Goal: Task Accomplishment & Management: Use online tool/utility

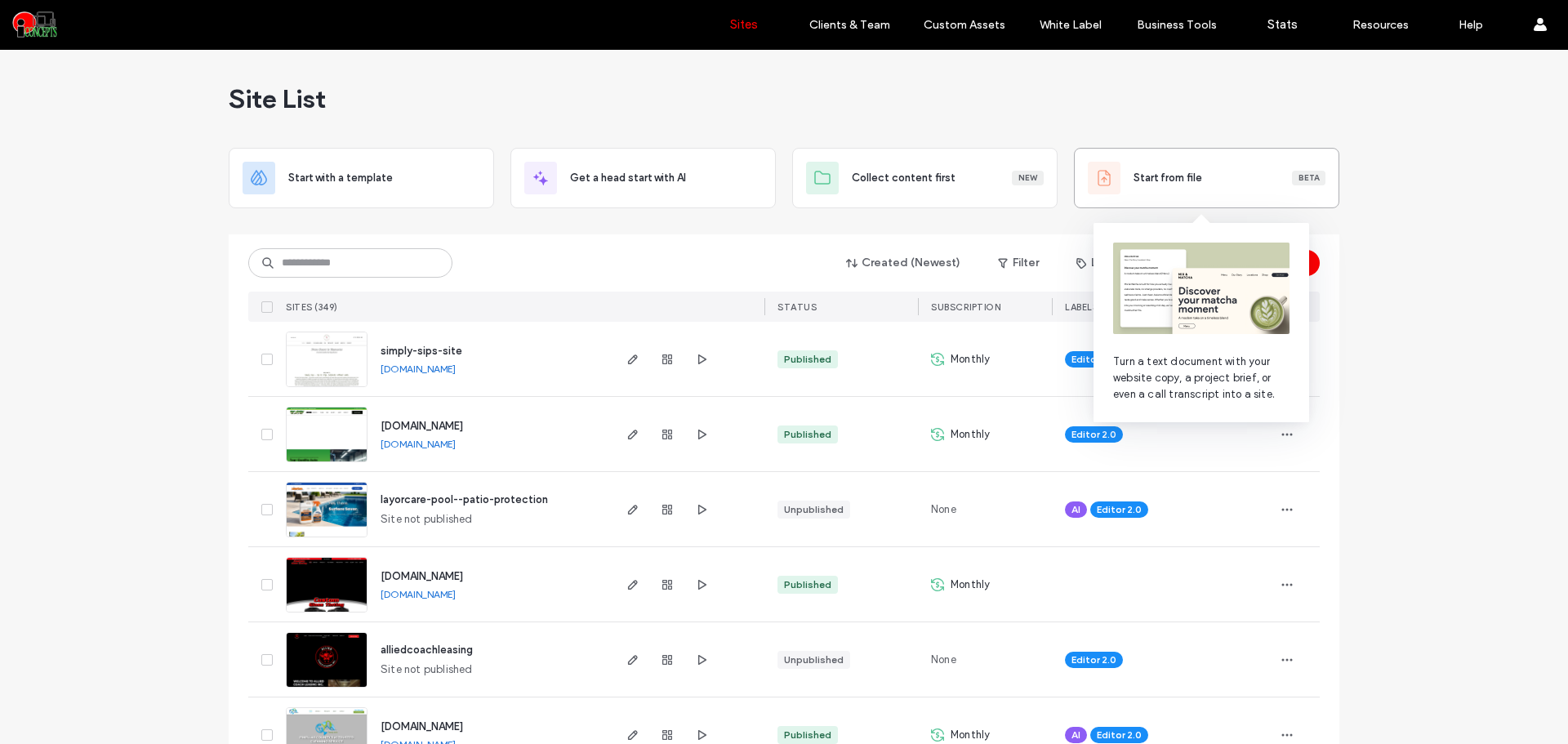
click at [1209, 188] on div "Start from file Beta" at bounding box center [1207, 177] width 237 height 33
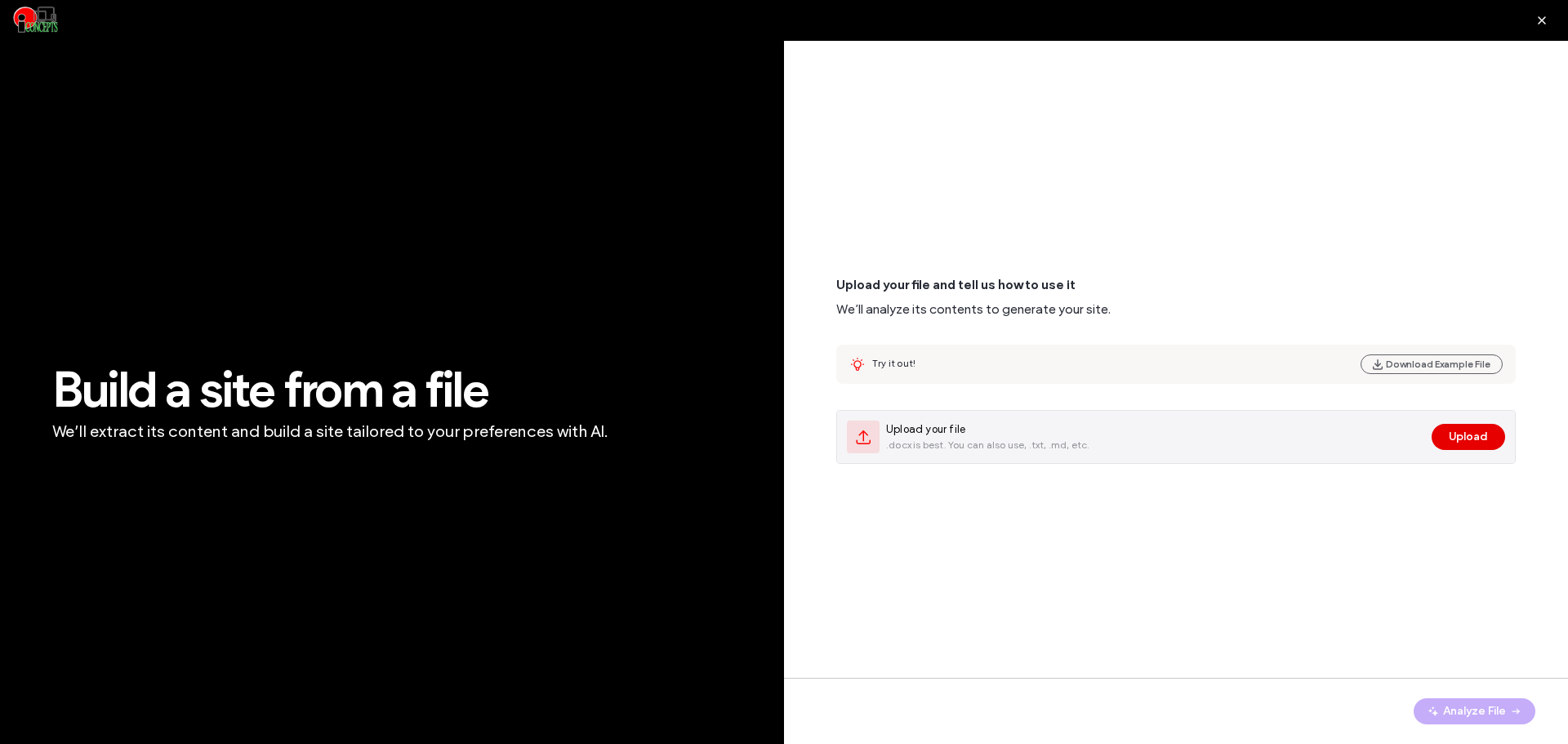
click at [1462, 442] on button "Upload" at bounding box center [1468, 436] width 74 height 26
click at [1011, 434] on span "Upload your file" at bounding box center [988, 430] width 204 height 17
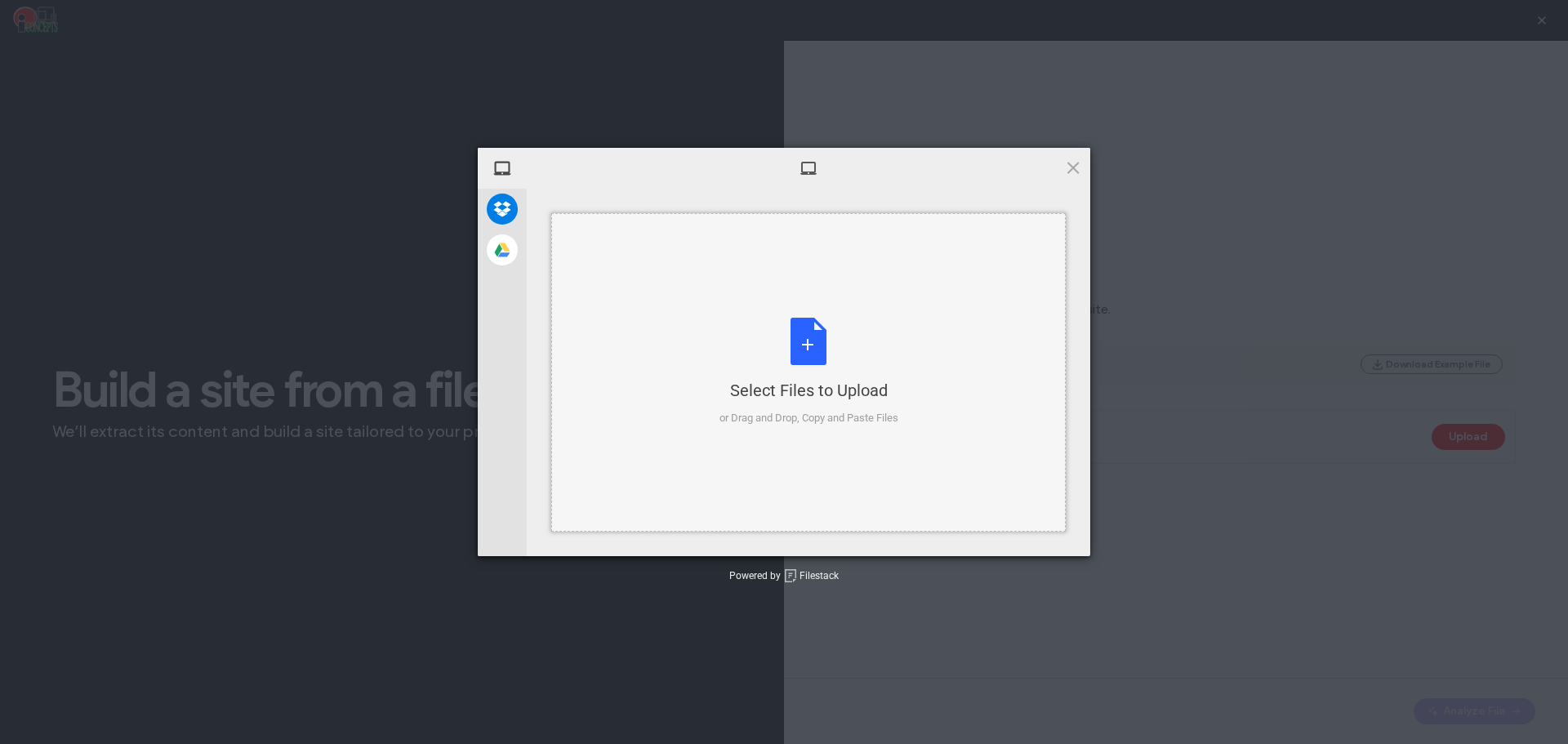
click at [872, 406] on div "Select Files to Upload or Drag and Drop, Copy and Paste Files" at bounding box center [809, 372] width 179 height 109
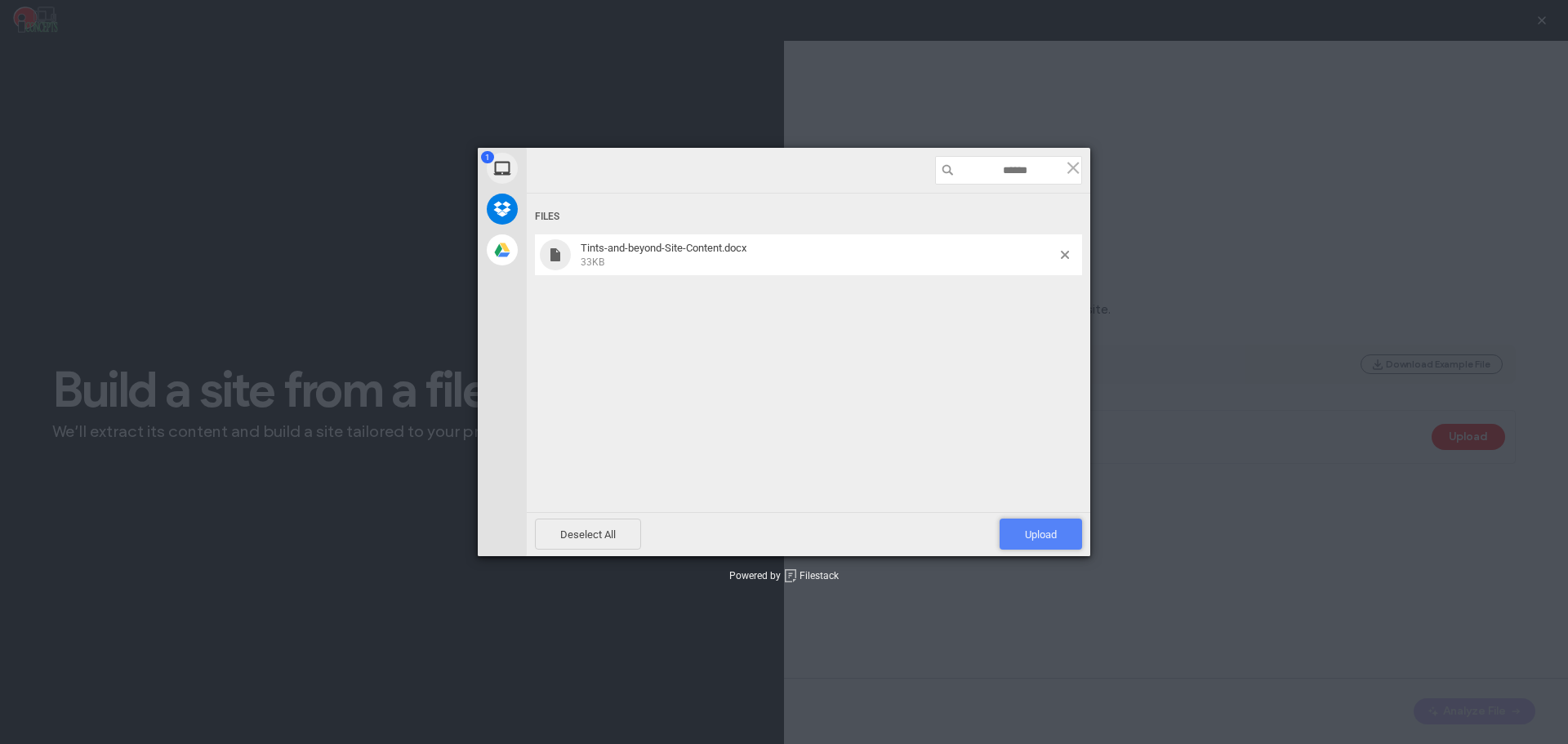
click at [1029, 526] on span "Upload 1" at bounding box center [1040, 533] width 83 height 31
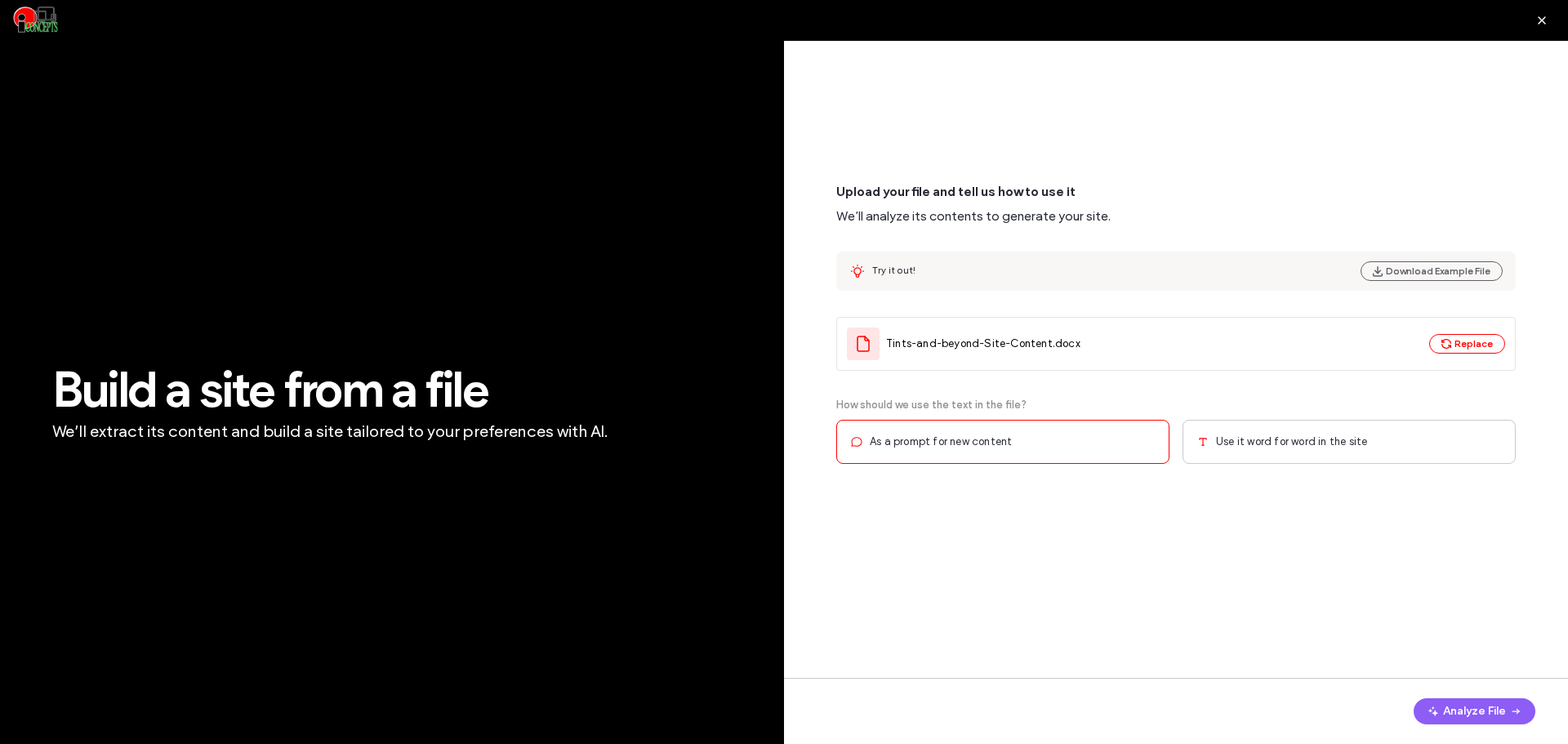
click at [1232, 447] on span "Use it word for word in the site" at bounding box center [1291, 442] width 151 height 17
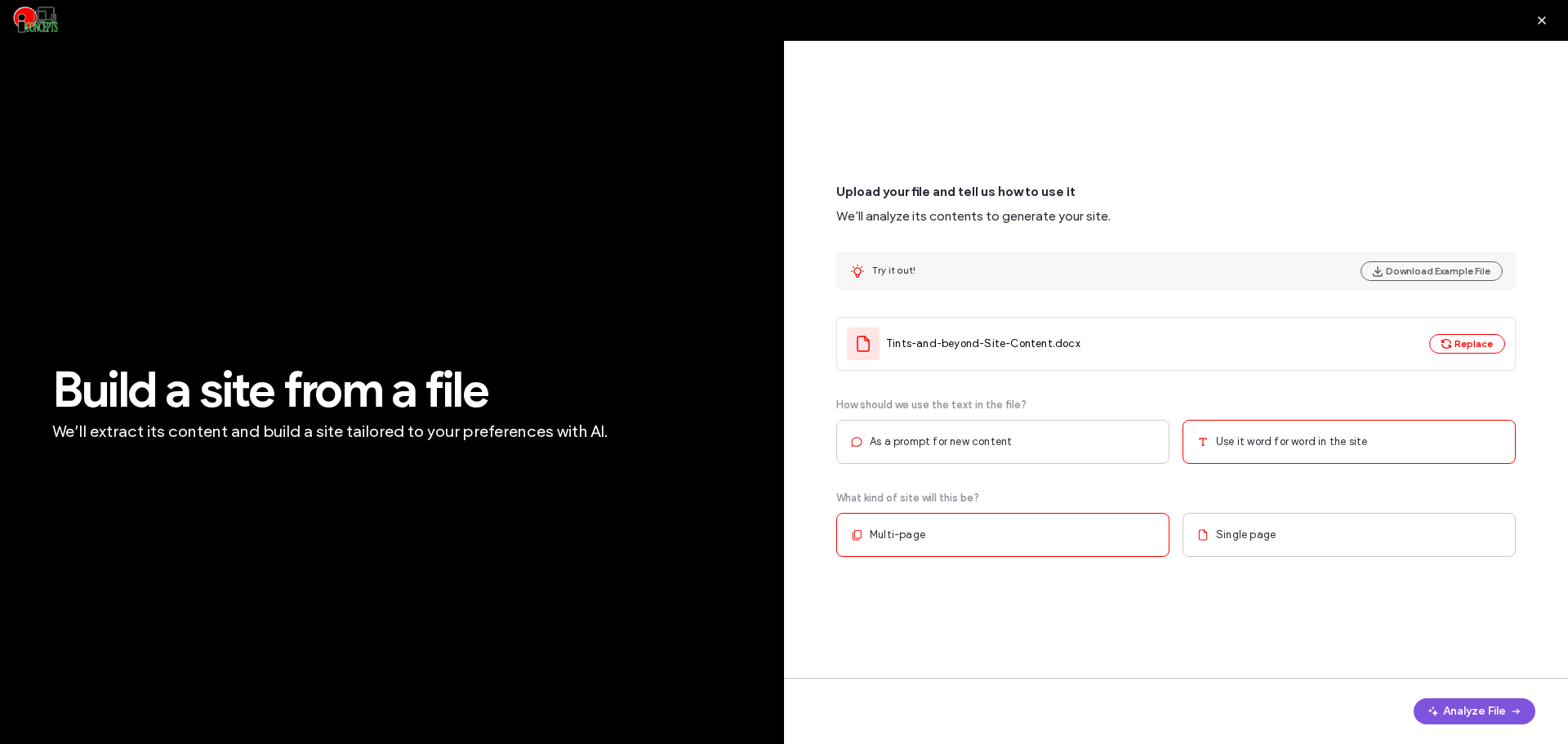
click at [1477, 716] on button "Analyze File" at bounding box center [1474, 711] width 122 height 26
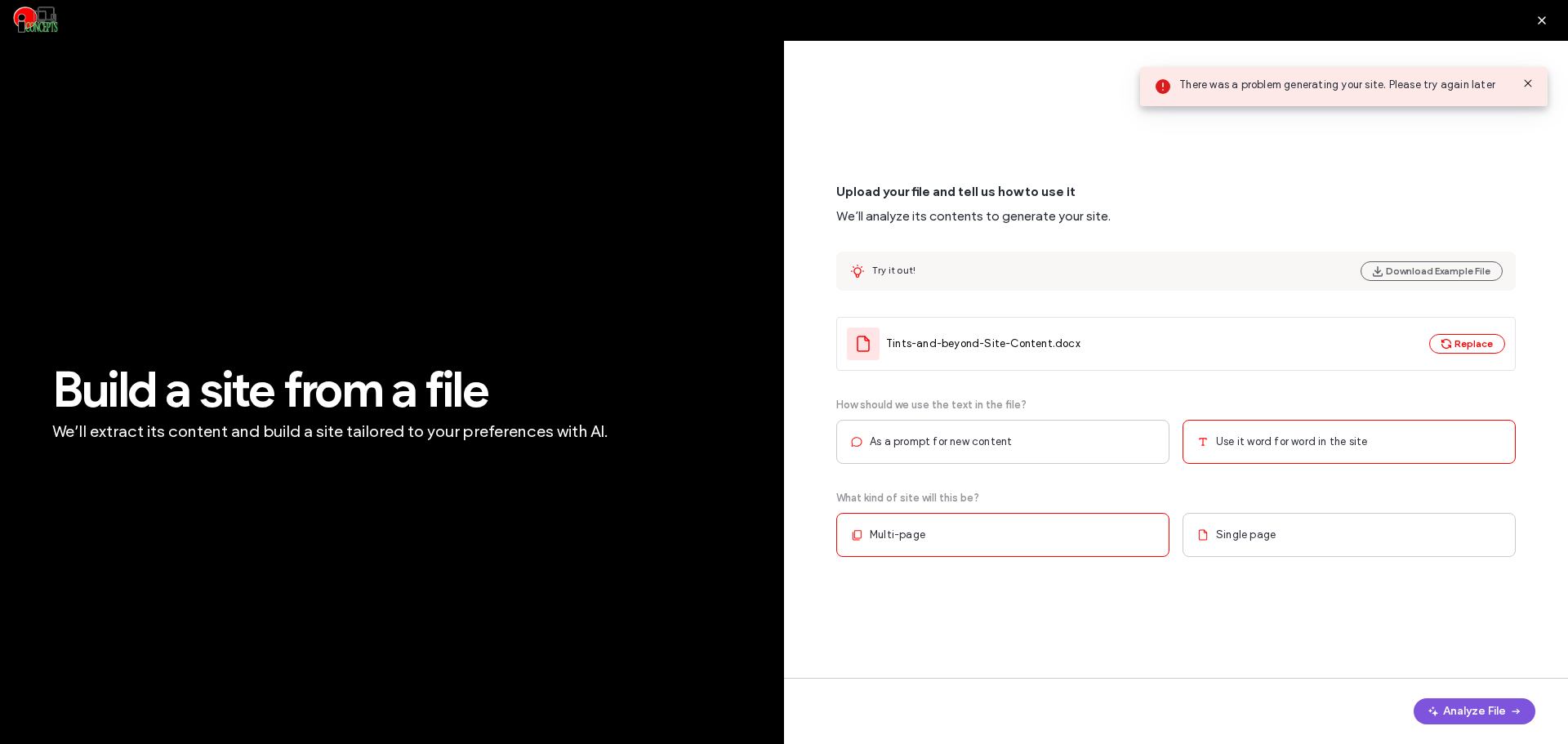
click at [1453, 714] on button "Analyze File" at bounding box center [1474, 711] width 122 height 26
click at [1523, 79] on icon at bounding box center [1528, 84] width 13 height 13
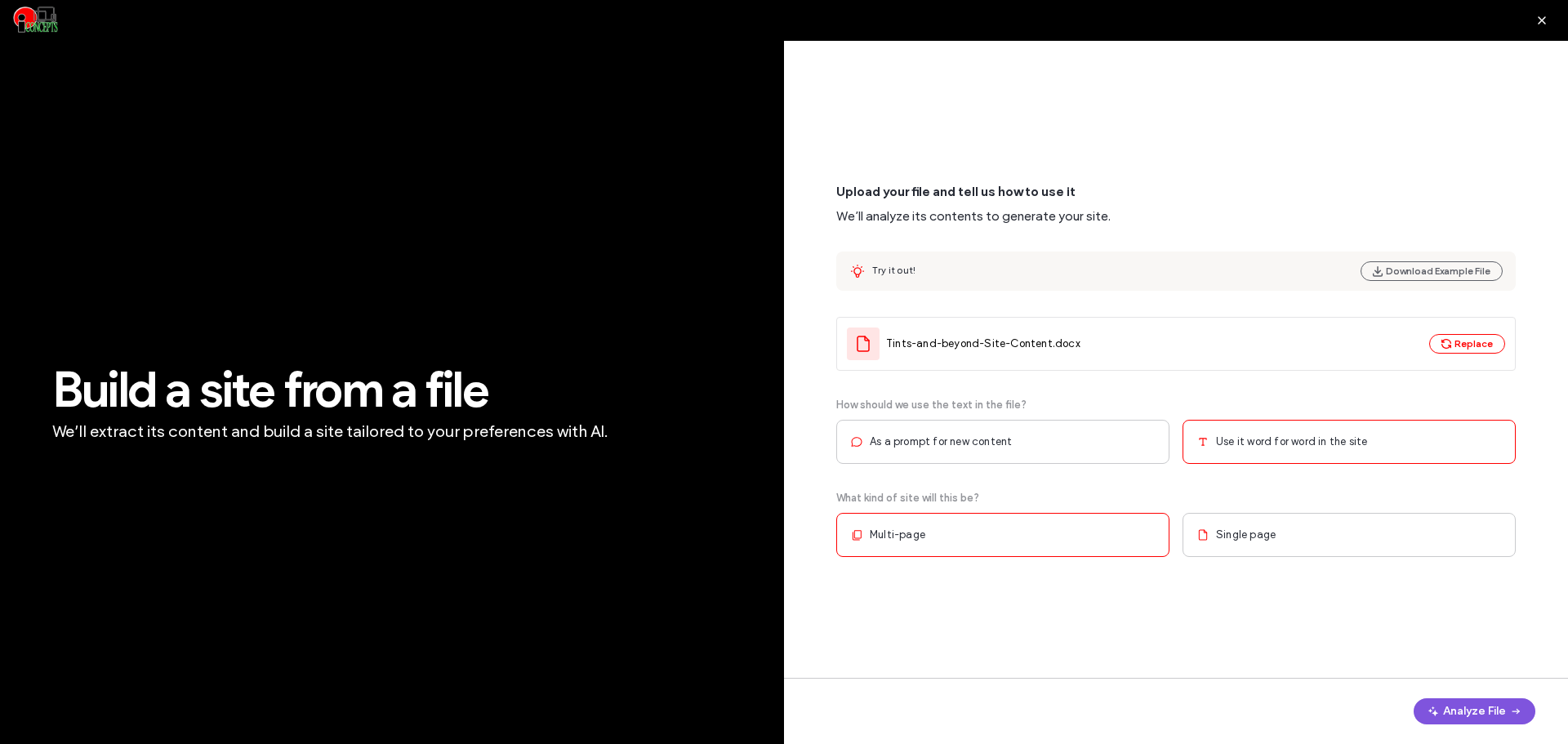
click at [1453, 712] on button "Analyze File" at bounding box center [1474, 711] width 122 height 26
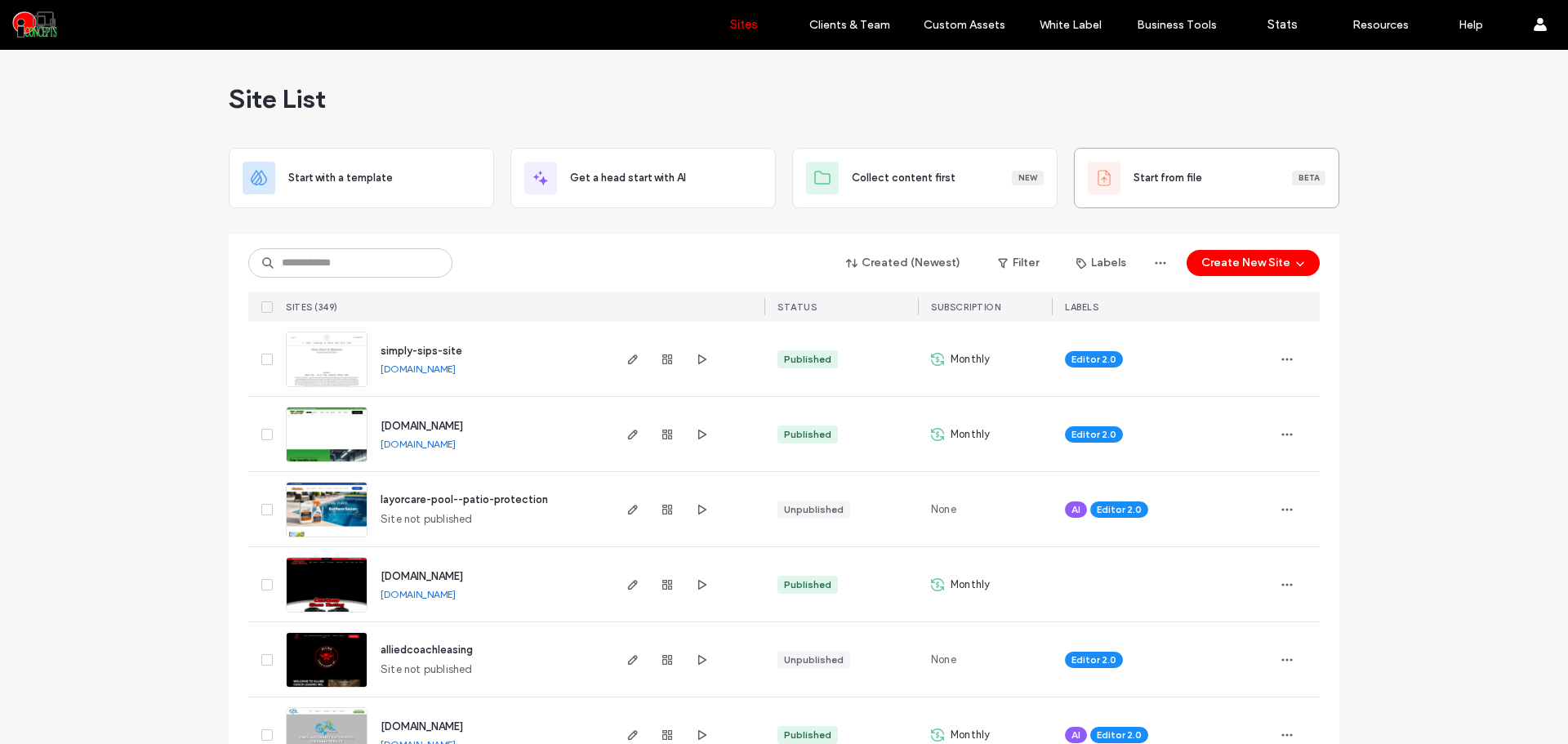
click at [1177, 201] on div "Start from file Beta" at bounding box center [1206, 178] width 265 height 60
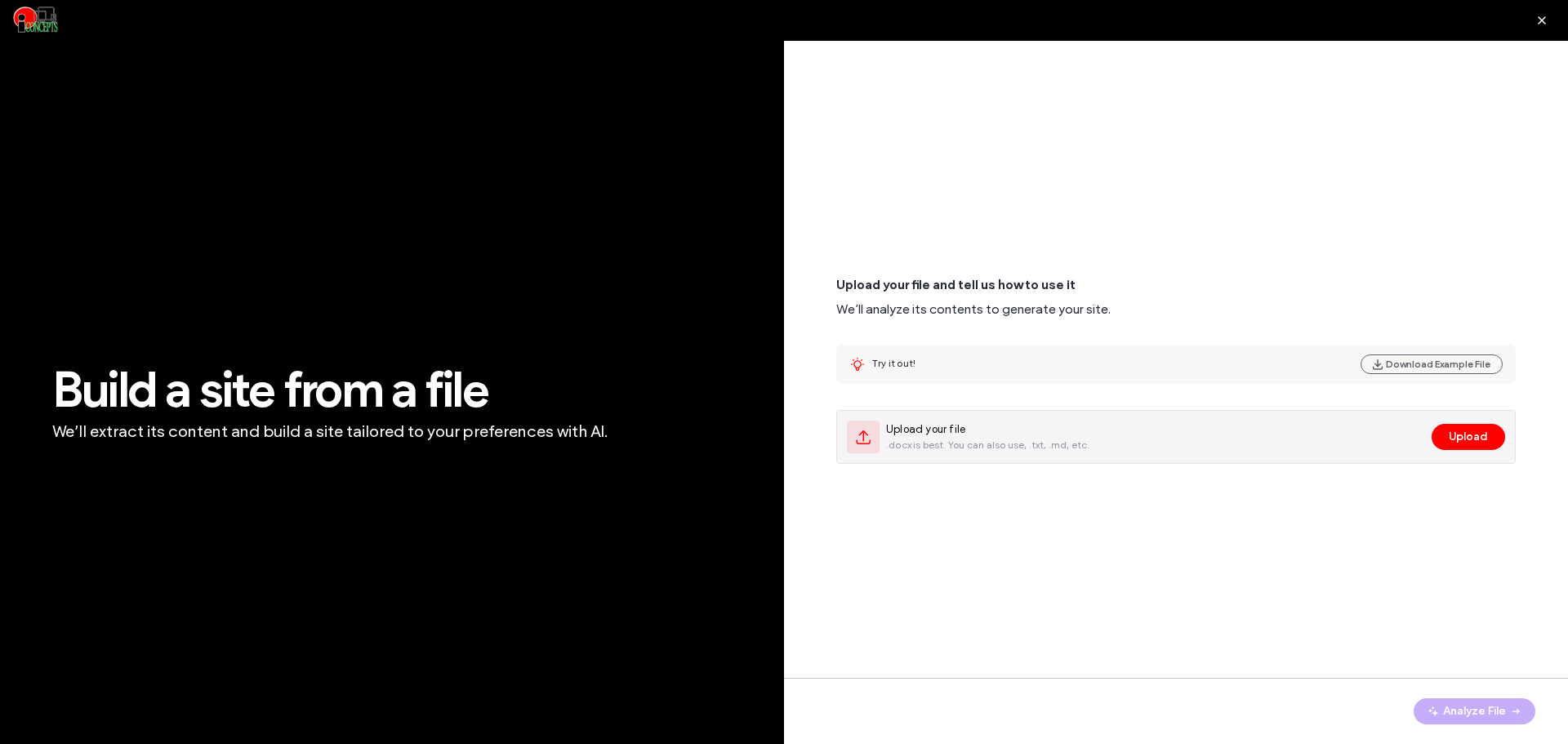
click at [971, 451] on span ".docx is best. You can also use, .txt, .md, etc." at bounding box center [988, 445] width 204 height 15
click at [931, 442] on span ".docx is best. You can also use, .txt, .md, etc." at bounding box center [988, 445] width 204 height 15
click at [1459, 445] on button "Upload" at bounding box center [1468, 436] width 74 height 26
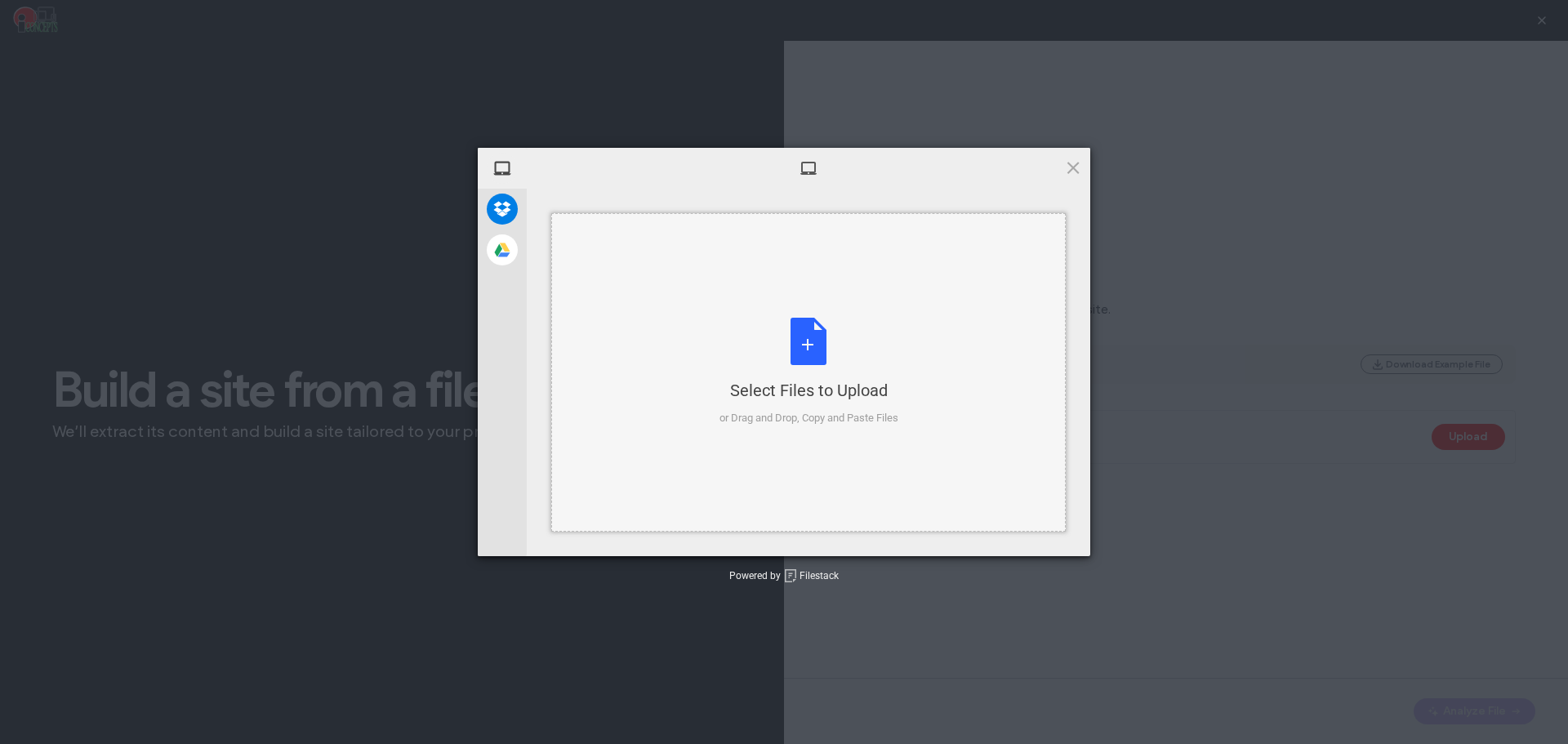
click at [784, 374] on div "Select Files to Upload or Drag and Drop, Copy and Paste Files" at bounding box center [809, 372] width 179 height 109
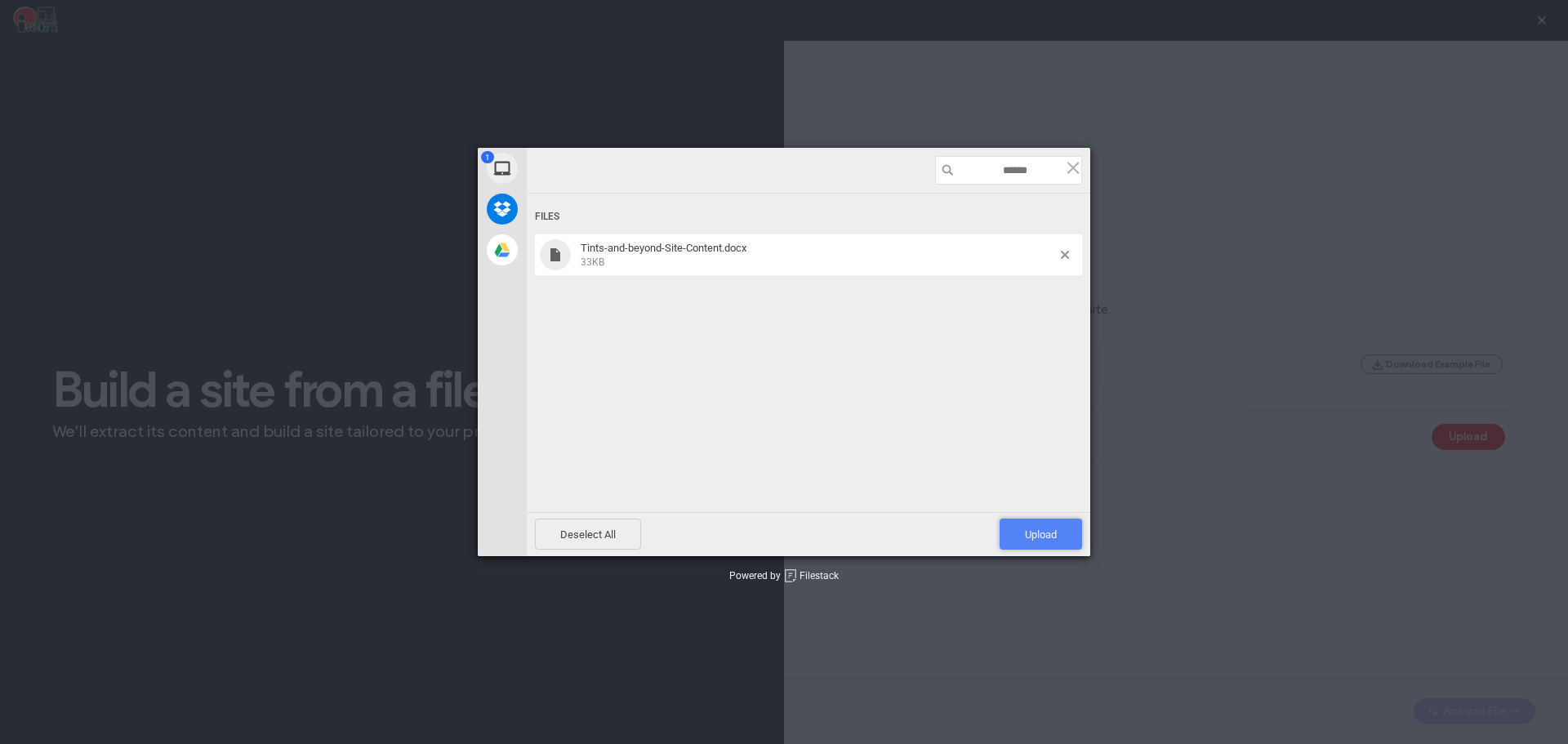
click at [1057, 533] on span "Upload 1" at bounding box center [1040, 533] width 83 height 31
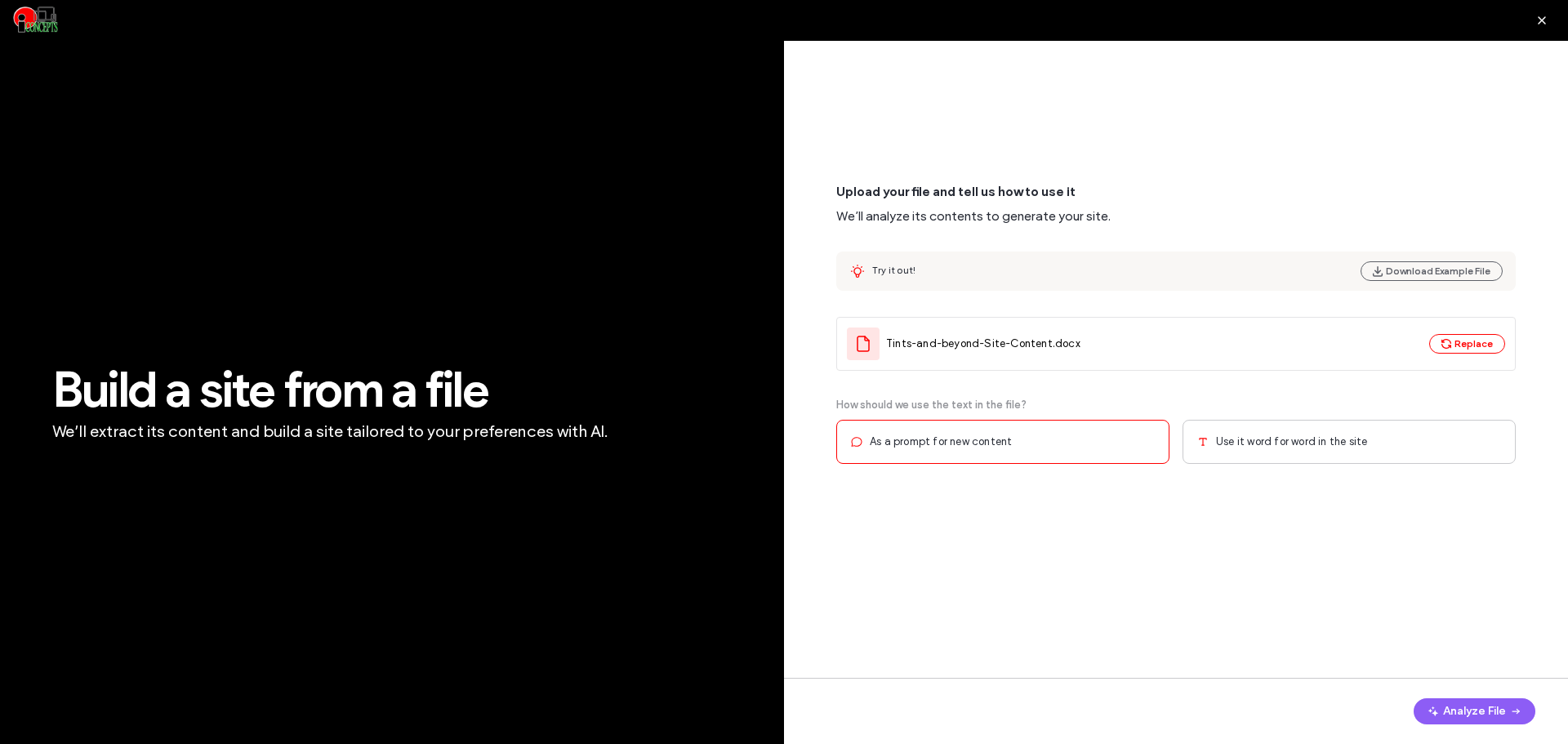
click at [1368, 440] on div "Use it word for word in the site" at bounding box center [1349, 441] width 333 height 44
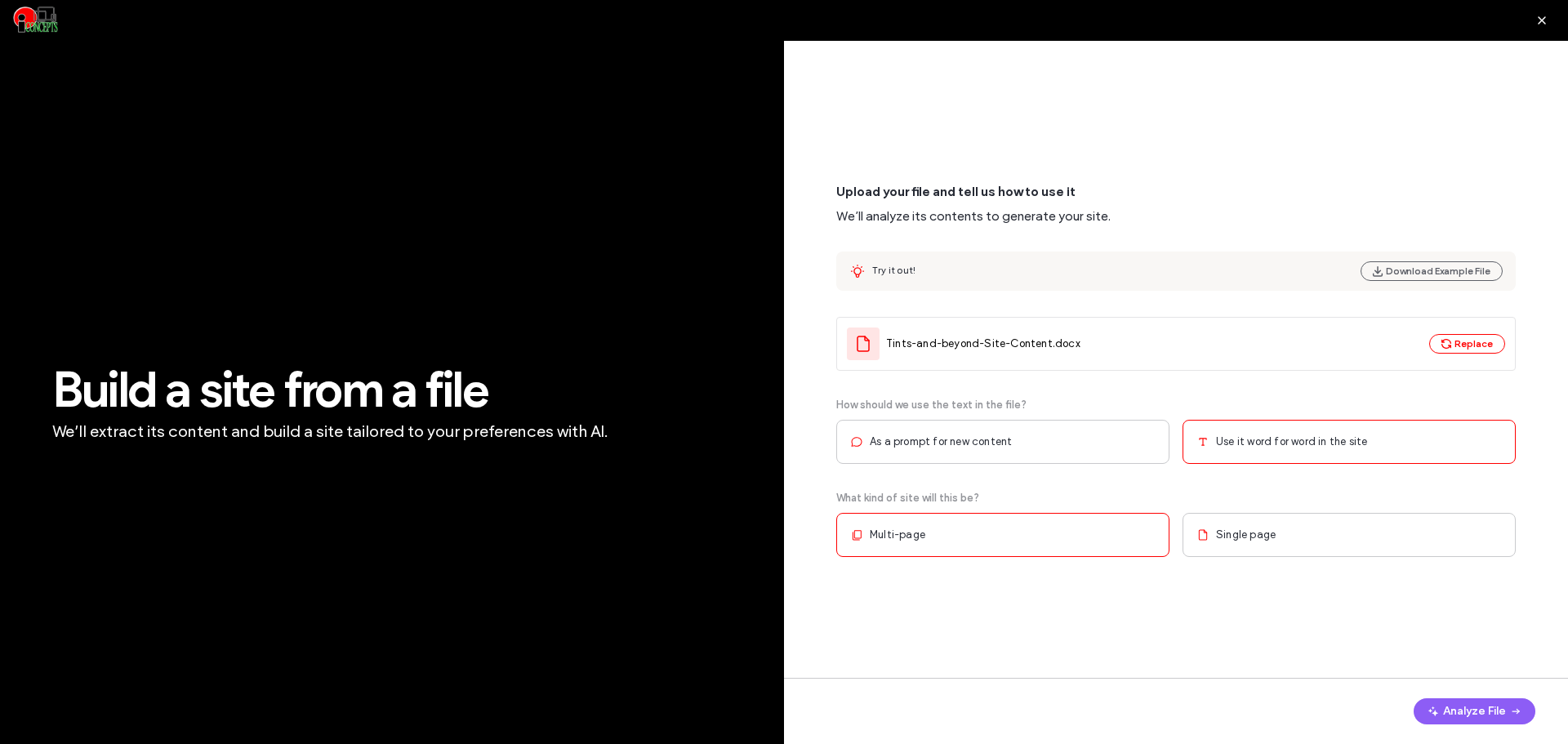
click at [1090, 545] on div "Multi-page" at bounding box center [1003, 534] width 333 height 44
click at [1453, 712] on button "Analyze File" at bounding box center [1474, 711] width 122 height 26
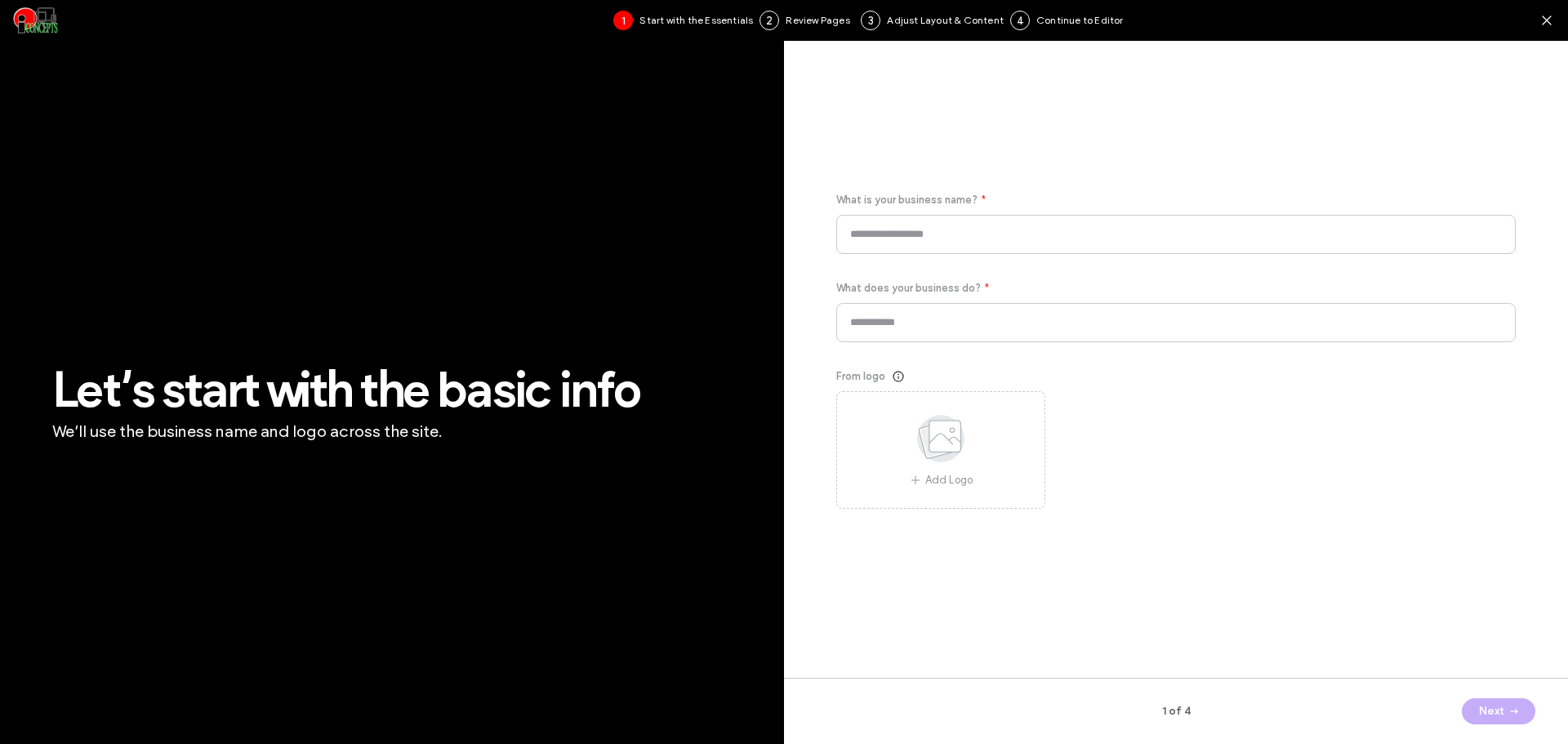
type input "**********"
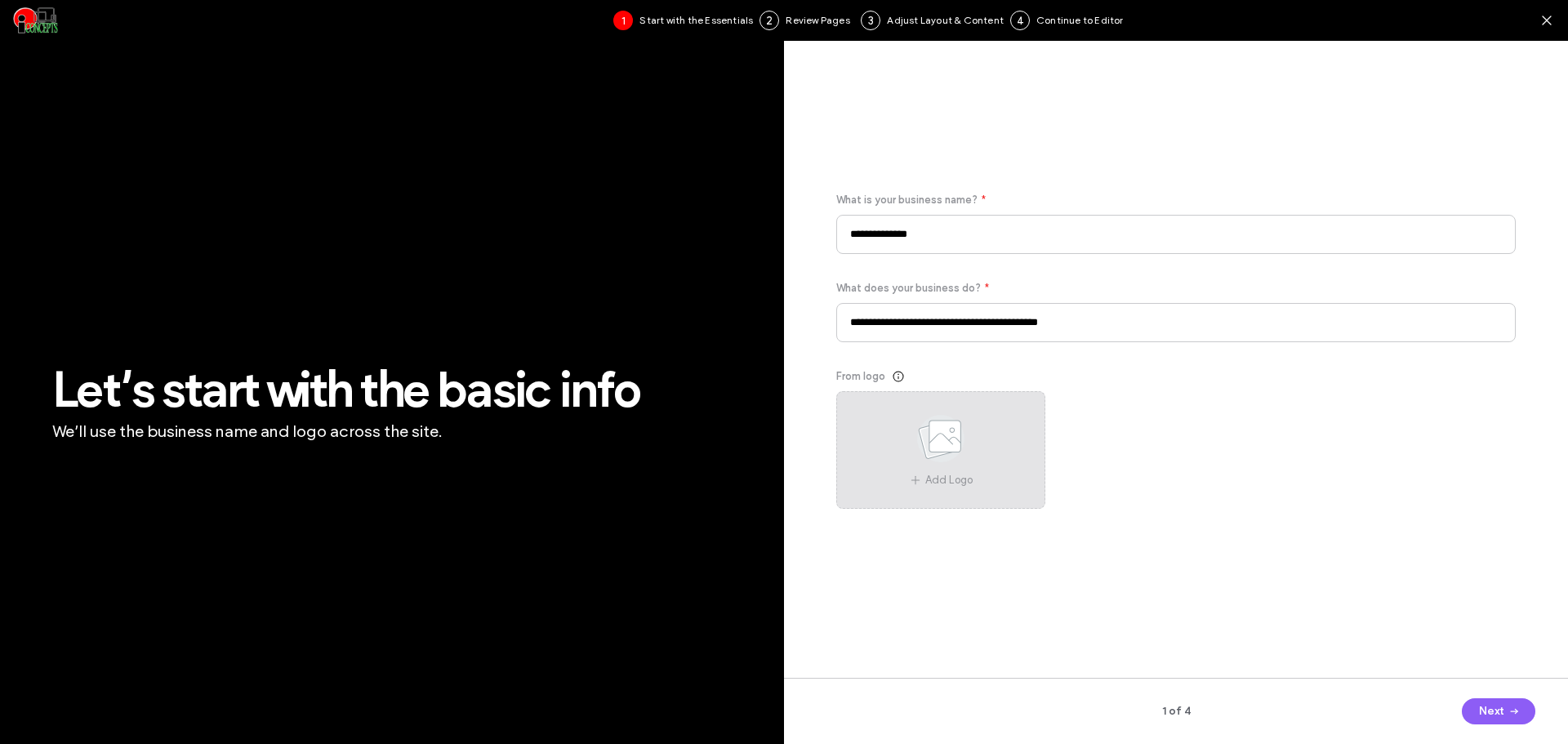
click at [936, 449] on use at bounding box center [941, 438] width 48 height 48
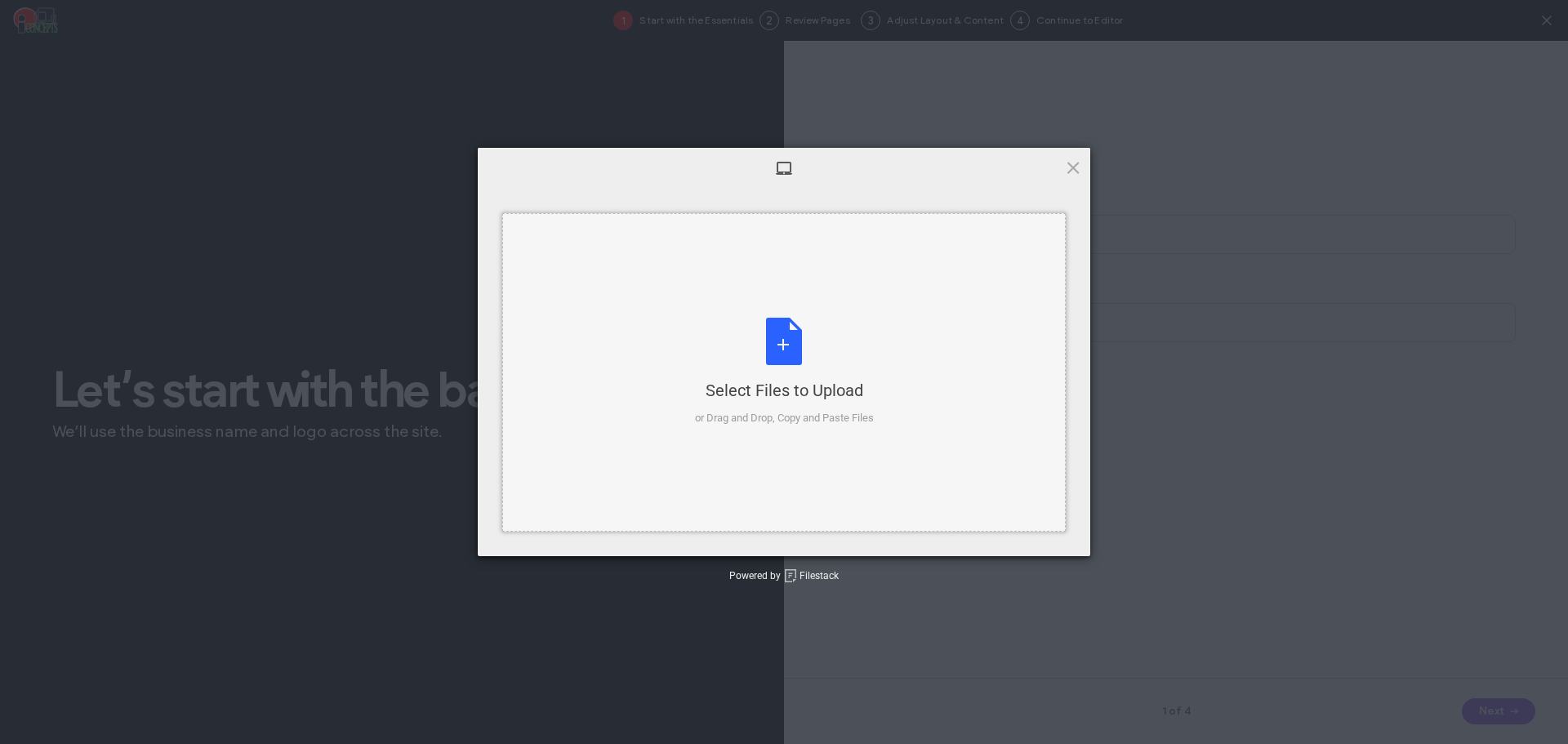
click at [796, 360] on div "Select Files to Upload or Drag and Drop, Copy and Paste Files" at bounding box center [784, 372] width 179 height 109
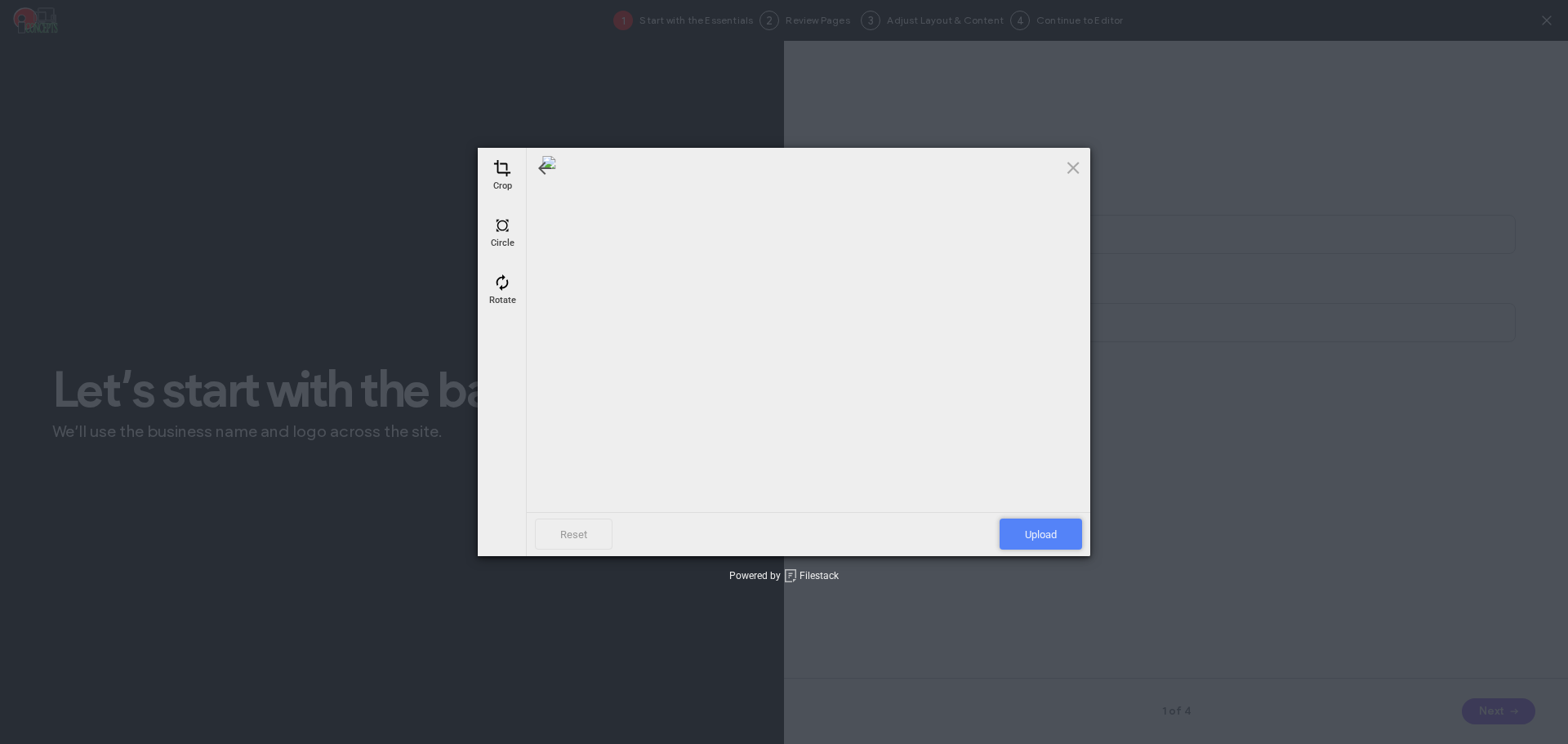
click at [1040, 533] on span "Upload" at bounding box center [1040, 533] width 83 height 31
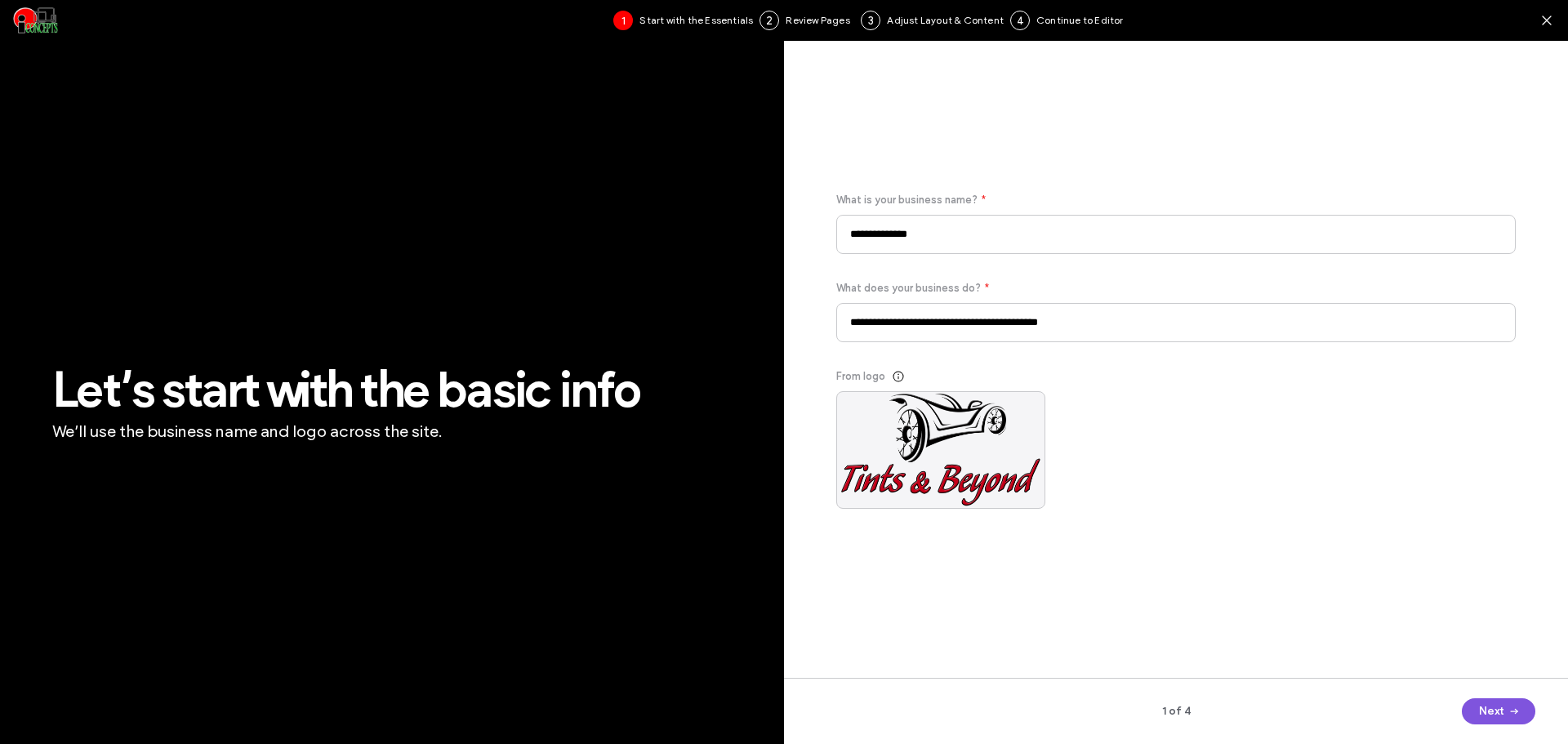
click at [1499, 714] on button "Next" at bounding box center [1499, 711] width 74 height 26
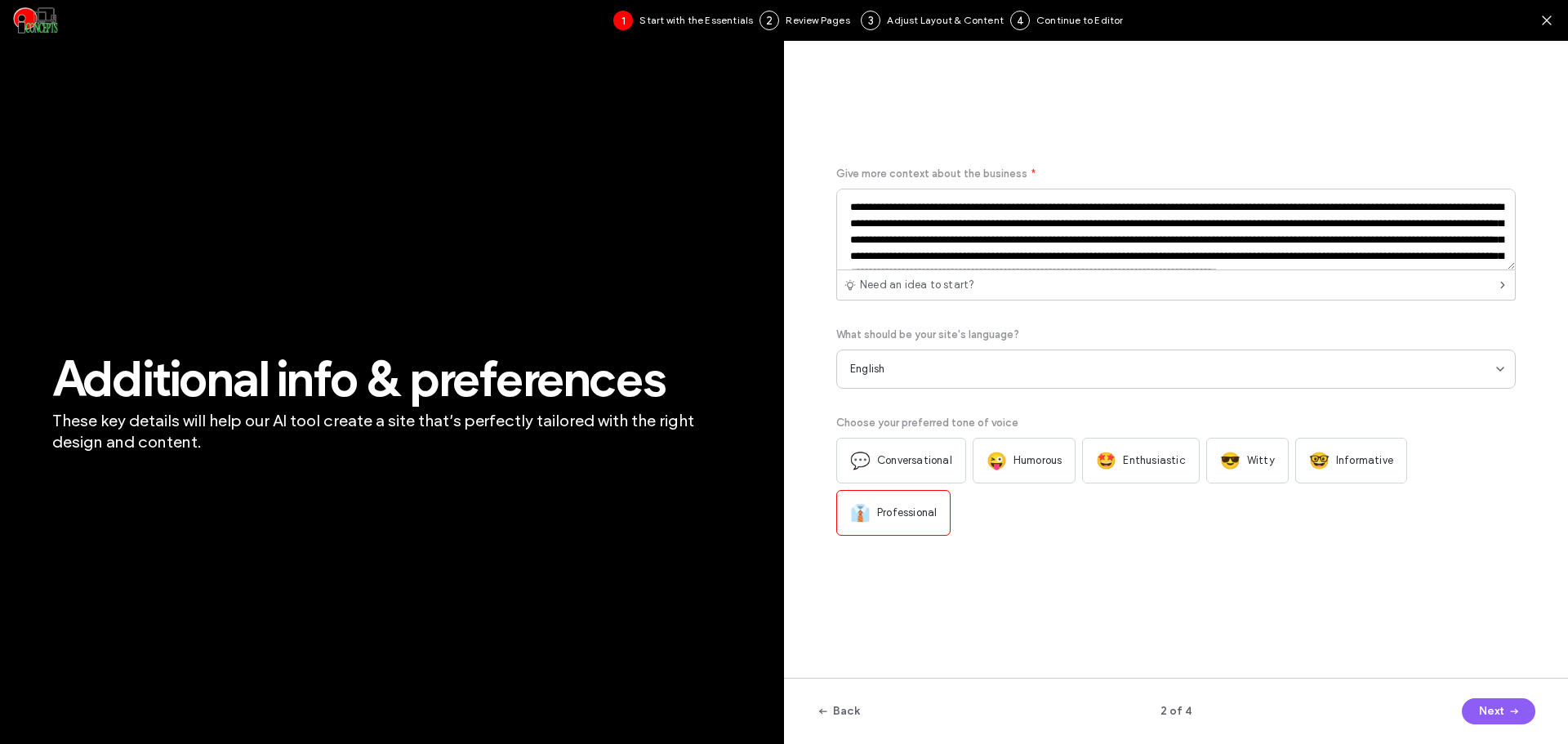
scroll to position [38, 0]
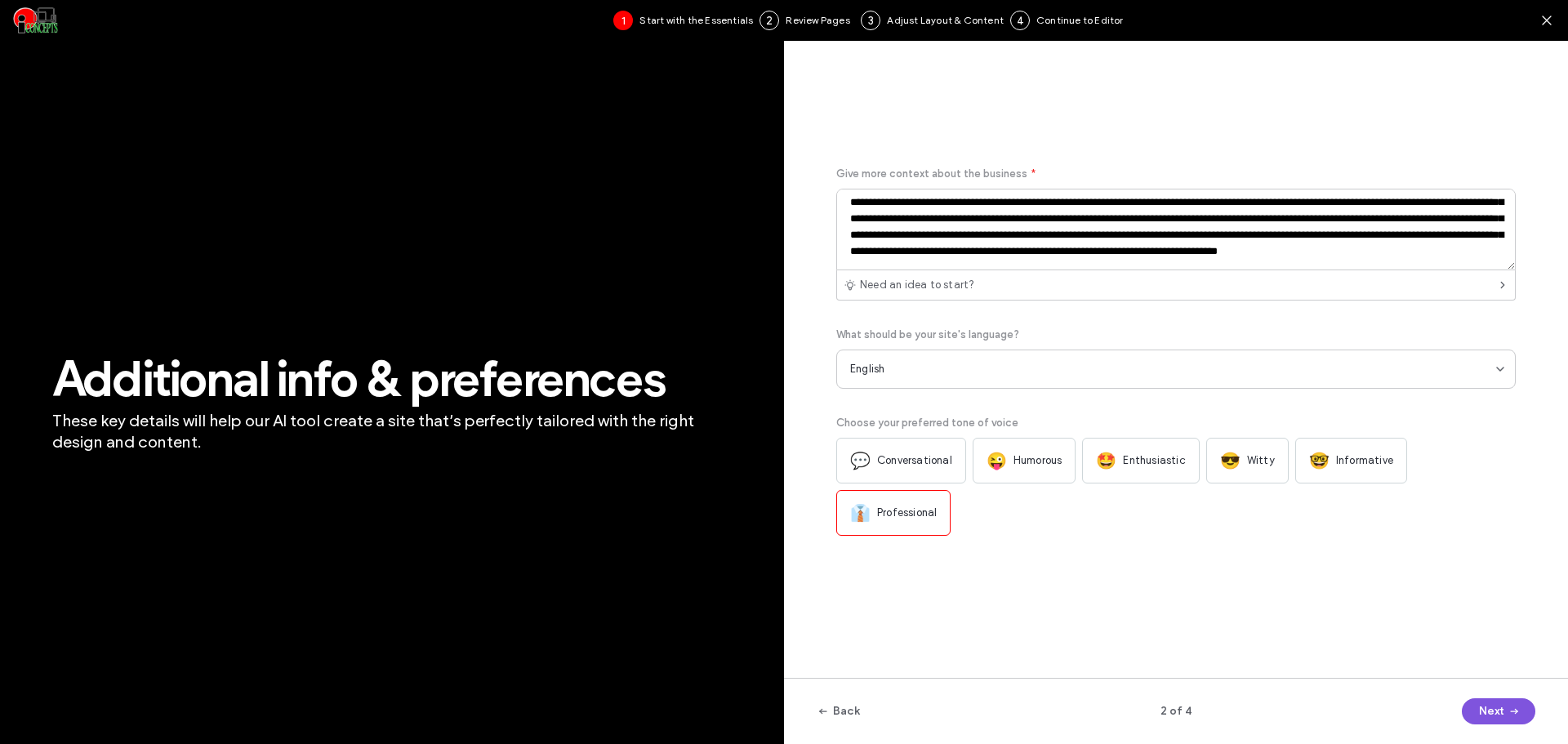
click at [1489, 715] on button "Next" at bounding box center [1499, 711] width 74 height 26
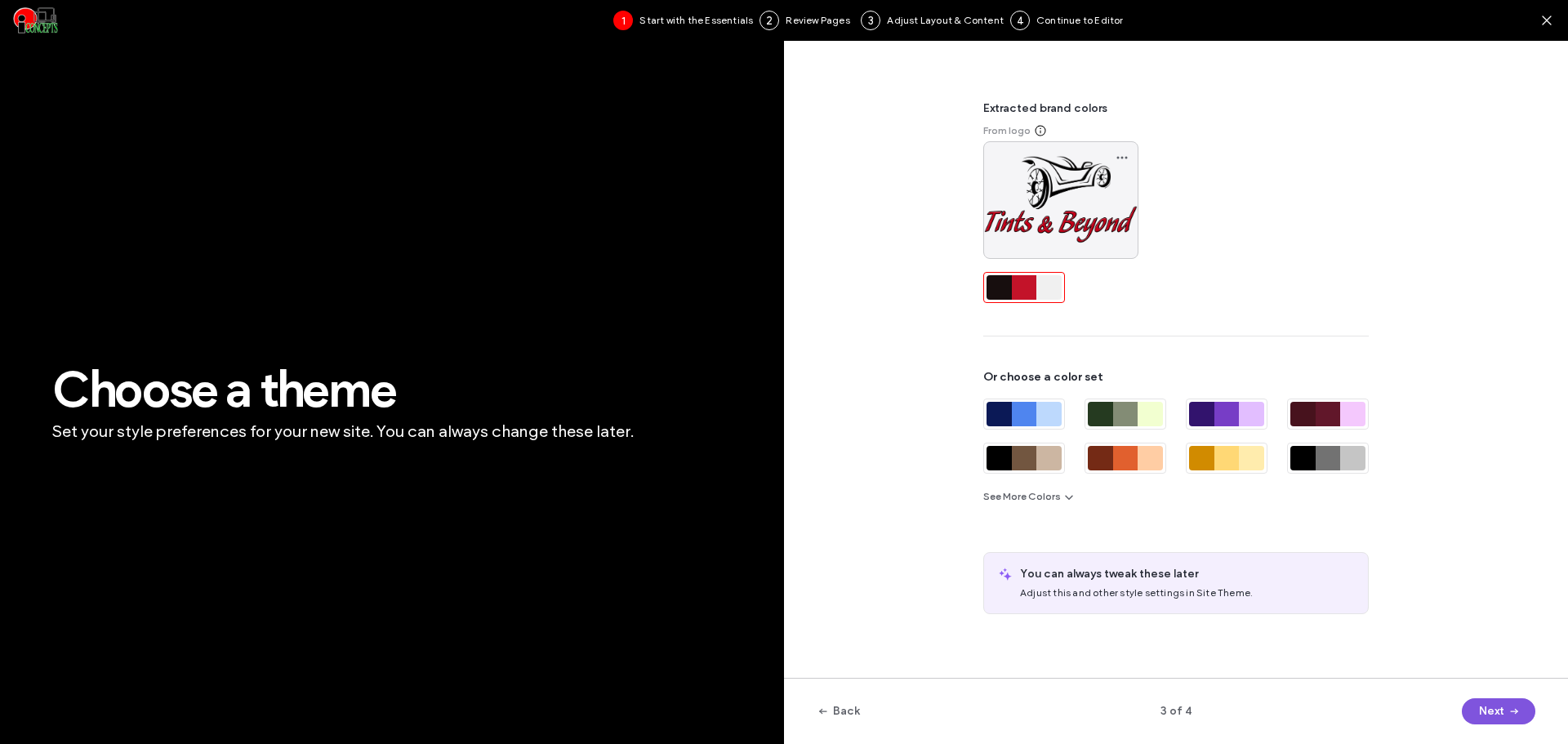
click at [1504, 717] on span "button" at bounding box center [1513, 711] width 17 height 24
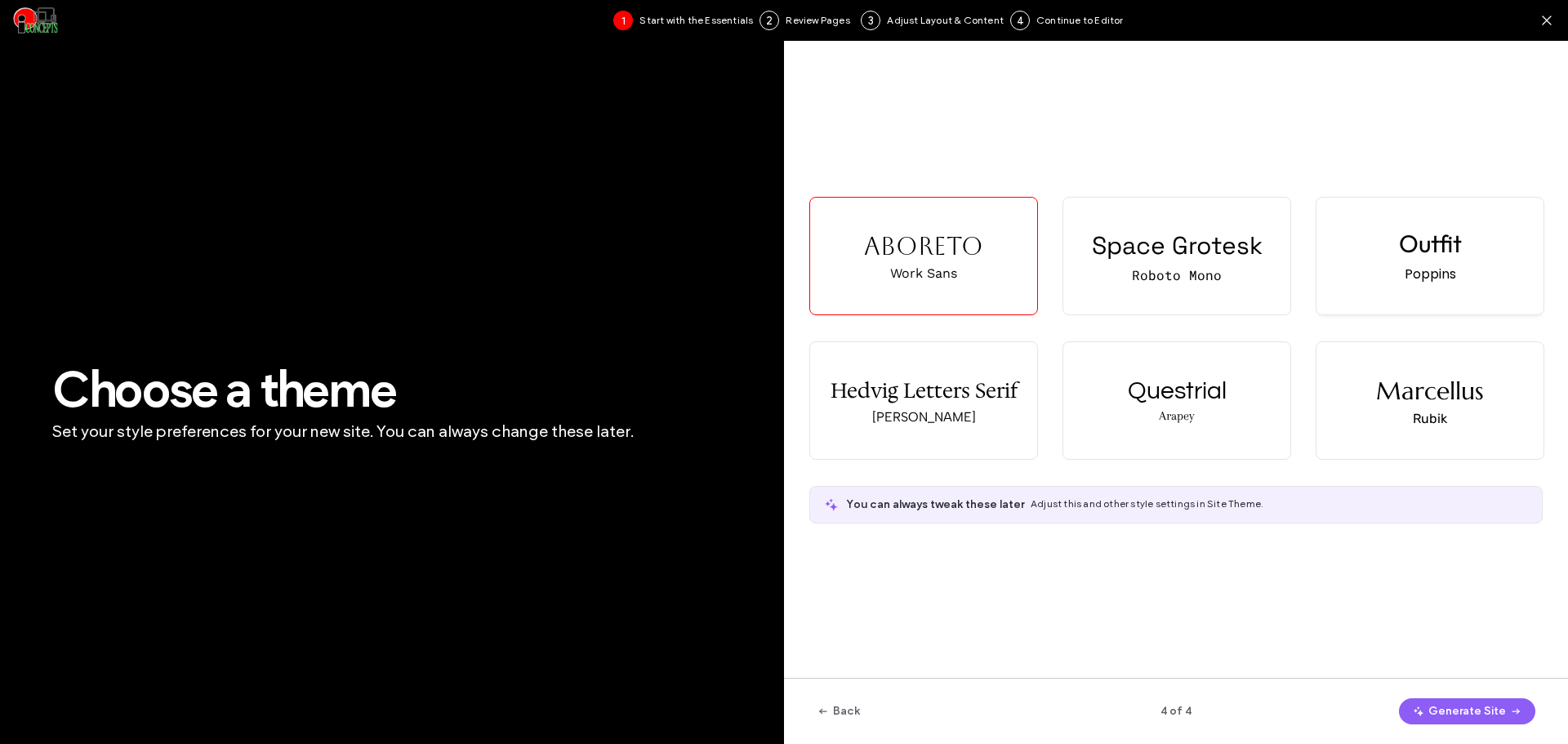
click at [1399, 256] on div "Outfit" at bounding box center [1430, 242] width 63 height 31
click at [1475, 711] on button "Generate Site" at bounding box center [1467, 711] width 136 height 26
click at [1453, 704] on button "Generate Site" at bounding box center [1467, 711] width 136 height 26
click at [1486, 706] on button "Generate Site" at bounding box center [1467, 711] width 136 height 26
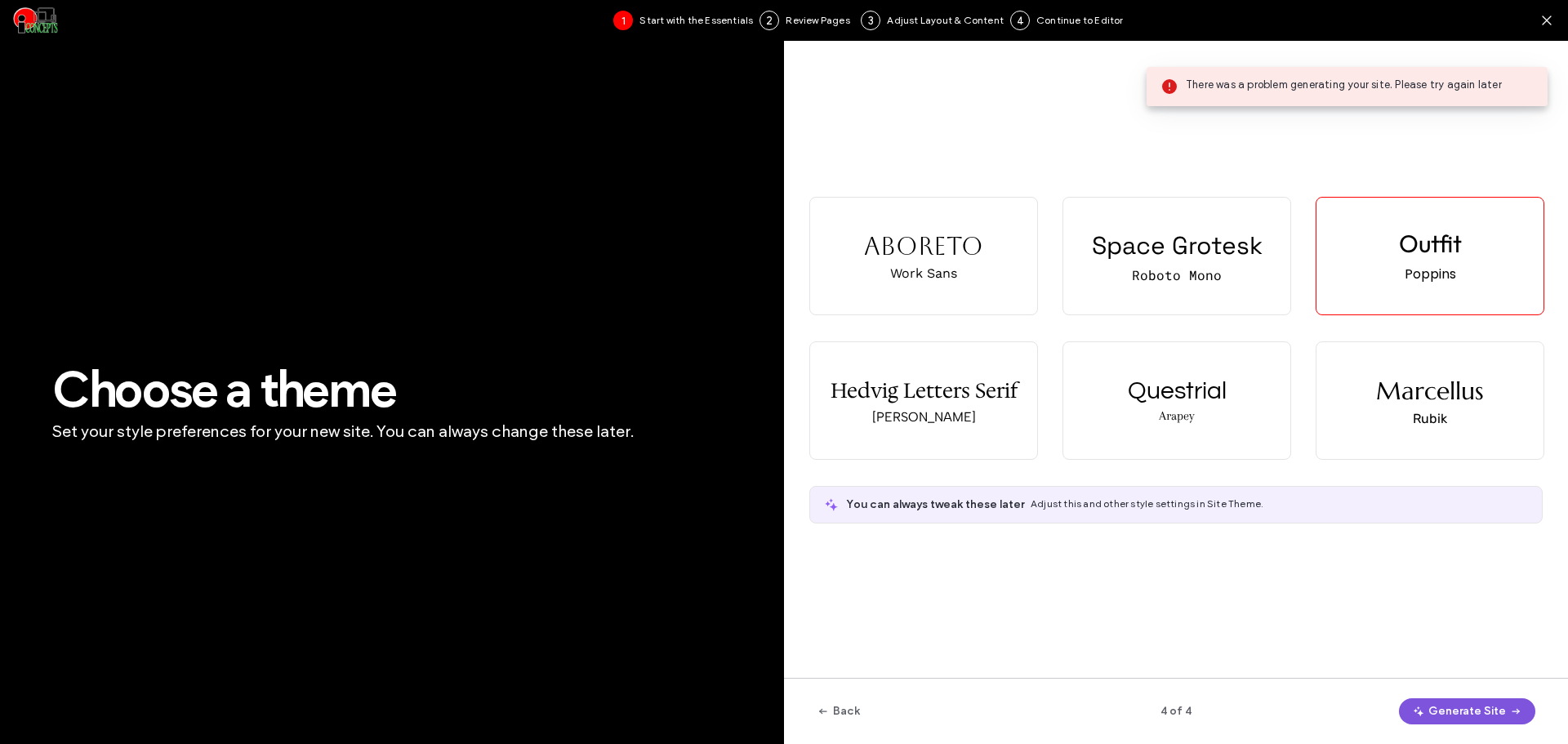
click at [1474, 712] on button "Generate Site" at bounding box center [1467, 711] width 136 height 26
click at [1451, 702] on button "Generate Site" at bounding box center [1467, 711] width 136 height 26
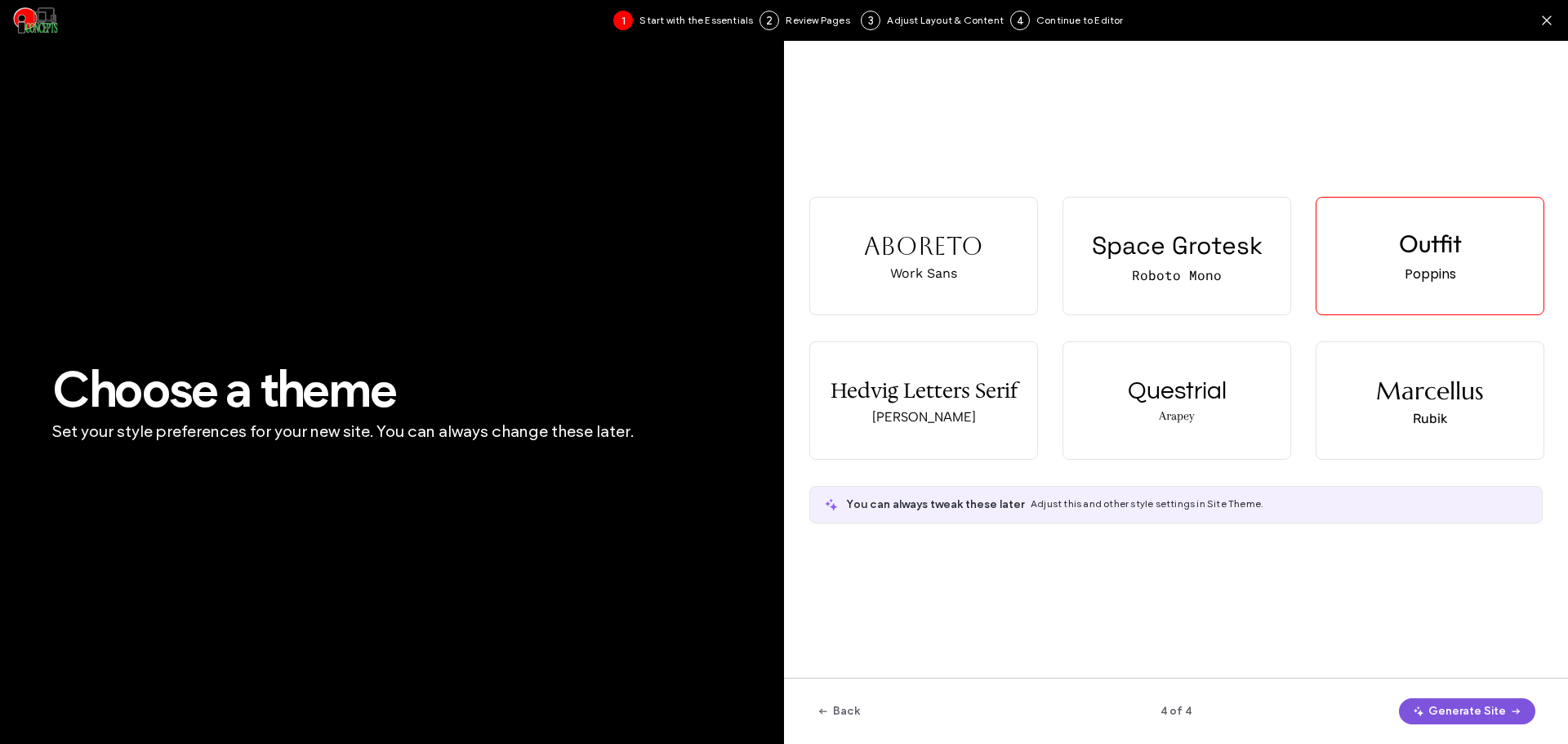
click at [1448, 710] on button "Generate Site" at bounding box center [1467, 711] width 136 height 26
click at [1437, 712] on button "Generate Site" at bounding box center [1467, 711] width 136 height 26
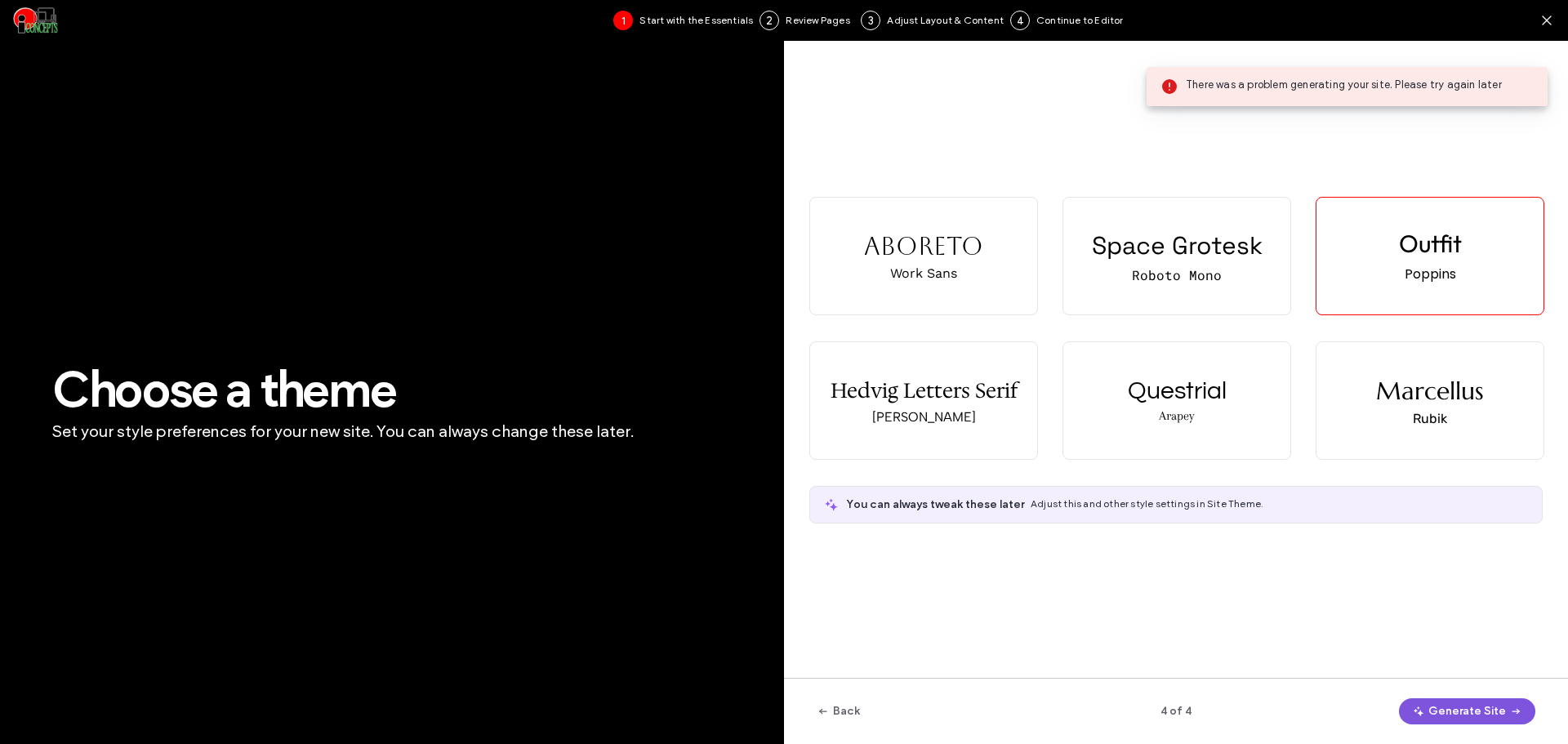
click at [1428, 713] on span "button" at bounding box center [1420, 711] width 17 height 24
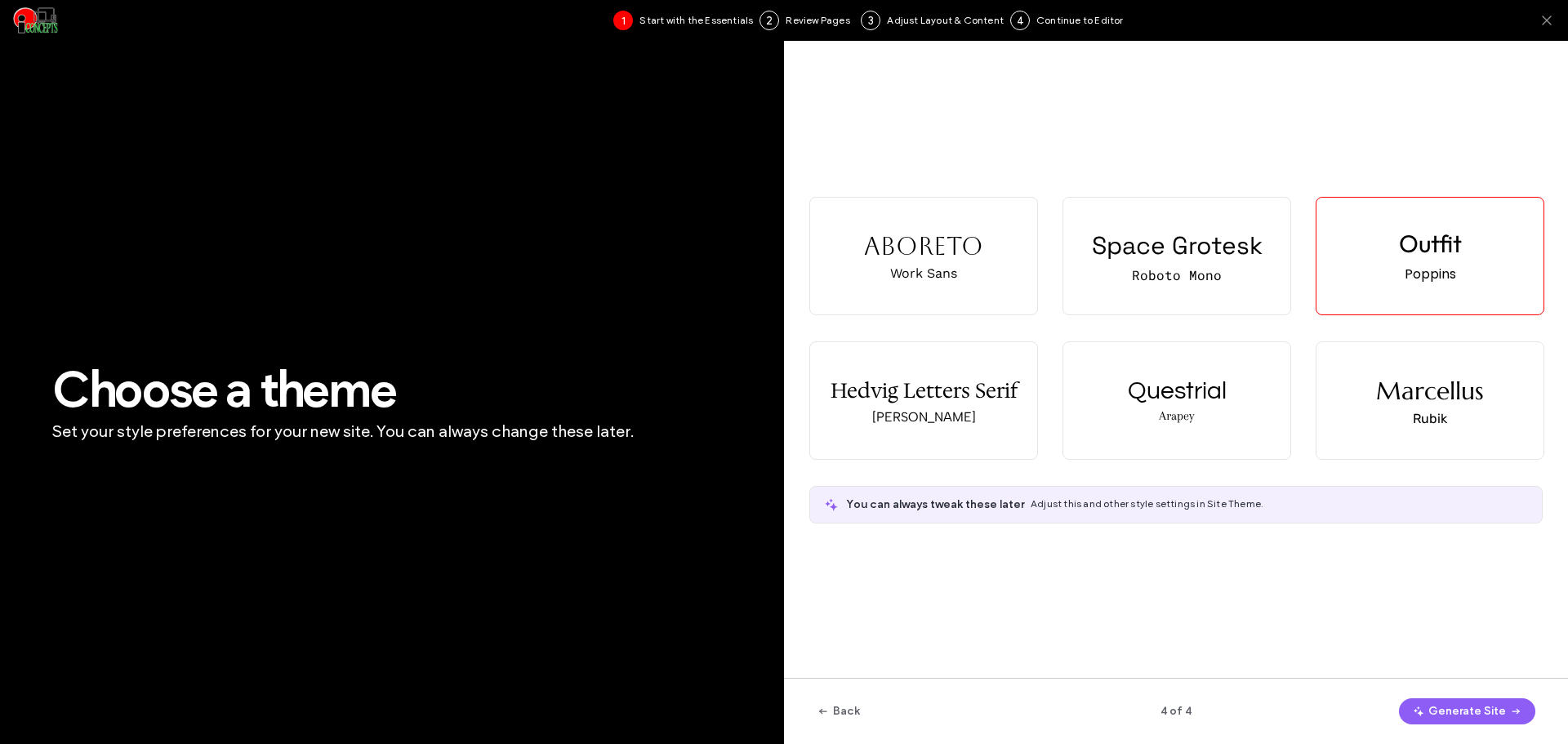
click at [1547, 21] on icon at bounding box center [1547, 21] width 17 height 17
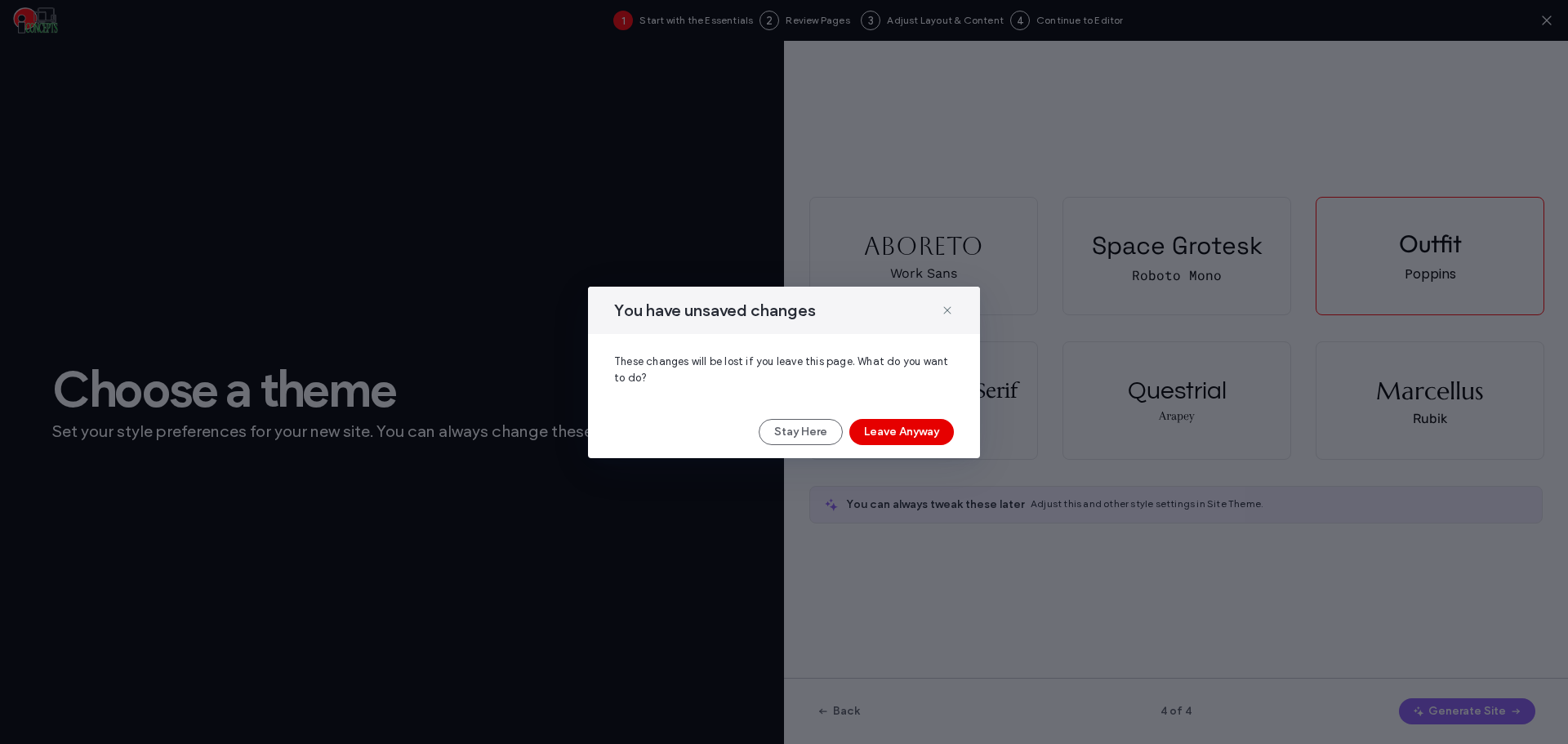
click at [892, 432] on button "Leave Anyway" at bounding box center [901, 431] width 105 height 26
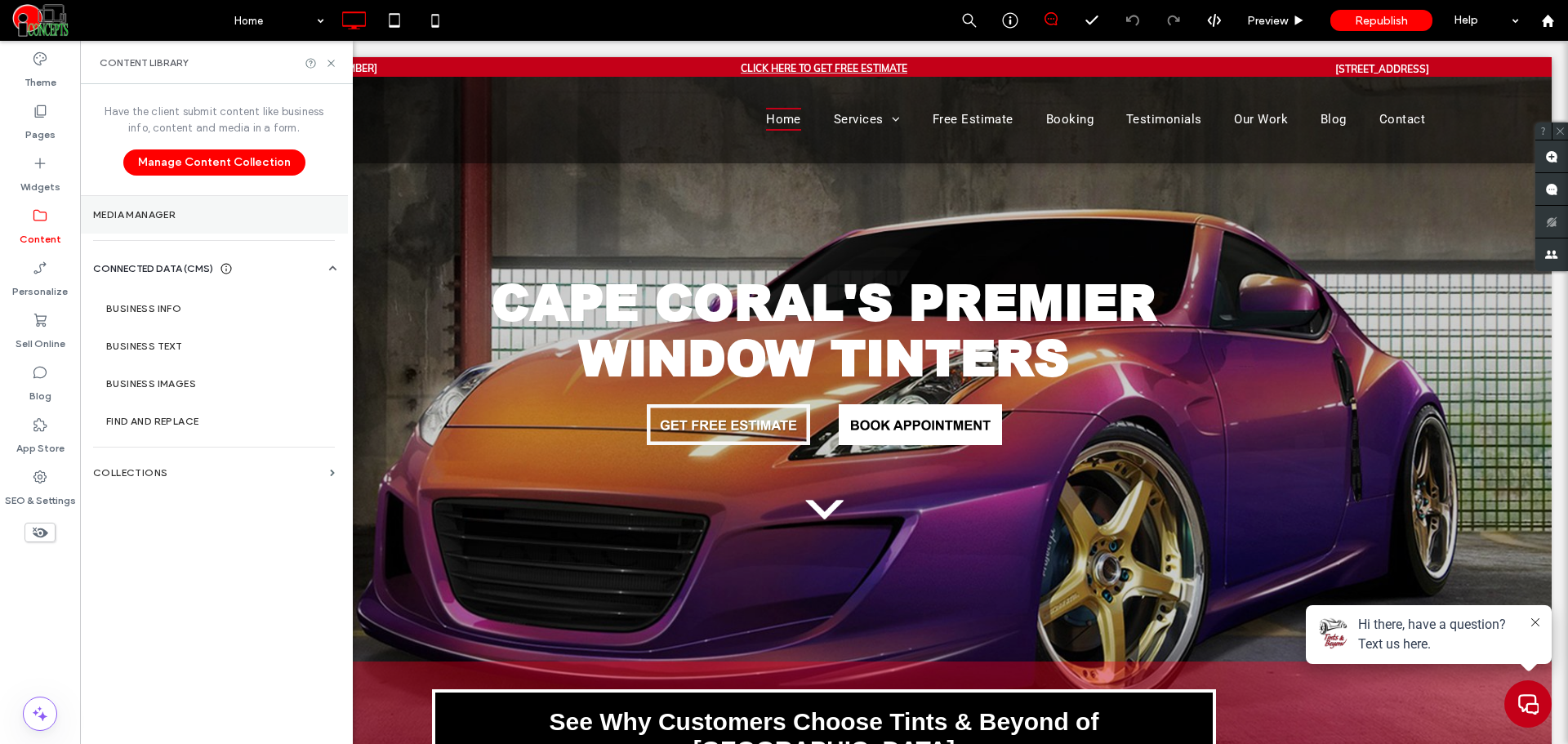
click at [132, 217] on label "Media Manager" at bounding box center [213, 215] width 242 height 12
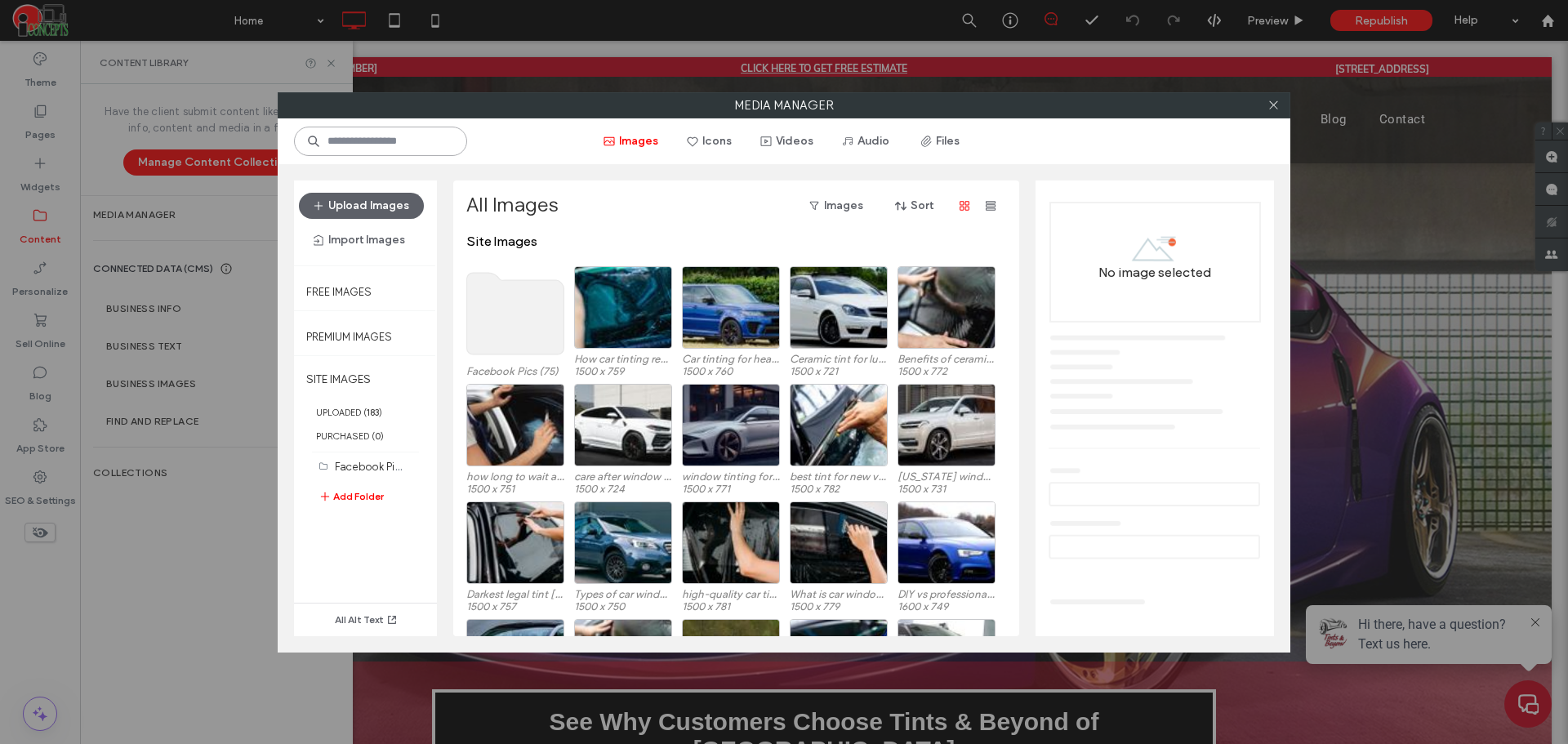
click at [425, 137] on input at bounding box center [381, 140] width 173 height 29
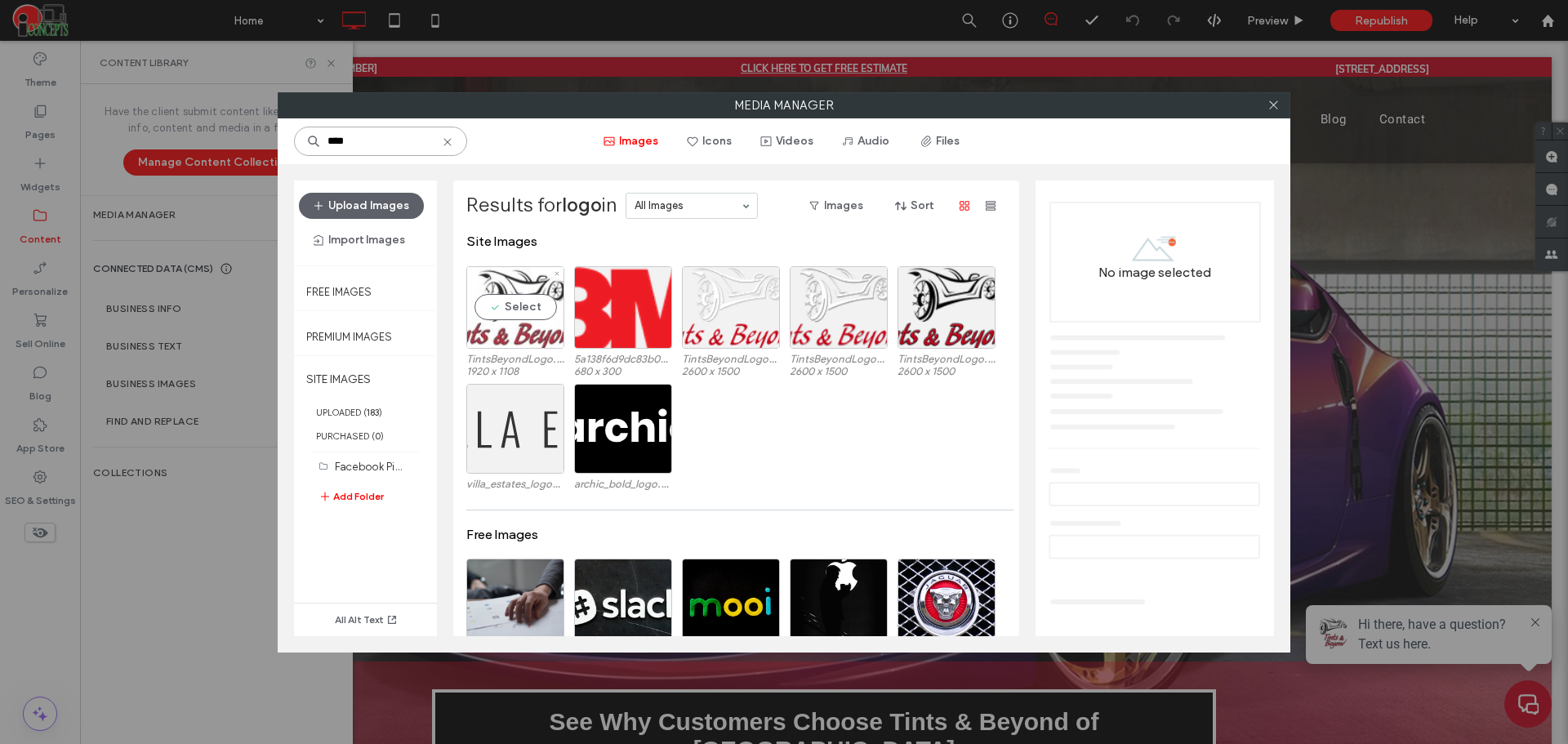
type input "****"
click at [528, 298] on div "Select" at bounding box center [515, 307] width 98 height 83
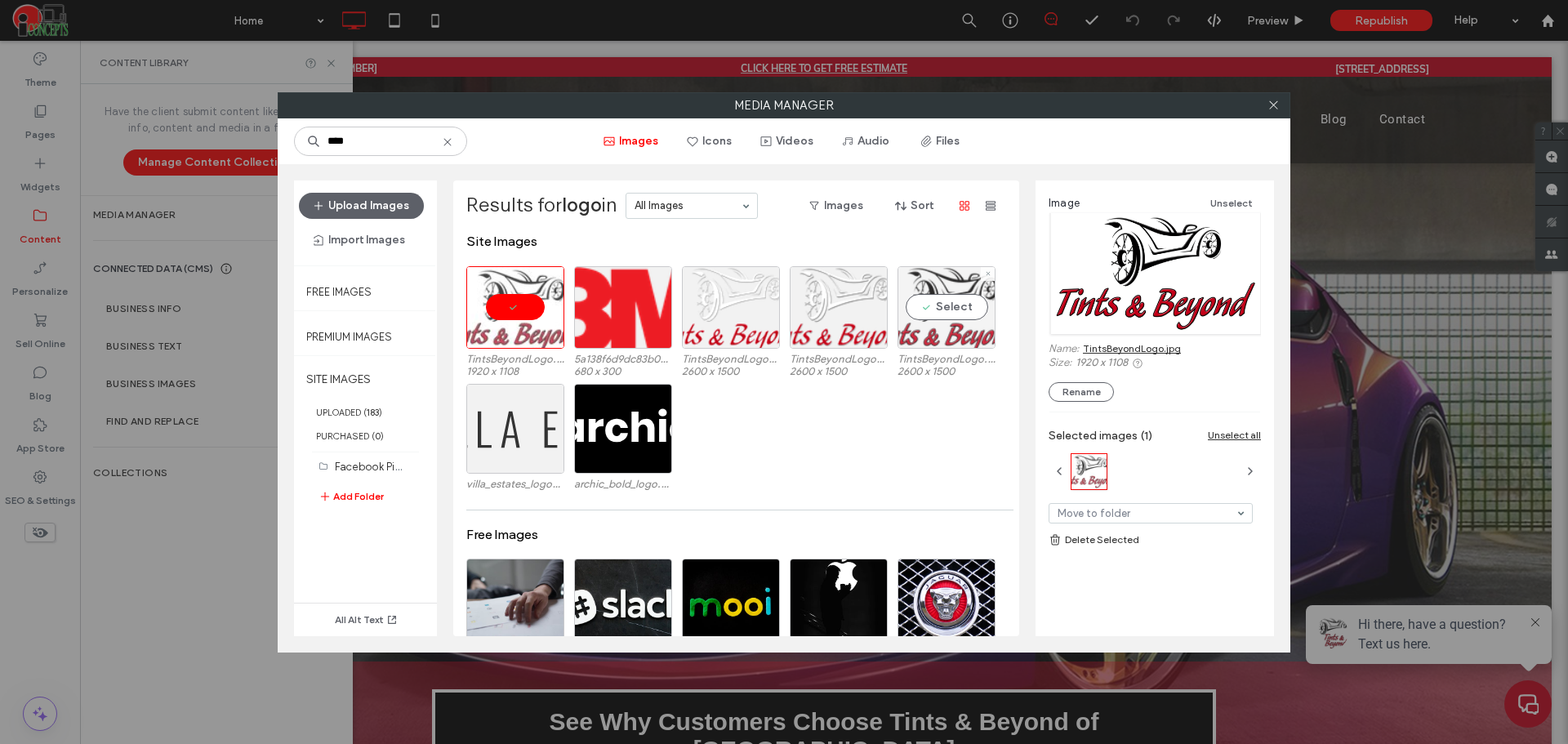
click at [948, 308] on div "Select" at bounding box center [946, 307] width 98 height 83
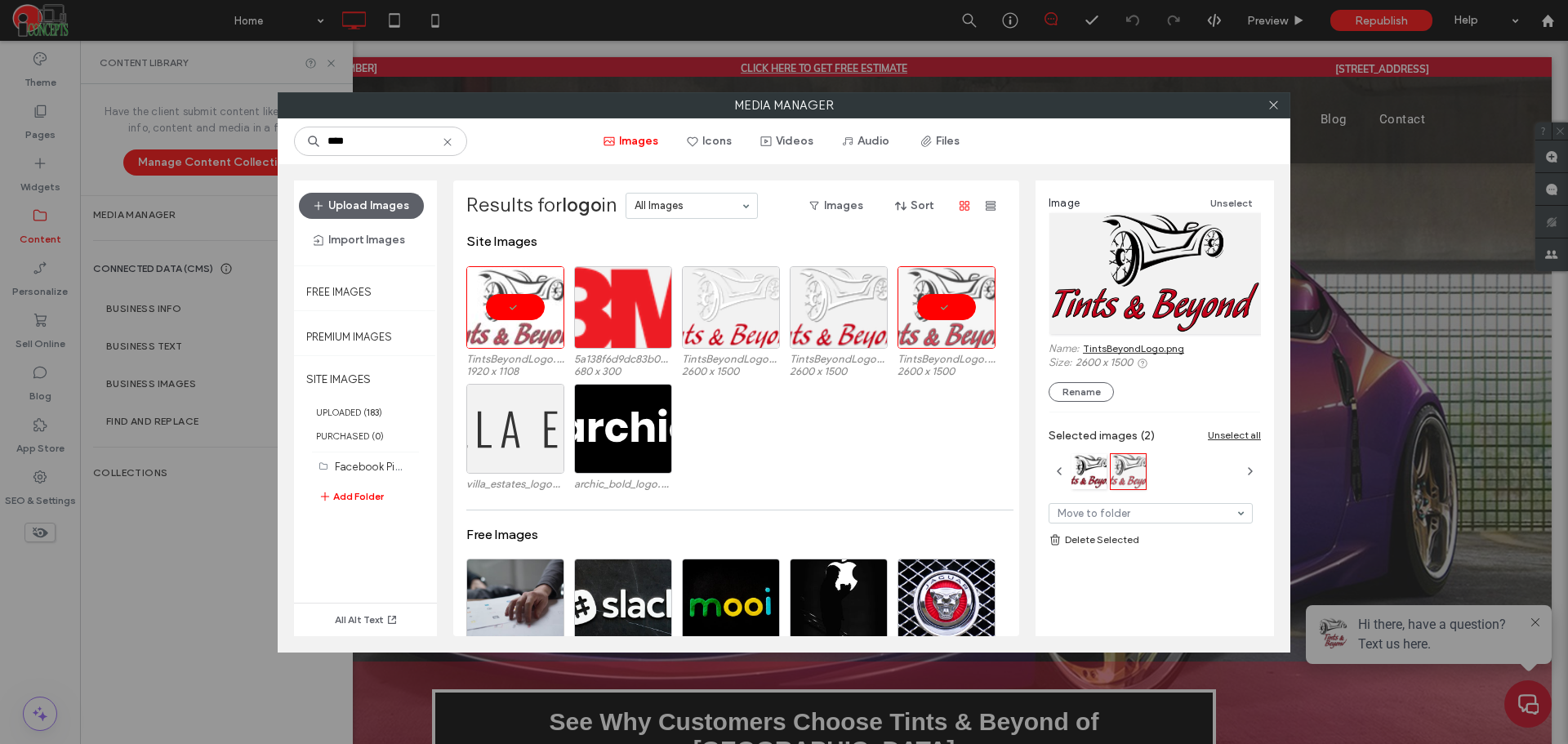
click at [1111, 344] on link "TintsBeyondLogo.png" at bounding box center [1133, 348] width 101 height 13
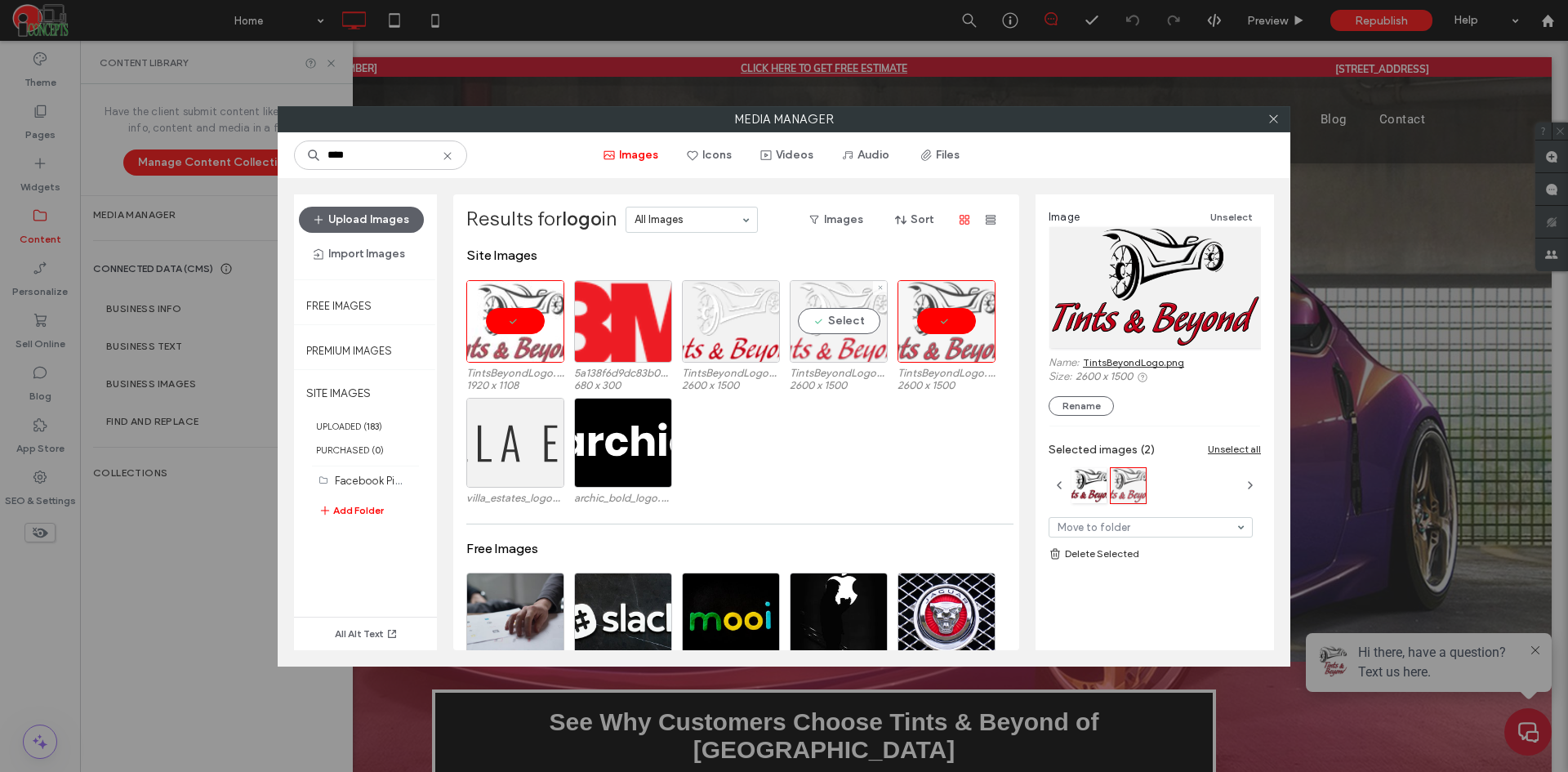
click at [848, 326] on div "Select" at bounding box center [838, 321] width 98 height 83
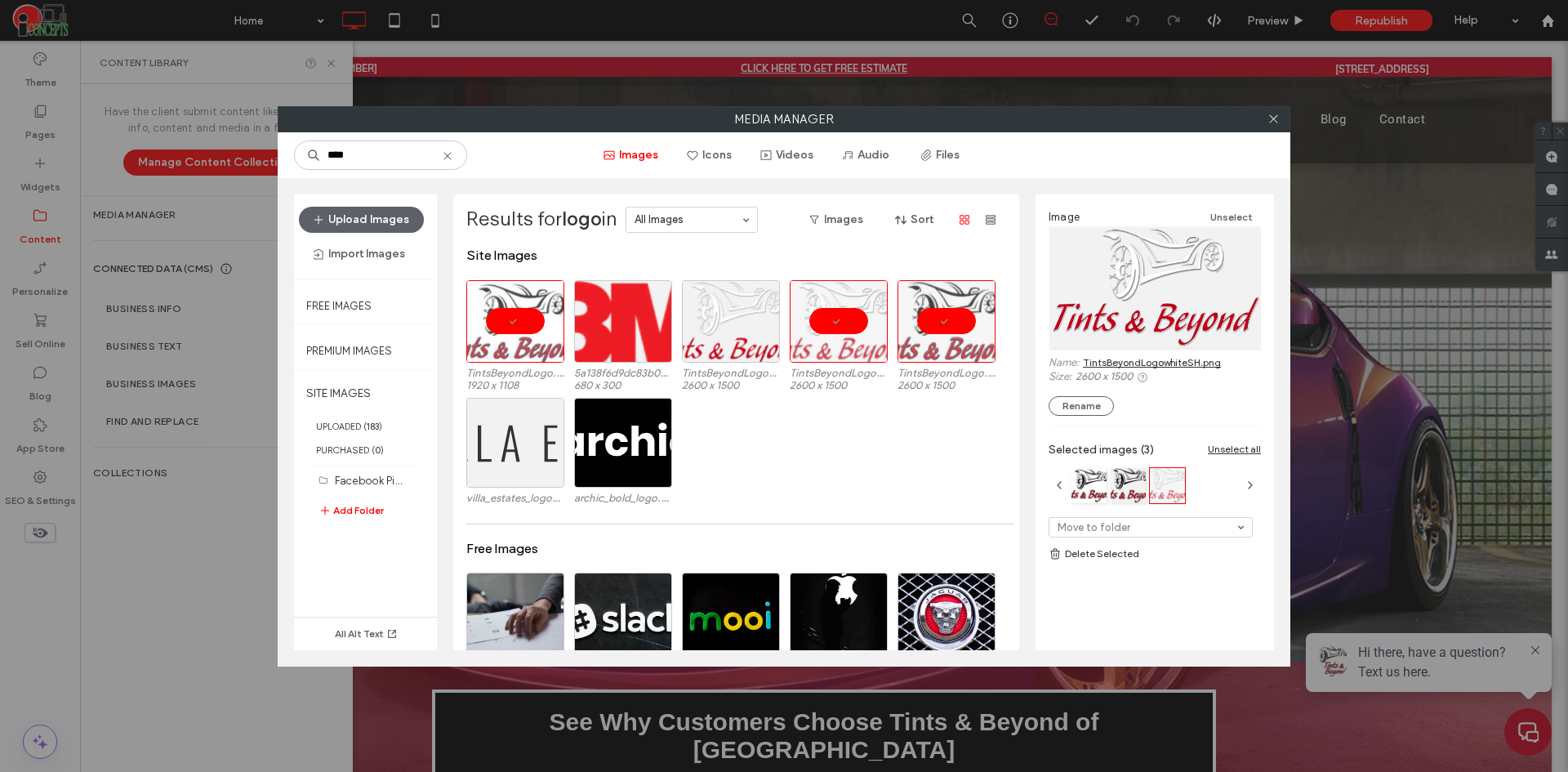
click at [1104, 356] on link "TintsBeyondLogowhiteSH.png" at bounding box center [1152, 362] width 138 height 13
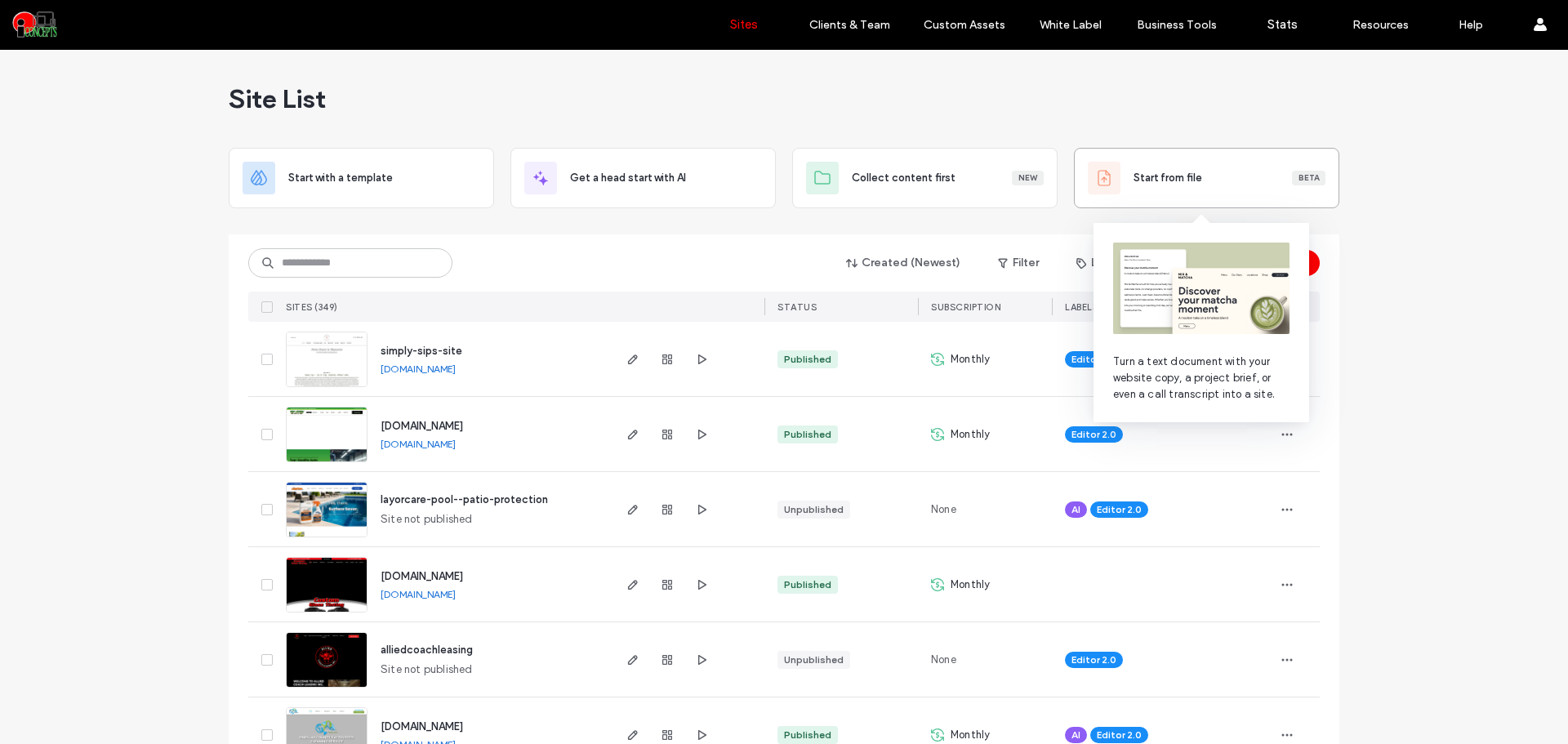
click at [1224, 180] on div "Start from file Beta" at bounding box center [1228, 178] width 192 height 17
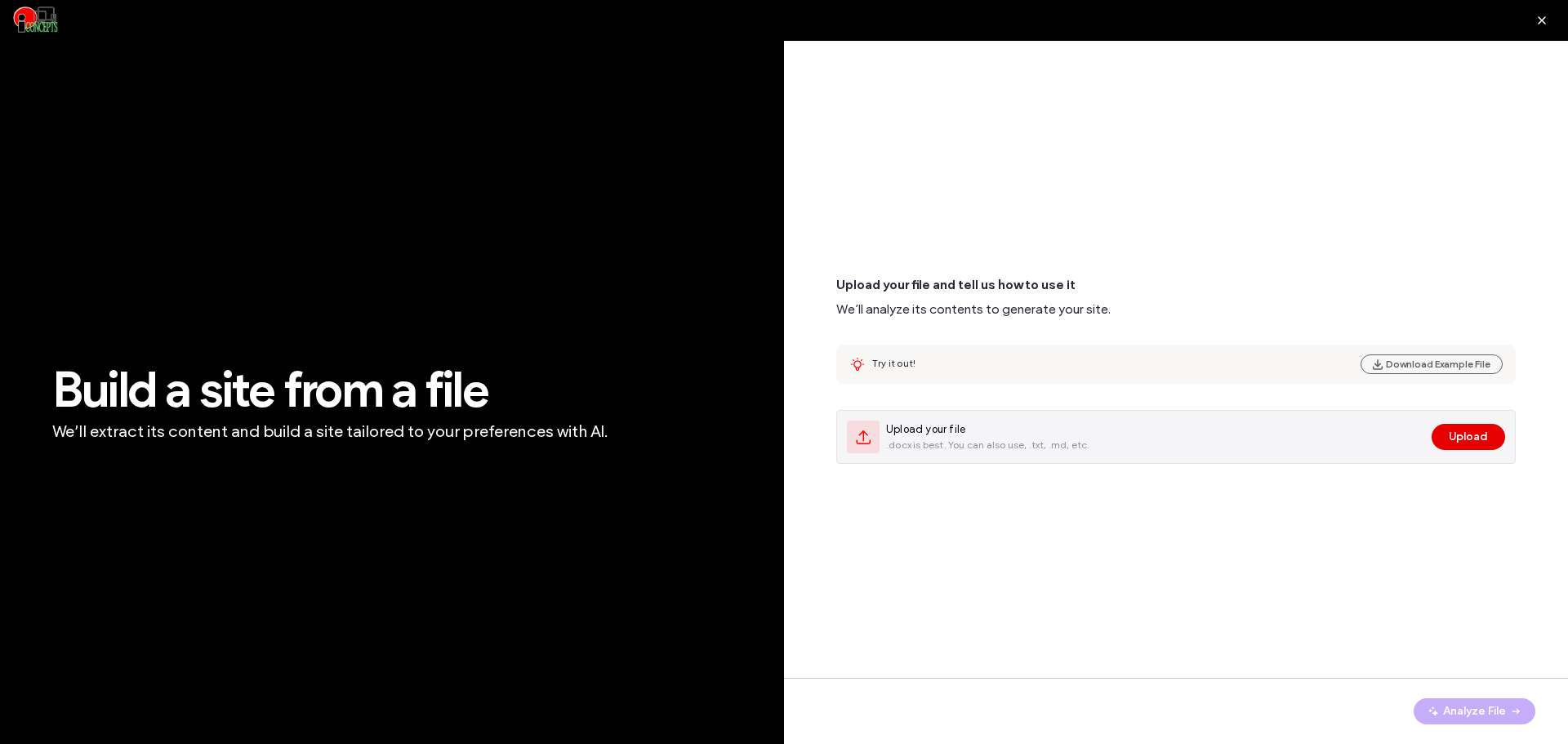
click at [1476, 448] on button "Upload" at bounding box center [1468, 436] width 74 height 26
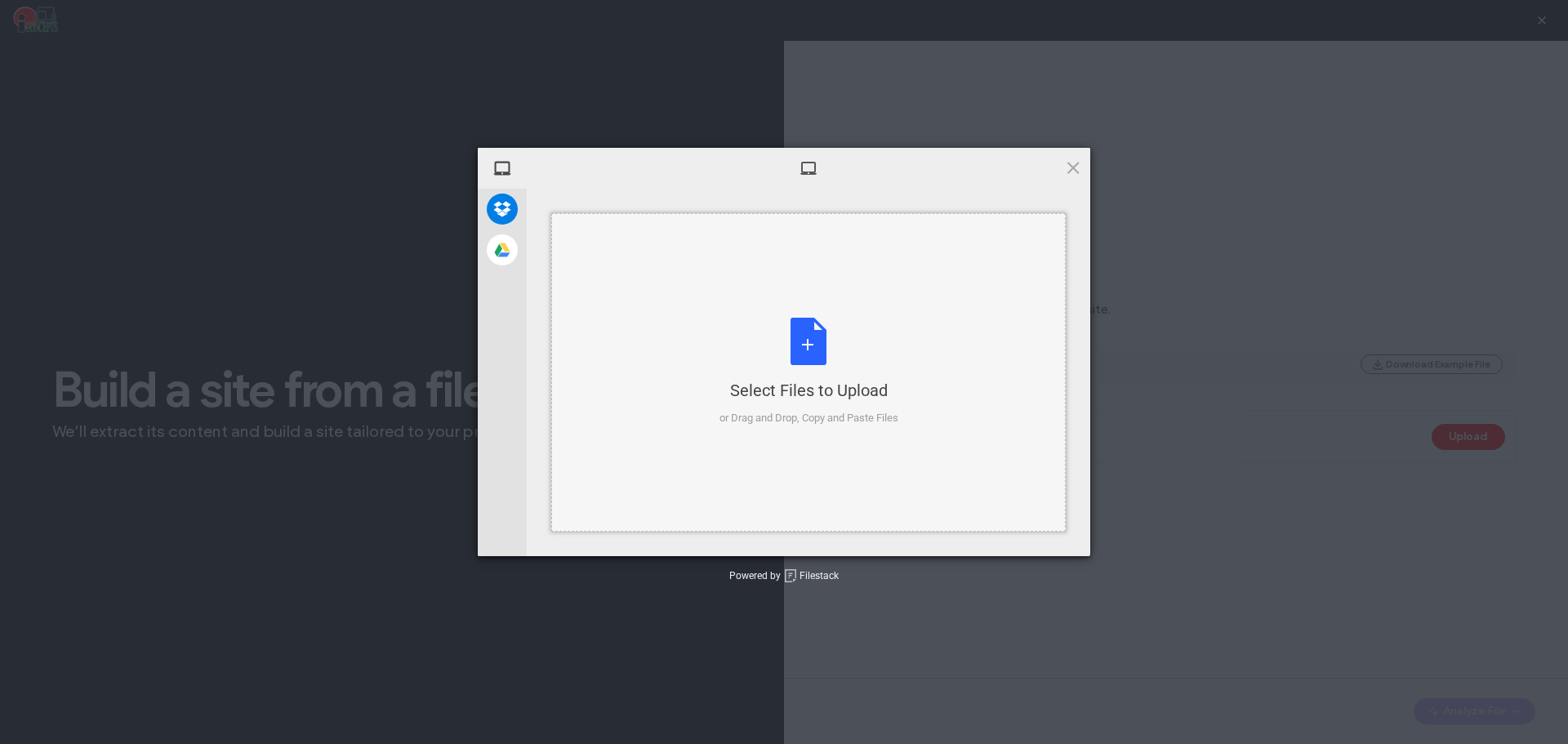
click at [835, 400] on div "Select Files to Upload" at bounding box center [809, 390] width 179 height 23
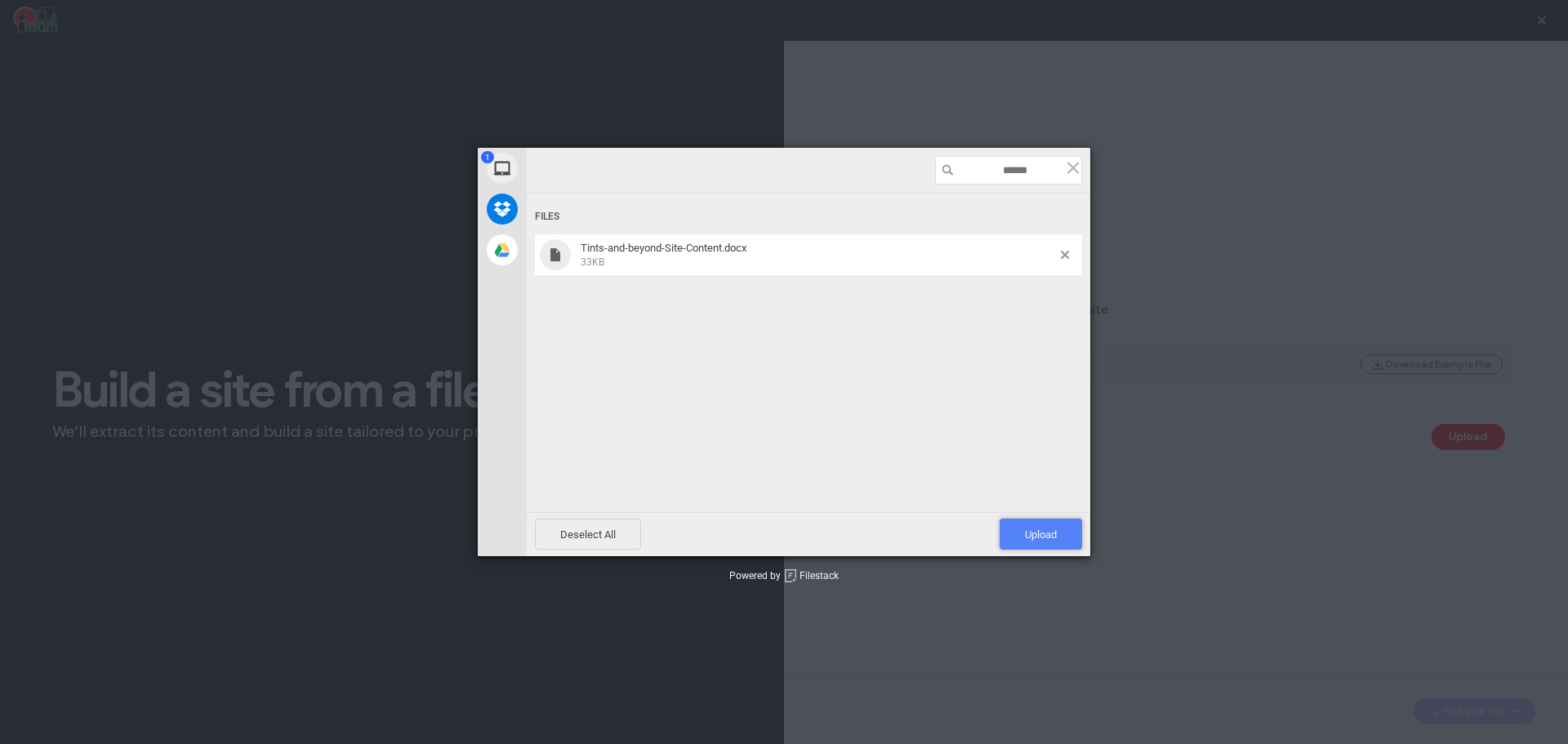
click at [1042, 525] on span "Upload 1" at bounding box center [1040, 533] width 83 height 31
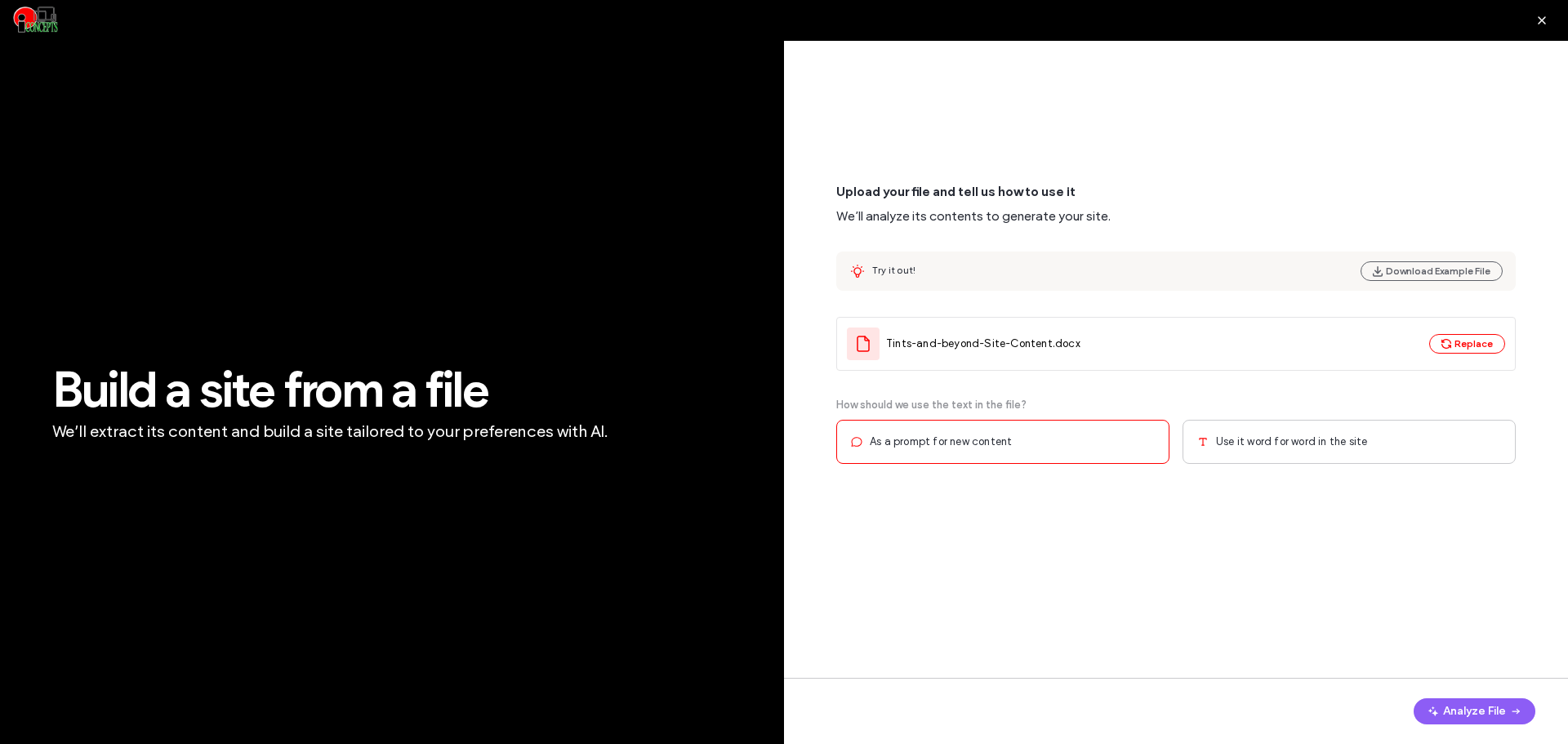
click at [1331, 442] on span "Use it word for word in the site" at bounding box center [1291, 442] width 151 height 17
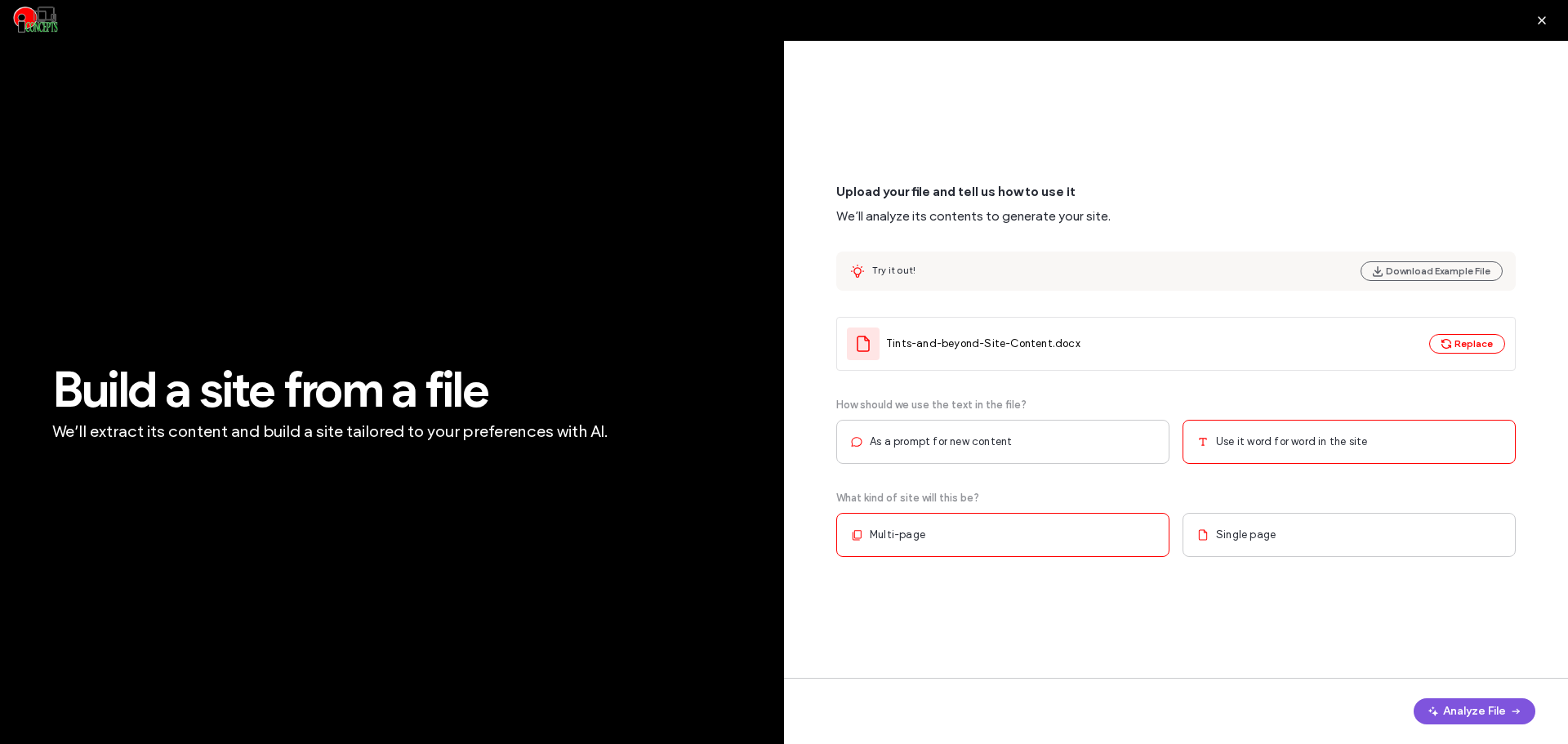
click at [1453, 710] on button "Analyze File" at bounding box center [1474, 711] width 122 height 26
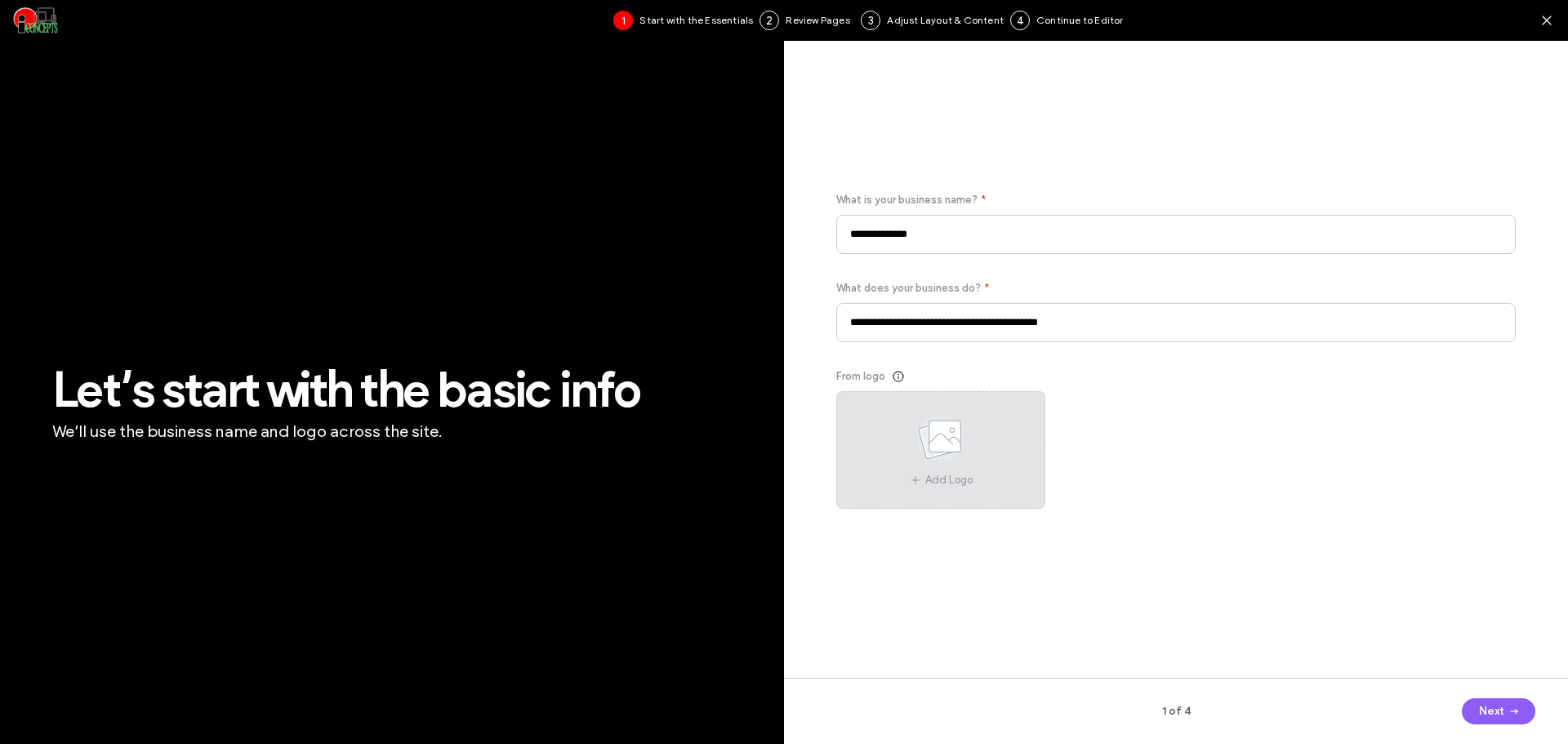
click at [945, 466] on span at bounding box center [941, 441] width 82 height 60
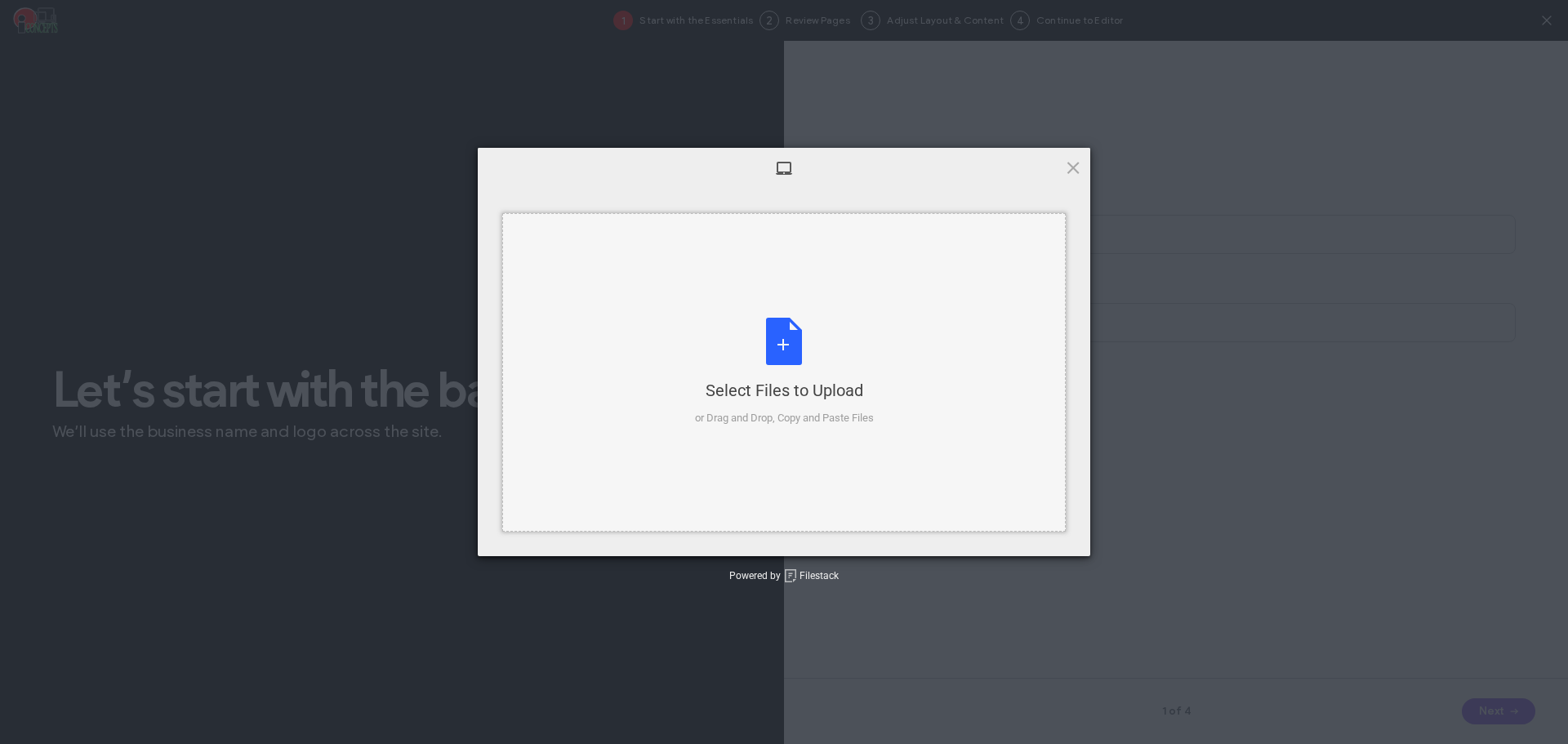
click at [835, 400] on div "Select Files to Upload" at bounding box center [784, 390] width 179 height 23
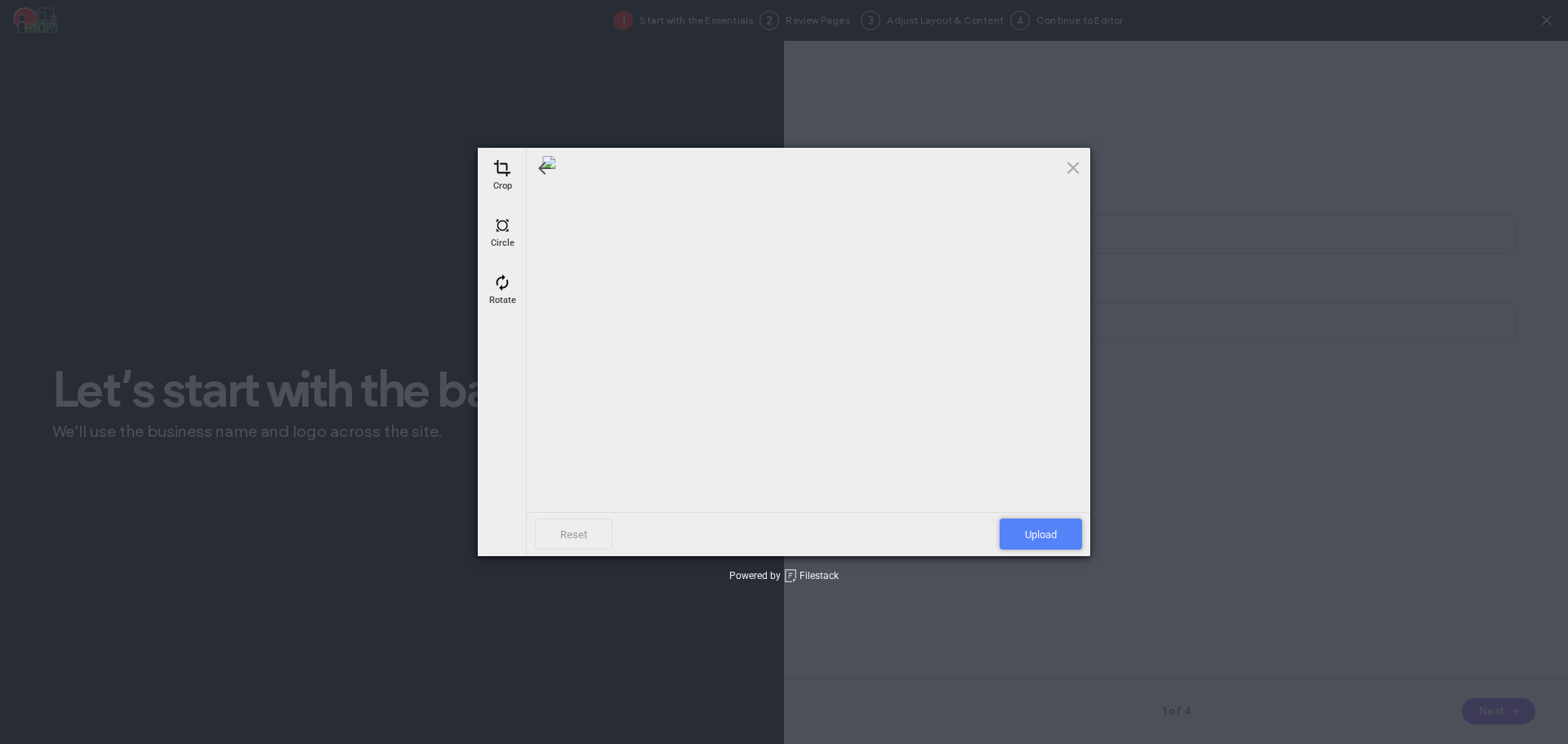
click at [1060, 527] on span "Upload" at bounding box center [1040, 533] width 83 height 31
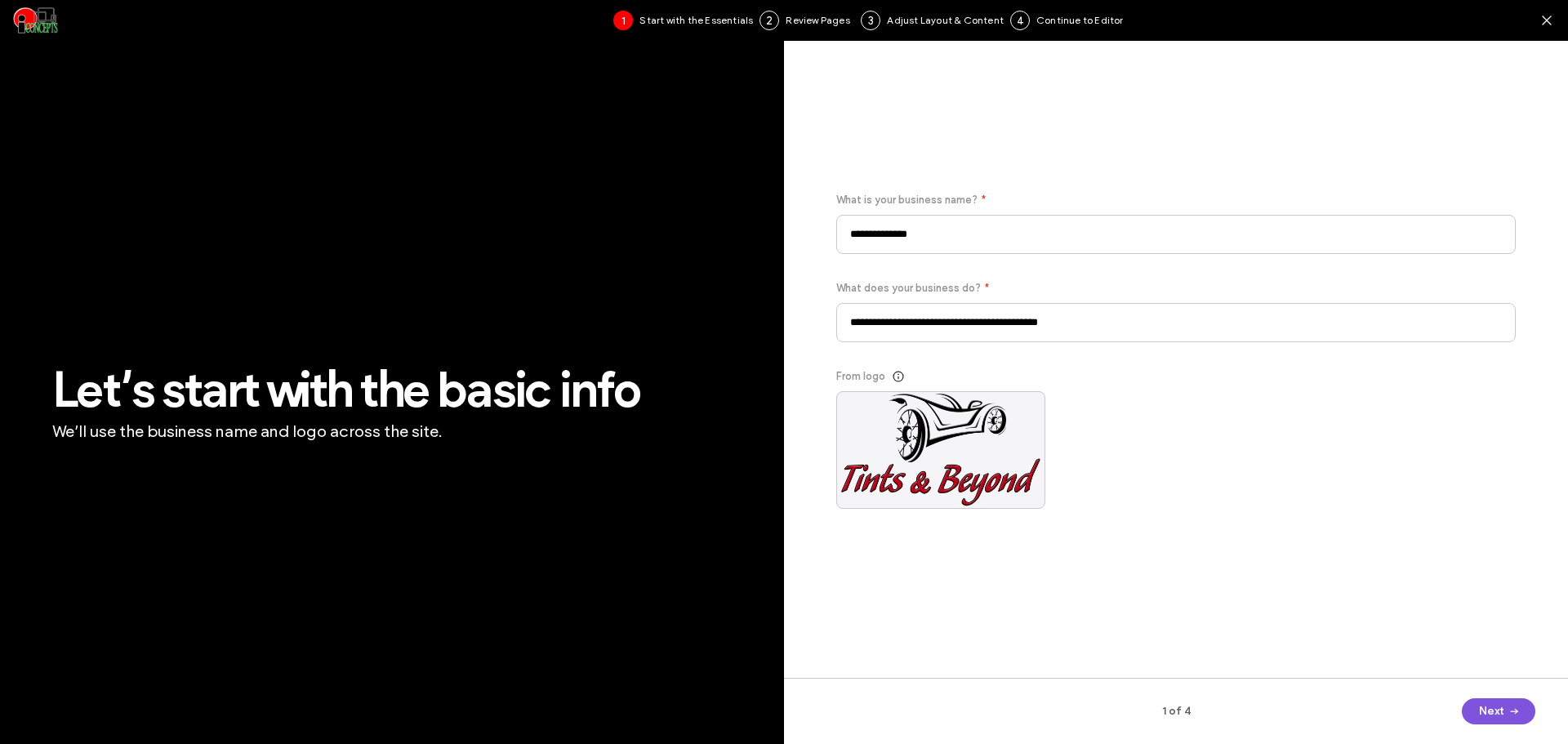
click at [1514, 706] on icon "button" at bounding box center [1514, 711] width 13 height 13
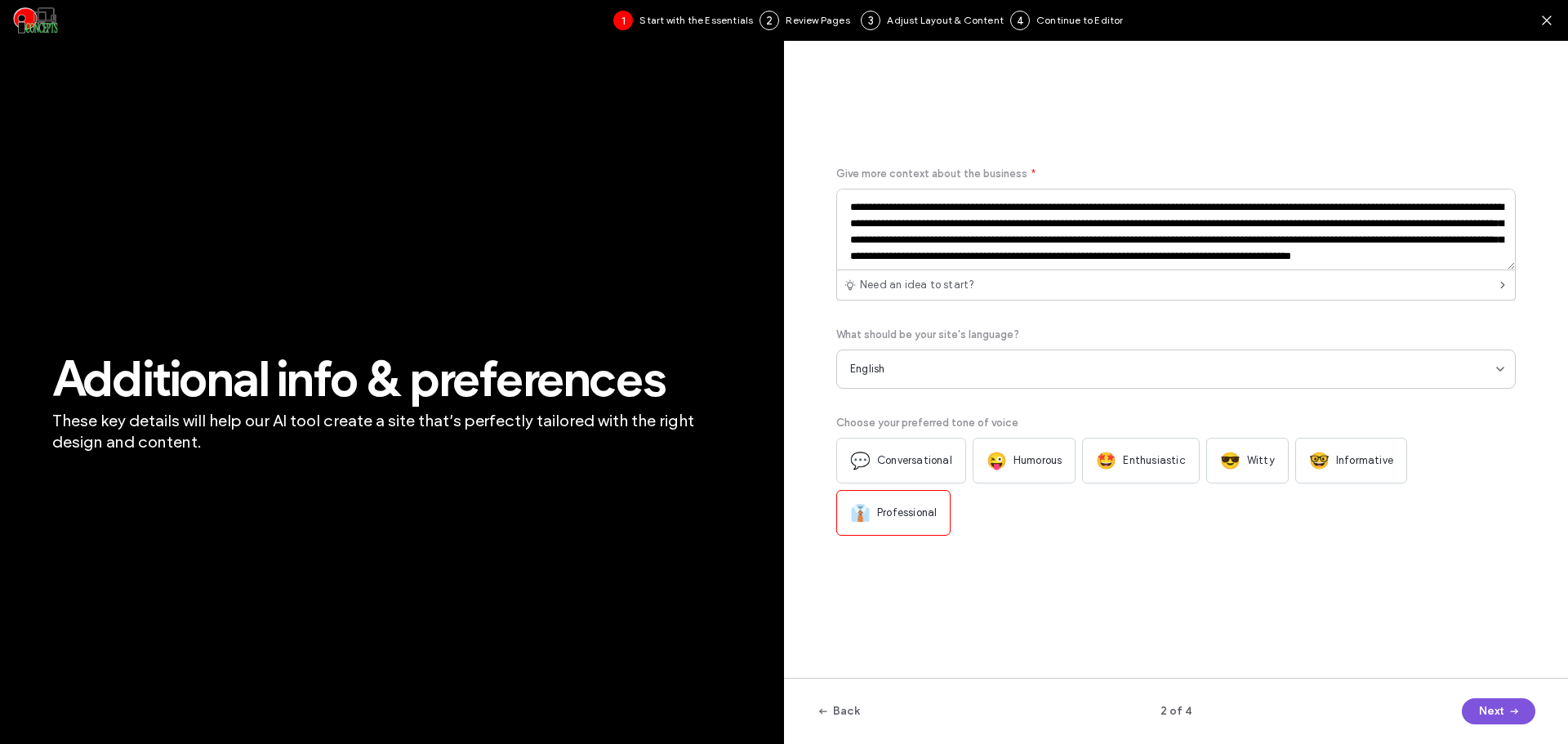
click at [1513, 711] on icon "button" at bounding box center [1514, 711] width 13 height 13
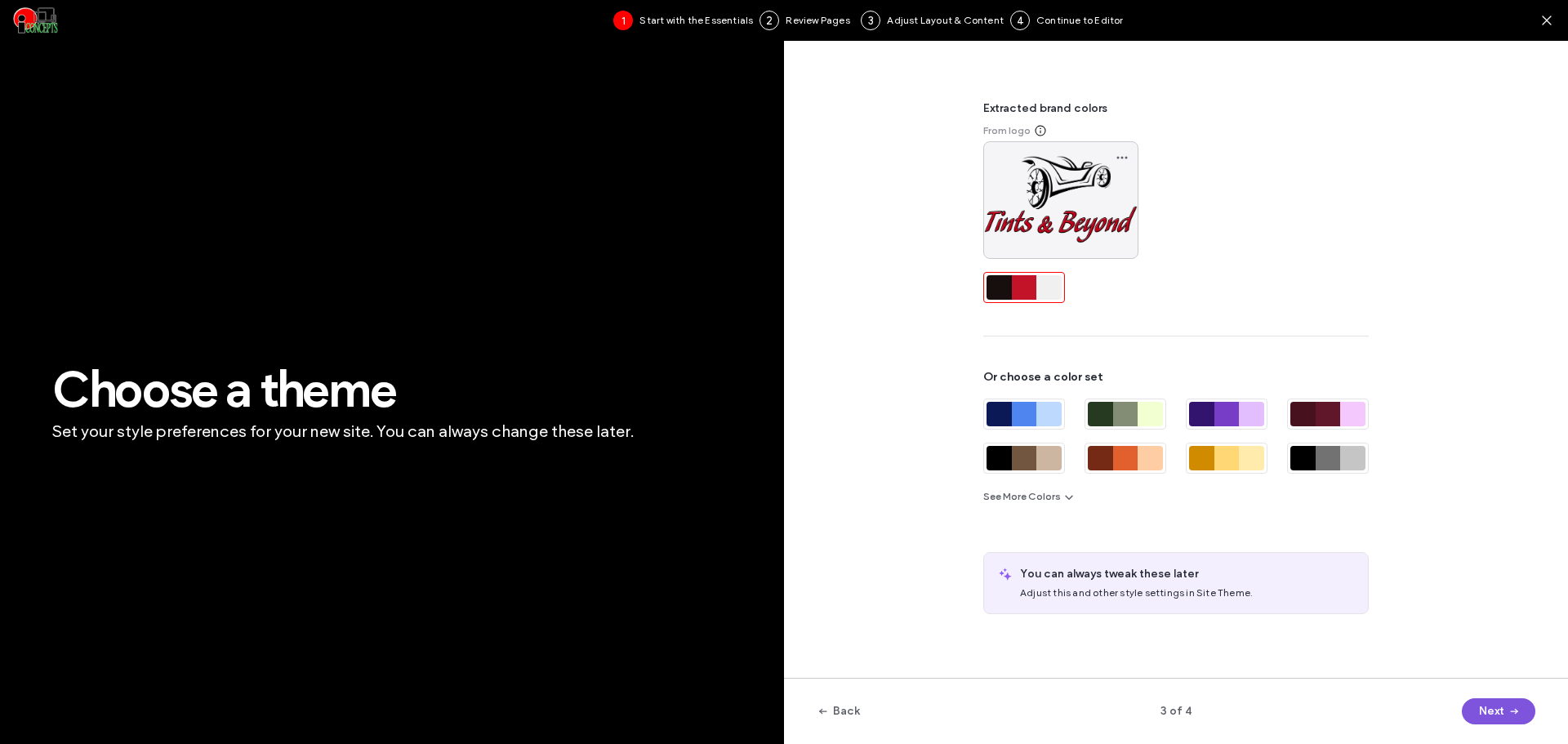
click at [1496, 709] on button "Next" at bounding box center [1499, 711] width 74 height 26
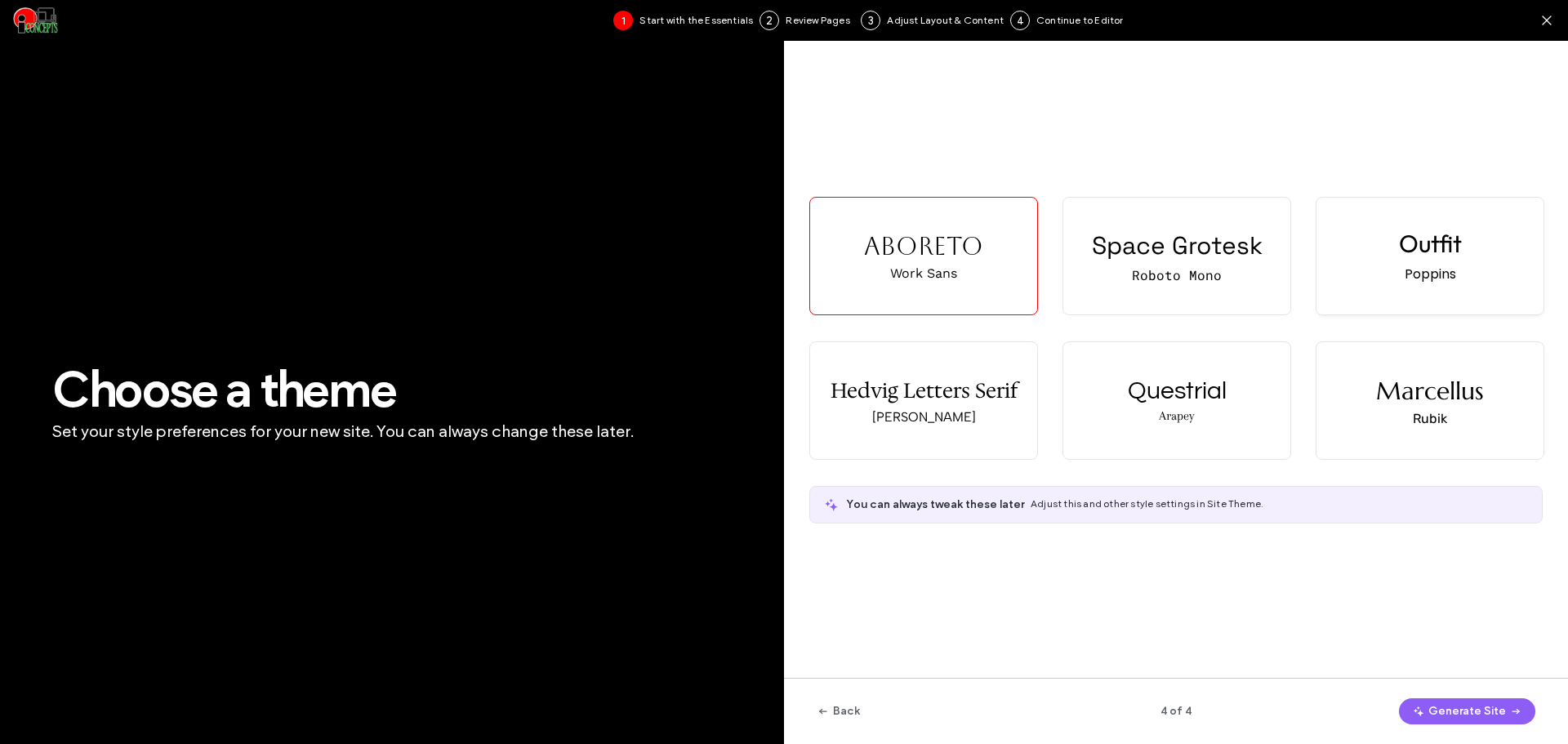
click at [1382, 235] on div "Outfit Poppins" at bounding box center [1429, 256] width 227 height 117
click at [1464, 705] on button "Generate Site" at bounding box center [1467, 711] width 136 height 26
click at [1425, 715] on icon "button" at bounding box center [1418, 711] width 13 height 13
click at [1474, 708] on button "Generate Site" at bounding box center [1467, 711] width 136 height 26
click at [1425, 708] on icon "button" at bounding box center [1418, 711] width 13 height 13
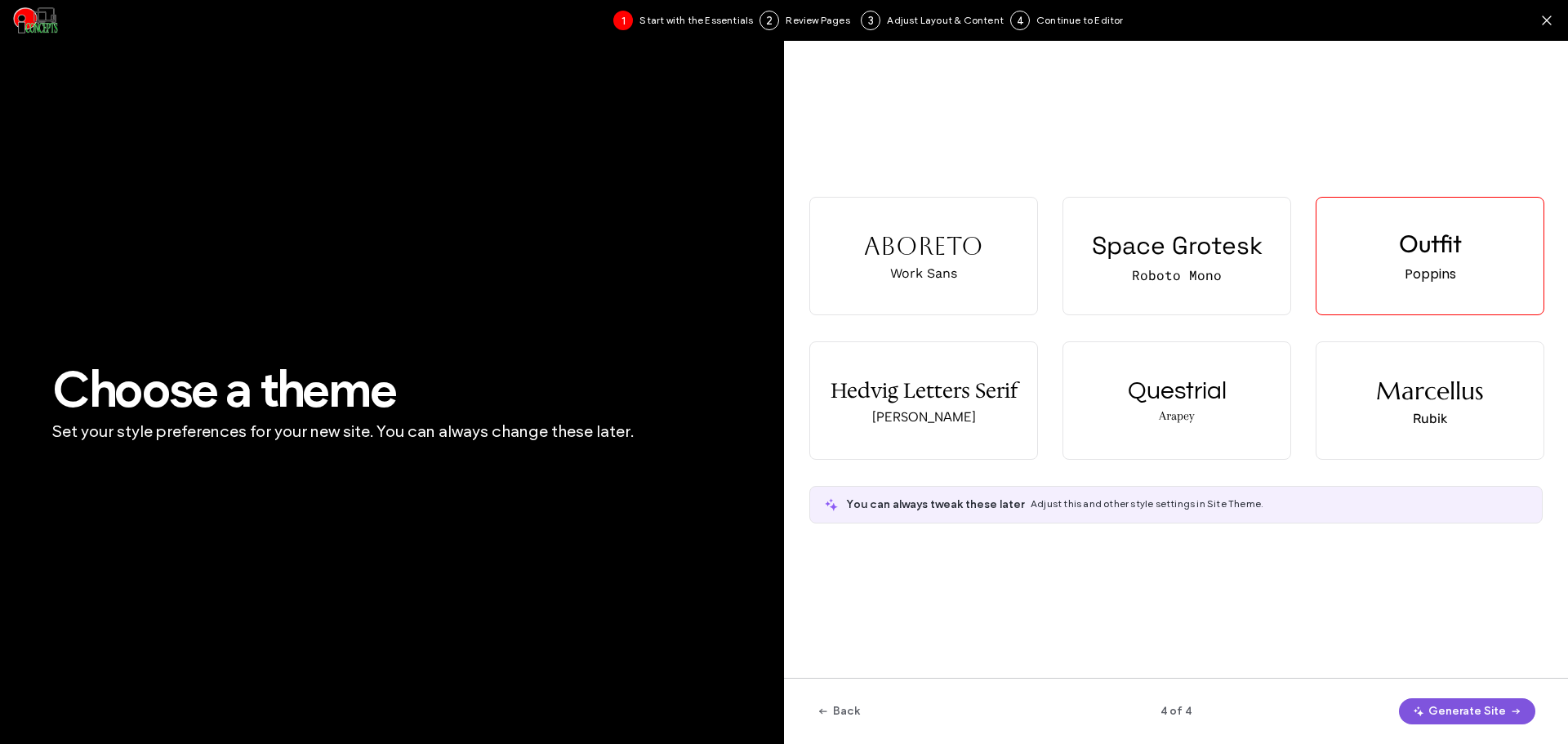
click at [1462, 711] on button "Generate Site" at bounding box center [1467, 711] width 136 height 26
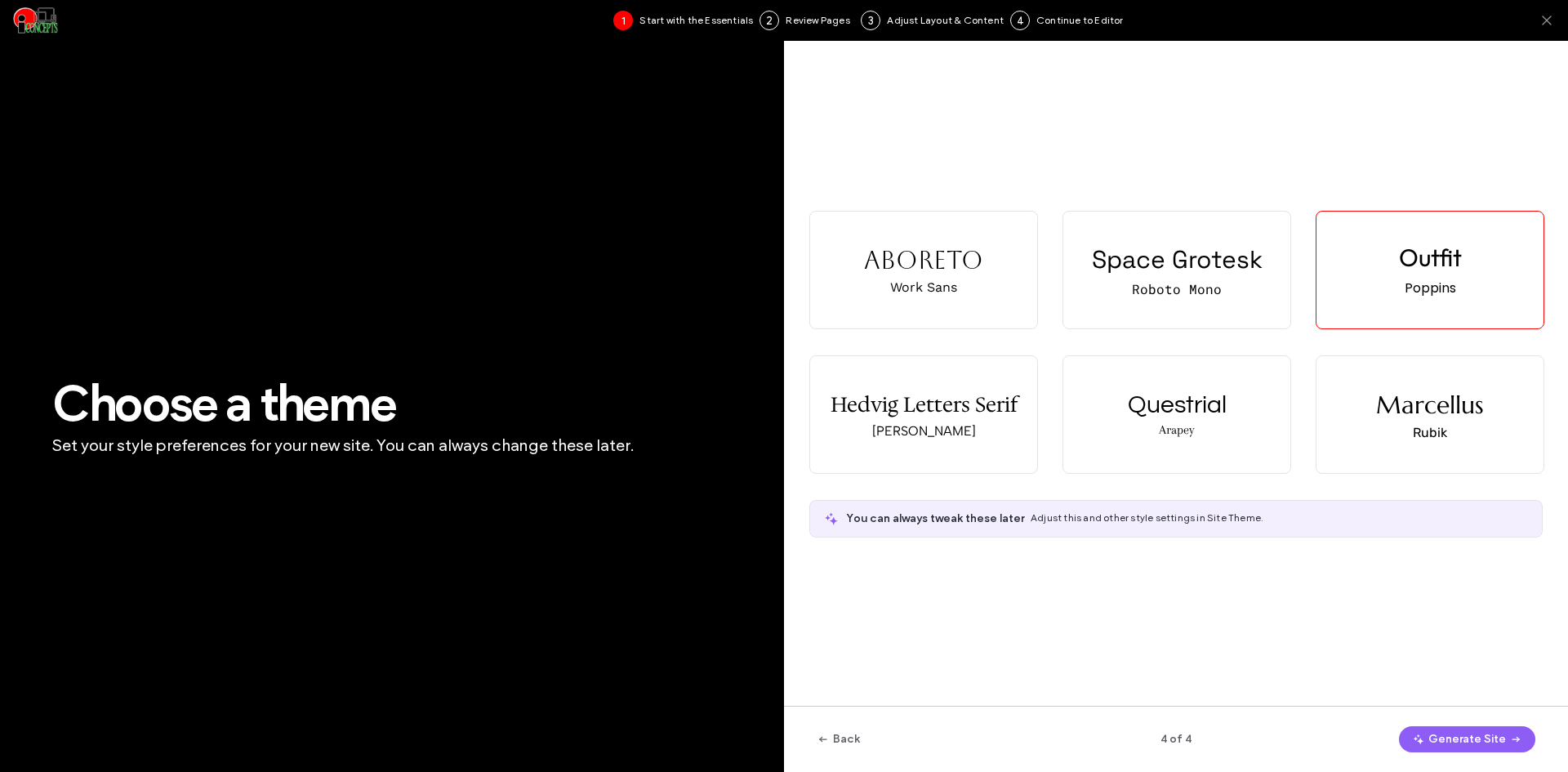
click at [1545, 23] on use at bounding box center [1546, 20] width 9 height 9
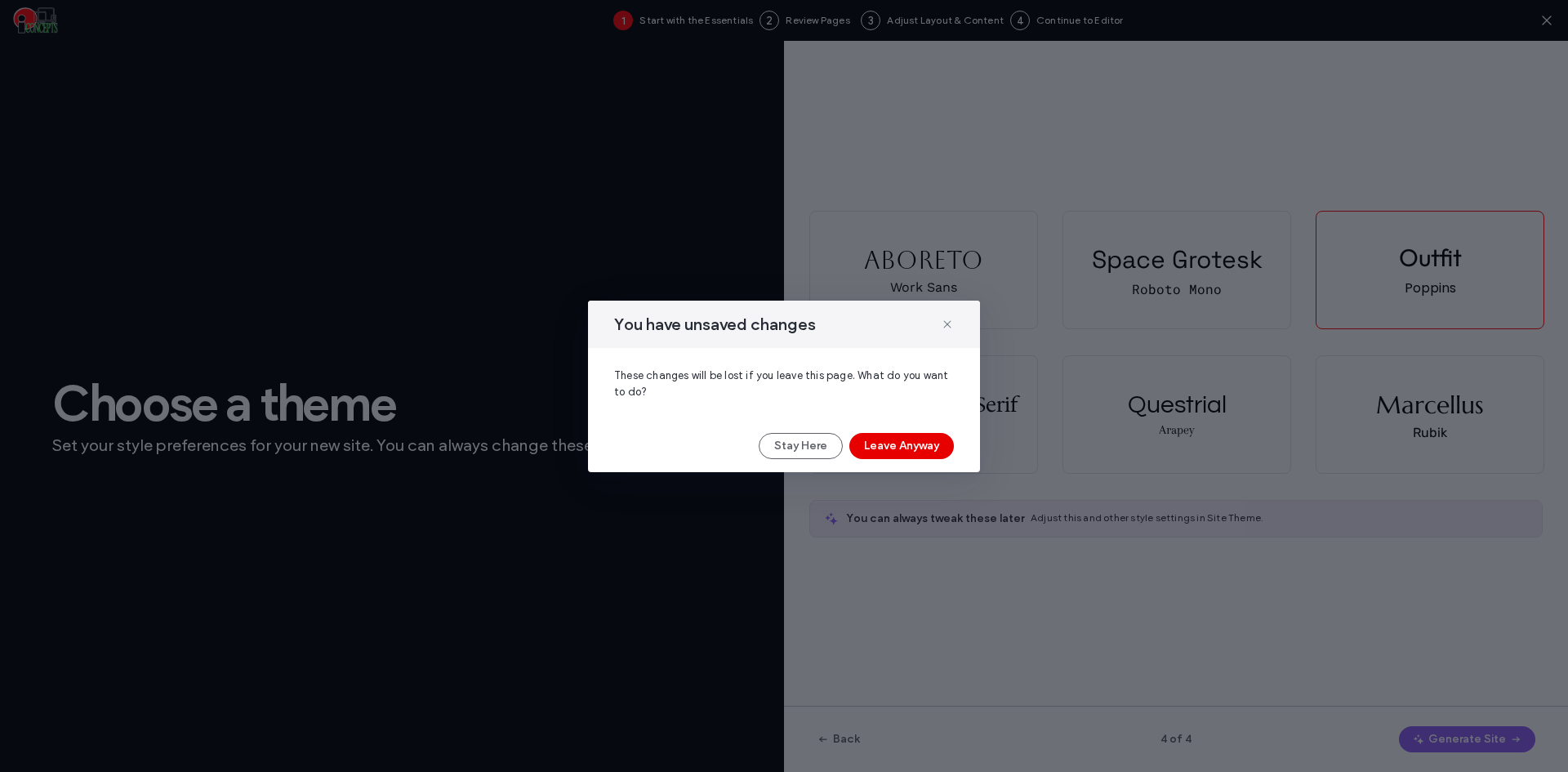
click at [893, 448] on button "Leave Anyway" at bounding box center [901, 446] width 105 height 26
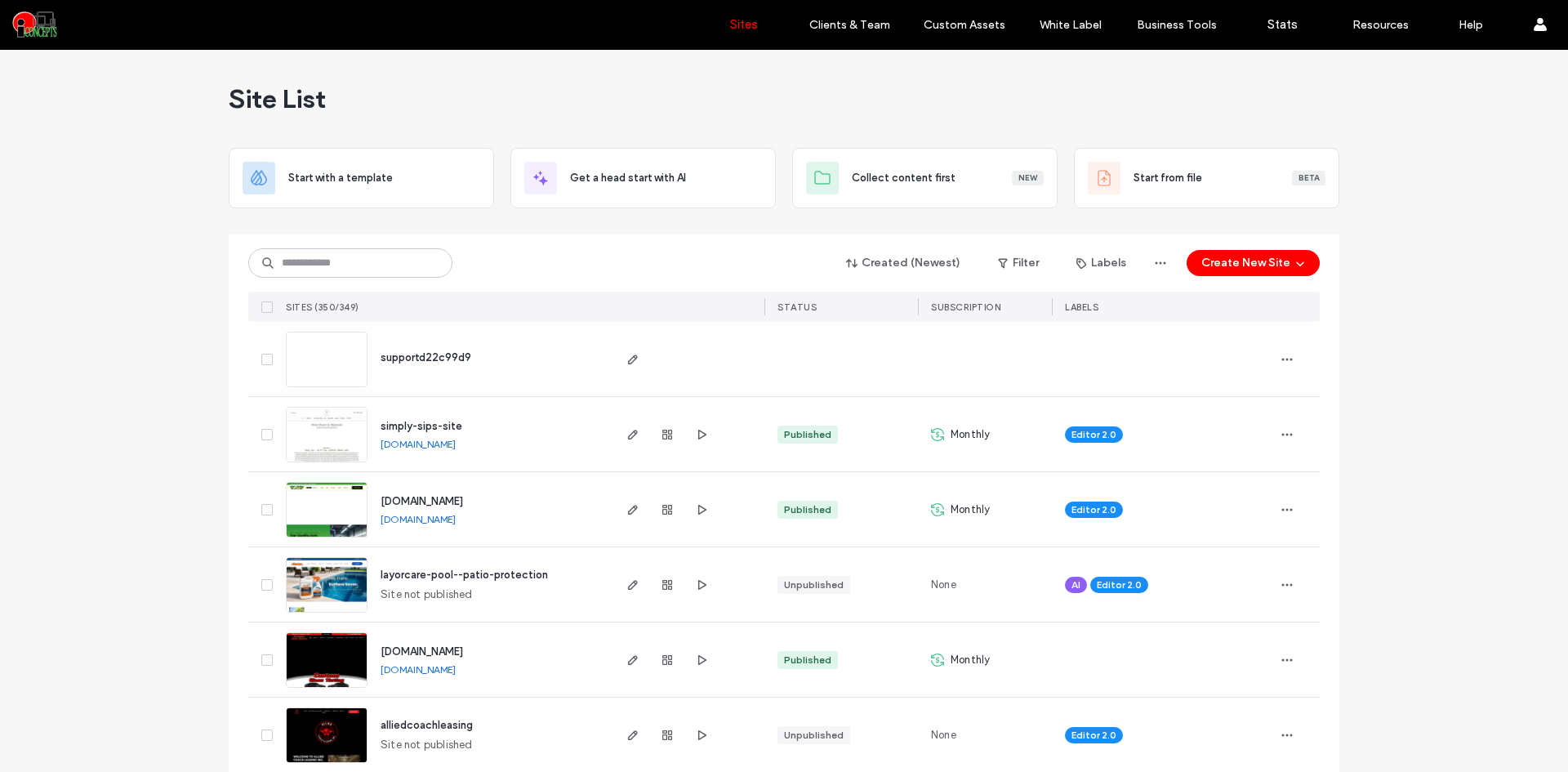
click at [340, 355] on link at bounding box center [327, 359] width 82 height 55
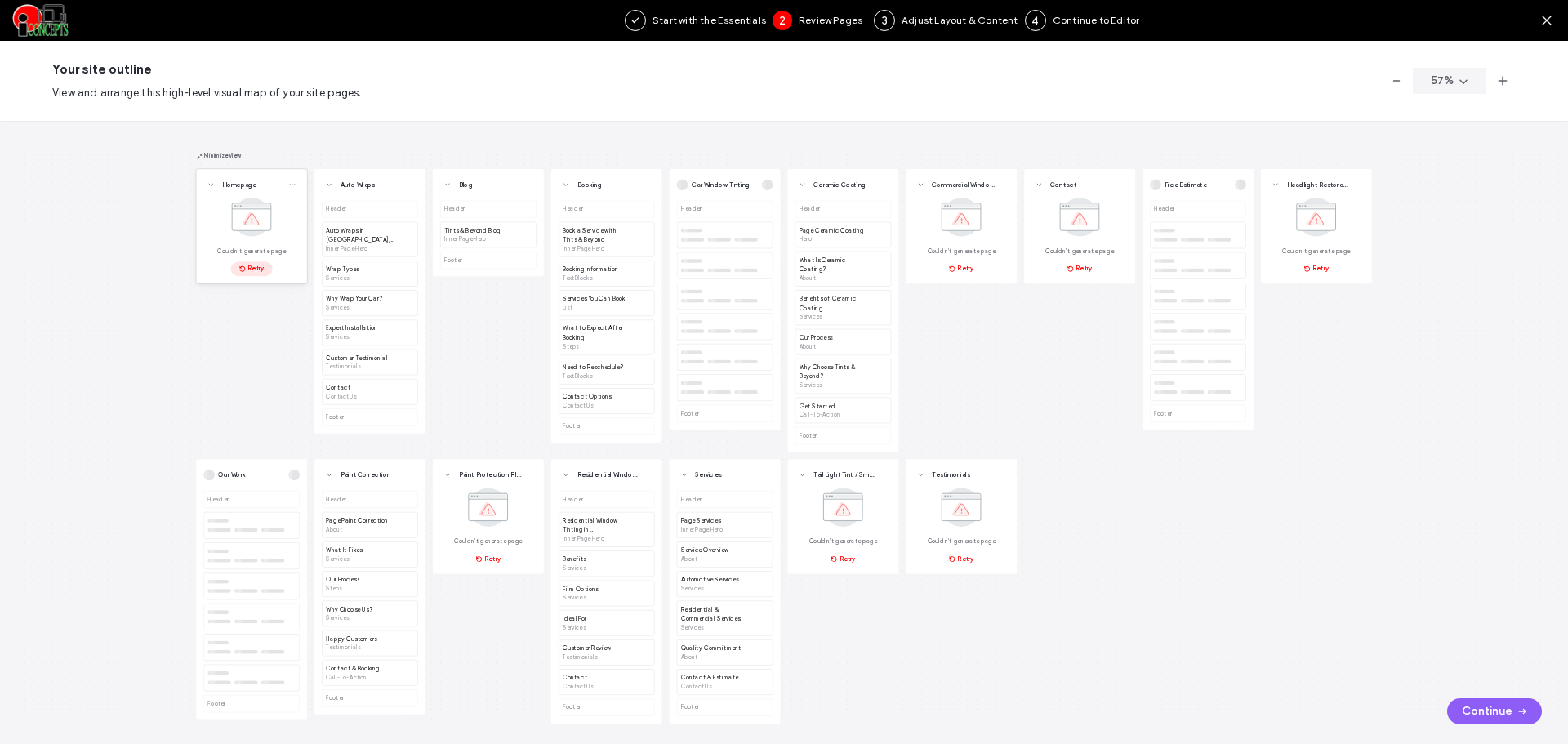
click at [255, 269] on button "Retry" at bounding box center [252, 268] width 42 height 15
click at [959, 268] on button "Retry" at bounding box center [962, 268] width 42 height 15
click at [1079, 263] on button "Retry" at bounding box center [1080, 268] width 42 height 15
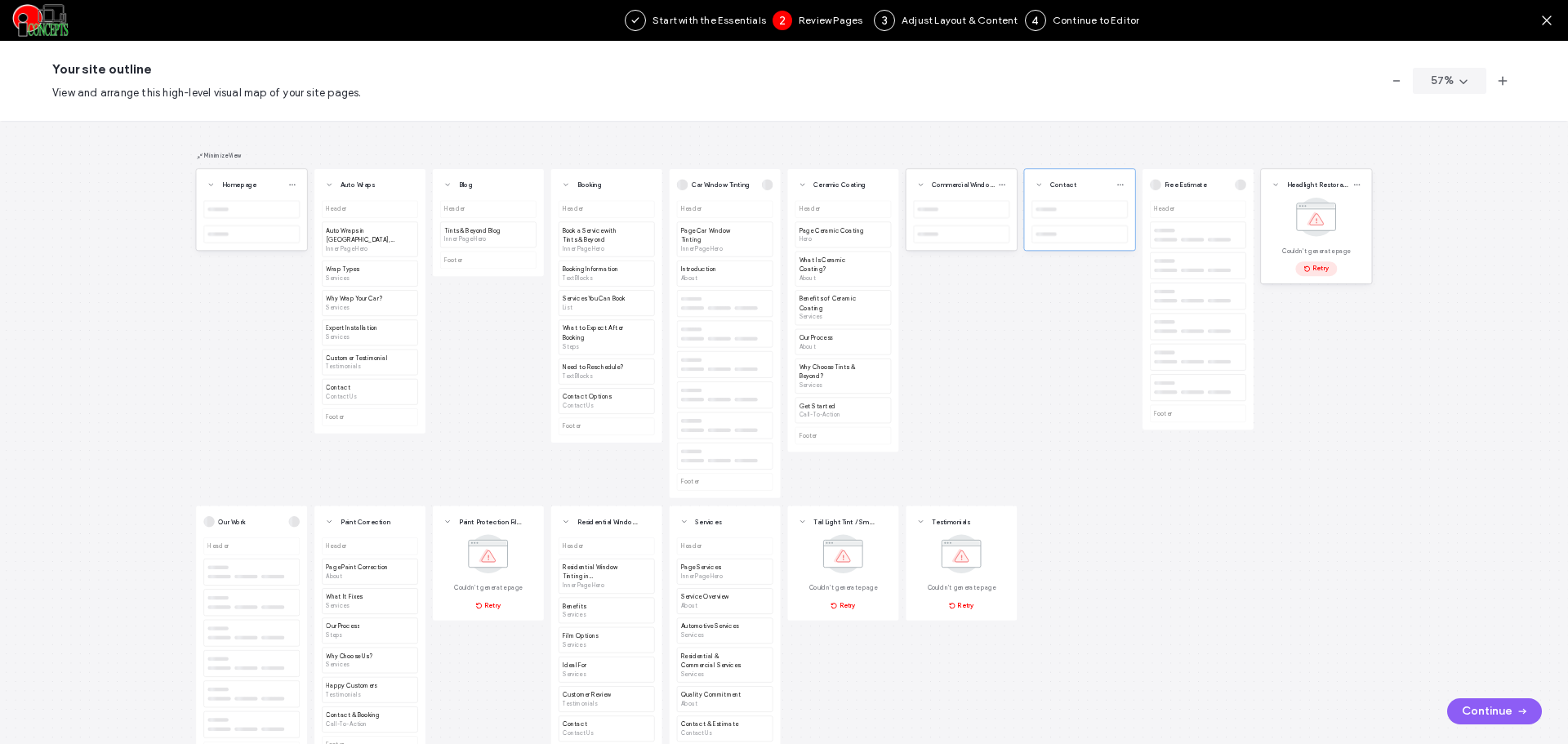
click at [1325, 262] on button "Retry" at bounding box center [1316, 268] width 42 height 15
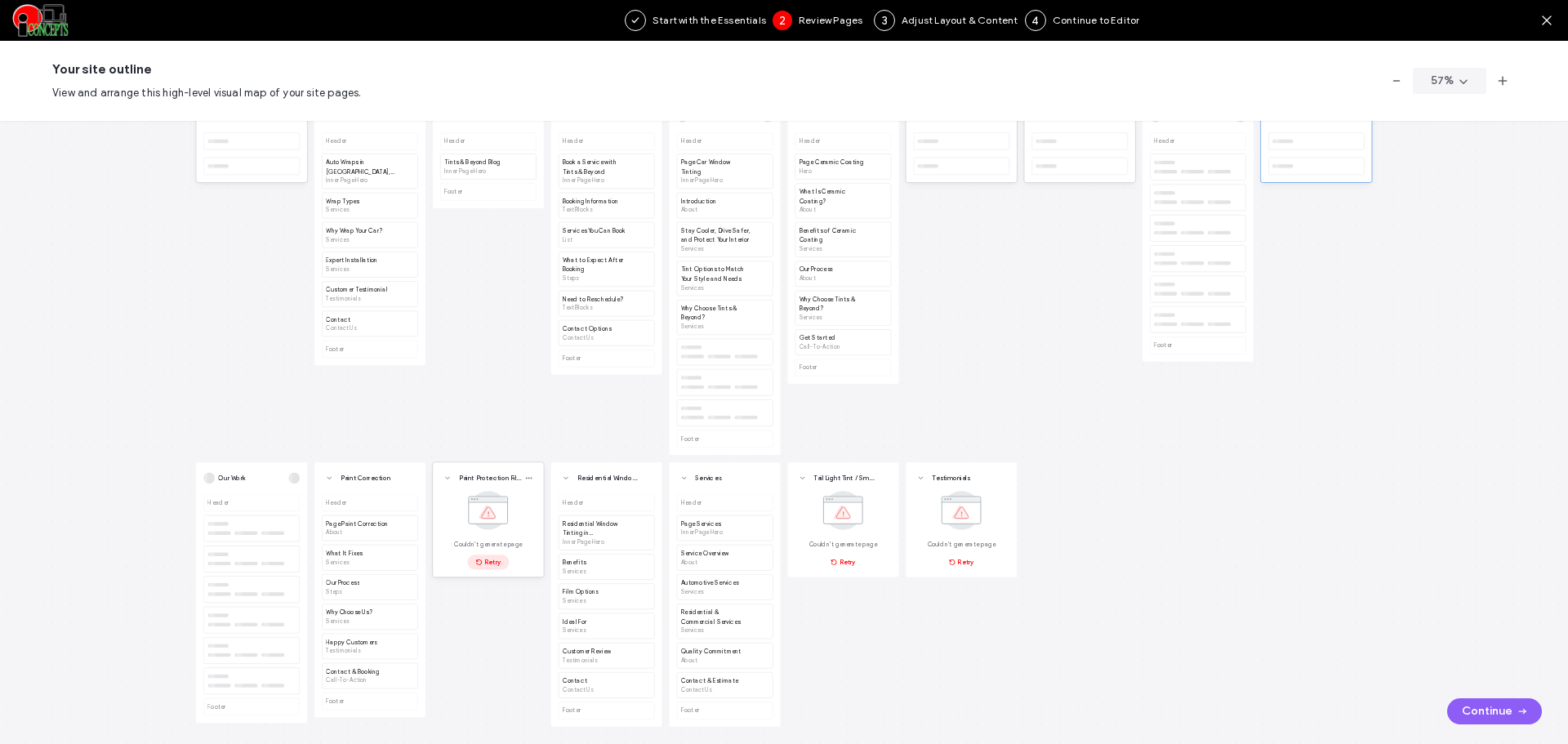
click at [493, 552] on div "Couldn't generate page Retry" at bounding box center [488, 529] width 96 height 82
click at [492, 558] on button "Retry" at bounding box center [488, 562] width 42 height 15
click at [840, 562] on button "Retry" at bounding box center [843, 569] width 42 height 15
click at [961, 568] on button "Retry" at bounding box center [962, 568] width 42 height 15
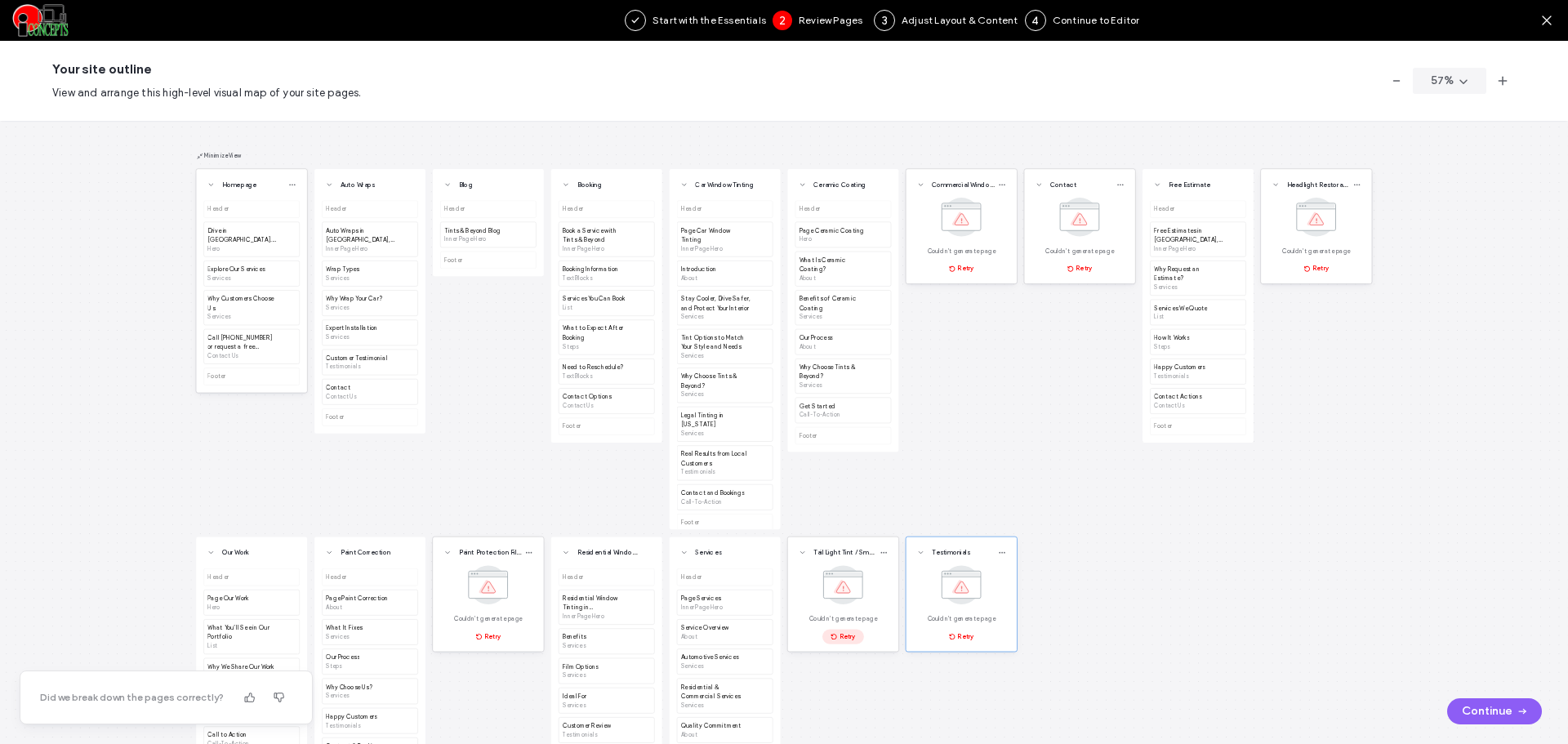
click at [852, 629] on button "Retry" at bounding box center [843, 637] width 42 height 15
click at [953, 634] on use "button" at bounding box center [952, 636] width 6 height 6
click at [958, 268] on button "Retry" at bounding box center [962, 268] width 42 height 15
click at [1076, 267] on button "Retry" at bounding box center [1080, 268] width 42 height 15
click at [1325, 269] on button "Retry" at bounding box center [1316, 268] width 42 height 15
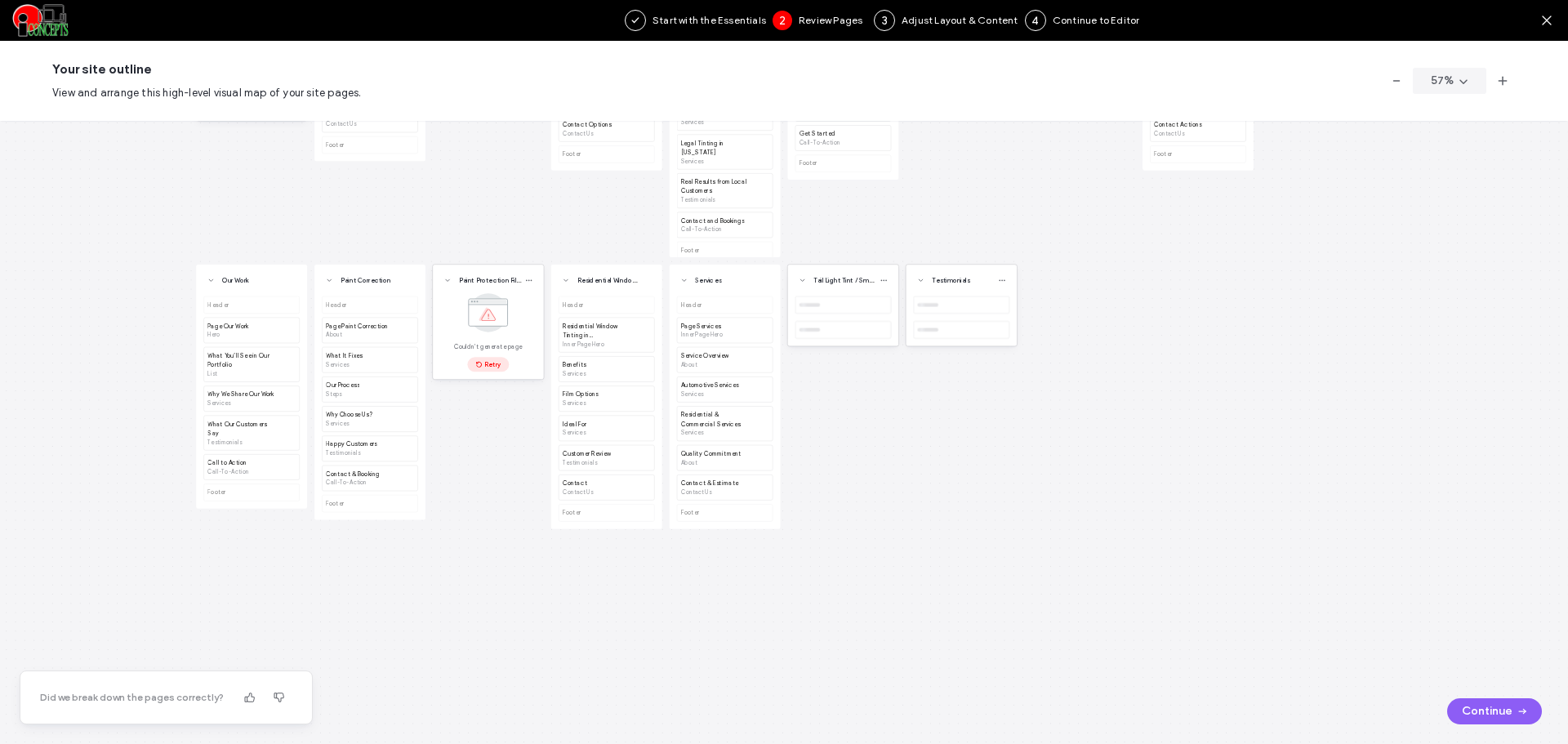
click at [488, 370] on button "Retry" at bounding box center [488, 364] width 42 height 15
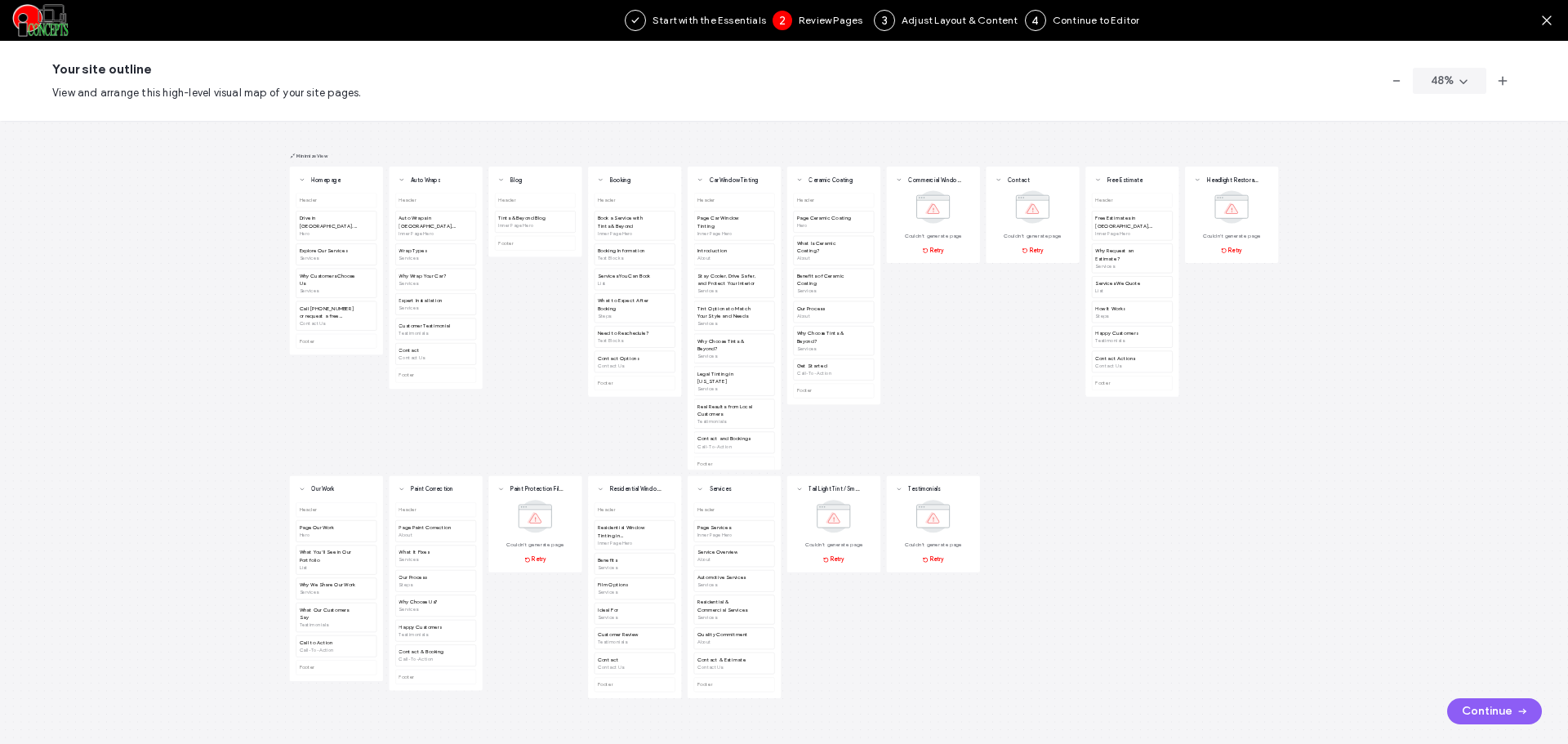
click at [939, 252] on button "Retry" at bounding box center [933, 250] width 35 height 13
click at [1035, 255] on button "Retry" at bounding box center [1033, 250] width 35 height 13
click at [1233, 256] on button "Retry" at bounding box center [1232, 250] width 35 height 13
click at [927, 563] on span "button" at bounding box center [927, 559] width 8 height 12
click at [845, 555] on button "Retry" at bounding box center [834, 559] width 35 height 13
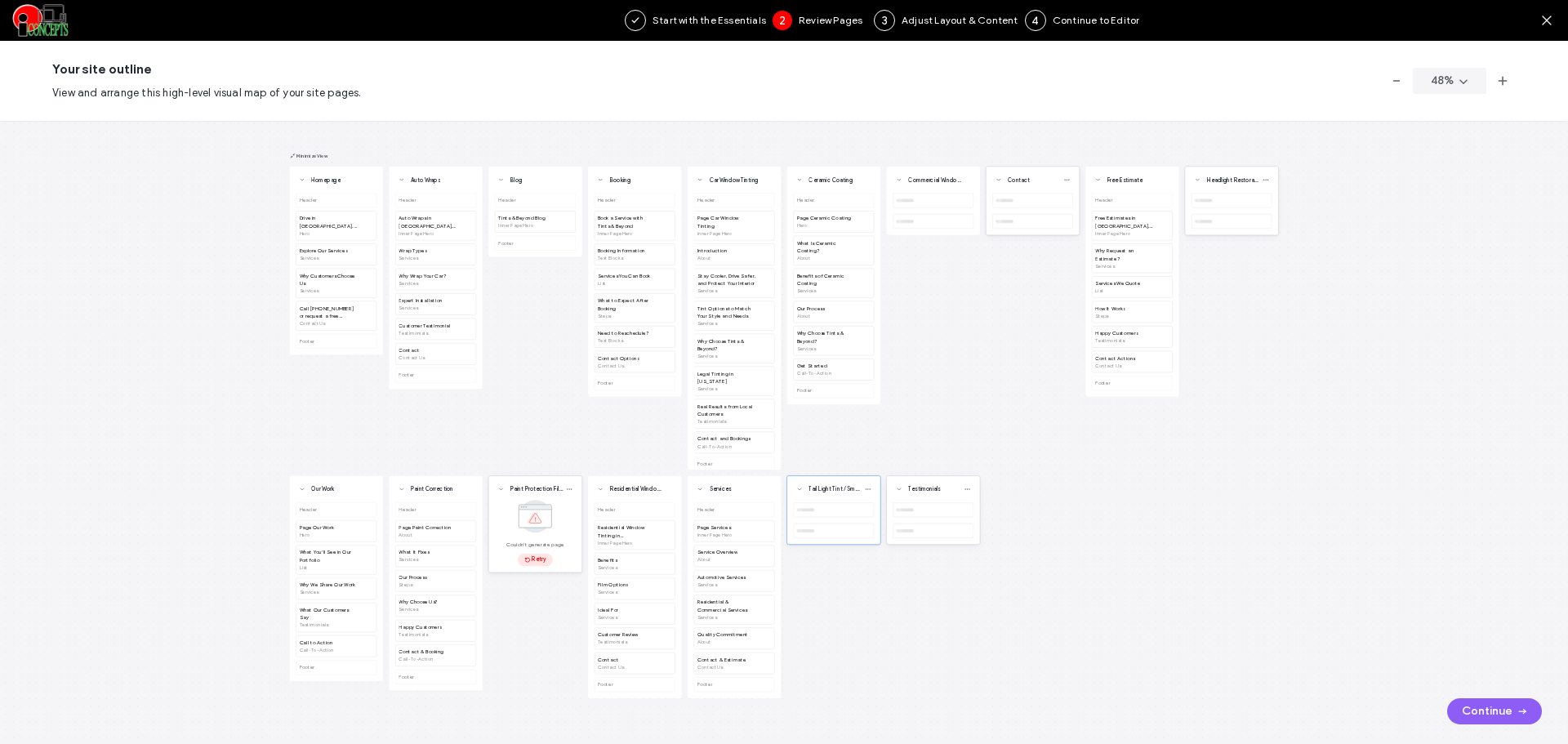
click at [539, 561] on button "Retry" at bounding box center [535, 559] width 35 height 13
click at [1504, 81] on use "button" at bounding box center [1503, 81] width 9 height 9
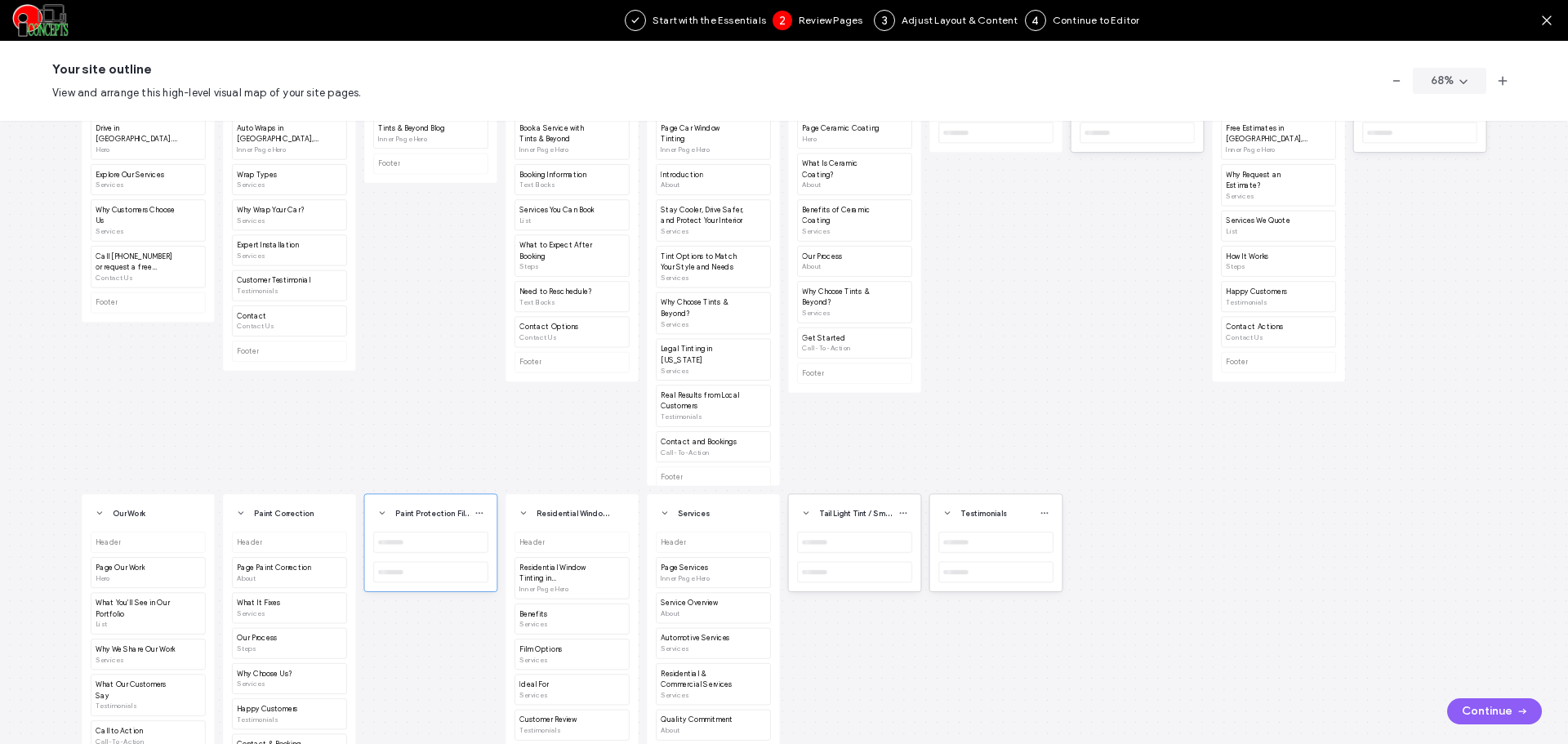
drag, startPoint x: 430, startPoint y: 262, endPoint x: 498, endPoint y: 329, distance: 95.5
click at [498, 329] on div "Homepage Header Drive in Comfort. Protect with Style. Hero Explore Our Services…" at bounding box center [784, 432] width 1568 height 623
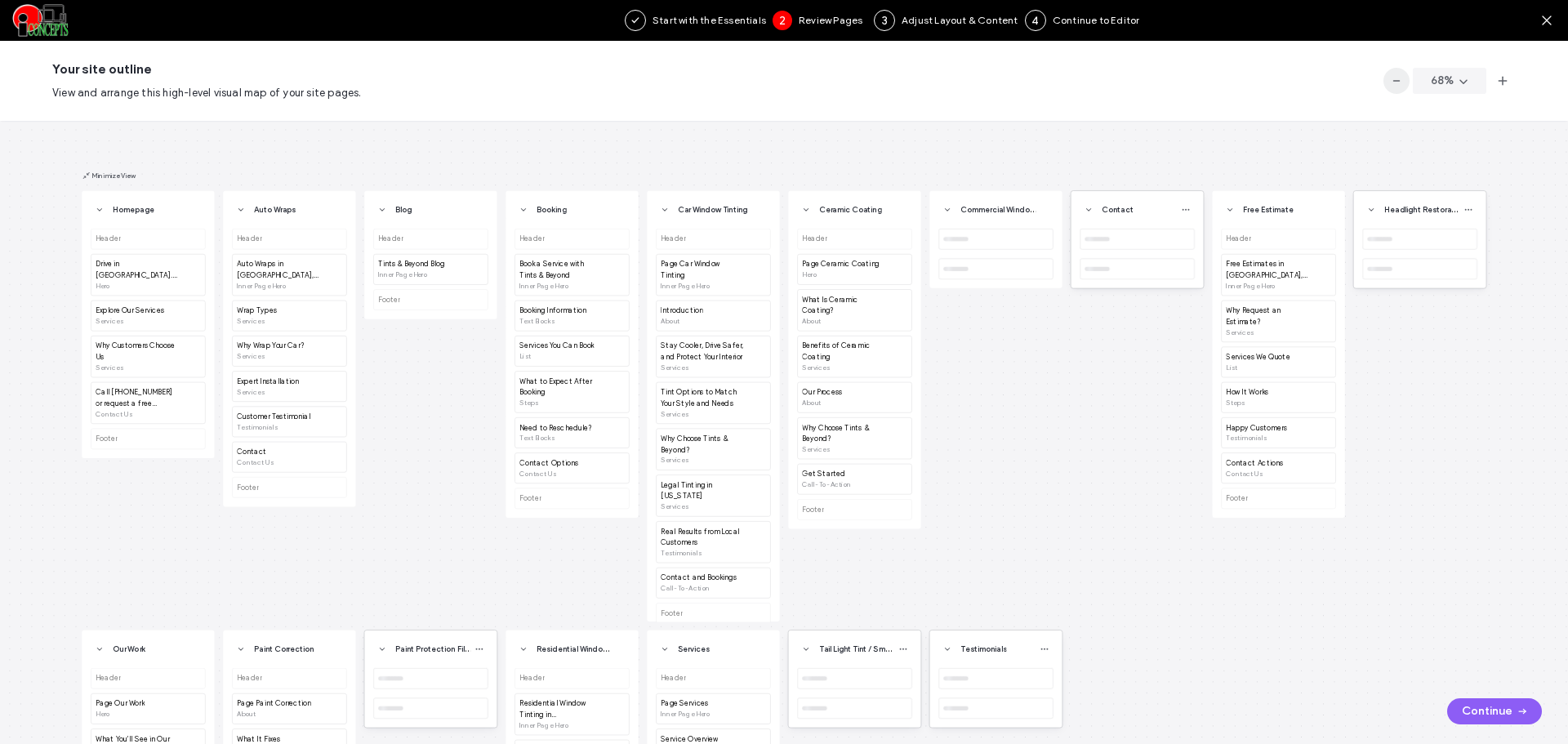
click at [1397, 85] on icon "button" at bounding box center [1397, 81] width 13 height 13
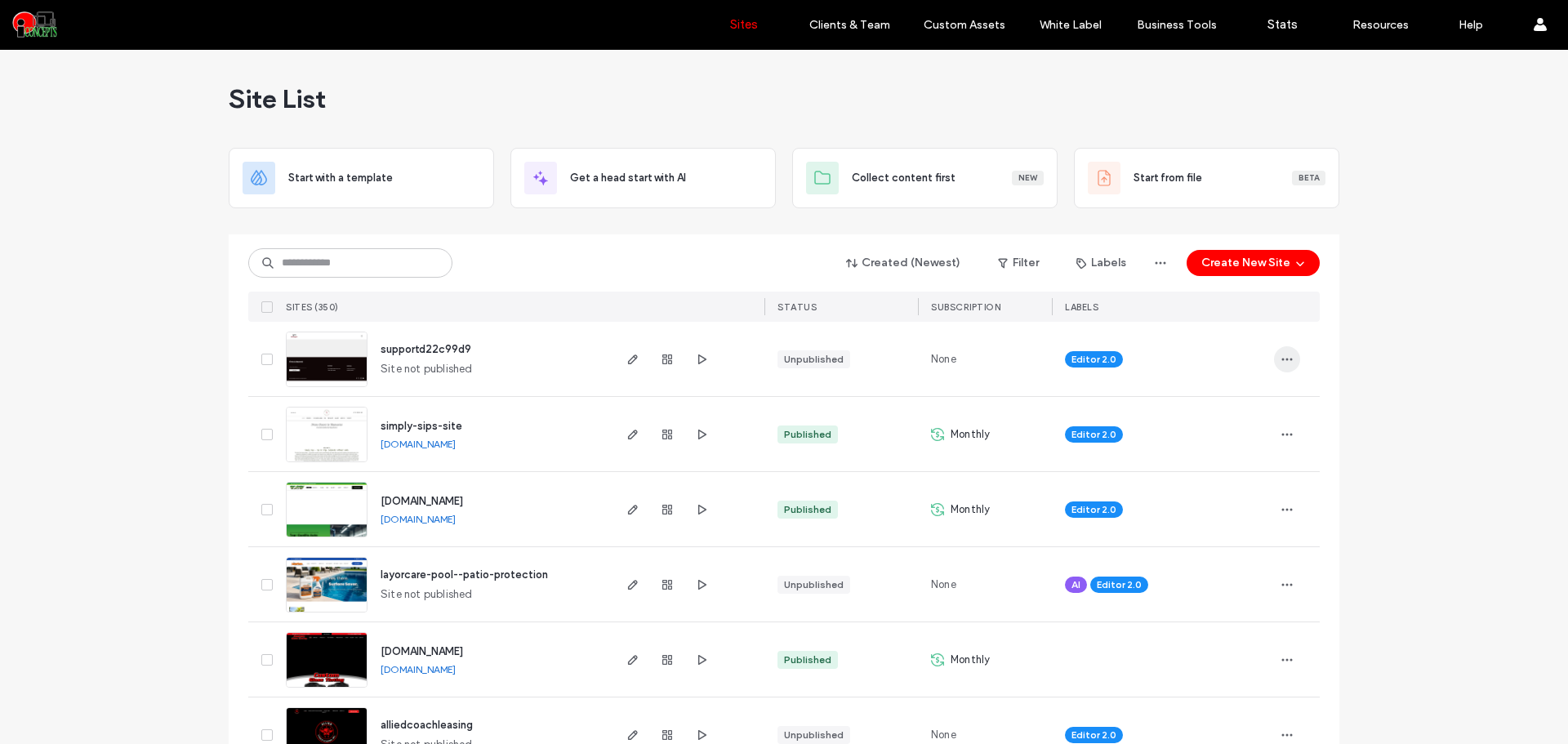
click at [1287, 354] on icon "button" at bounding box center [1287, 359] width 13 height 13
click at [1233, 404] on span "Rename Site" at bounding box center [1211, 402] width 64 height 17
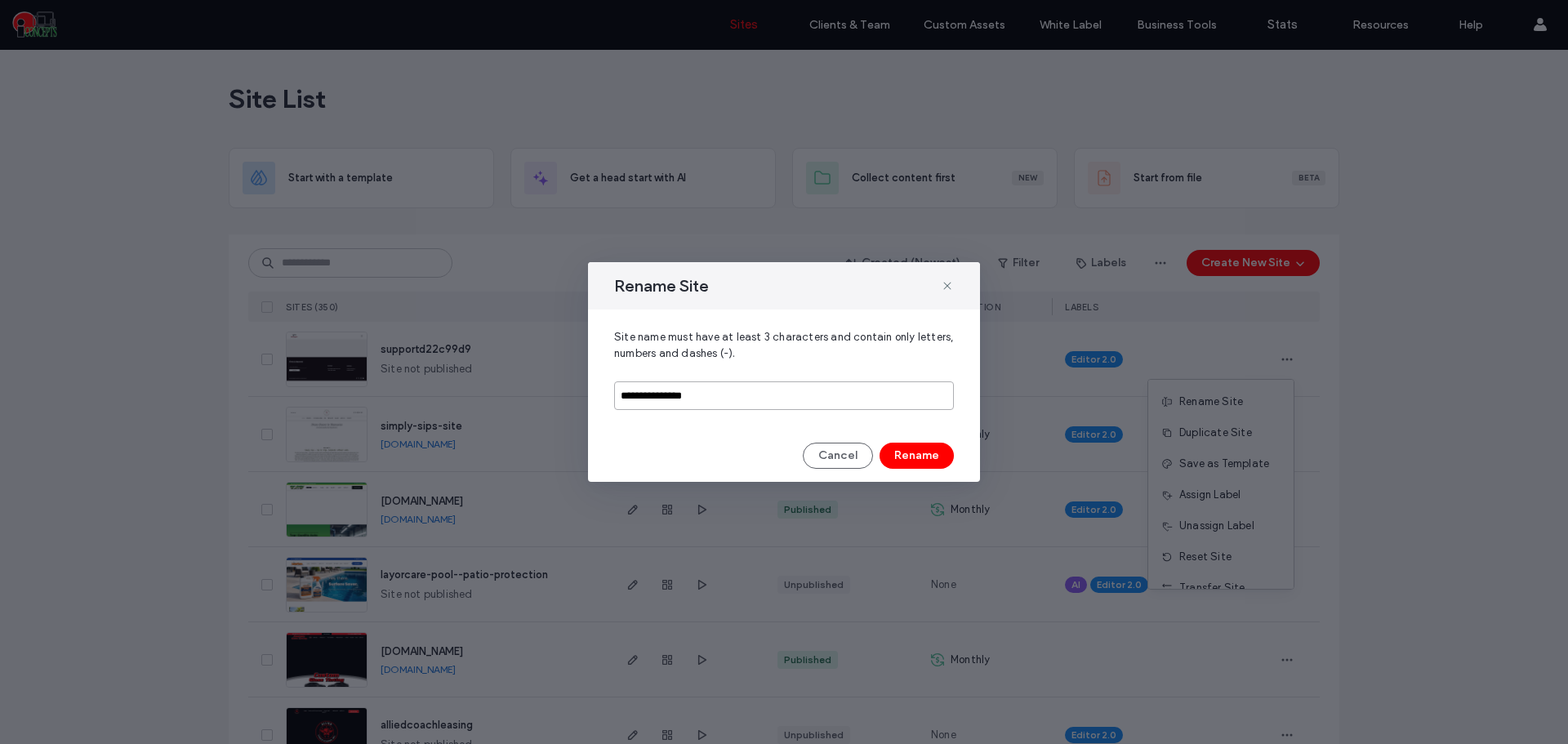
drag, startPoint x: 742, startPoint y: 395, endPoint x: 589, endPoint y: 400, distance: 153.1
click at [589, 400] on div "**********" at bounding box center [784, 369] width 392 height 120
paste input "*"
type input "**********"
click at [920, 448] on button "Rename" at bounding box center [917, 455] width 74 height 26
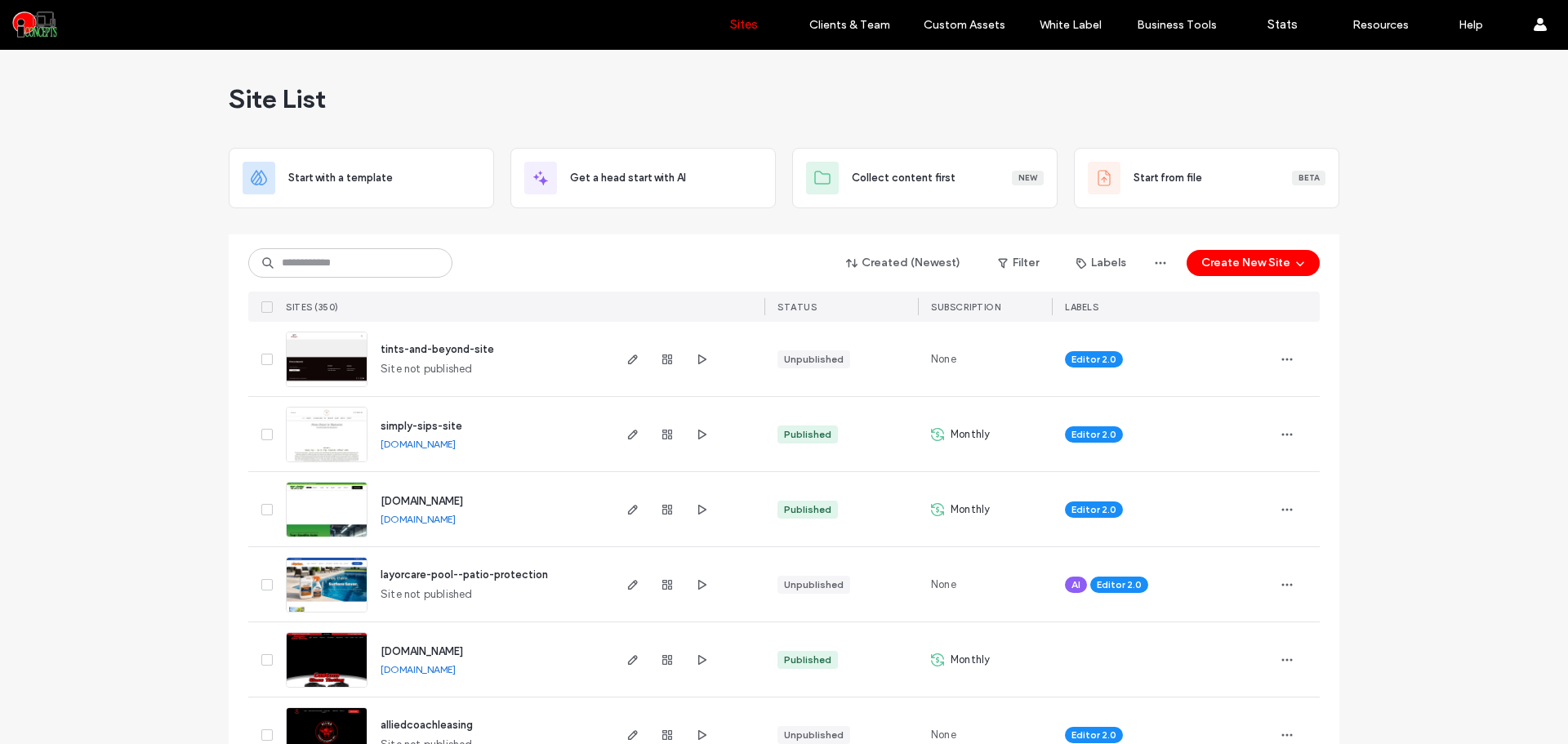
click at [319, 364] on img at bounding box center [327, 387] width 80 height 111
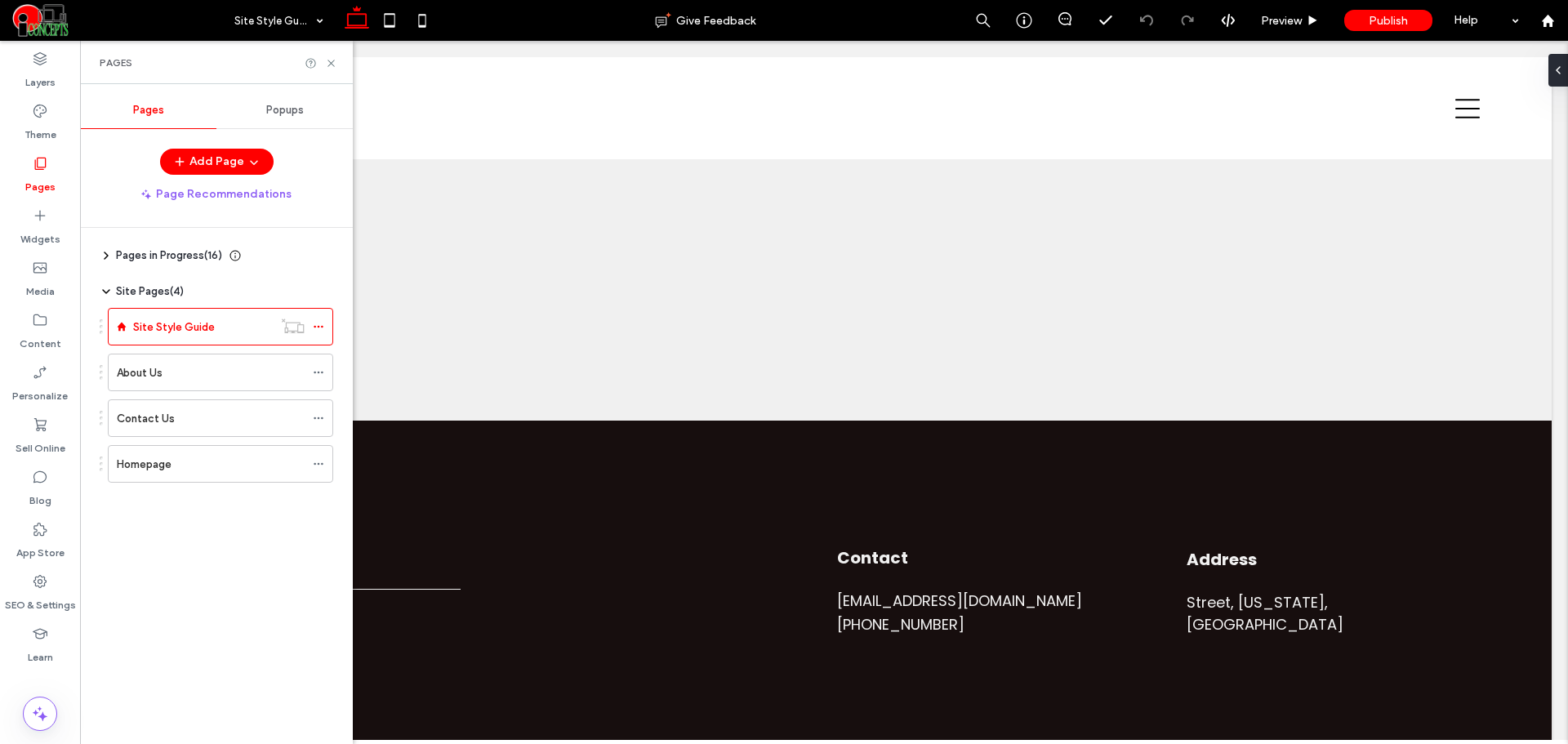
click at [111, 253] on icon at bounding box center [106, 256] width 13 height 13
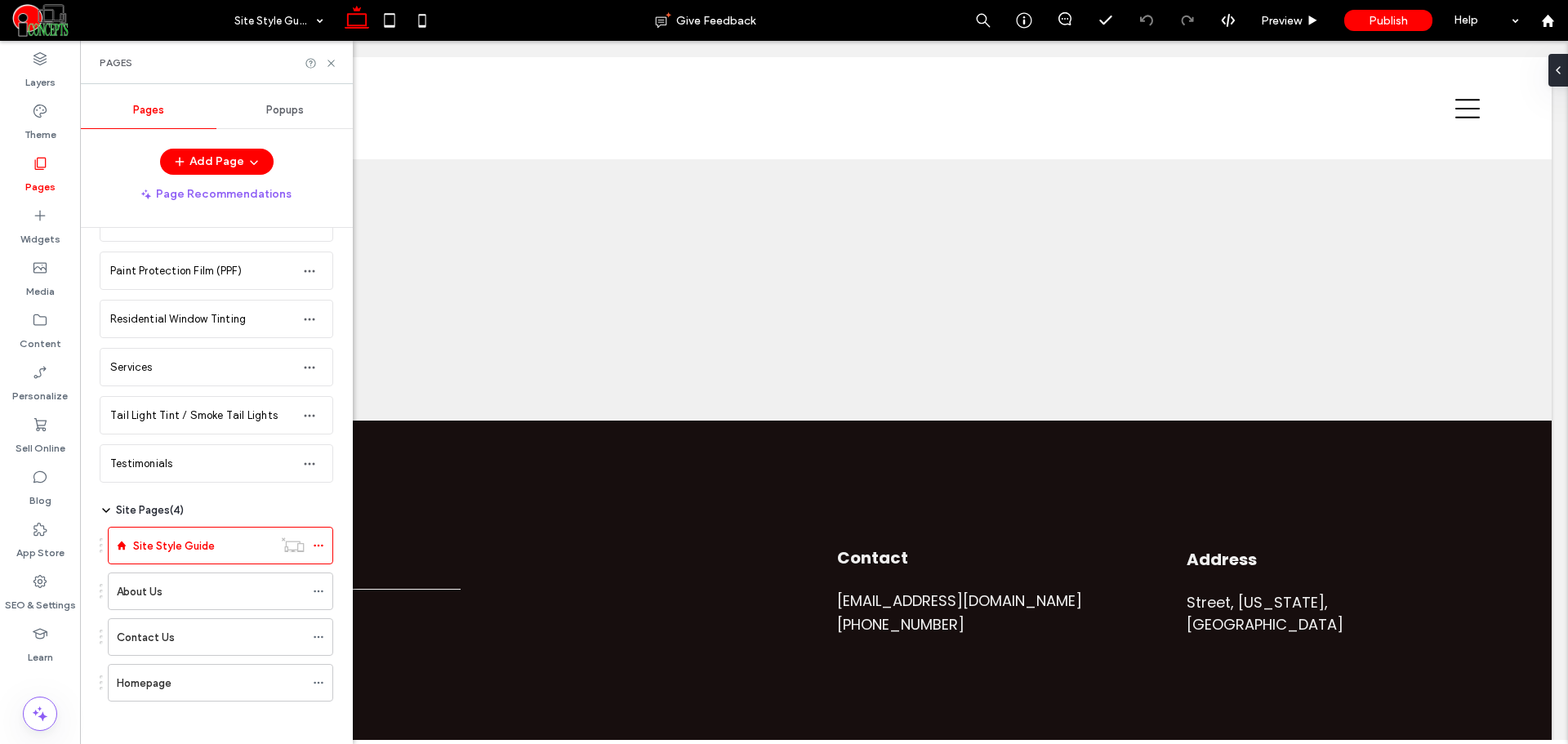
scroll to position [562, 0]
click at [248, 676] on div "Homepage" at bounding box center [211, 676] width 188 height 18
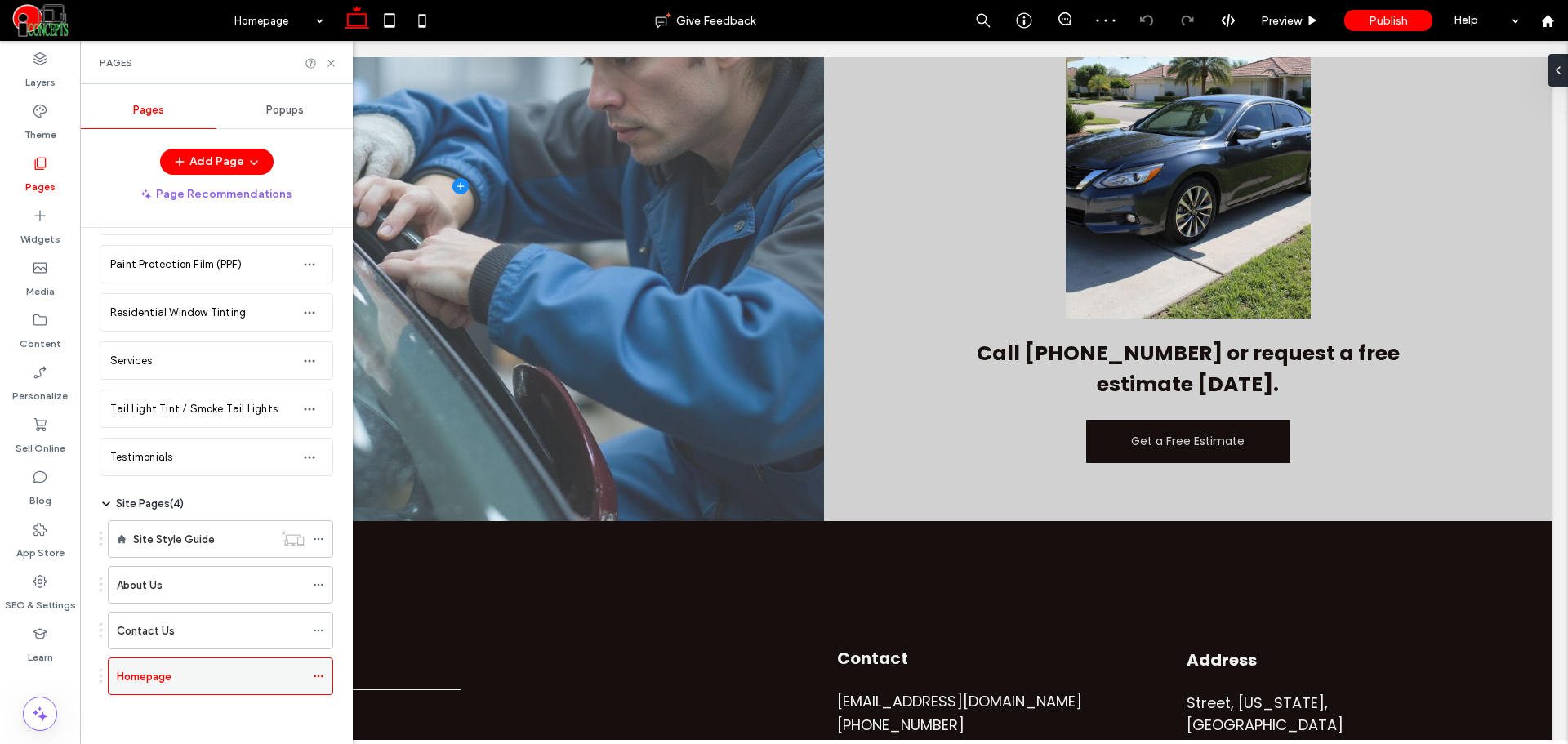
scroll to position [3003, 0]
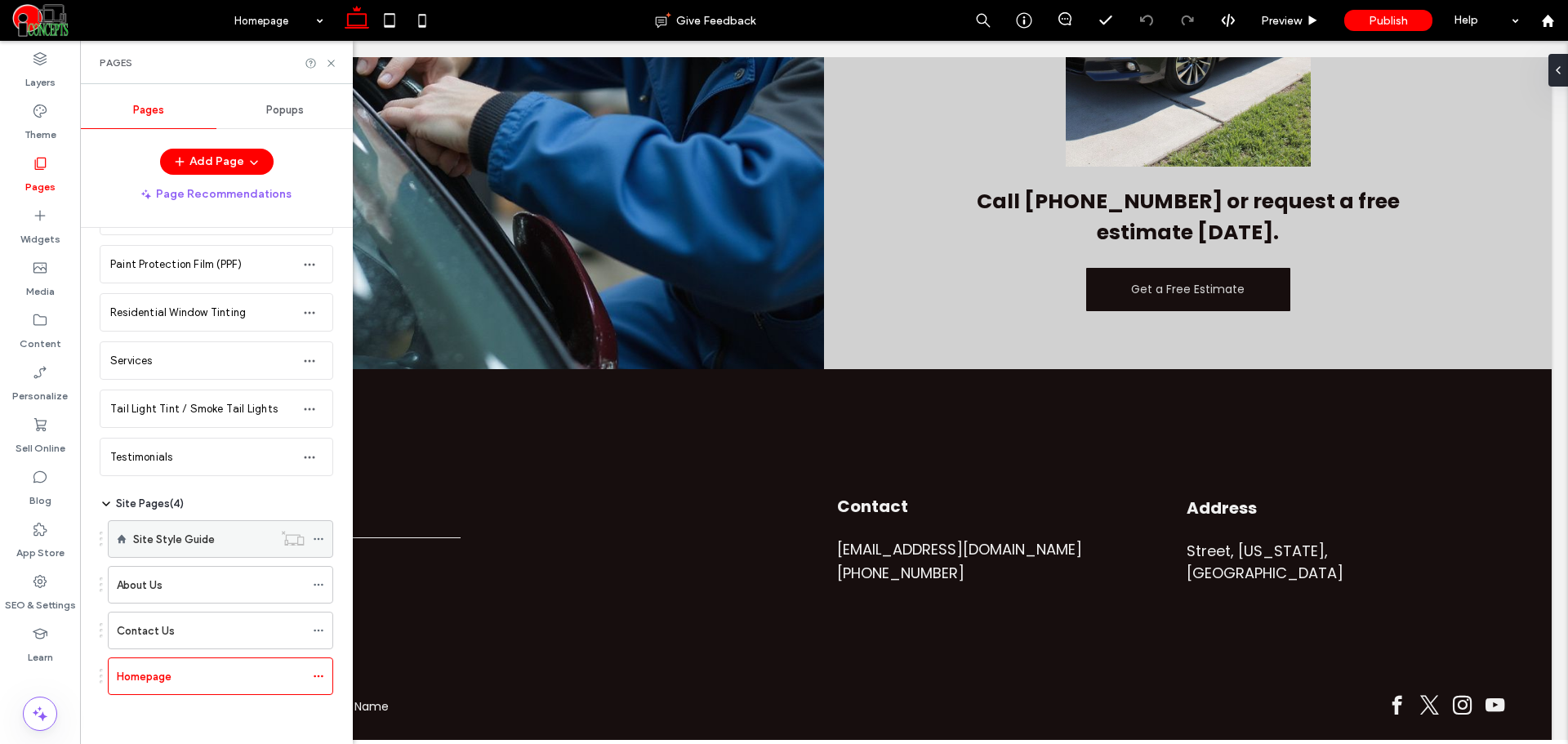
click at [180, 548] on div "Site Style Guide" at bounding box center [202, 538] width 140 height 36
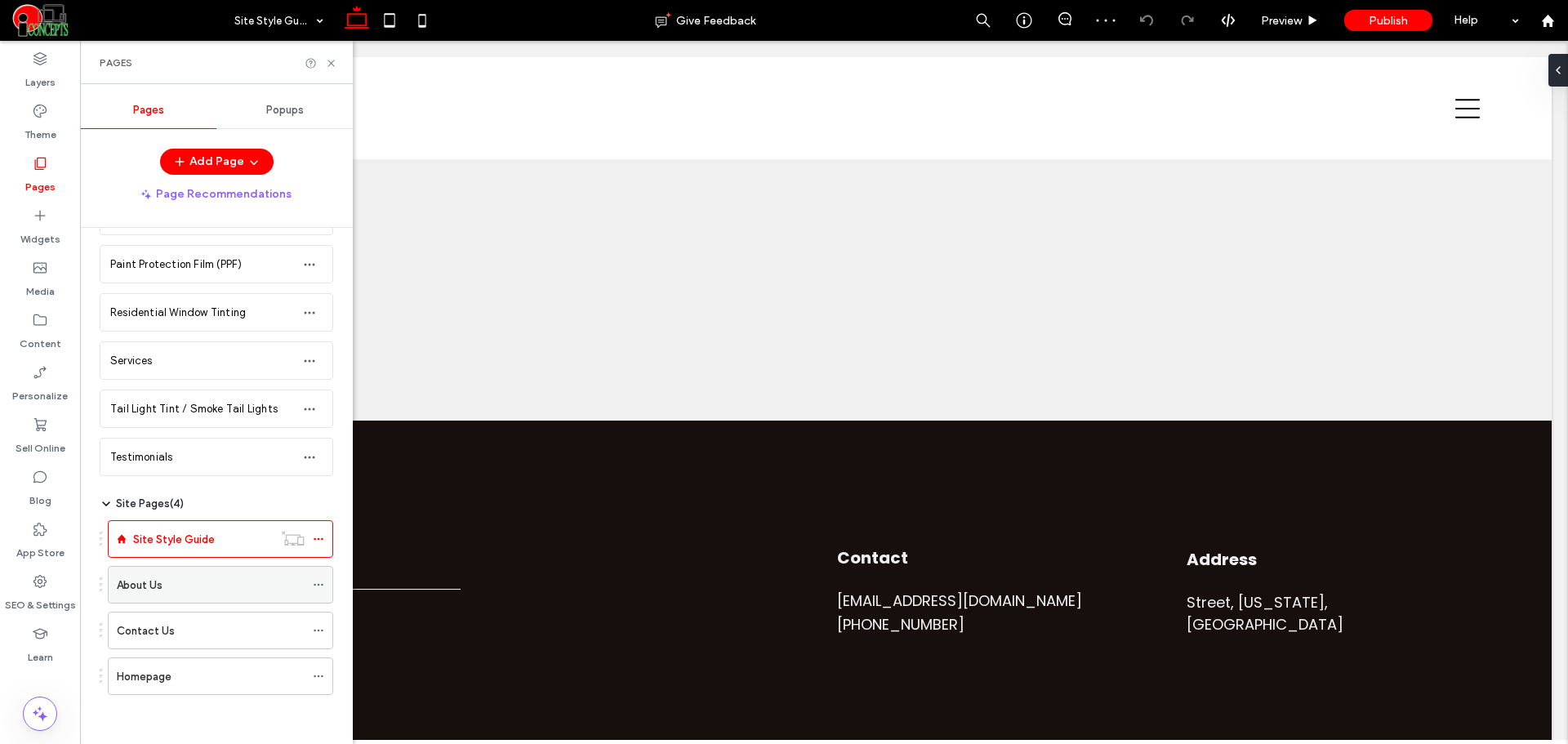
click at [220, 582] on div "About Us" at bounding box center [211, 584] width 188 height 18
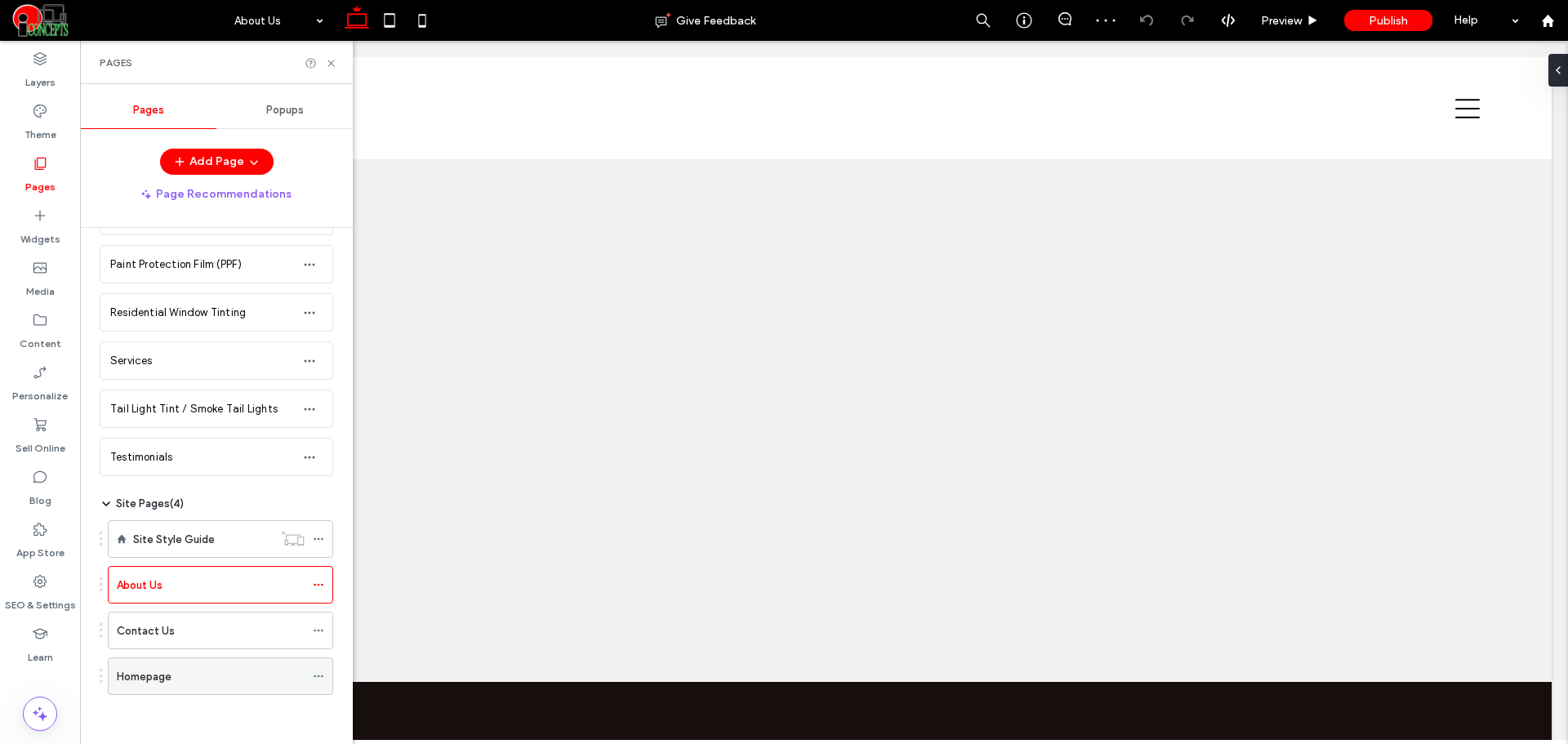
click at [166, 677] on label "Homepage" at bounding box center [144, 676] width 54 height 28
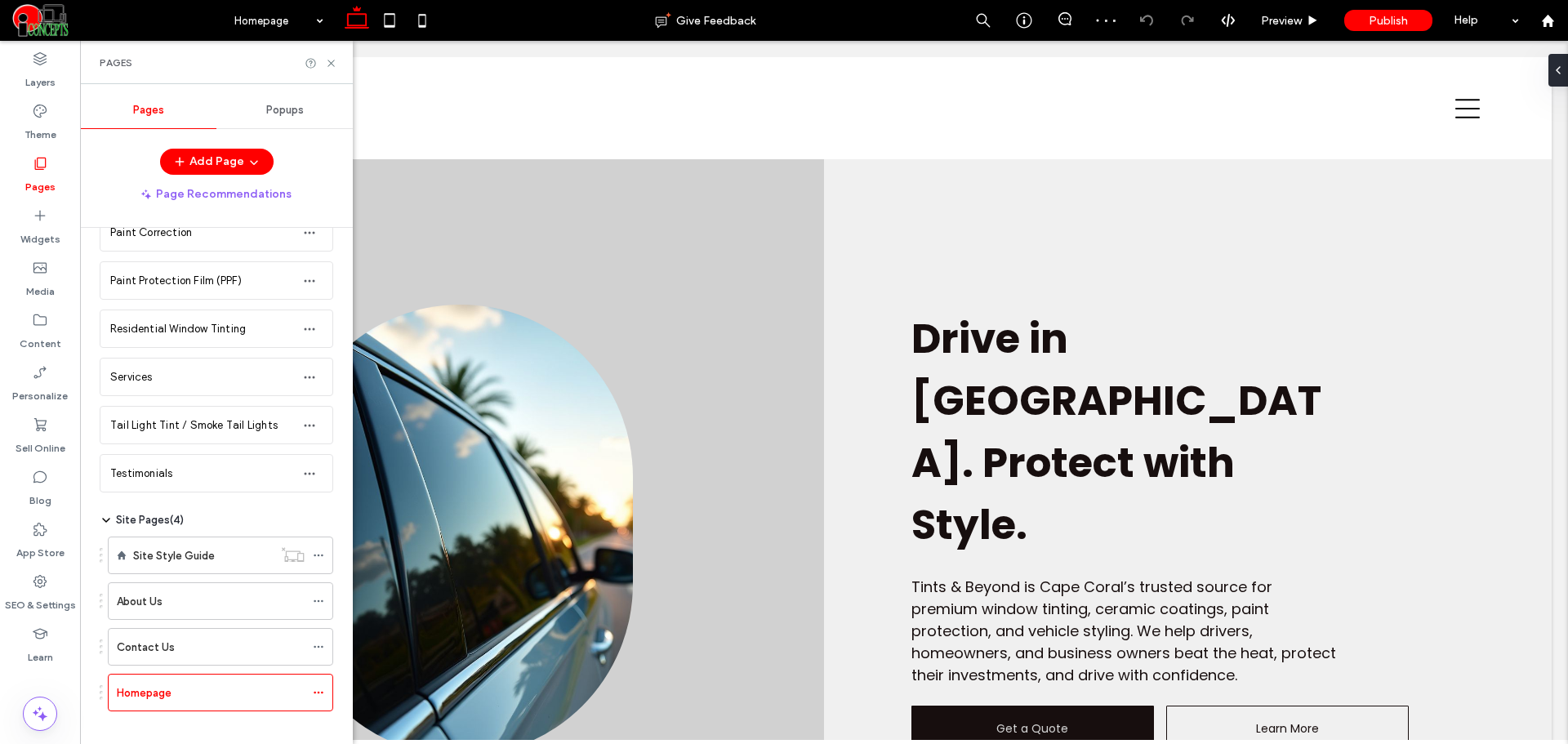
scroll to position [562, 0]
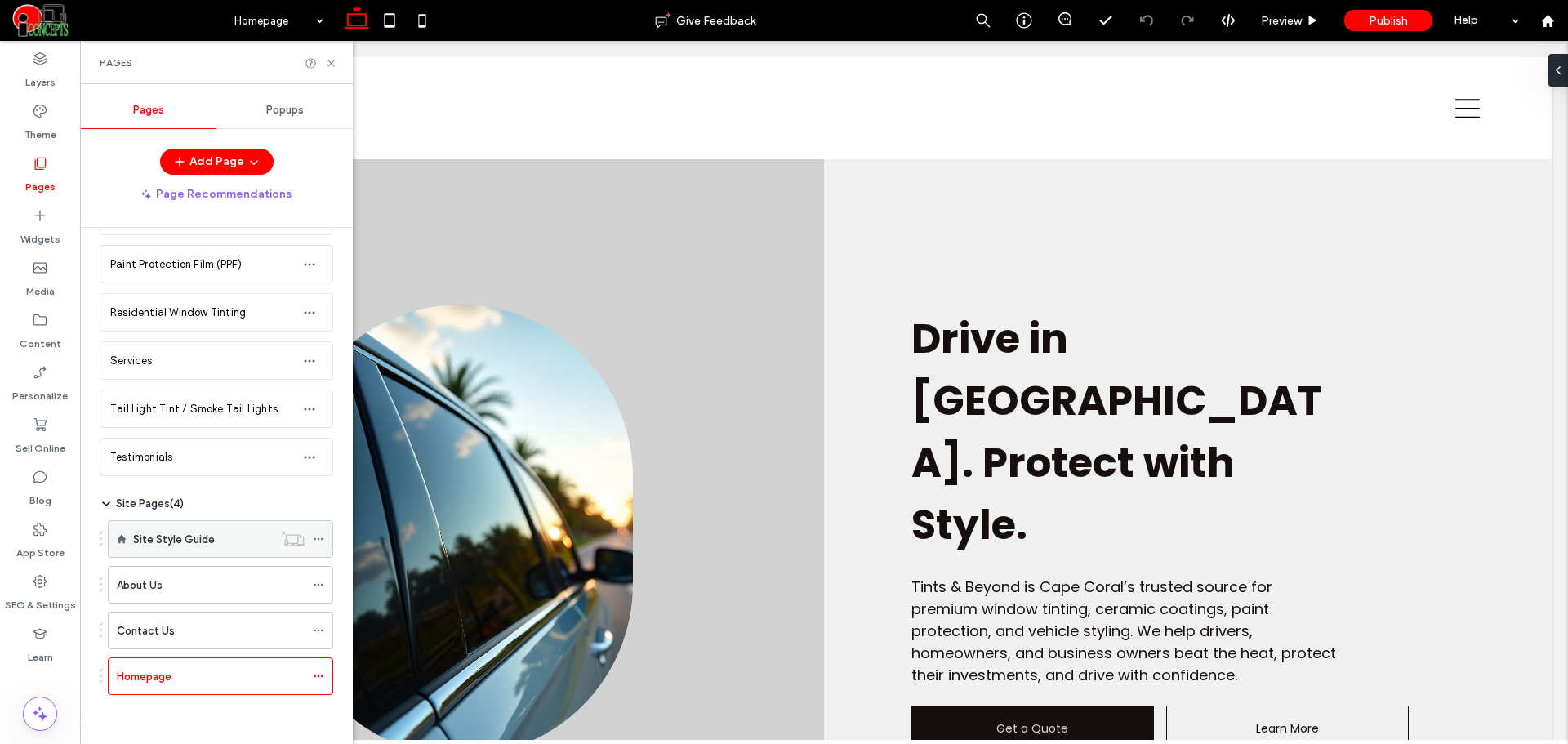
click at [210, 547] on label "Site Style Guide" at bounding box center [174, 539] width 82 height 28
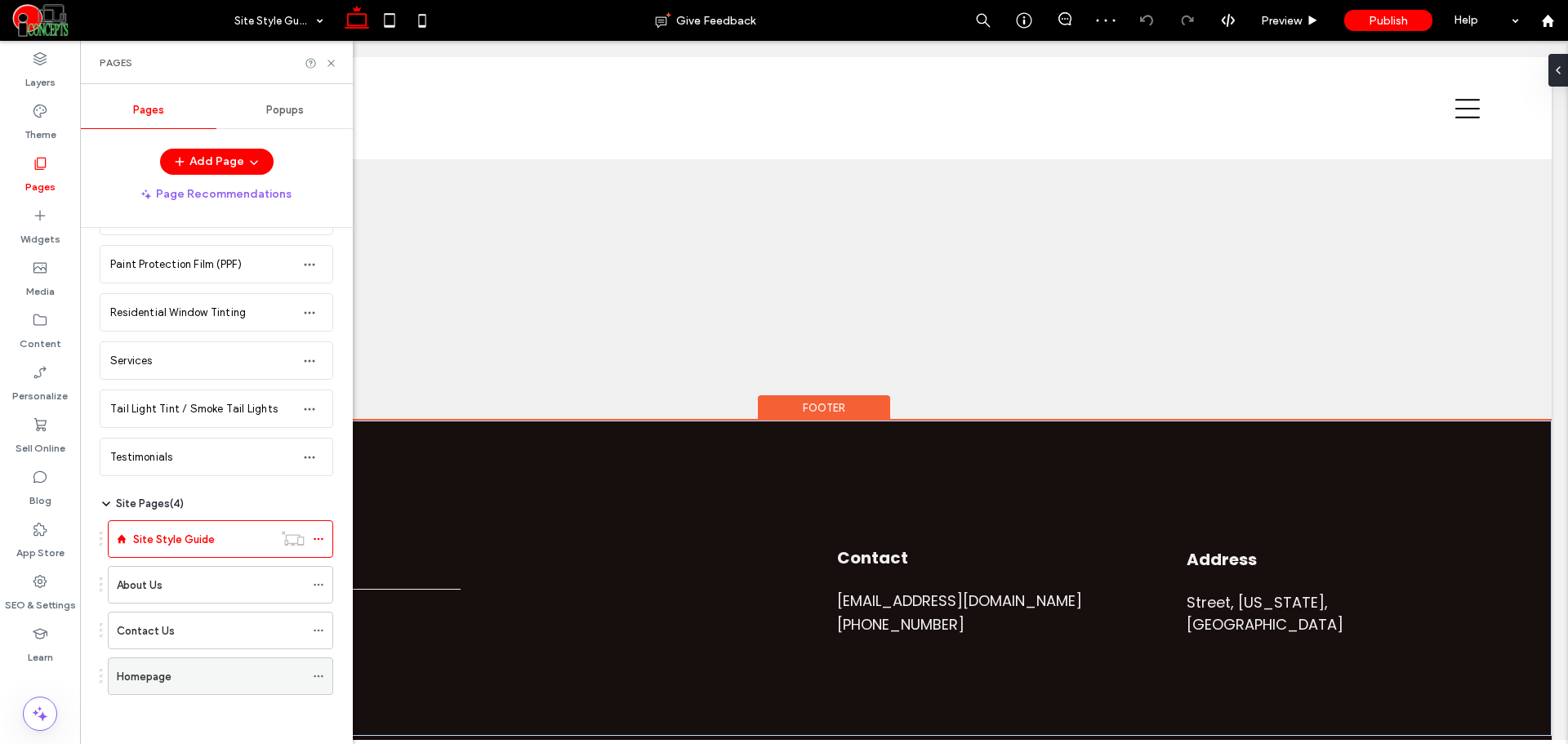
click at [314, 665] on span at bounding box center [319, 675] width 12 height 24
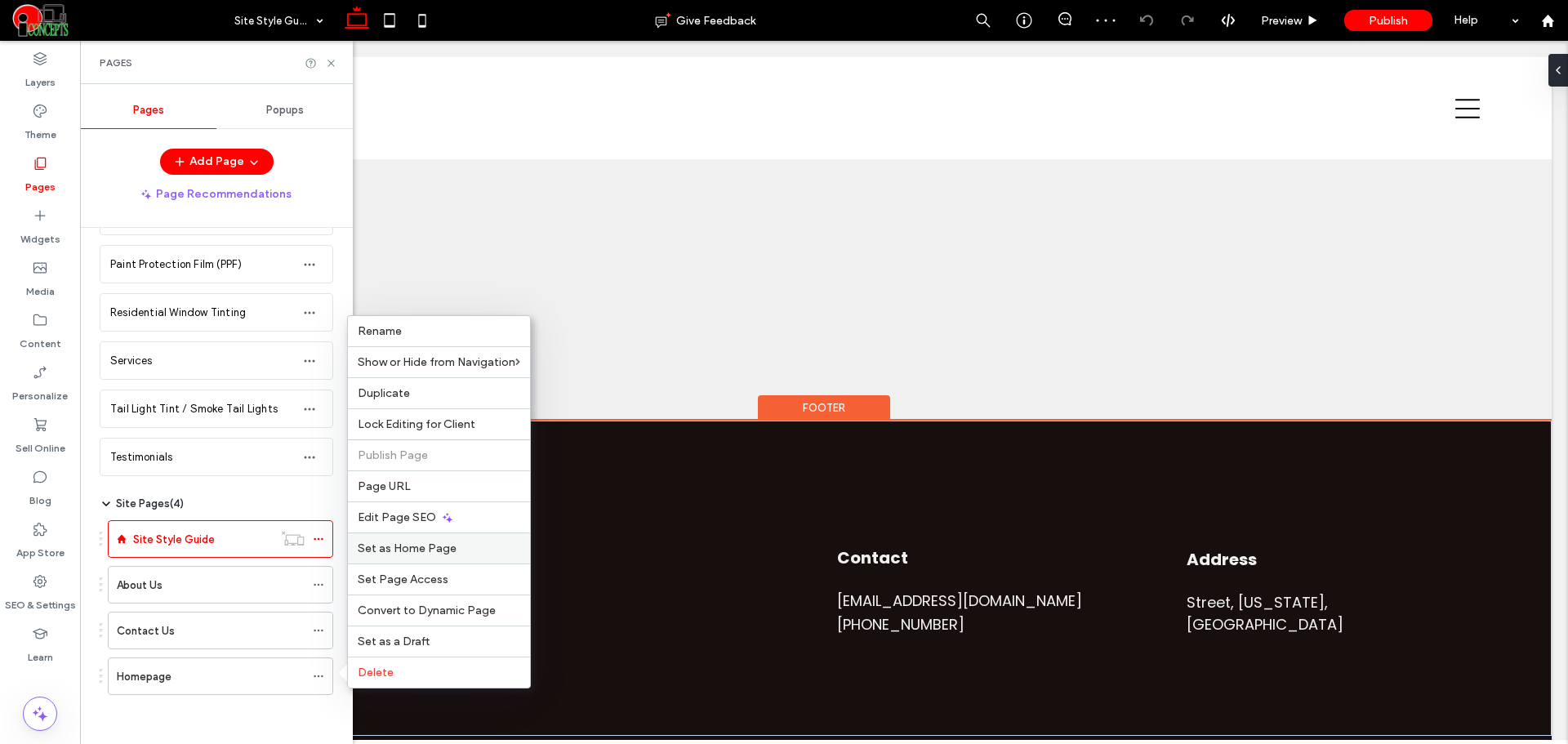
click at [396, 556] on div "Set as Home Page" at bounding box center [439, 548] width 182 height 31
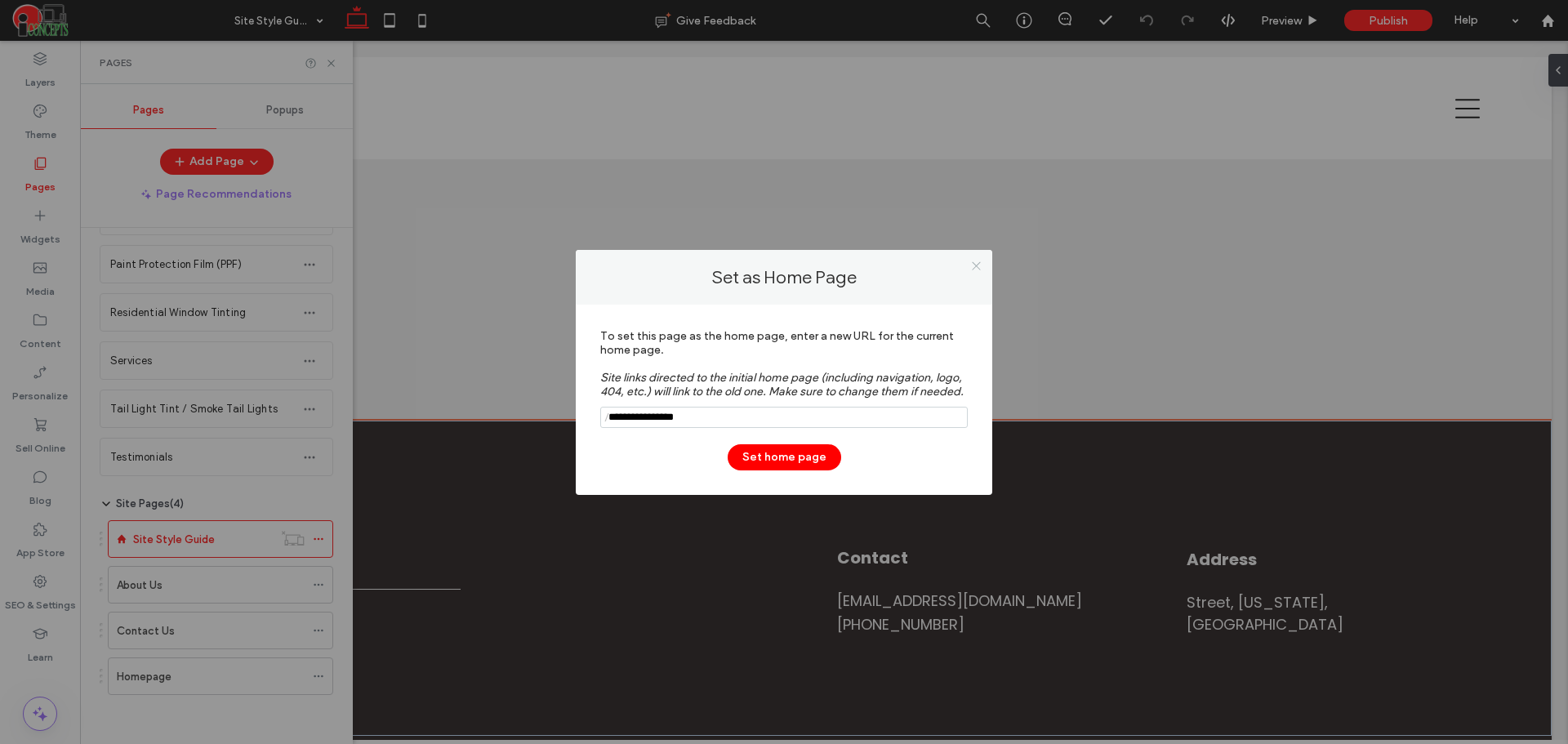
click at [973, 262] on use at bounding box center [976, 266] width 8 height 8
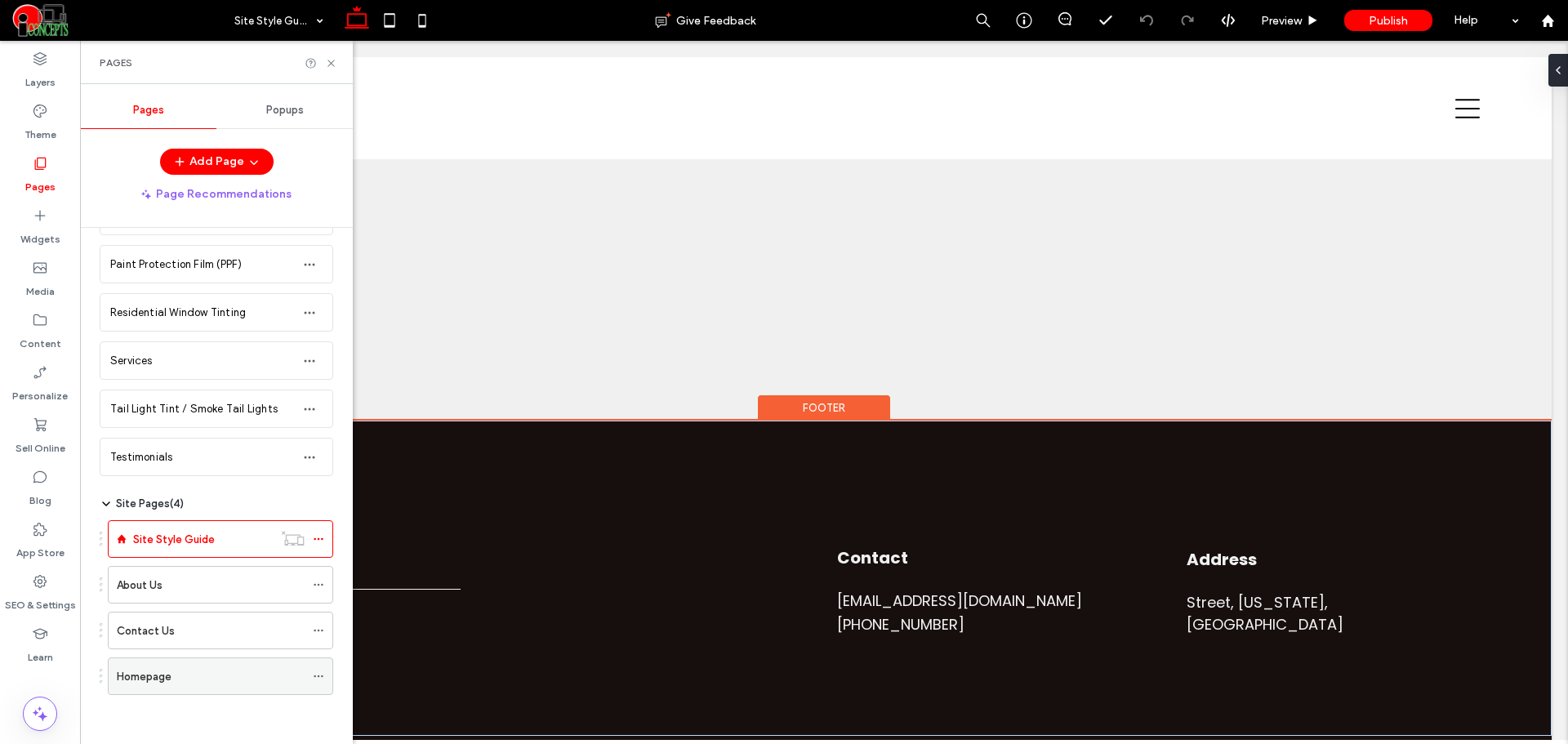
click at [315, 679] on icon at bounding box center [319, 676] width 12 height 12
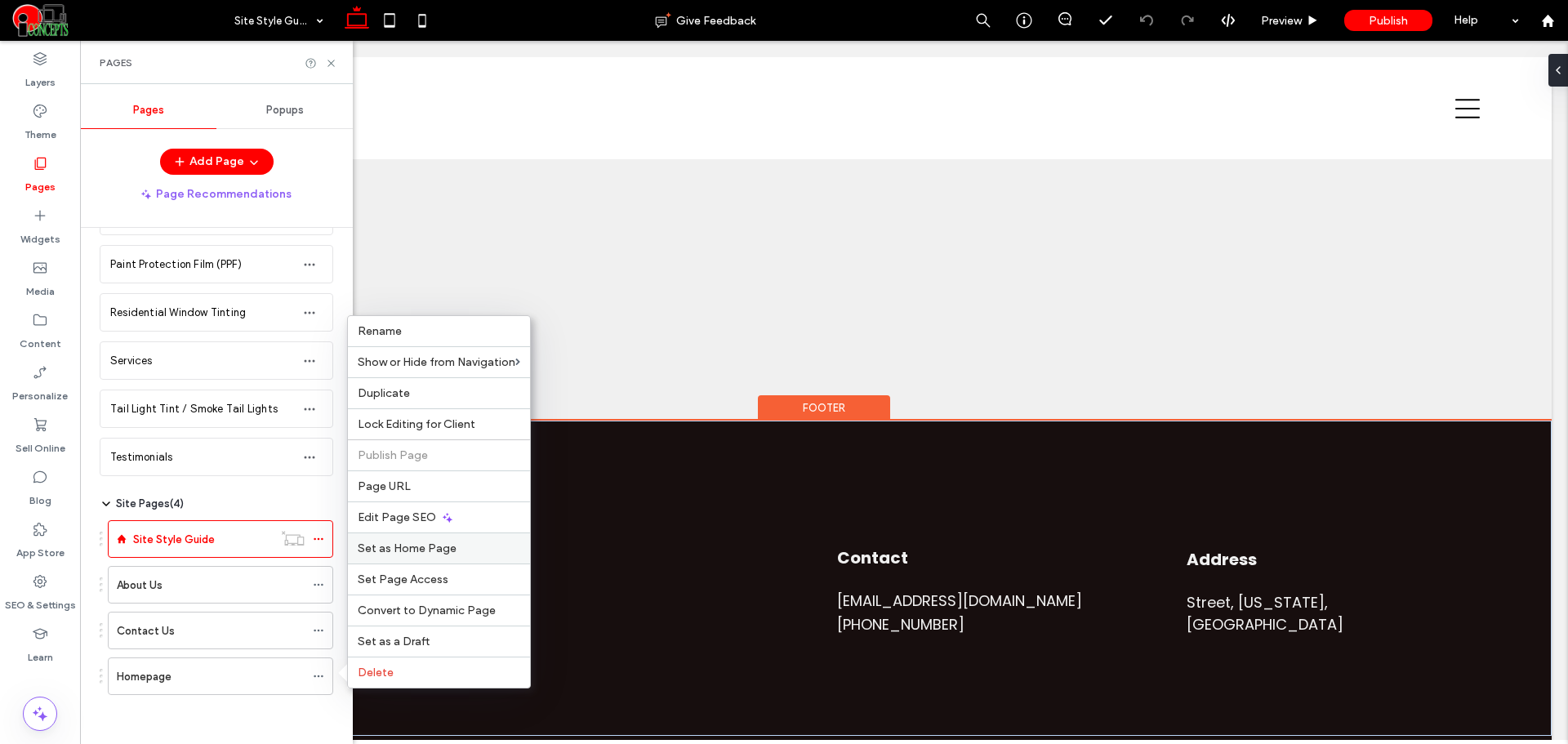
click at [401, 543] on span "Set as Home Page" at bounding box center [407, 548] width 99 height 14
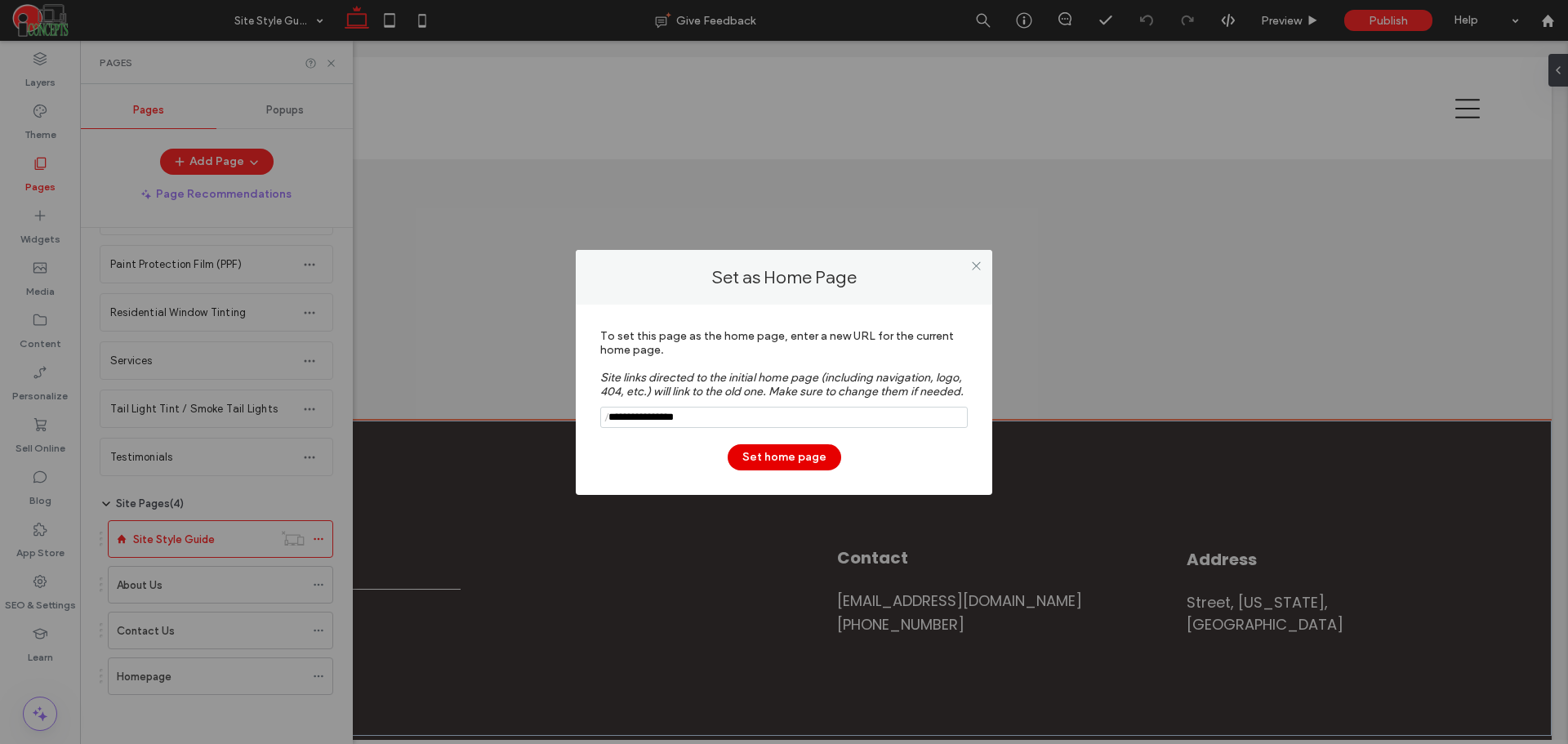
click at [762, 453] on button "Set home page" at bounding box center [784, 456] width 114 height 26
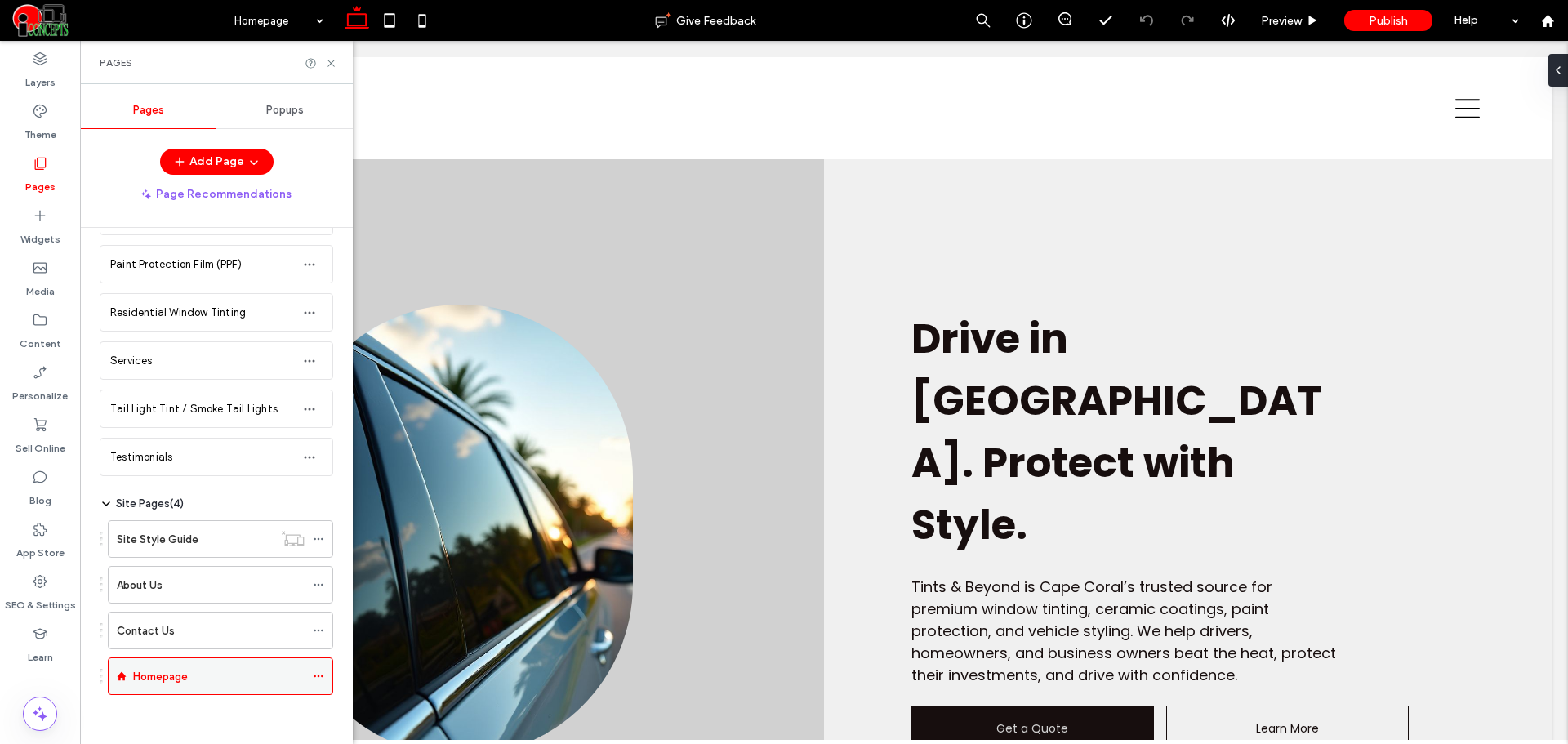
click at [324, 673] on div at bounding box center [322, 675] width 19 height 24
click at [321, 674] on icon at bounding box center [319, 676] width 12 height 12
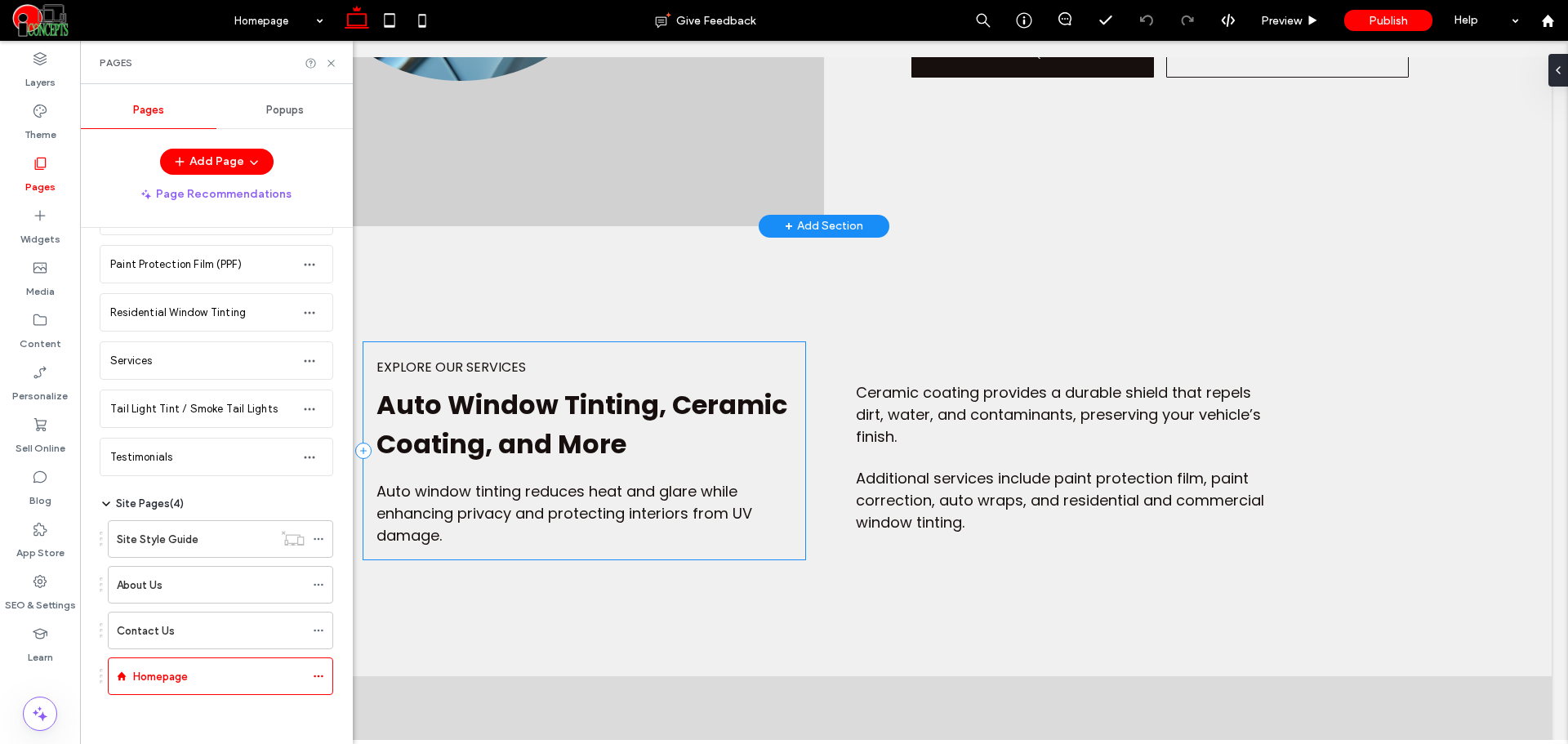
scroll to position [408, 0]
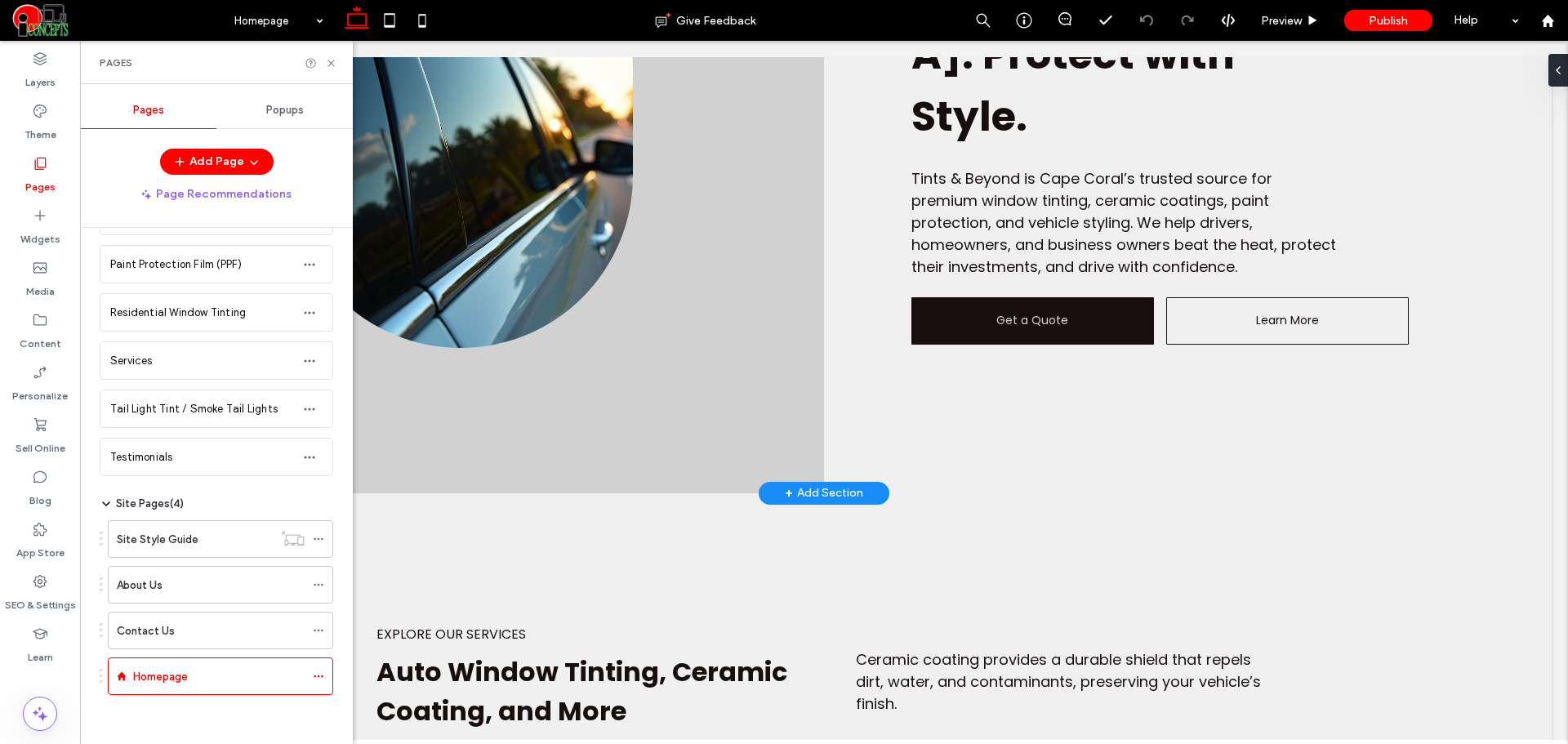
click at [799, 494] on div "+ Add Section" at bounding box center [824, 492] width 79 height 18
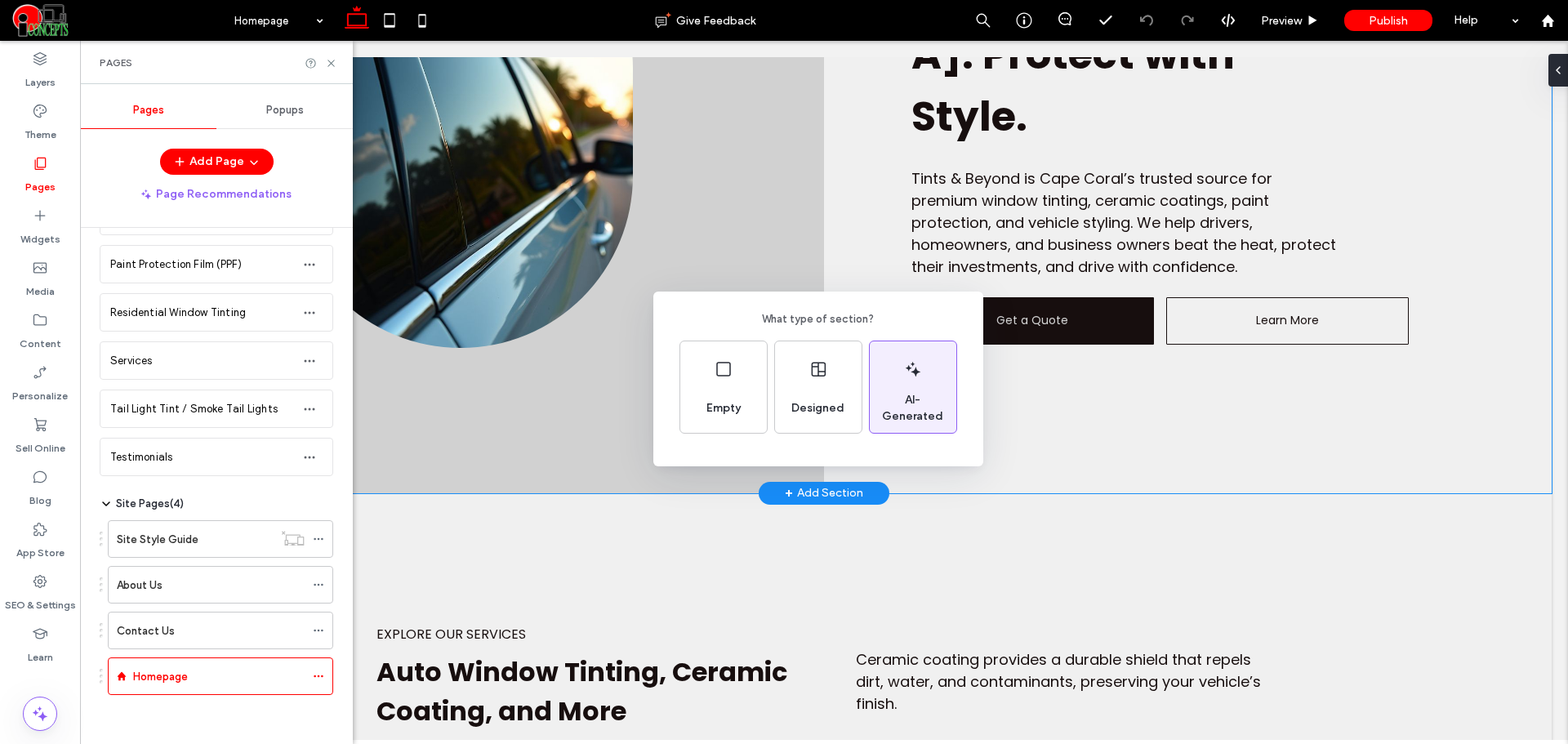
click at [893, 390] on div "AI-Generated" at bounding box center [913, 408] width 87 height 36
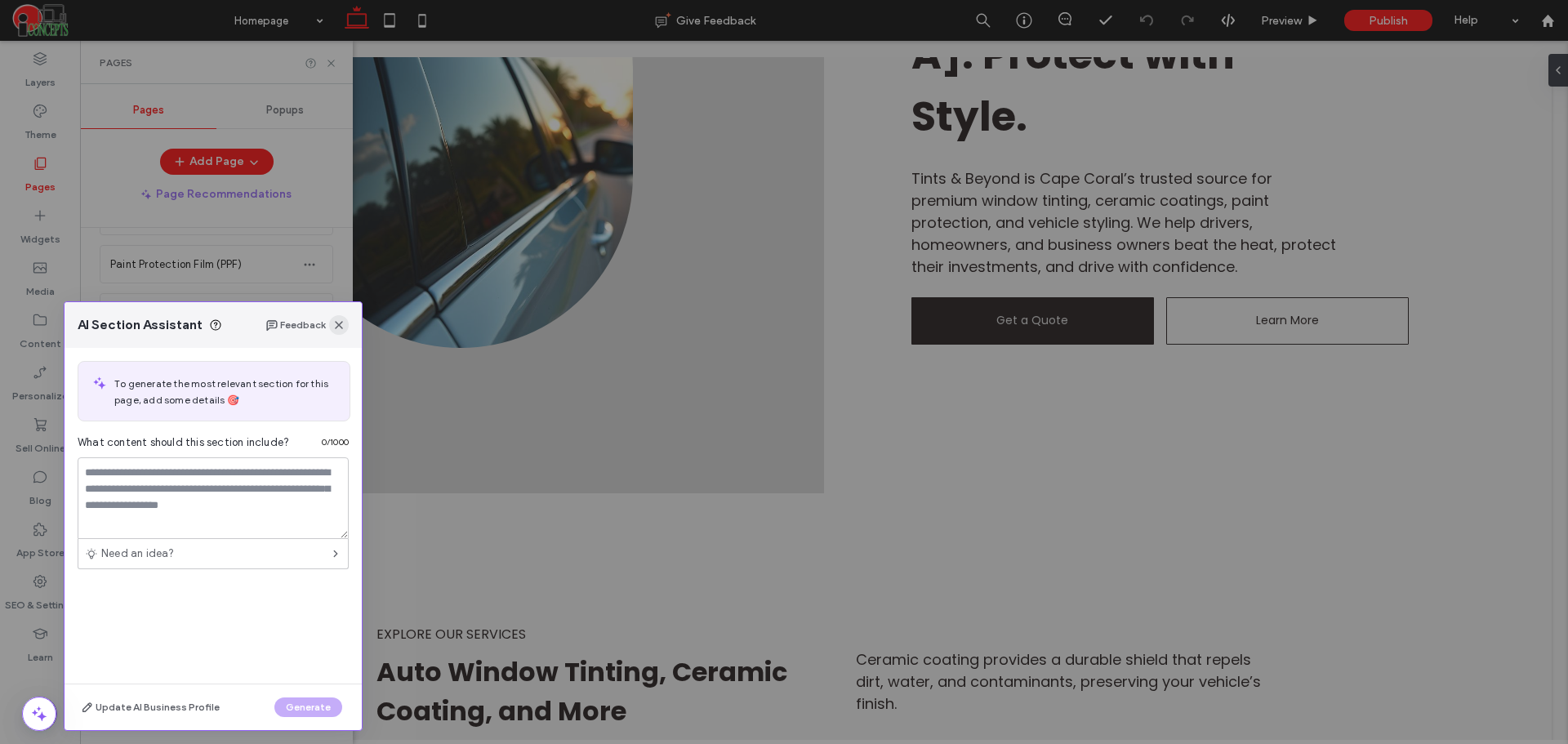
click at [343, 331] on span "button" at bounding box center [339, 324] width 19 height 19
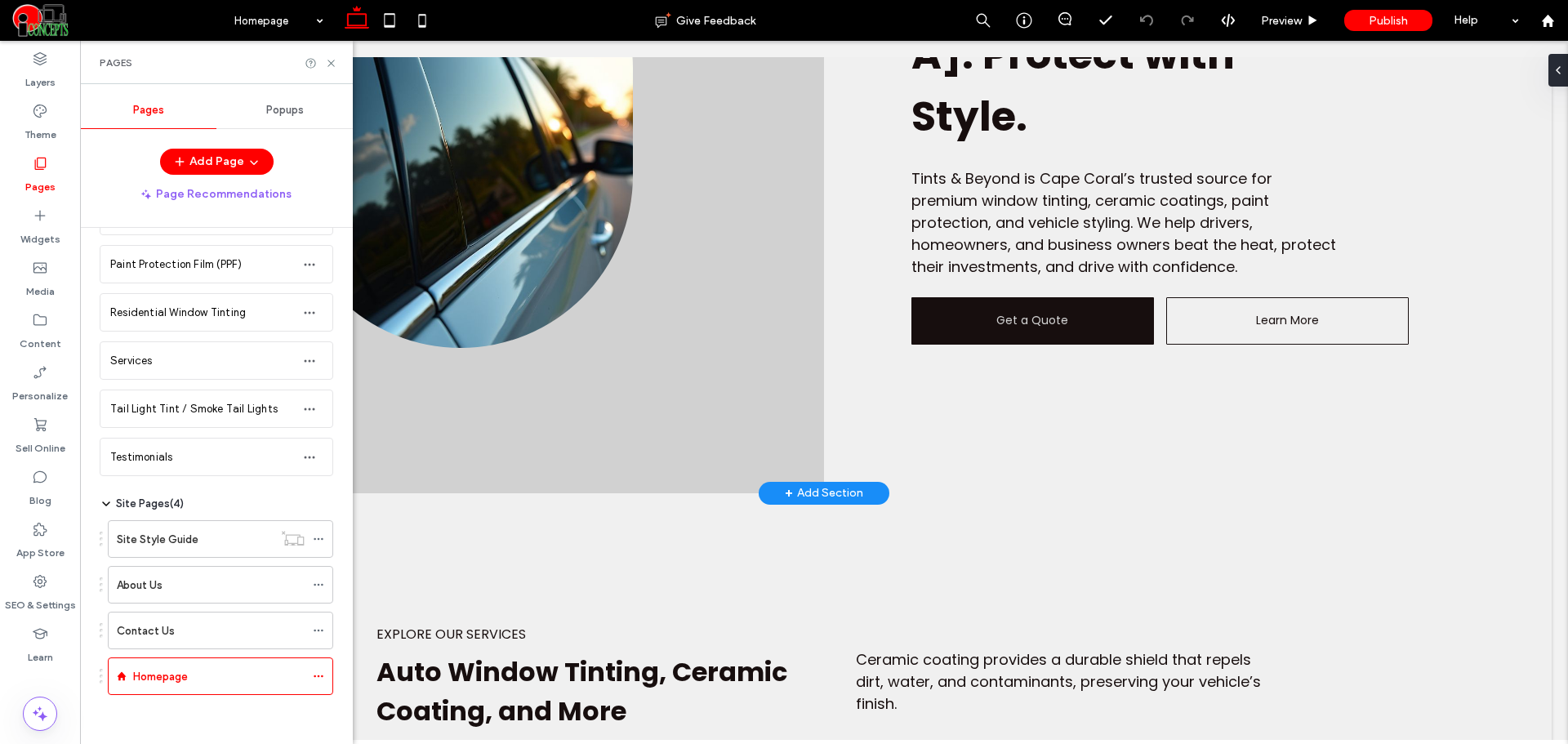
click at [833, 489] on div "+ Add Section" at bounding box center [824, 492] width 79 height 18
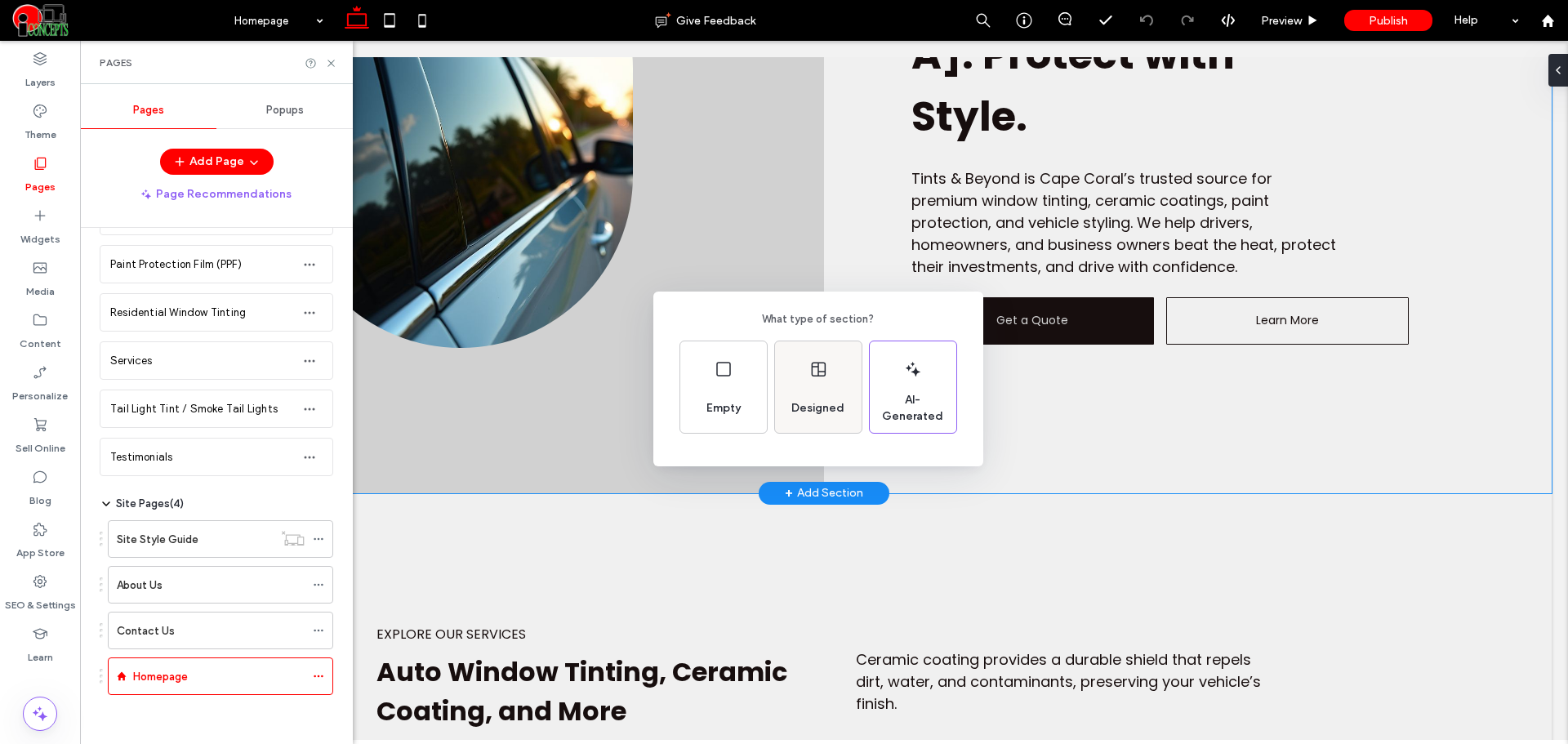
click at [814, 415] on span "Designed" at bounding box center [817, 409] width 66 height 17
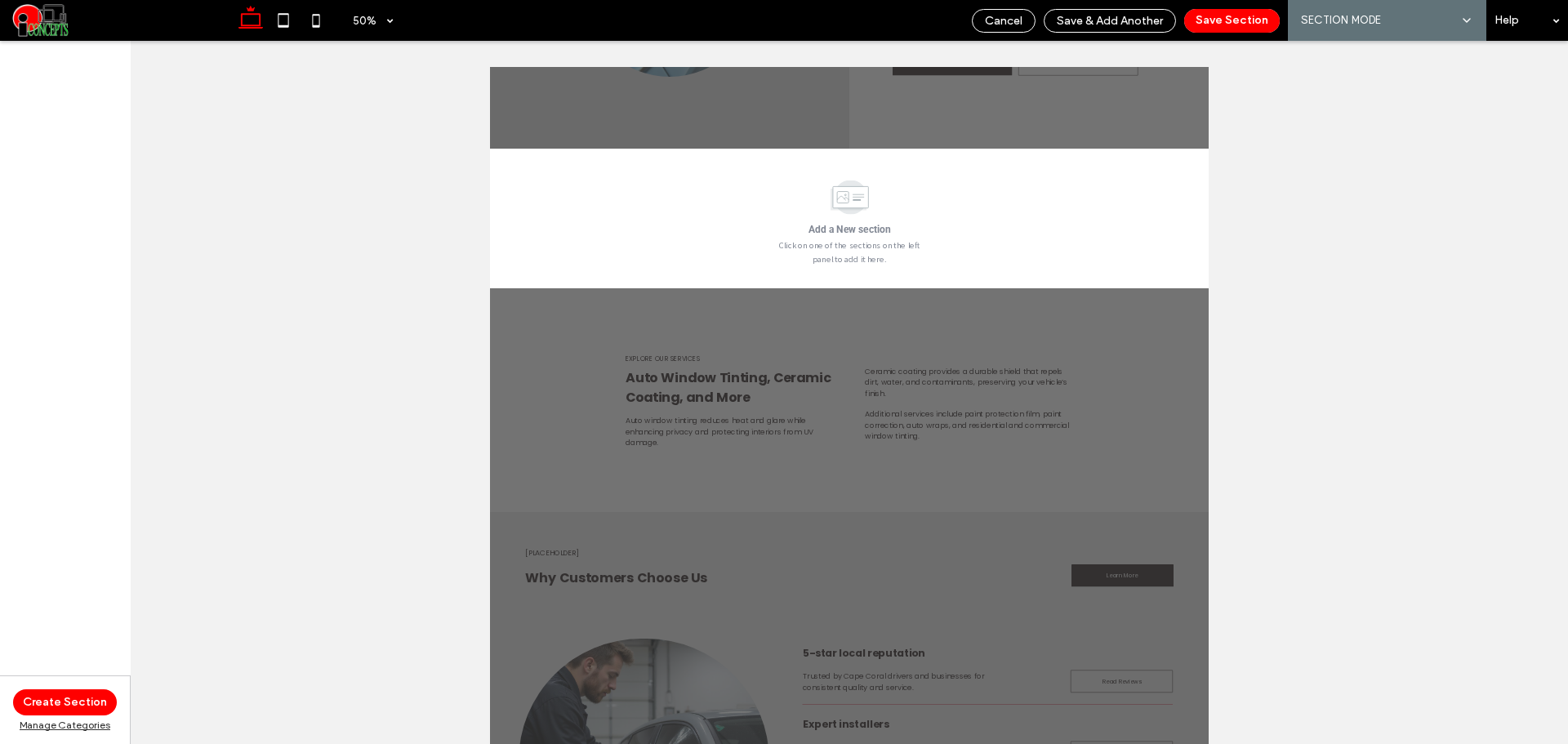
scroll to position [705, 0]
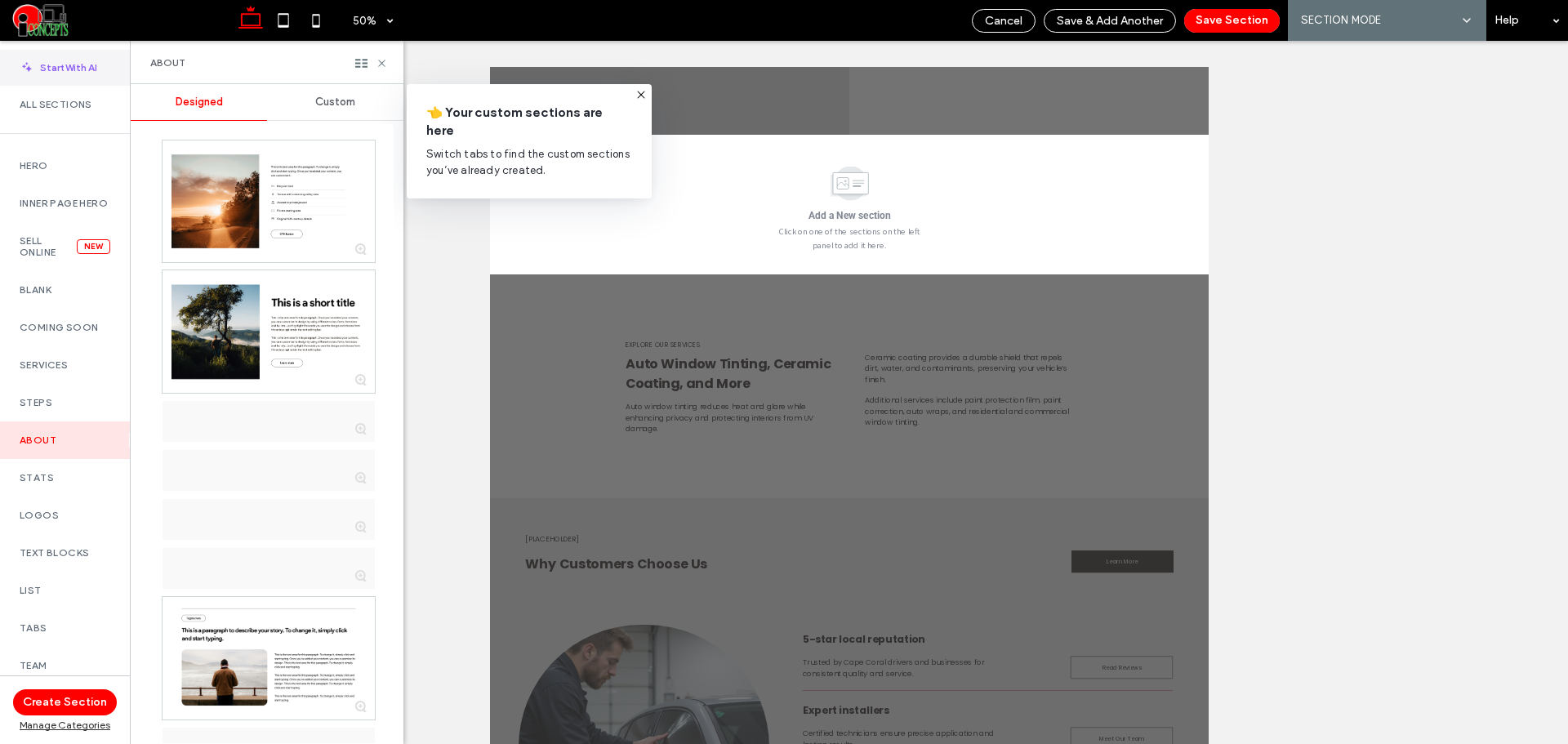
click at [84, 73] on span "Start With AI" at bounding box center [69, 68] width 57 height 15
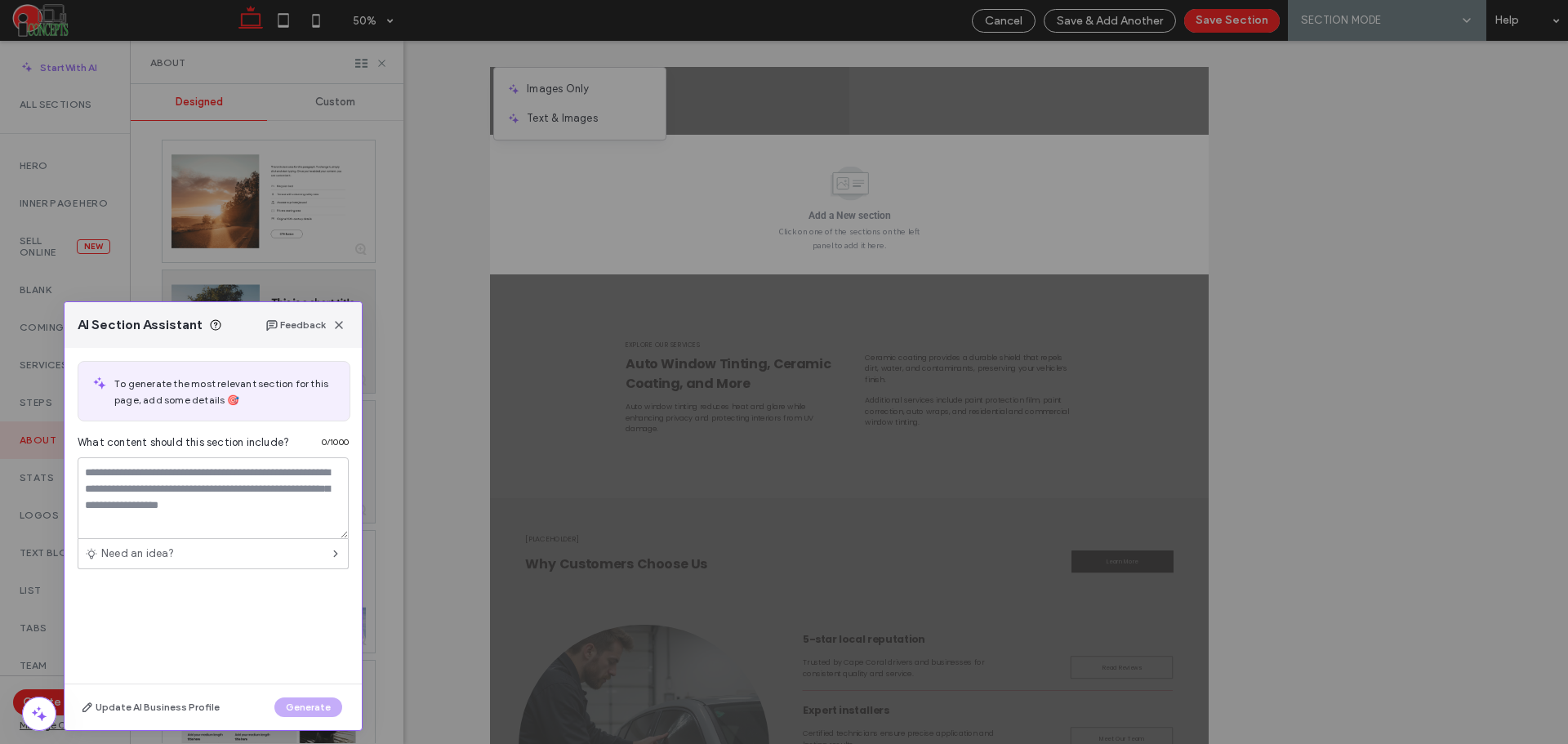
click at [340, 331] on icon "button" at bounding box center [339, 325] width 13 height 13
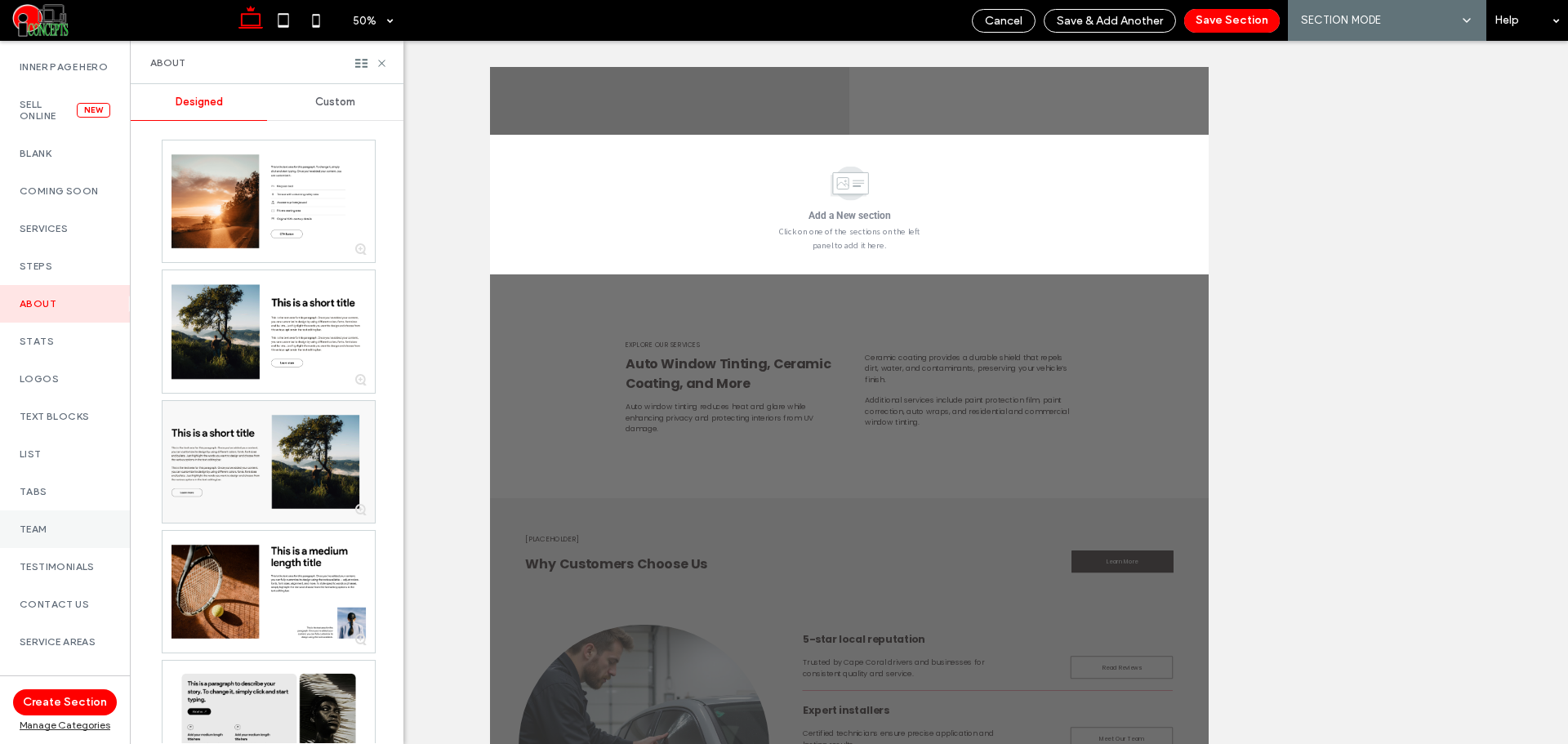
scroll to position [492, 0]
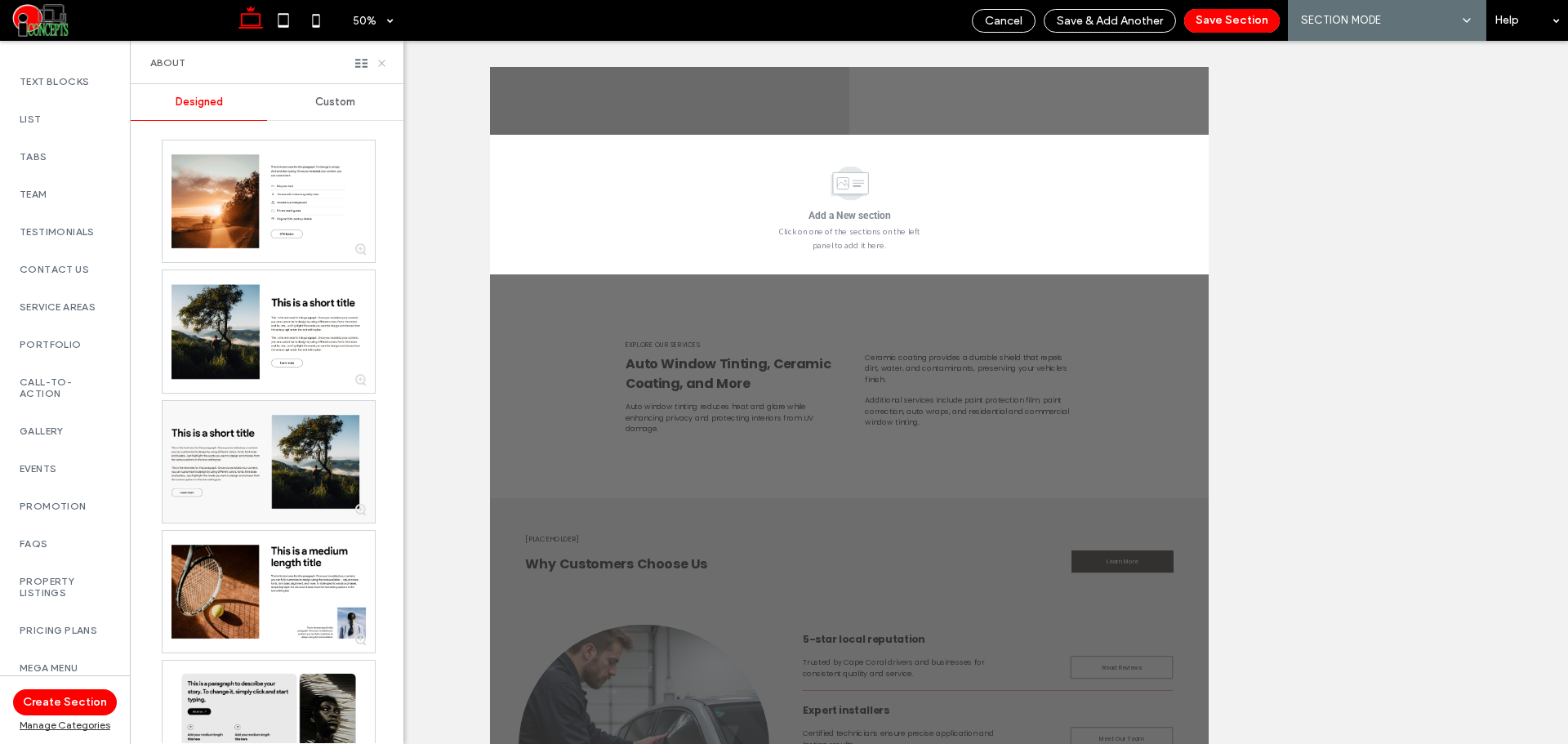
drag, startPoint x: 378, startPoint y: 63, endPoint x: 202, endPoint y: 94, distance: 178.7
click at [378, 63] on icon at bounding box center [381, 63] width 13 height 13
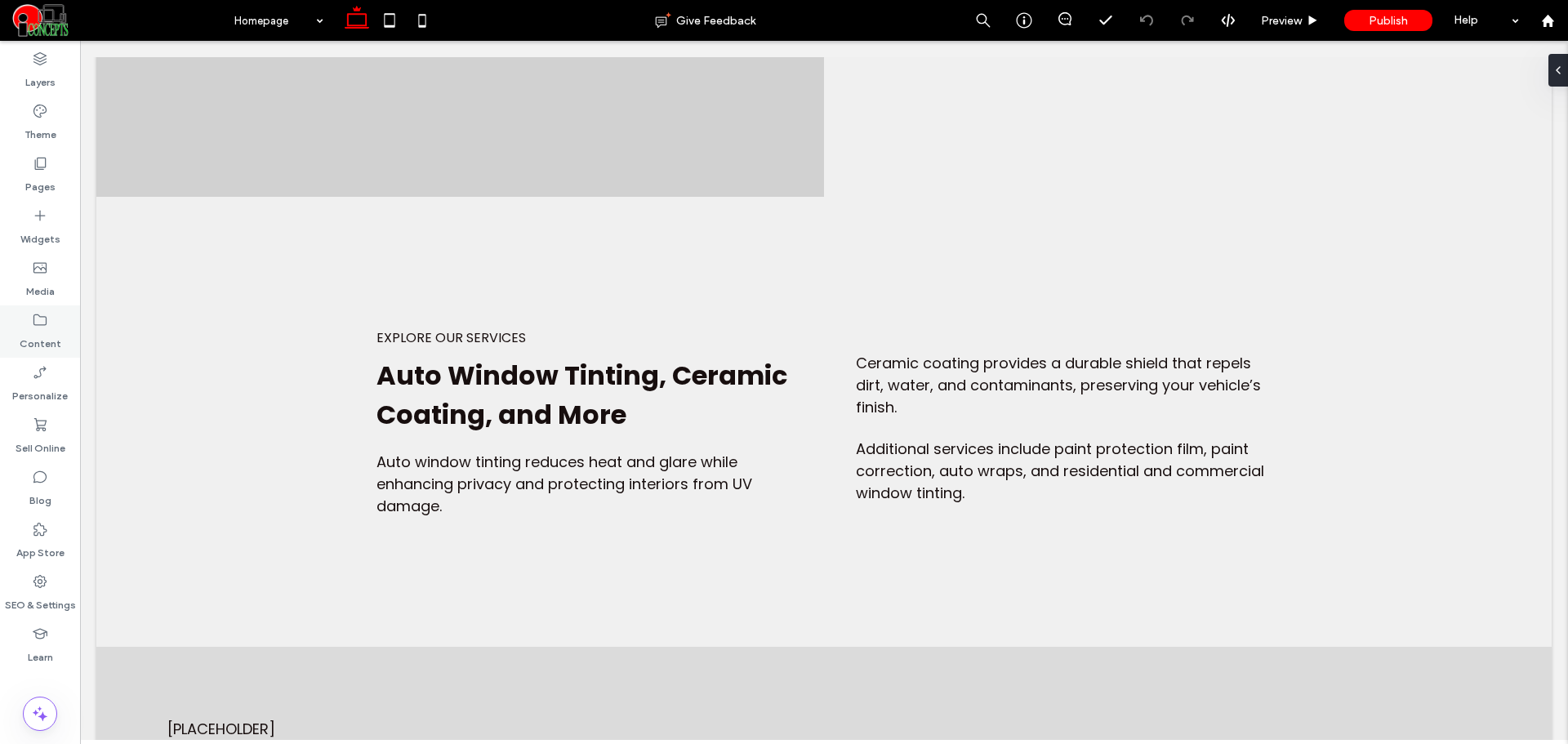
click at [52, 333] on label "Content" at bounding box center [40, 339] width 42 height 23
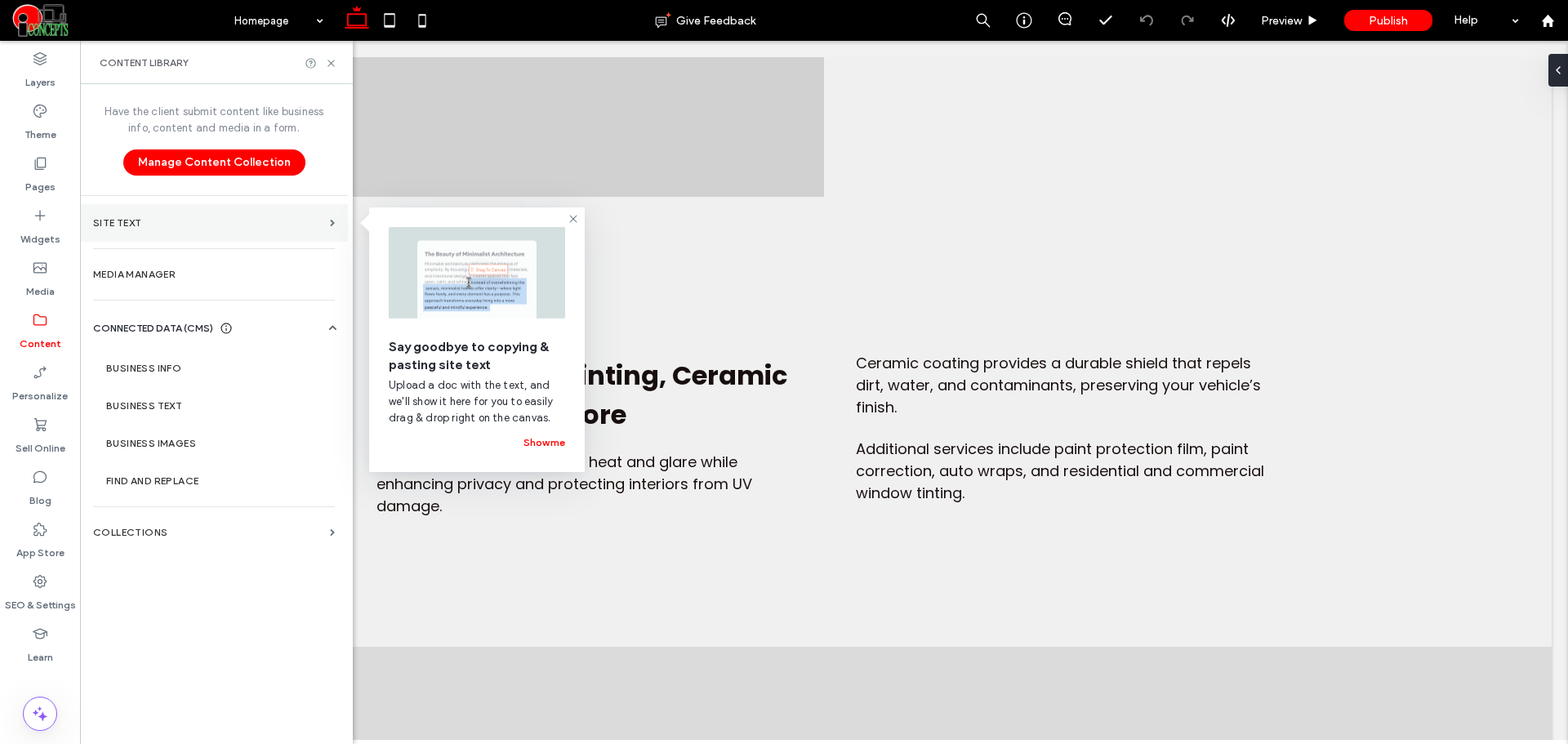
click at [147, 232] on section "Site Text" at bounding box center [214, 222] width 268 height 38
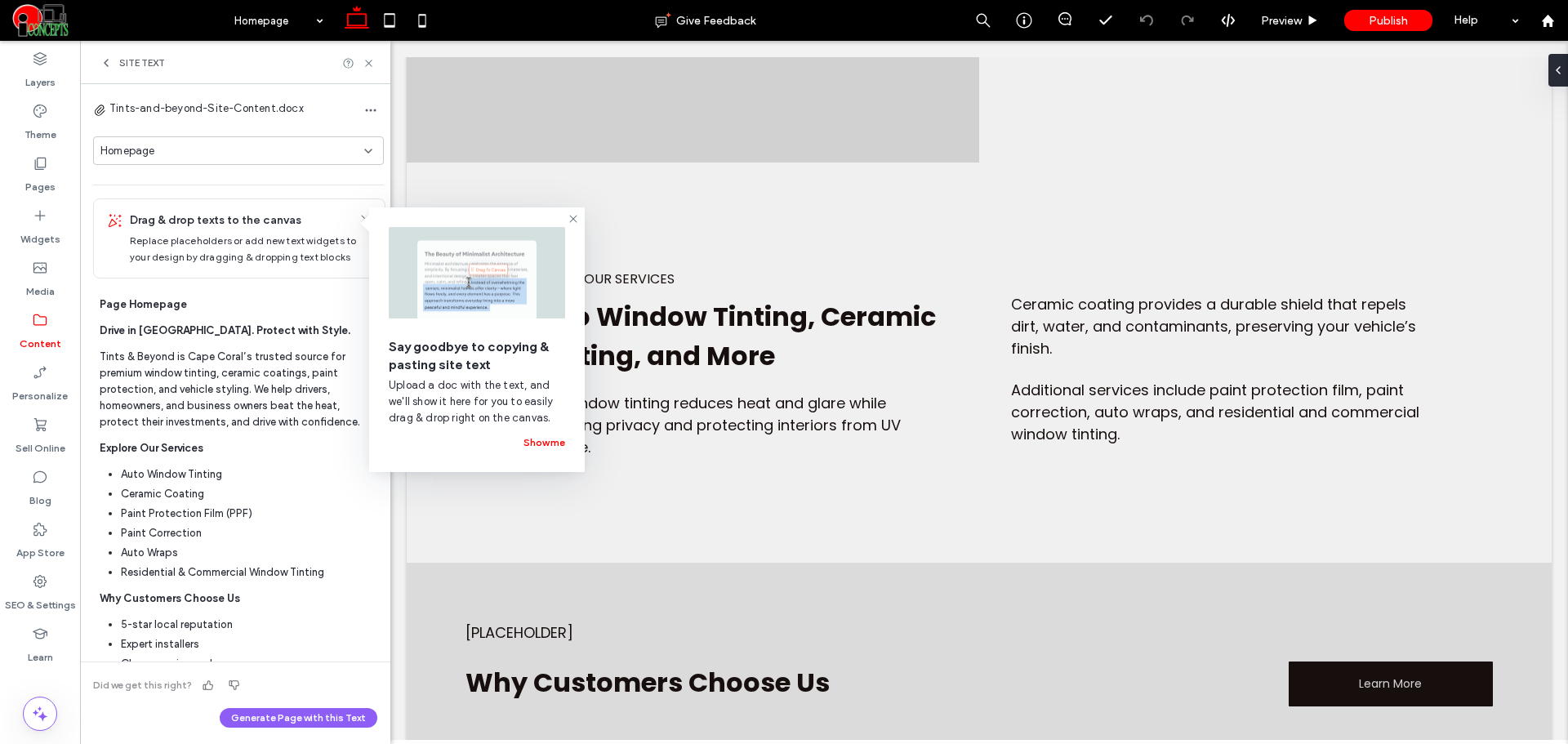
scroll to position [674, 0]
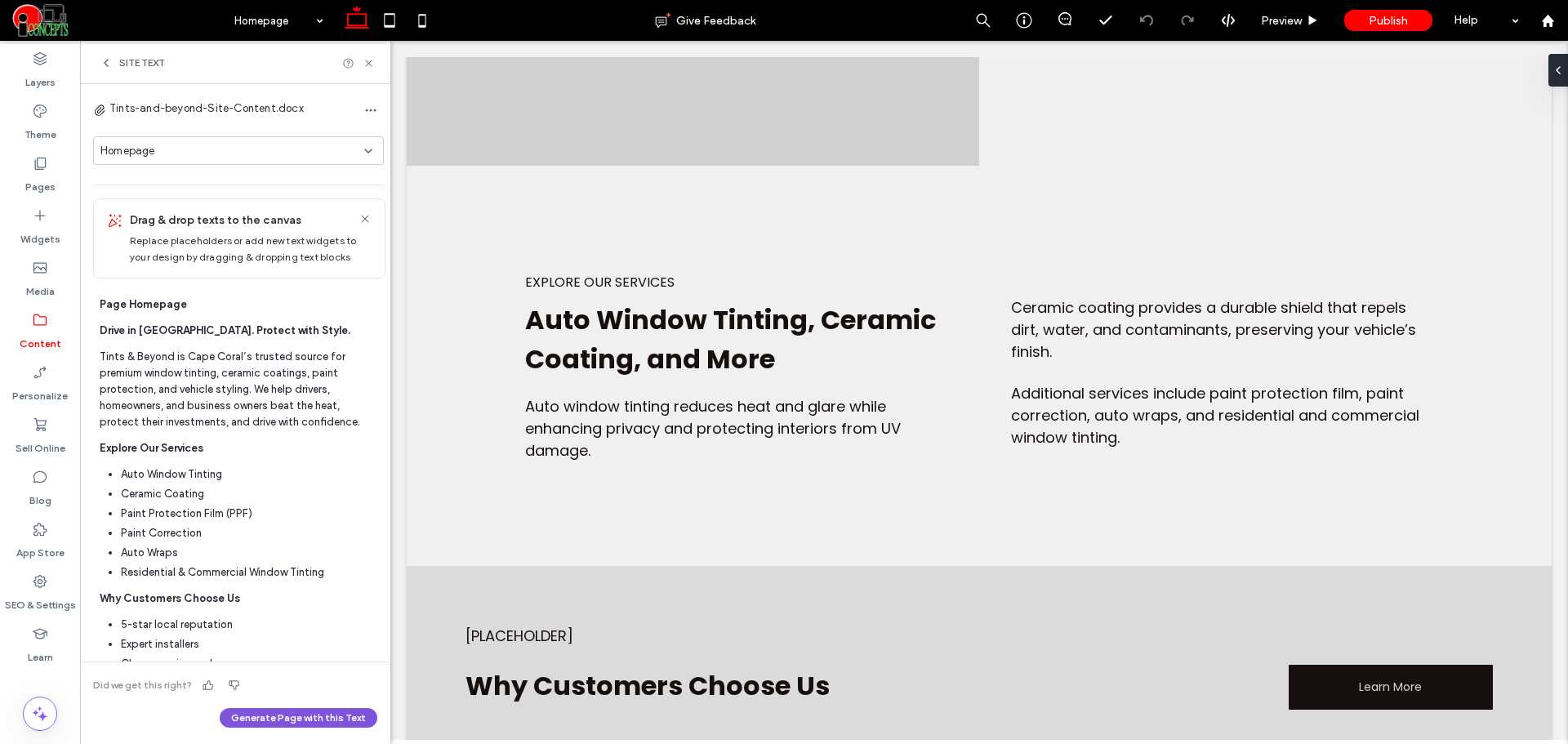
click at [328, 714] on button "Generate Page with this Text" at bounding box center [299, 717] width 157 height 19
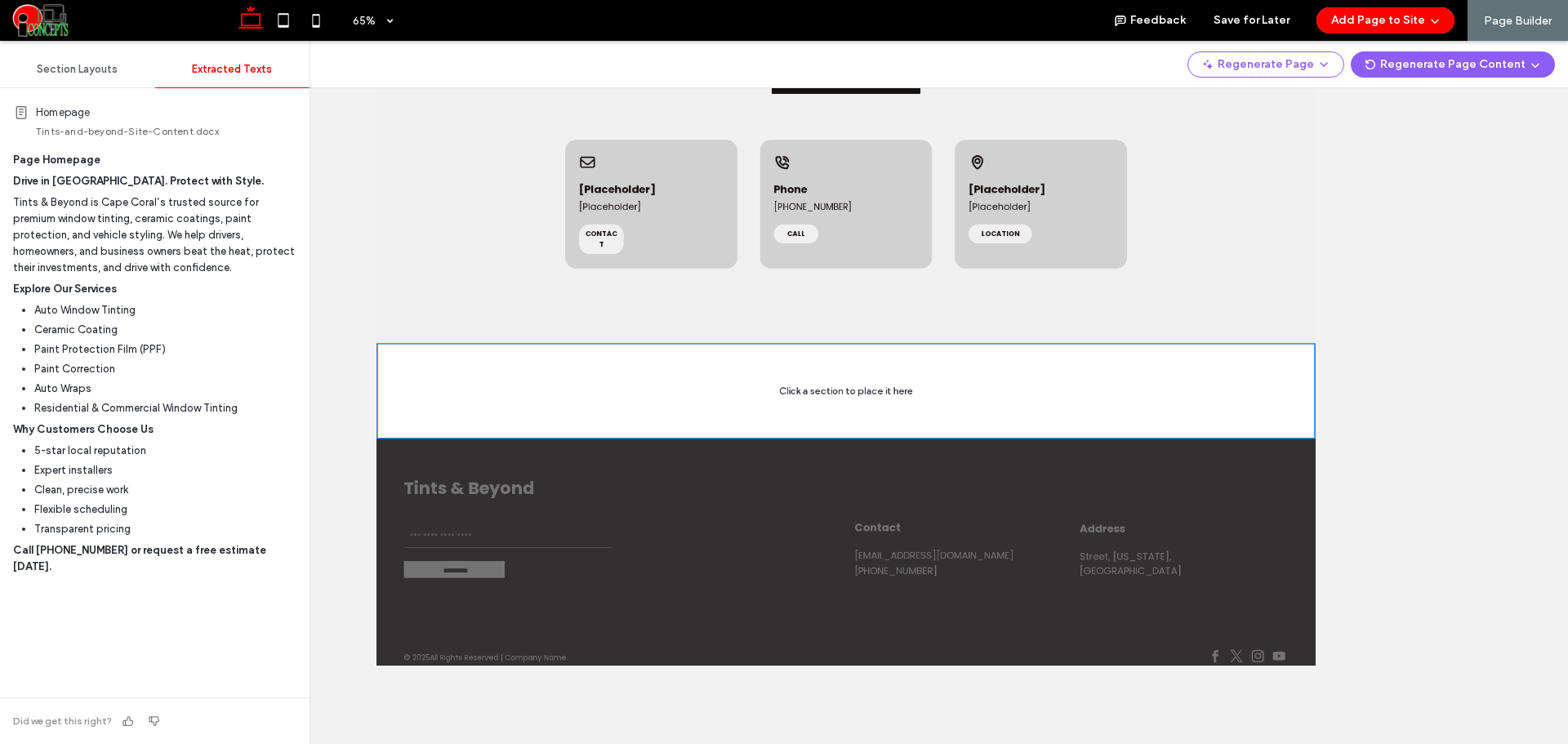
scroll to position [2469, 0]
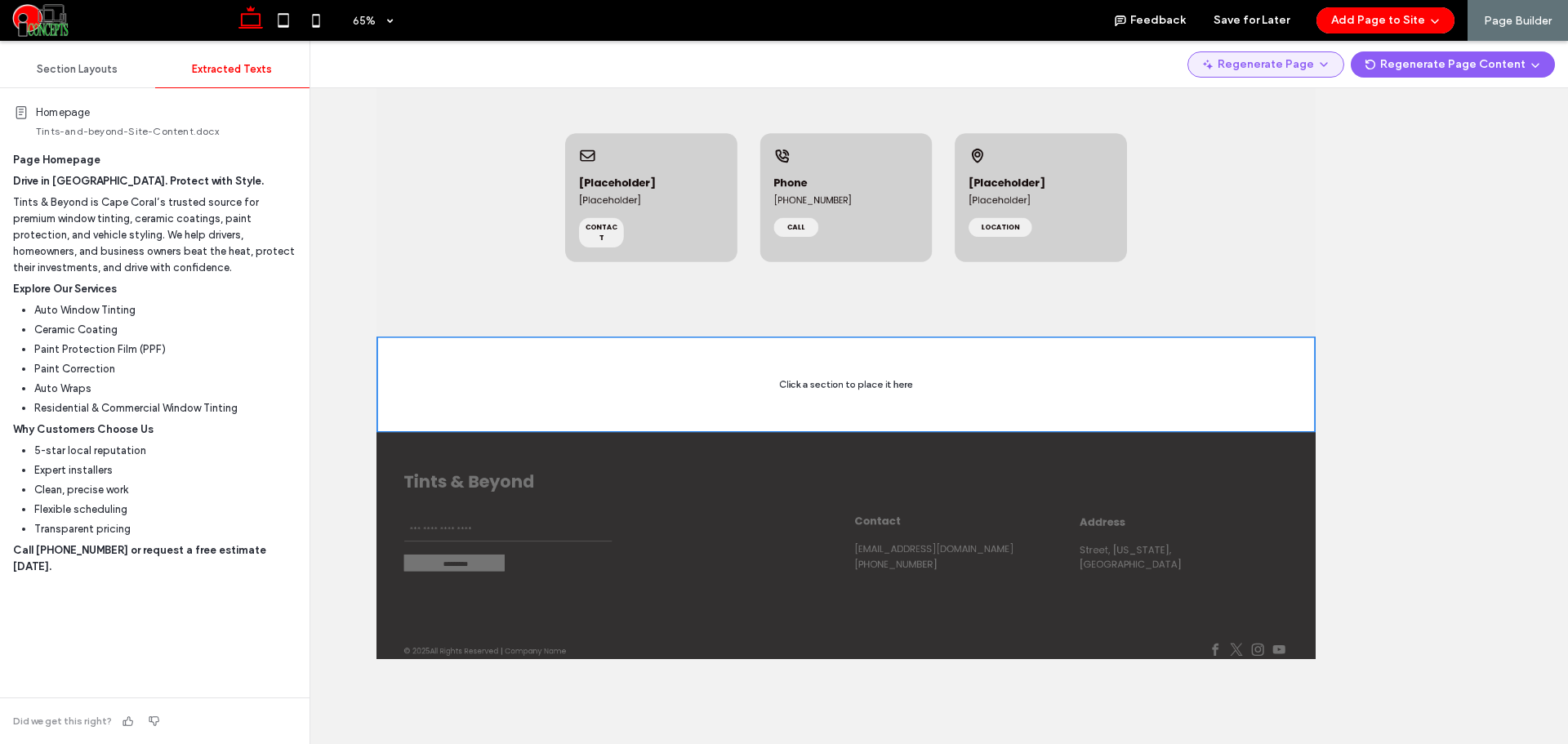
click at [1323, 61] on span "button" at bounding box center [1322, 64] width 17 height 23
click at [1319, 99] on span "Regenerate Page" at bounding box center [1280, 107] width 86 height 17
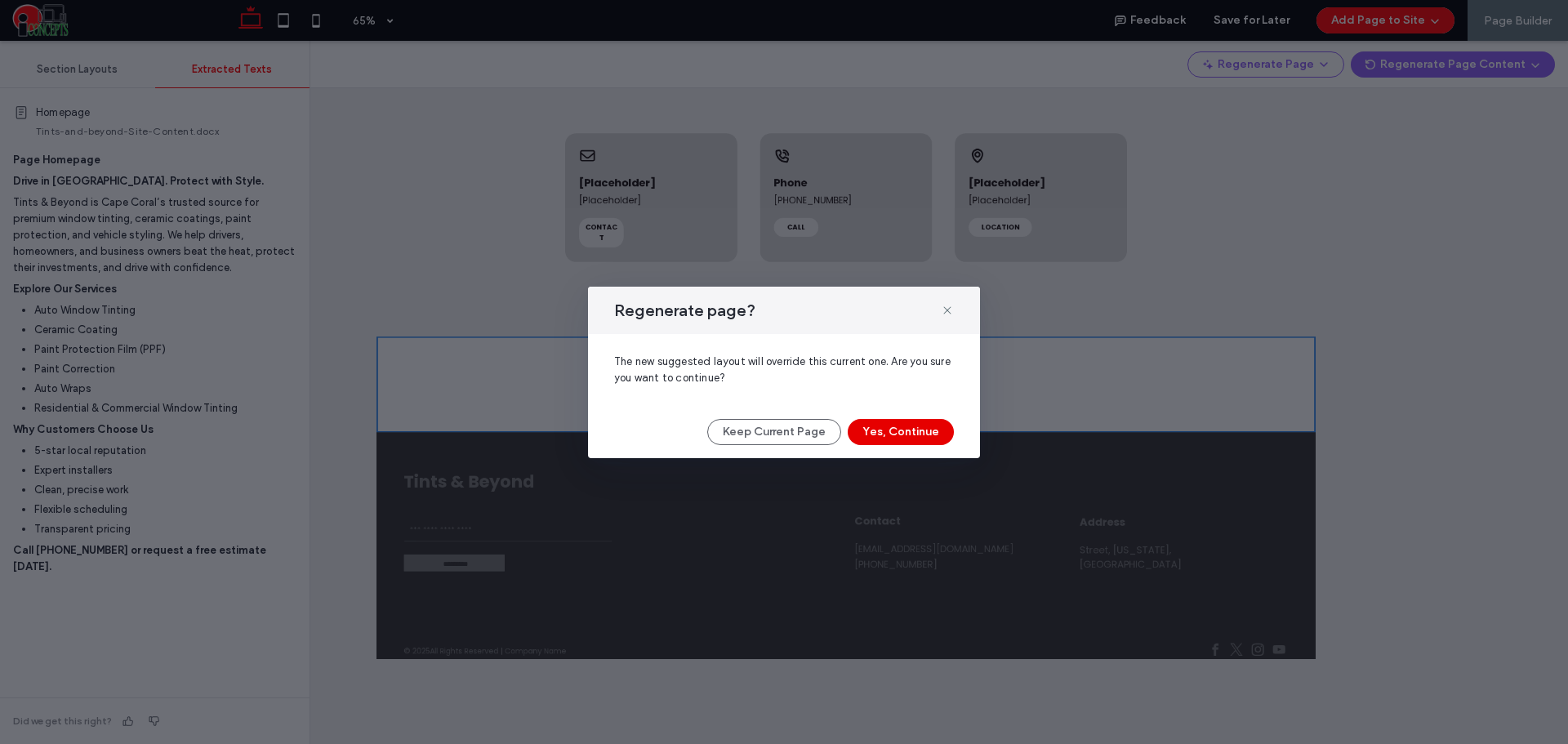
click at [907, 435] on button "Yes, Continue" at bounding box center [901, 431] width 106 height 26
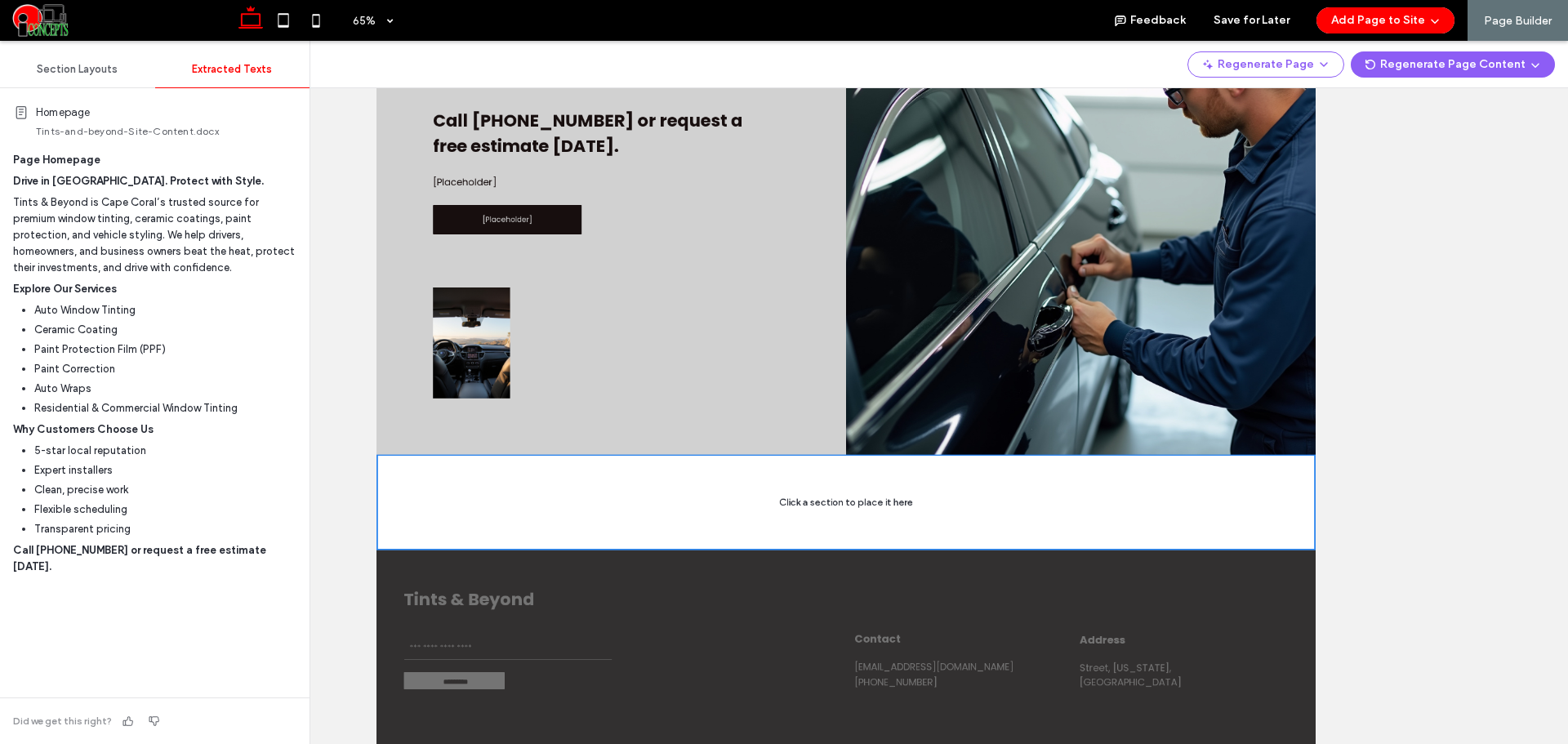
scroll to position [1900, 0]
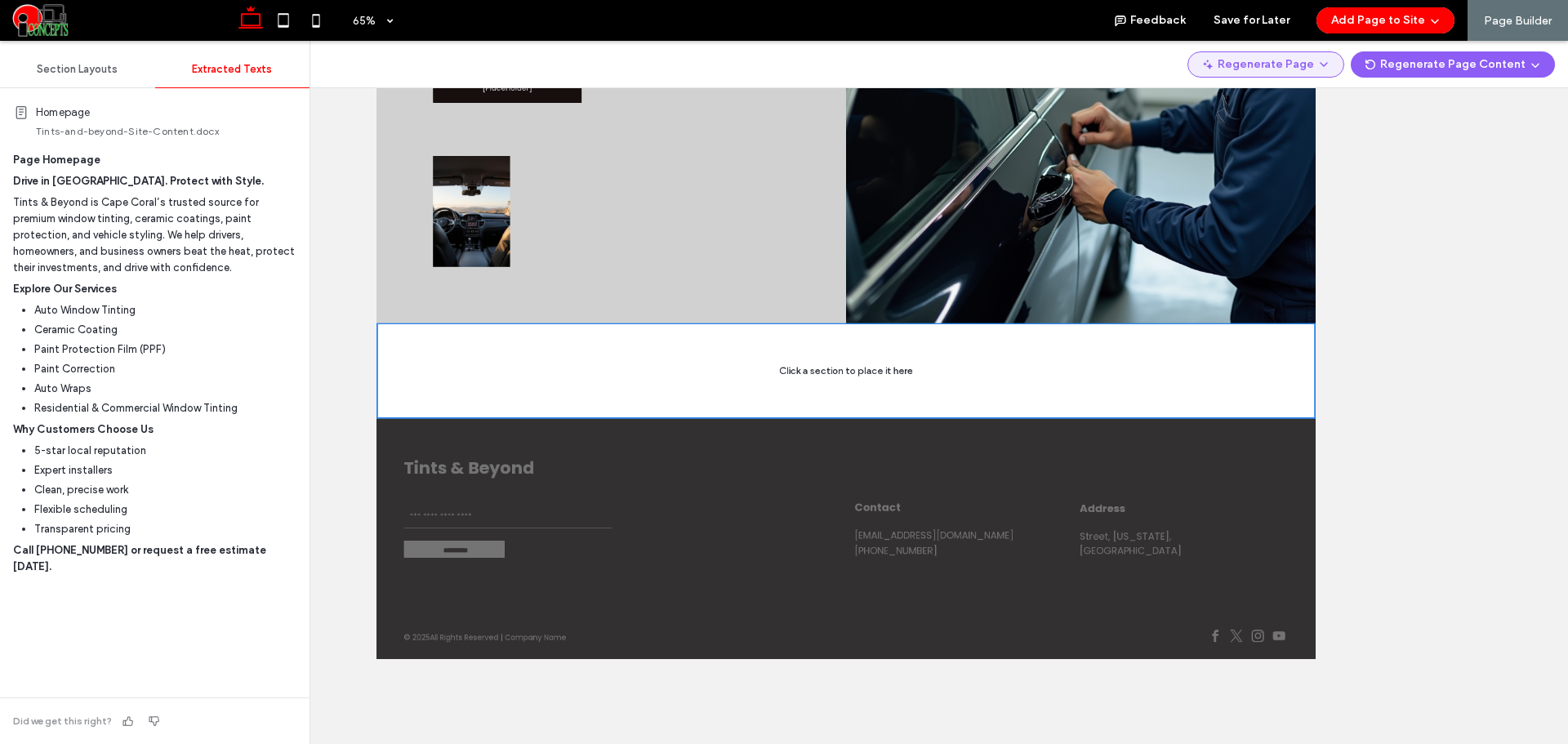
click at [1253, 69] on button "Regenerate Page" at bounding box center [1265, 64] width 156 height 26
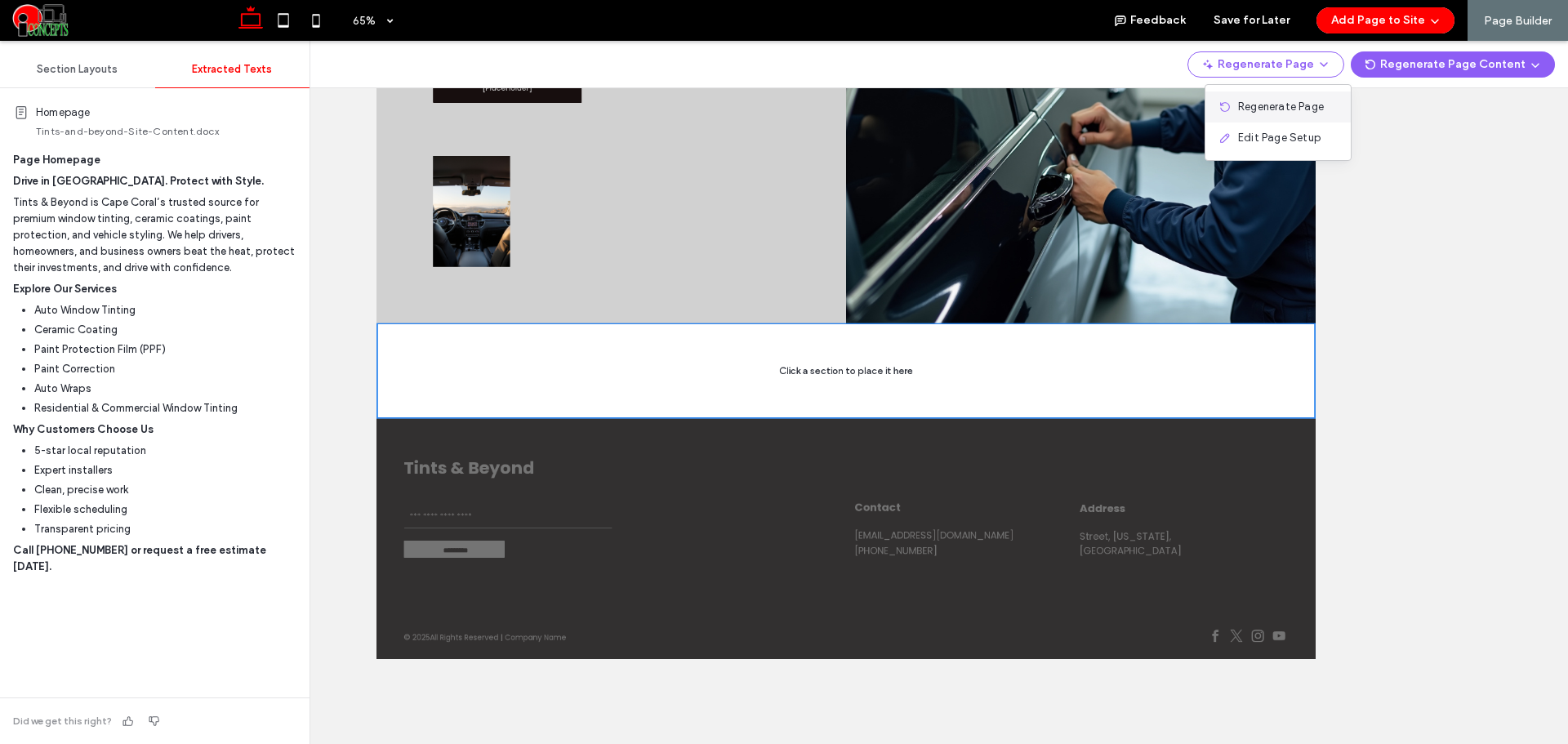
click at [1240, 96] on div "Regenerate Page" at bounding box center [1278, 106] width 146 height 31
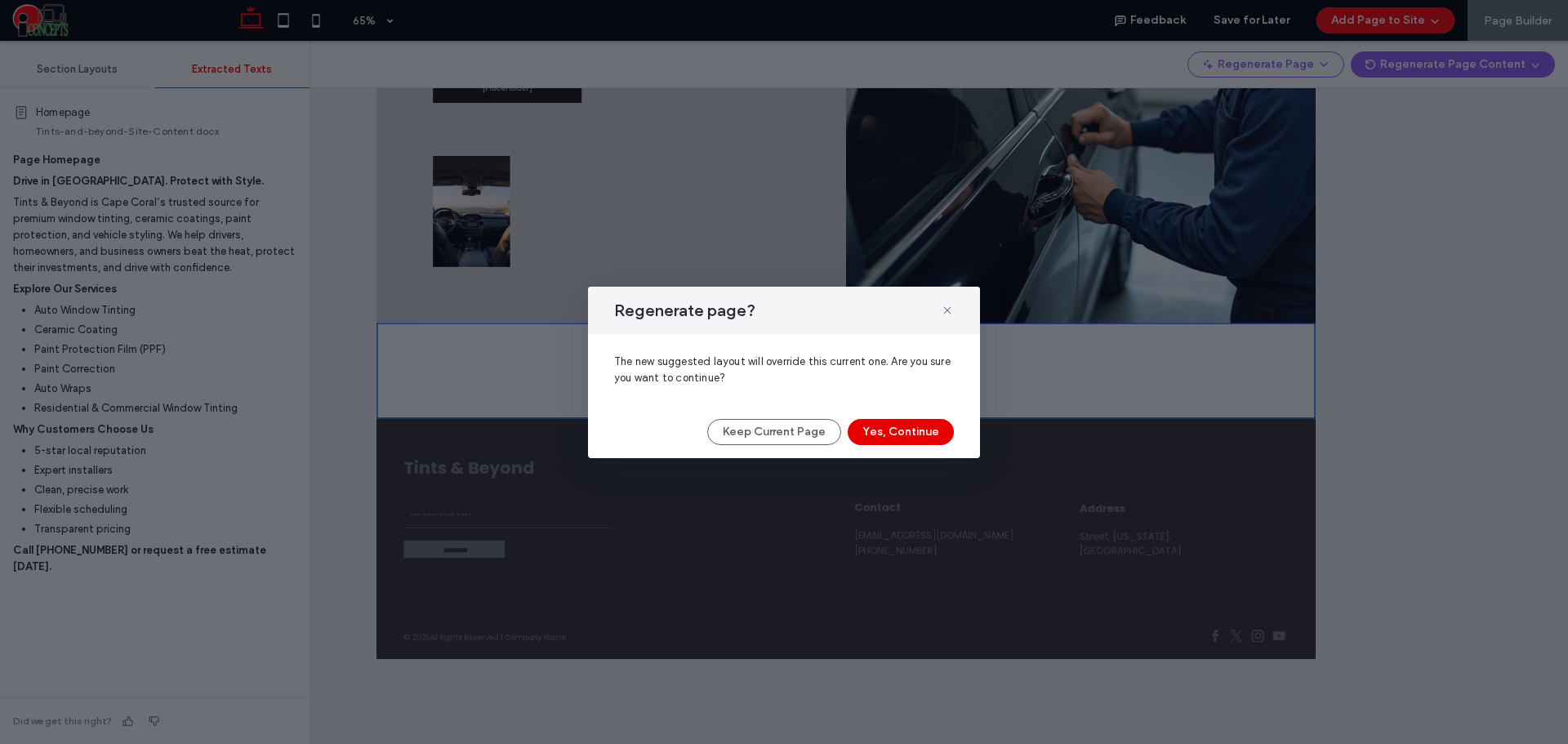
click at [927, 431] on button "Yes, Continue" at bounding box center [901, 431] width 106 height 26
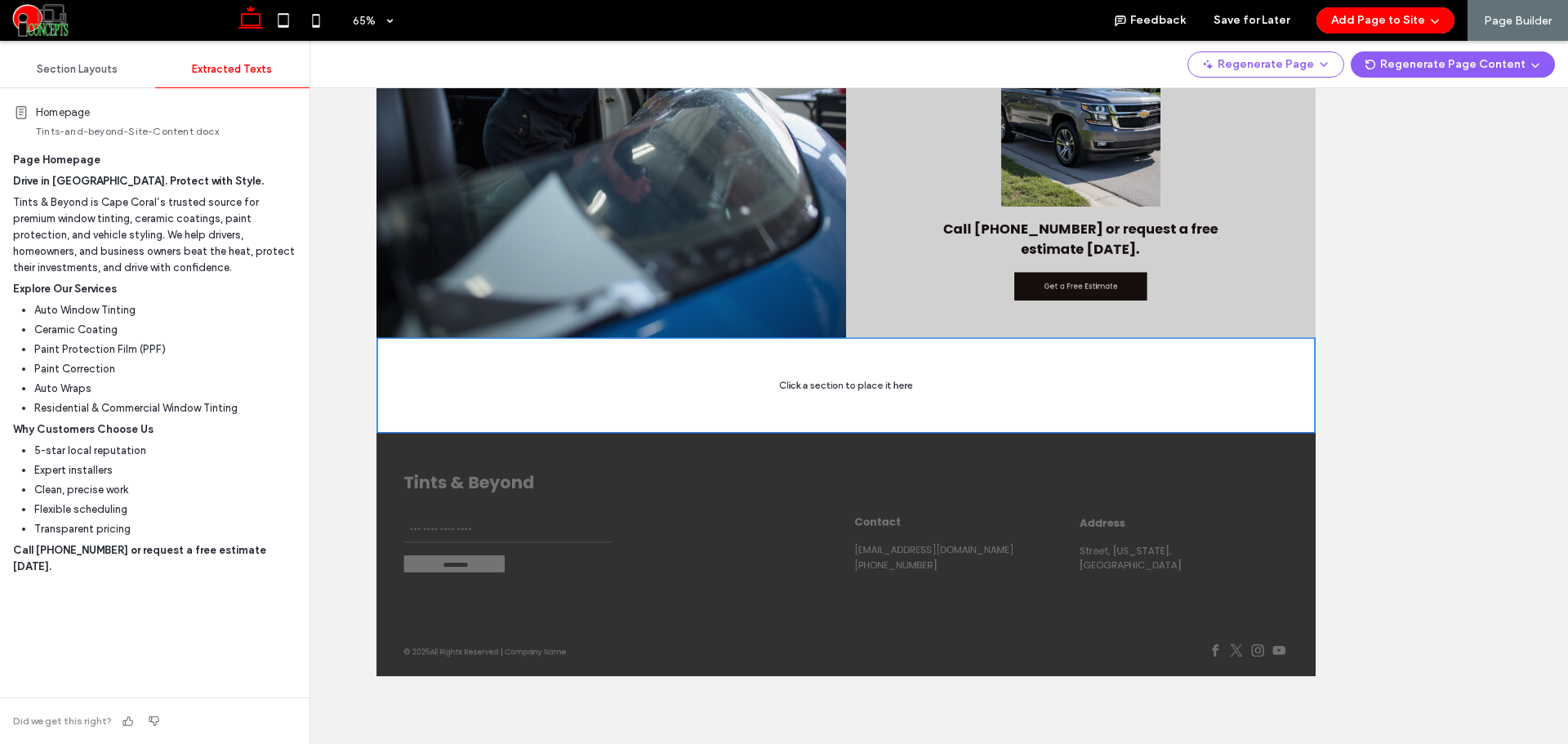
scroll to position [2663, 0]
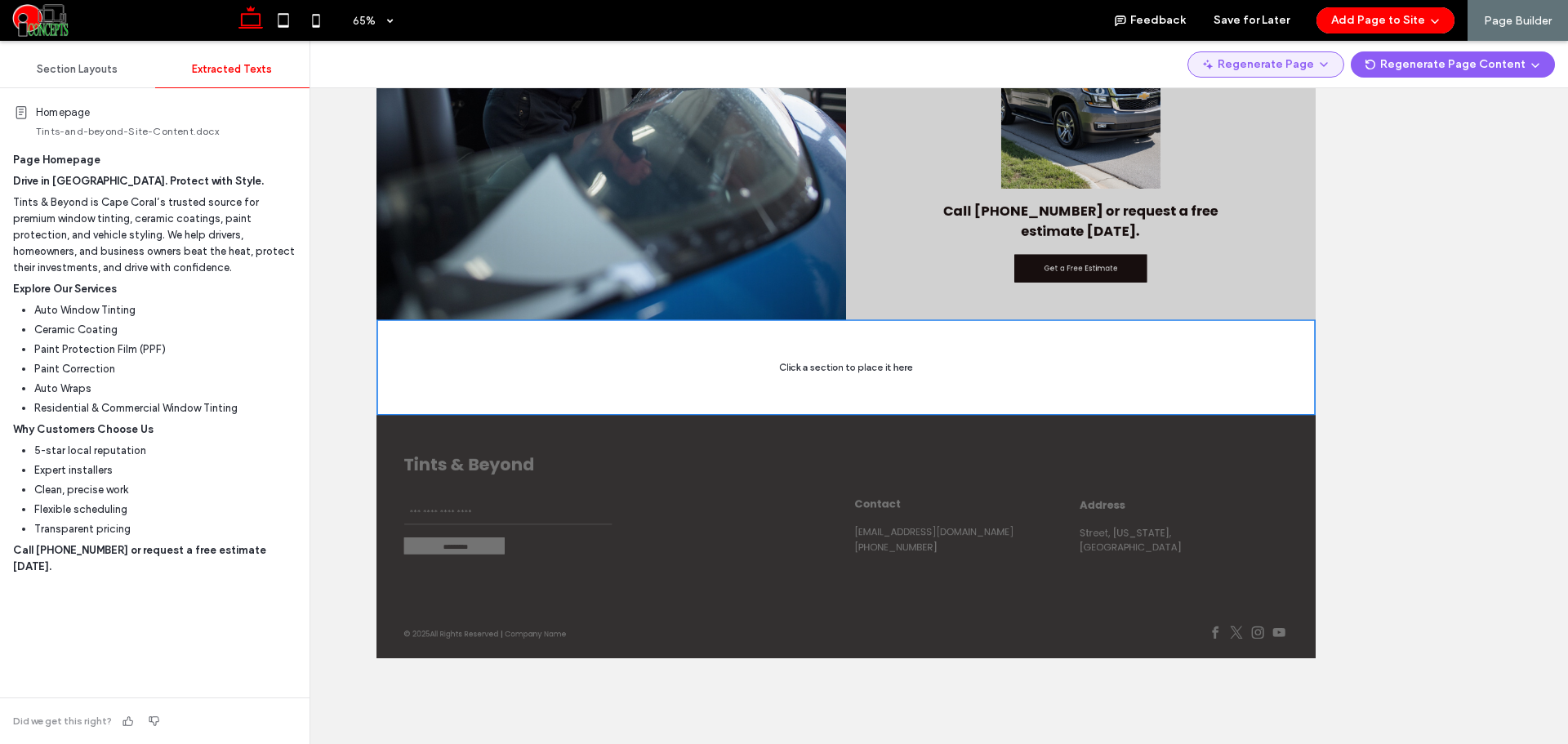
click at [1328, 75] on span "button" at bounding box center [1322, 64] width 17 height 23
click at [1285, 102] on span "Regenerate Page" at bounding box center [1280, 107] width 86 height 17
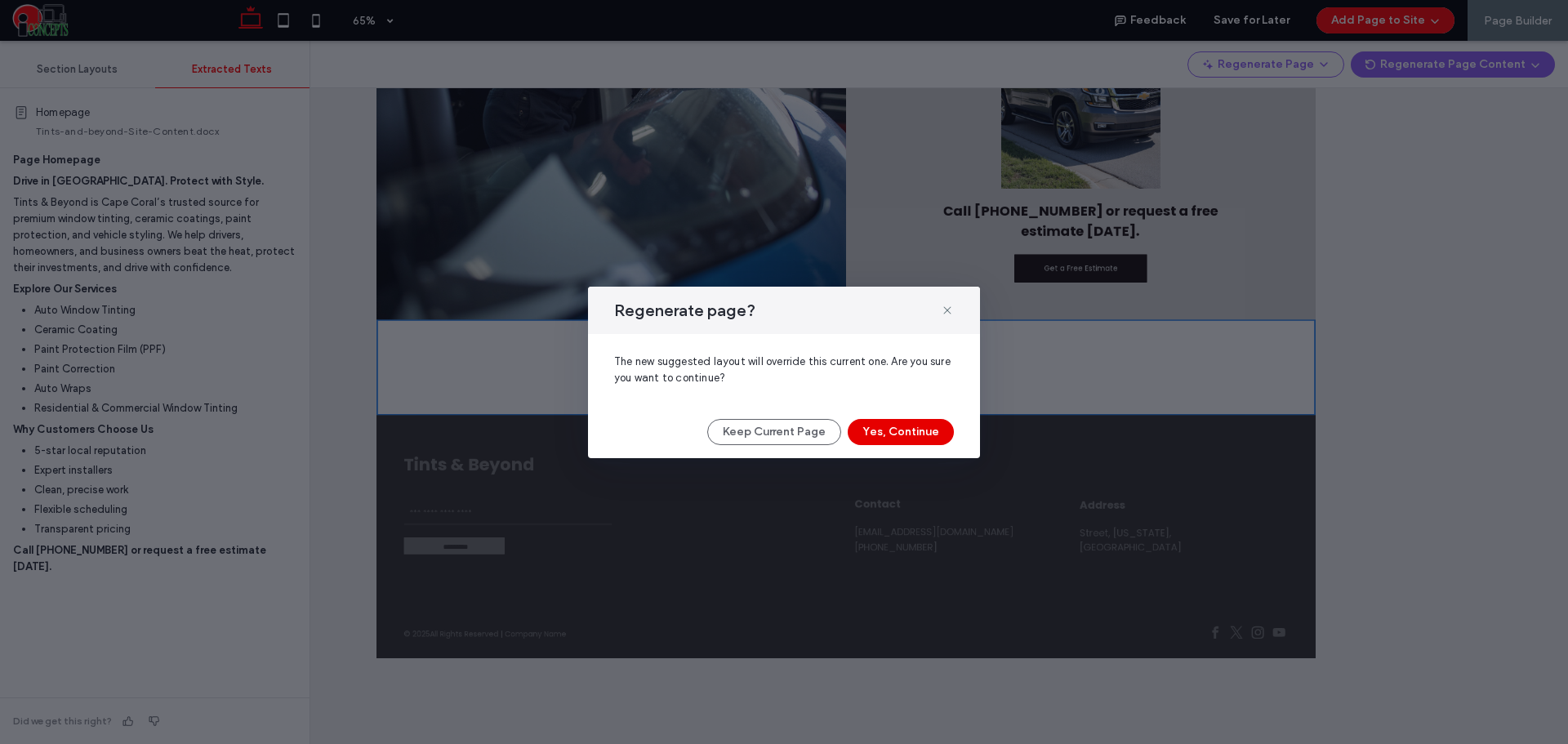
click at [904, 432] on button "Yes, Continue" at bounding box center [901, 431] width 106 height 26
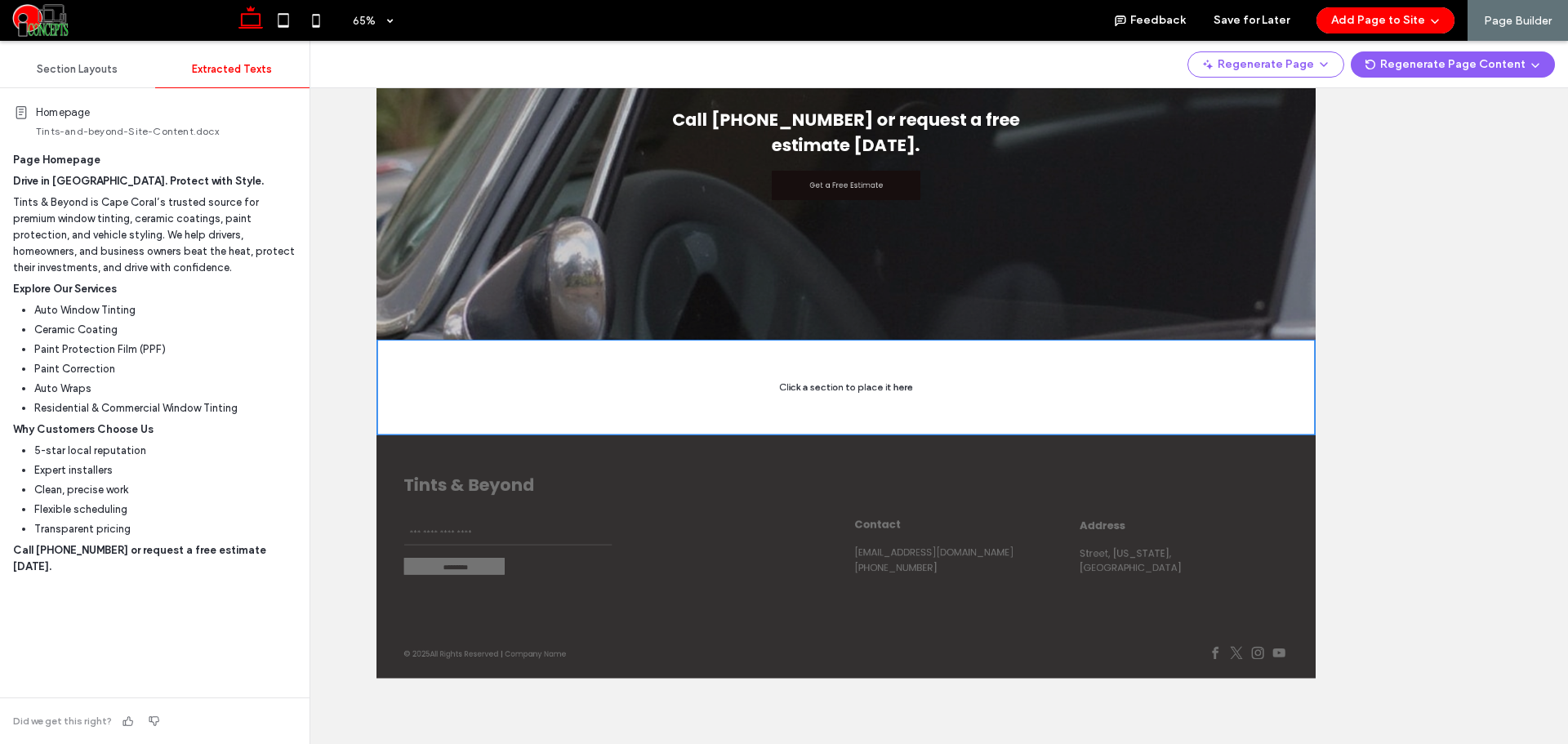
scroll to position [2333, 0]
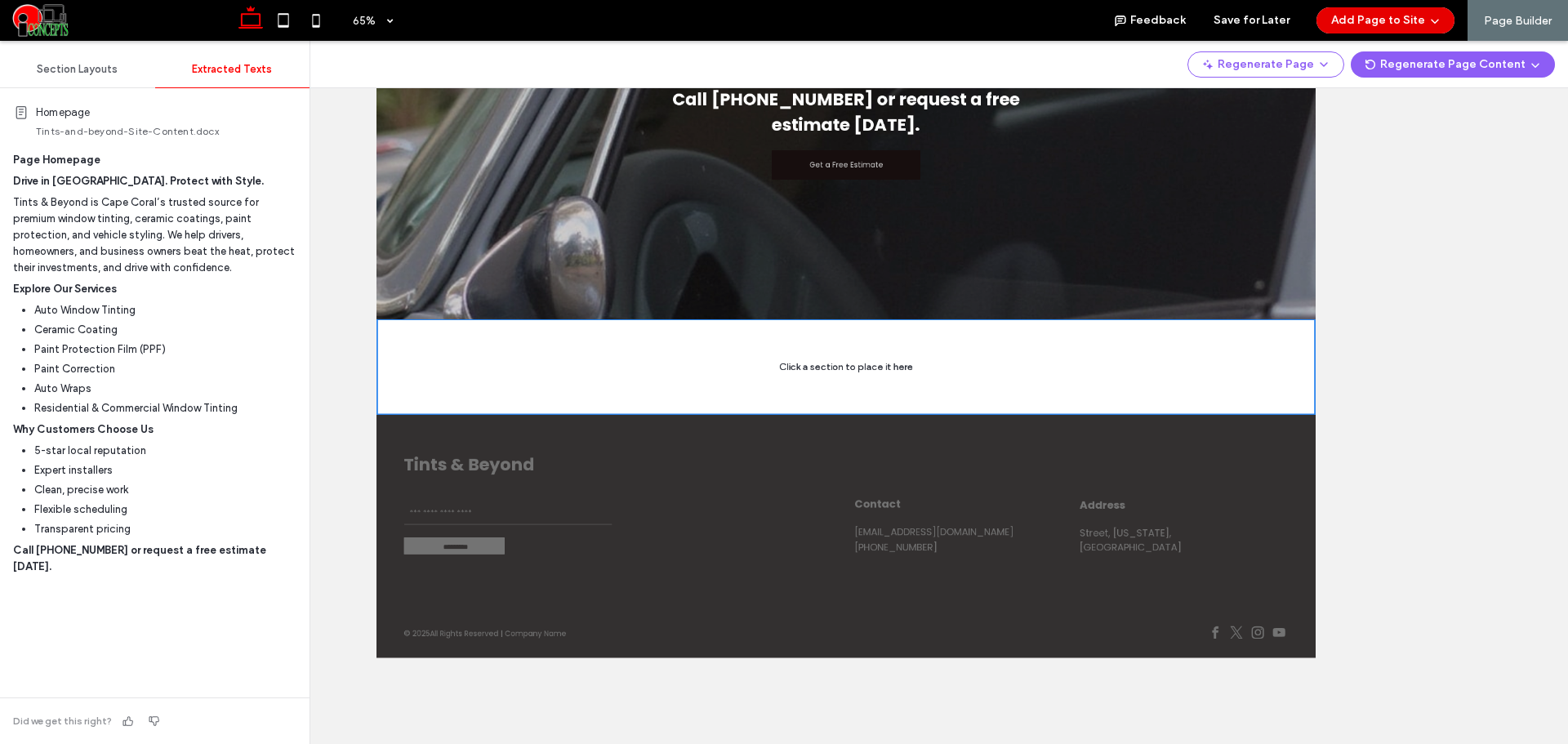
click at [1373, 25] on button "Add Page to Site" at bounding box center [1385, 20] width 138 height 26
click at [1361, 59] on span "Add & Build Next Page" at bounding box center [1380, 63] width 113 height 17
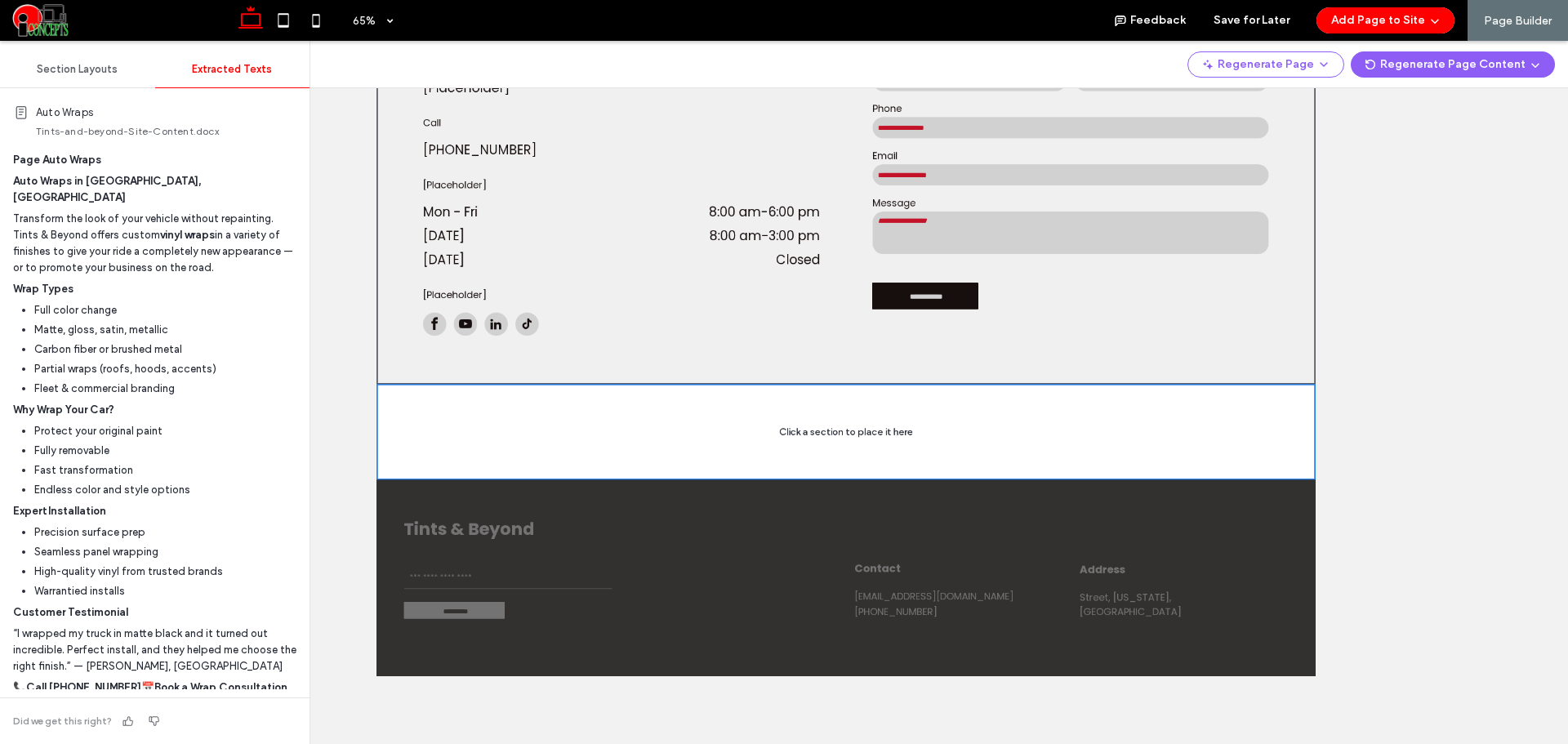
scroll to position [3489, 0]
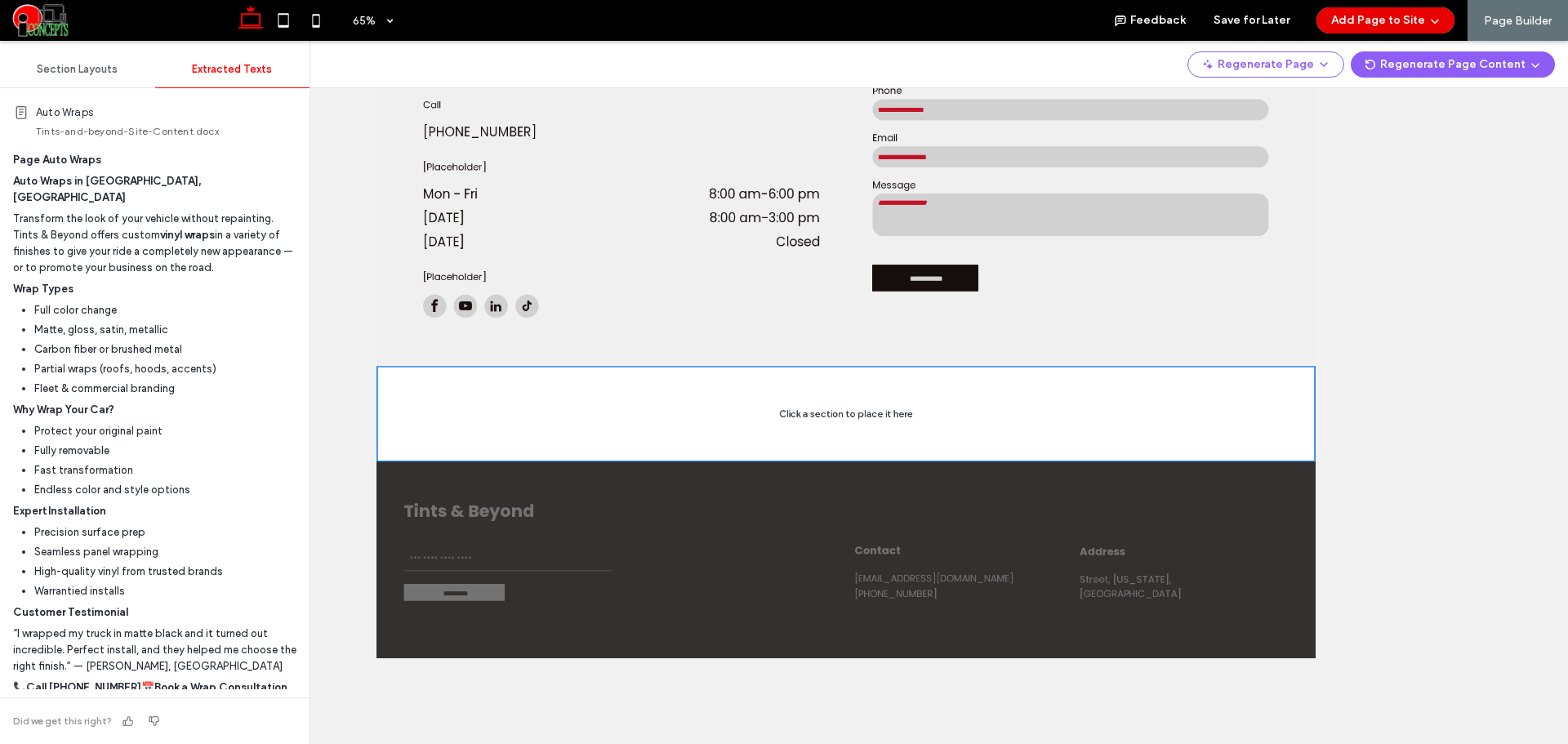
click at [1392, 21] on button "Add Page to Site" at bounding box center [1385, 20] width 138 height 26
click at [1375, 58] on span "Add & Build Next Page" at bounding box center [1380, 63] width 113 height 17
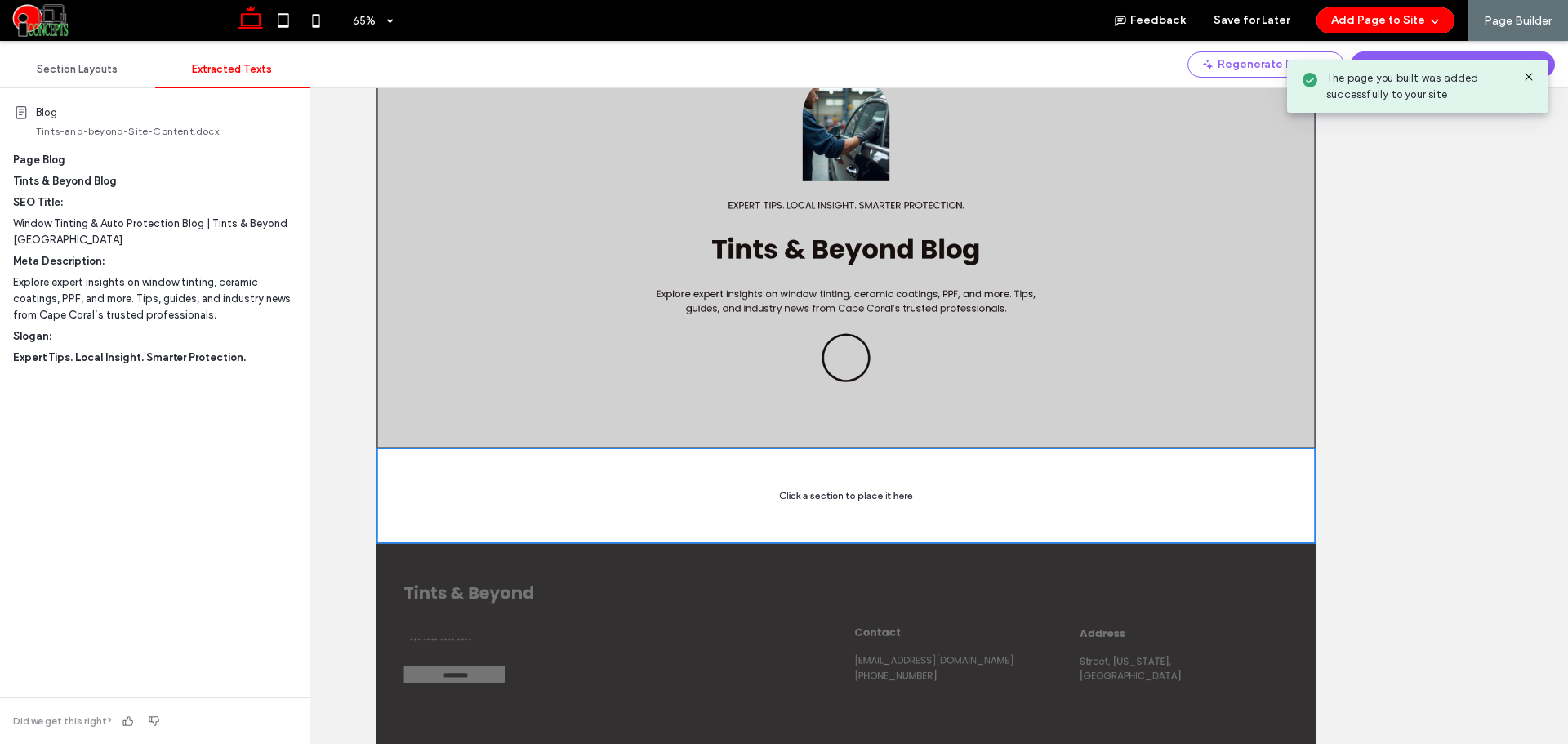
scroll to position [309, 0]
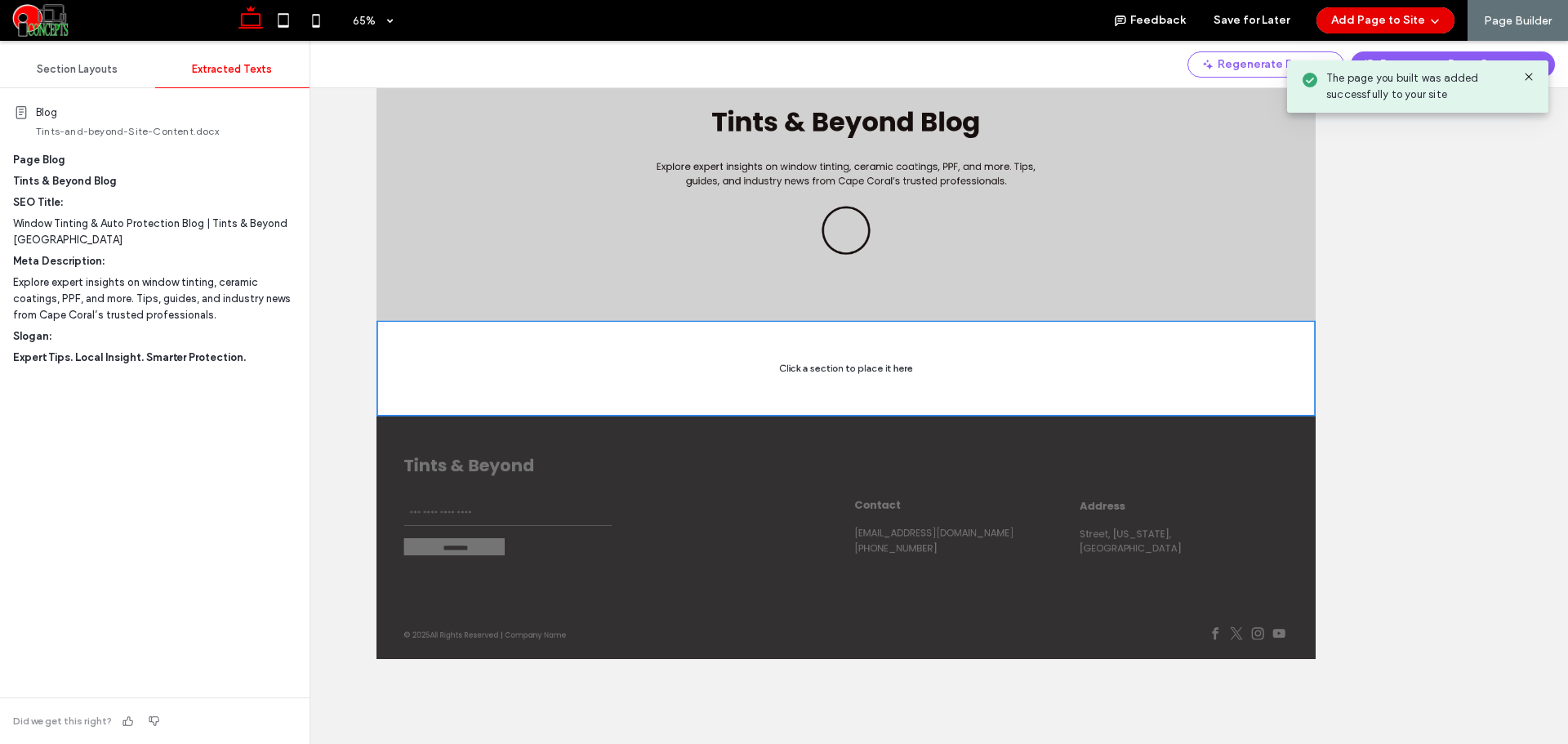
click at [1406, 25] on button "Add Page to Site" at bounding box center [1385, 20] width 138 height 26
click at [1361, 59] on span "Add & Build Next Page" at bounding box center [1380, 63] width 113 height 17
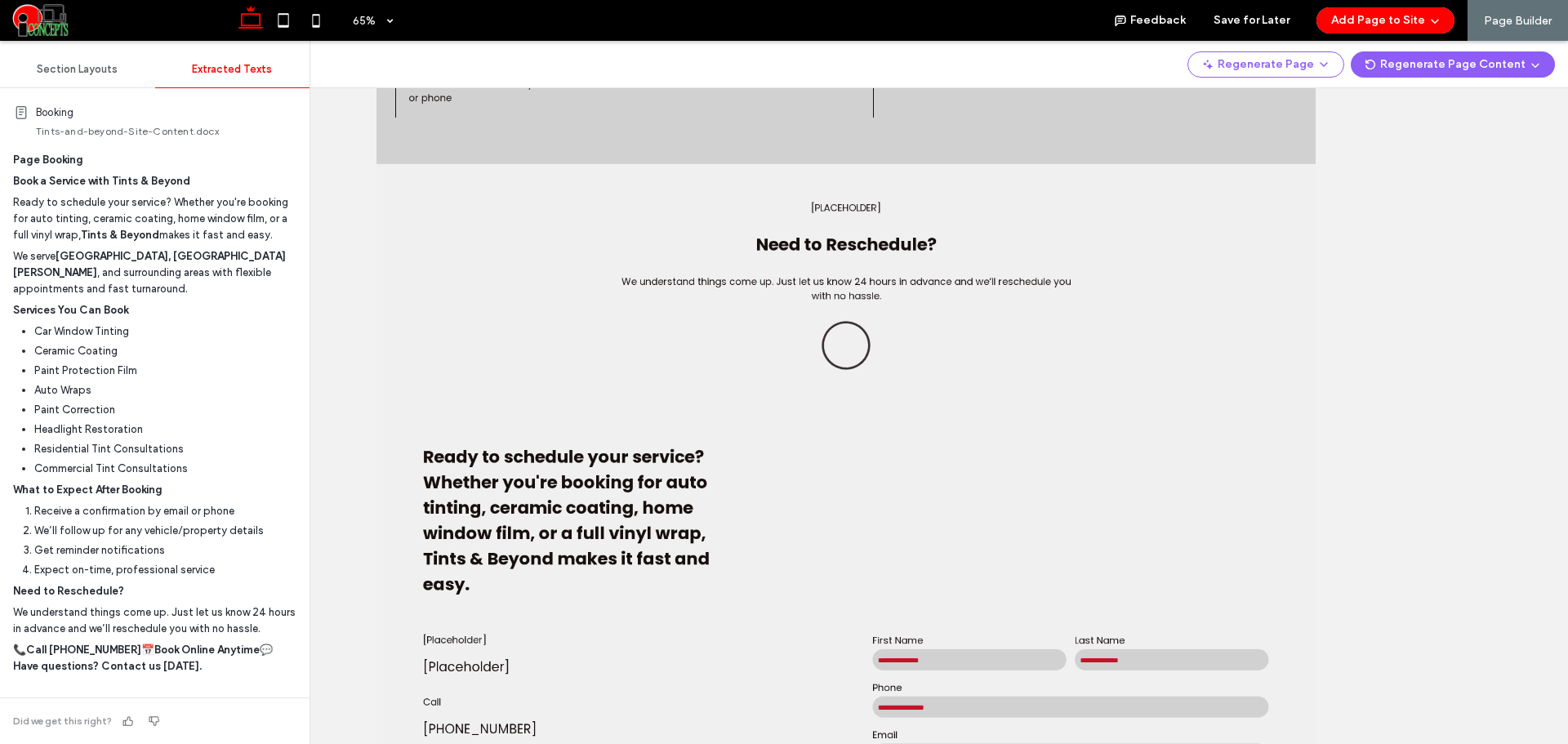
scroll to position [1670, 0]
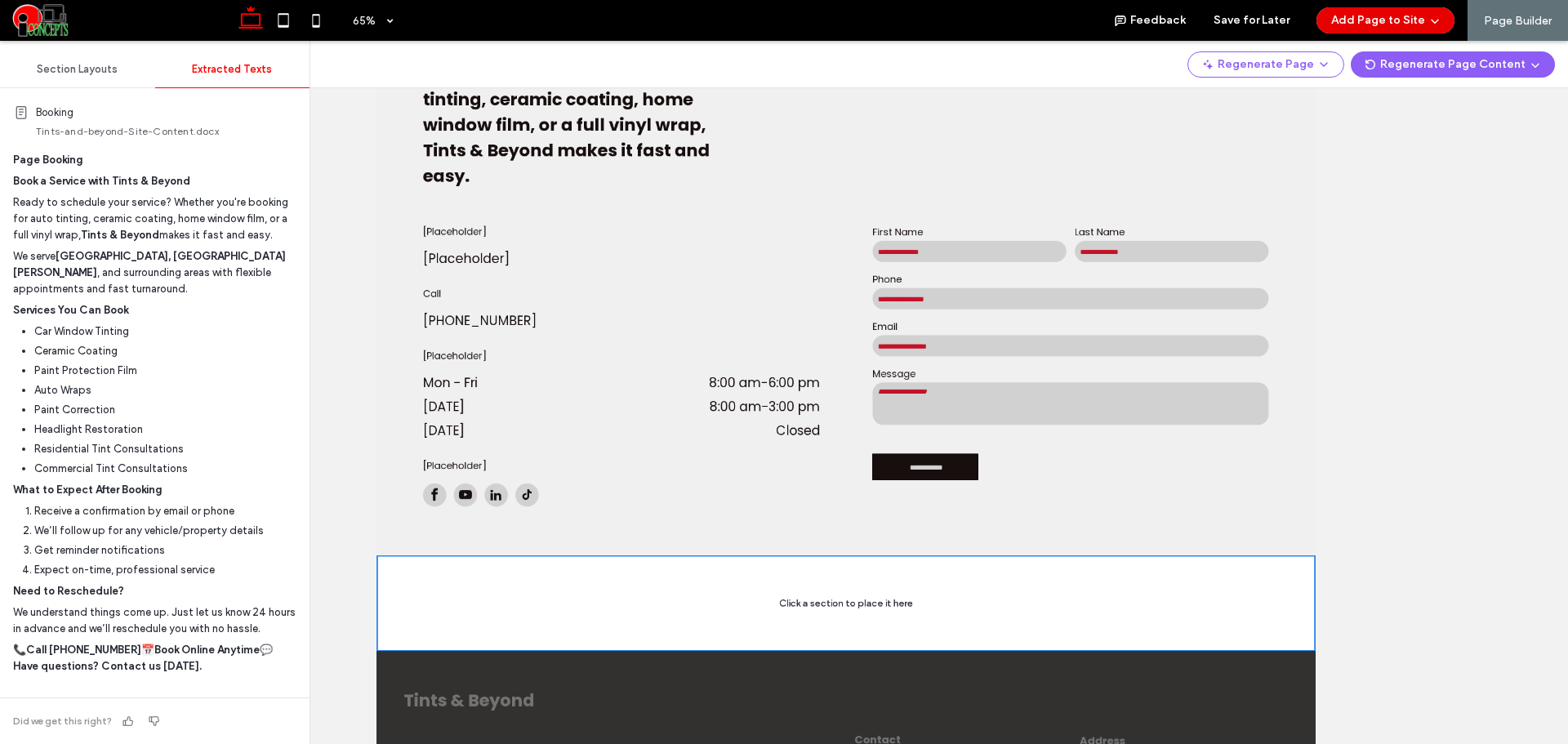
click at [1391, 25] on button "Add Page to Site" at bounding box center [1385, 20] width 138 height 26
click at [1366, 66] on span "Add & Build Next Page" at bounding box center [1380, 63] width 113 height 17
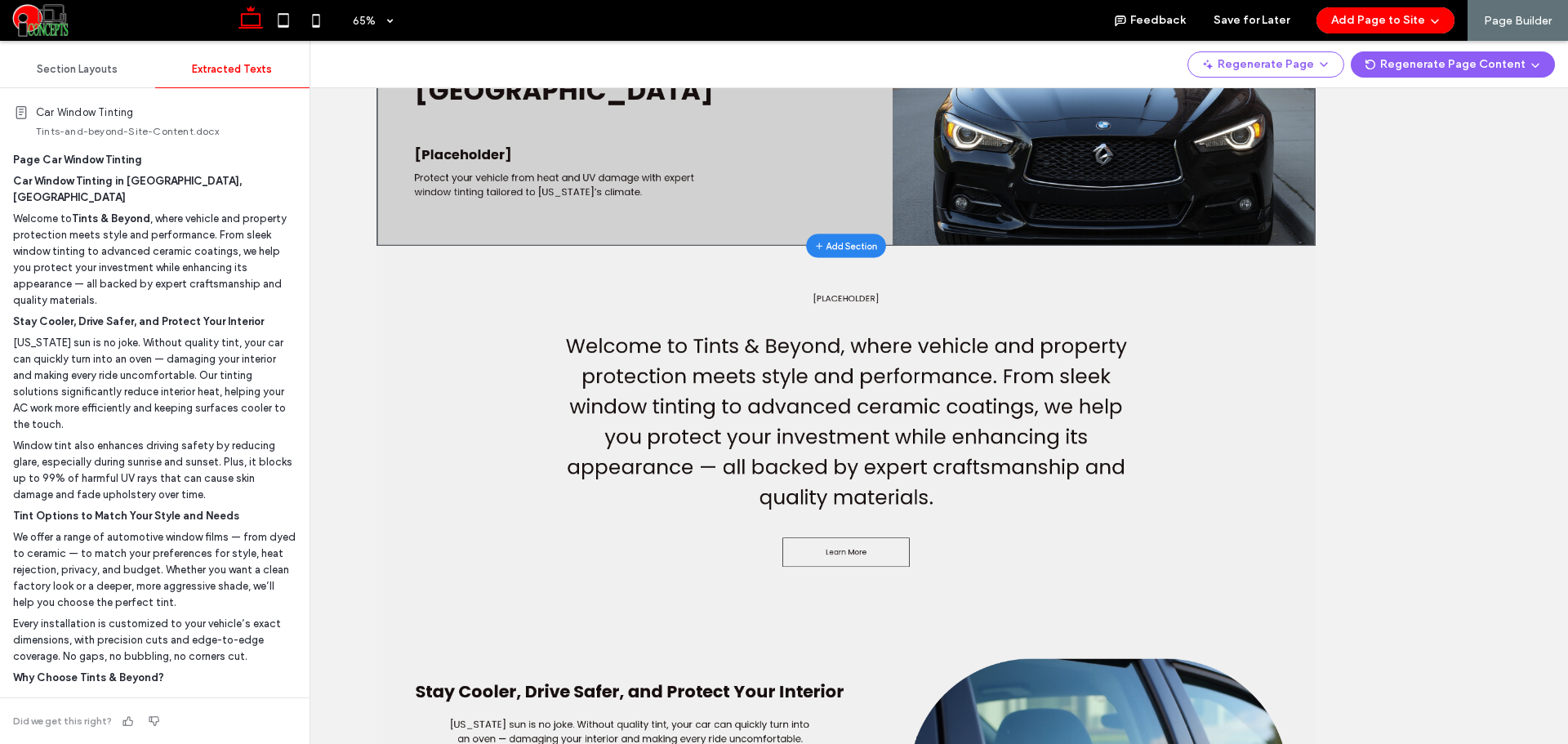
scroll to position [0, 0]
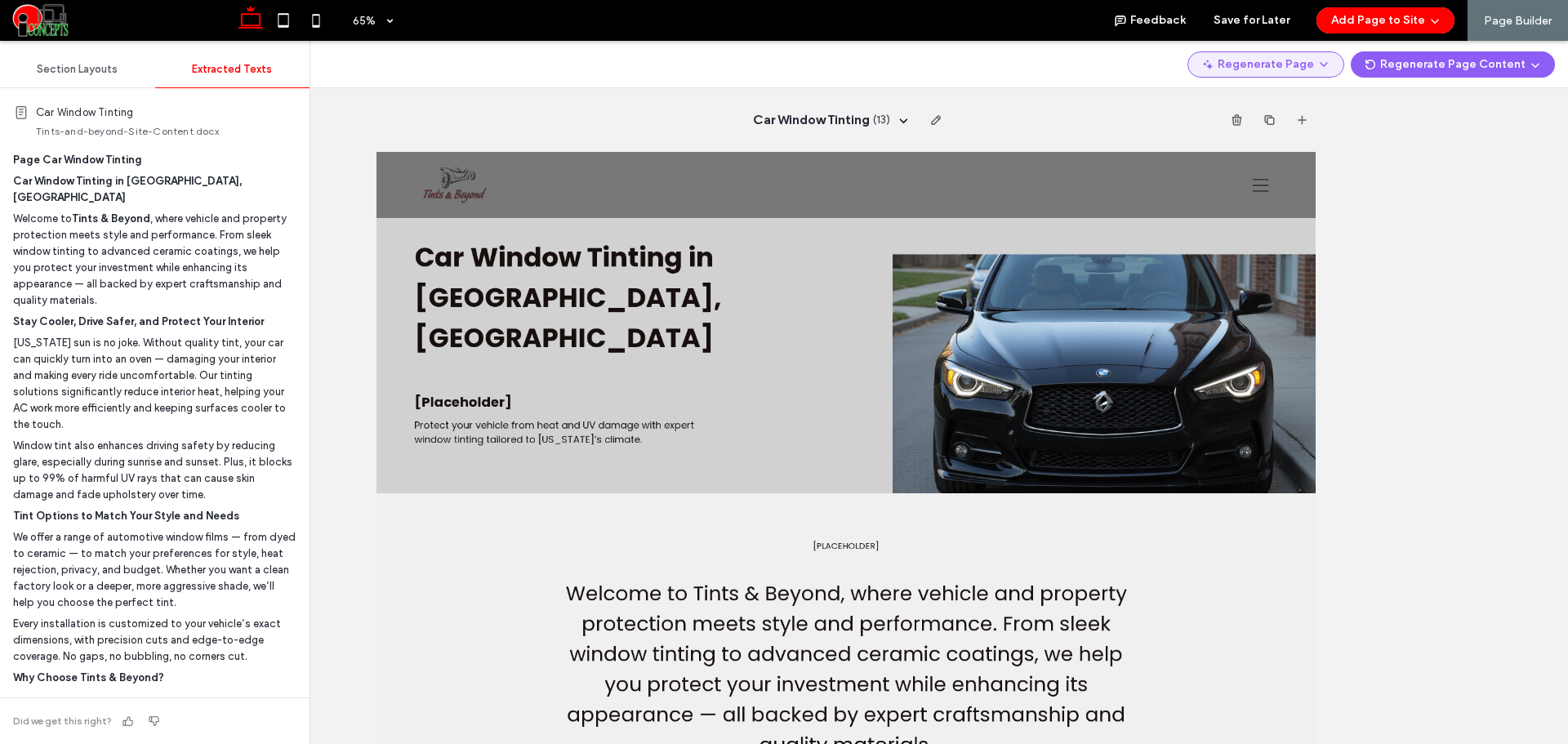
click at [1299, 63] on button "Regenerate Page" at bounding box center [1265, 64] width 156 height 26
click at [1264, 102] on span "Regenerate Page" at bounding box center [1280, 107] width 86 height 17
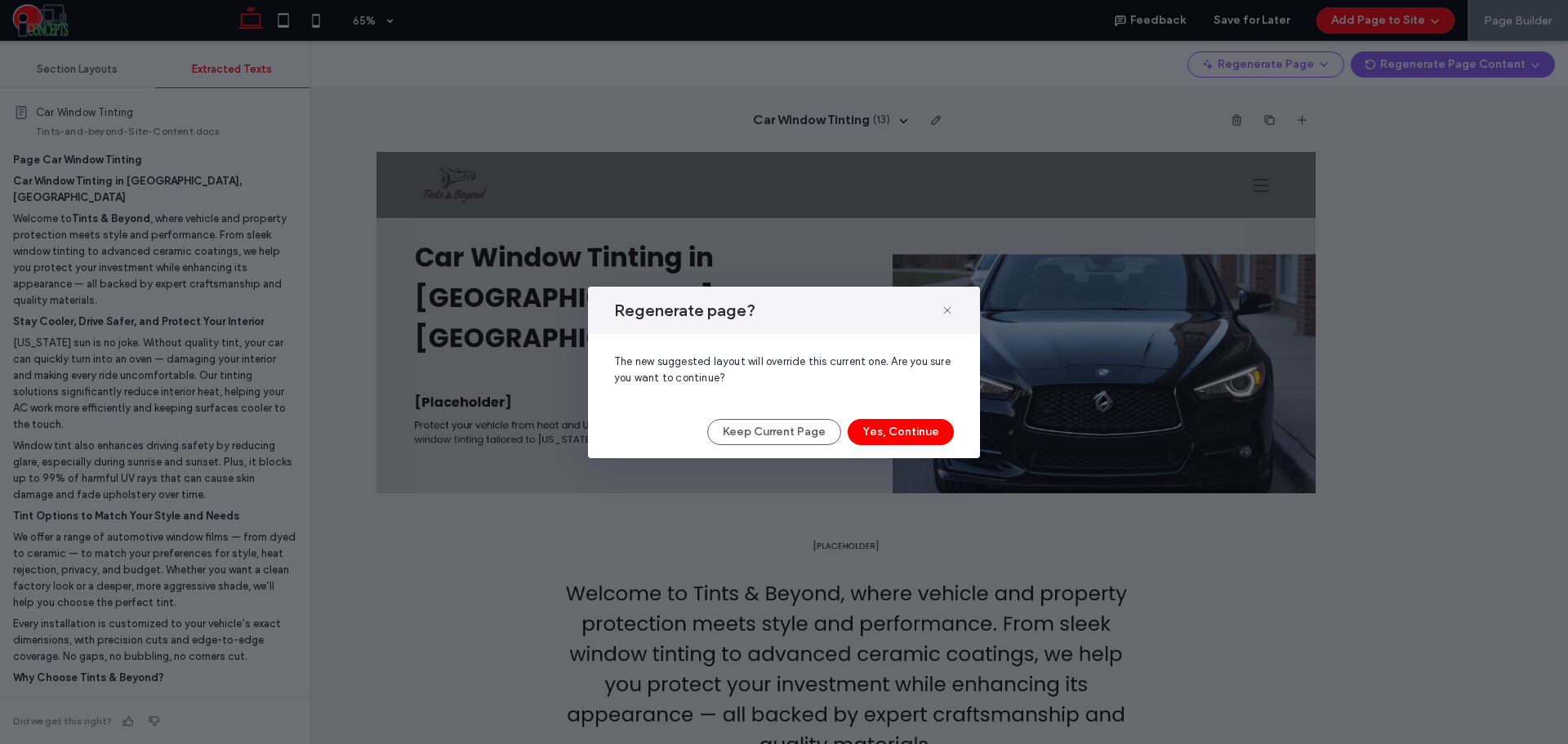
click at [877, 451] on div "Regenerate page? The new suggested layout will override this current one. Are y…" at bounding box center [784, 372] width 392 height 171
click at [880, 442] on button "Yes, Continue" at bounding box center [901, 431] width 106 height 26
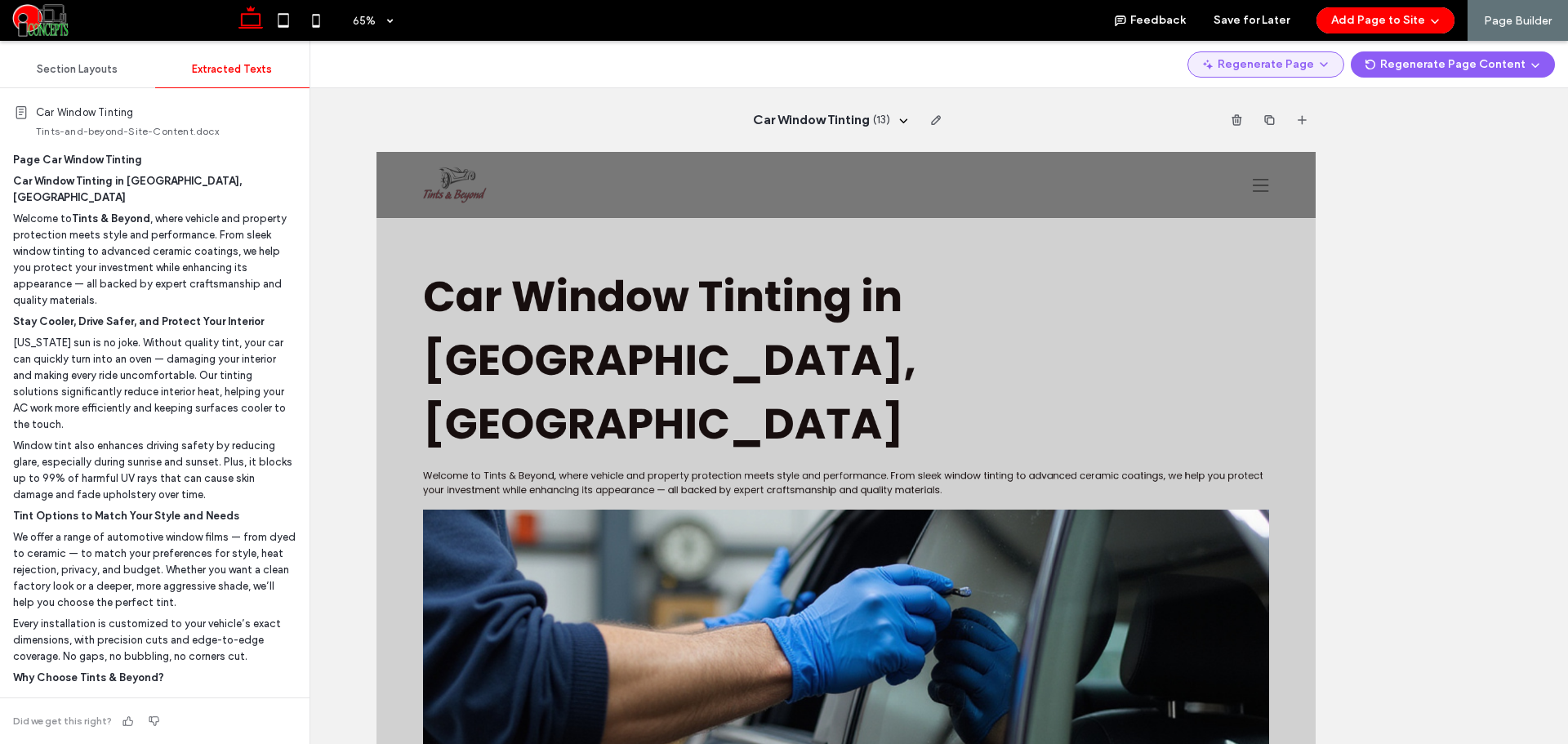
click at [1320, 69] on button "Regenerate Page" at bounding box center [1265, 64] width 156 height 26
click at [1284, 104] on span "Regenerate Page" at bounding box center [1280, 107] width 86 height 17
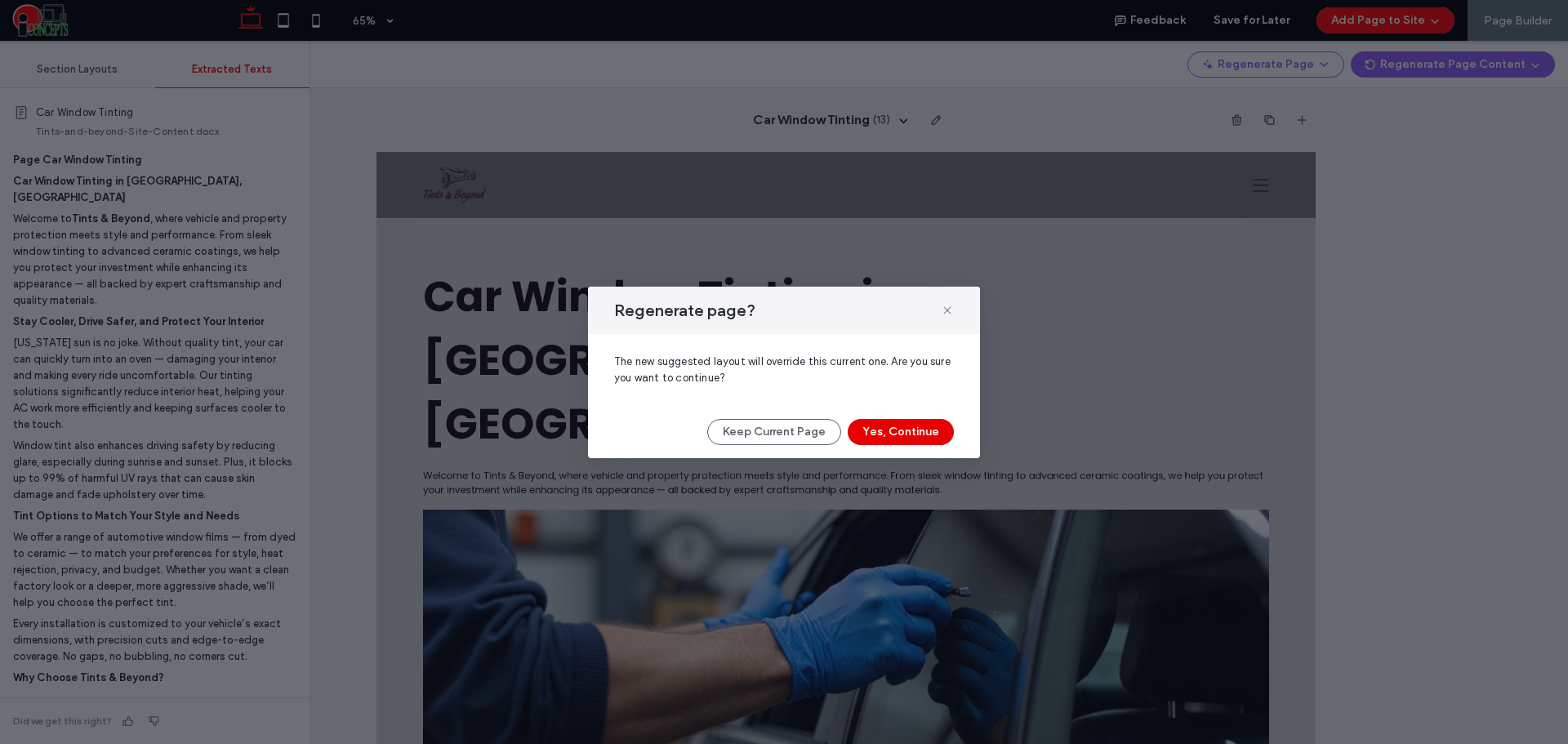
click at [915, 432] on button "Yes, Continue" at bounding box center [901, 431] width 106 height 26
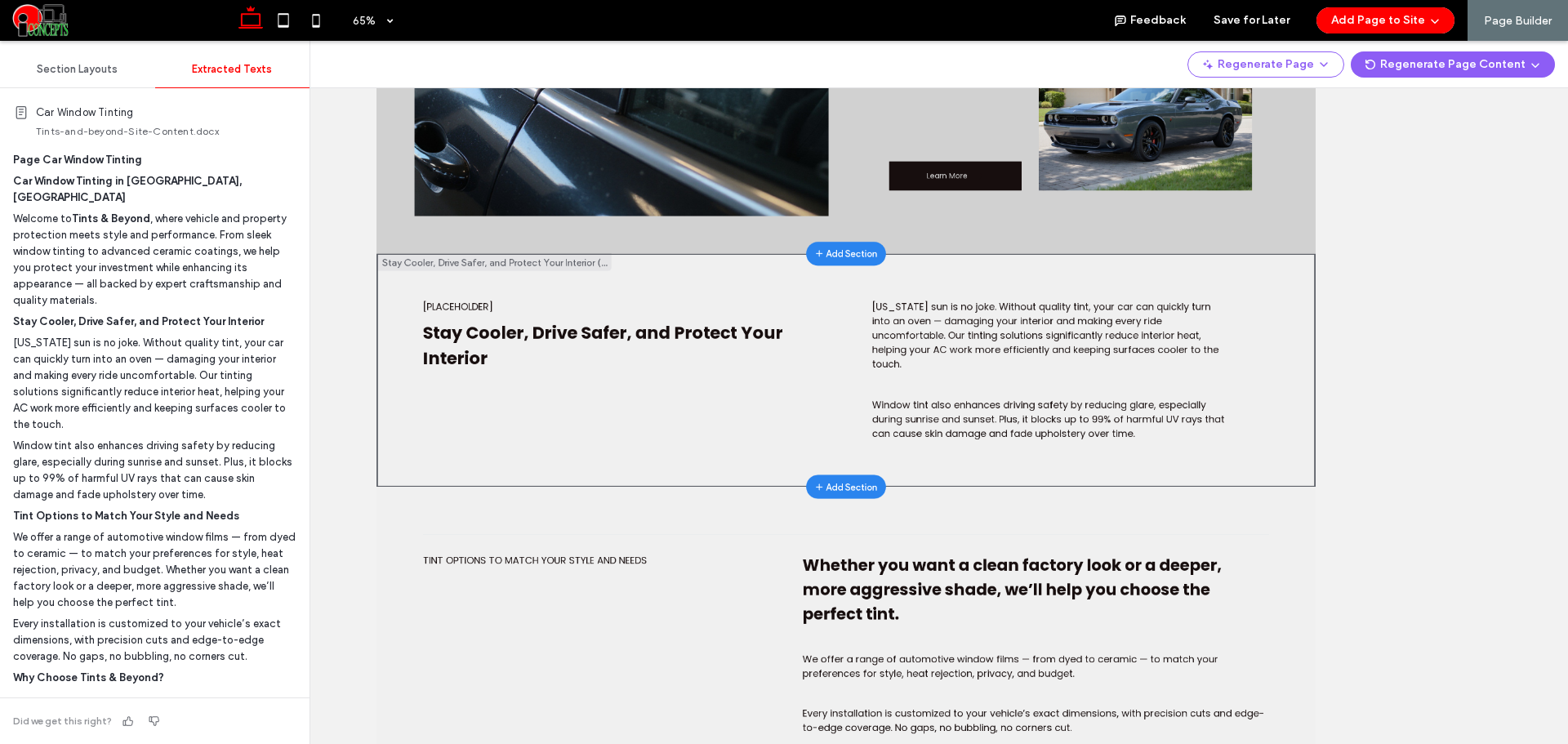
scroll to position [680, 0]
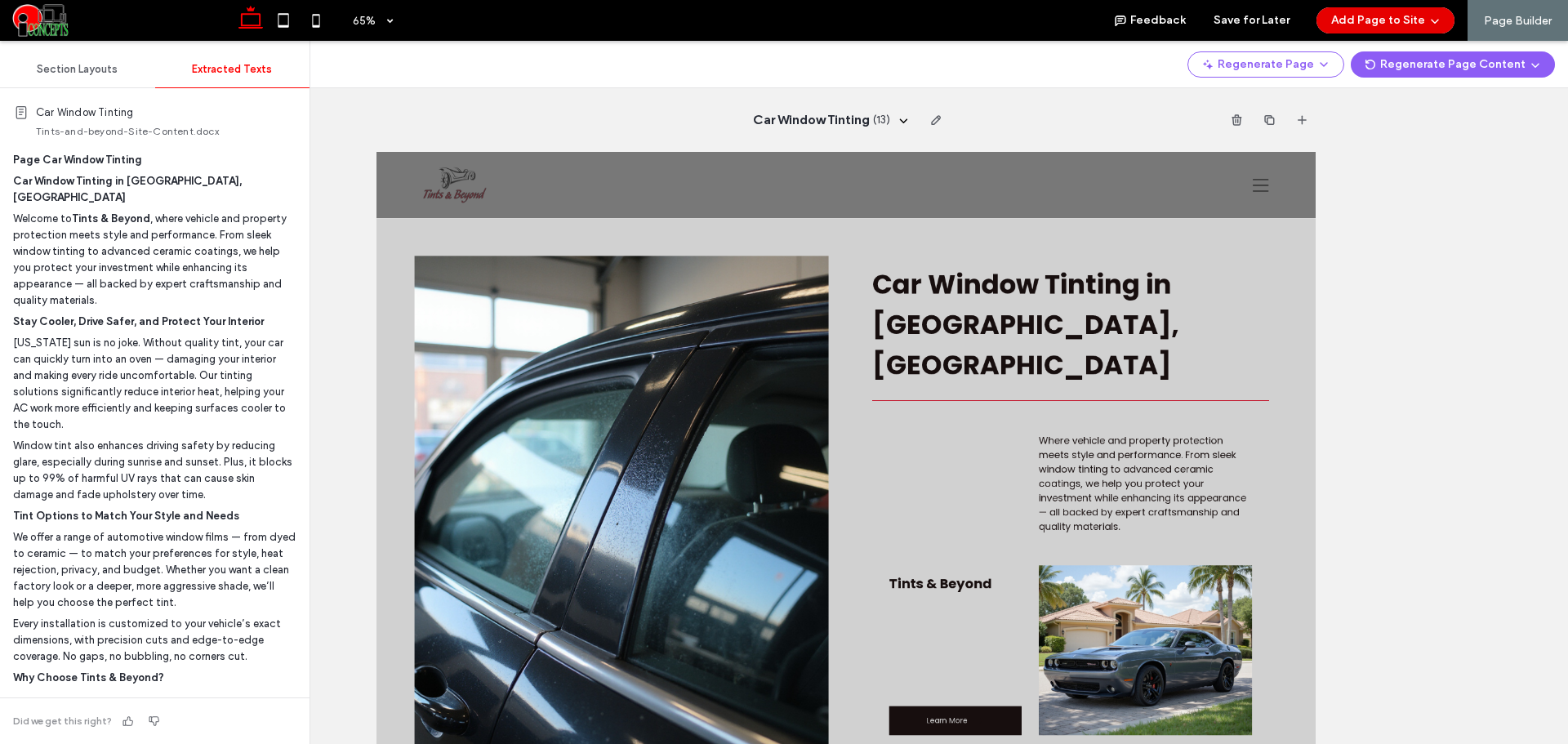
click at [1439, 23] on icon "button" at bounding box center [1435, 21] width 13 height 13
click at [1407, 56] on span "Add & Build Next Page" at bounding box center [1380, 63] width 113 height 17
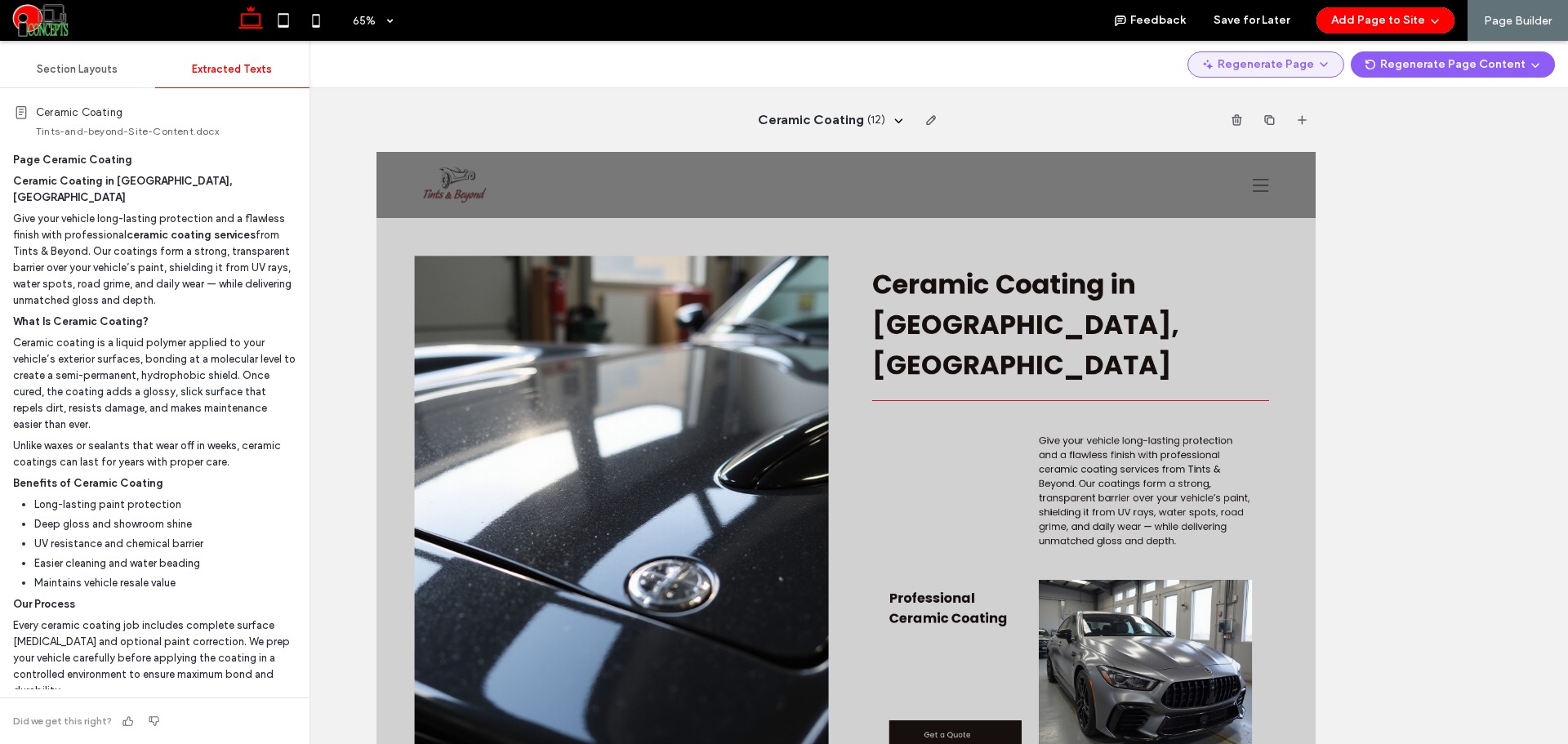
click at [1341, 63] on button "Regenerate Page" at bounding box center [1265, 64] width 156 height 26
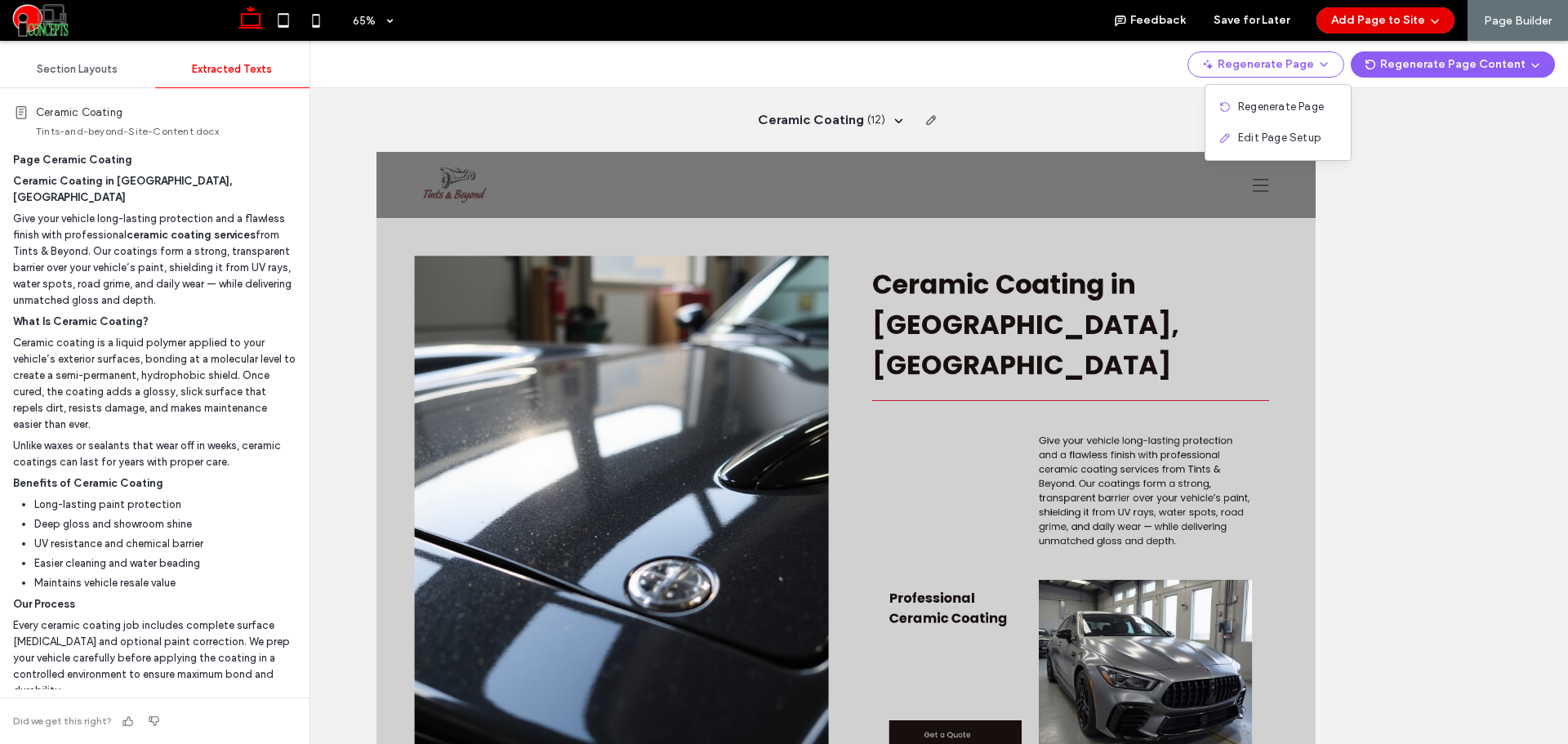
click at [1388, 23] on button "Add Page to Site" at bounding box center [1385, 20] width 138 height 26
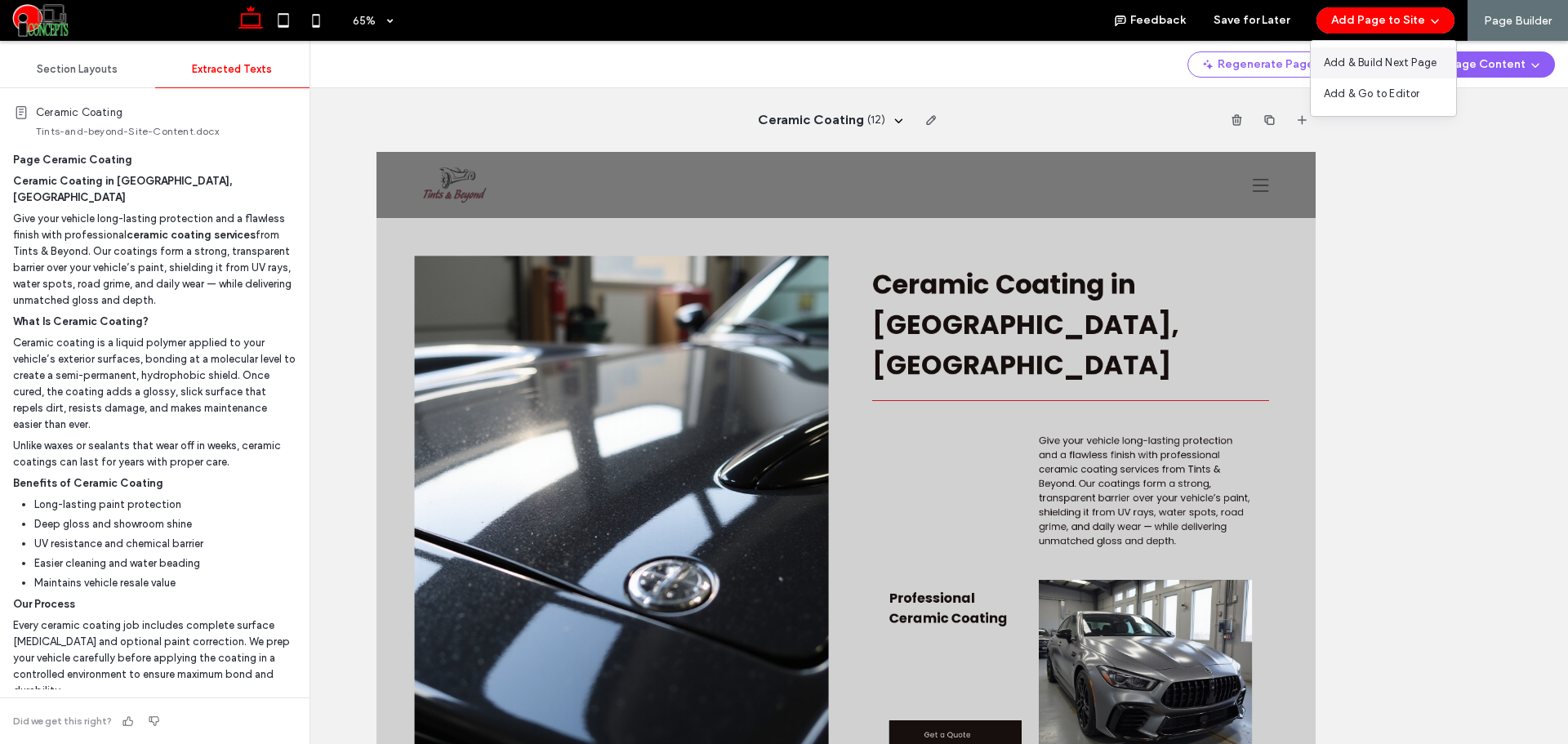
click at [1377, 72] on div "Add & Build Next Page" at bounding box center [1383, 63] width 146 height 31
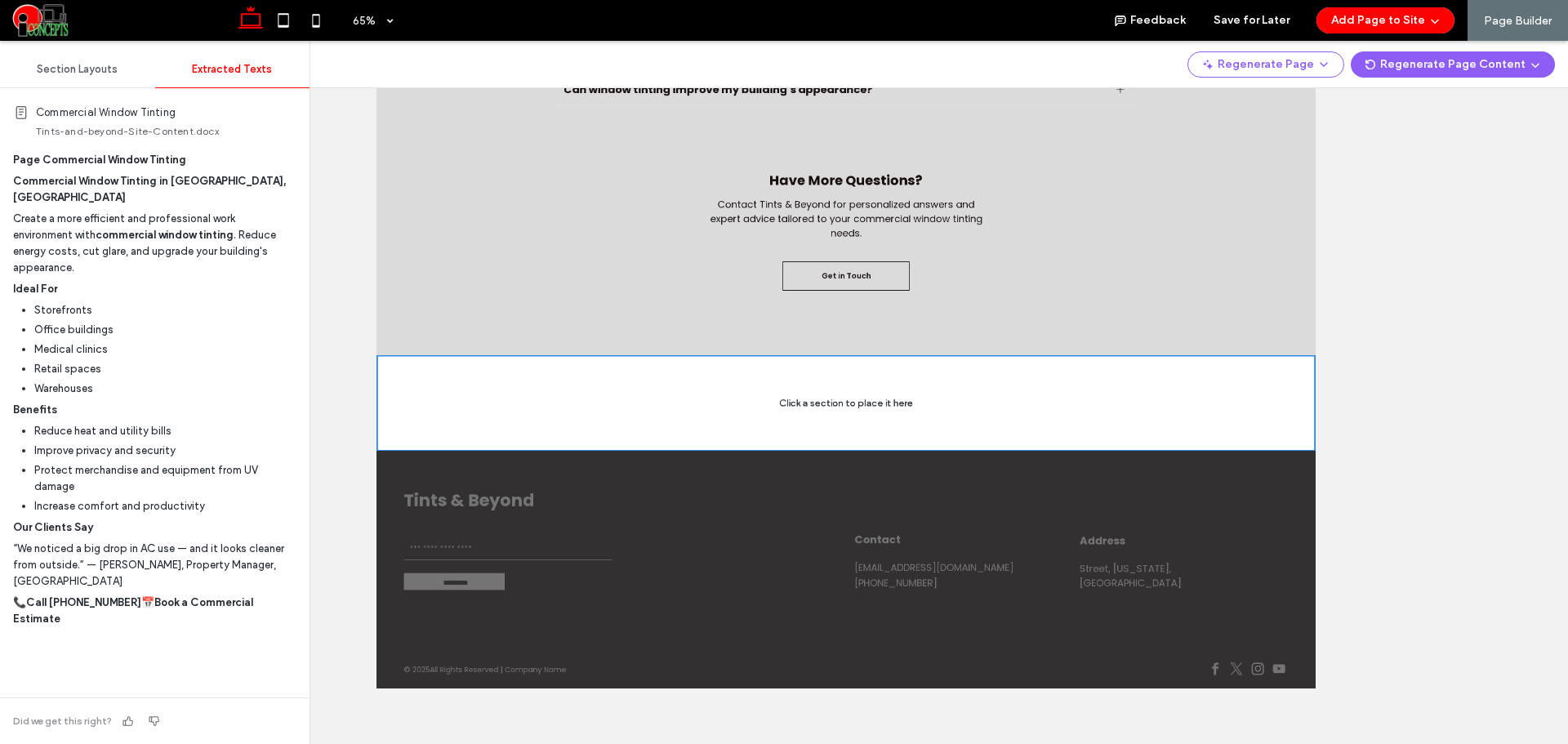
scroll to position [2687, 0]
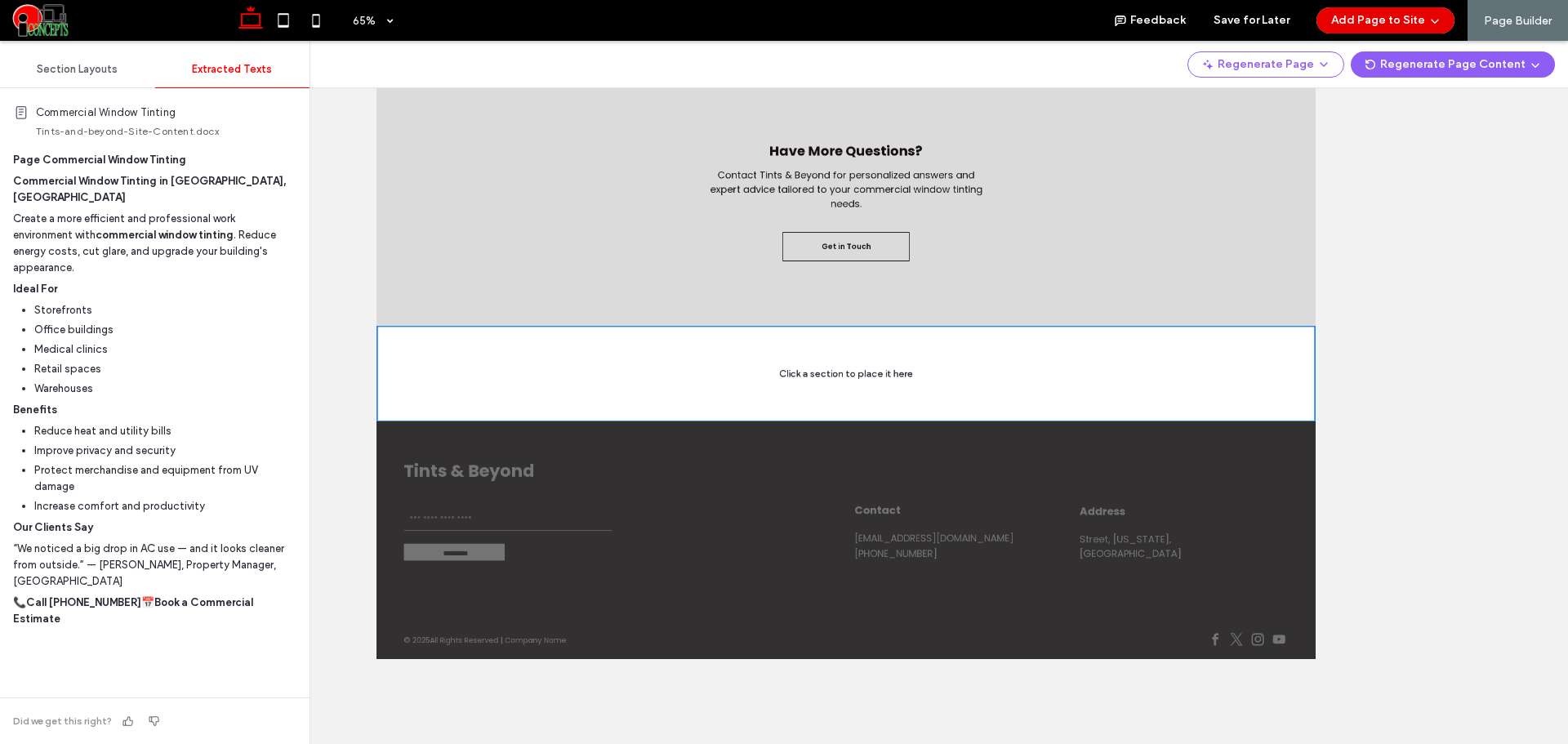
click at [1407, 21] on button "Add Page to Site" at bounding box center [1385, 20] width 138 height 26
click at [1387, 56] on span "Add & Build Next Page" at bounding box center [1380, 63] width 113 height 17
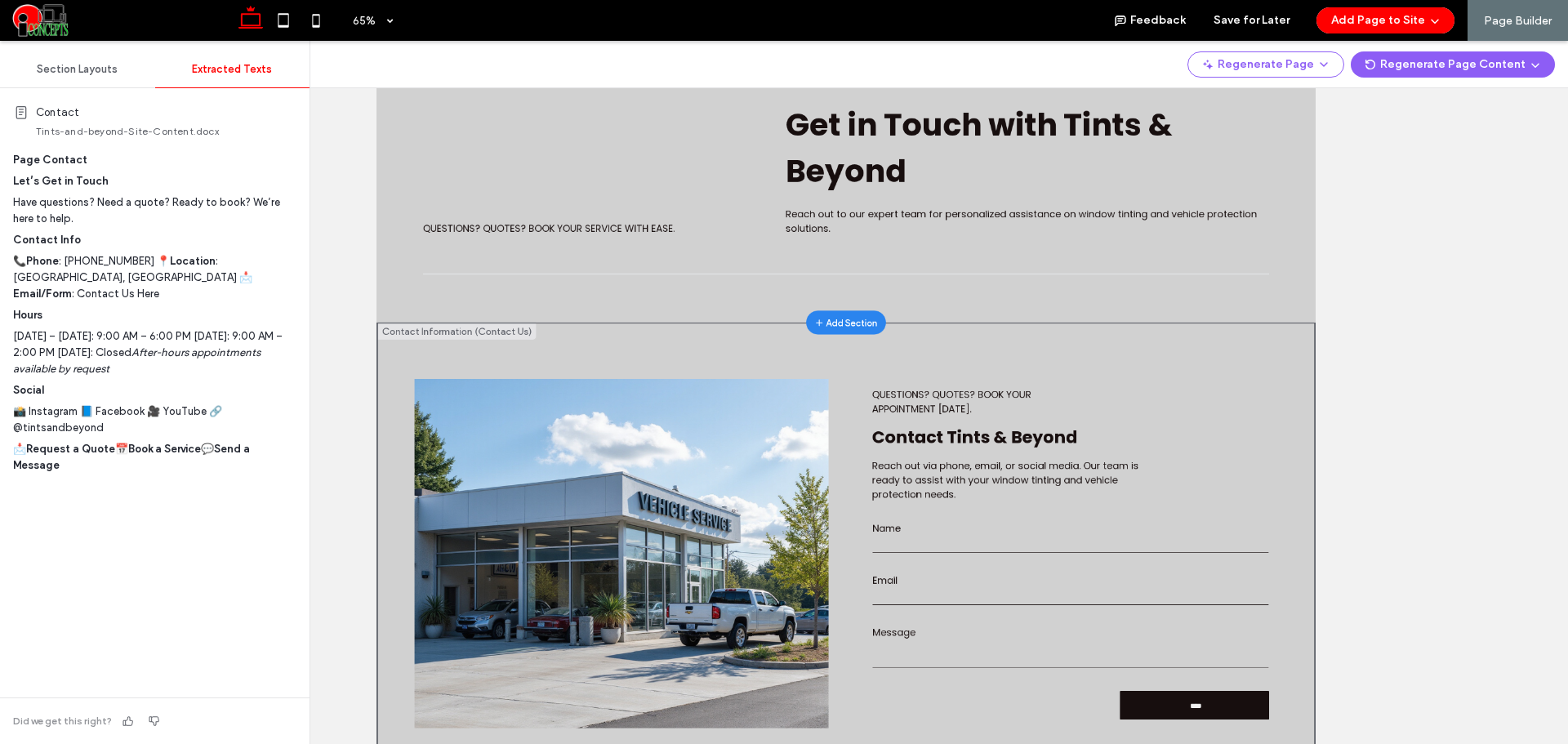
scroll to position [0, 0]
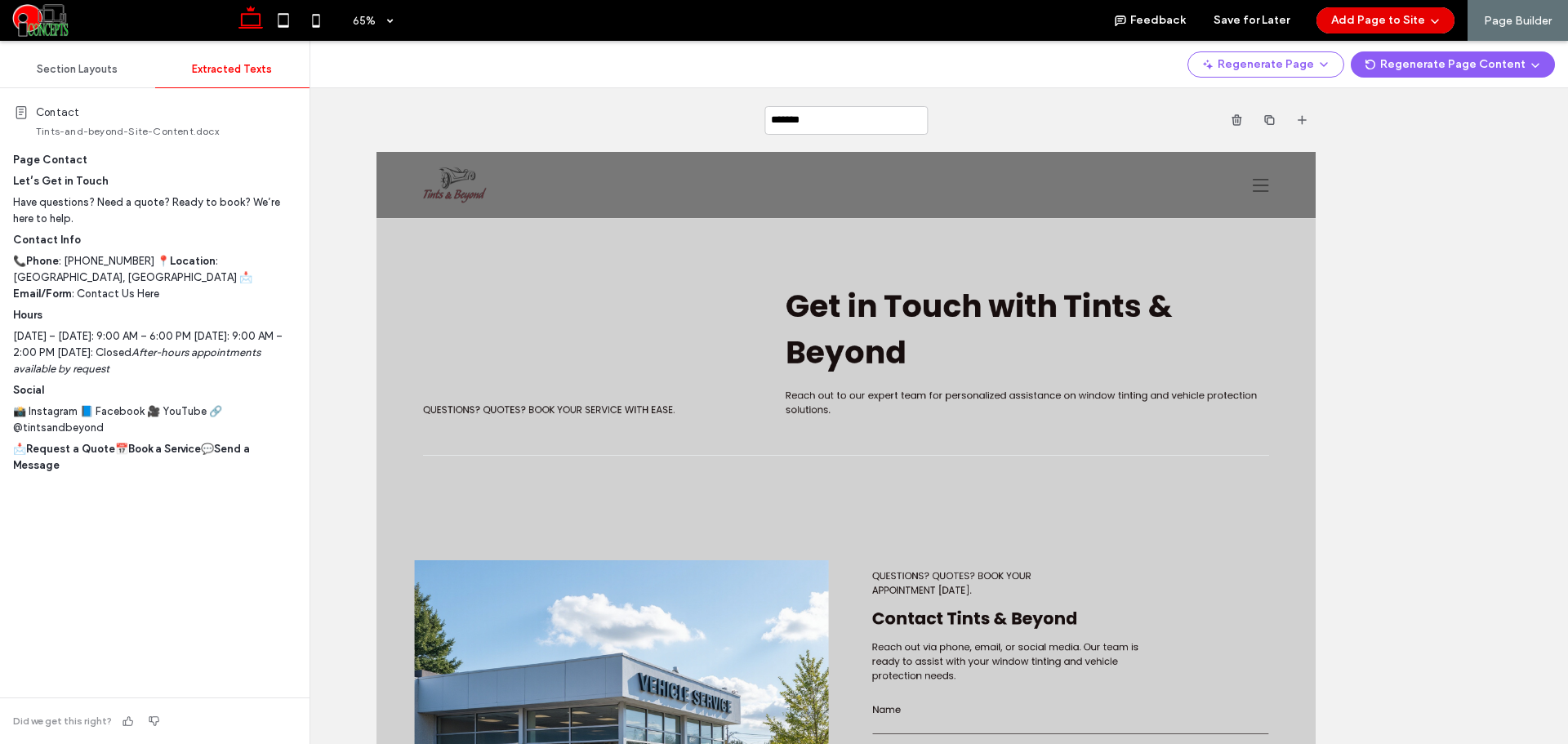
click at [1428, 21] on span "button" at bounding box center [1433, 20] width 17 height 24
click at [1405, 58] on span "Add & Build Next Page" at bounding box center [1380, 63] width 113 height 17
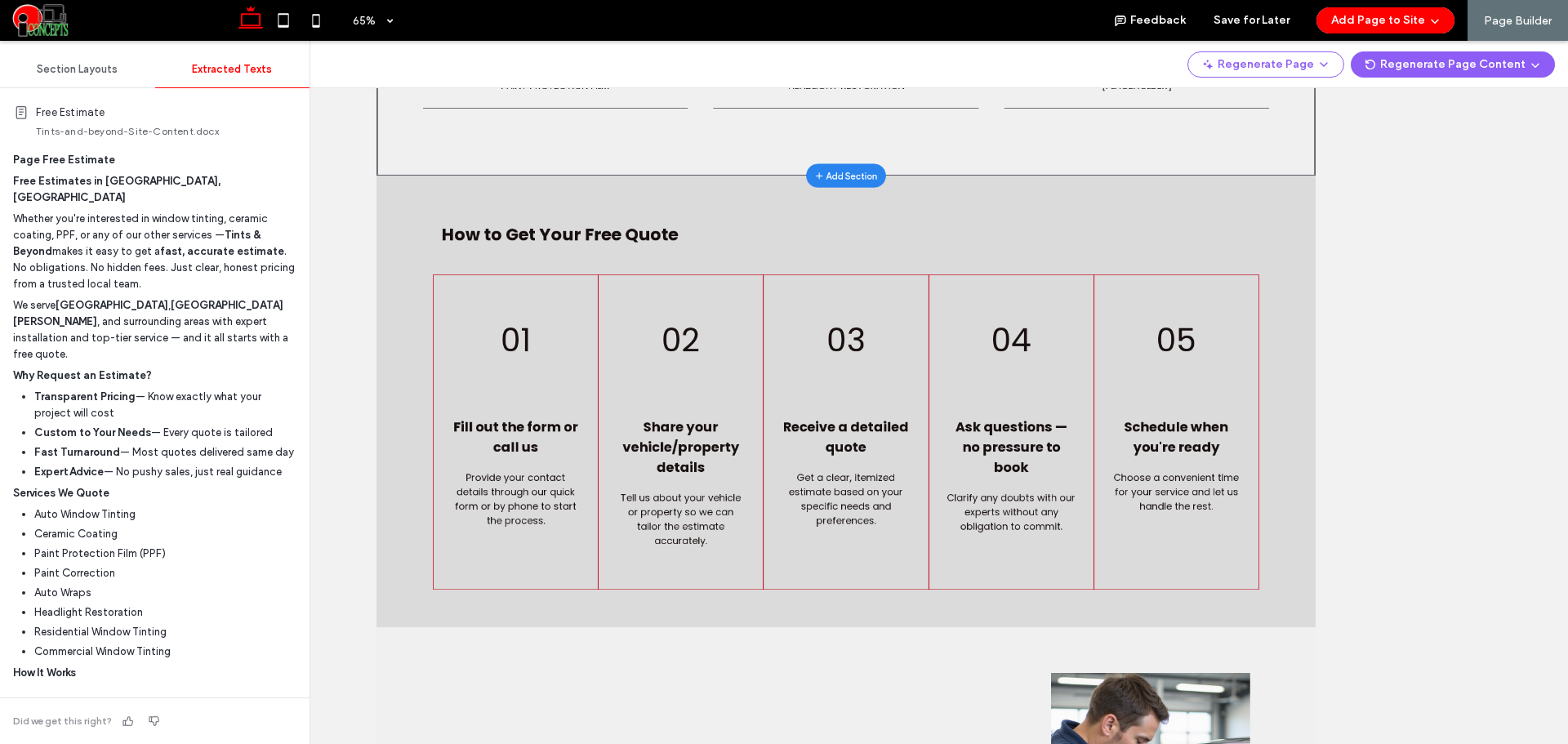
scroll to position [1088, 0]
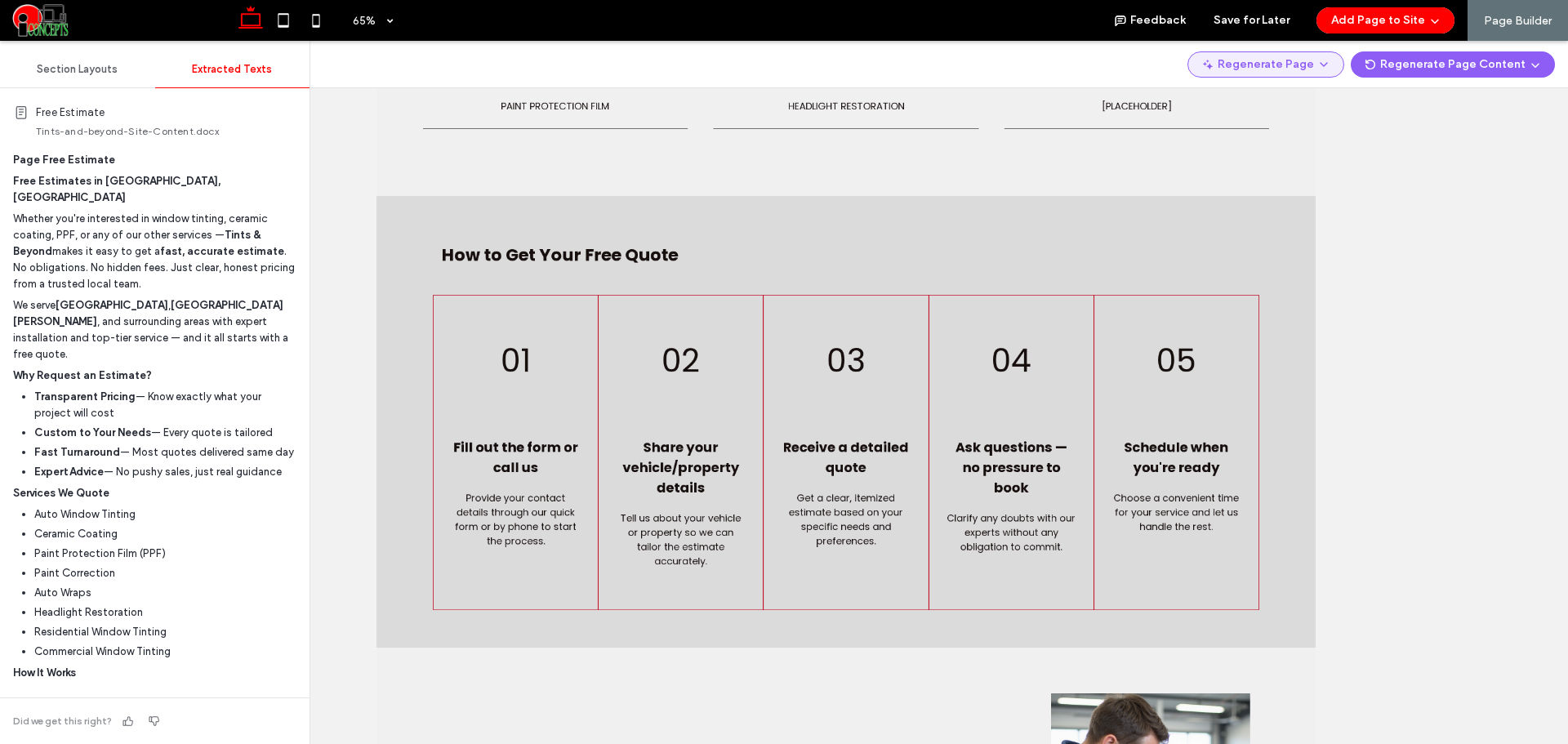
click at [1329, 61] on icon "button" at bounding box center [1324, 64] width 13 height 13
click at [1290, 99] on span "Regenerate Page" at bounding box center [1280, 107] width 86 height 17
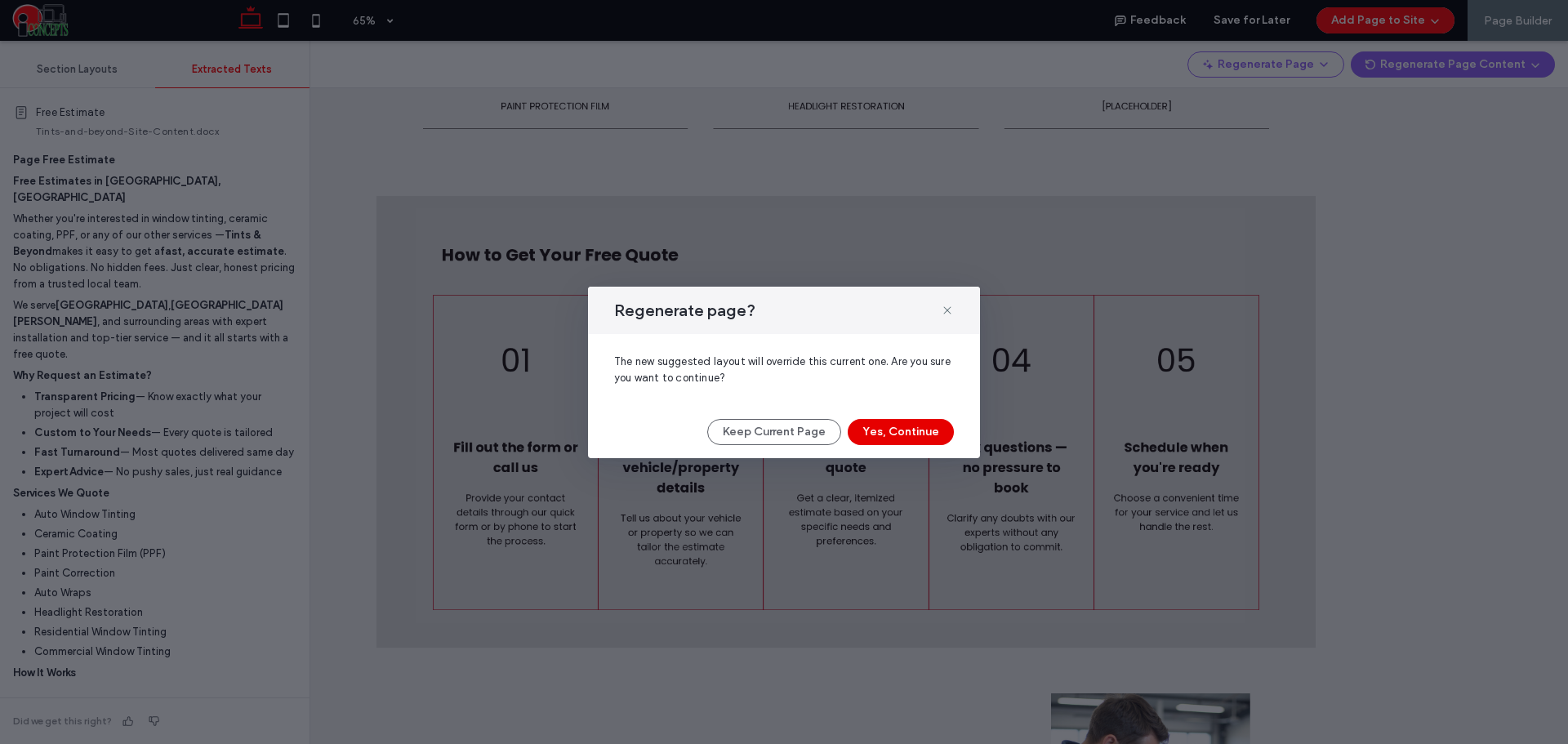
click at [907, 422] on button "Yes, Continue" at bounding box center [901, 431] width 106 height 26
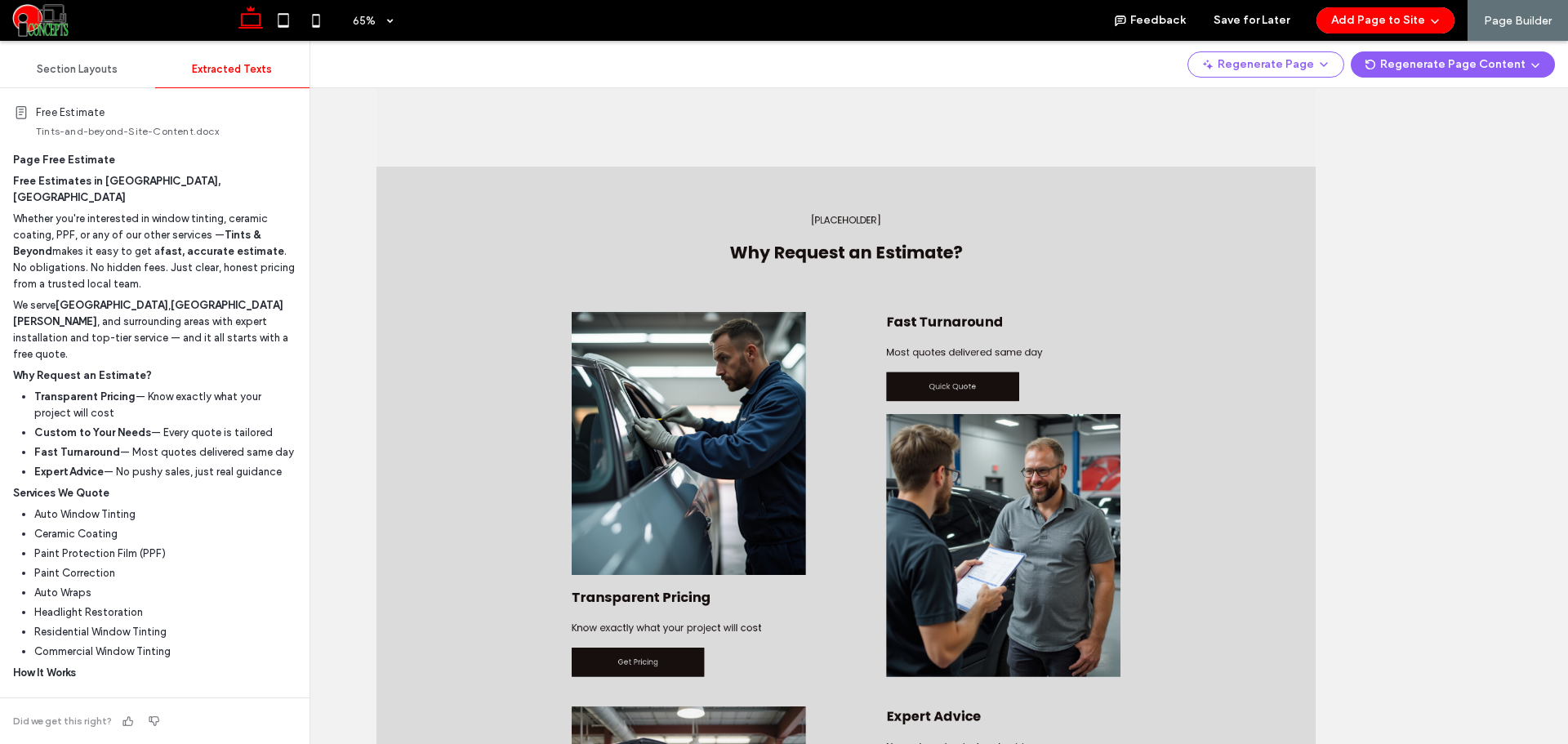
scroll to position [0, 0]
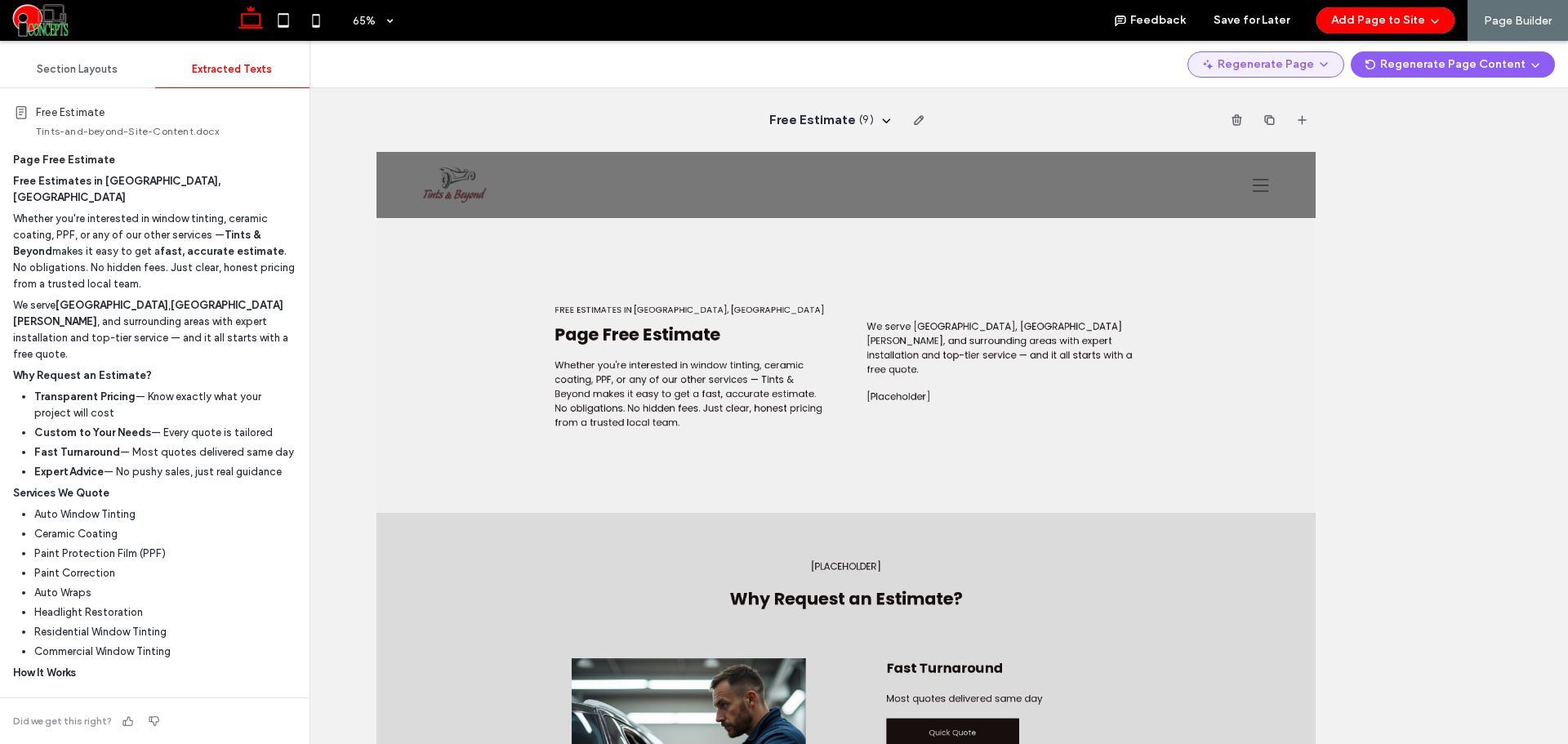
click at [1315, 64] on button "Regenerate Page" at bounding box center [1265, 64] width 156 height 26
click at [1296, 100] on span "Regenerate Page" at bounding box center [1280, 107] width 86 height 17
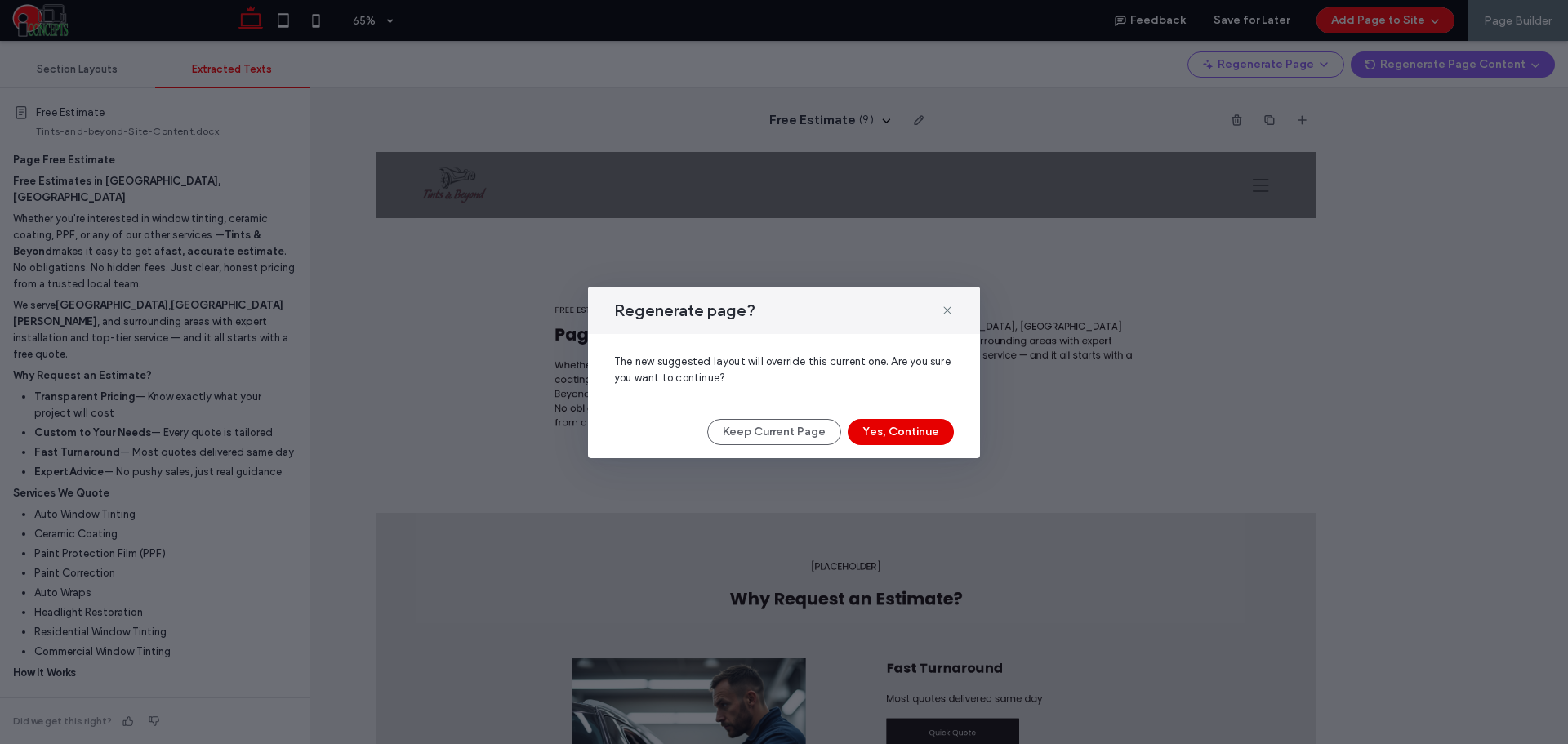
drag, startPoint x: 921, startPoint y: 434, endPoint x: 80, endPoint y: 435, distance: 841.0
click at [921, 434] on button "Yes, Continue" at bounding box center [901, 431] width 106 height 26
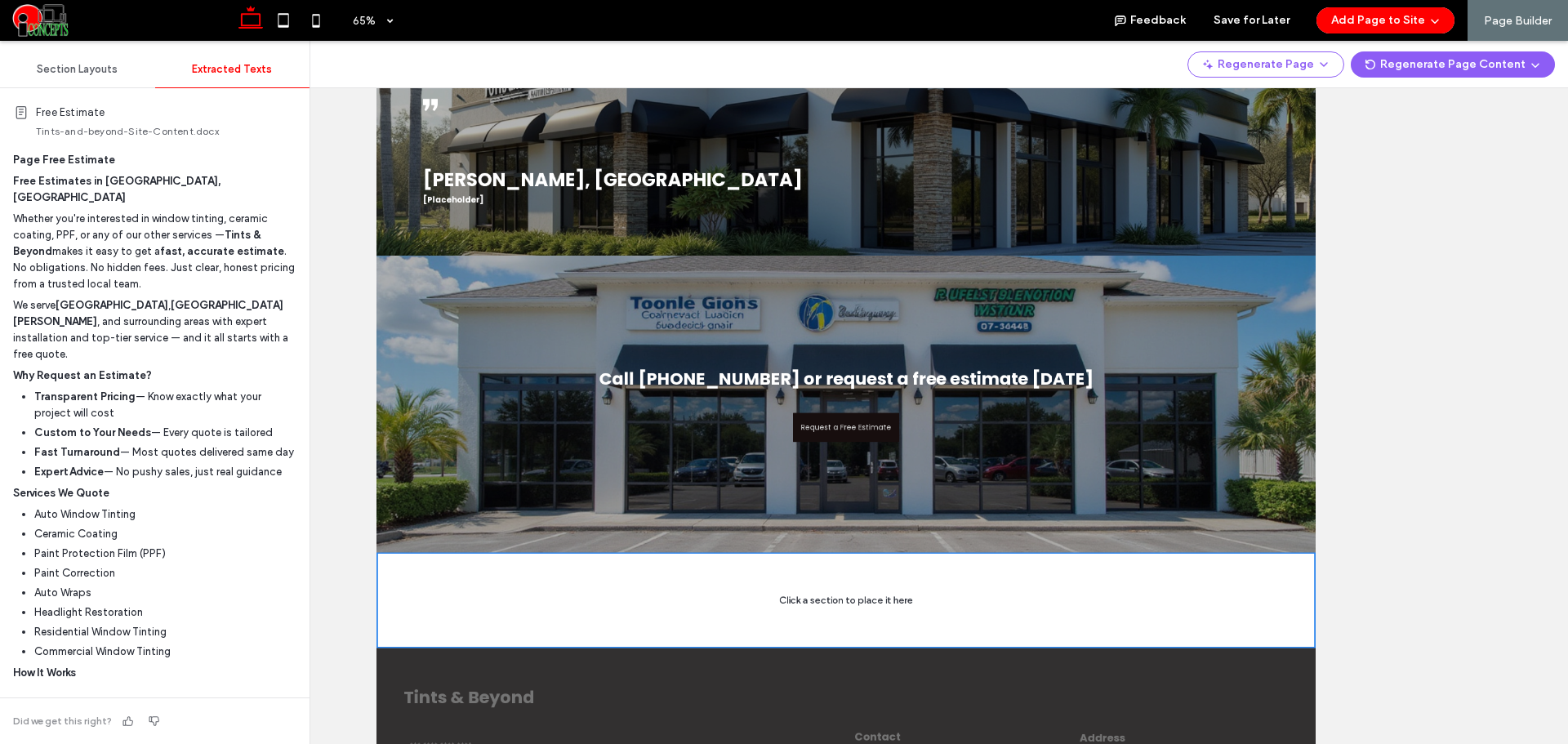
scroll to position [2313, 0]
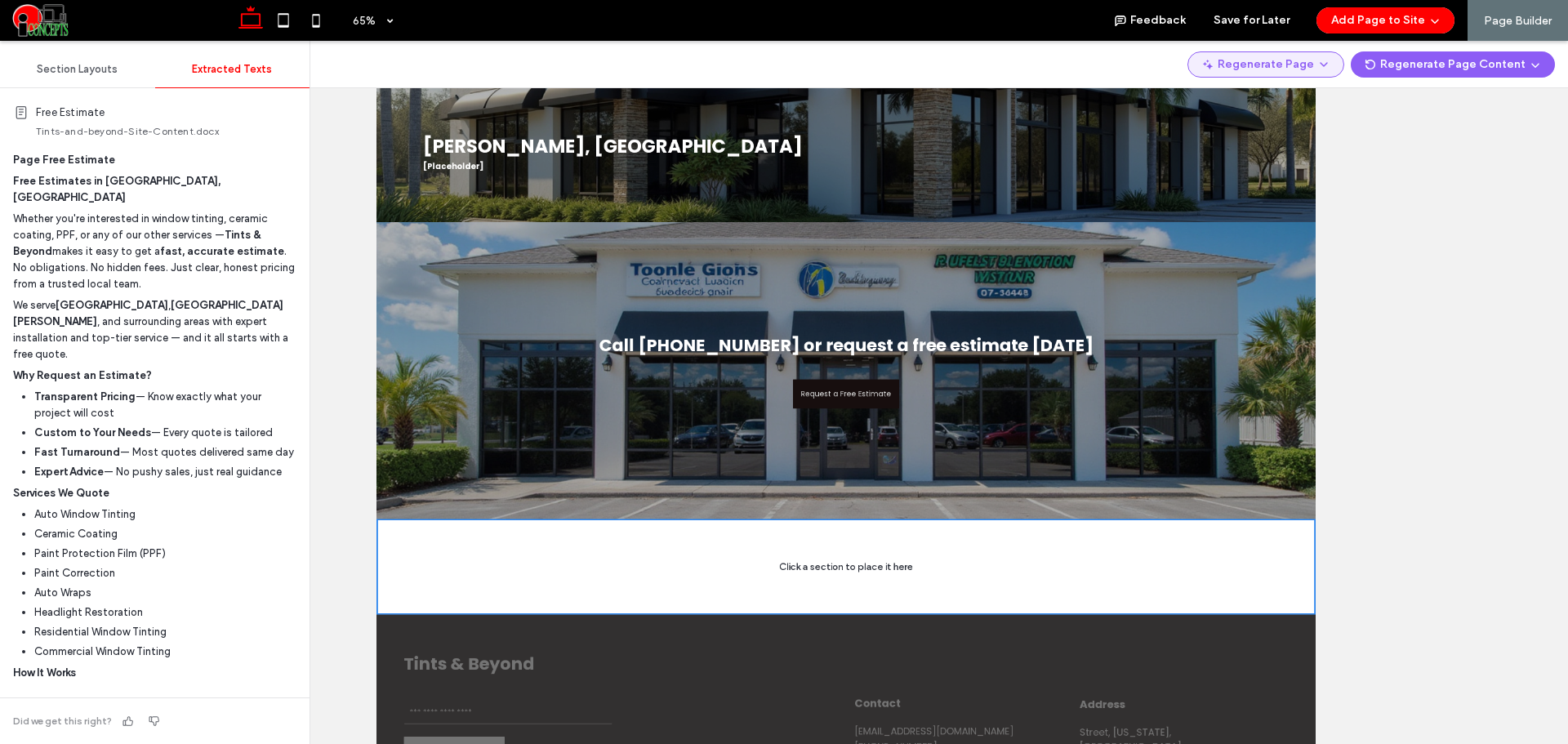
click at [1319, 63] on button "Regenerate Page" at bounding box center [1265, 64] width 156 height 26
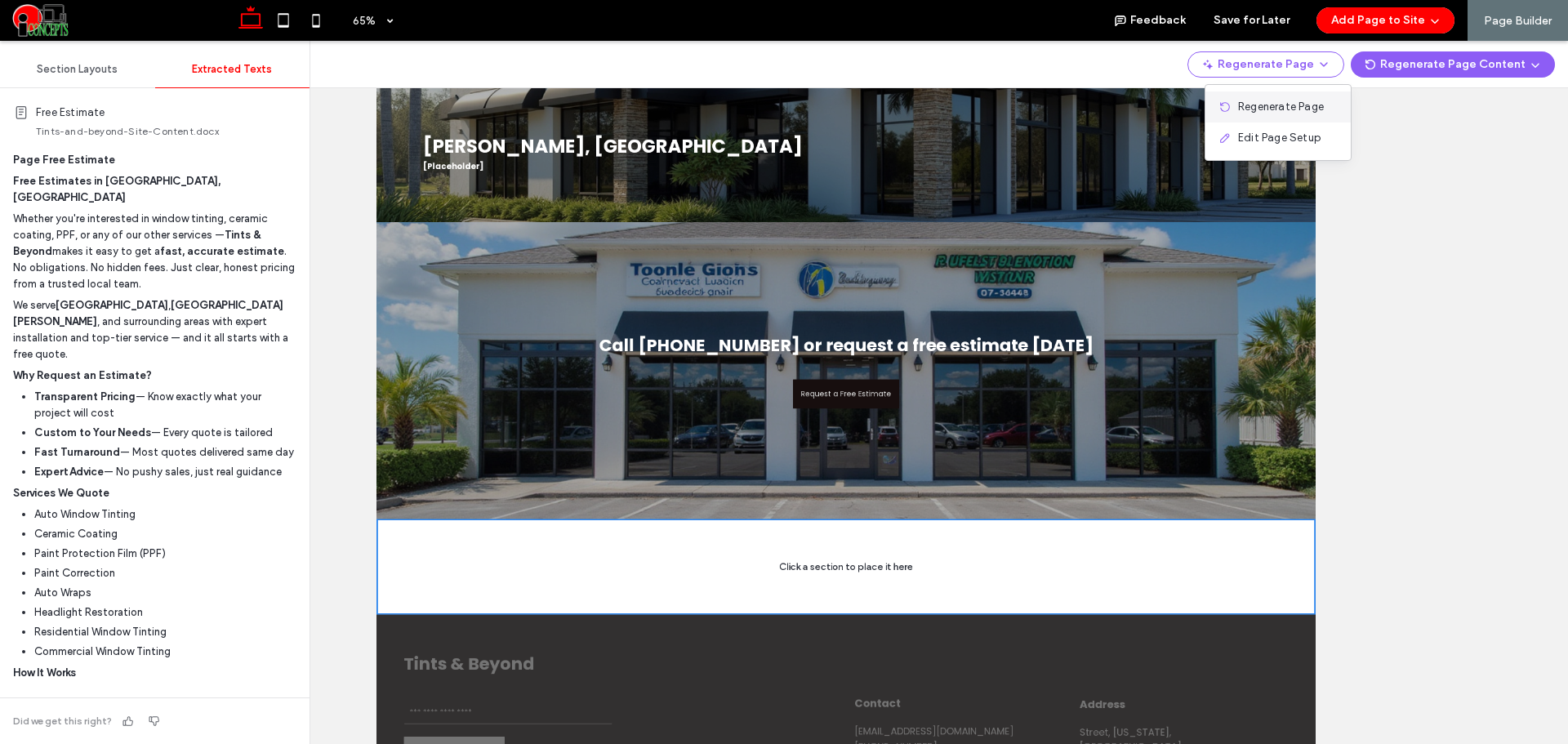
click at [1288, 110] on span "Regenerate Page" at bounding box center [1280, 107] width 86 height 17
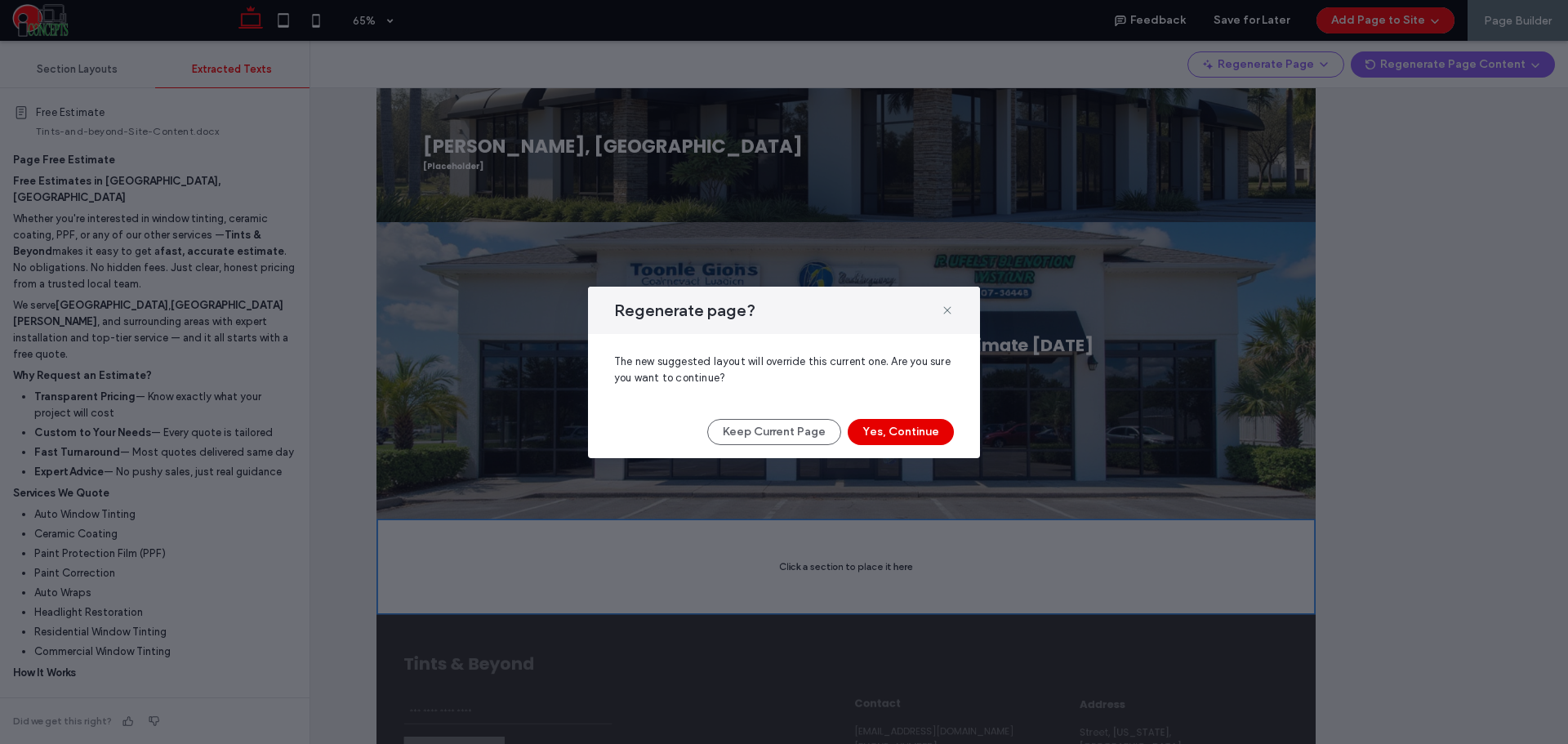
click at [896, 433] on button "Yes, Continue" at bounding box center [901, 431] width 106 height 26
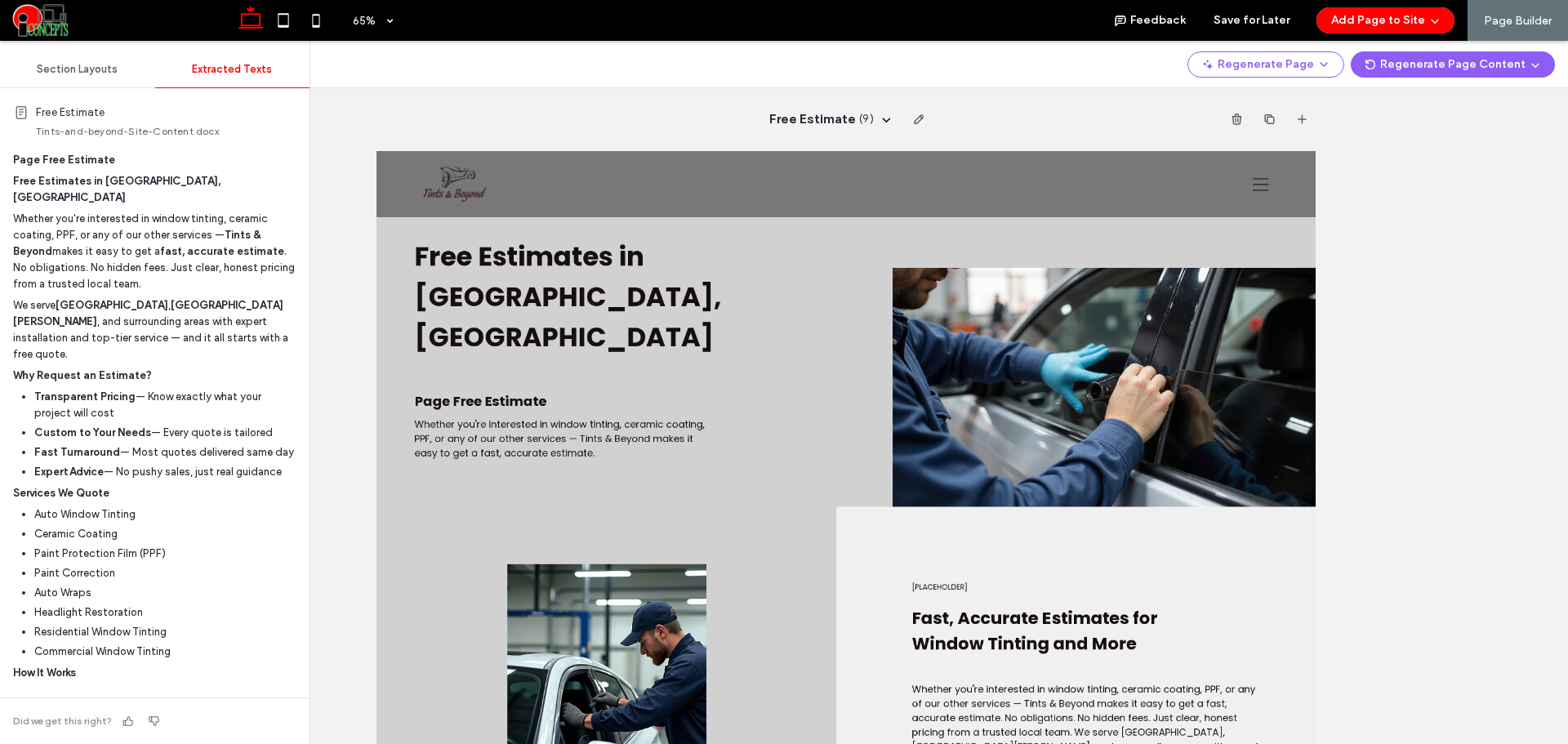
scroll to position [0, 0]
click at [1279, 71] on button "Regenerate Page" at bounding box center [1265, 64] width 156 height 26
click at [1267, 98] on div "Regenerate Page" at bounding box center [1278, 106] width 146 height 31
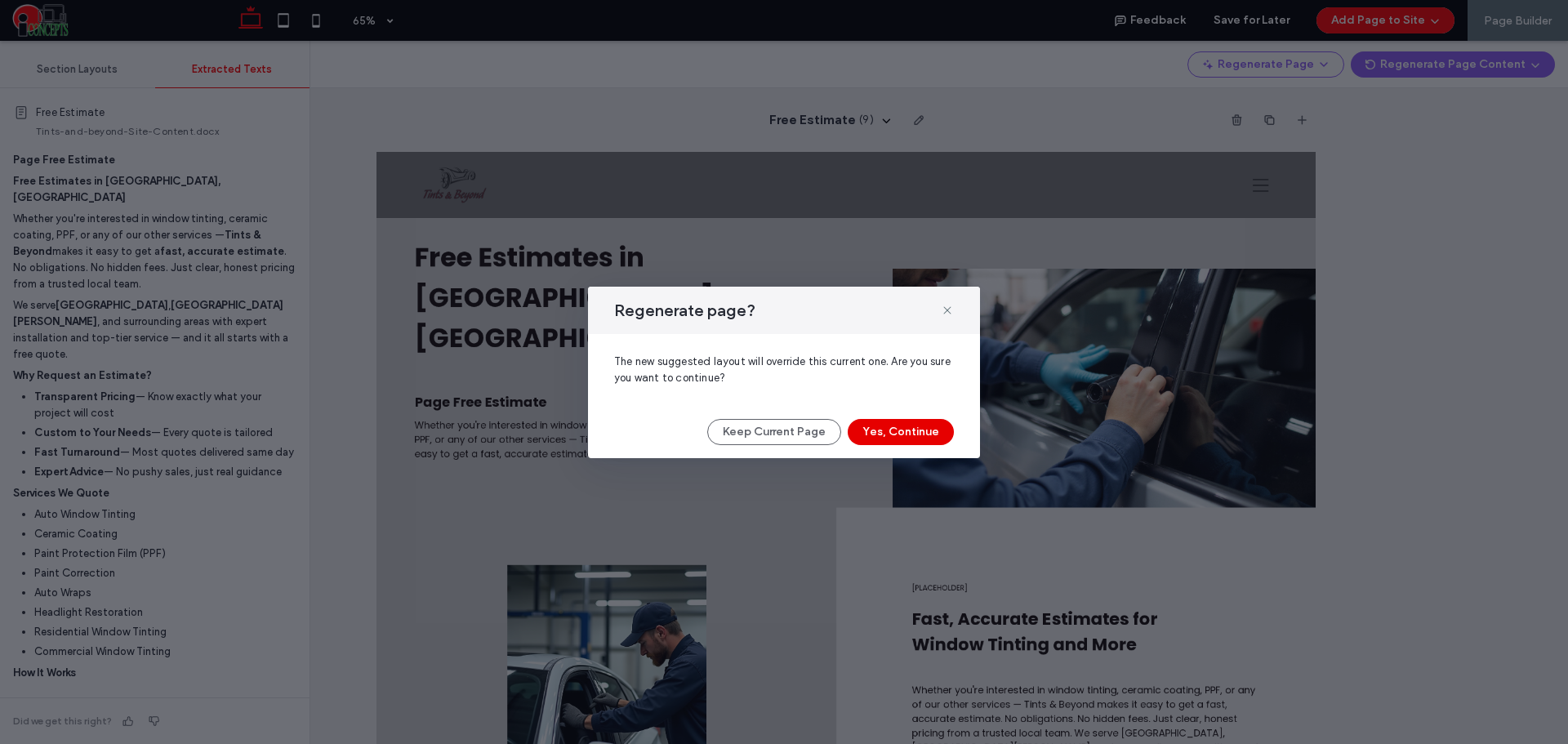
click at [911, 435] on button "Yes, Continue" at bounding box center [901, 431] width 106 height 26
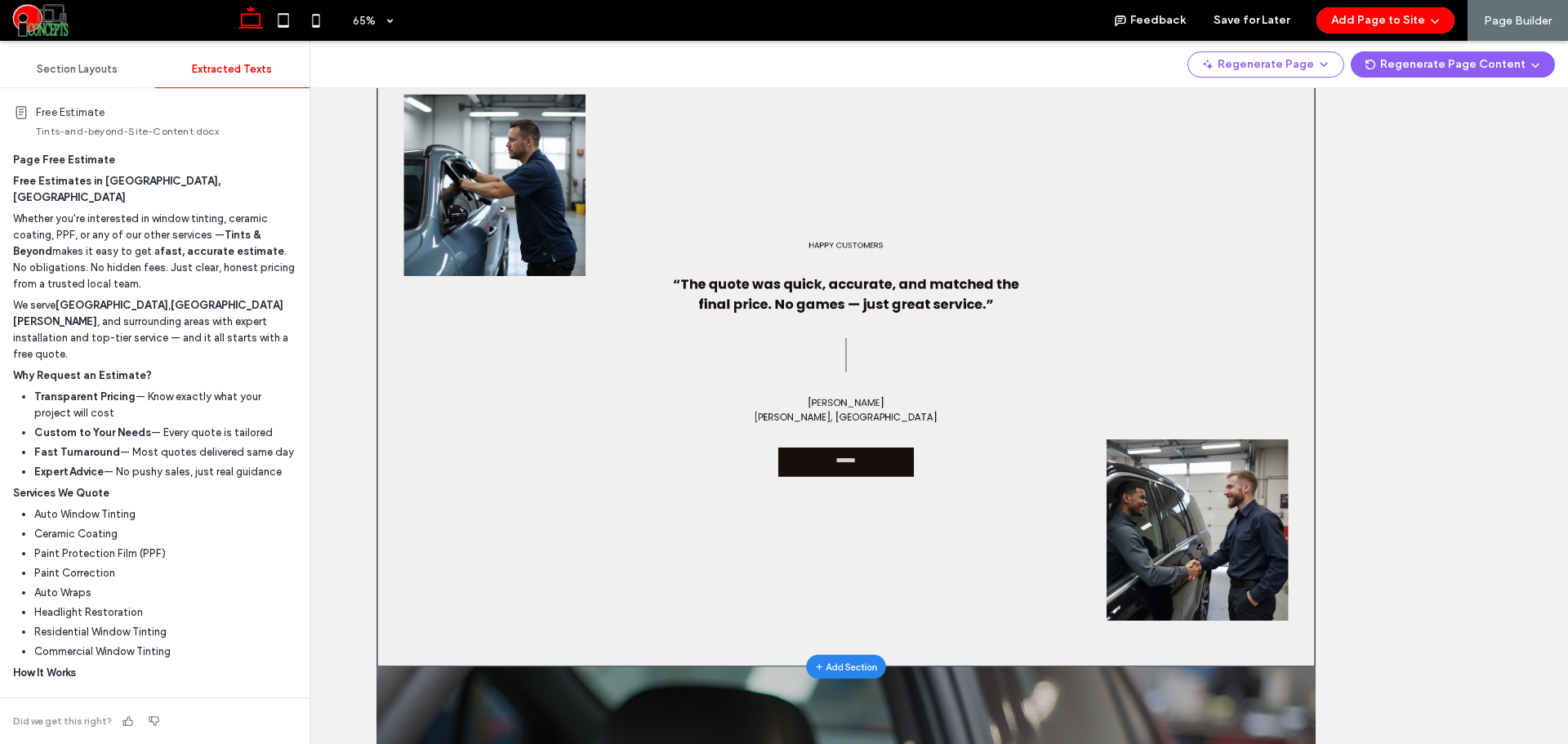
scroll to position [2449, 0]
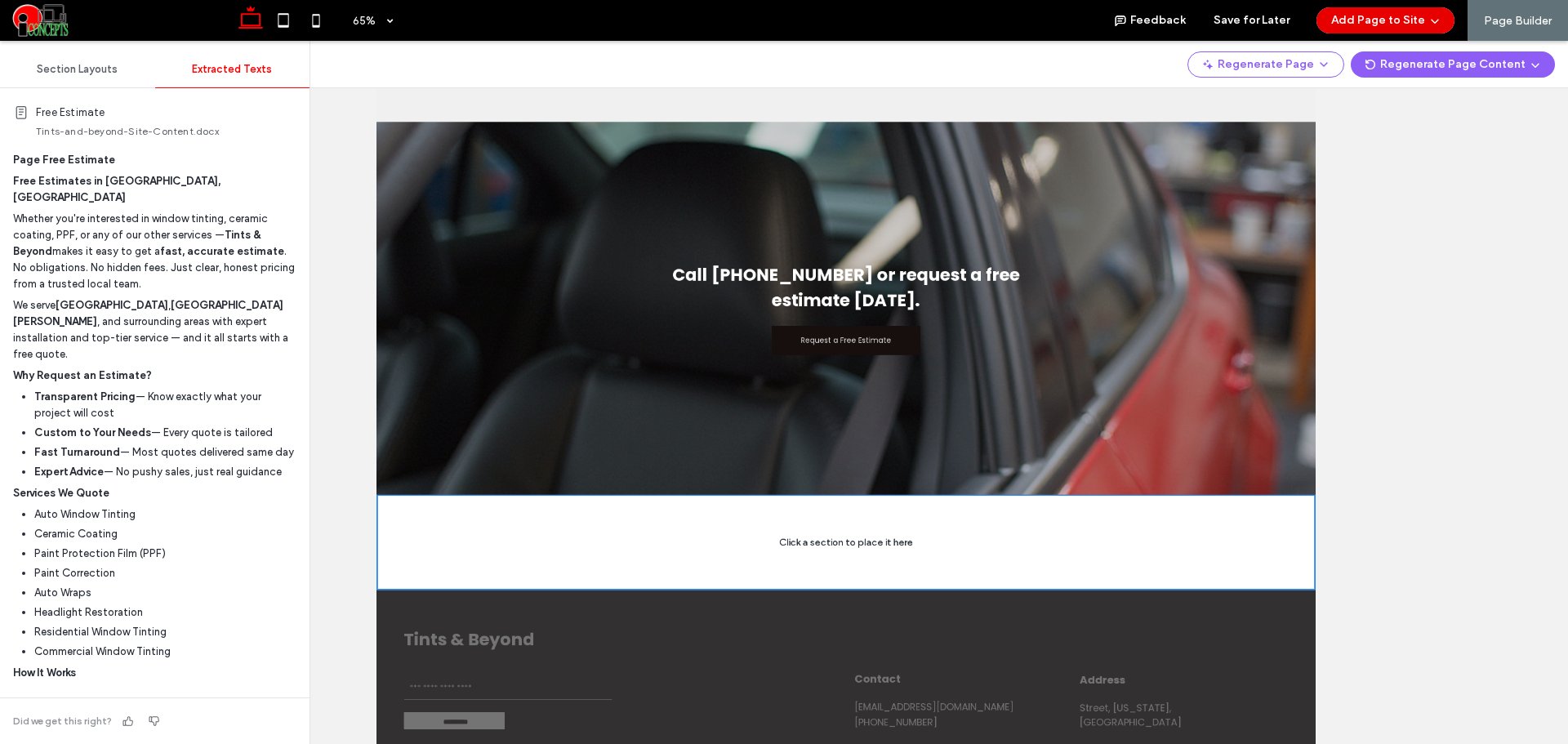
click at [1420, 16] on button "Add Page to Site" at bounding box center [1385, 20] width 138 height 26
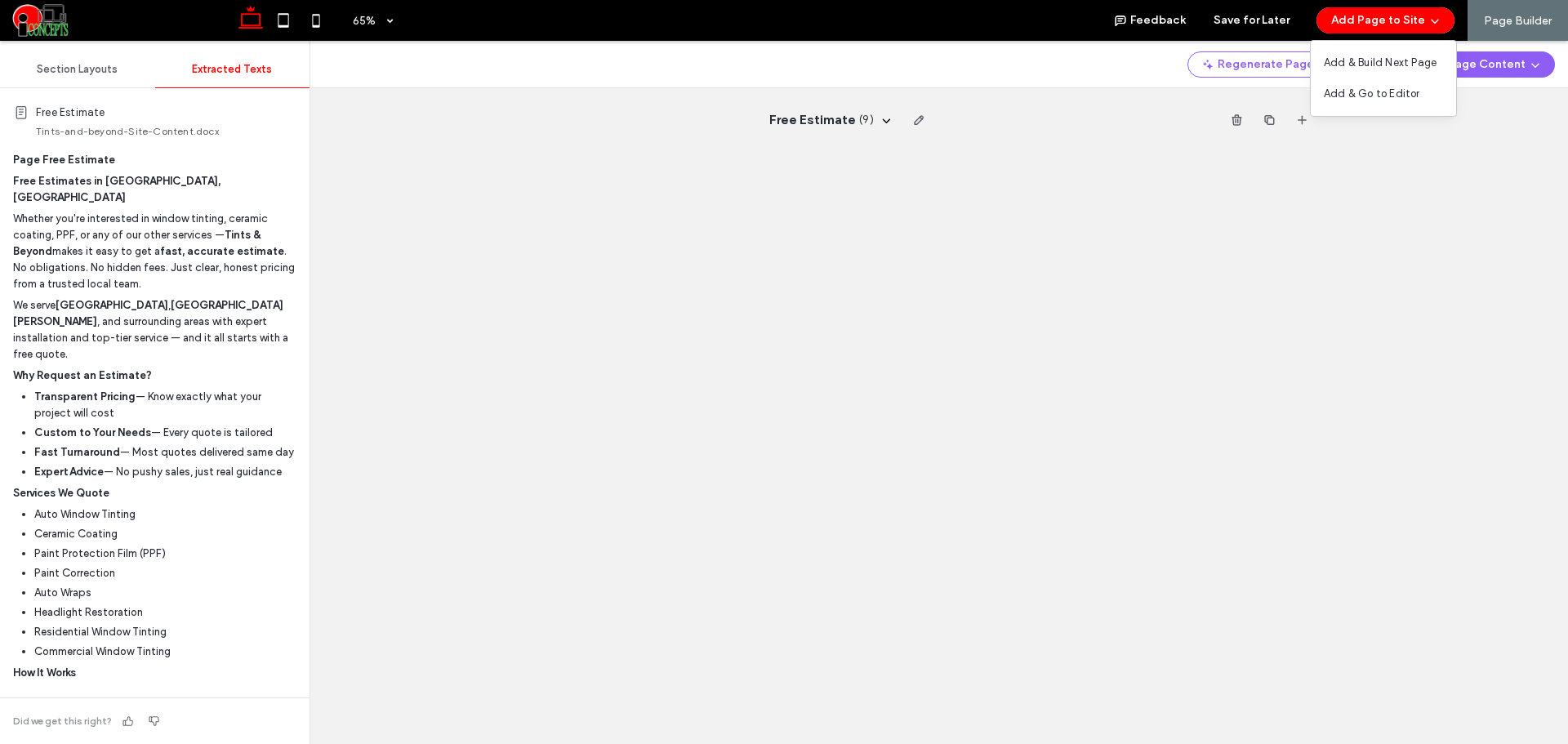
click at [1382, 54] on span "Add & Build Next Page" at bounding box center [1380, 63] width 113 height 17
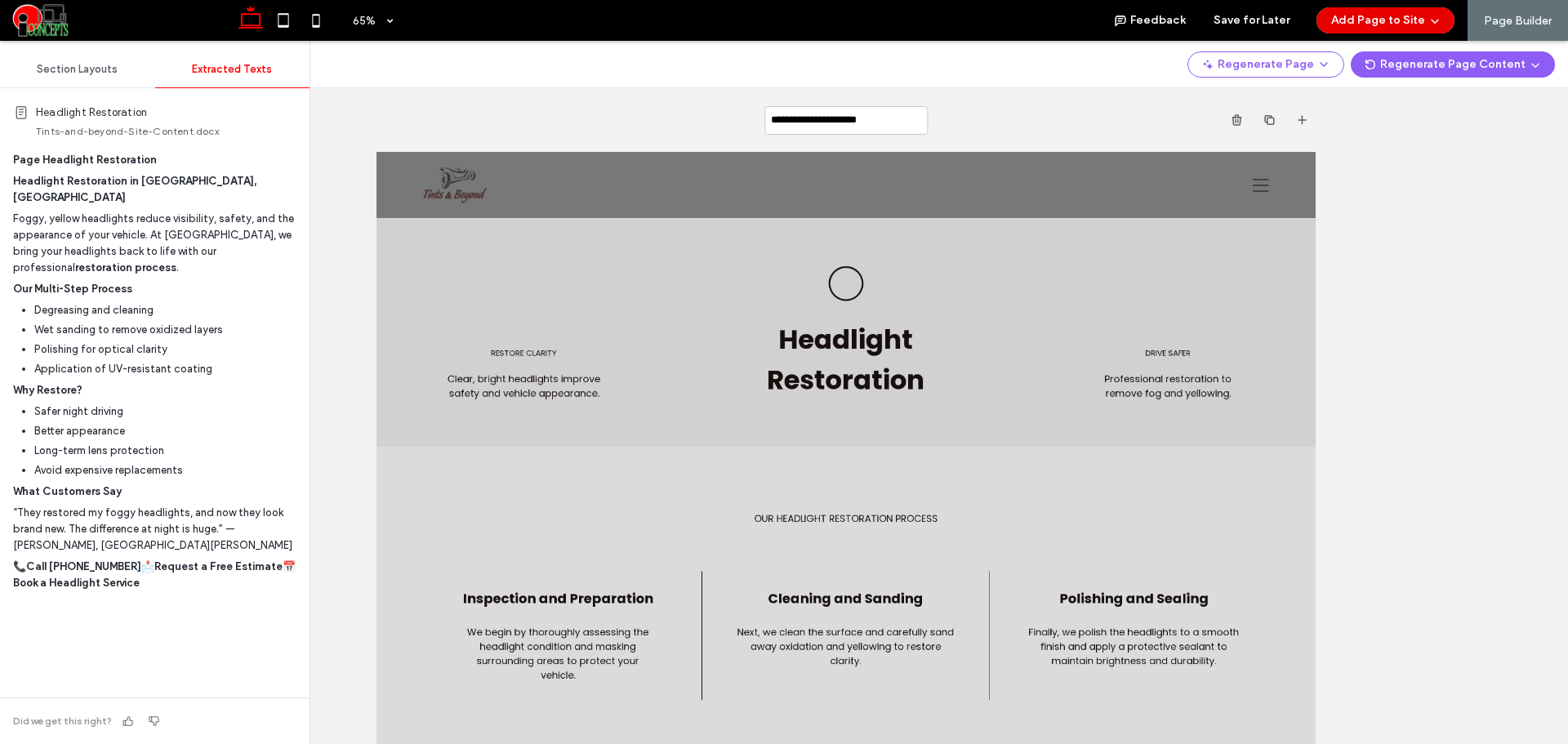
click at [1399, 27] on button "Add Page to Site" at bounding box center [1385, 20] width 138 height 26
click at [1376, 57] on span "Add & Build Next Page" at bounding box center [1380, 63] width 113 height 17
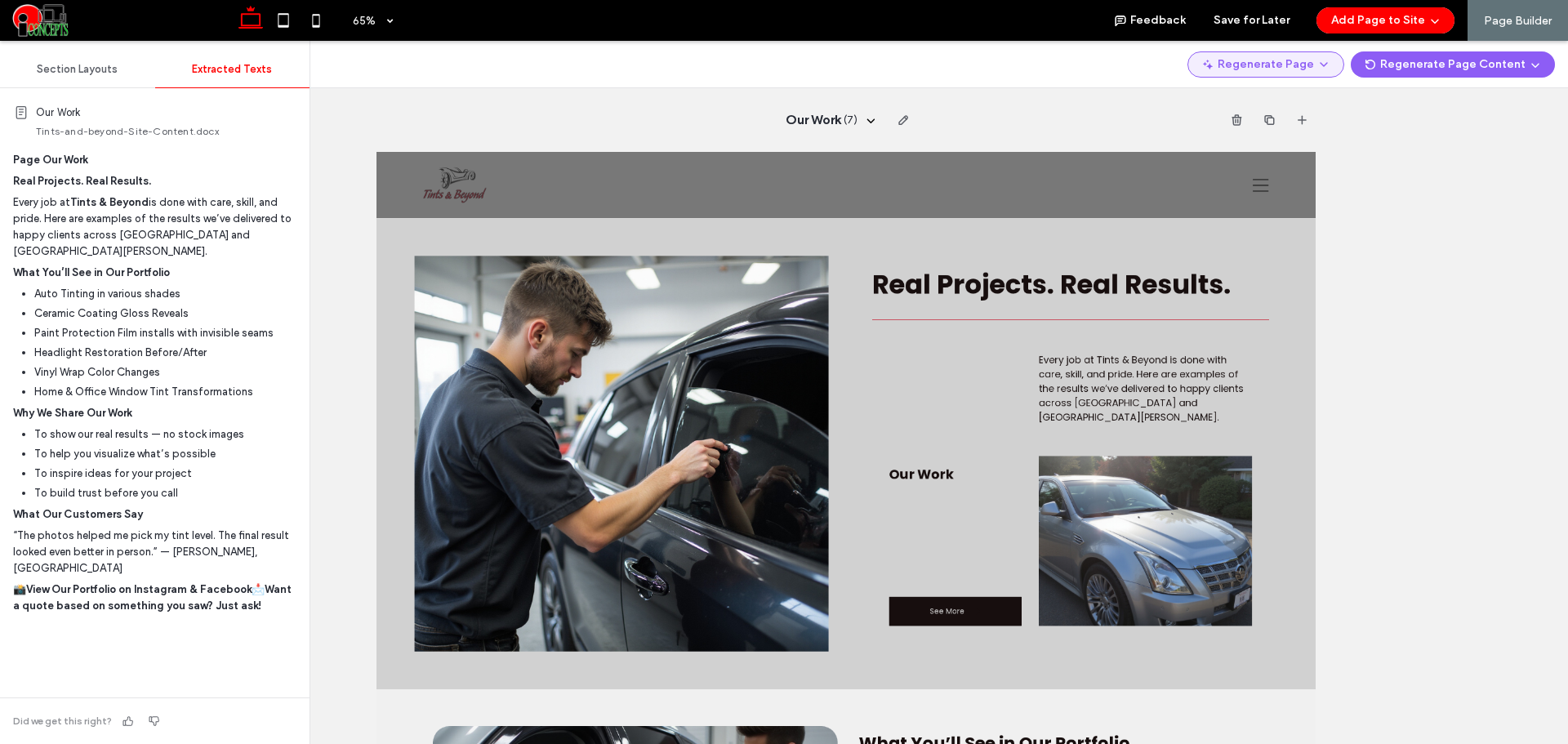
click at [1263, 68] on button "Regenerate Page" at bounding box center [1265, 64] width 156 height 26
click at [1255, 94] on div "Regenerate Page" at bounding box center [1278, 106] width 146 height 31
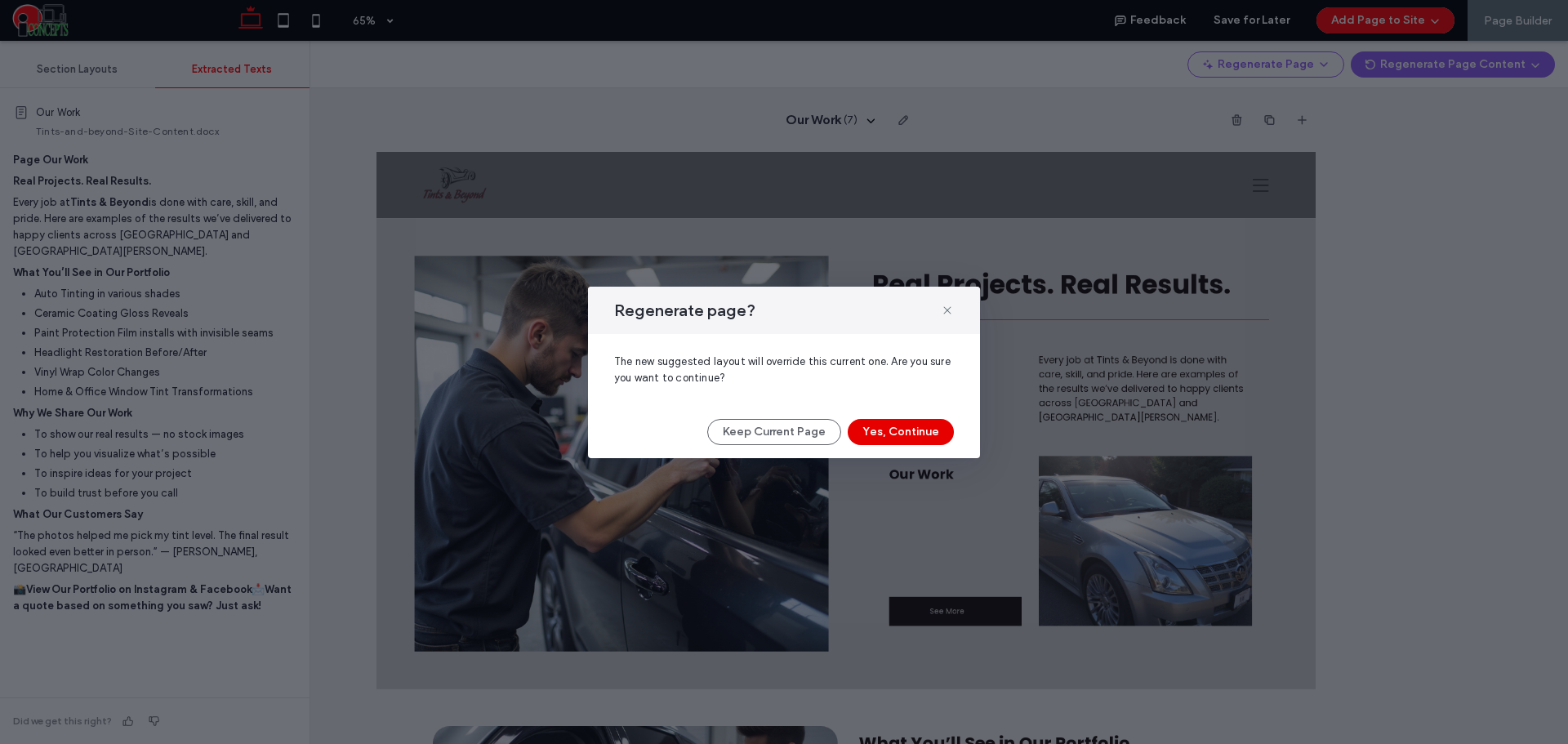
click at [875, 437] on button "Yes, Continue" at bounding box center [901, 431] width 106 height 26
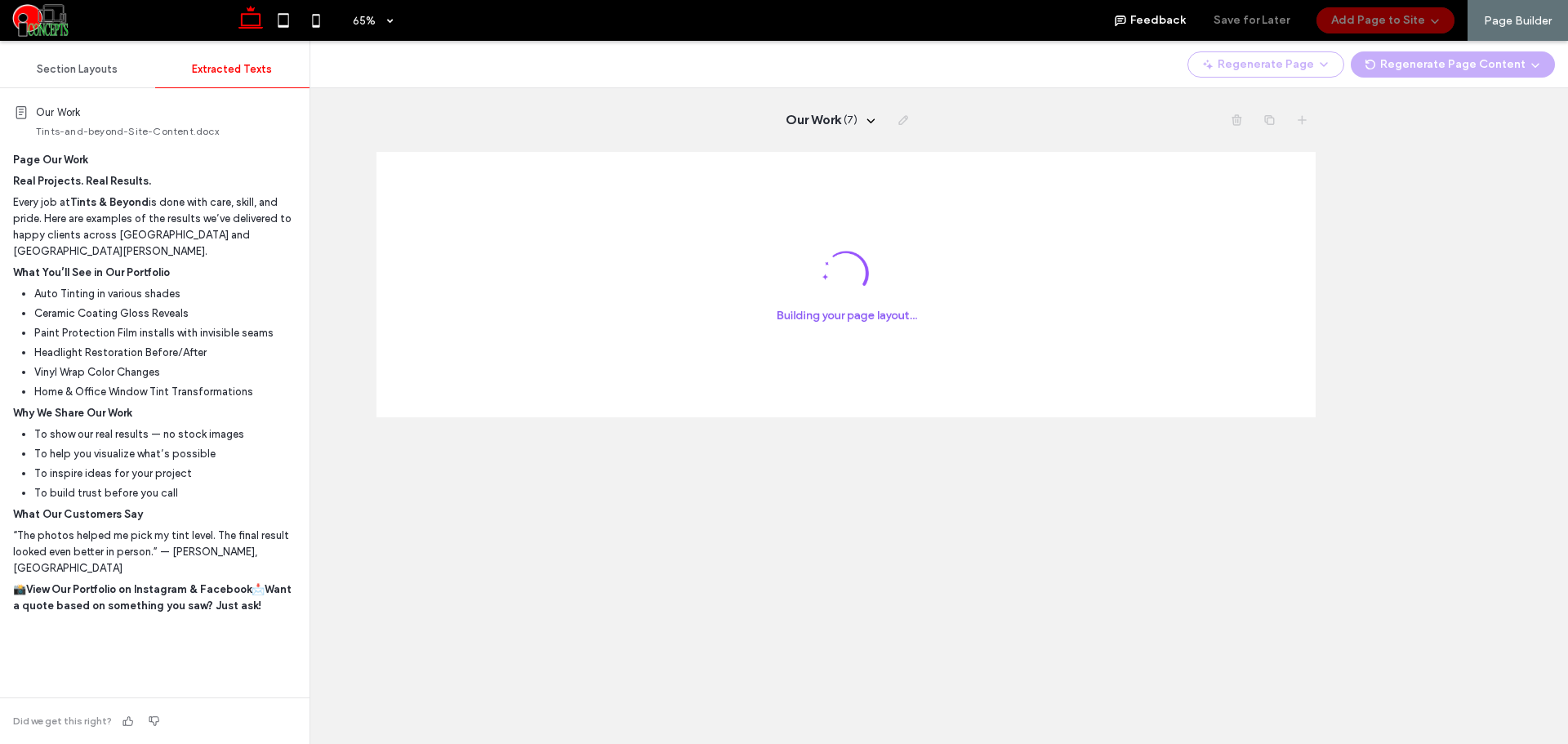
click at [1228, 560] on html ".cls-187 { fill: #231f20; } .cls-188 { fill: #231f20; } .cls-189 { fill: #231f2…" at bounding box center [1098, 356] width 1444 height 408
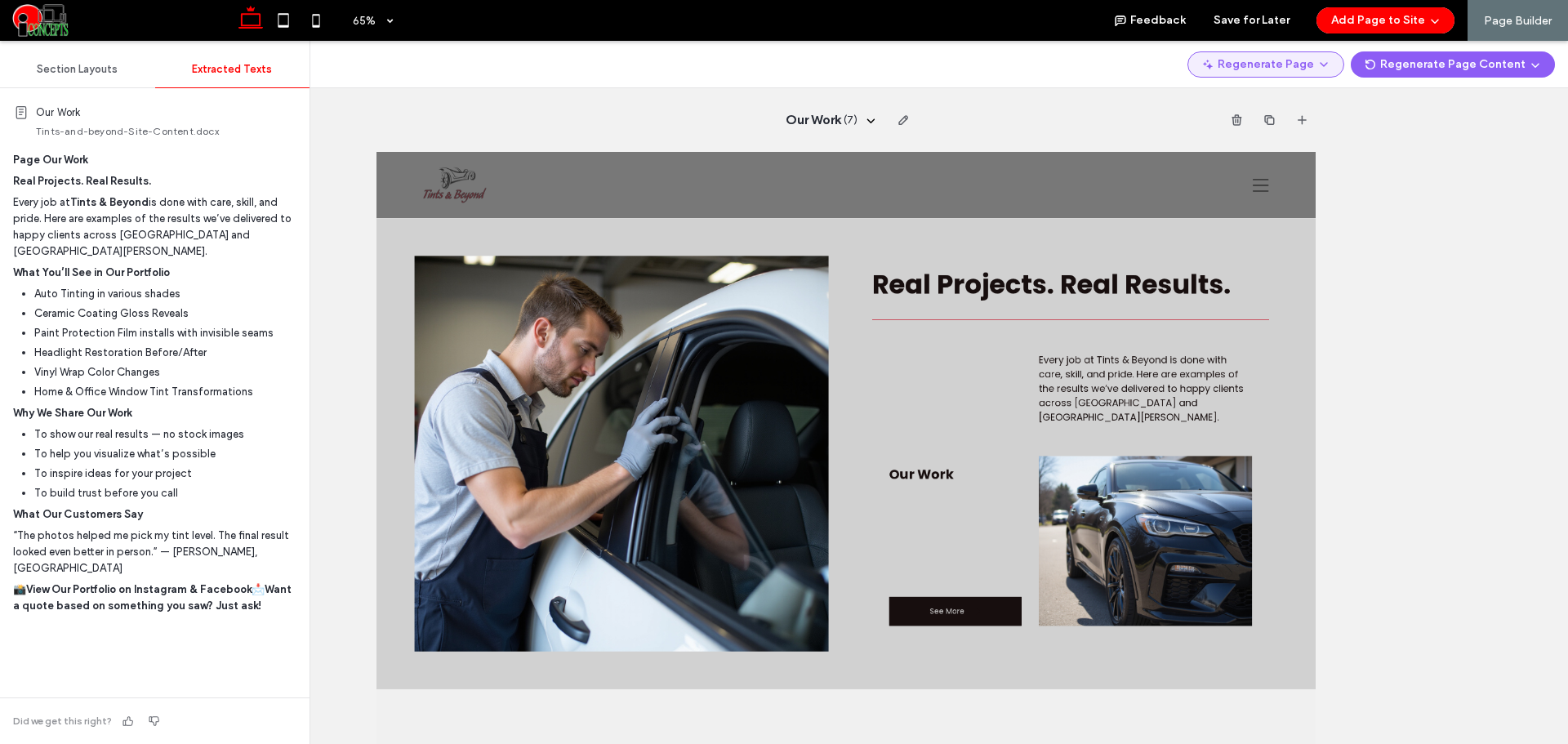
click at [1321, 74] on span "button" at bounding box center [1322, 64] width 17 height 23
click at [1302, 109] on span "Regenerate Page" at bounding box center [1280, 107] width 86 height 17
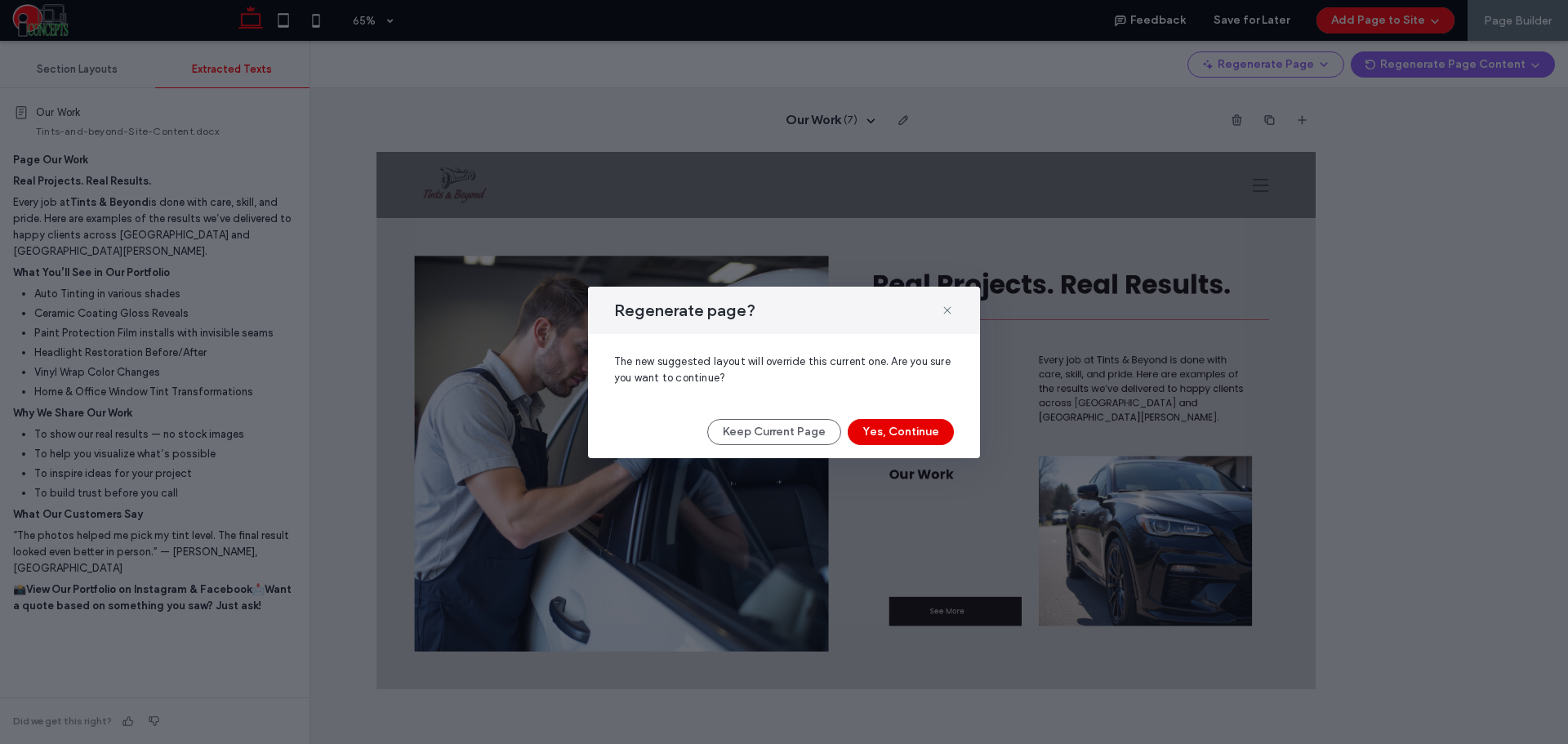
click at [888, 425] on button "Yes, Continue" at bounding box center [901, 431] width 106 height 26
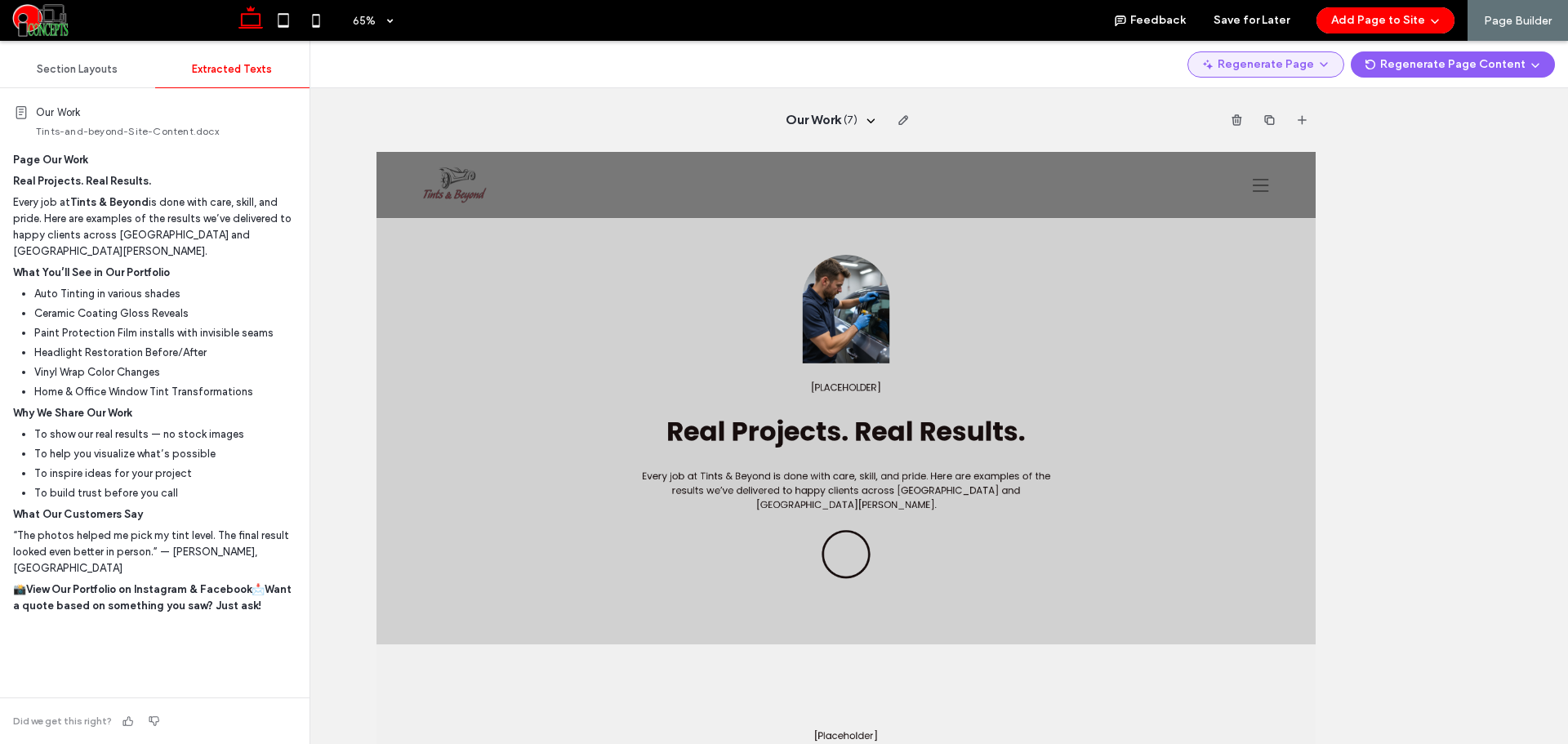
click at [1331, 73] on span "button" at bounding box center [1322, 64] width 17 height 23
click at [1304, 93] on div "Regenerate Page" at bounding box center [1278, 106] width 146 height 31
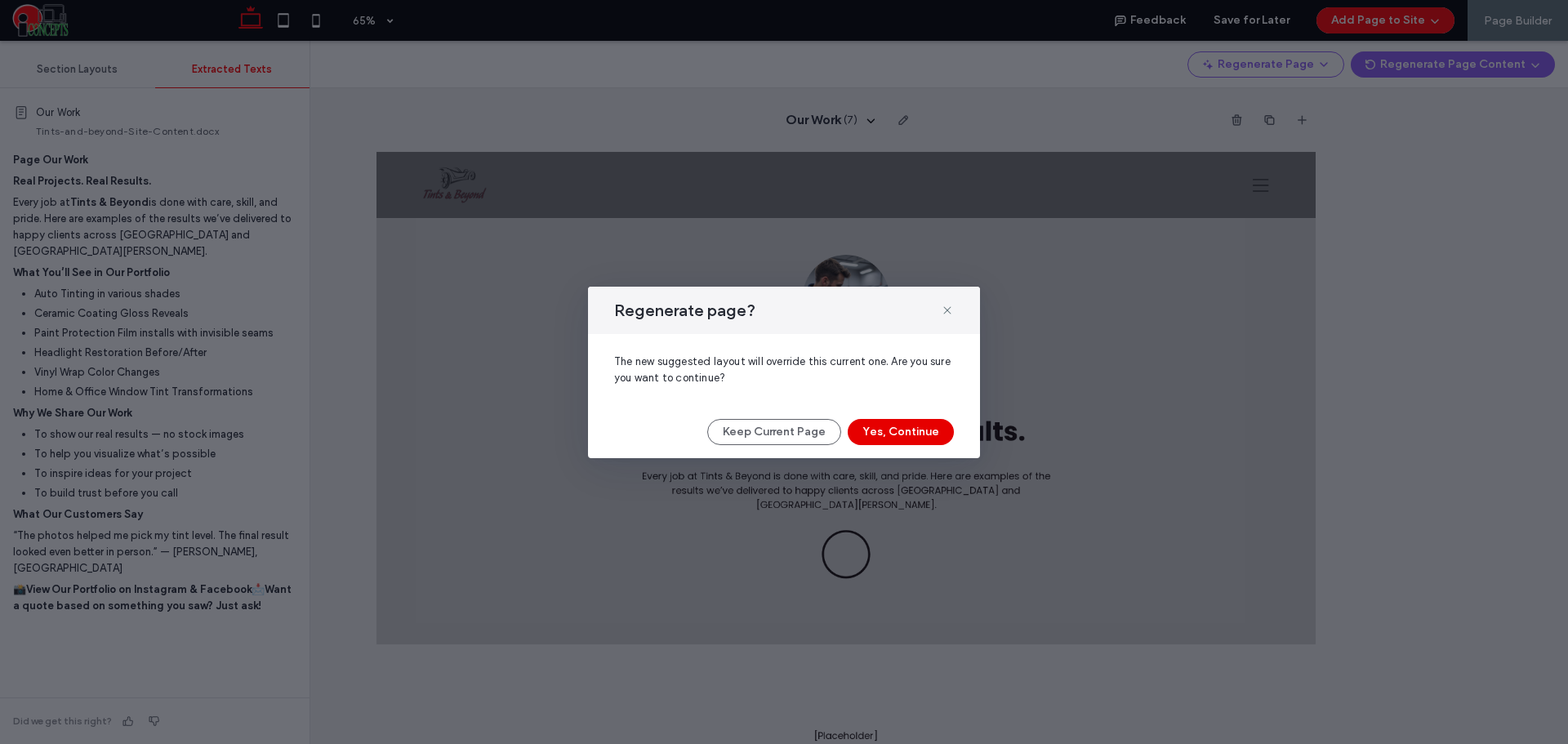
click at [879, 431] on button "Yes, Continue" at bounding box center [901, 431] width 106 height 26
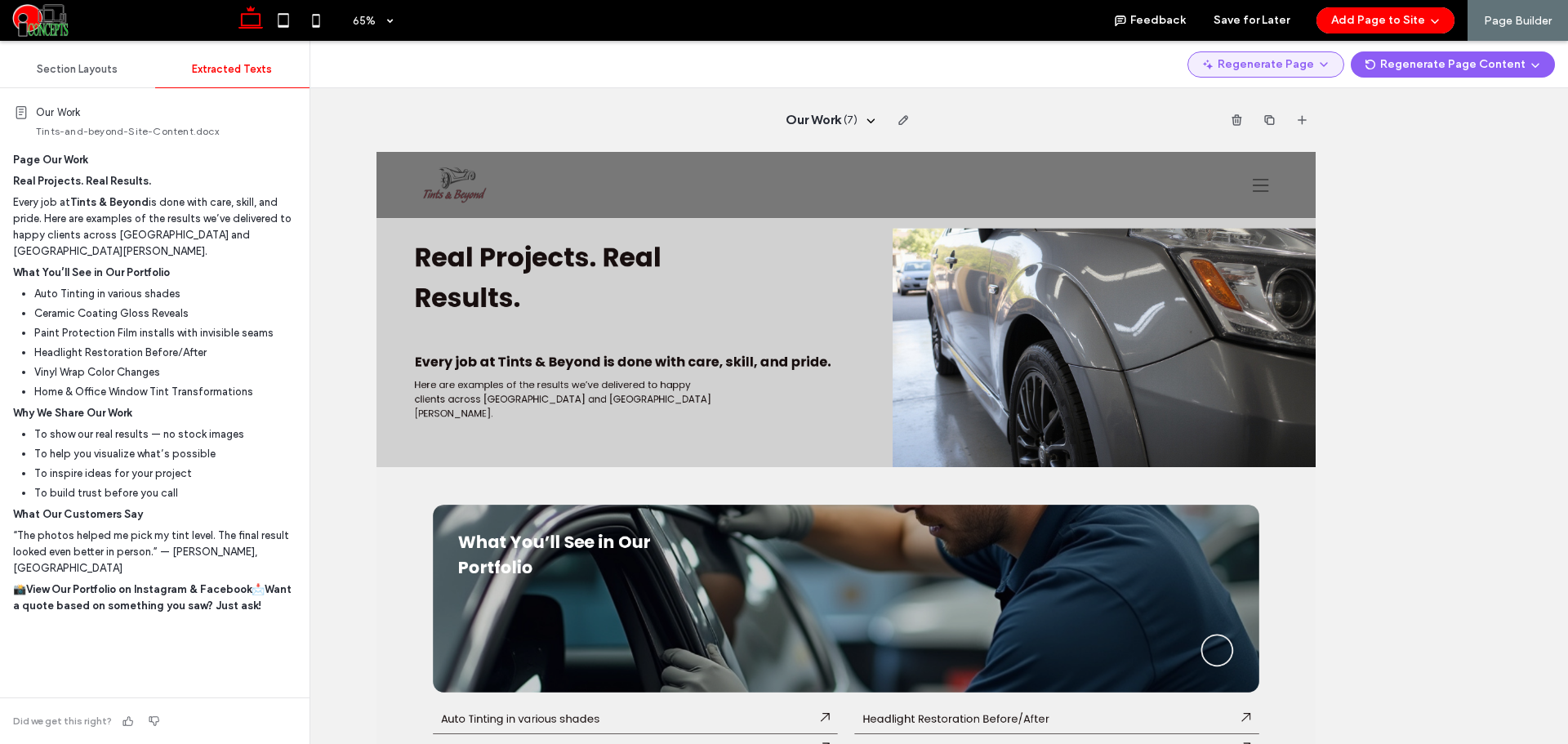
click at [1330, 70] on icon "button" at bounding box center [1324, 64] width 13 height 13
click at [1311, 100] on span "Regenerate Page" at bounding box center [1280, 107] width 86 height 17
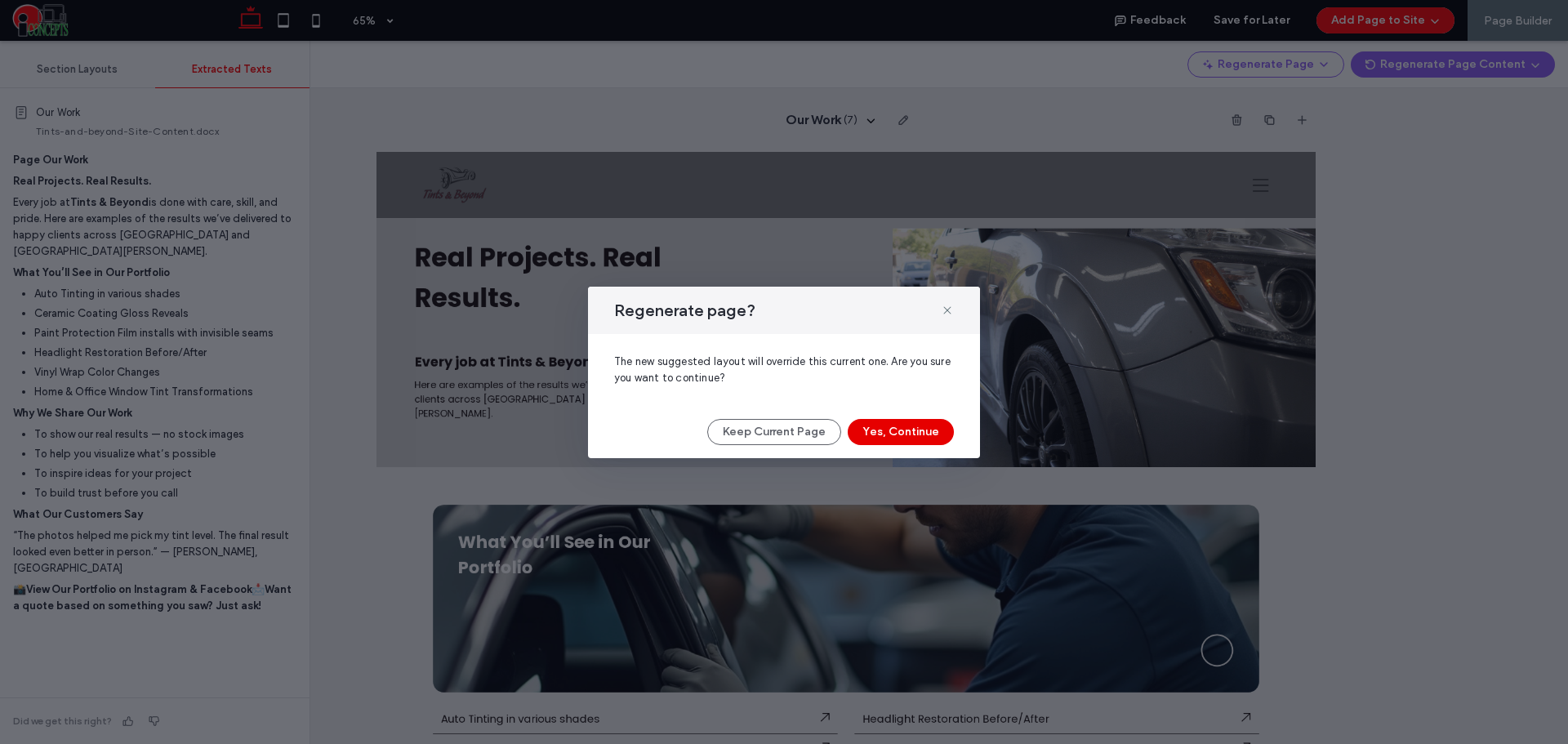
click at [889, 424] on button "Yes, Continue" at bounding box center [901, 431] width 106 height 26
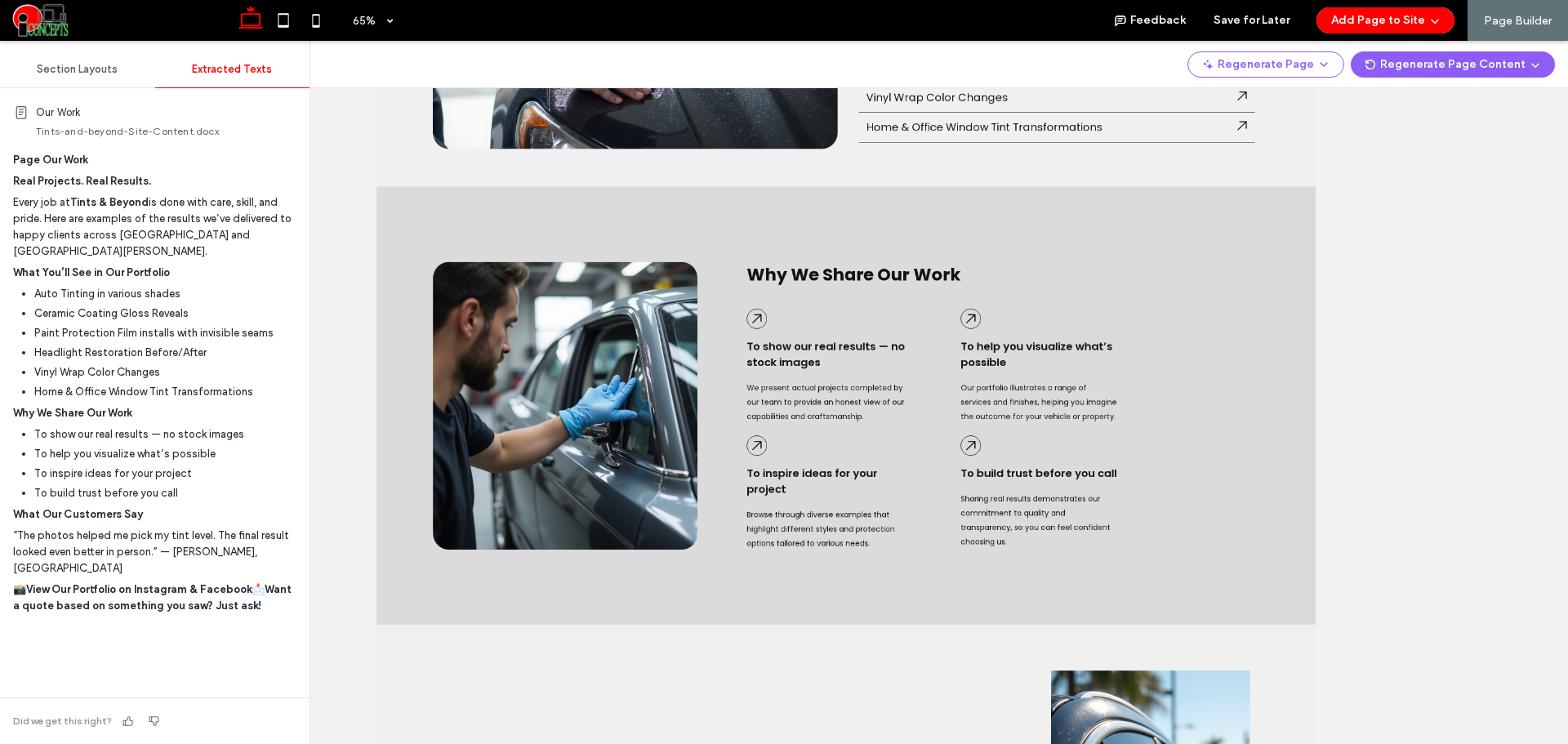
scroll to position [817, 0]
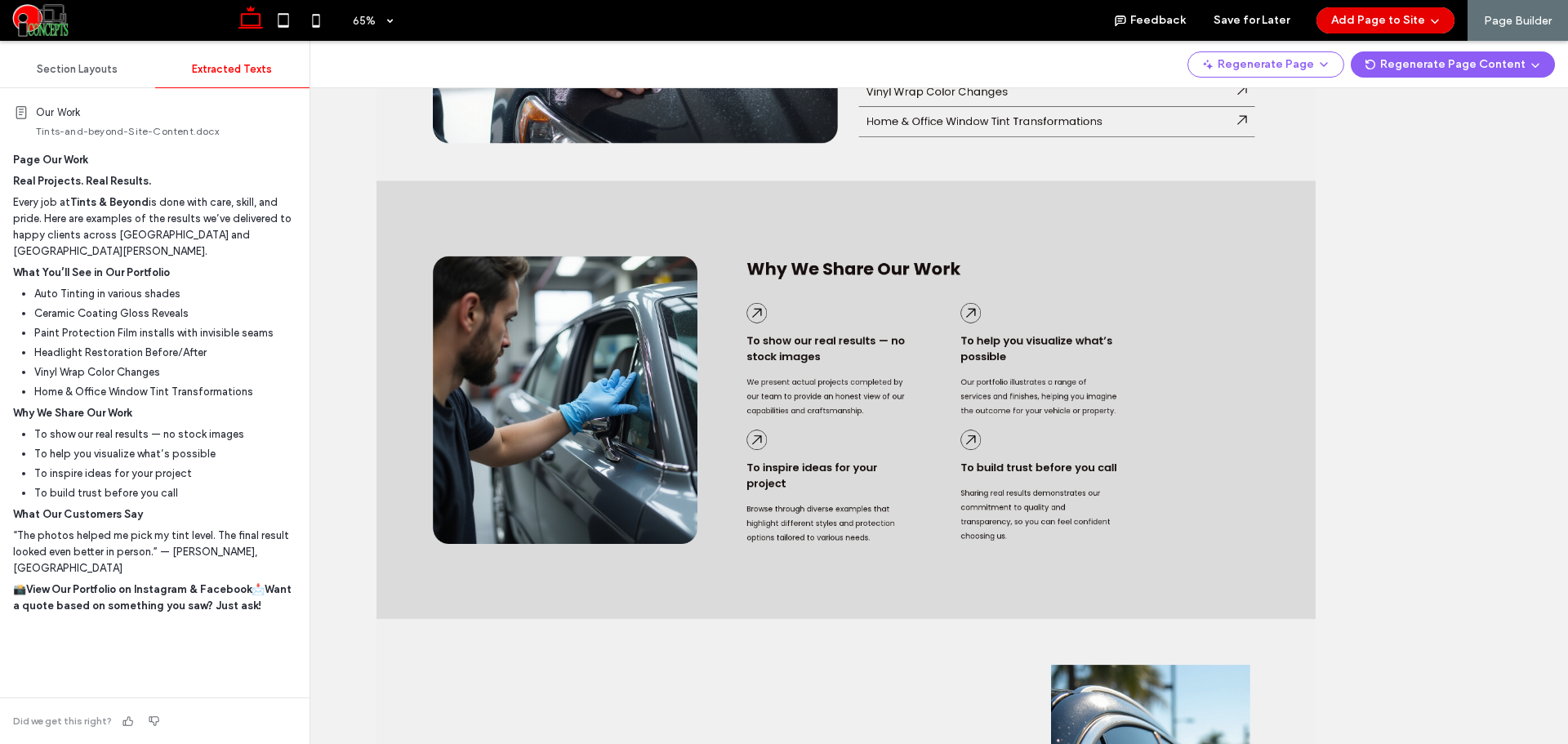
click at [1364, 28] on button "Add Page to Site" at bounding box center [1385, 20] width 138 height 26
click at [1353, 58] on span "Add & Build Next Page" at bounding box center [1380, 63] width 113 height 17
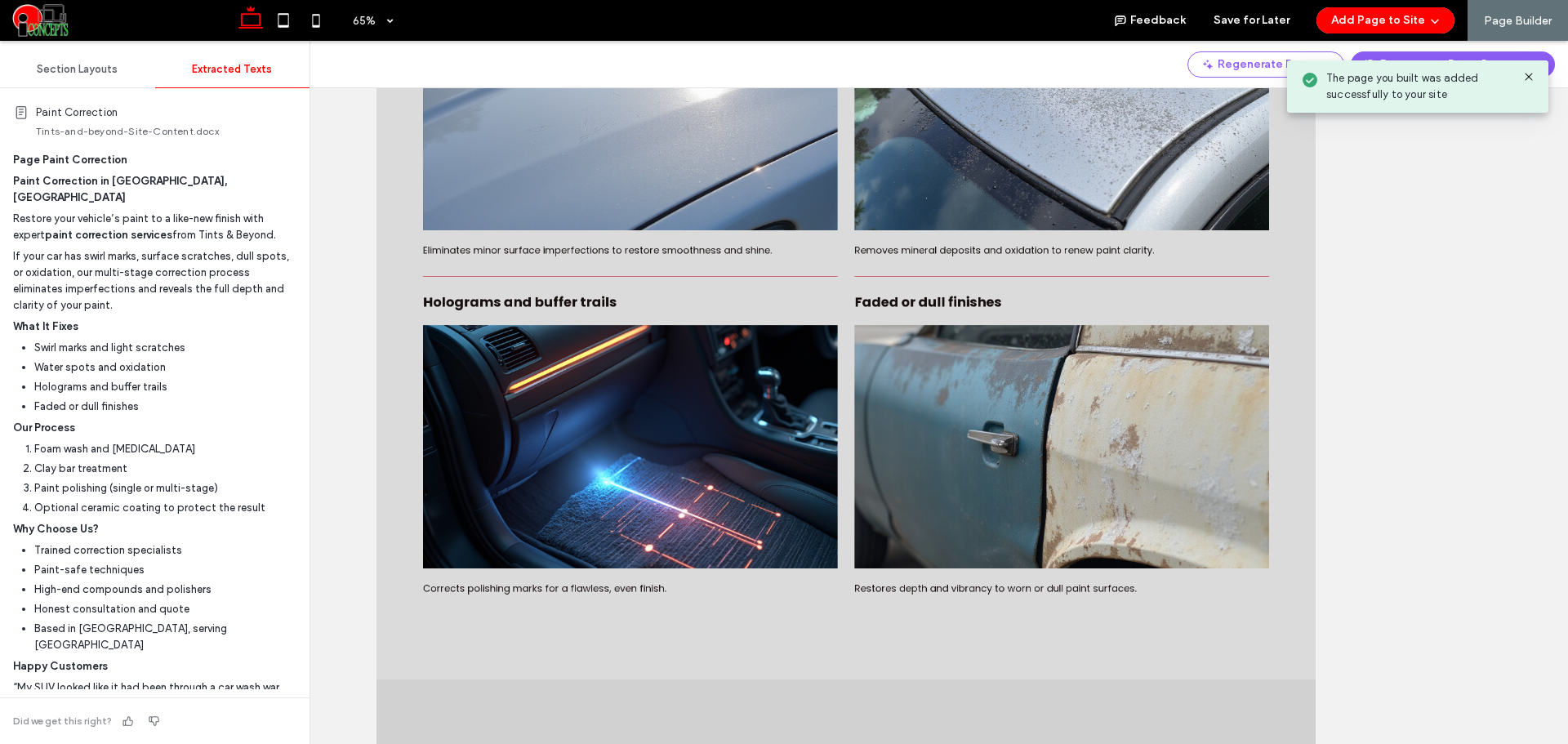
scroll to position [0, 0]
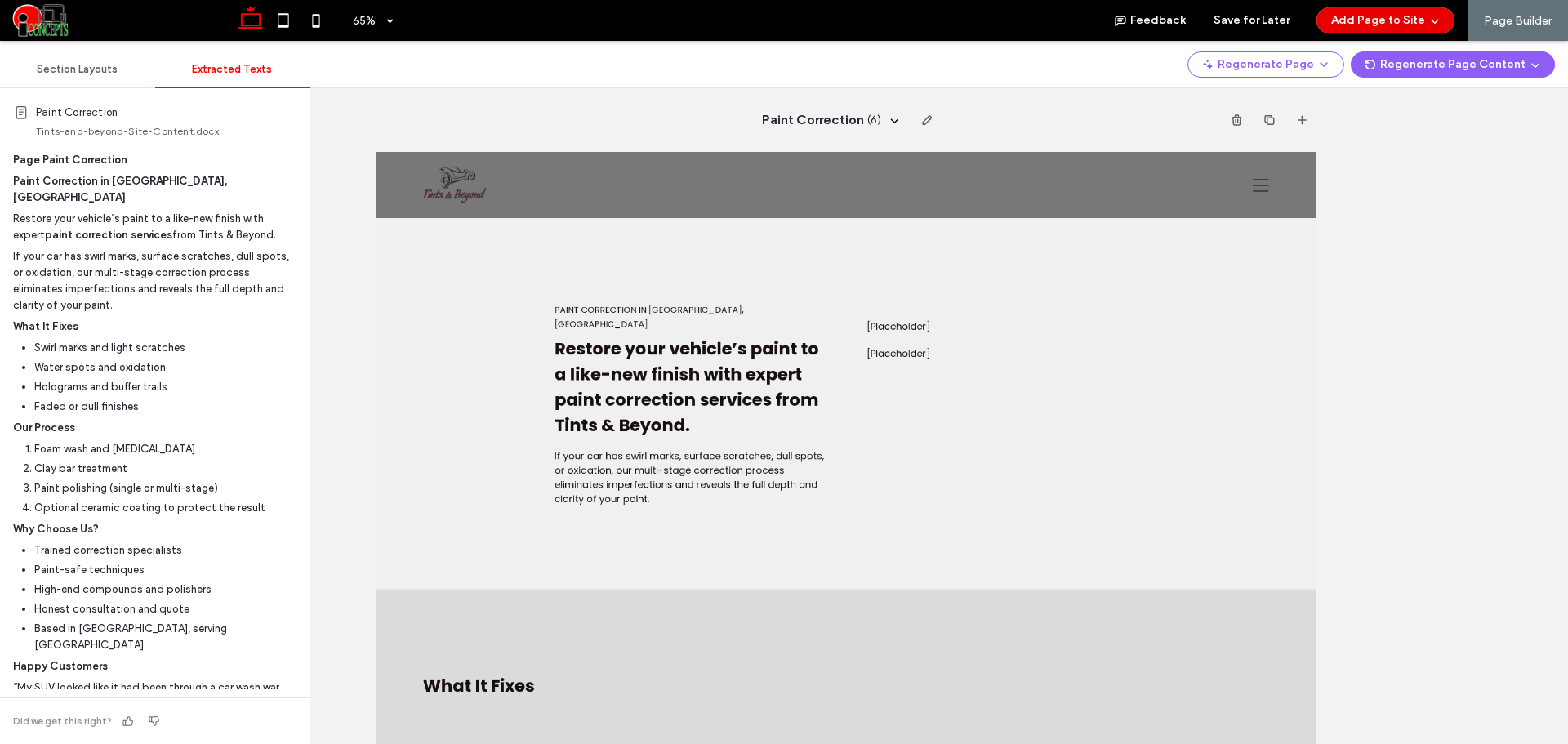
click at [1378, 21] on button "Add Page to Site" at bounding box center [1385, 20] width 138 height 26
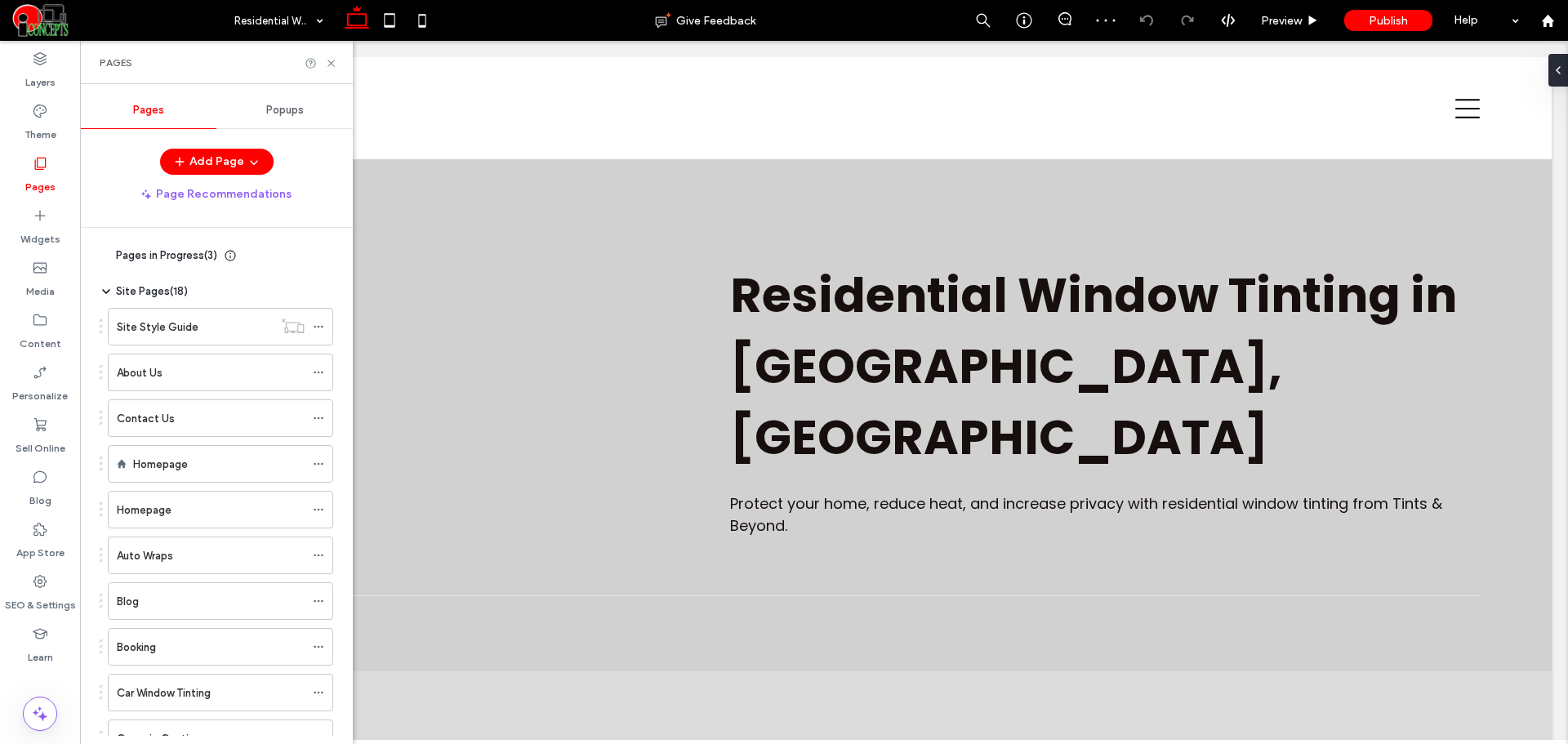
click at [189, 253] on span "Pages in Progress ( 3 )" at bounding box center [166, 256] width 101 height 17
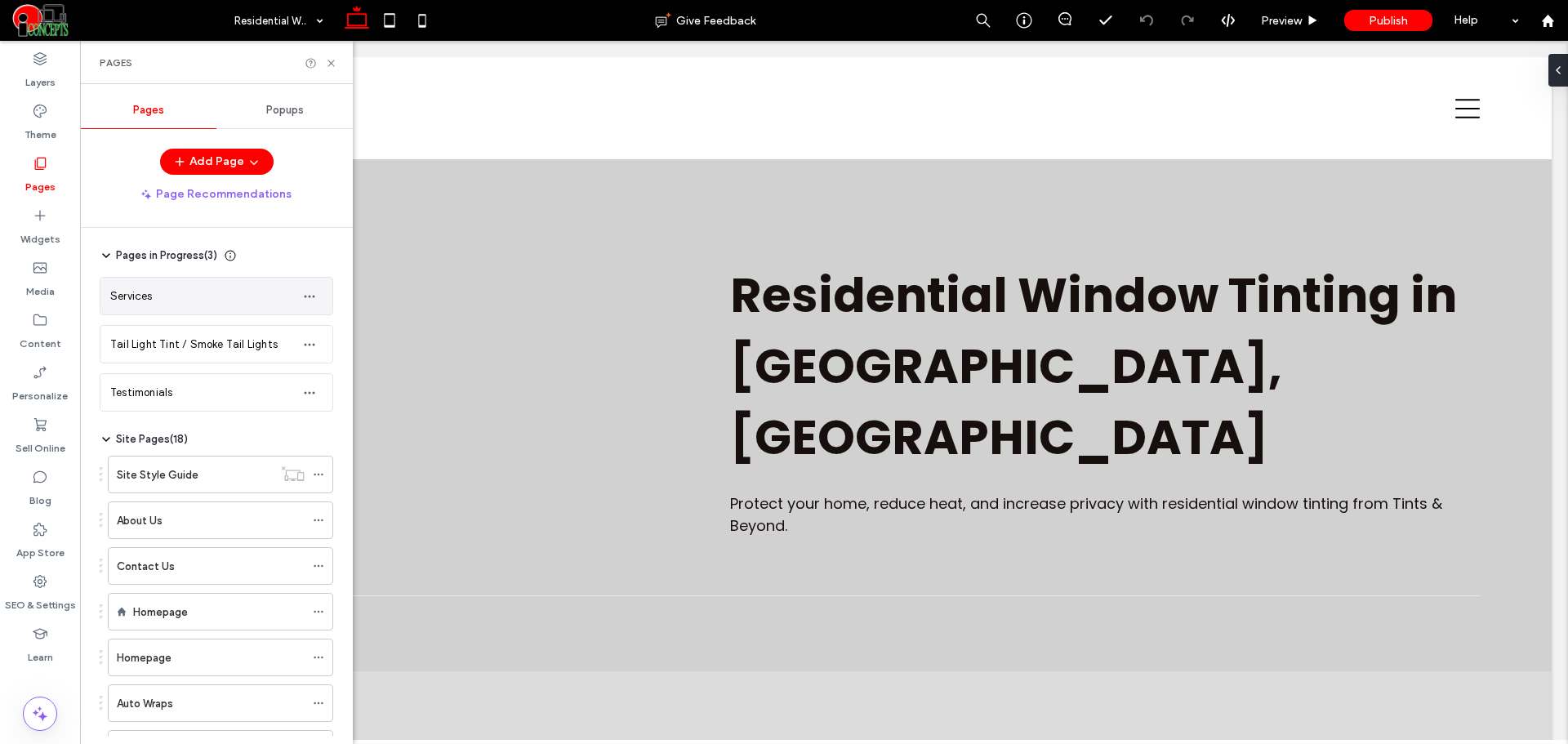
click at [185, 296] on div "Services" at bounding box center [200, 296] width 180 height 18
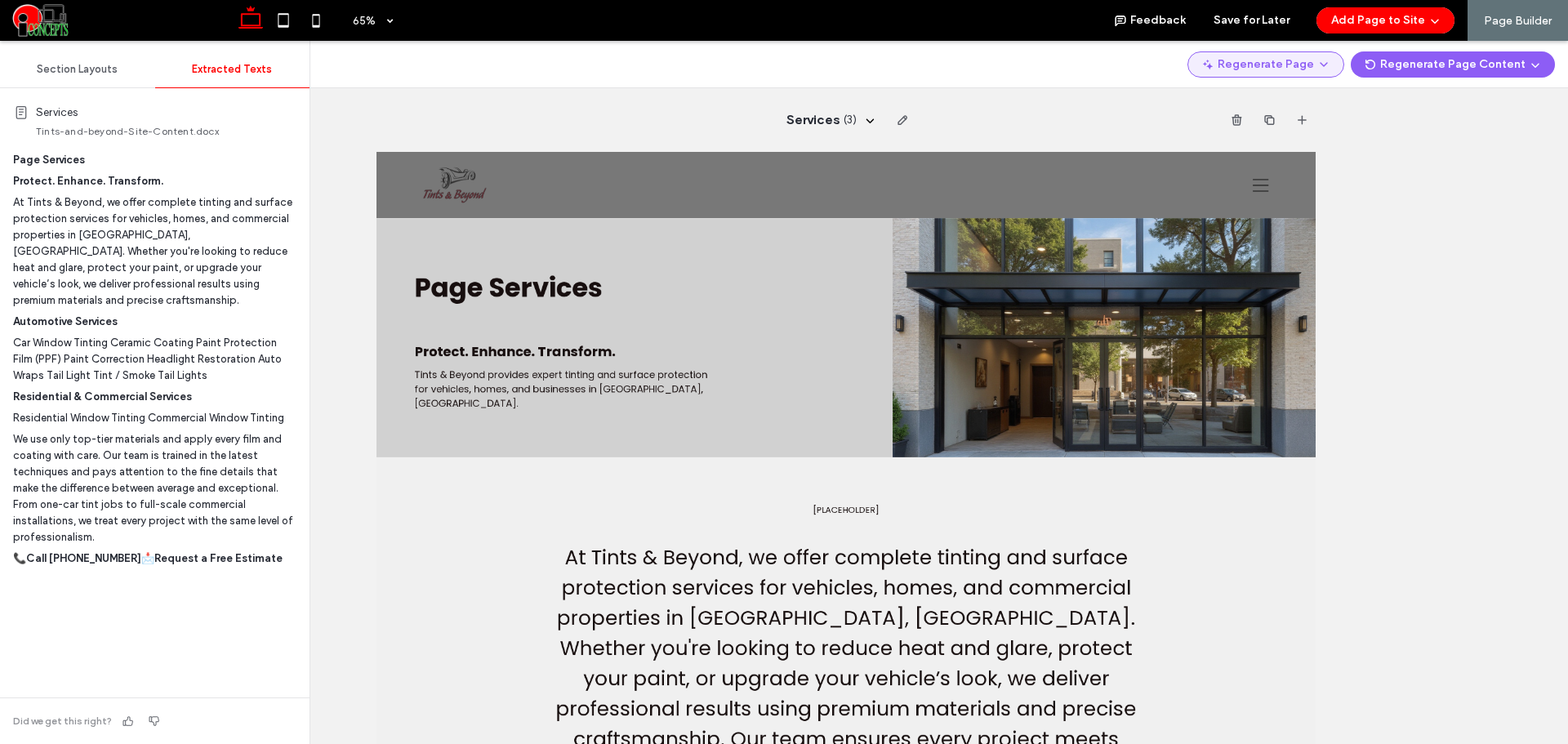
click at [1315, 57] on button "Regenerate Page" at bounding box center [1265, 64] width 156 height 26
click at [1280, 104] on span "Regenerate Page" at bounding box center [1280, 107] width 86 height 17
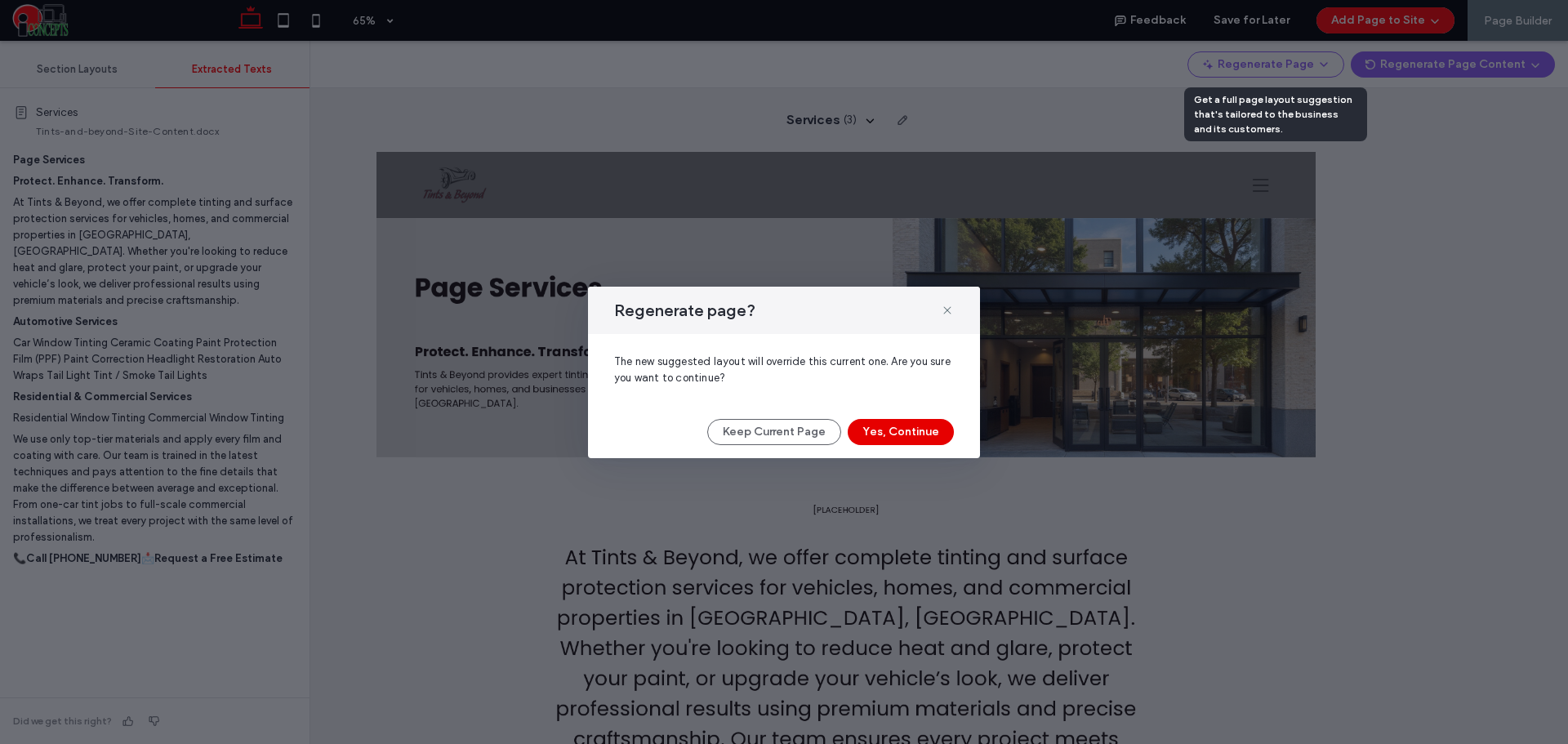
drag, startPoint x: 929, startPoint y: 426, endPoint x: 848, endPoint y: 420, distance: 81.2
click at [929, 426] on button "Yes, Continue" at bounding box center [901, 431] width 106 height 26
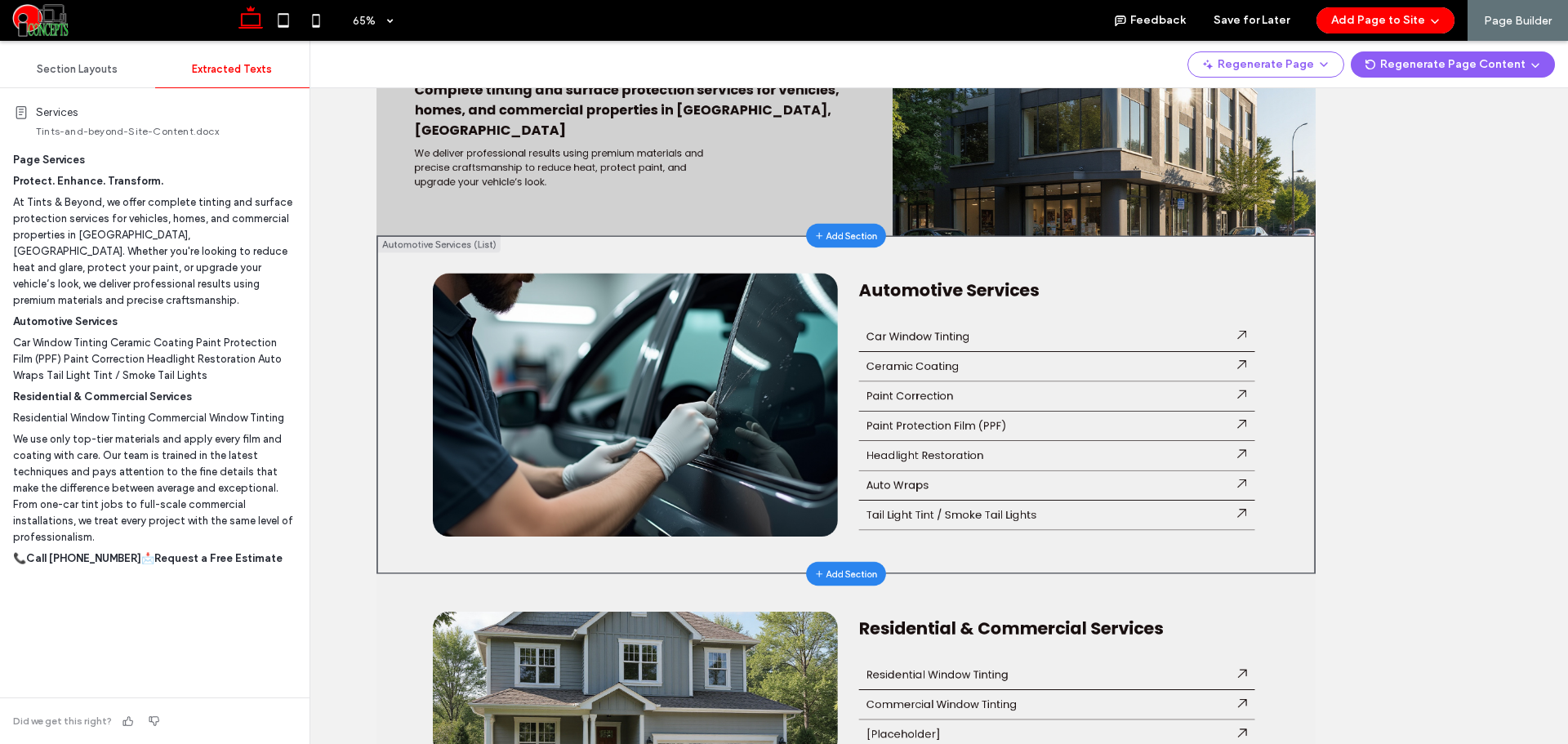
scroll to position [136, 0]
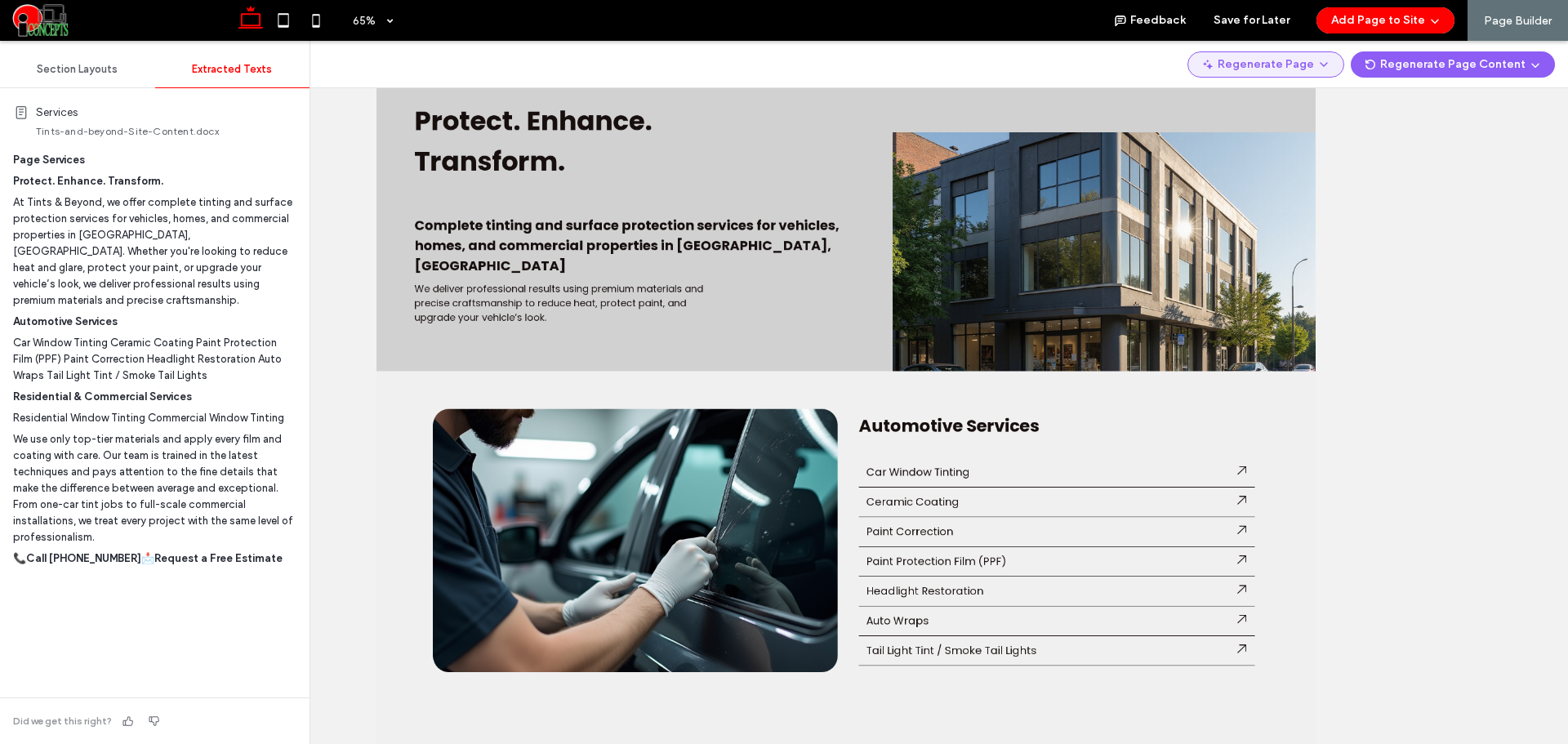
click at [1323, 53] on span "button" at bounding box center [1322, 64] width 17 height 23
click at [1290, 96] on div "Regenerate Page" at bounding box center [1278, 106] width 146 height 31
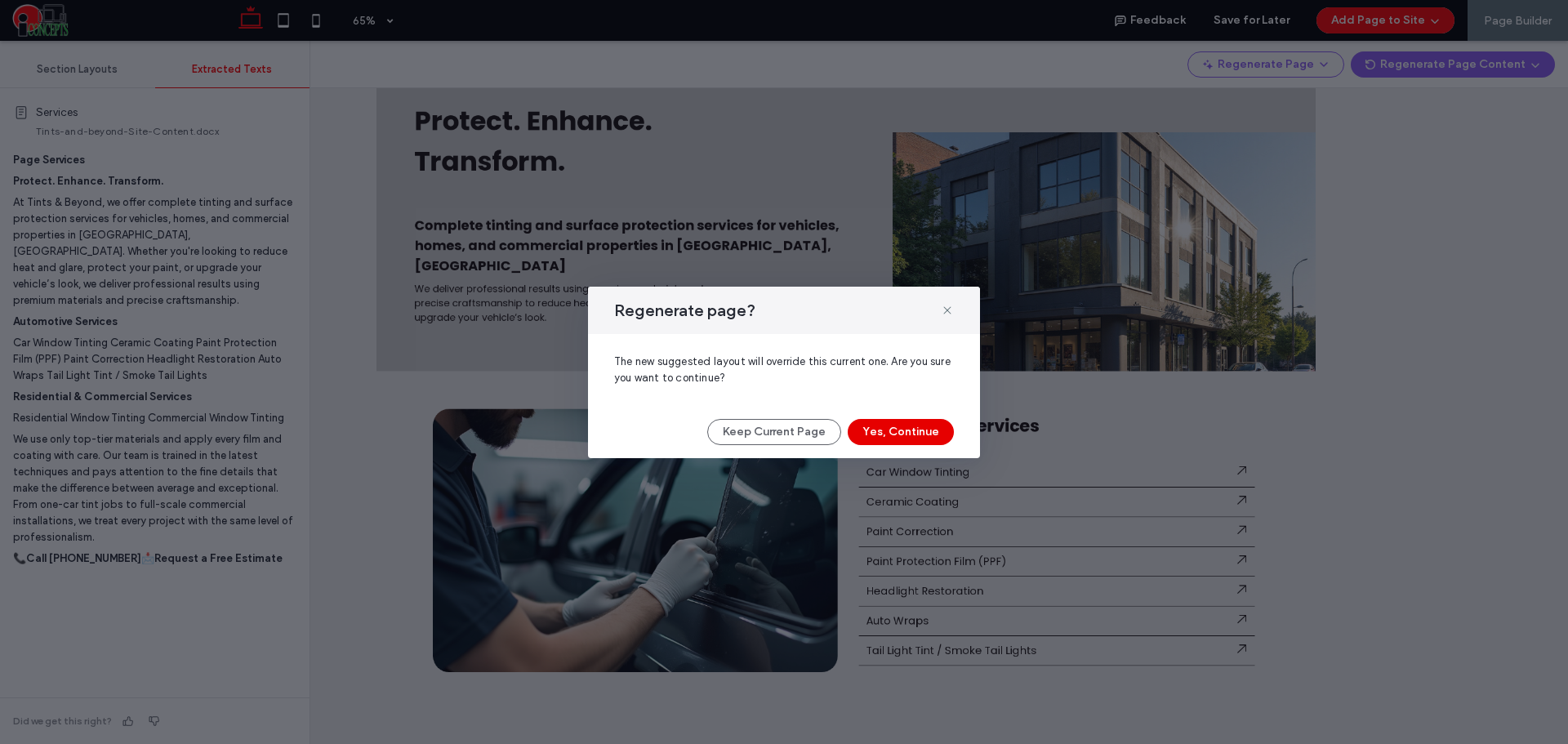
drag, startPoint x: 932, startPoint y: 431, endPoint x: 887, endPoint y: 702, distance: 274.7
click at [932, 431] on button "Yes, Continue" at bounding box center [901, 431] width 106 height 26
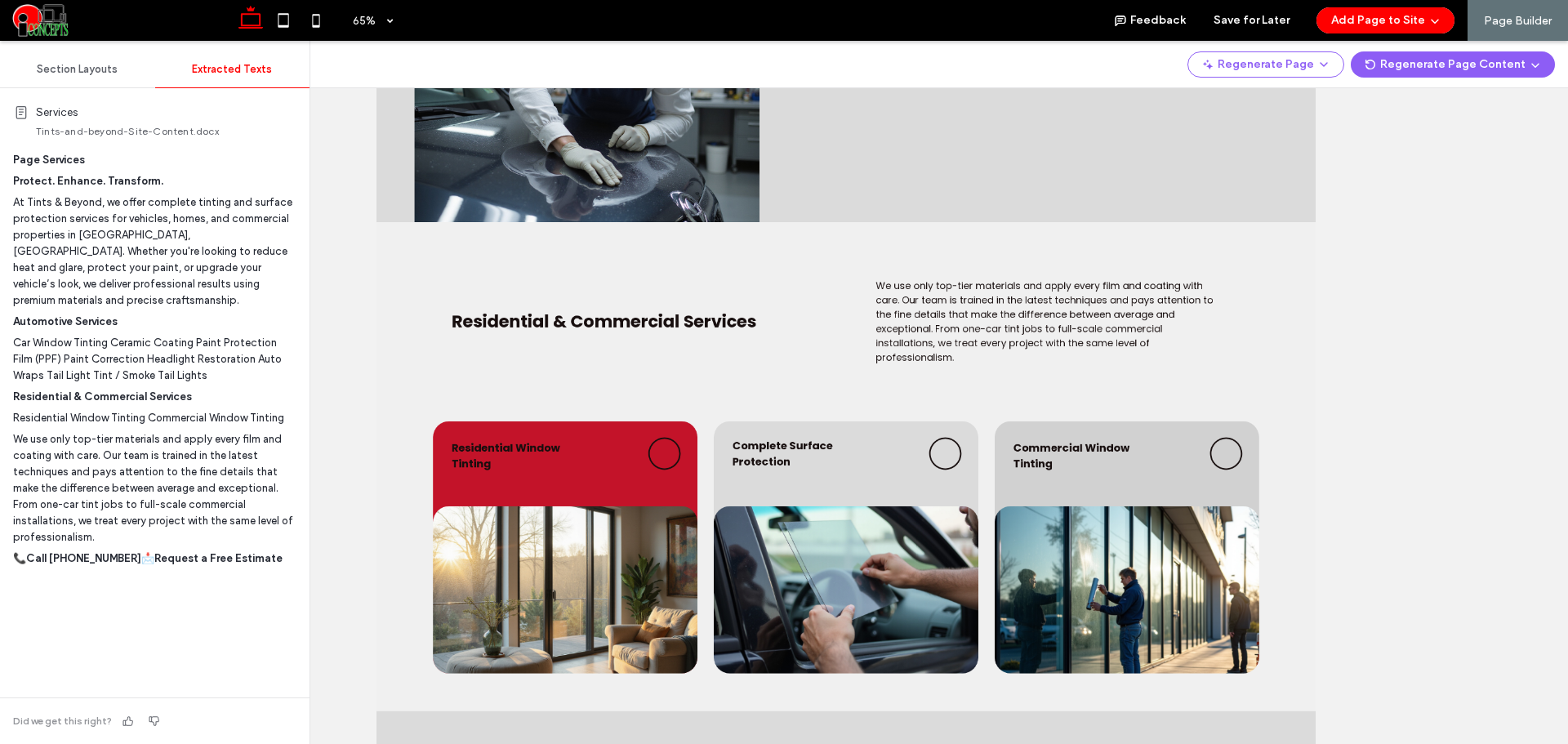
scroll to position [1769, 0]
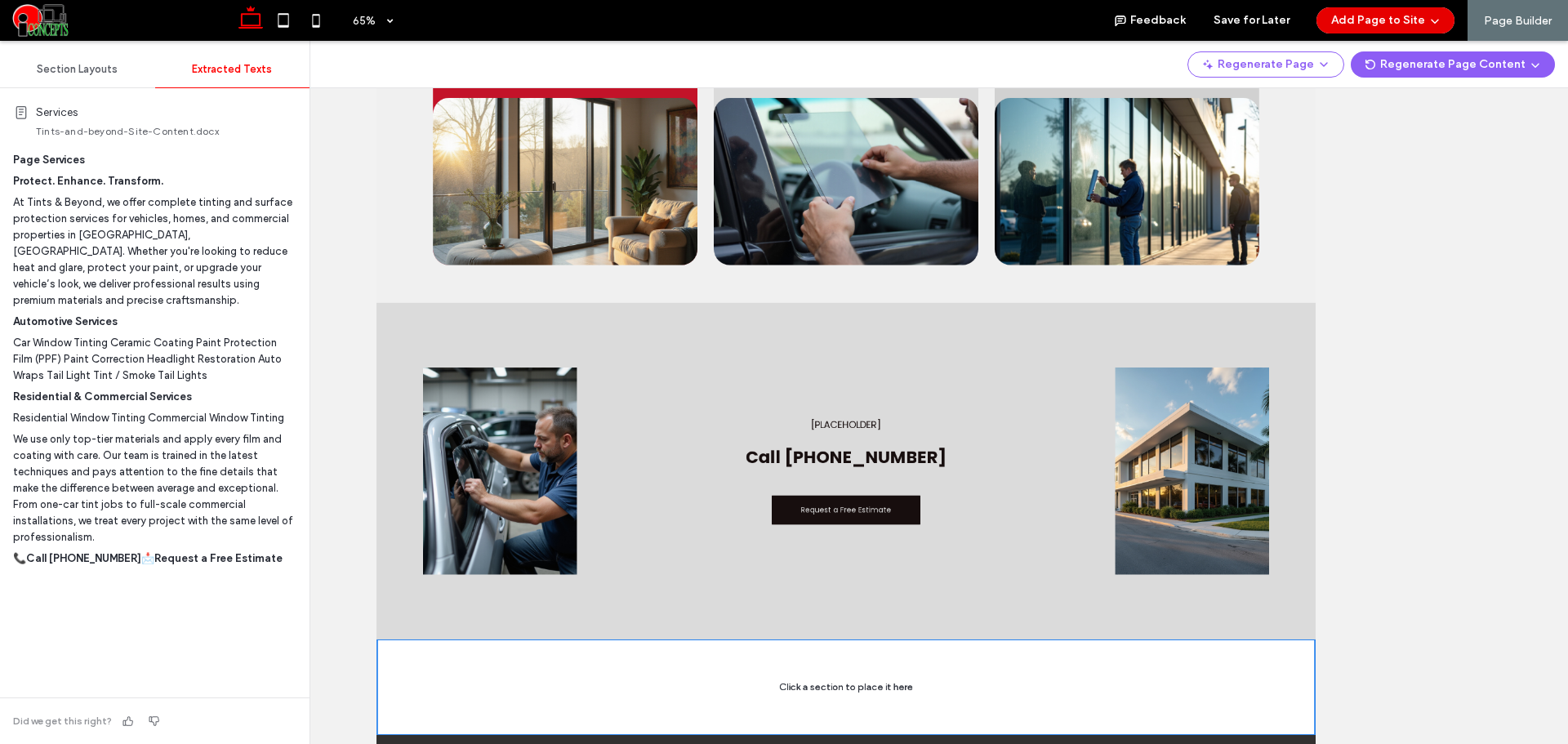
click at [1400, 19] on button "Add Page to Site" at bounding box center [1385, 20] width 138 height 26
click at [1376, 60] on span "Add & Build Next Page" at bounding box center [1380, 63] width 113 height 17
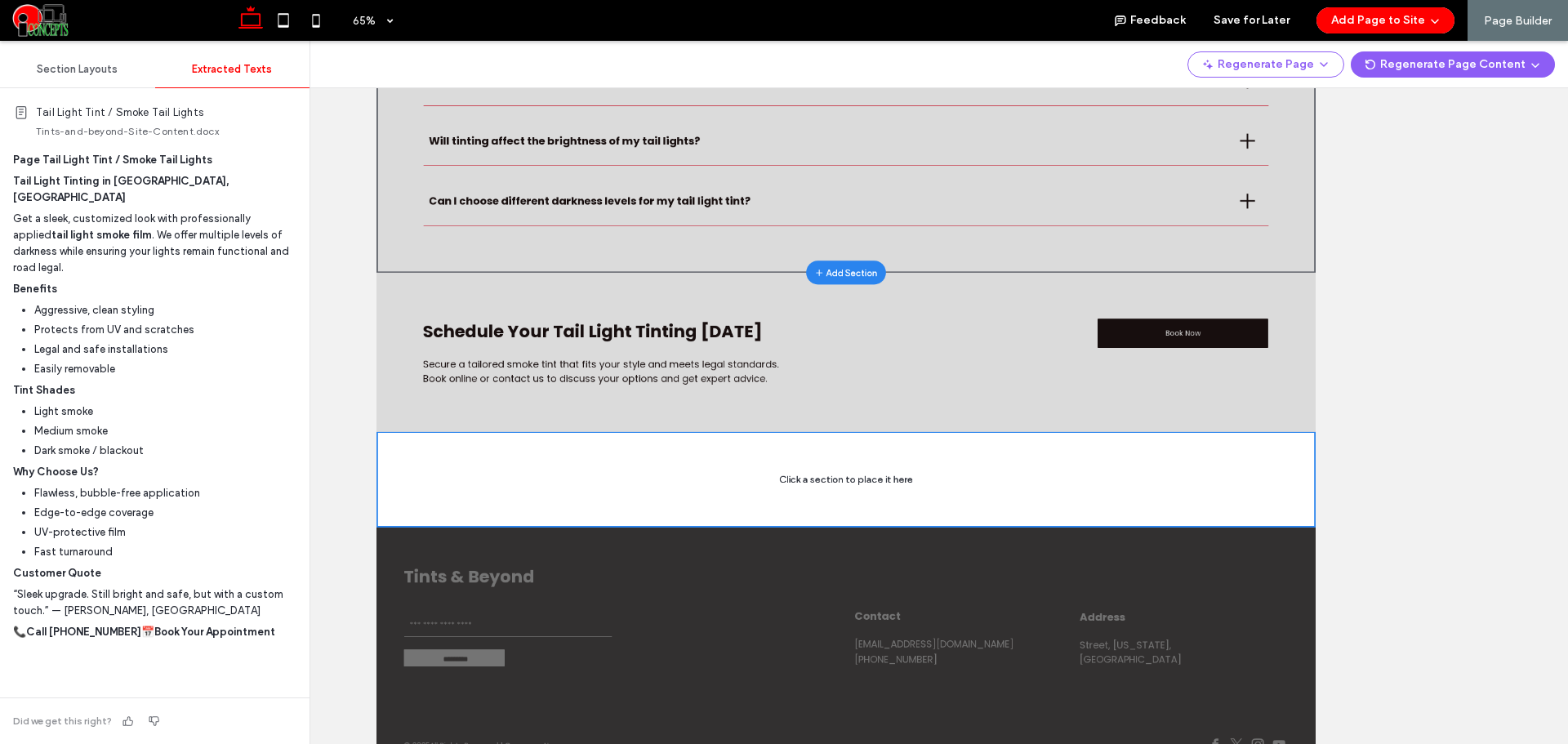
scroll to position [2700, 0]
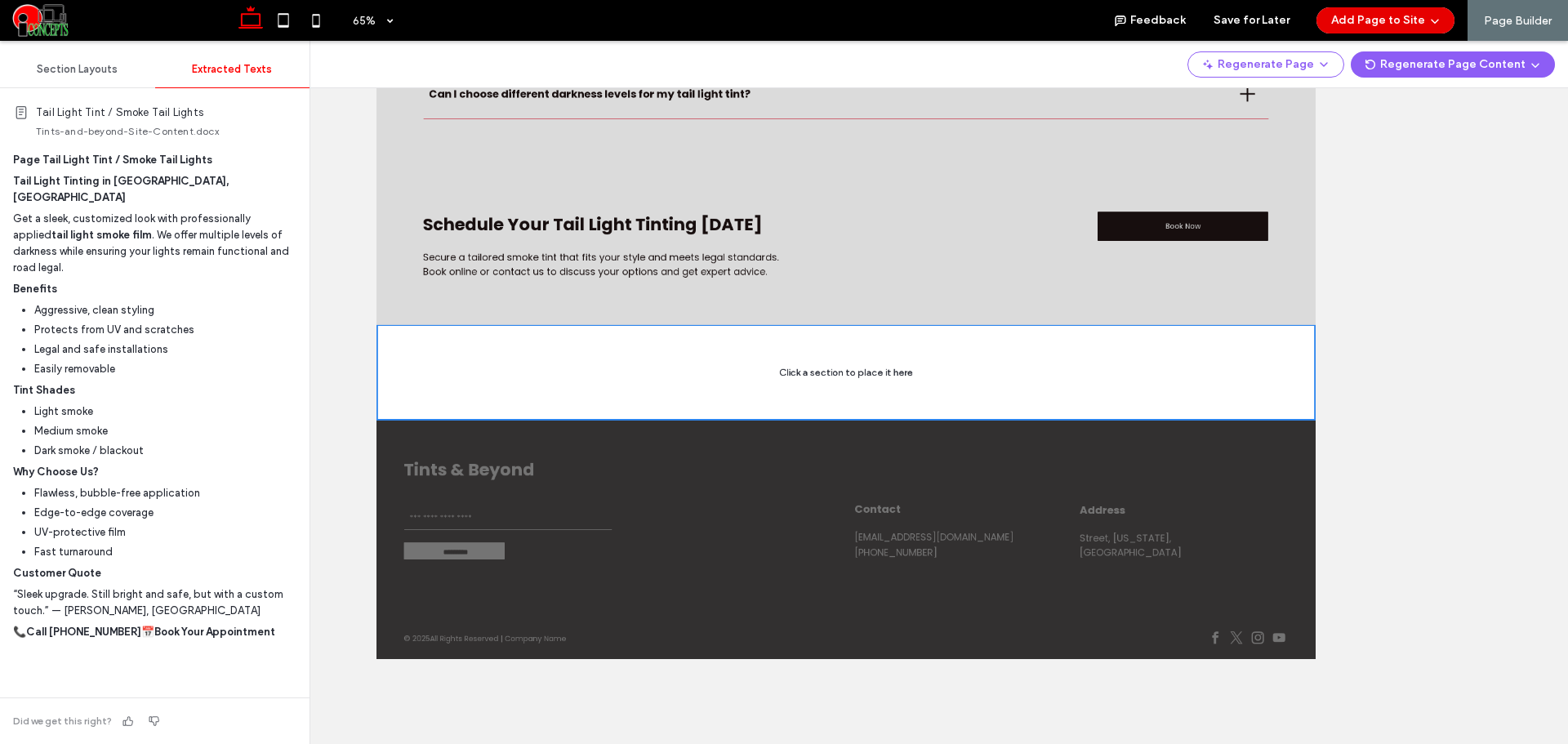
click at [1407, 21] on button "Add Page to Site" at bounding box center [1385, 20] width 138 height 26
click at [1372, 61] on span "Add & Build Next Page" at bounding box center [1380, 63] width 113 height 17
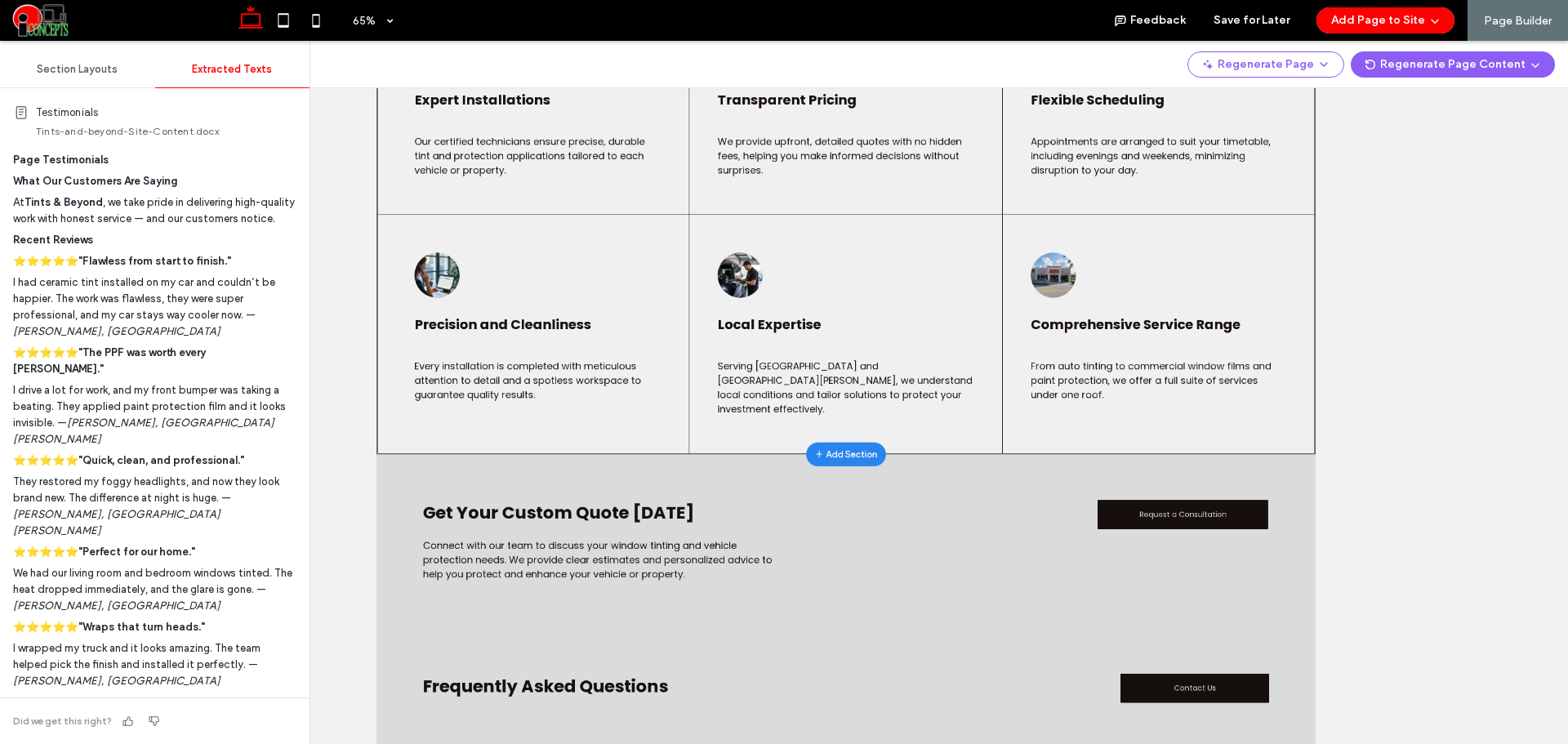
scroll to position [2041, 0]
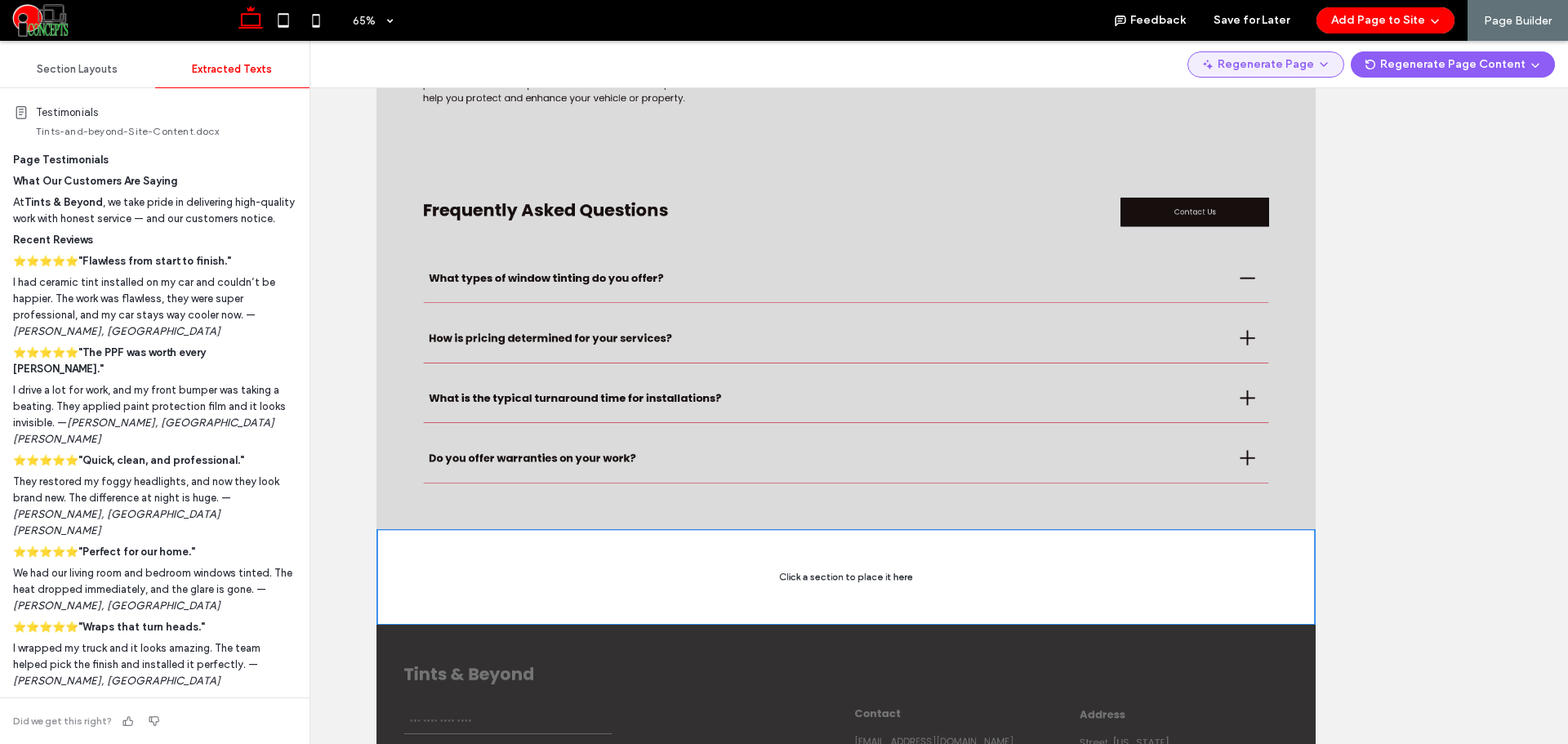
click at [1319, 64] on button "Regenerate Page" at bounding box center [1265, 64] width 156 height 26
click at [1292, 96] on div "Regenerate Page" at bounding box center [1278, 106] width 146 height 31
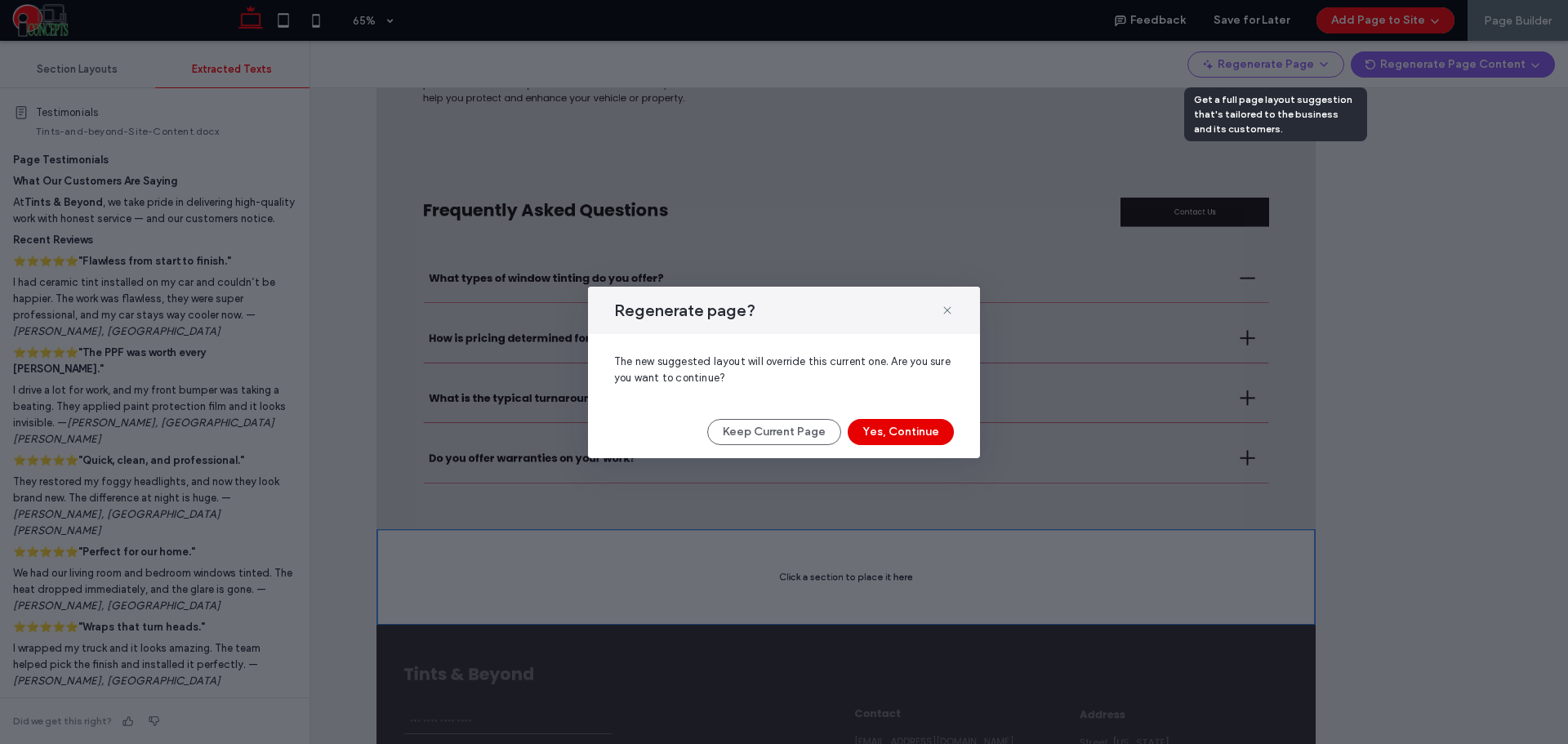
click at [915, 441] on button "Yes, Continue" at bounding box center [901, 431] width 106 height 26
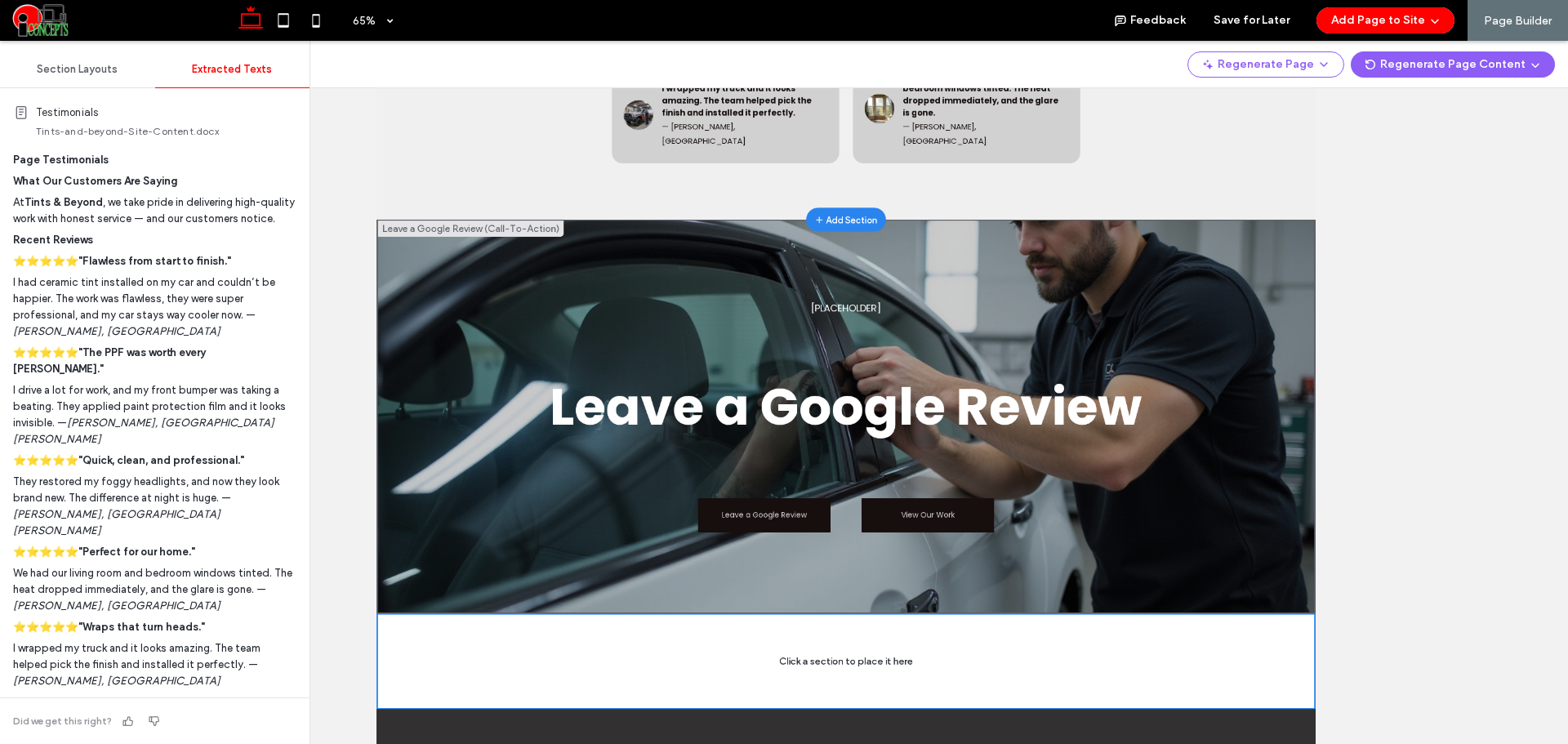
scroll to position [408, 0]
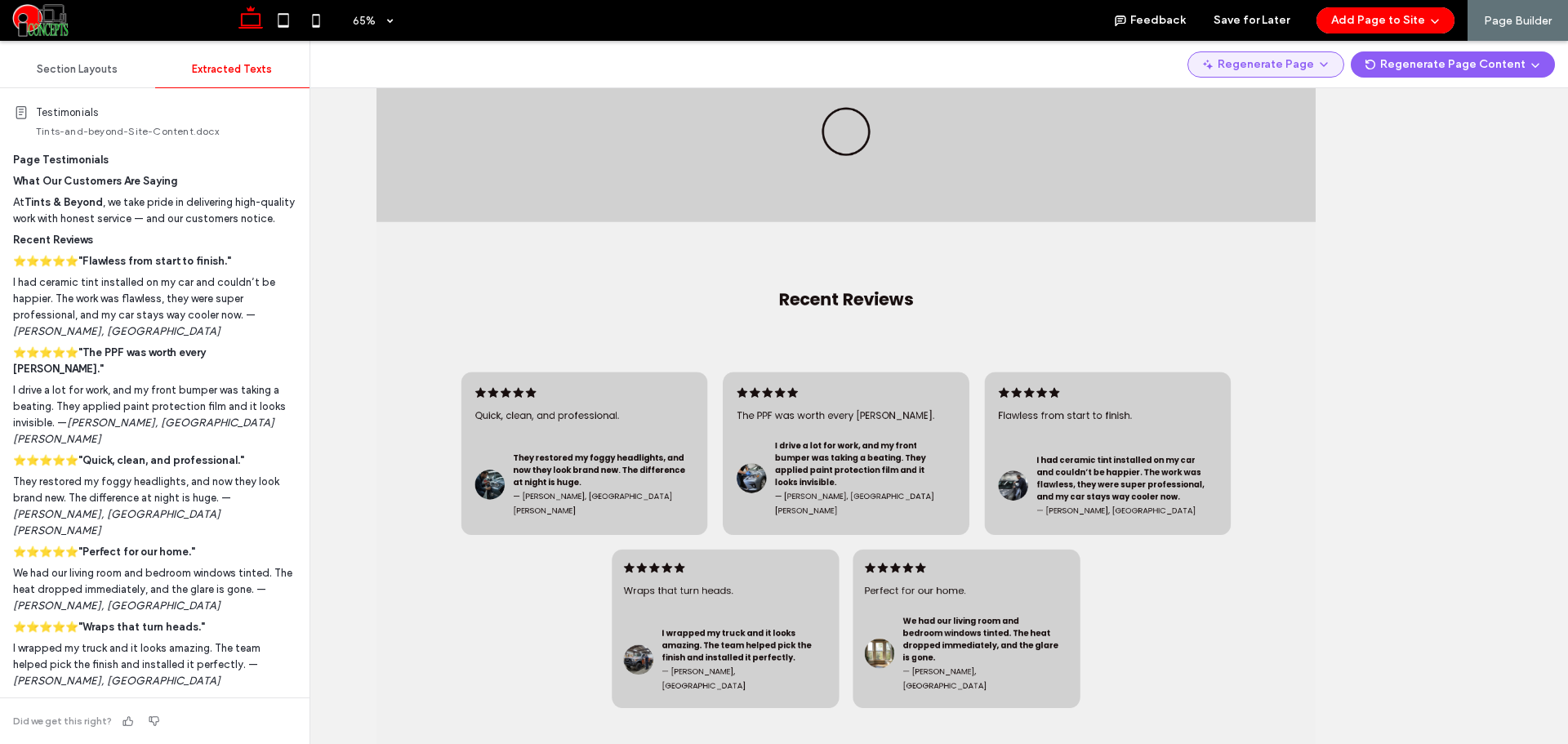
click at [1302, 64] on button "Regenerate Page" at bounding box center [1265, 64] width 156 height 26
click at [1290, 104] on span "Regenerate Page" at bounding box center [1280, 107] width 86 height 17
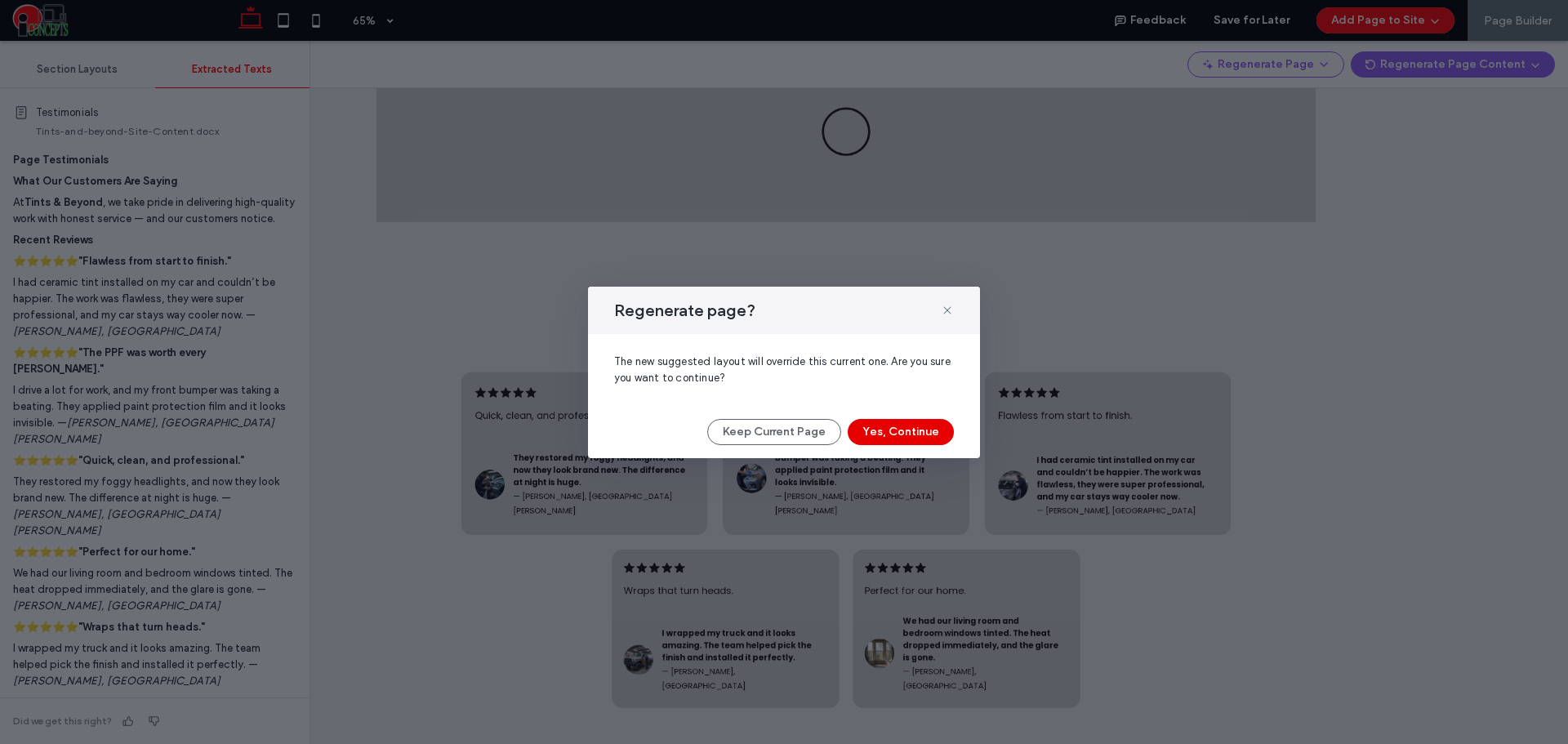
drag, startPoint x: 919, startPoint y: 431, endPoint x: 843, endPoint y: 1143, distance: 716.0
click at [919, 431] on button "Yes, Continue" at bounding box center [901, 431] width 106 height 26
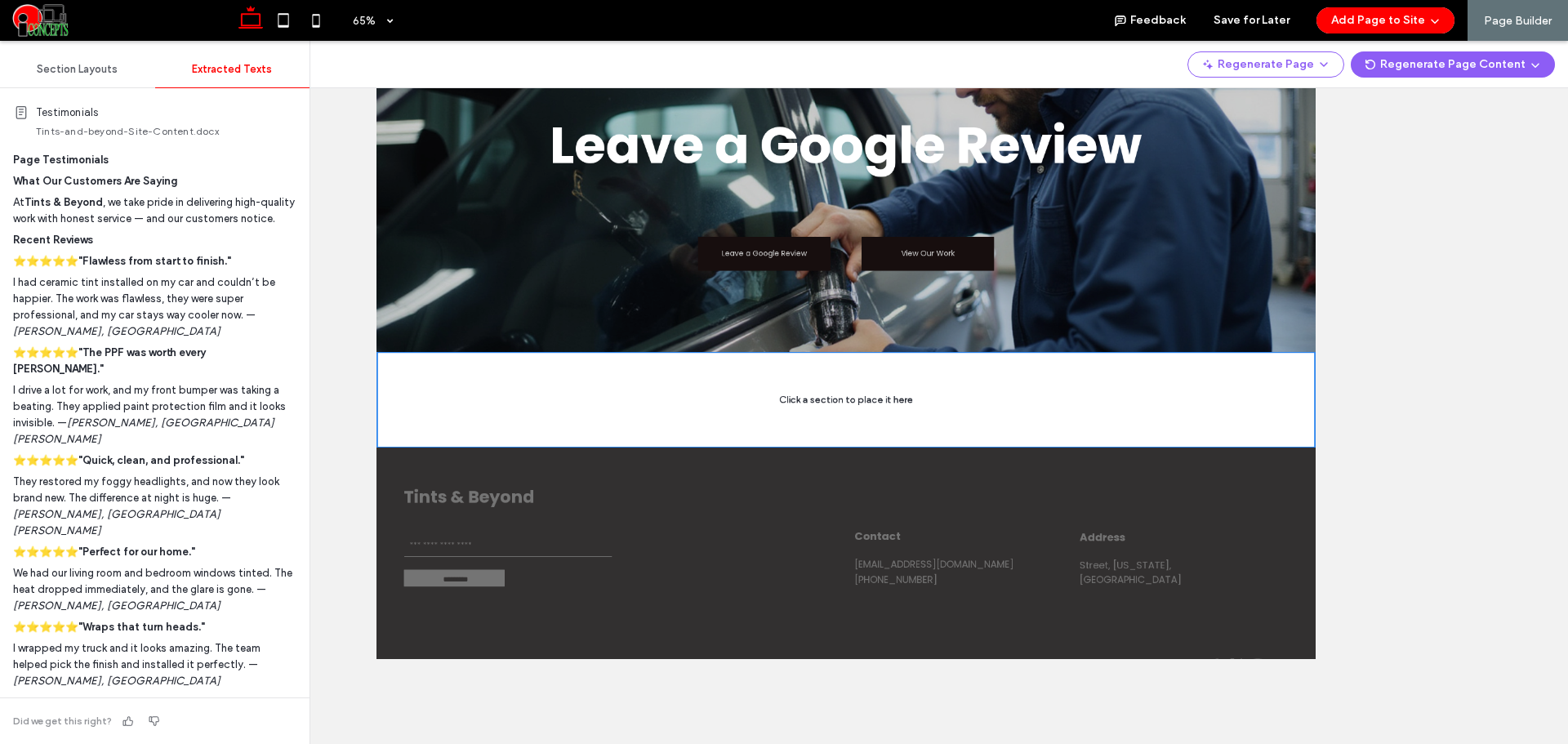
scroll to position [109, 0]
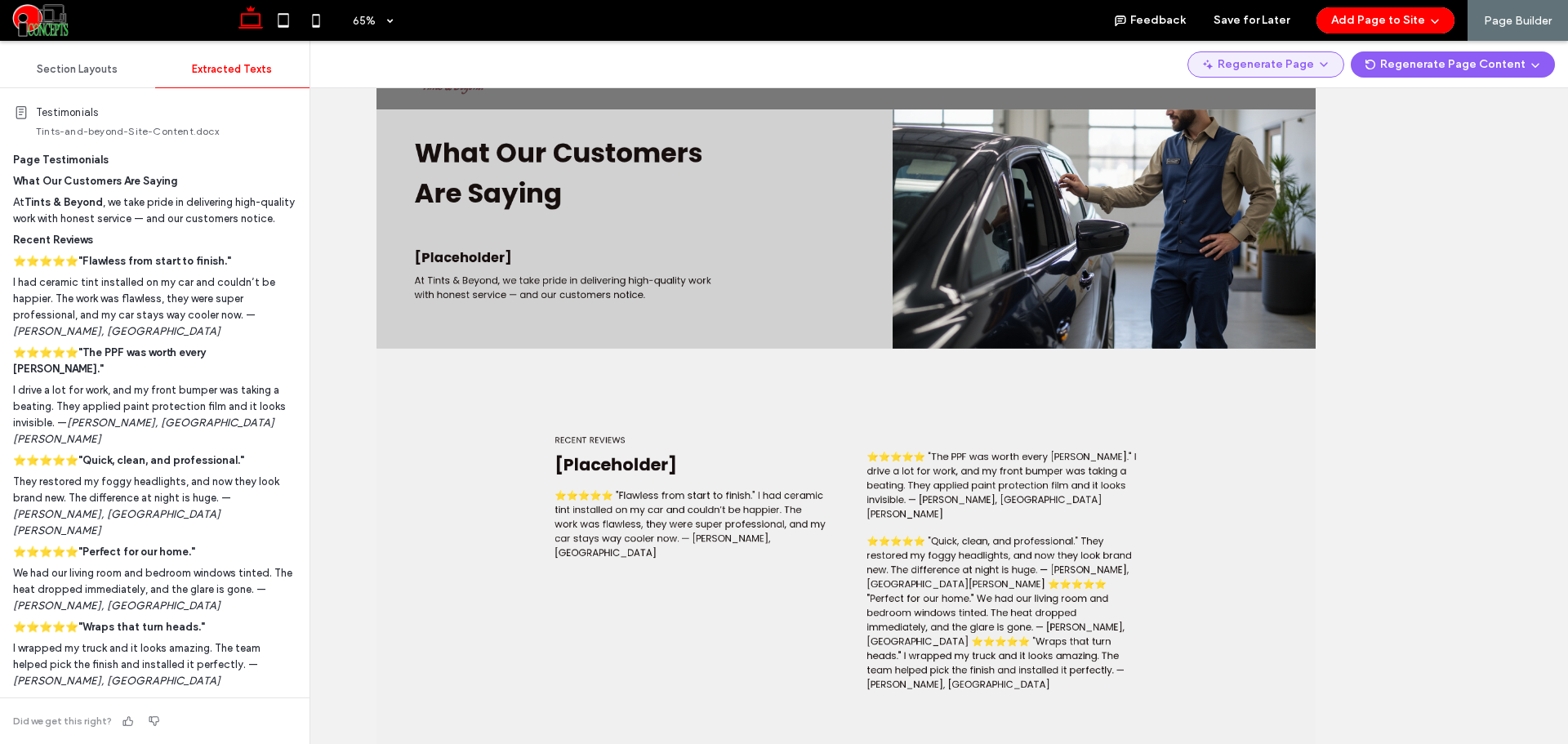
click at [1319, 69] on button "Regenerate Page" at bounding box center [1265, 64] width 156 height 26
click at [1302, 94] on div "Regenerate Page" at bounding box center [1278, 106] width 146 height 31
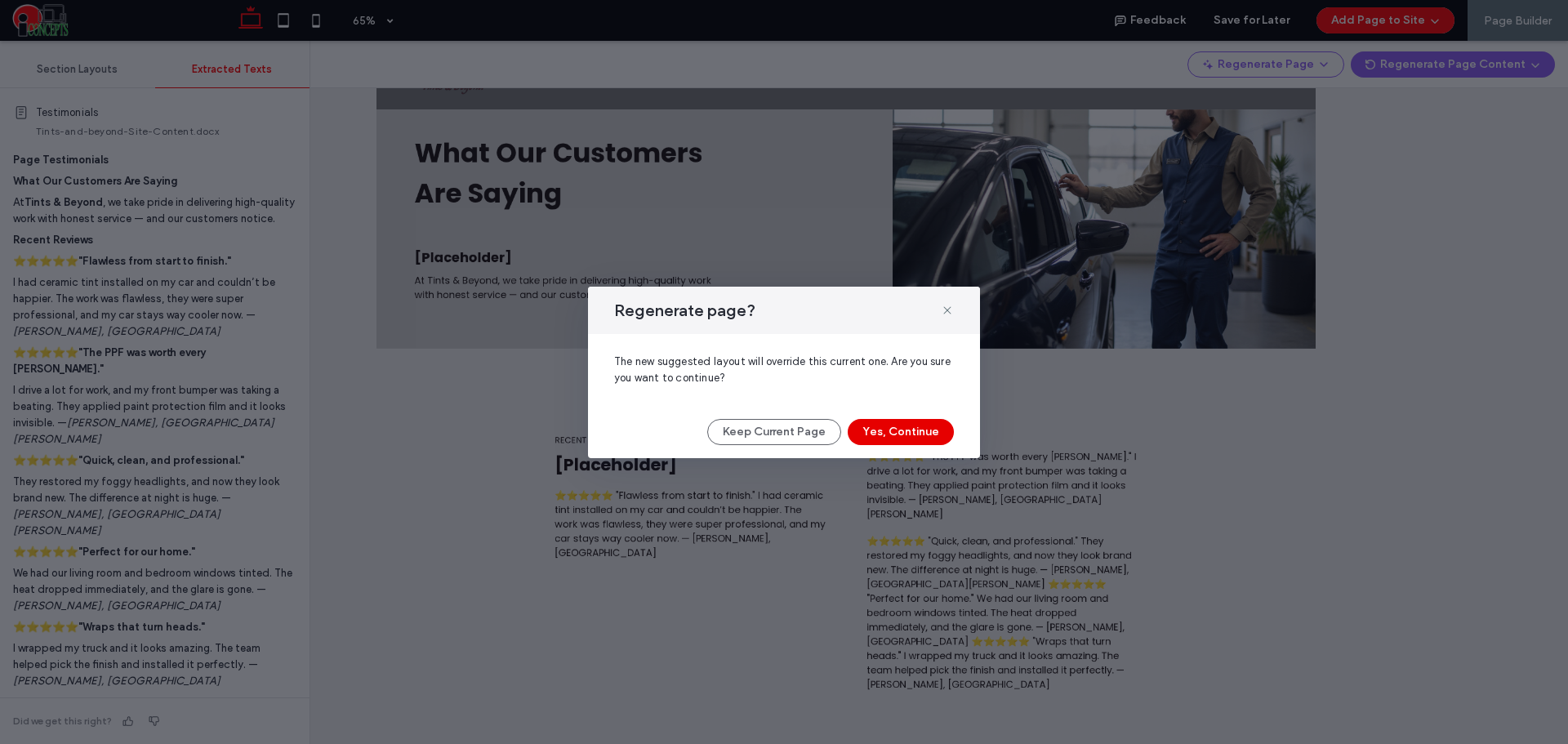
click at [908, 425] on button "Yes, Continue" at bounding box center [901, 431] width 106 height 26
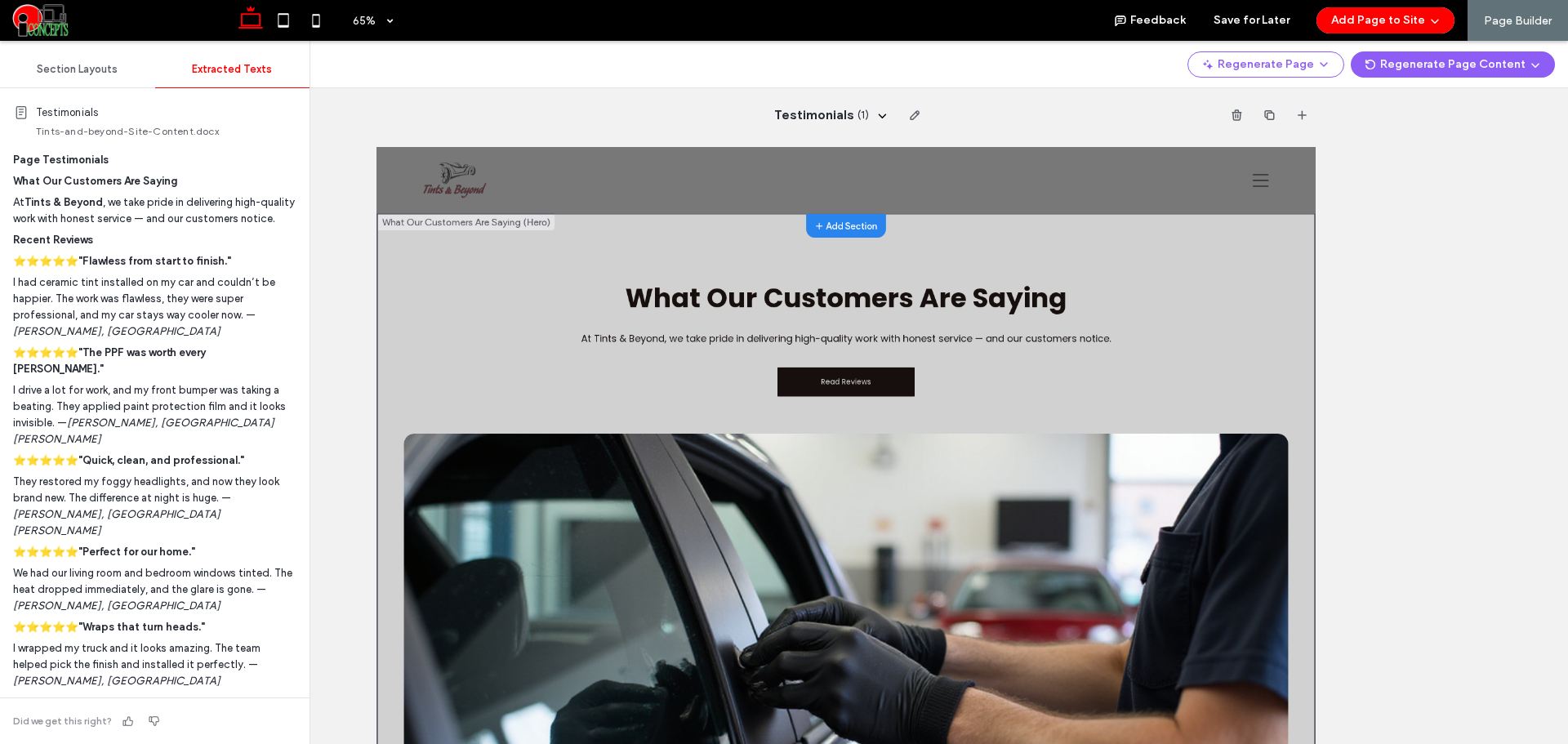
scroll to position [0, 0]
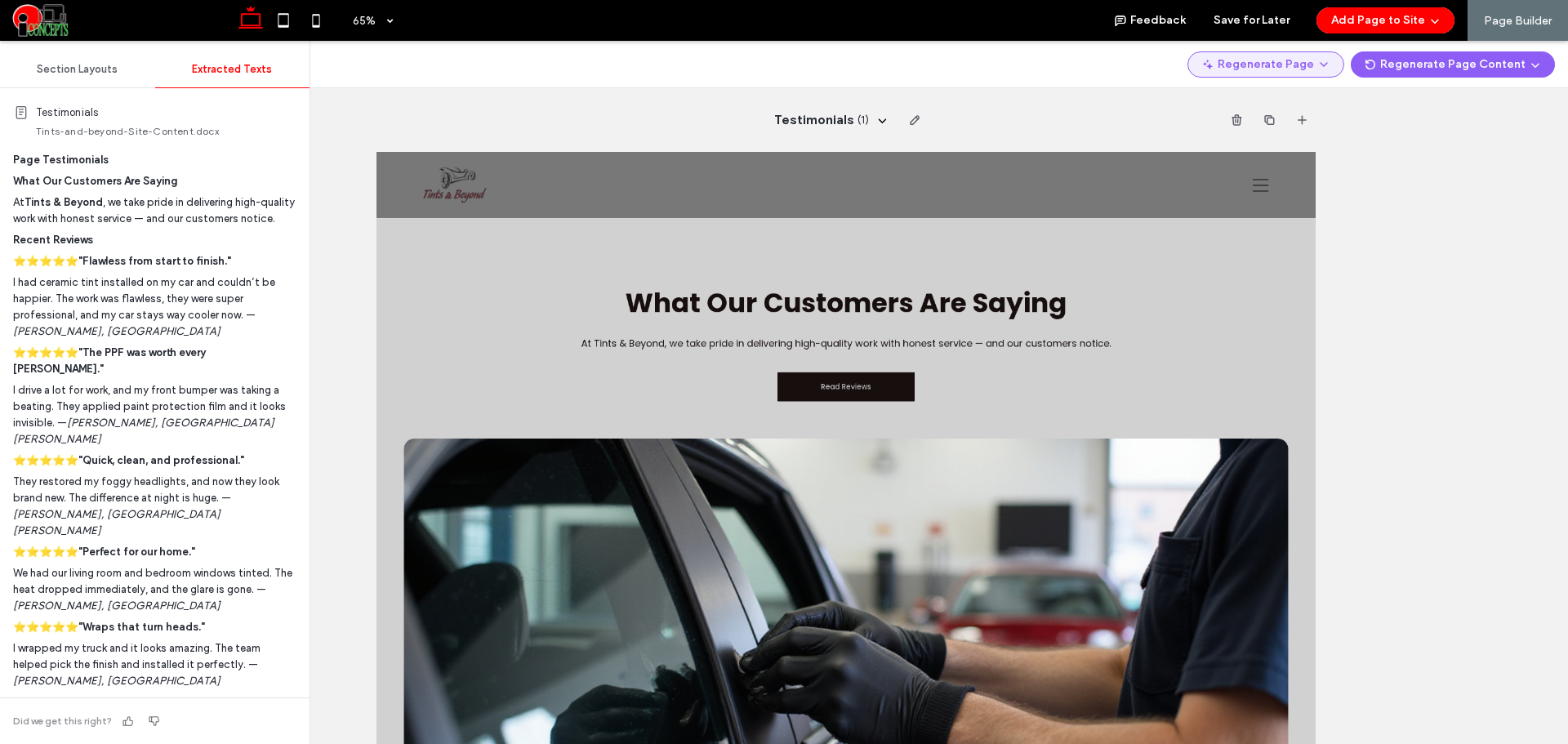
click at [1294, 69] on button "Regenerate Page" at bounding box center [1265, 64] width 156 height 26
click at [1249, 98] on div "Regenerate Page" at bounding box center [1278, 106] width 146 height 31
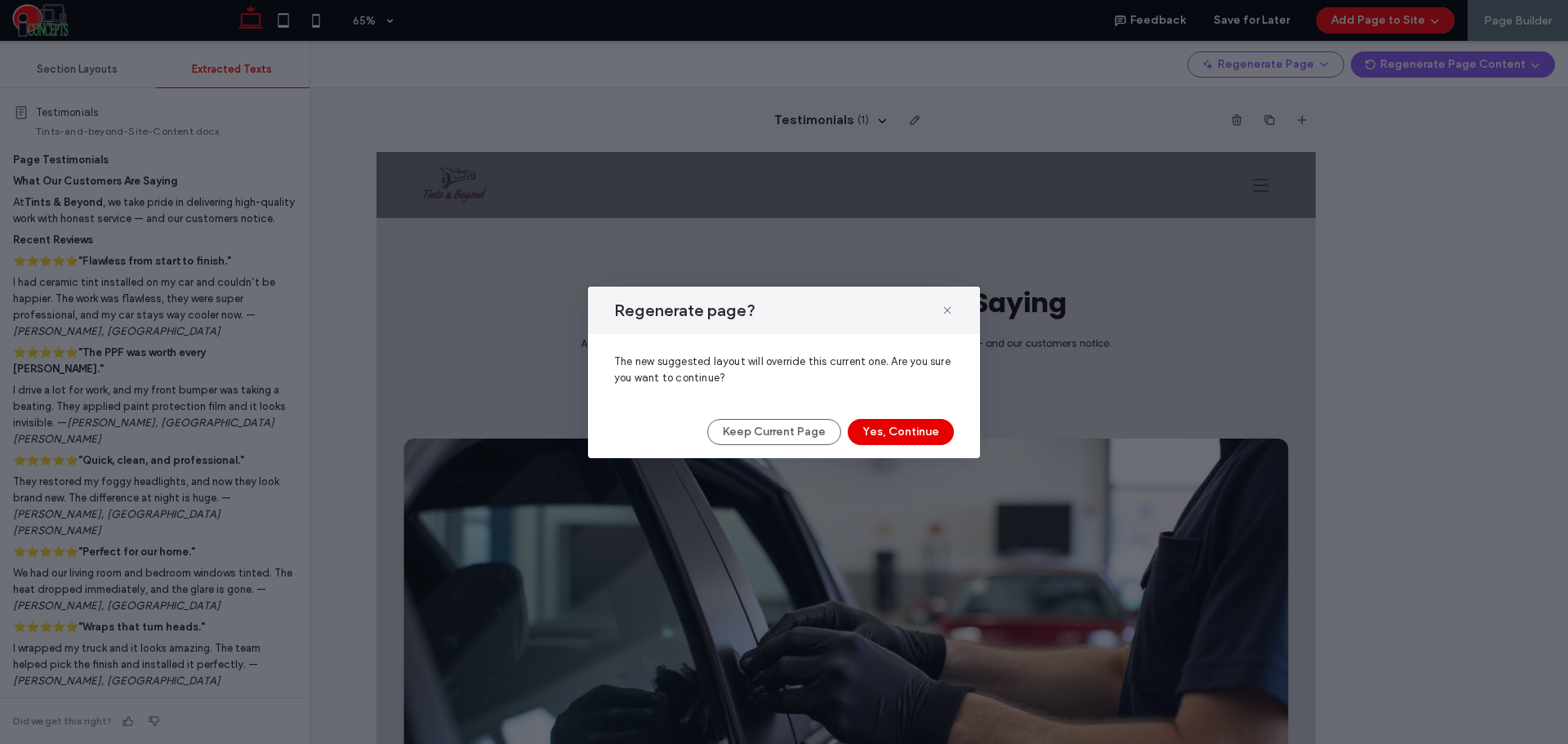
click at [918, 437] on button "Yes, Continue" at bounding box center [901, 431] width 106 height 26
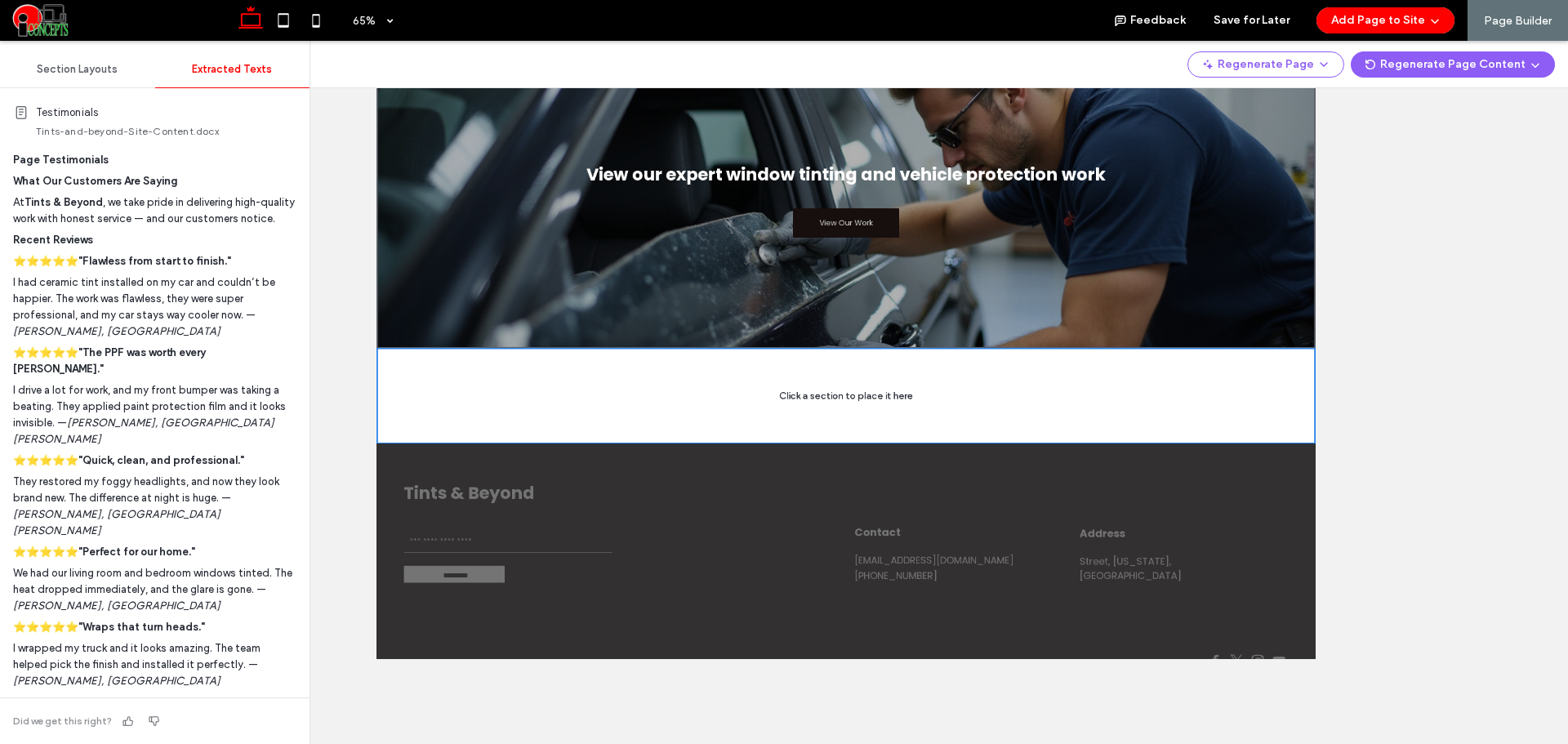
scroll to position [312, 0]
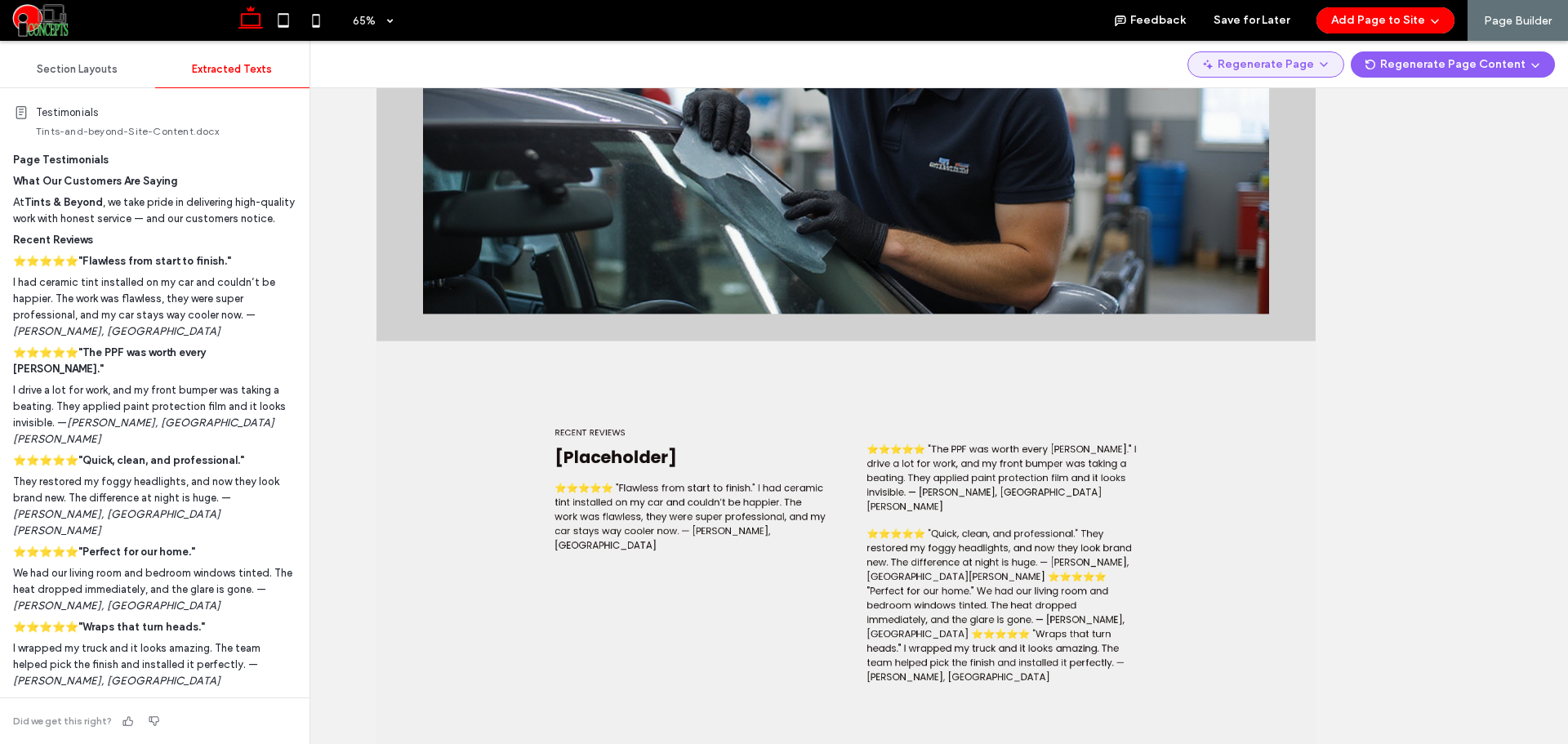
click at [1259, 63] on button "Regenerate Page" at bounding box center [1265, 64] width 156 height 26
click at [1244, 96] on div "Regenerate Page" at bounding box center [1278, 106] width 146 height 31
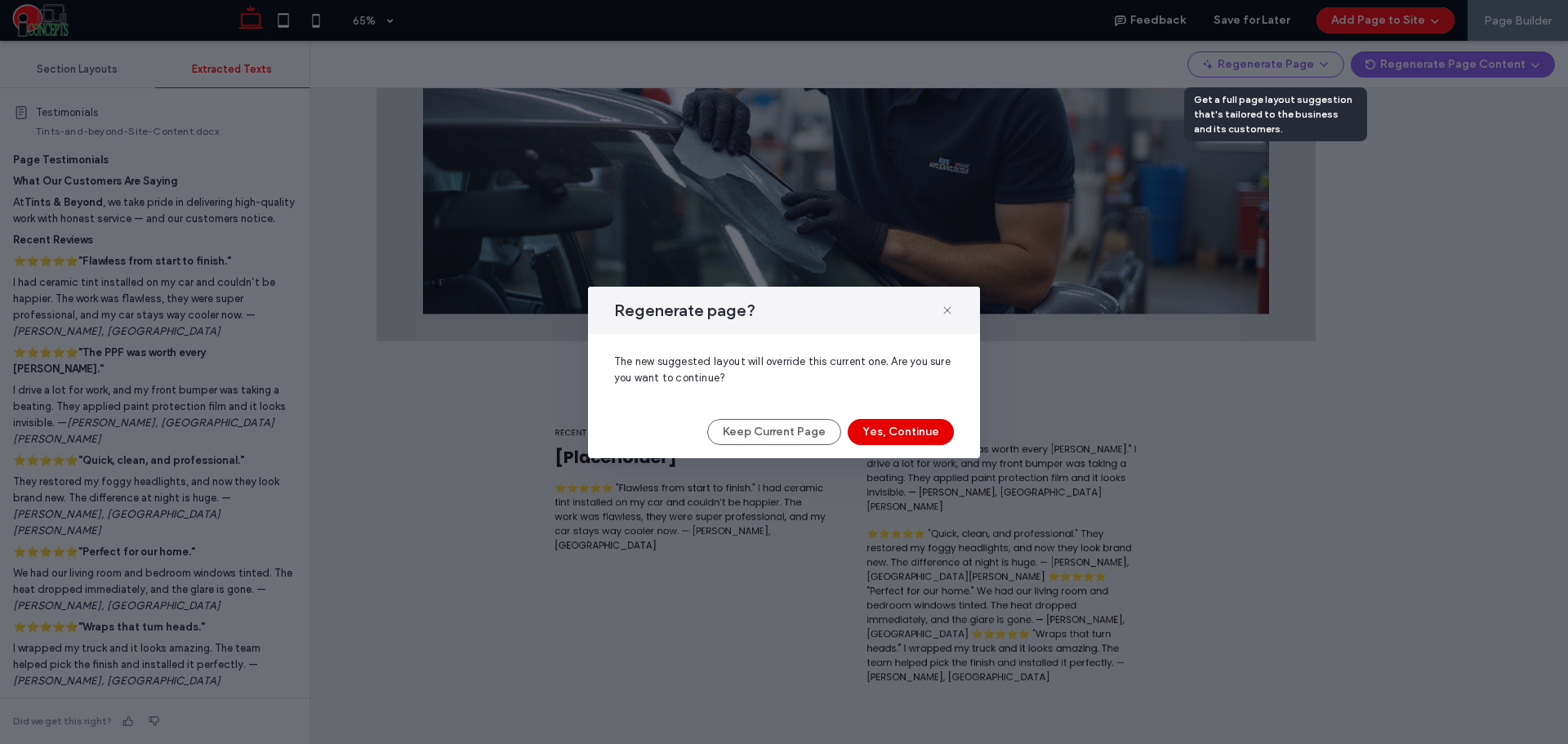
click at [942, 431] on button "Yes, Continue" at bounding box center [901, 431] width 106 height 26
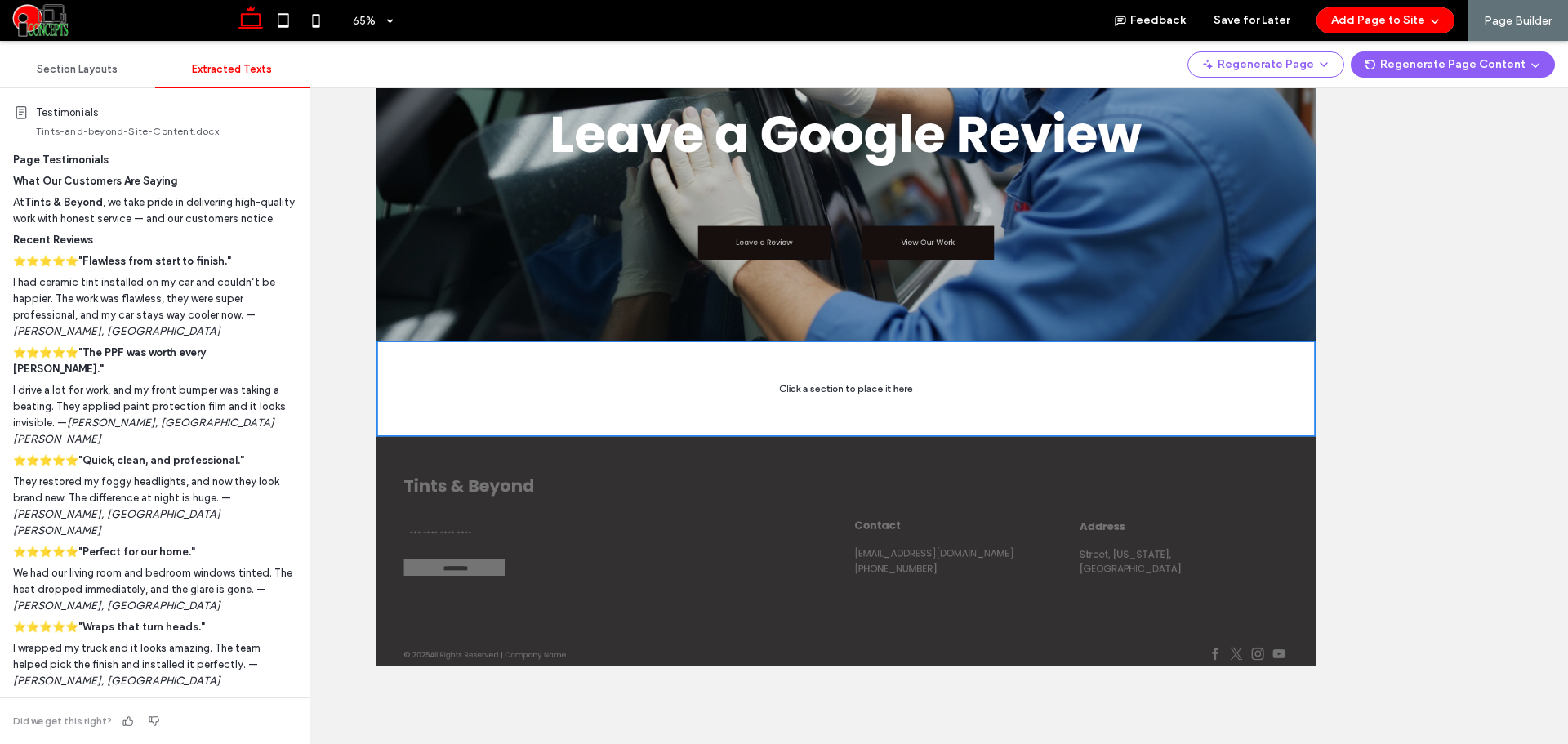
scroll to position [828, 0]
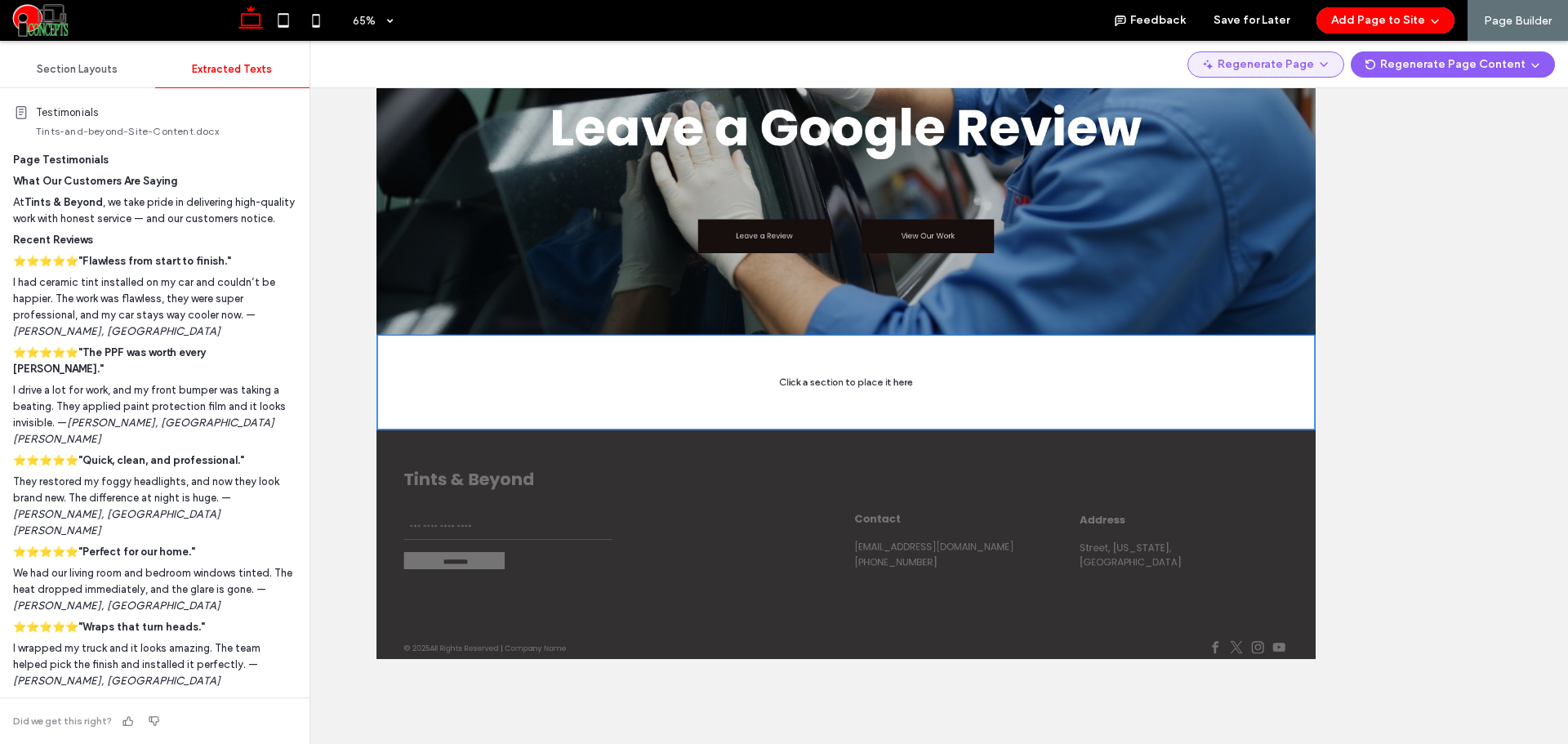
click at [1254, 62] on button "Regenerate Page" at bounding box center [1265, 64] width 156 height 26
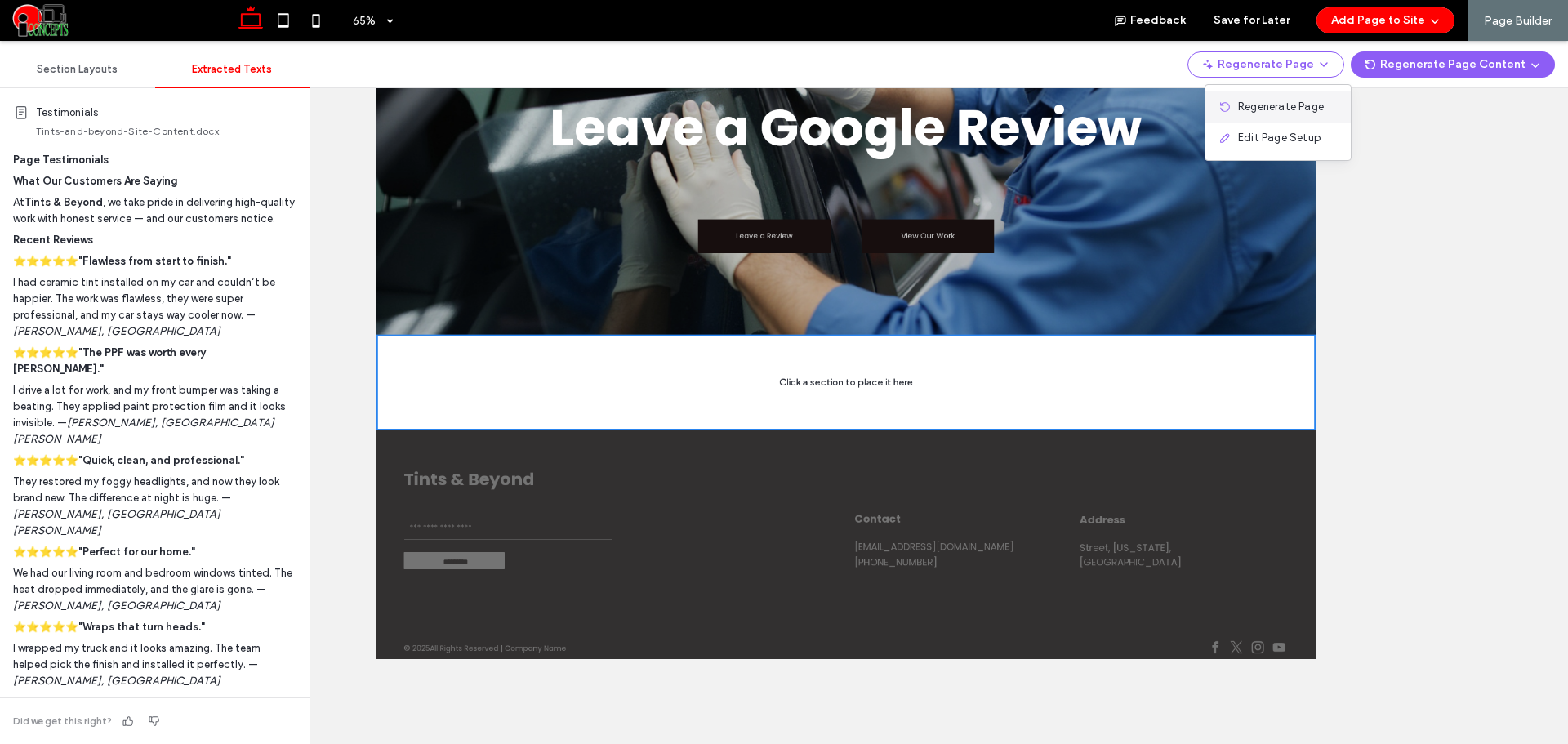
click at [1244, 103] on span "Regenerate Page" at bounding box center [1280, 107] width 86 height 17
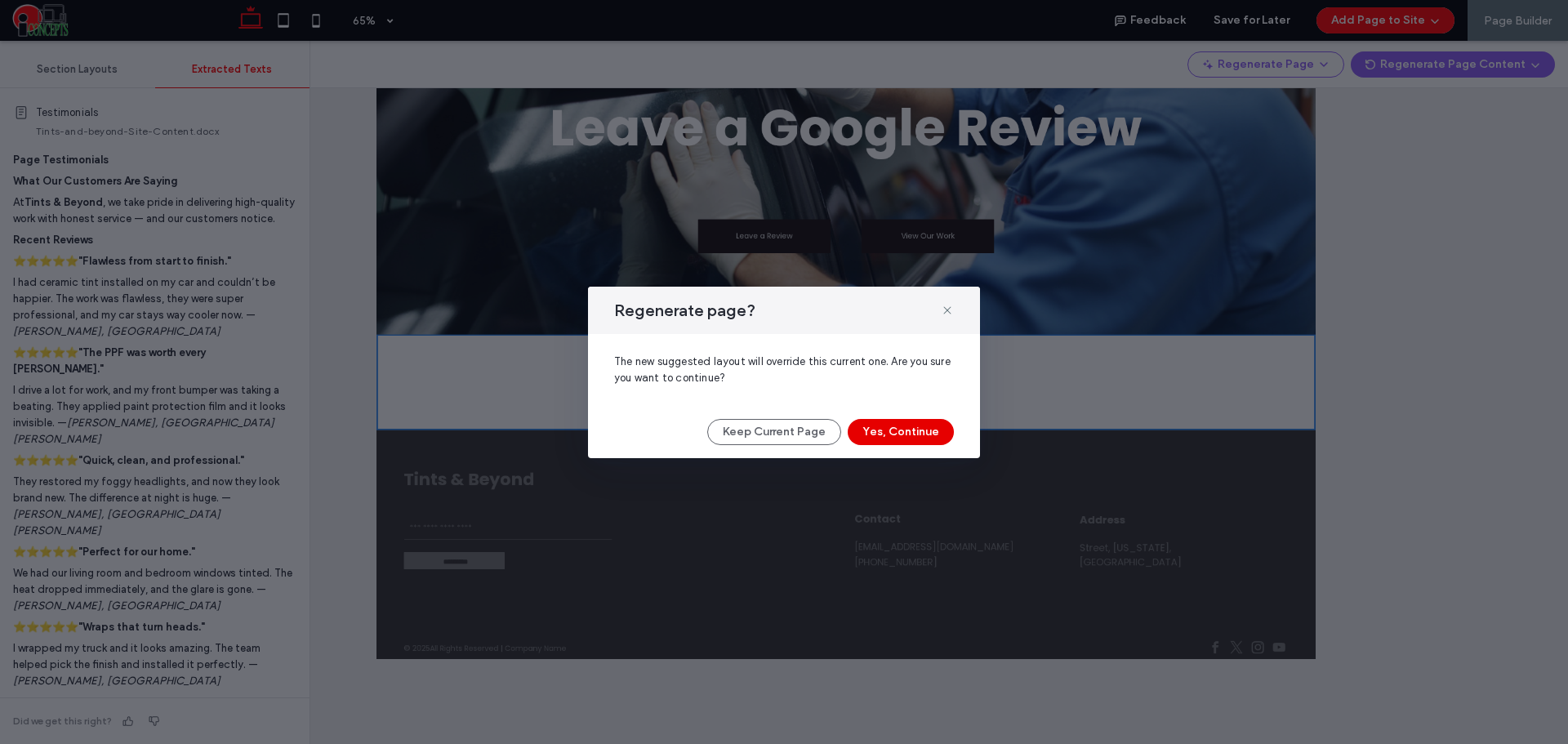
click at [935, 434] on button "Yes, Continue" at bounding box center [901, 431] width 106 height 26
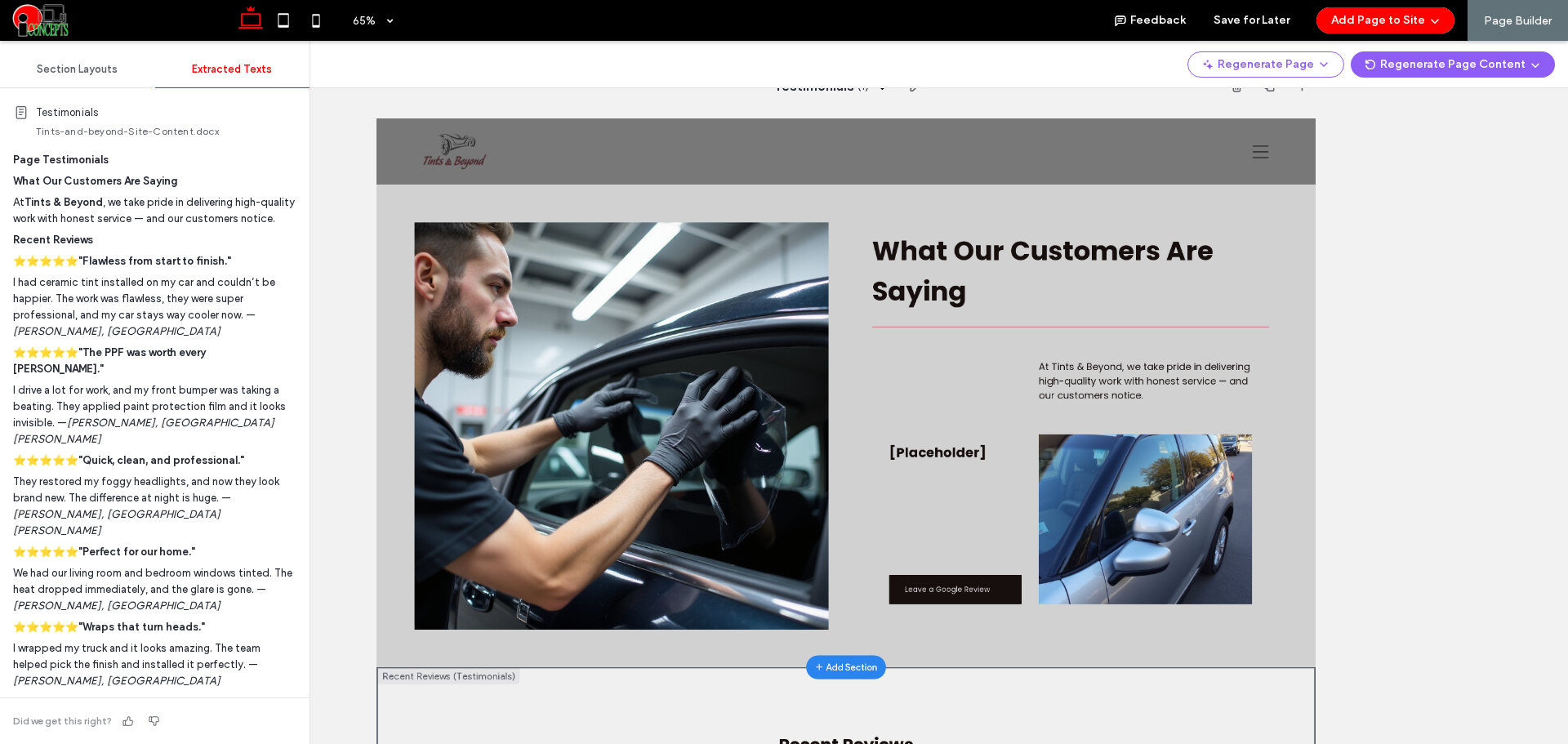
scroll to position [0, 0]
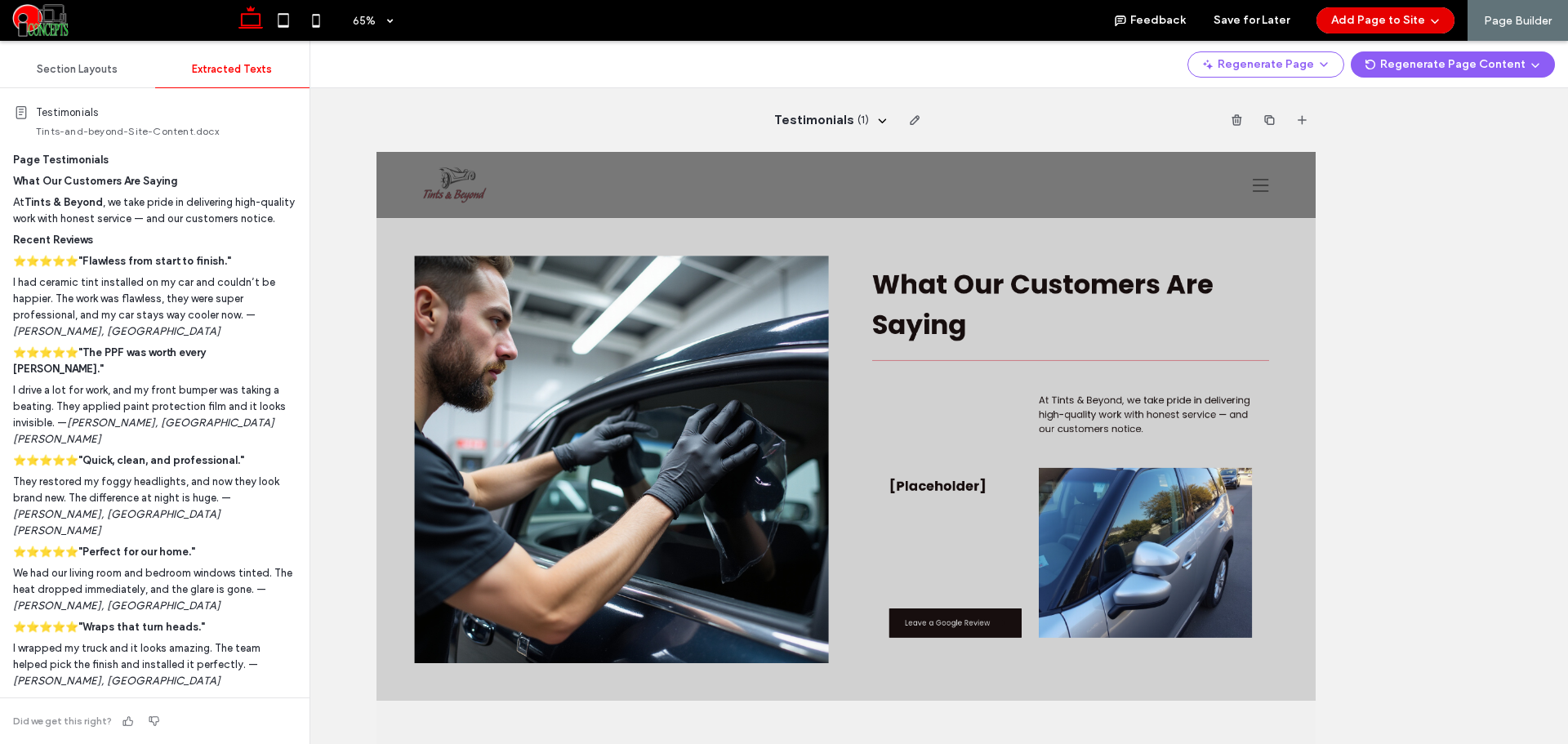
click at [1373, 17] on button "Add Page to Site" at bounding box center [1385, 20] width 138 height 26
click at [1355, 59] on span "Add & Create Another" at bounding box center [1379, 63] width 111 height 17
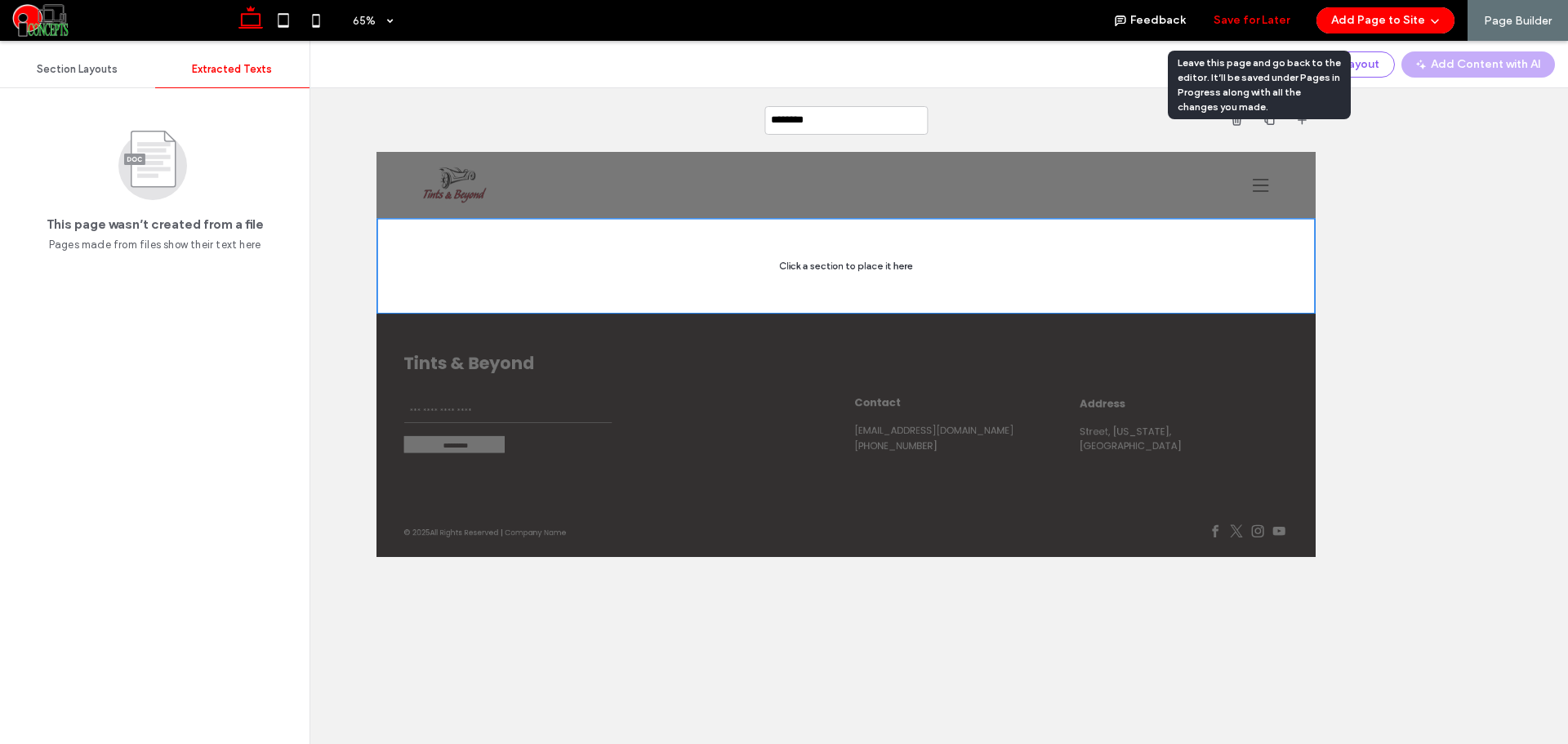
click at [1250, 23] on button "Save for Later" at bounding box center [1251, 20] width 76 height 26
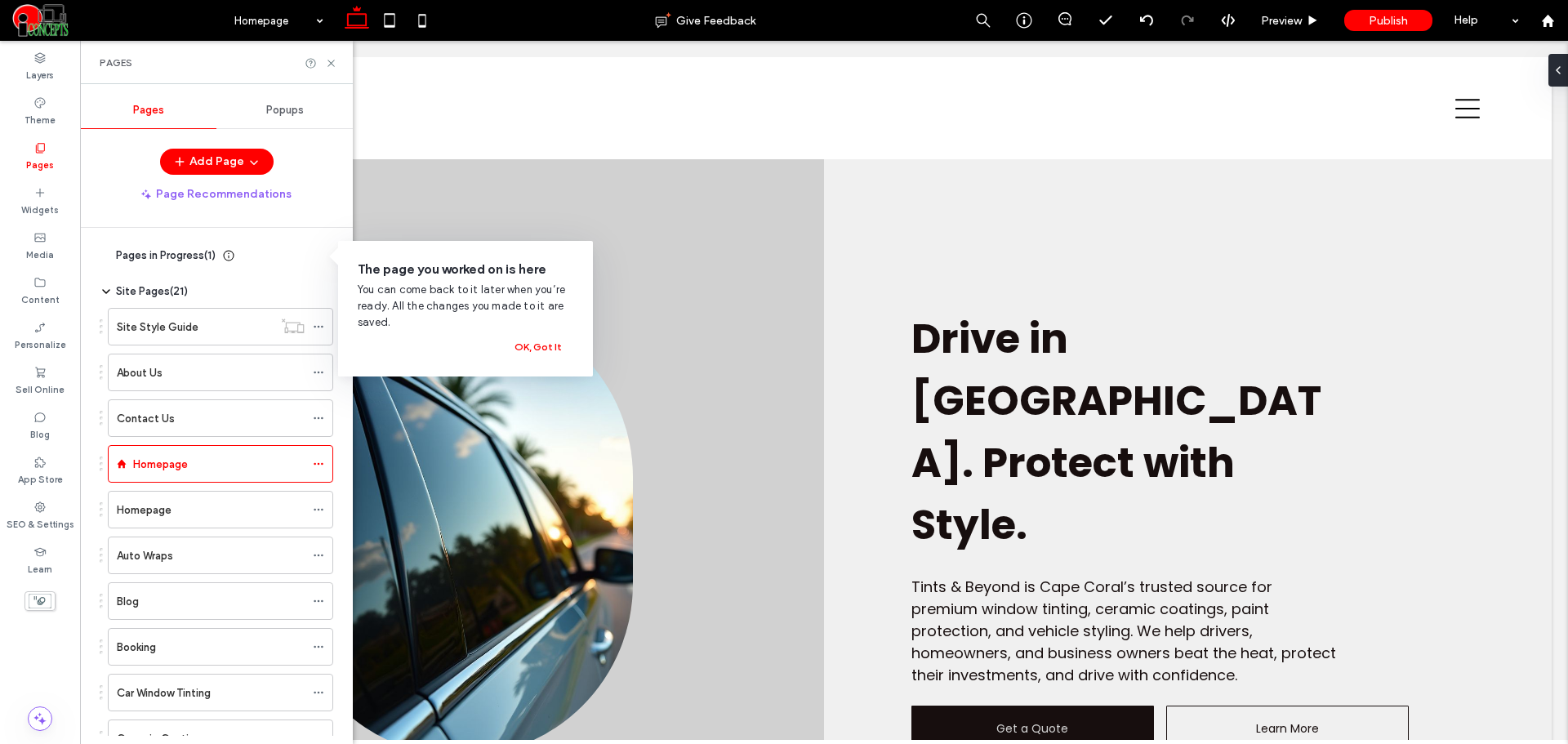
click at [181, 248] on span "Pages in Progress ( 1 )" at bounding box center [166, 256] width 100 height 17
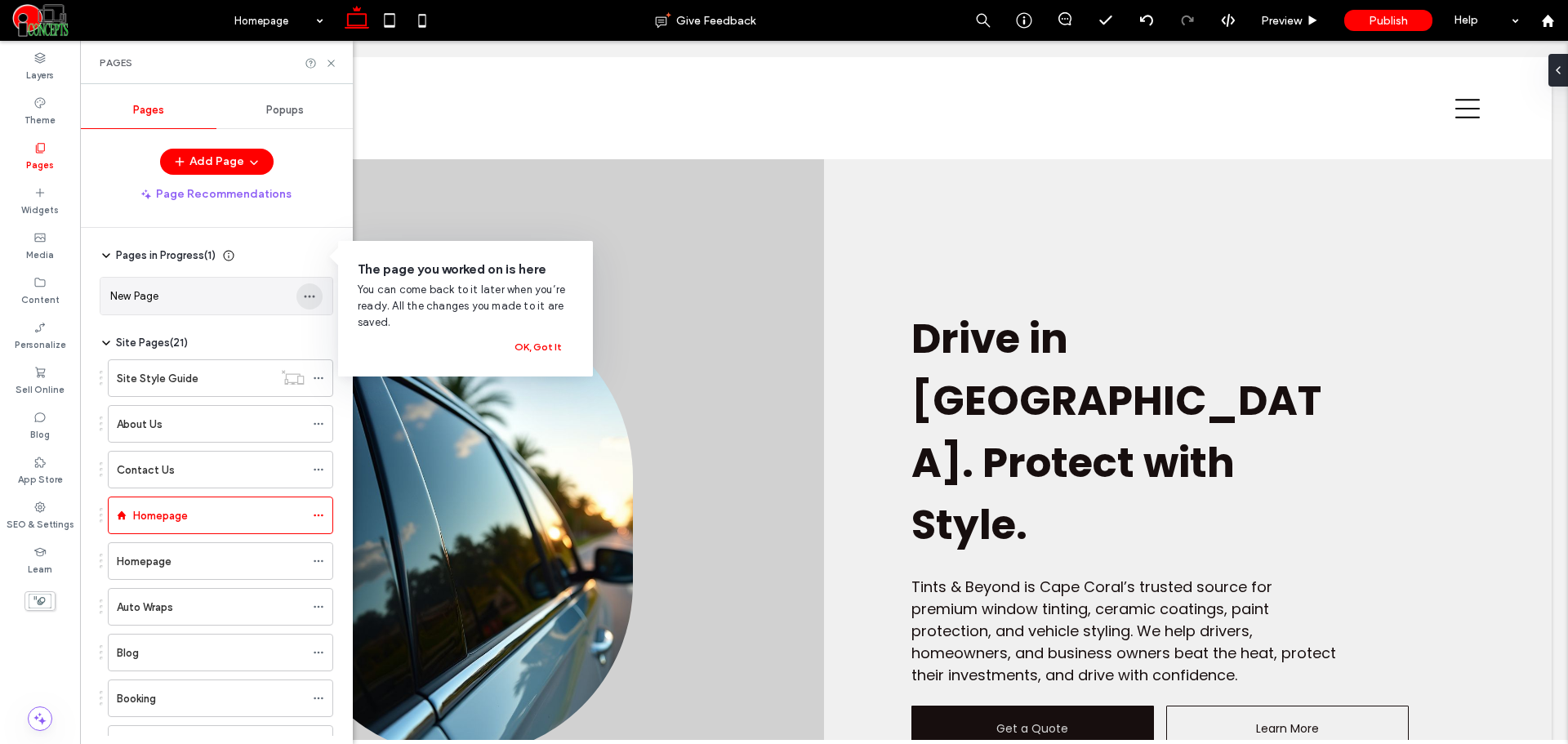
click at [315, 295] on icon "button" at bounding box center [309, 297] width 13 height 13
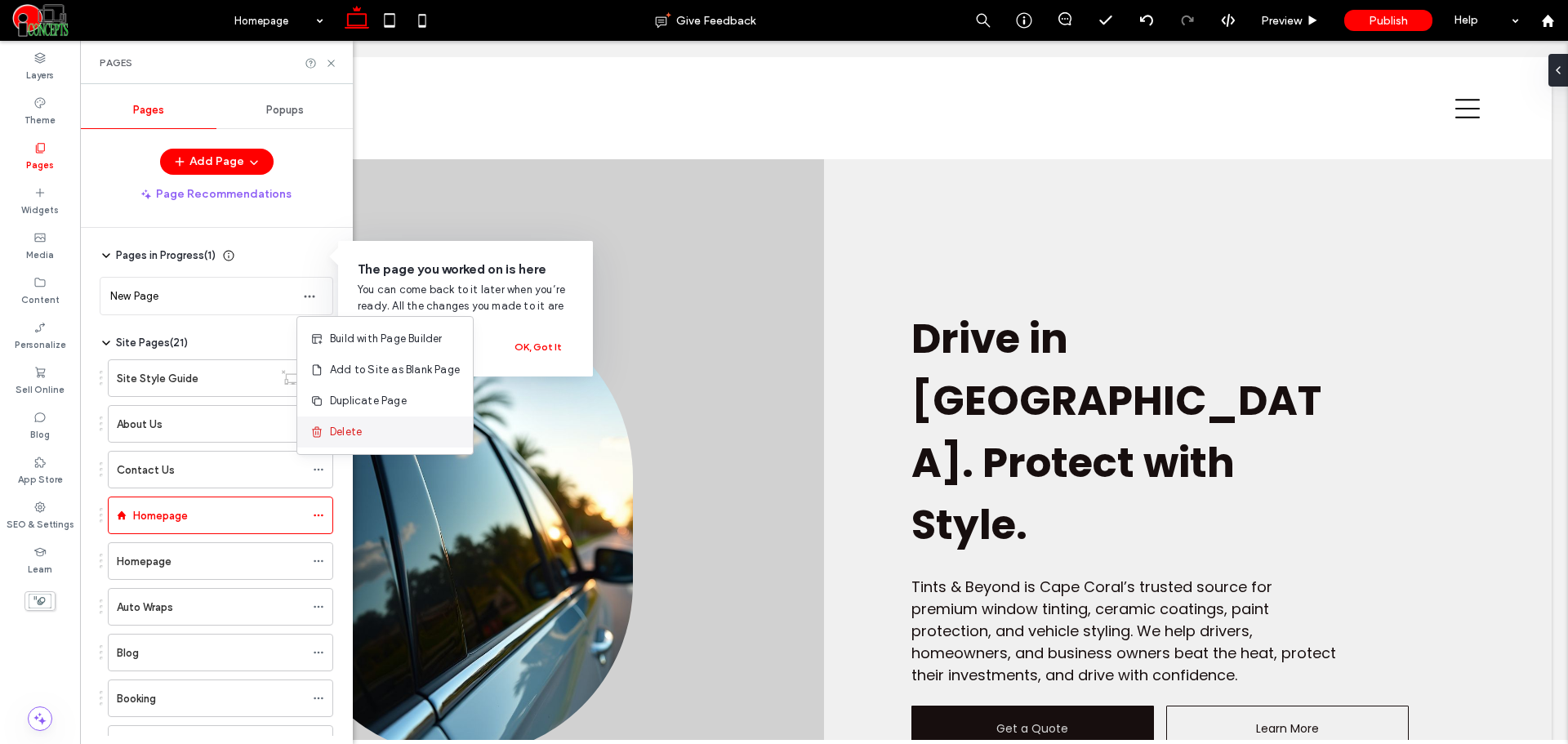
click at [357, 430] on span "Delete" at bounding box center [346, 432] width 32 height 17
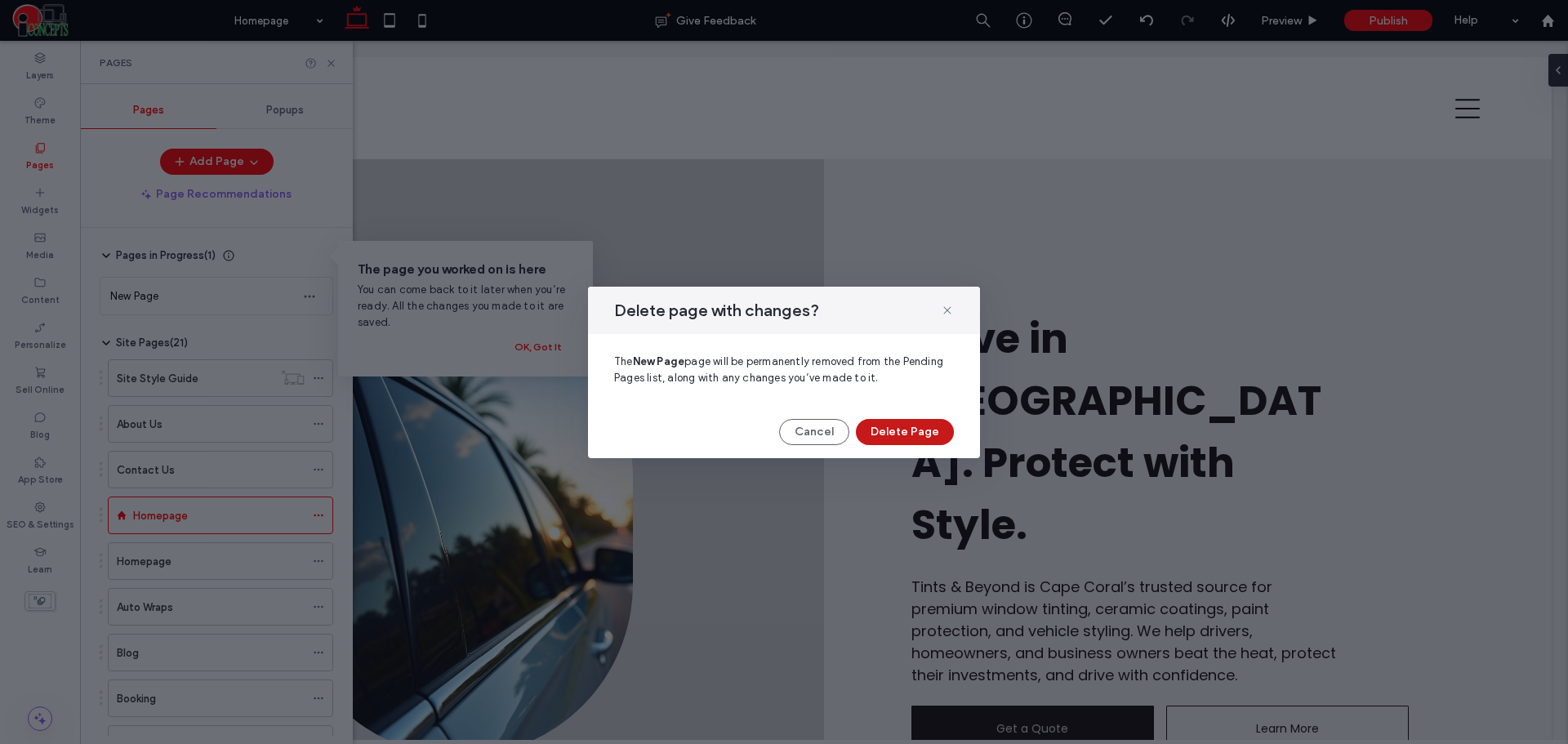
click at [885, 432] on button "Delete Page" at bounding box center [904, 431] width 98 height 26
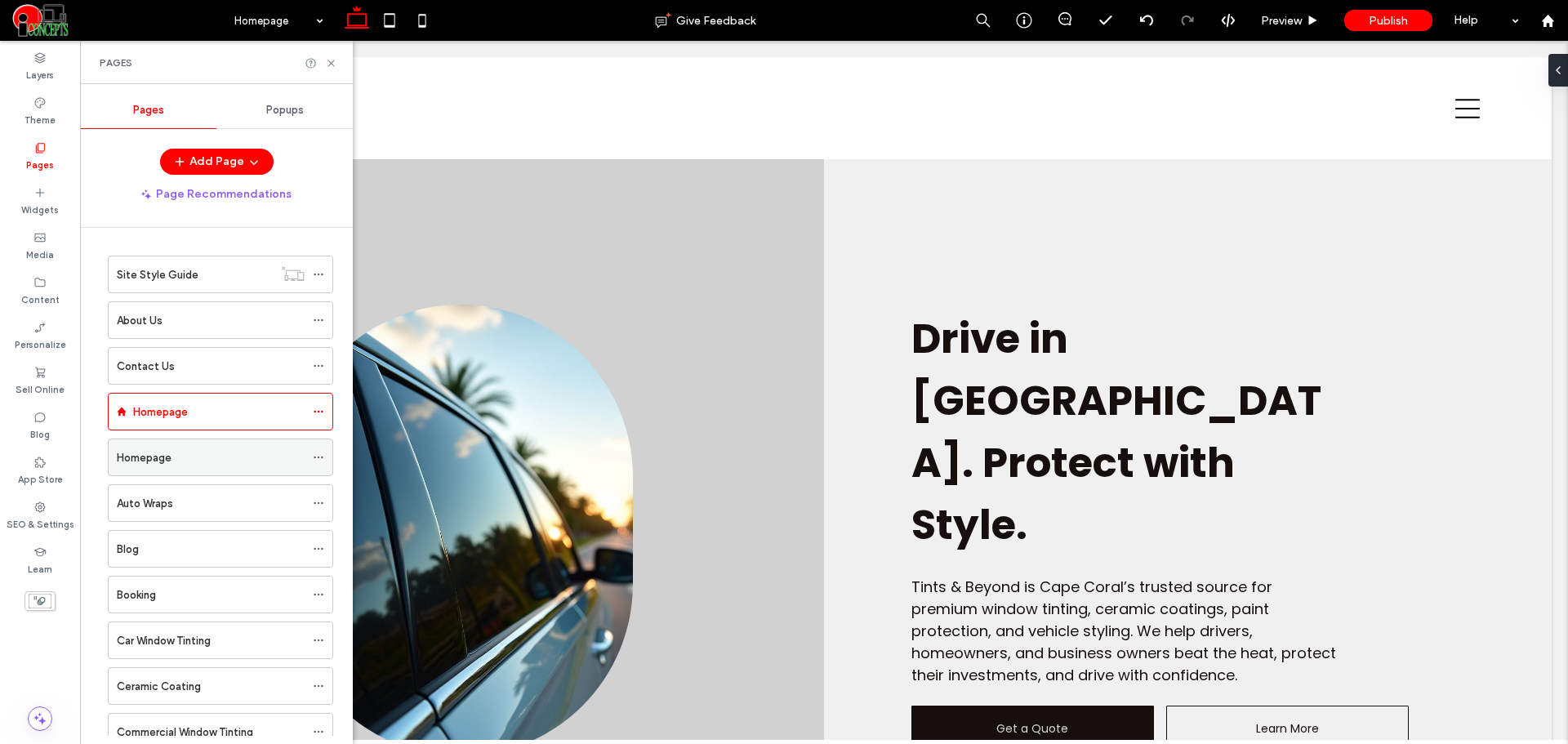
click at [219, 463] on div "Homepage" at bounding box center [211, 457] width 188 height 18
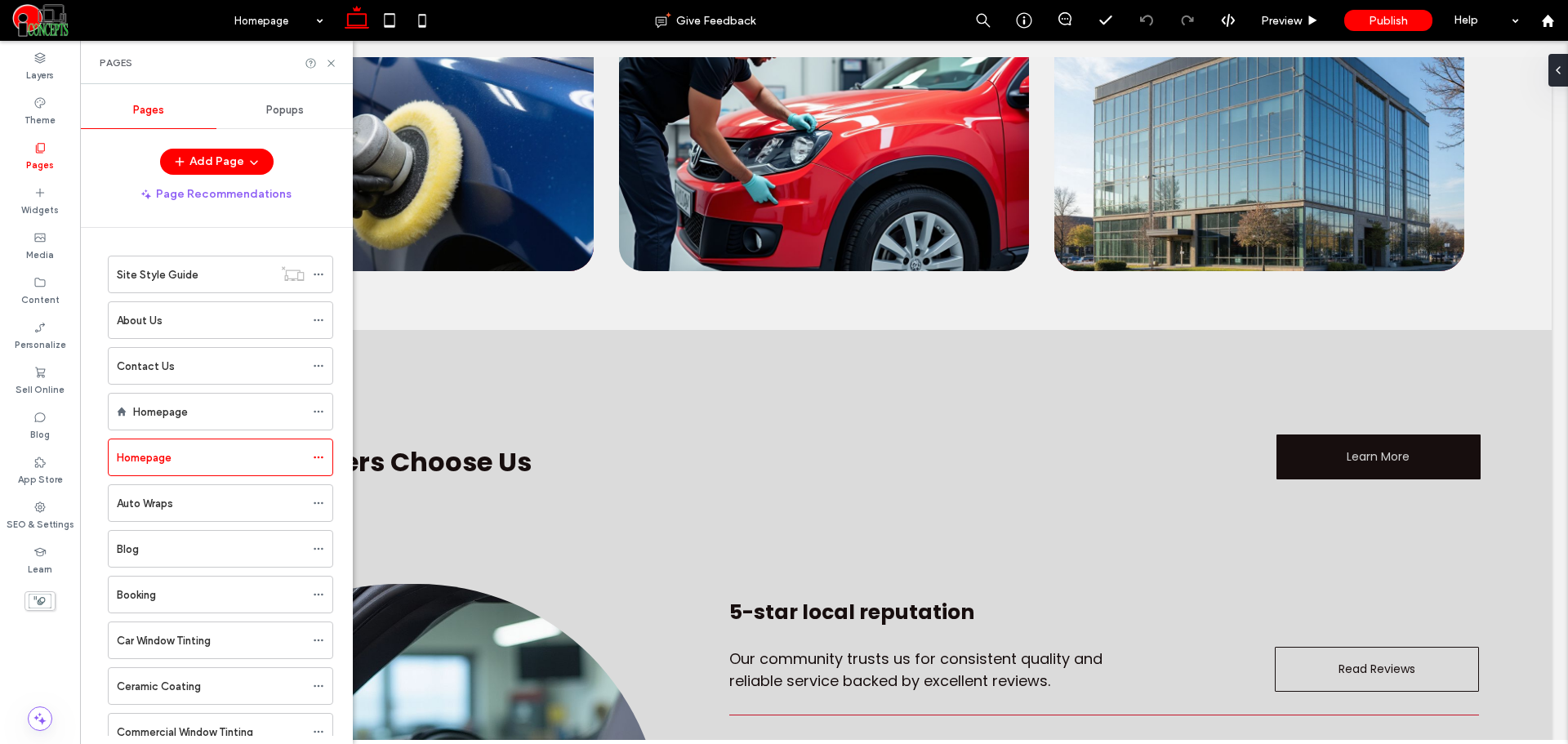
scroll to position [953, 0]
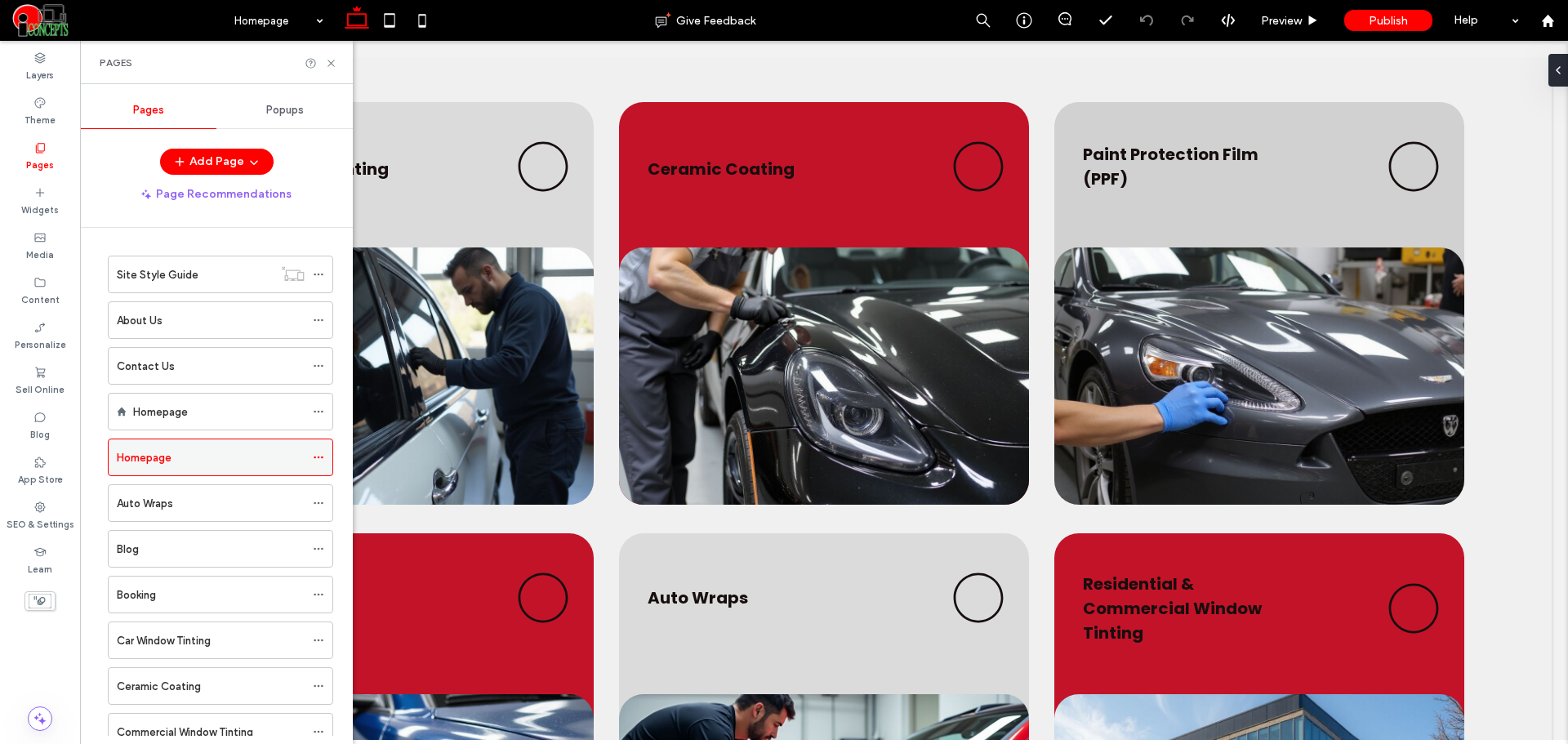
click at [320, 457] on icon at bounding box center [319, 457] width 12 height 12
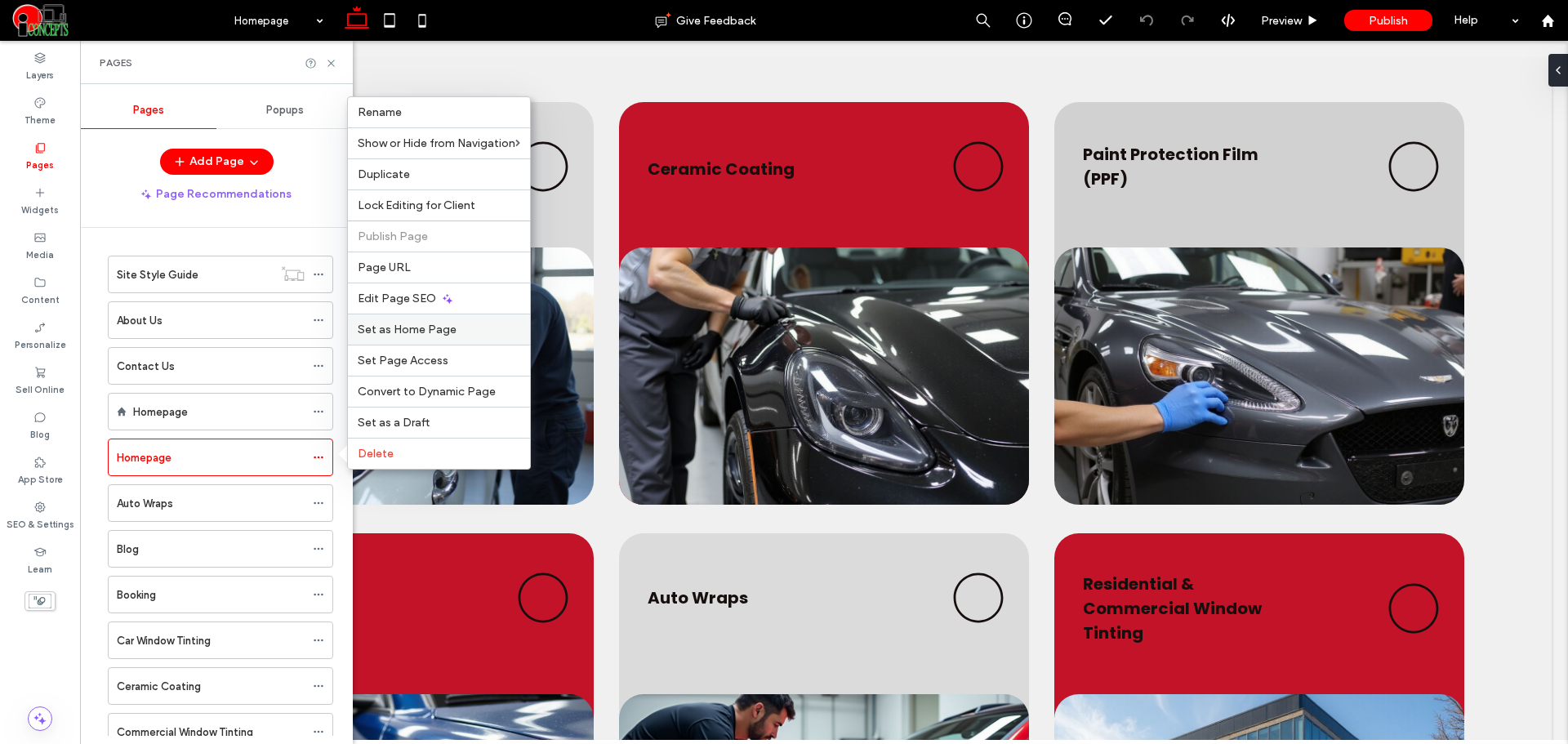
click at [404, 328] on span "Set as Home Page" at bounding box center [407, 329] width 99 height 14
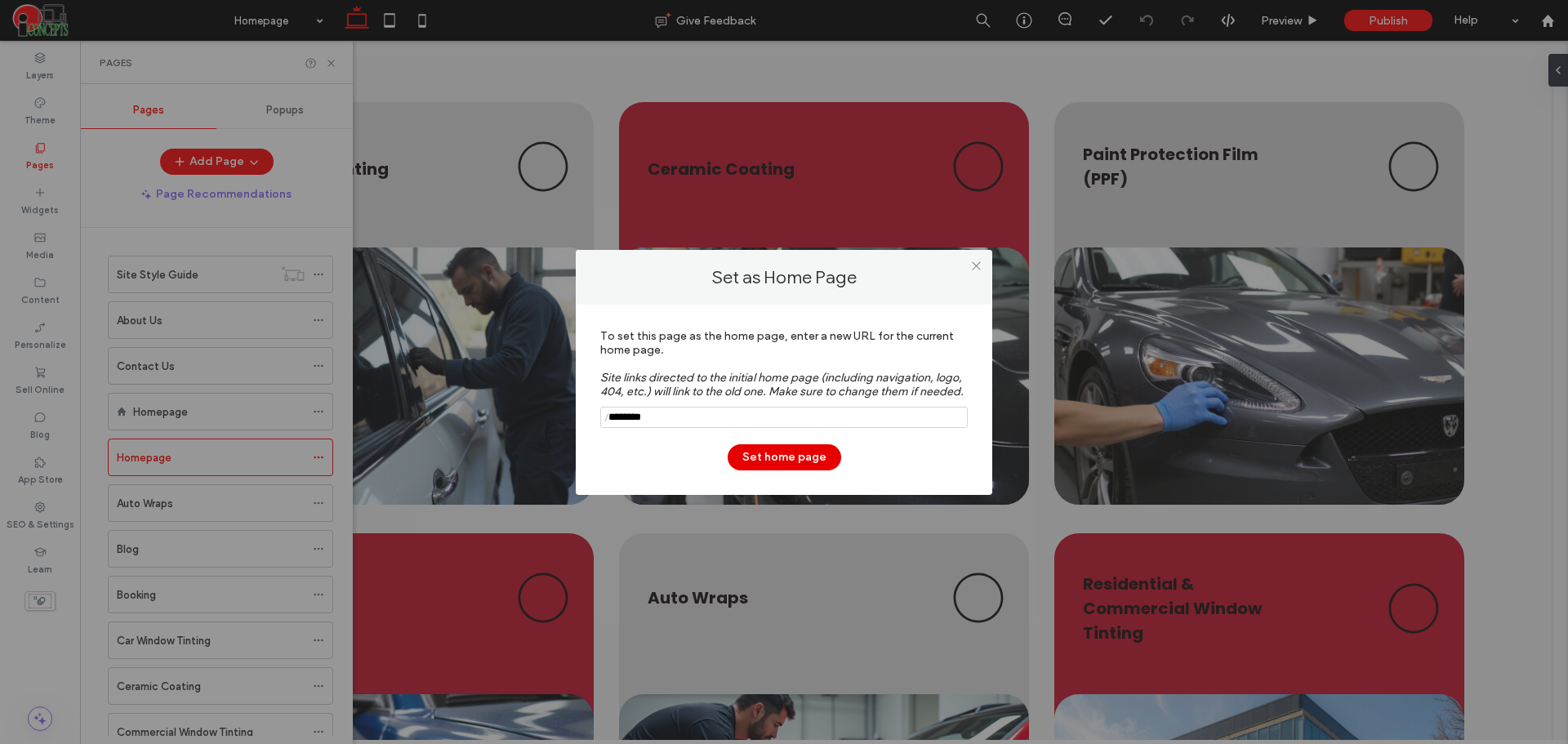
click at [785, 456] on button "Set home page" at bounding box center [784, 456] width 114 height 26
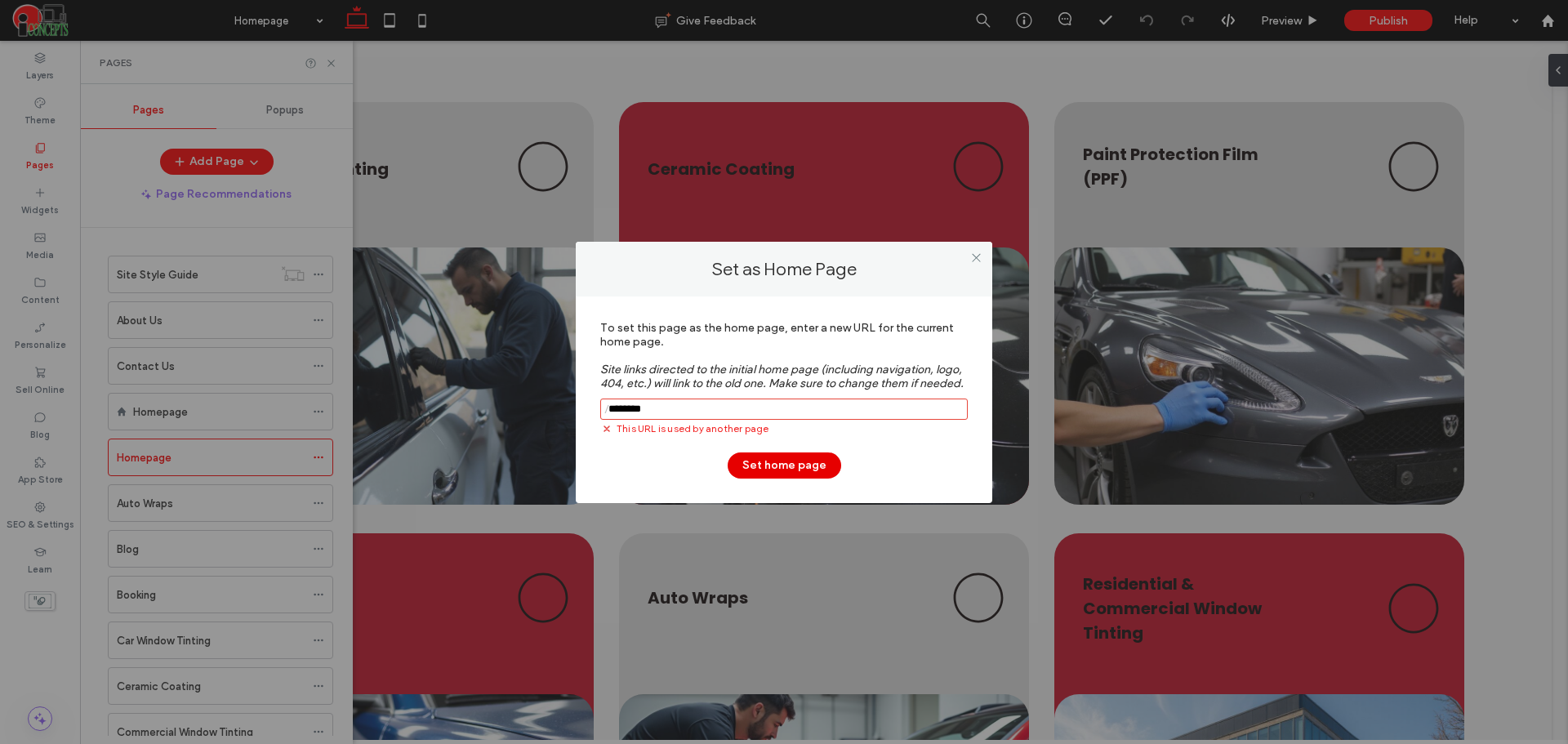
click at [784, 466] on button "Set home page" at bounding box center [784, 465] width 114 height 26
click at [970, 258] on icon at bounding box center [976, 257] width 13 height 13
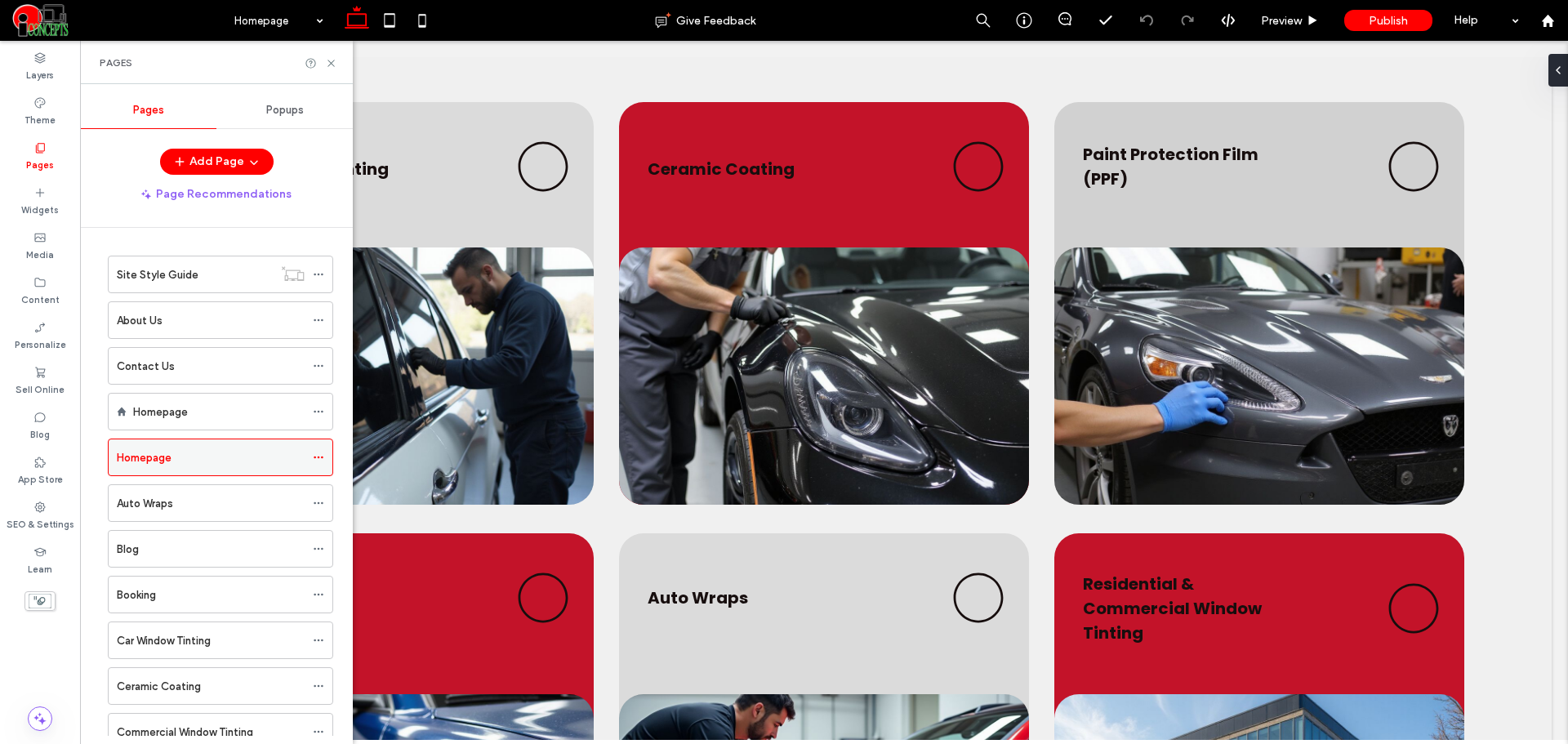
click at [320, 456] on icon at bounding box center [319, 457] width 12 height 12
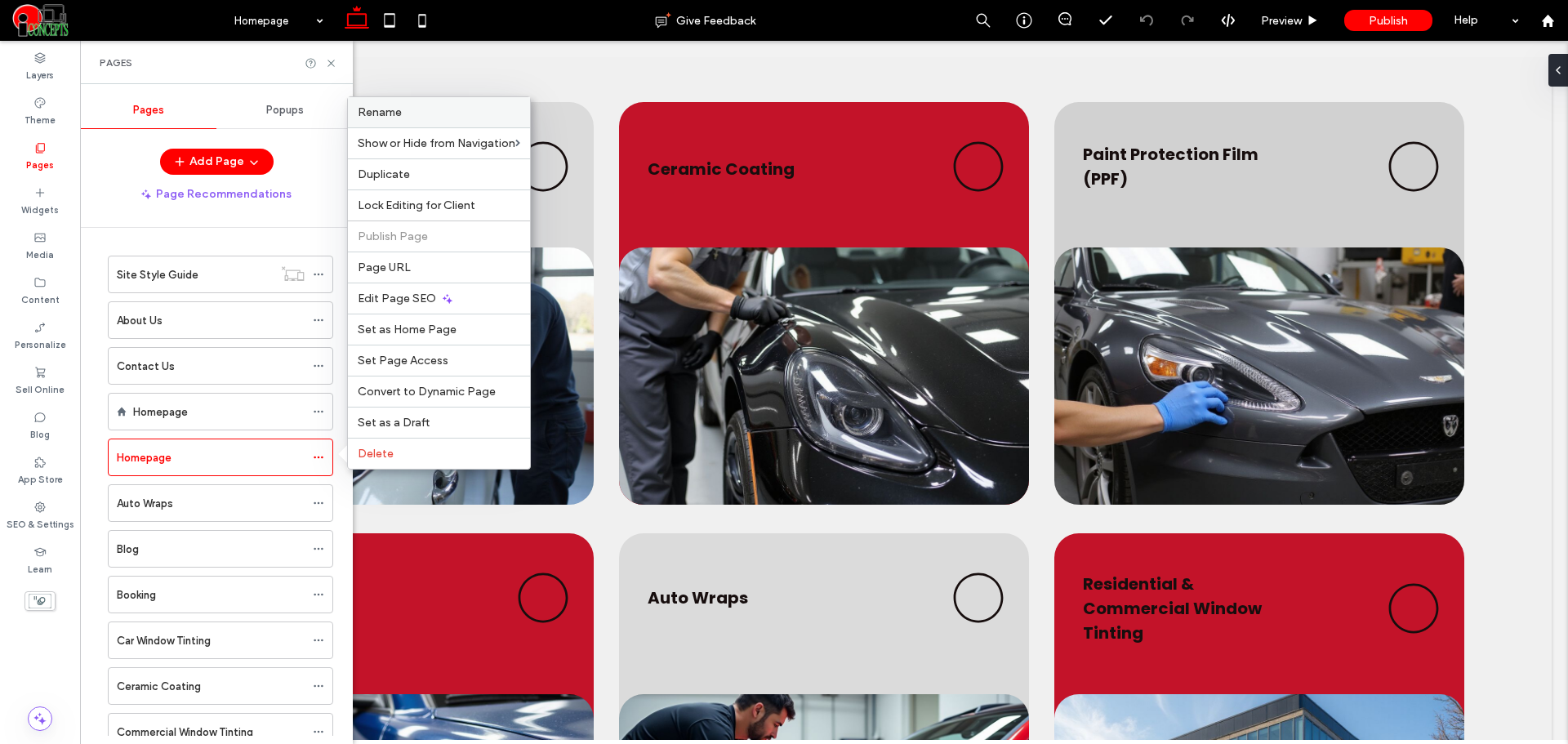
click at [409, 110] on label "Rename" at bounding box center [439, 112] width 162 height 14
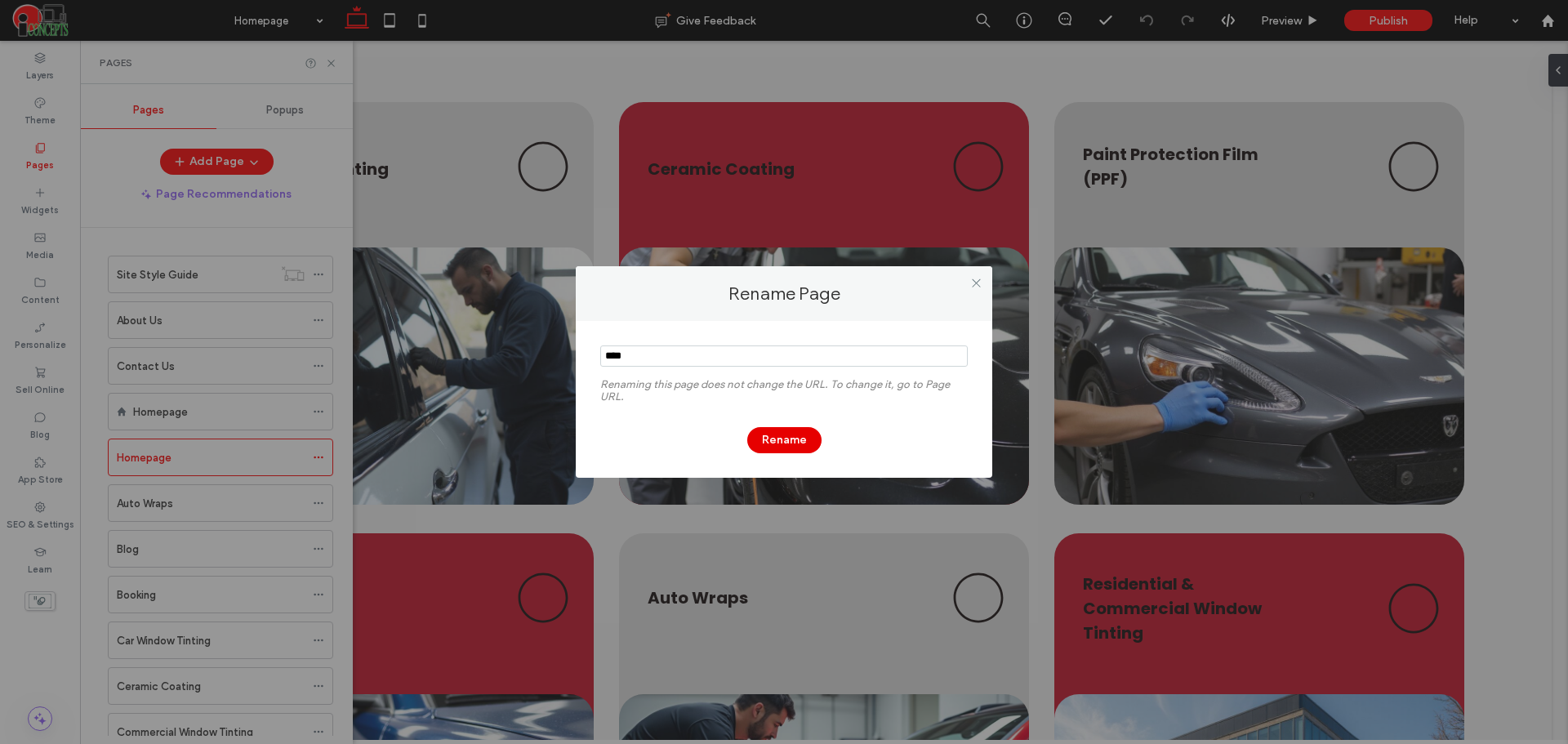
type input "****"
click at [784, 434] on button "Rename" at bounding box center [784, 440] width 74 height 26
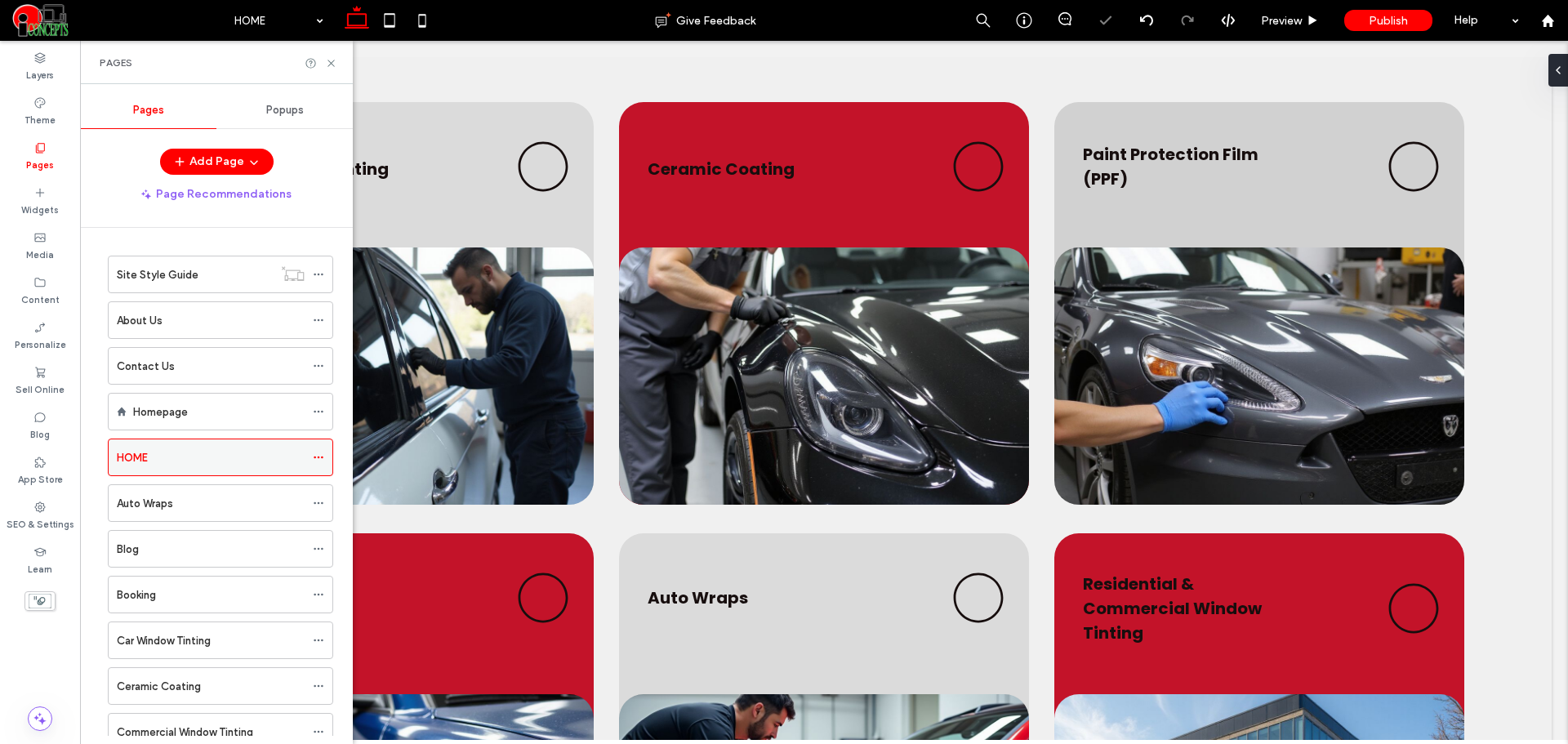
click at [319, 454] on icon at bounding box center [319, 457] width 12 height 12
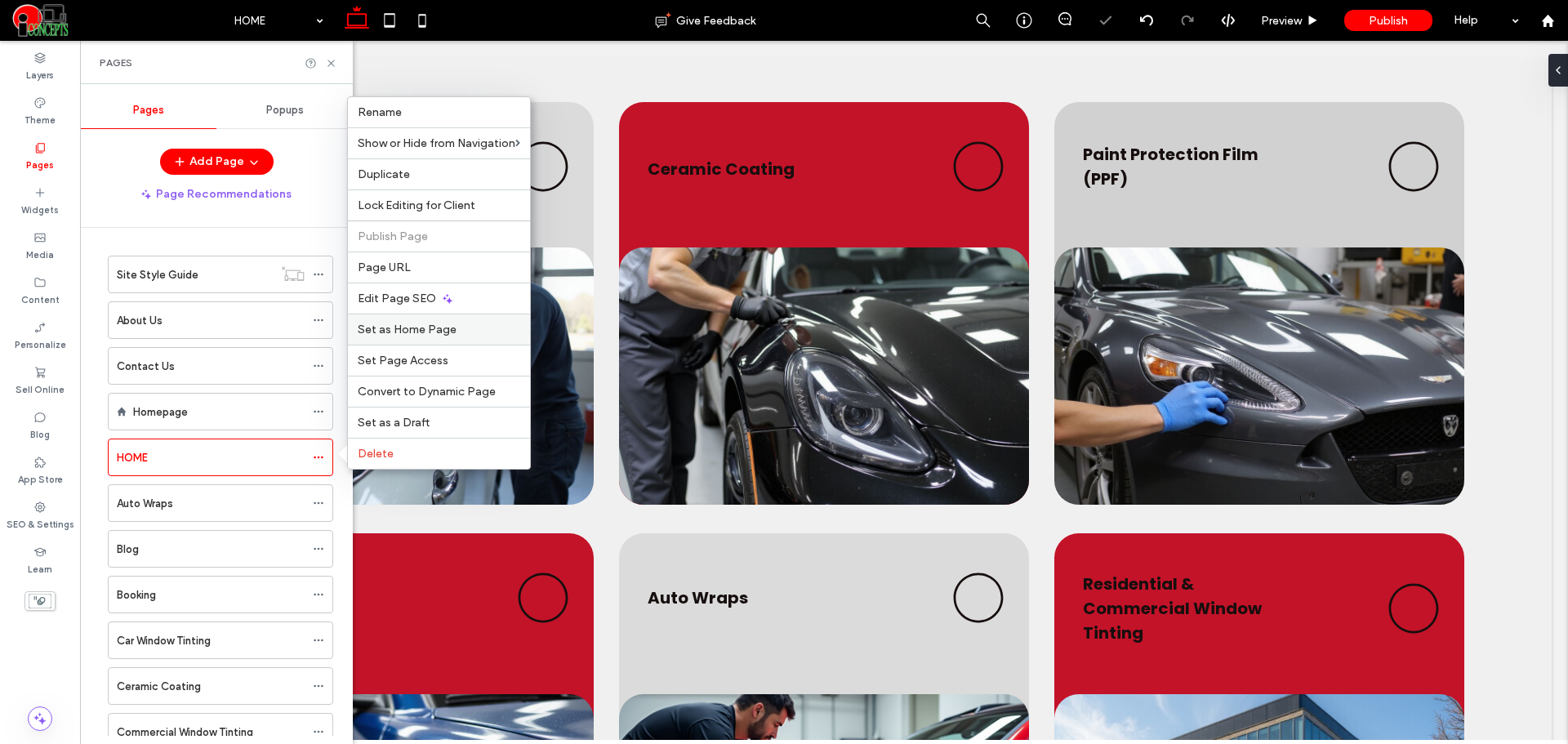
click at [400, 326] on span "Set as Home Page" at bounding box center [407, 329] width 99 height 14
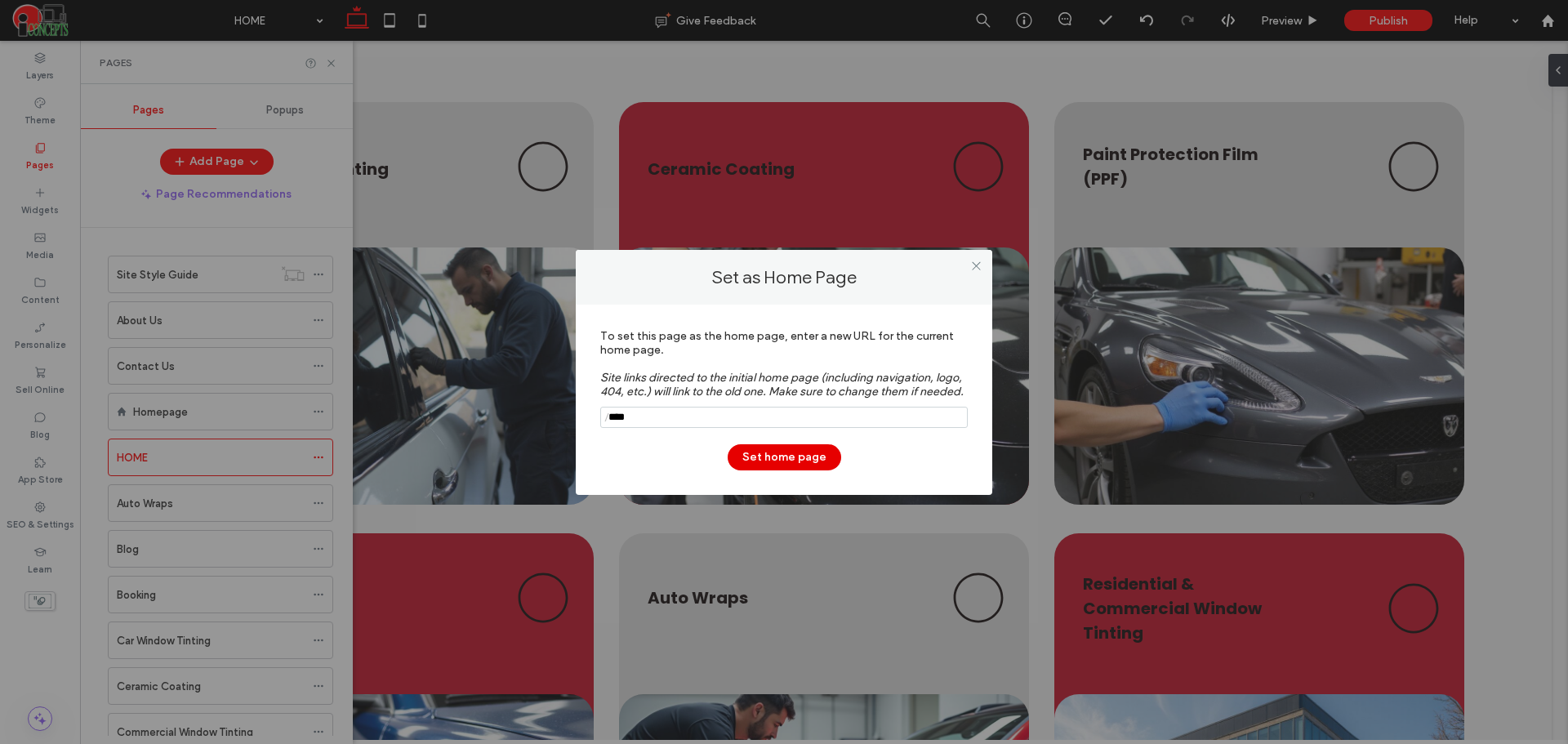
type input "****"
click at [798, 461] on button "Set home page" at bounding box center [784, 456] width 114 height 26
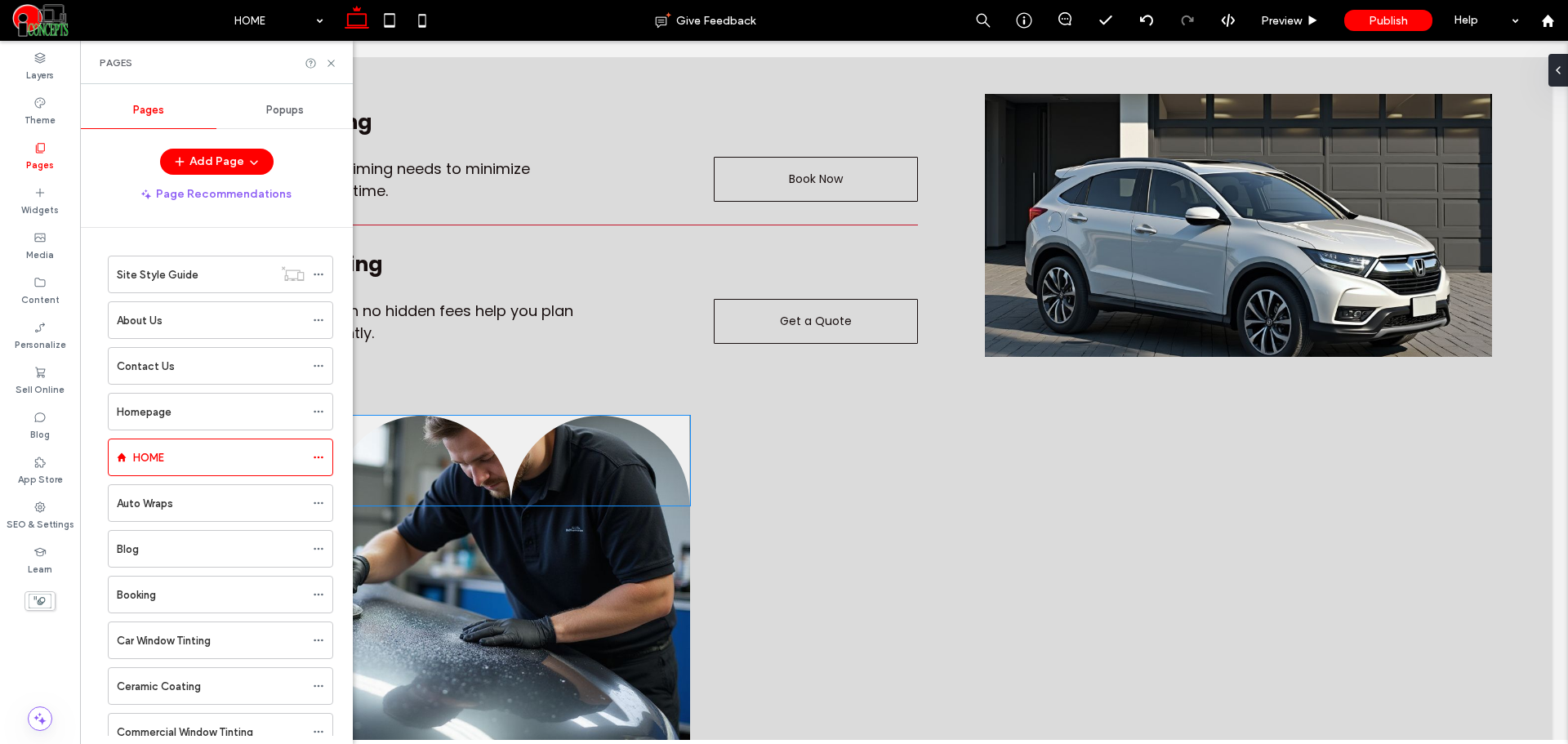
scroll to position [2994, 0]
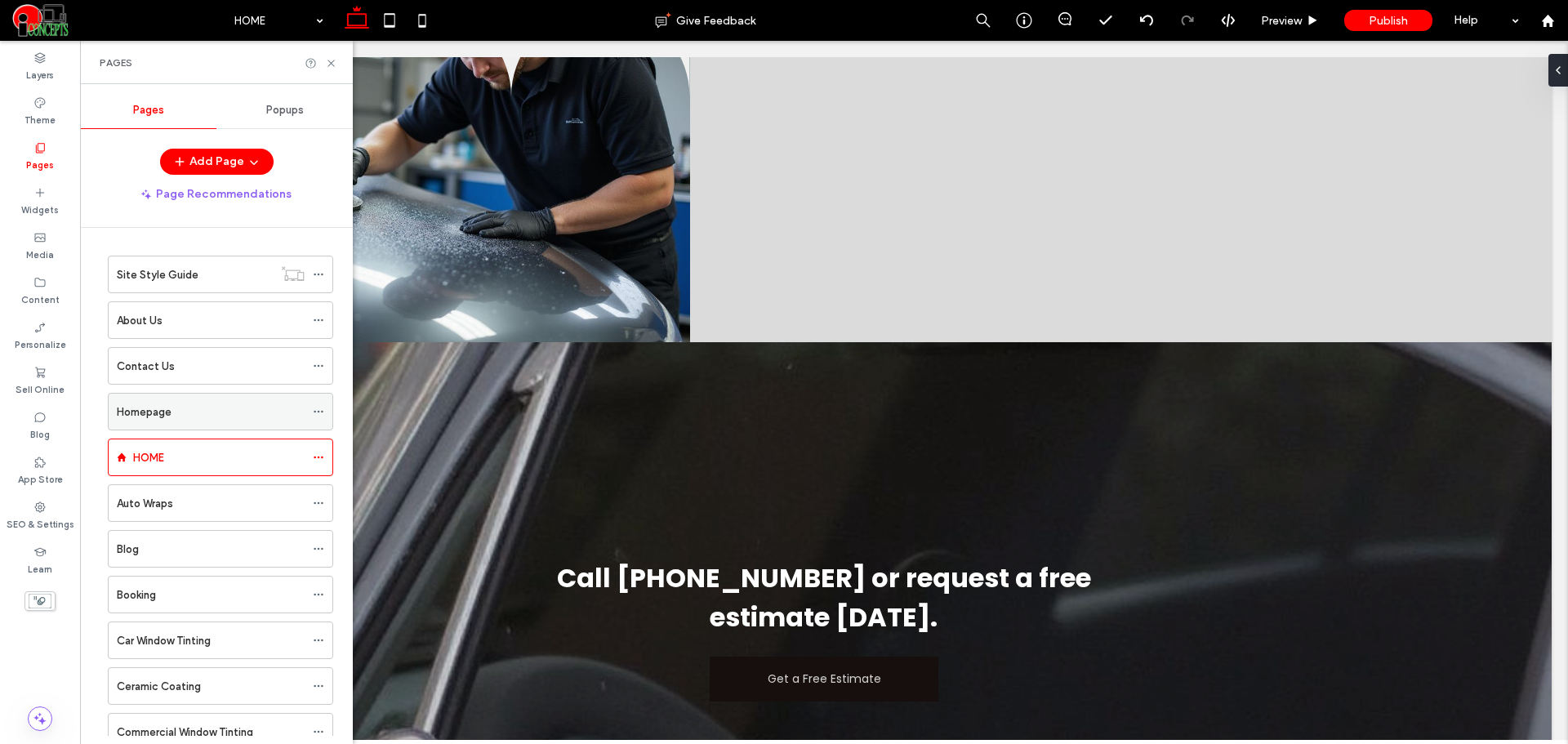
click at [240, 415] on div "Homepage" at bounding box center [211, 411] width 188 height 18
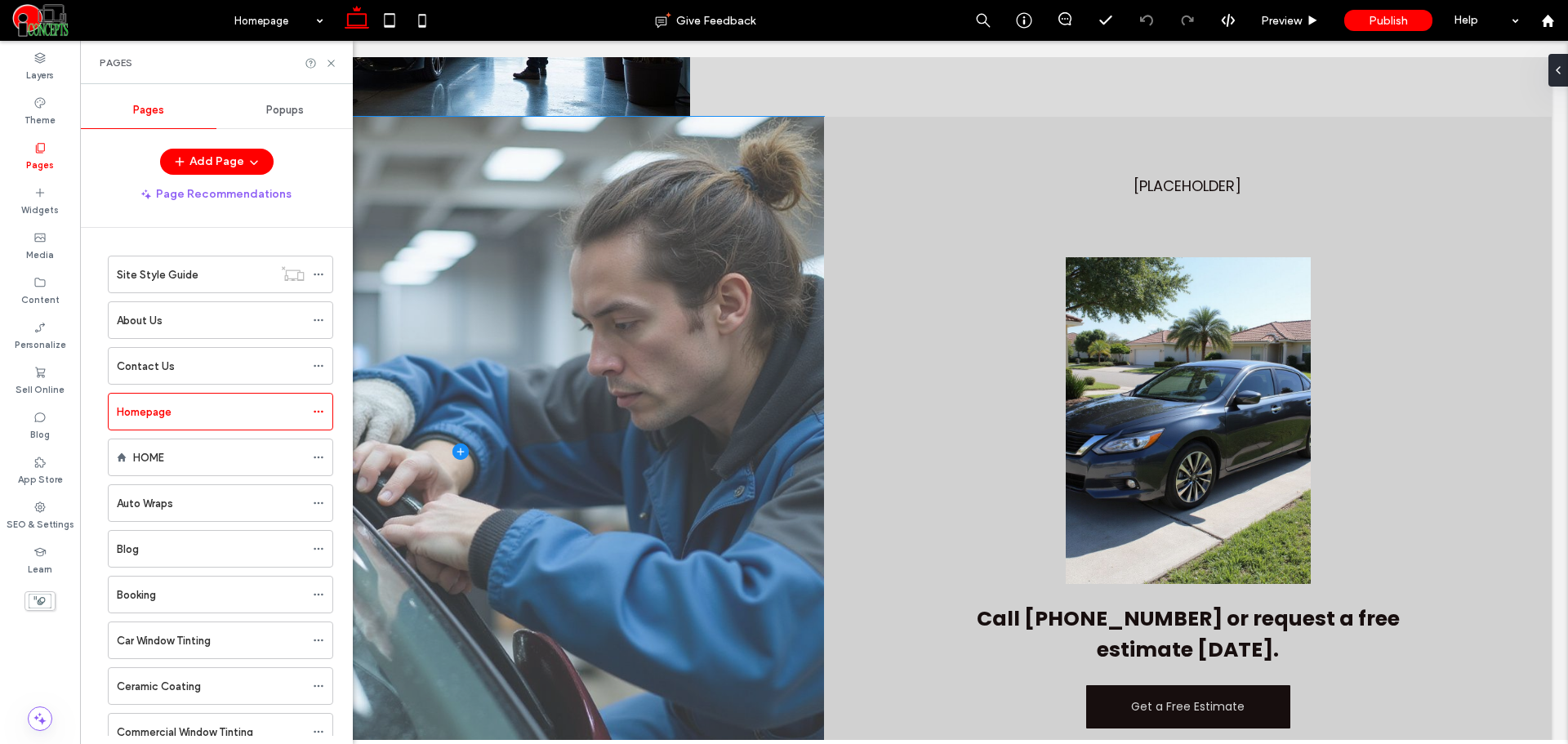
scroll to position [2994, 0]
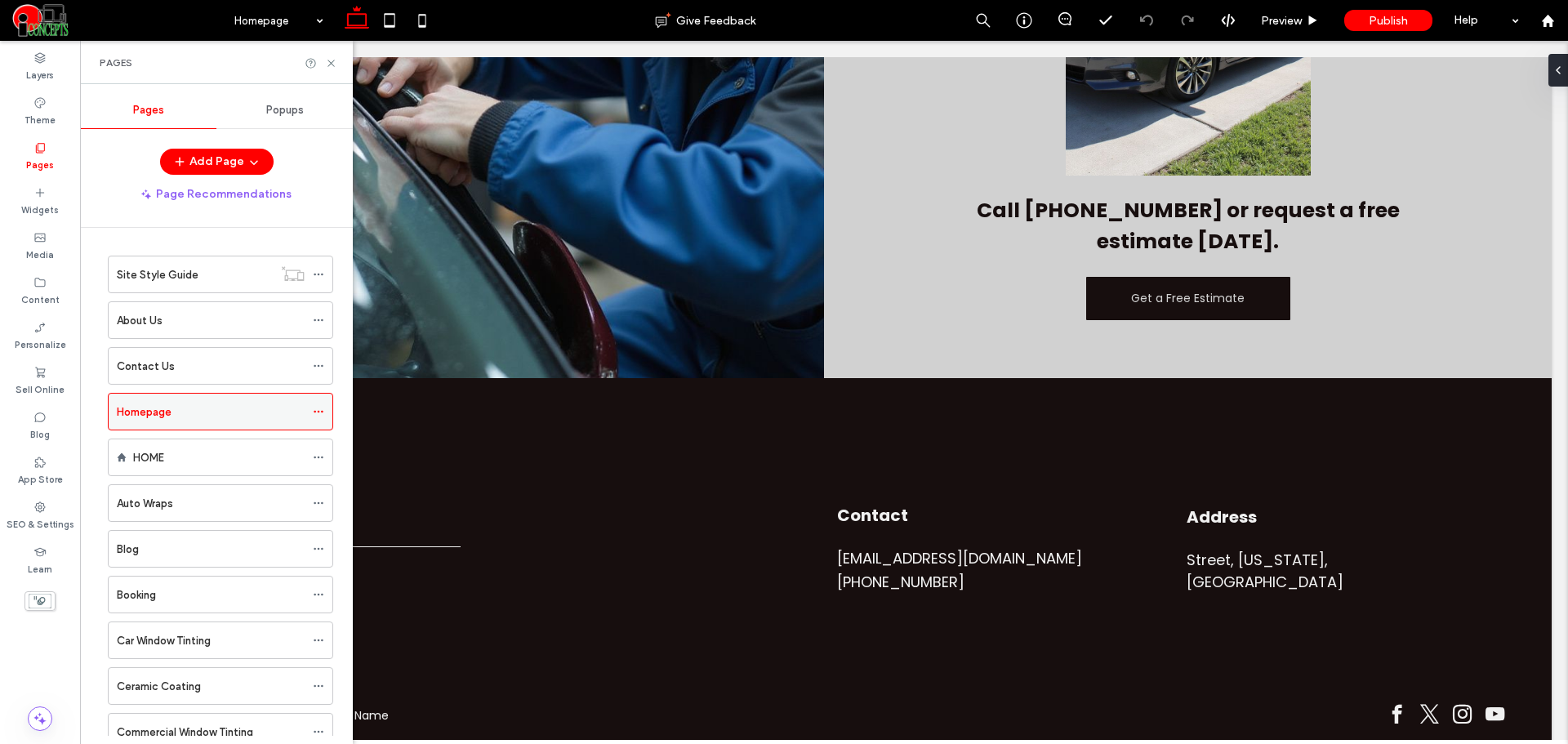
click at [312, 410] on div "Homepage" at bounding box center [221, 411] width 226 height 38
click at [319, 408] on icon at bounding box center [319, 411] width 12 height 12
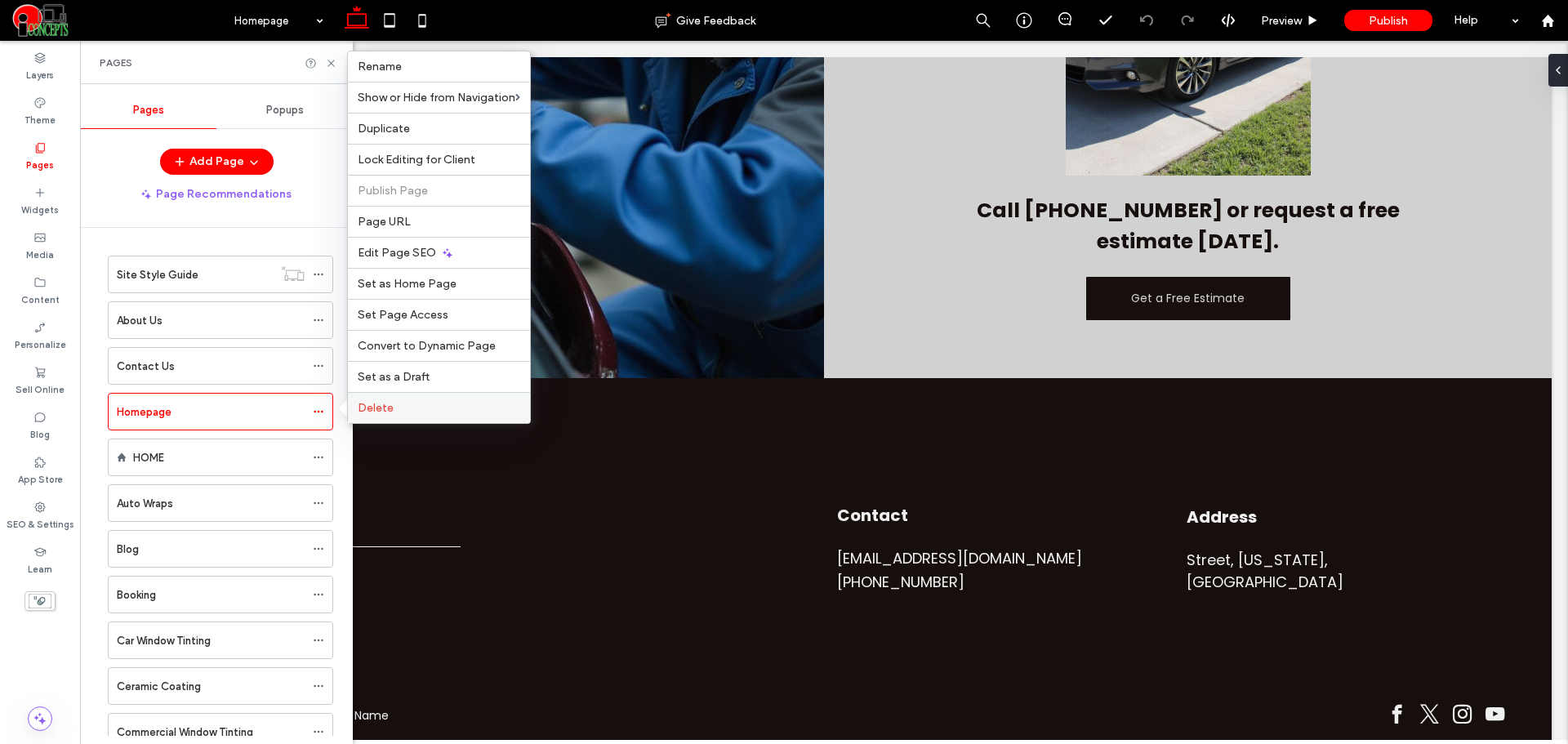
click at [360, 410] on span "Delete" at bounding box center [375, 407] width 36 height 14
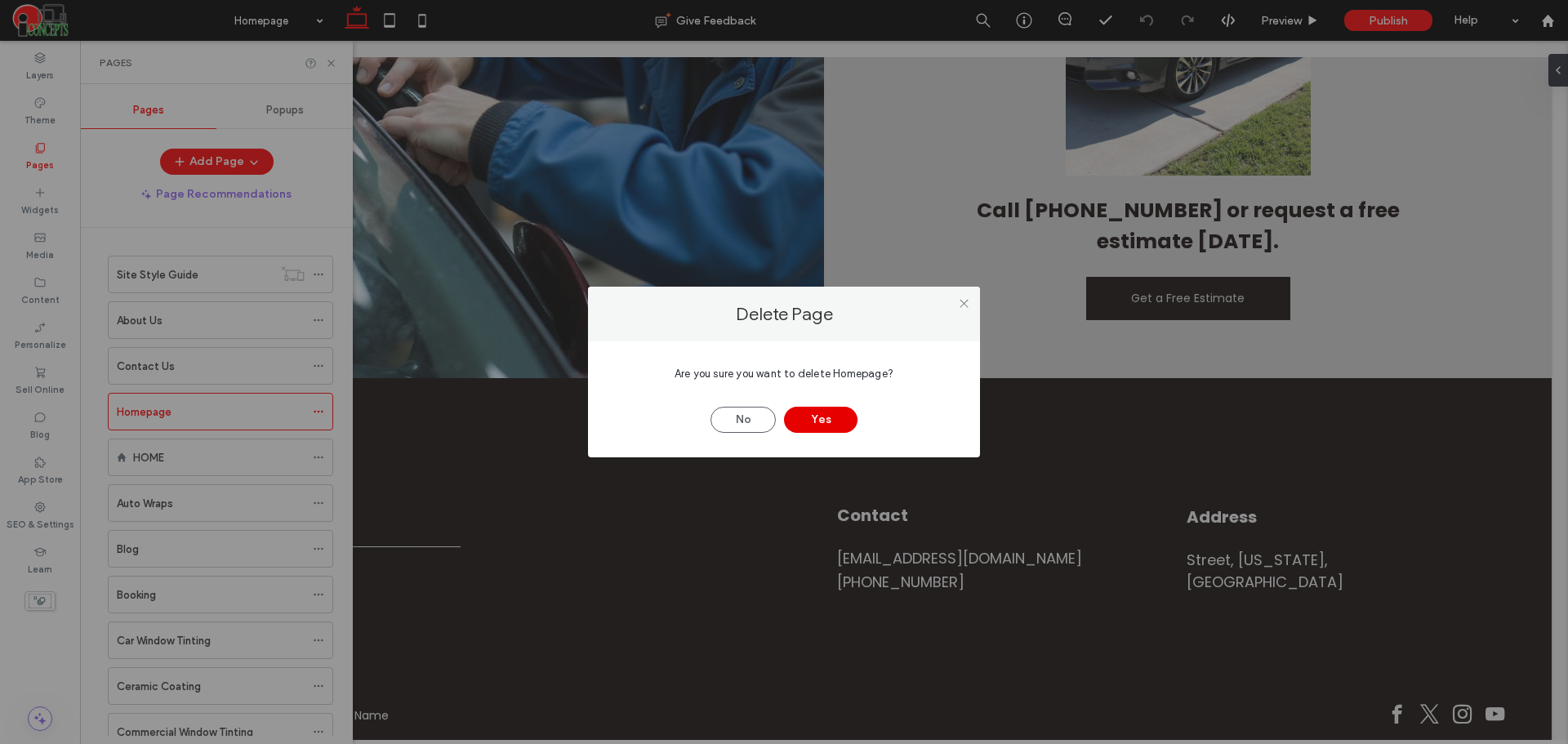
click at [809, 419] on button "Yes" at bounding box center [820, 419] width 74 height 26
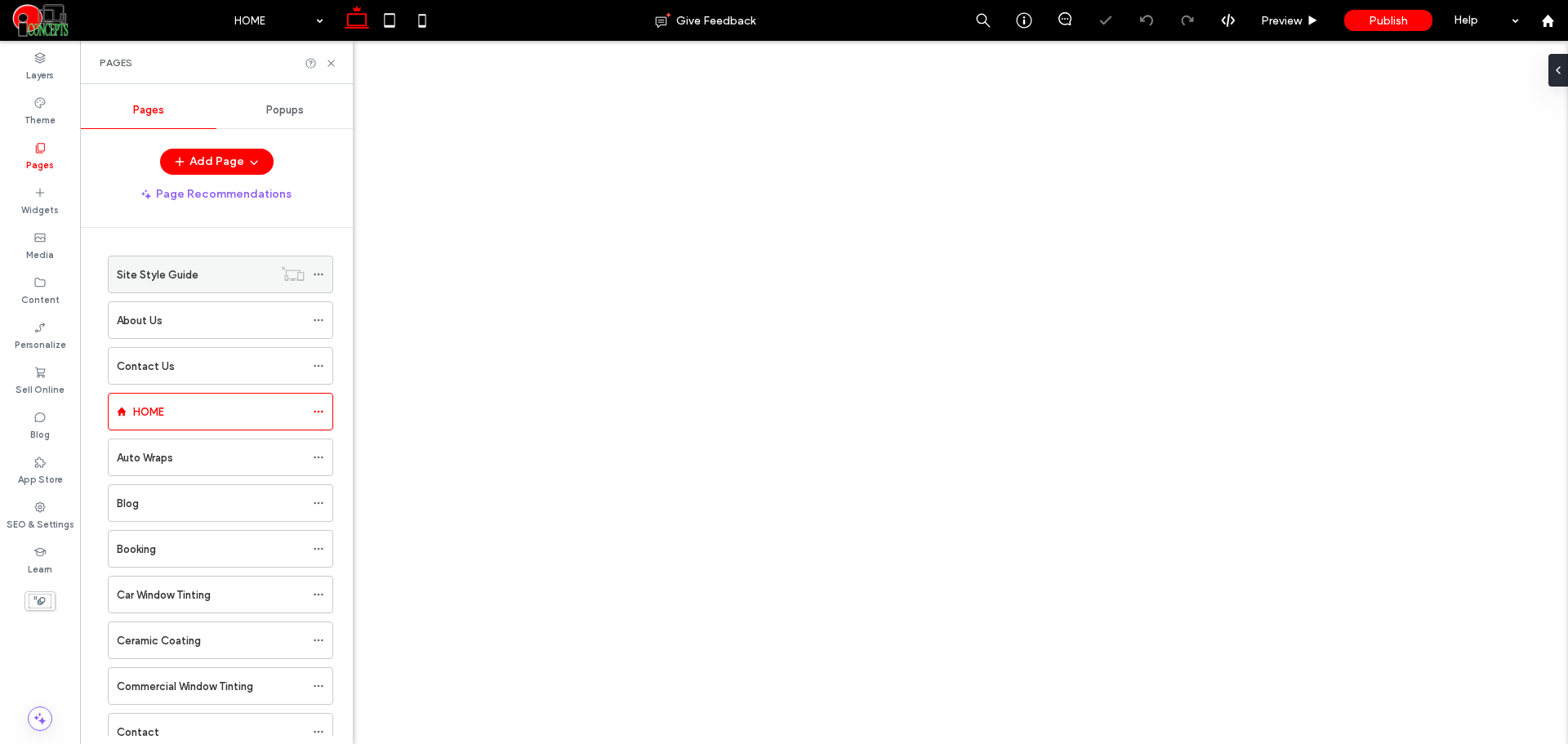
click at [225, 281] on div "Site Style Guide" at bounding box center [195, 274] width 156 height 18
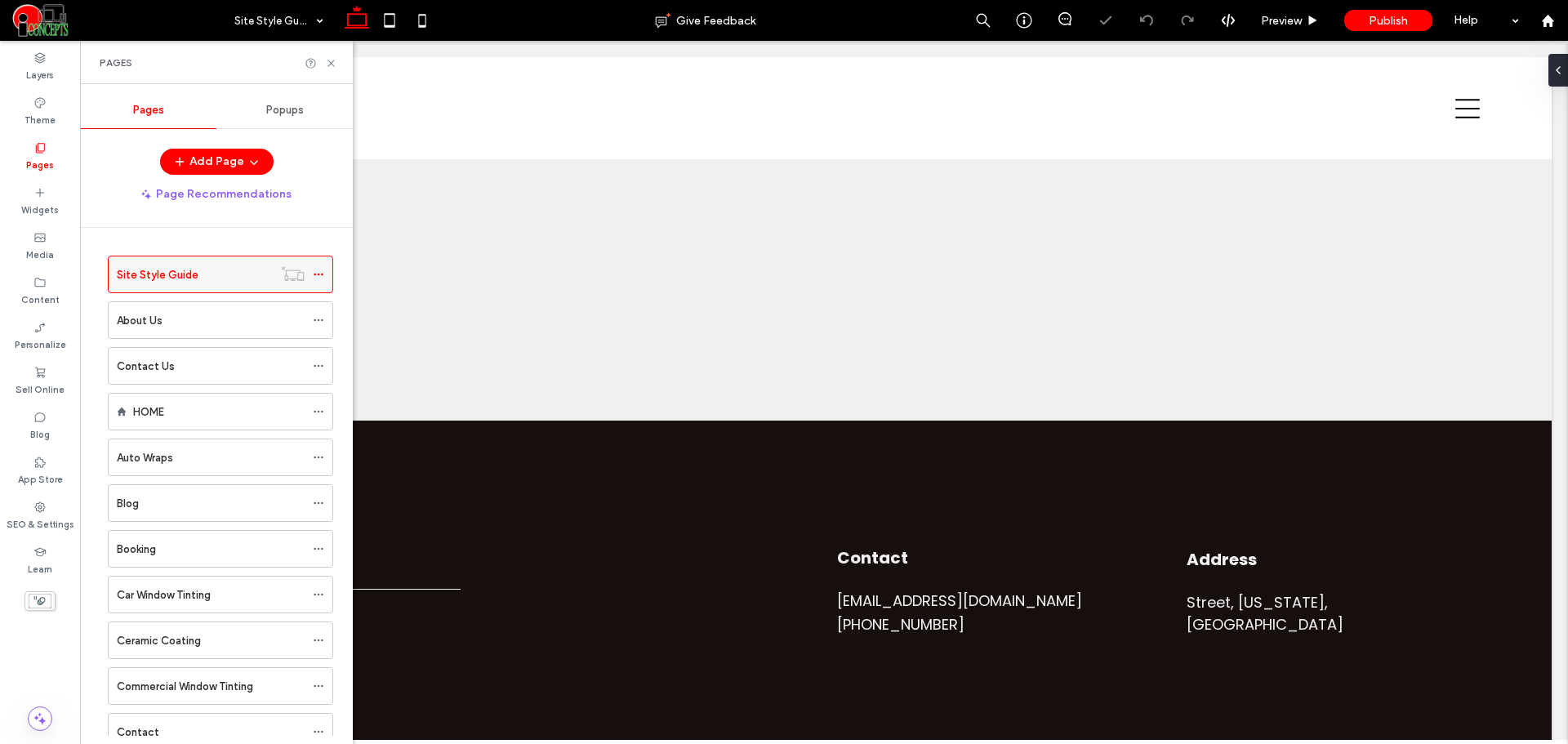
click at [318, 273] on icon at bounding box center [319, 274] width 12 height 12
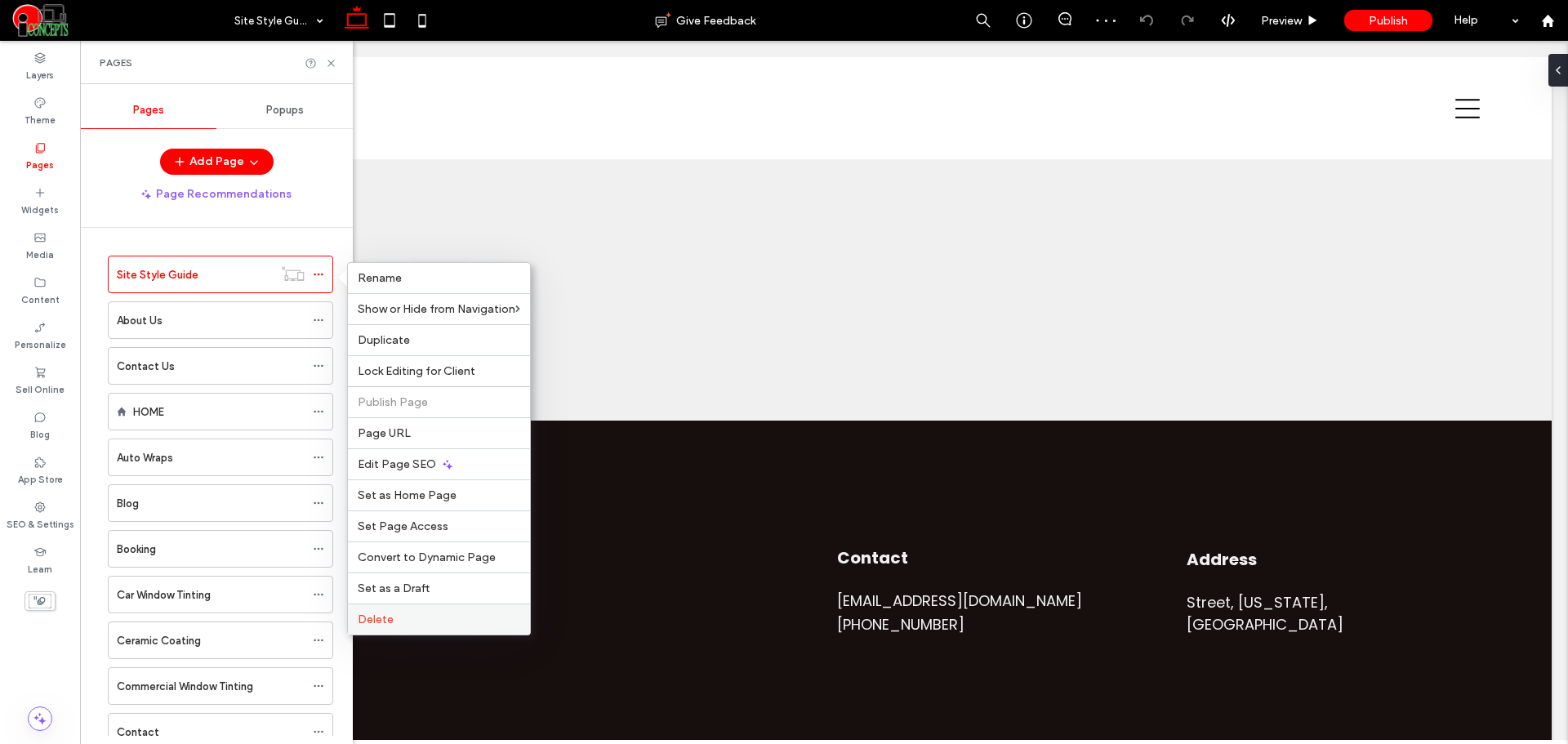
click at [395, 616] on label "Delete" at bounding box center [439, 619] width 162 height 14
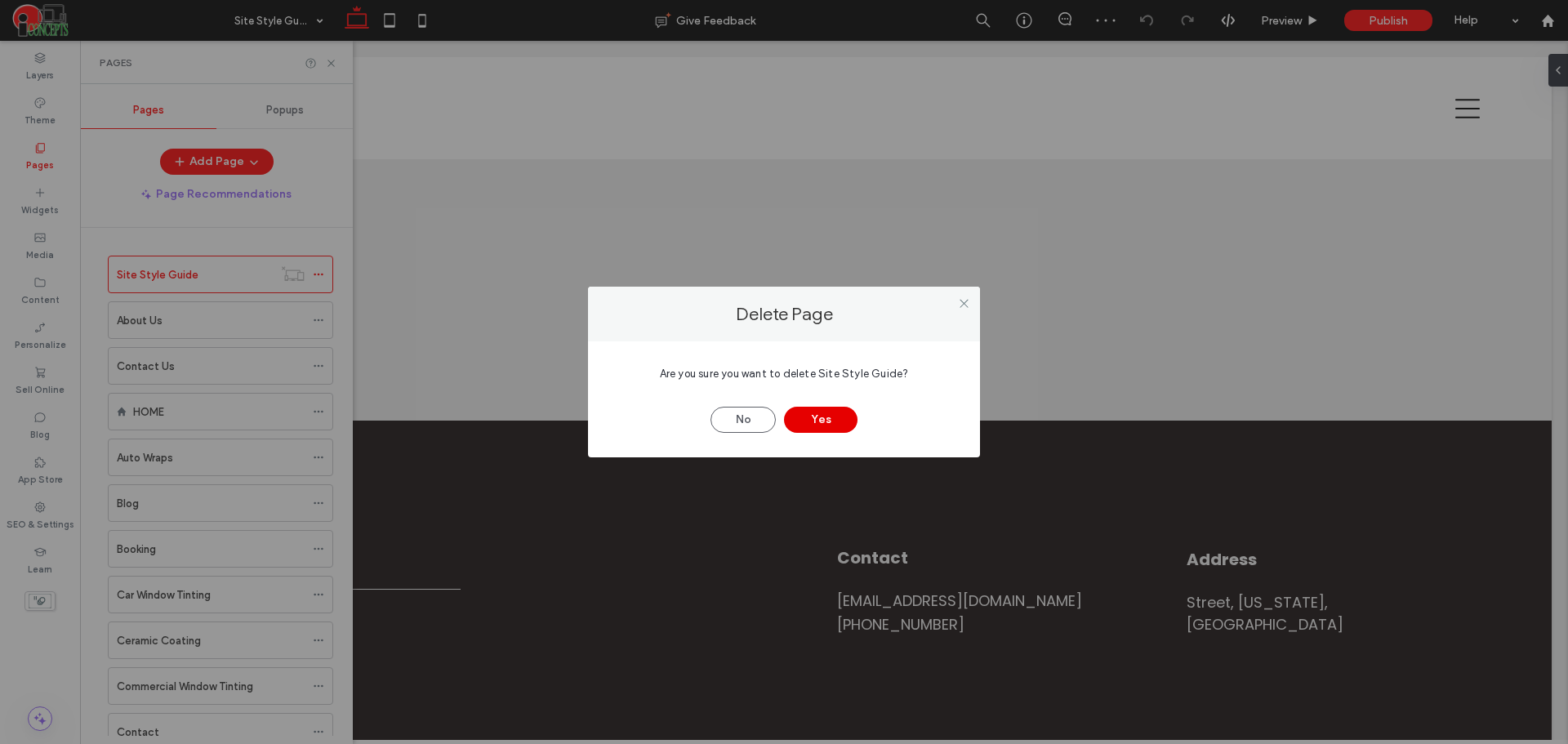
click at [809, 423] on button "Yes" at bounding box center [820, 419] width 74 height 26
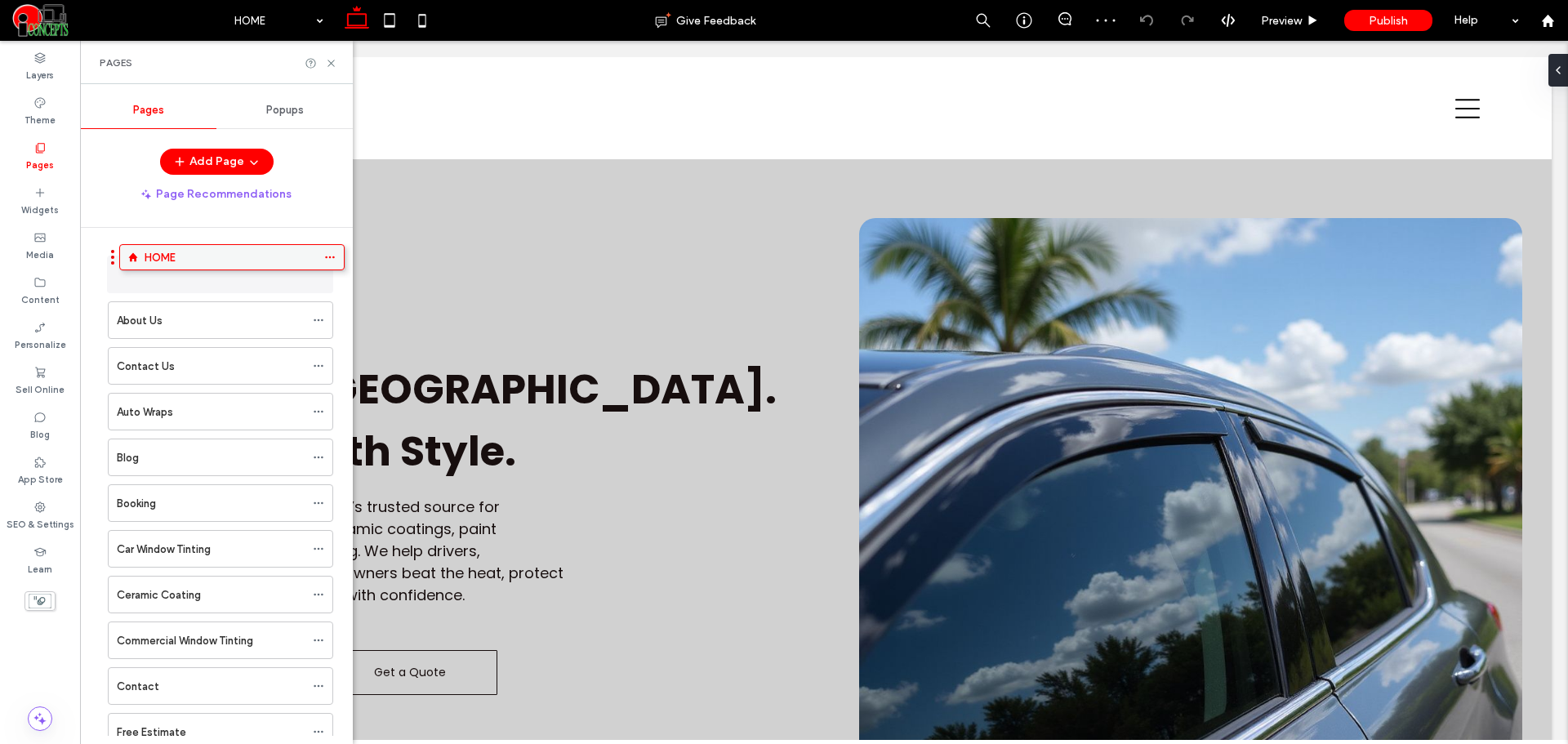
drag, startPoint x: 181, startPoint y: 359, endPoint x: 194, endPoint y: 257, distance: 102.8
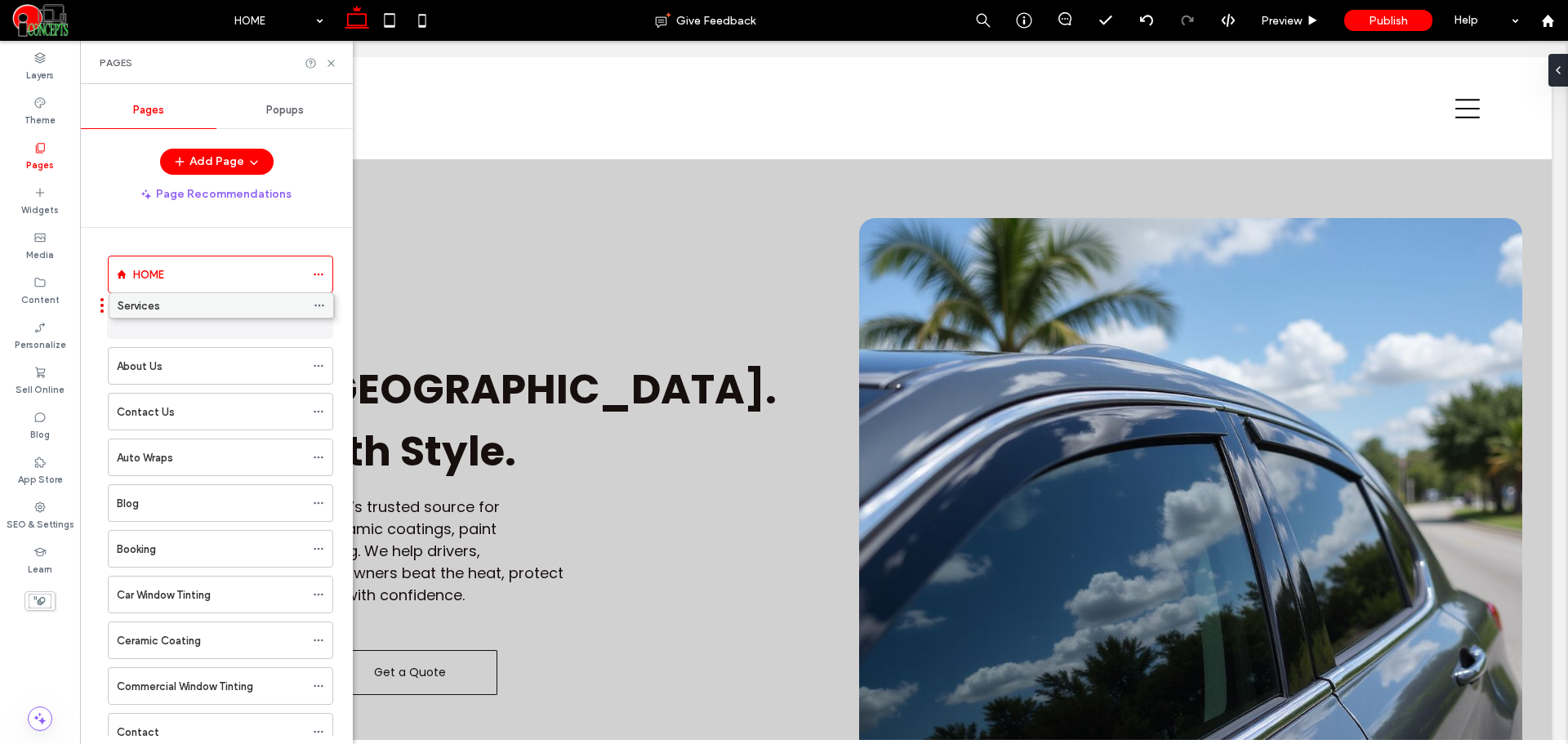
drag, startPoint x: 174, startPoint y: 589, endPoint x: 175, endPoint y: 315, distance: 274.0
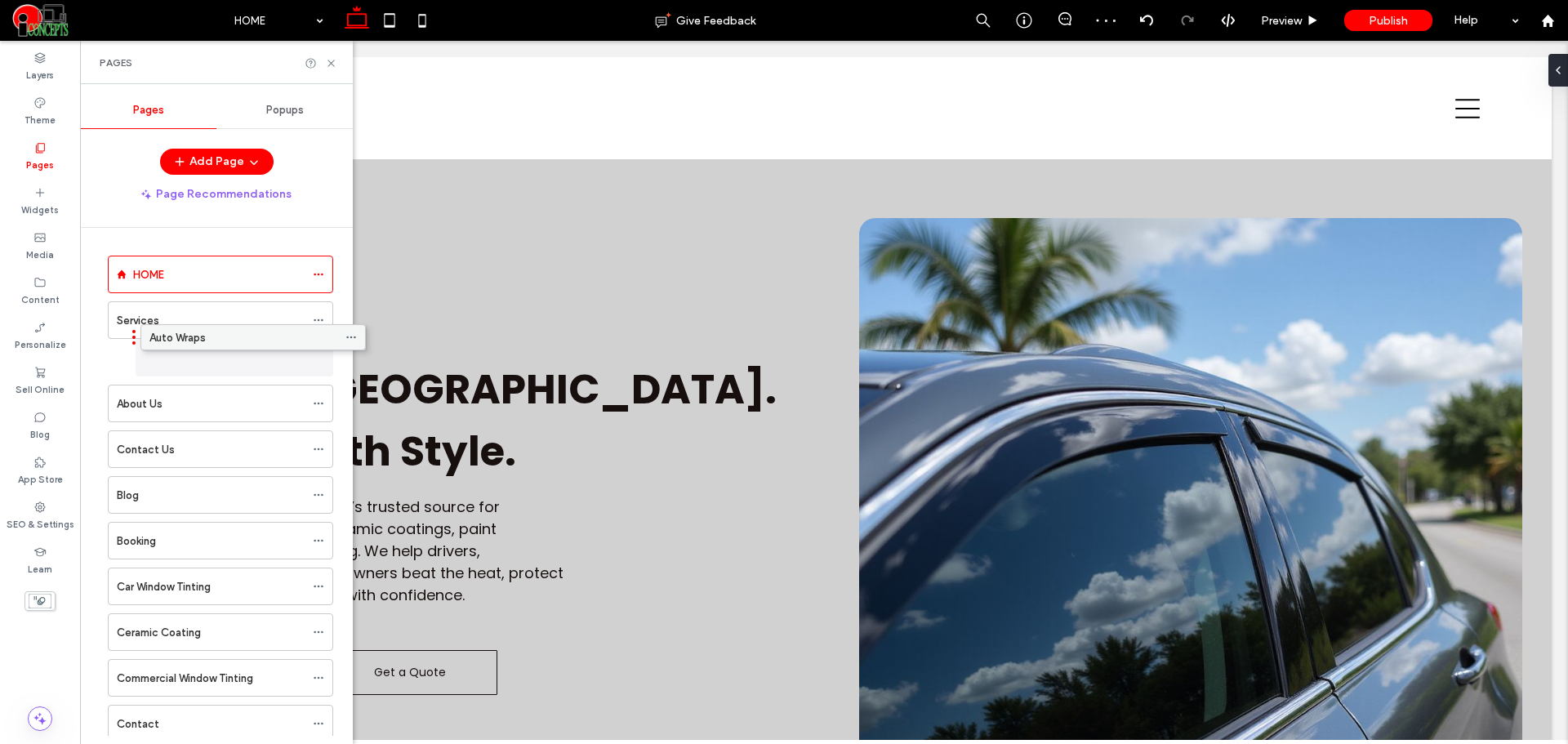
drag, startPoint x: 166, startPoint y: 452, endPoint x: 198, endPoint y: 338, distance: 118.4
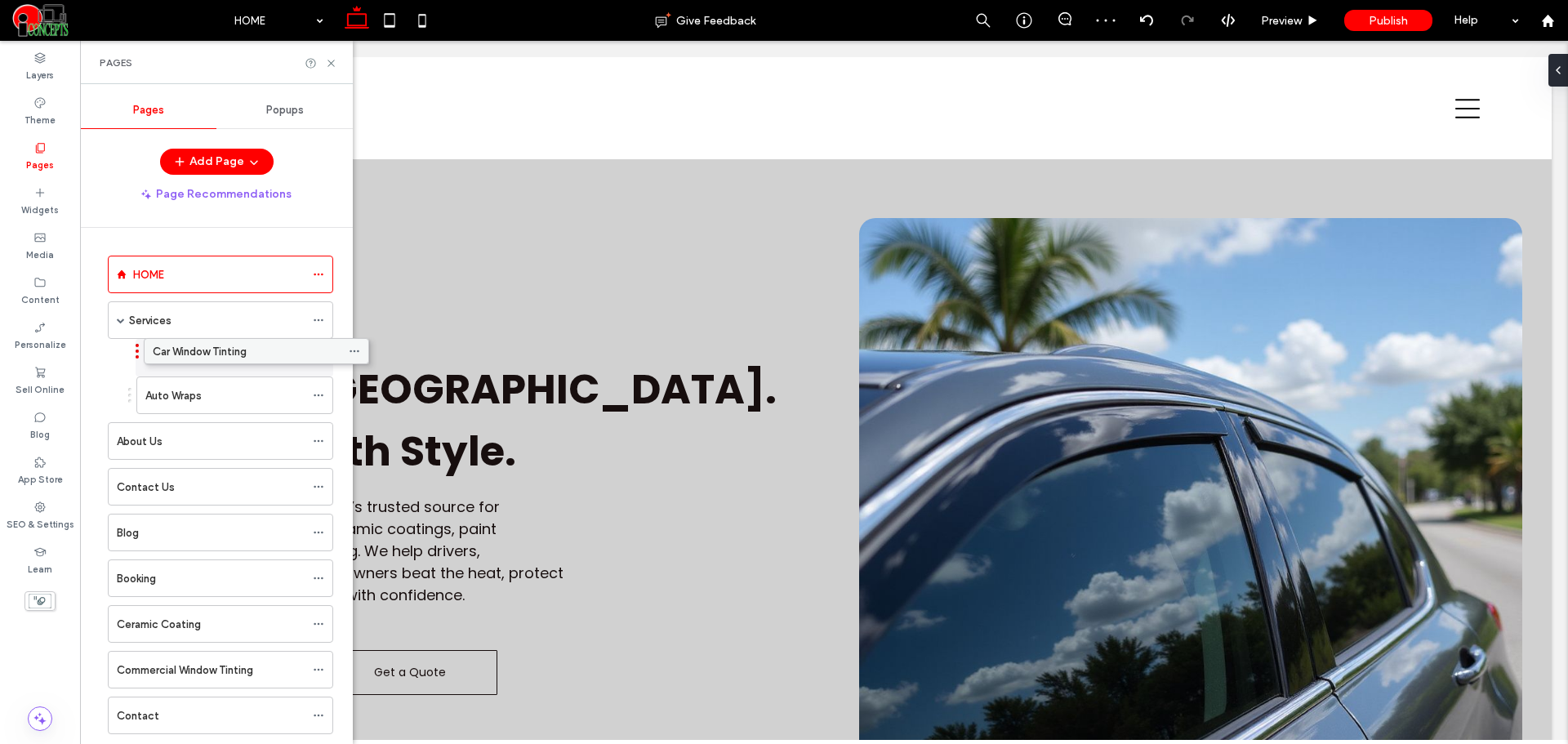
drag, startPoint x: 152, startPoint y: 583, endPoint x: 188, endPoint y: 354, distance: 231.8
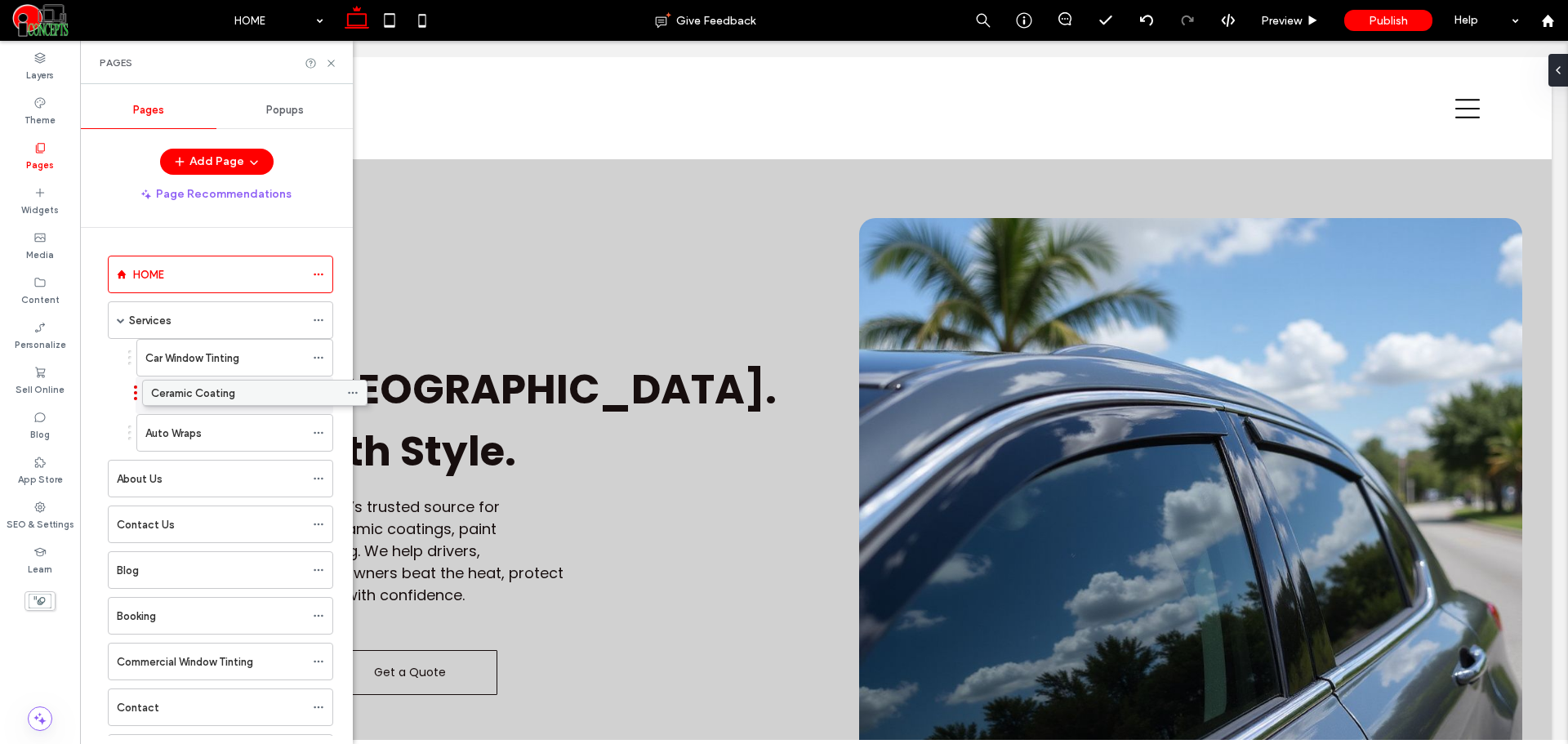
drag, startPoint x: 160, startPoint y: 621, endPoint x: 194, endPoint y: 396, distance: 227.6
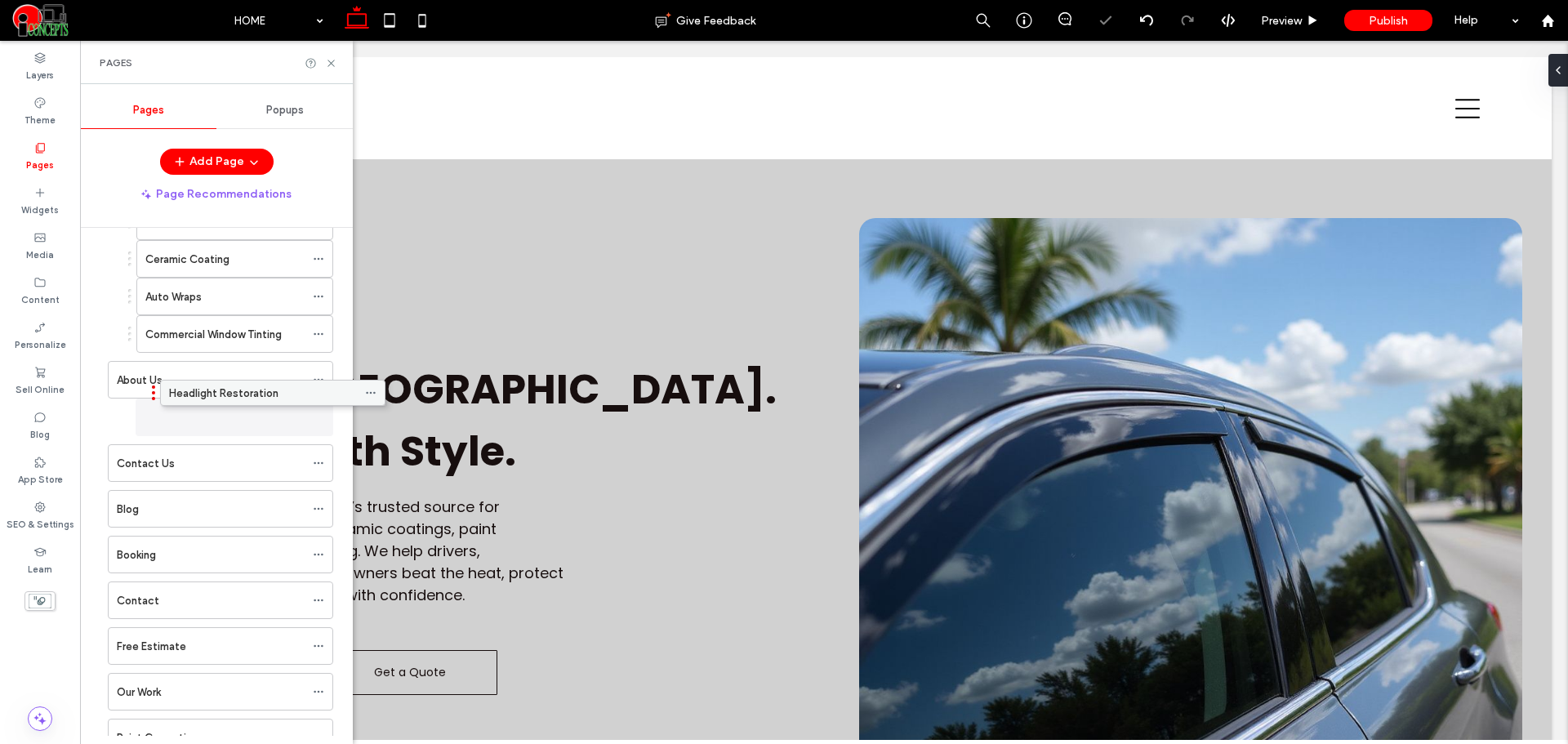
scroll to position [136, 0]
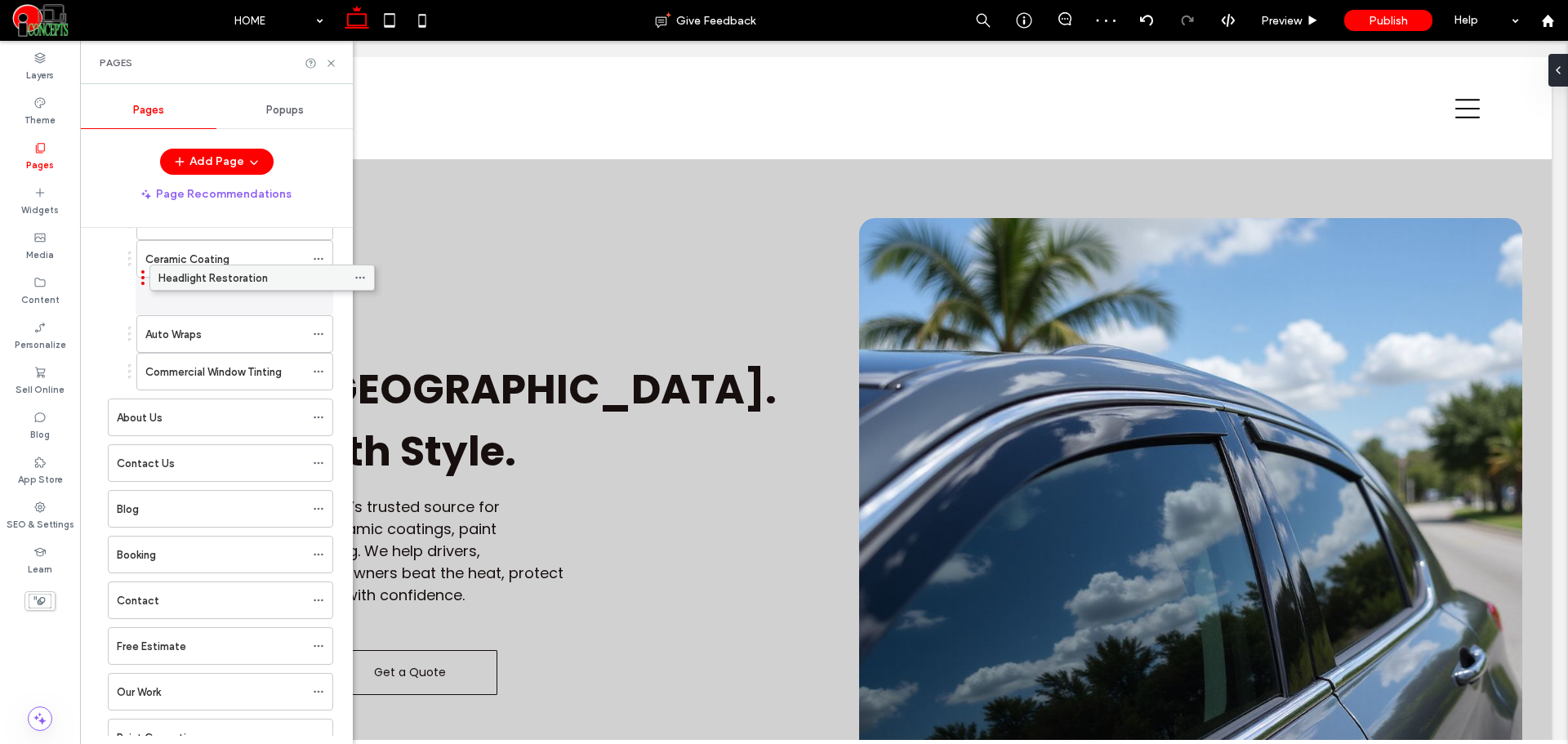
drag, startPoint x: 170, startPoint y: 650, endPoint x: 212, endPoint y: 280, distance: 372.4
drag, startPoint x: 196, startPoint y: 294, endPoint x: 196, endPoint y: 338, distance: 44.0
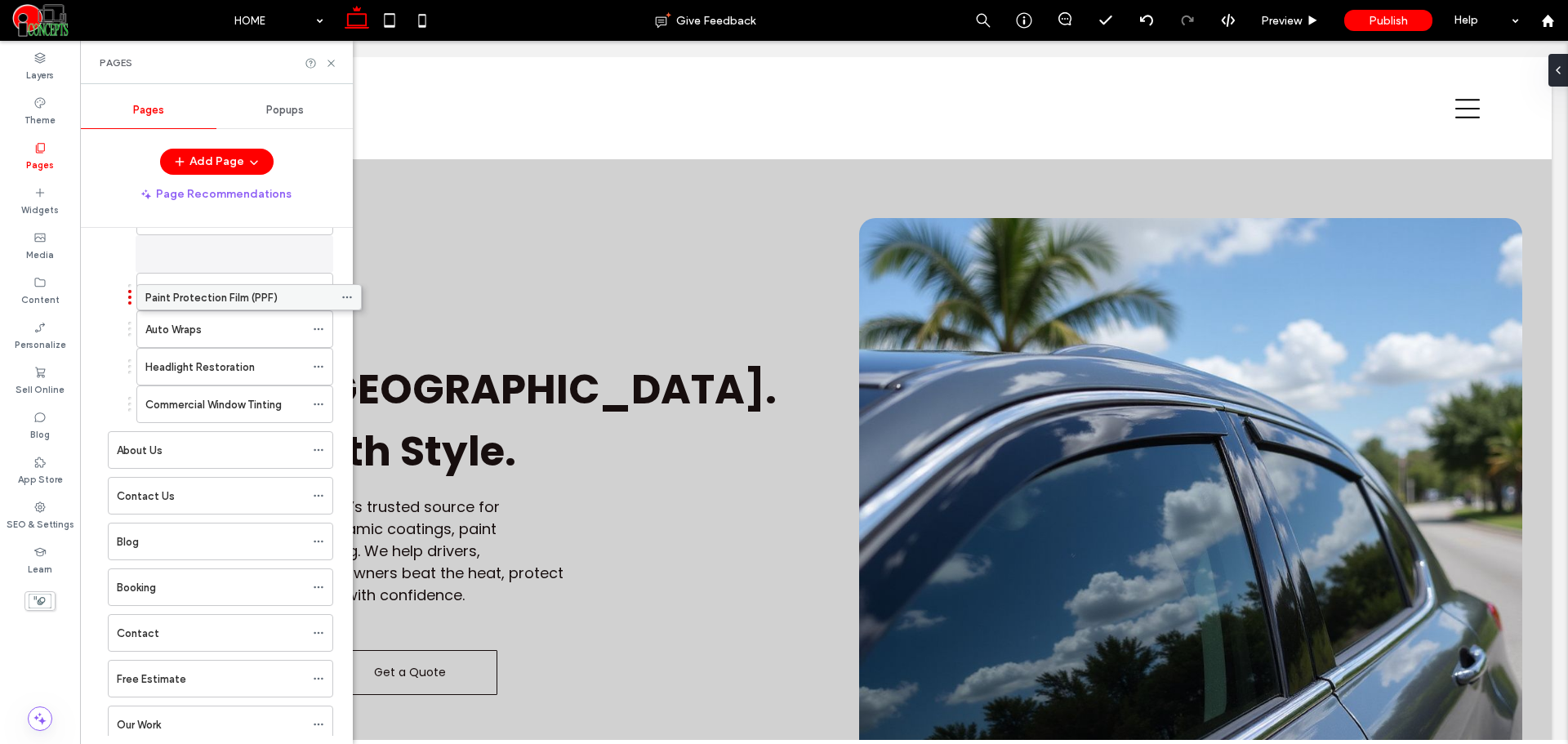
scroll to position [109, 0]
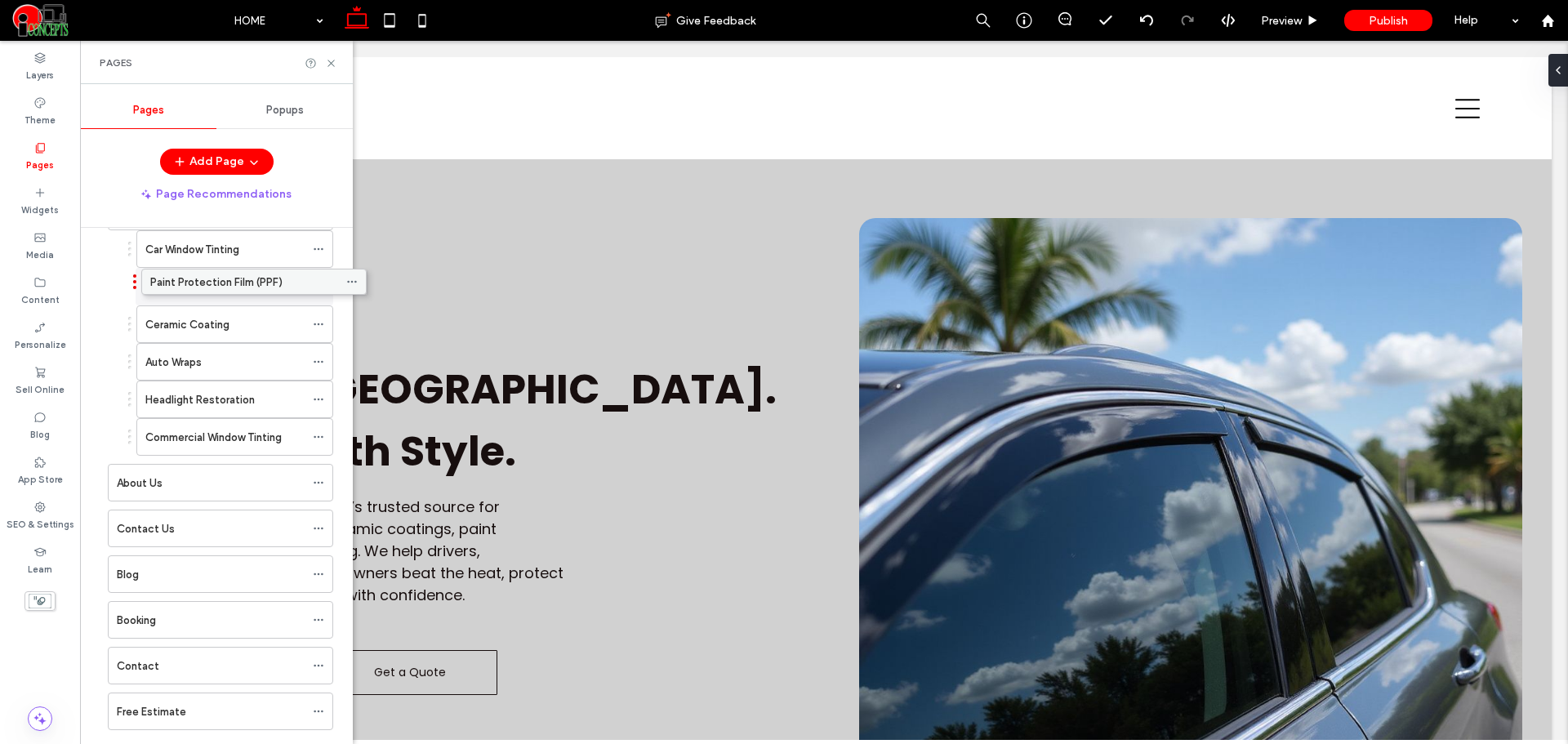
drag, startPoint x: 165, startPoint y: 645, endPoint x: 198, endPoint y: 285, distance: 361.5
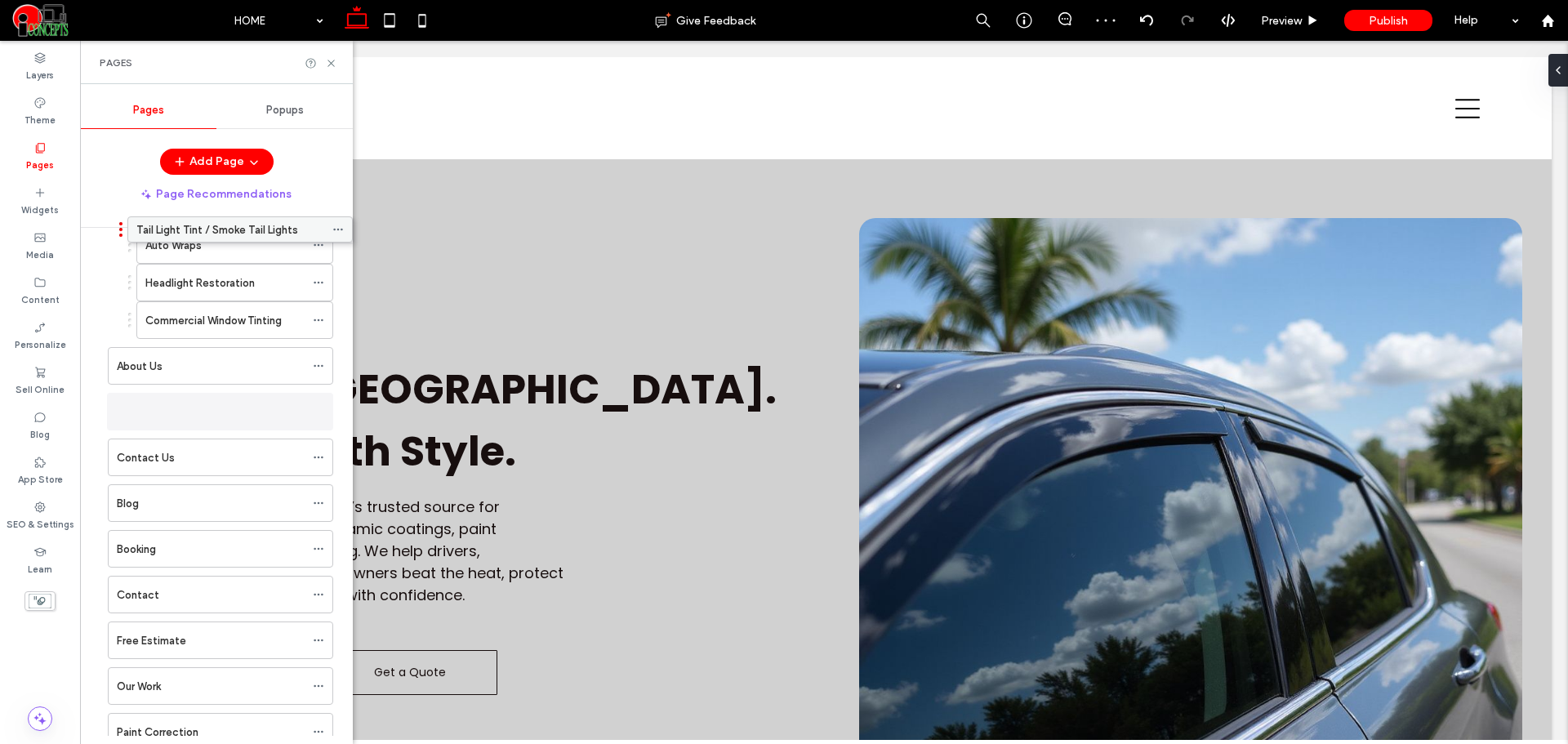
scroll to position [192, 0]
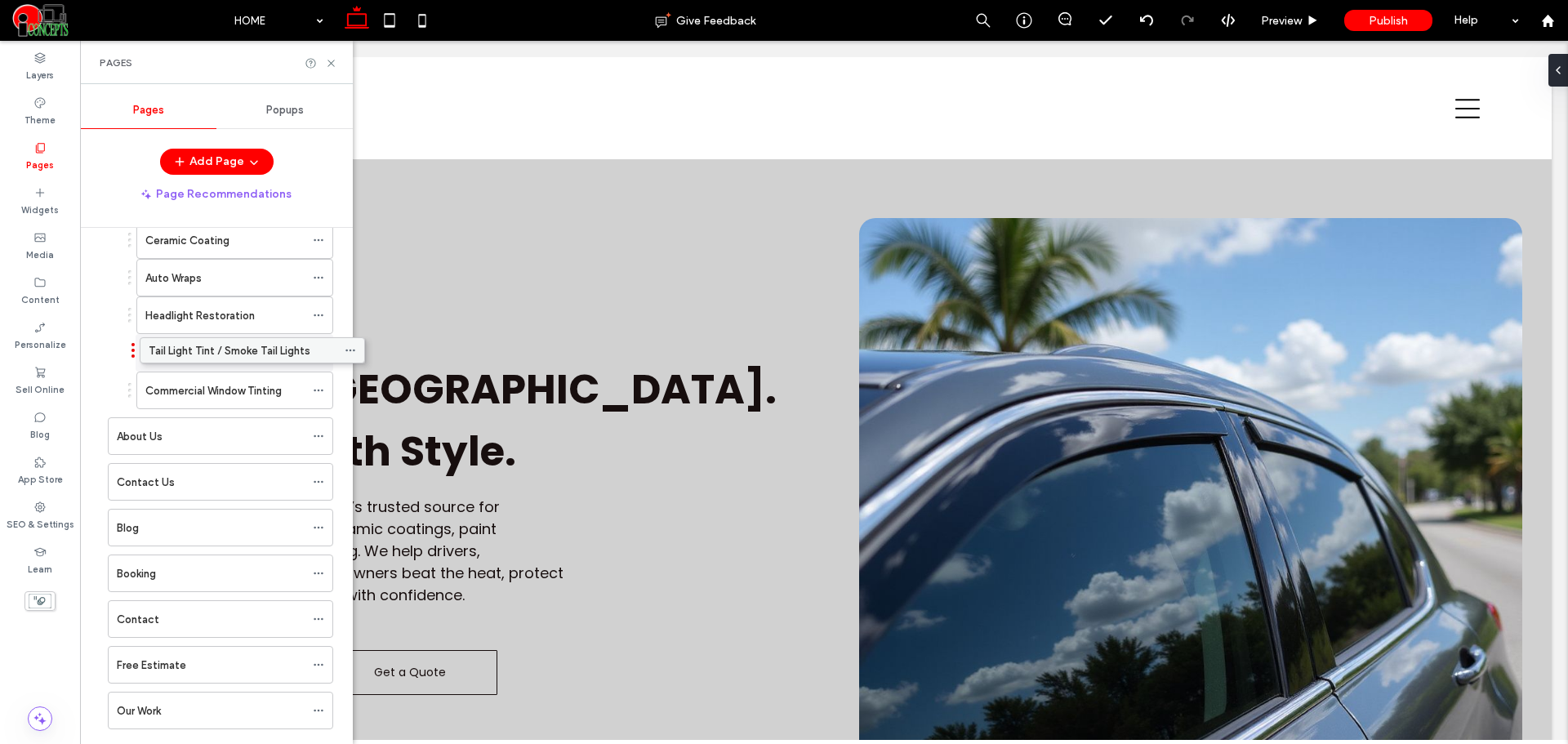
drag, startPoint x: 166, startPoint y: 624, endPoint x: 197, endPoint y: 349, distance: 276.7
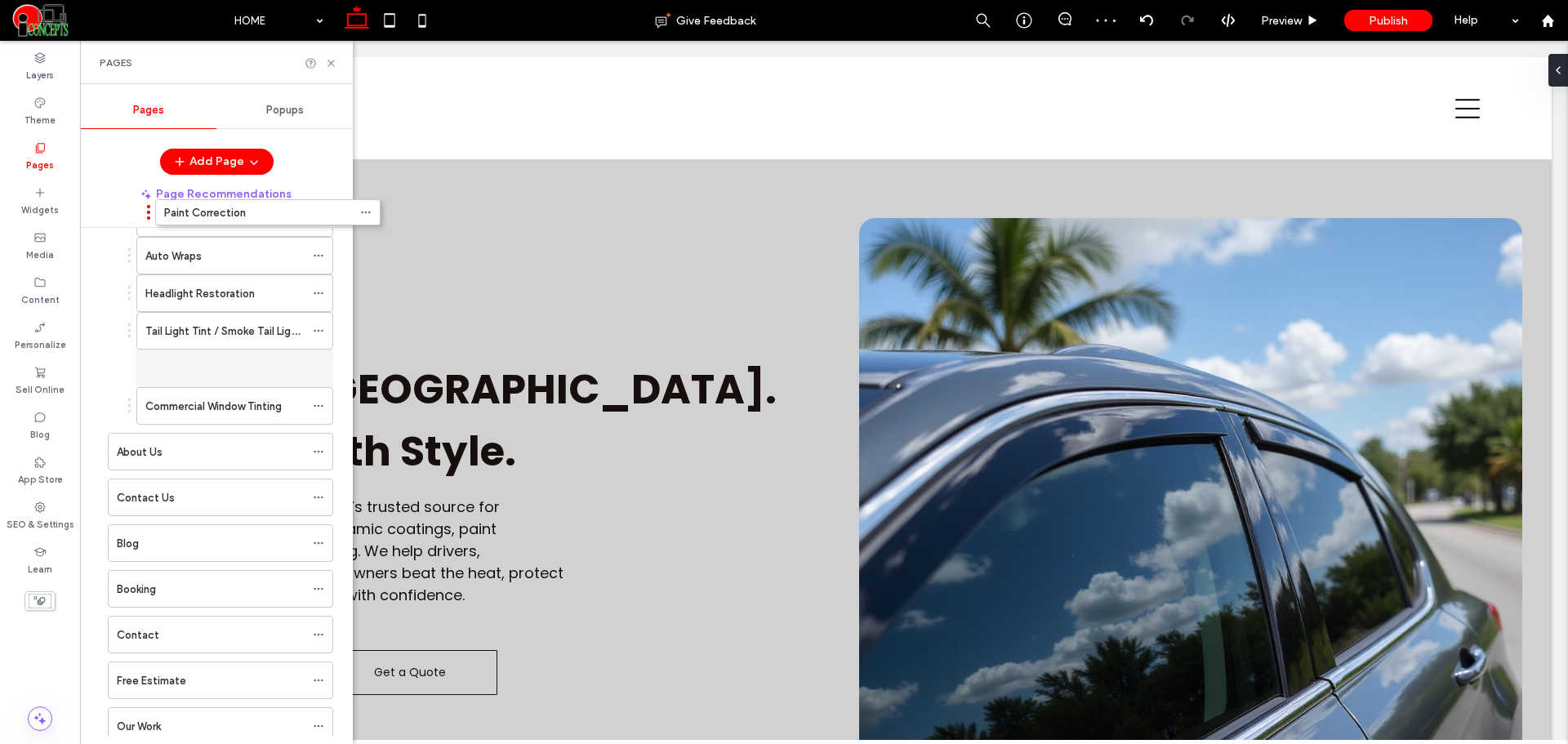
scroll to position [150, 0]
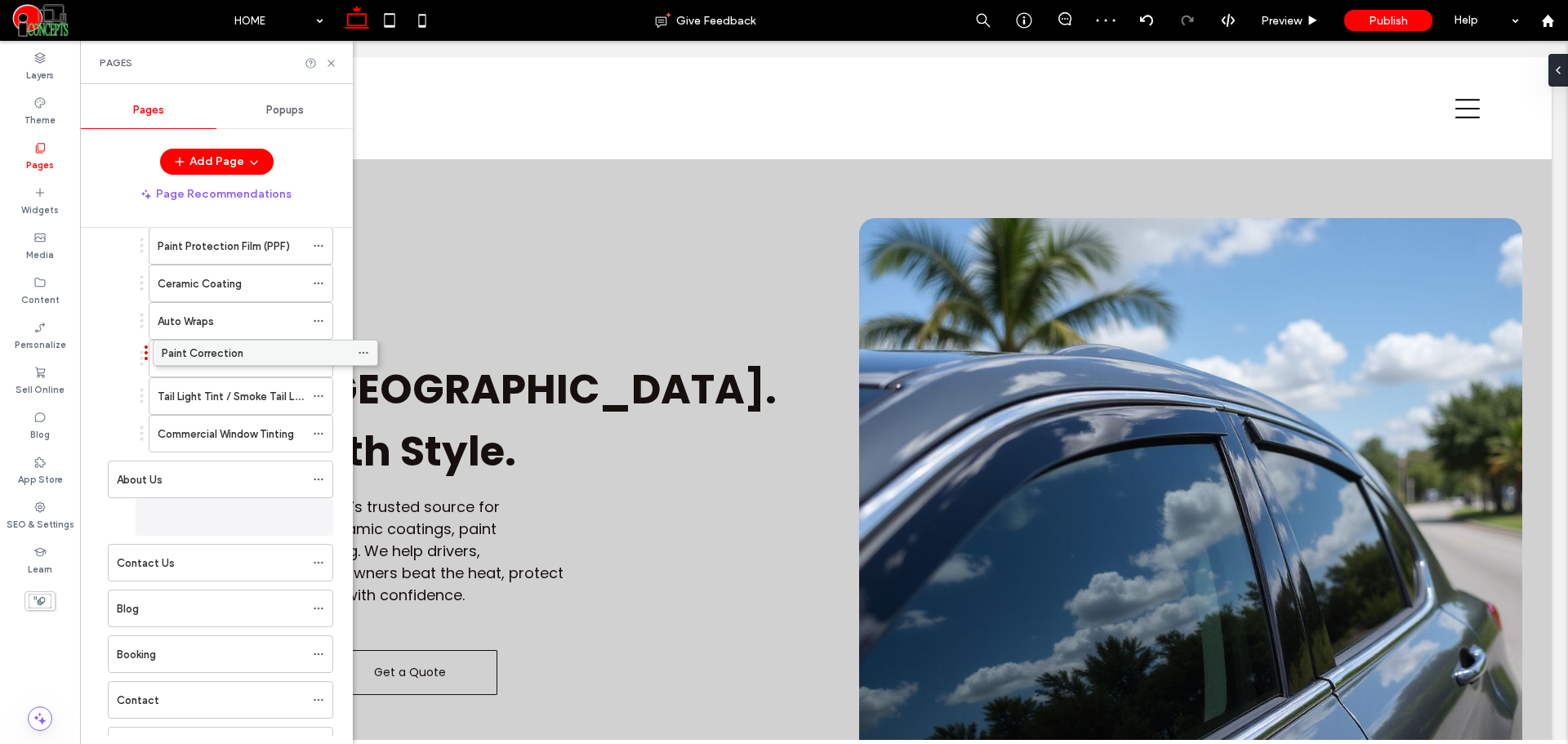
drag, startPoint x: 140, startPoint y: 619, endPoint x: 185, endPoint y: 359, distance: 263.9
drag, startPoint x: 183, startPoint y: 515, endPoint x: 194, endPoint y: 344, distance: 171.4
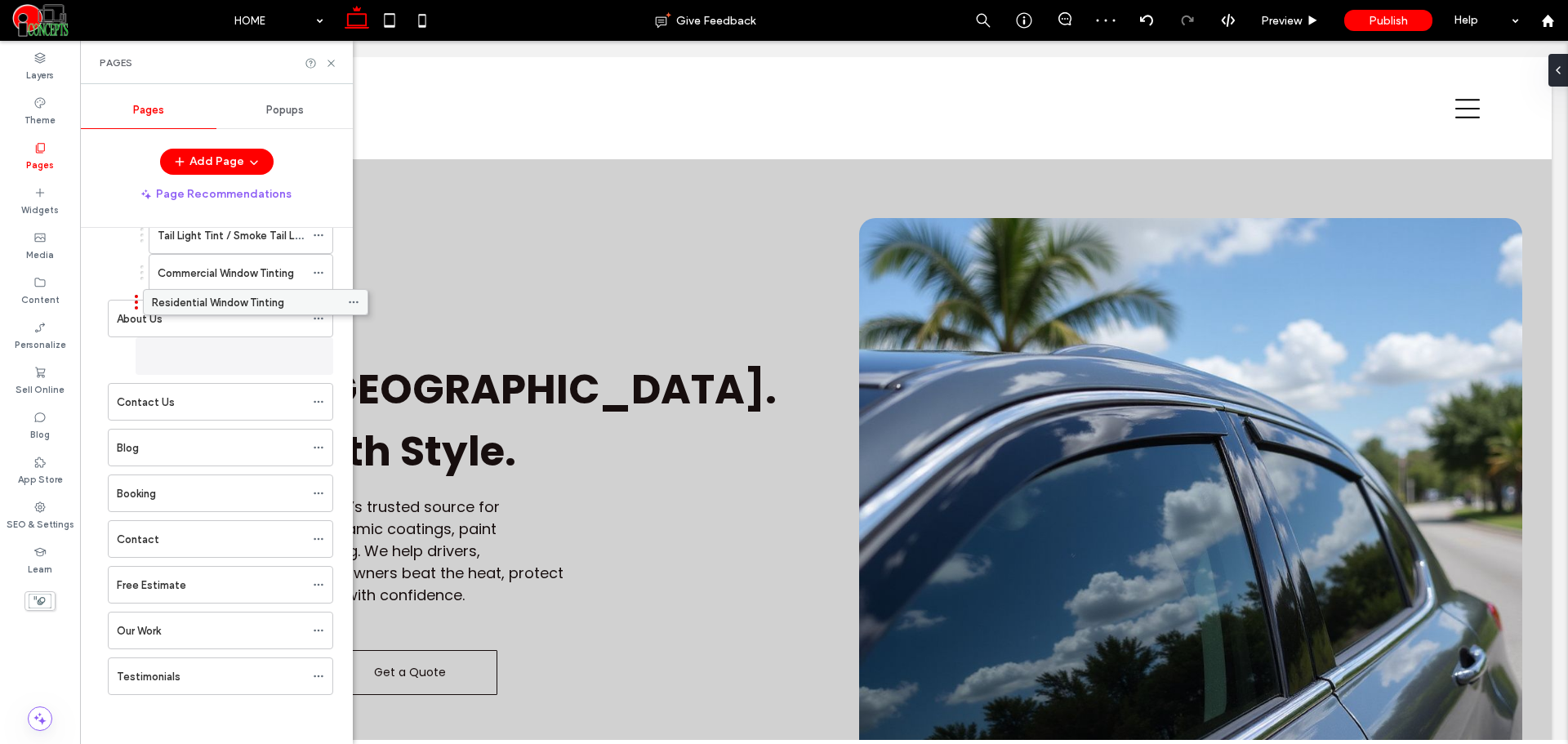
scroll to position [348, 0]
drag, startPoint x: 153, startPoint y: 626, endPoint x: 201, endPoint y: 274, distance: 355.3
drag, startPoint x: 158, startPoint y: 574, endPoint x: 146, endPoint y: 352, distance: 222.3
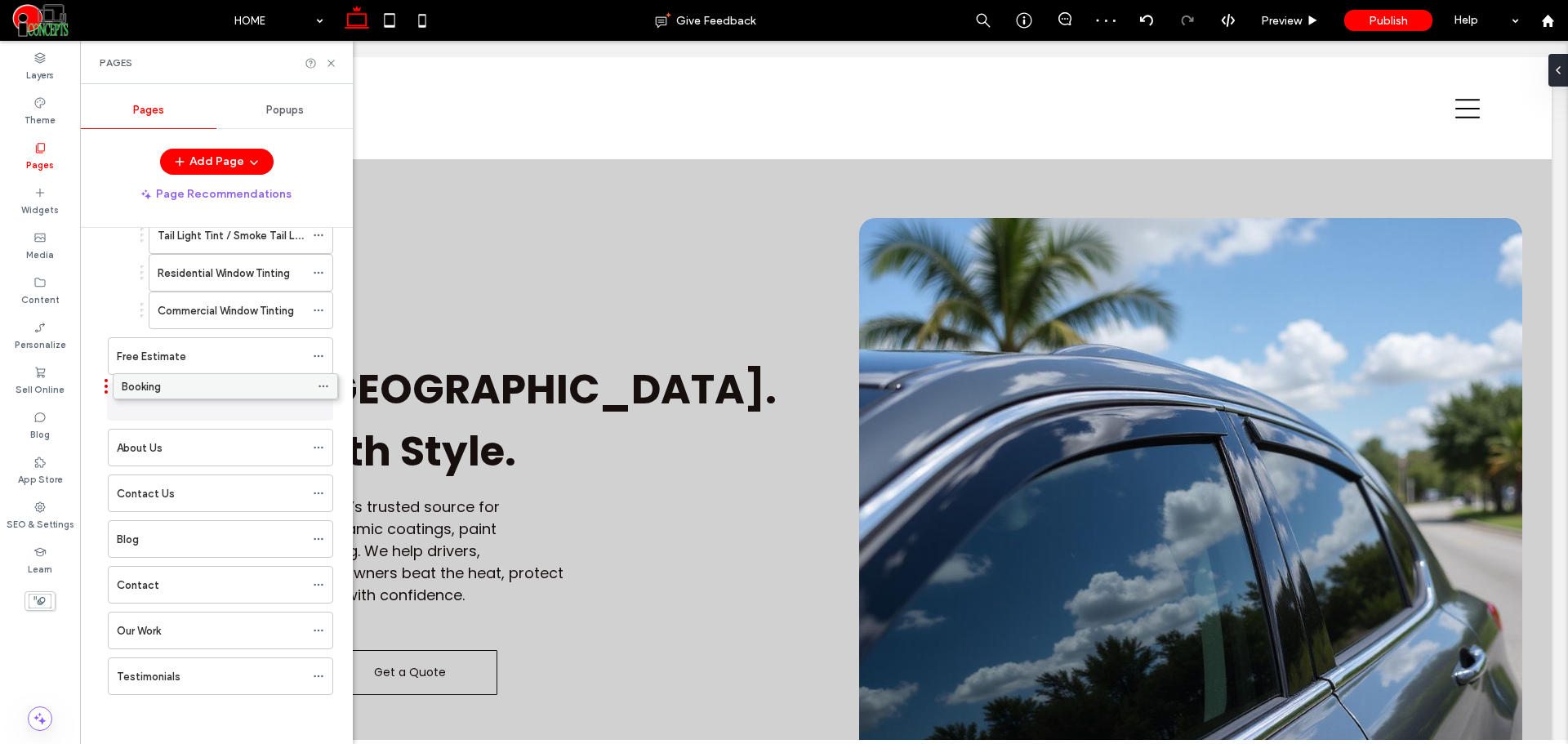
drag, startPoint x: 141, startPoint y: 533, endPoint x: 146, endPoint y: 385, distance: 148.1
drag, startPoint x: 150, startPoint y: 624, endPoint x: 147, endPoint y: 431, distance: 193.0
drag, startPoint x: 167, startPoint y: 675, endPoint x: 159, endPoint y: 480, distance: 195.2
click at [195, 680] on div "Contact" at bounding box center [211, 676] width 188 height 18
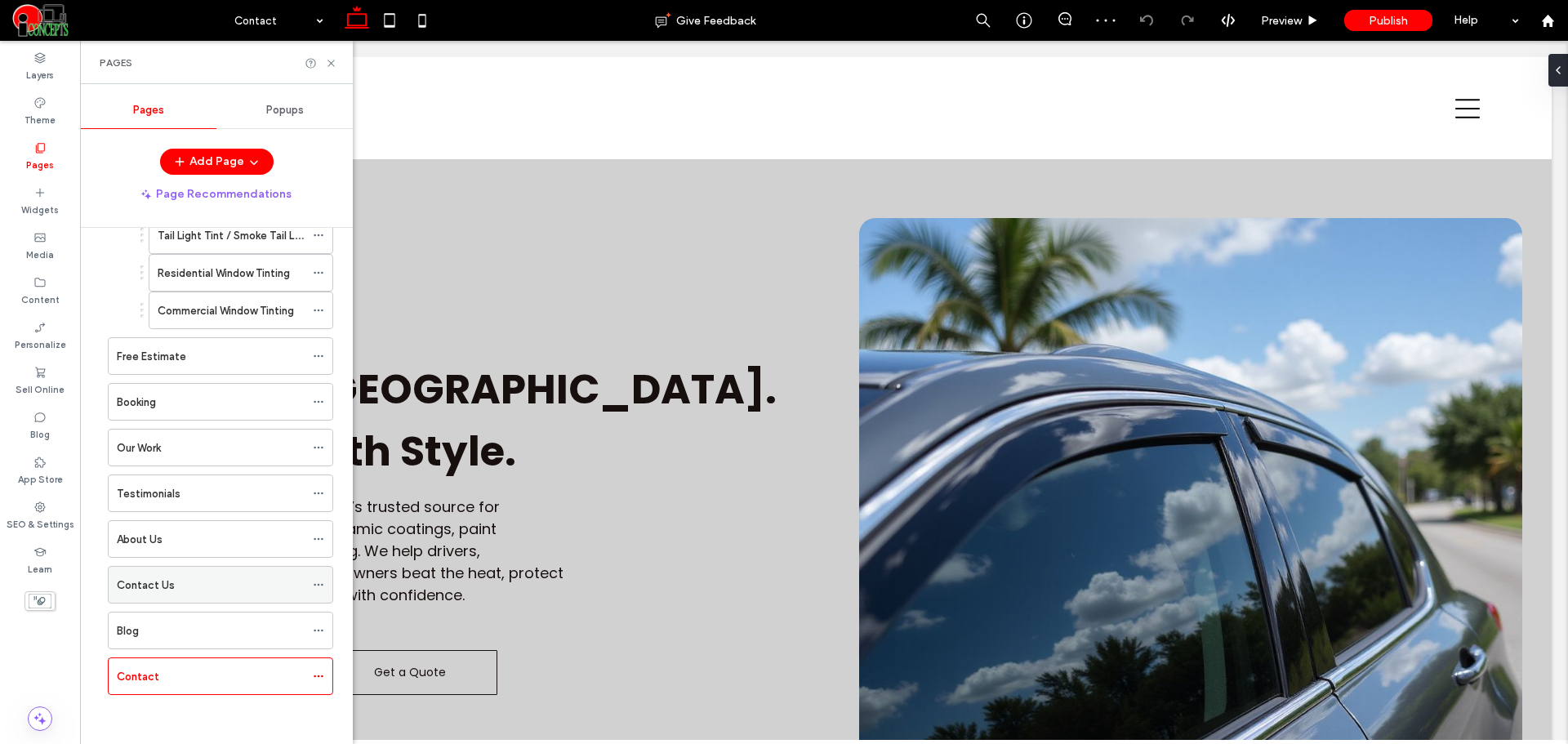
click at [219, 593] on div "Contact Us" at bounding box center [211, 584] width 188 height 18
click at [315, 583] on use at bounding box center [318, 584] width 9 height 3
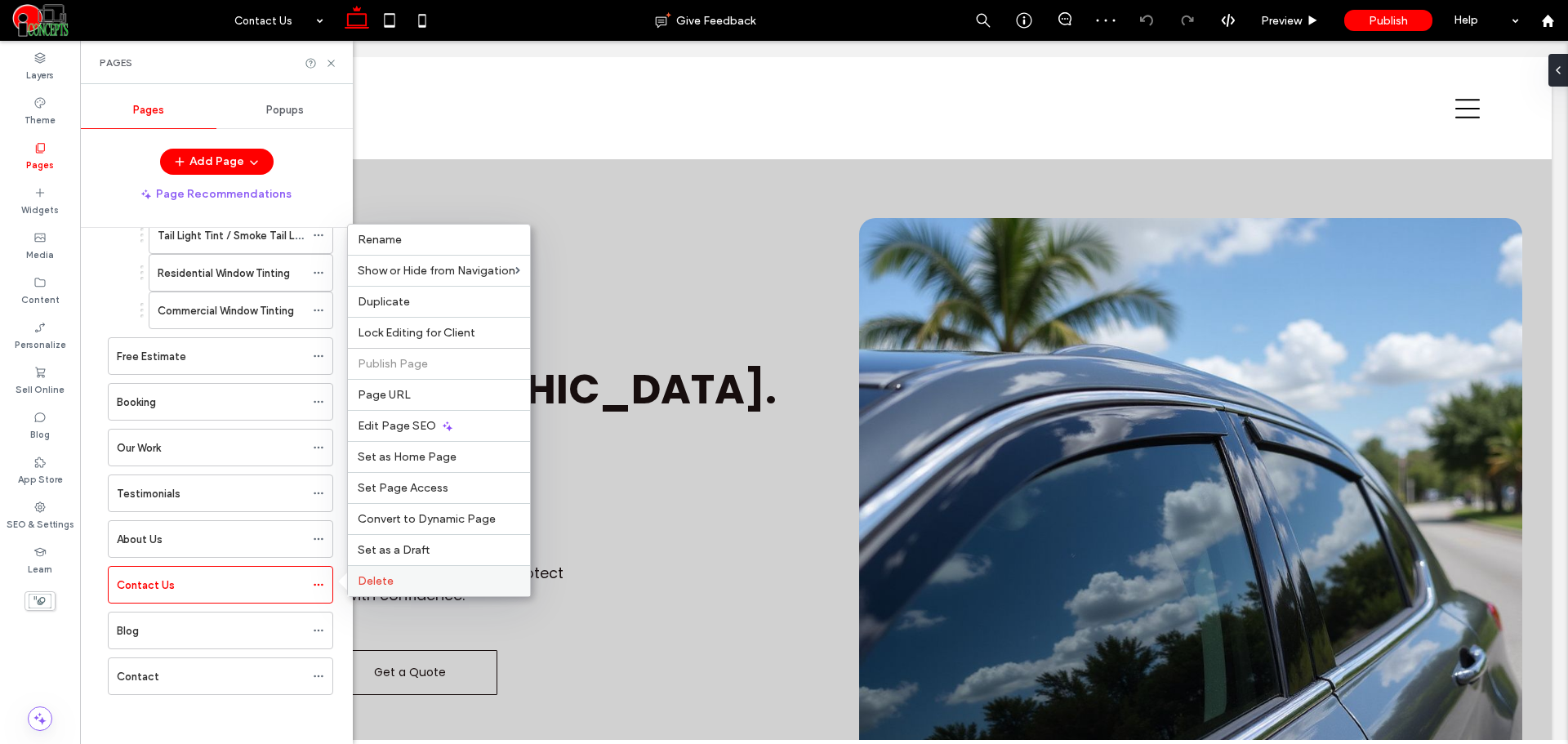
click at [359, 579] on span "Delete" at bounding box center [375, 581] width 36 height 14
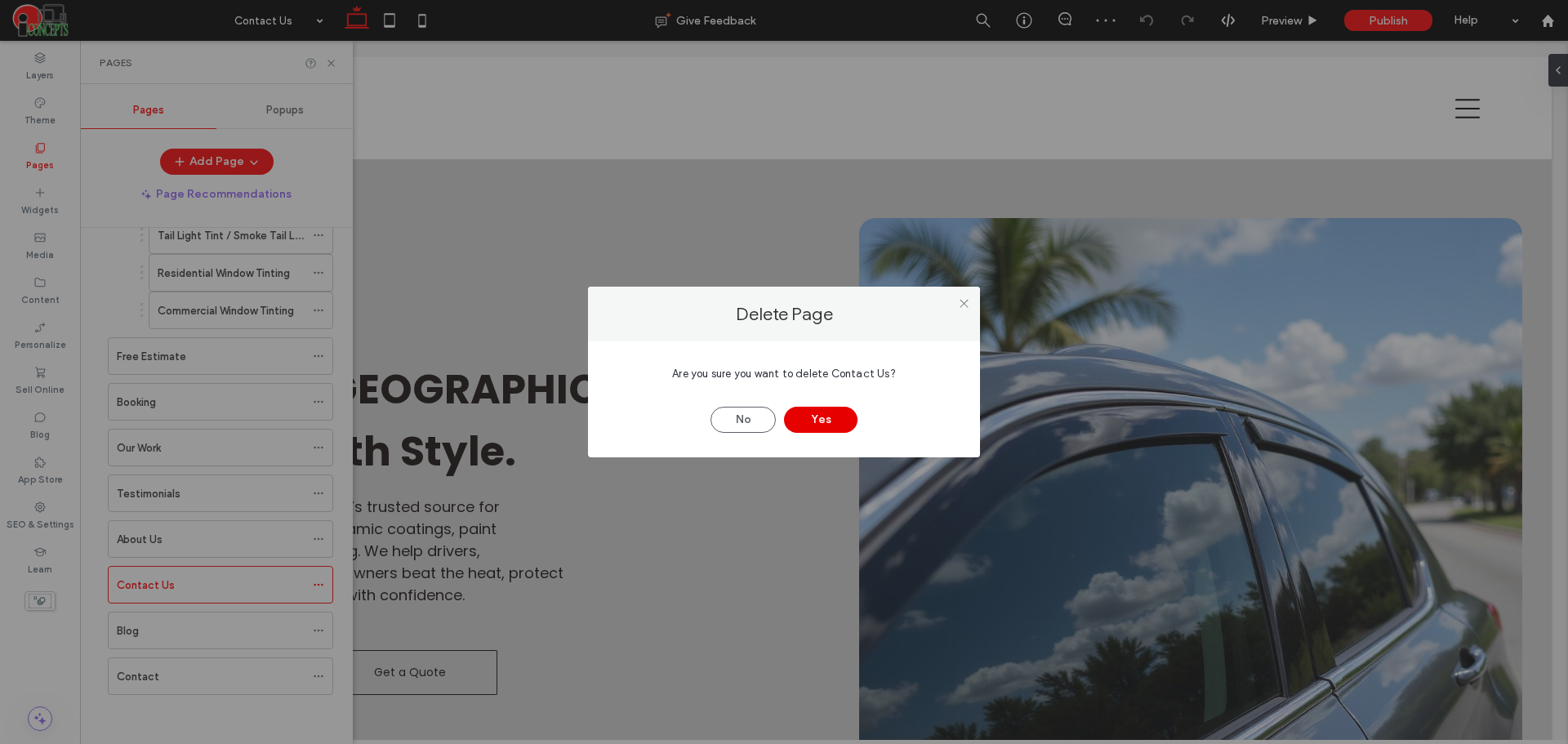
click at [820, 417] on button "Yes" at bounding box center [820, 419] width 74 height 26
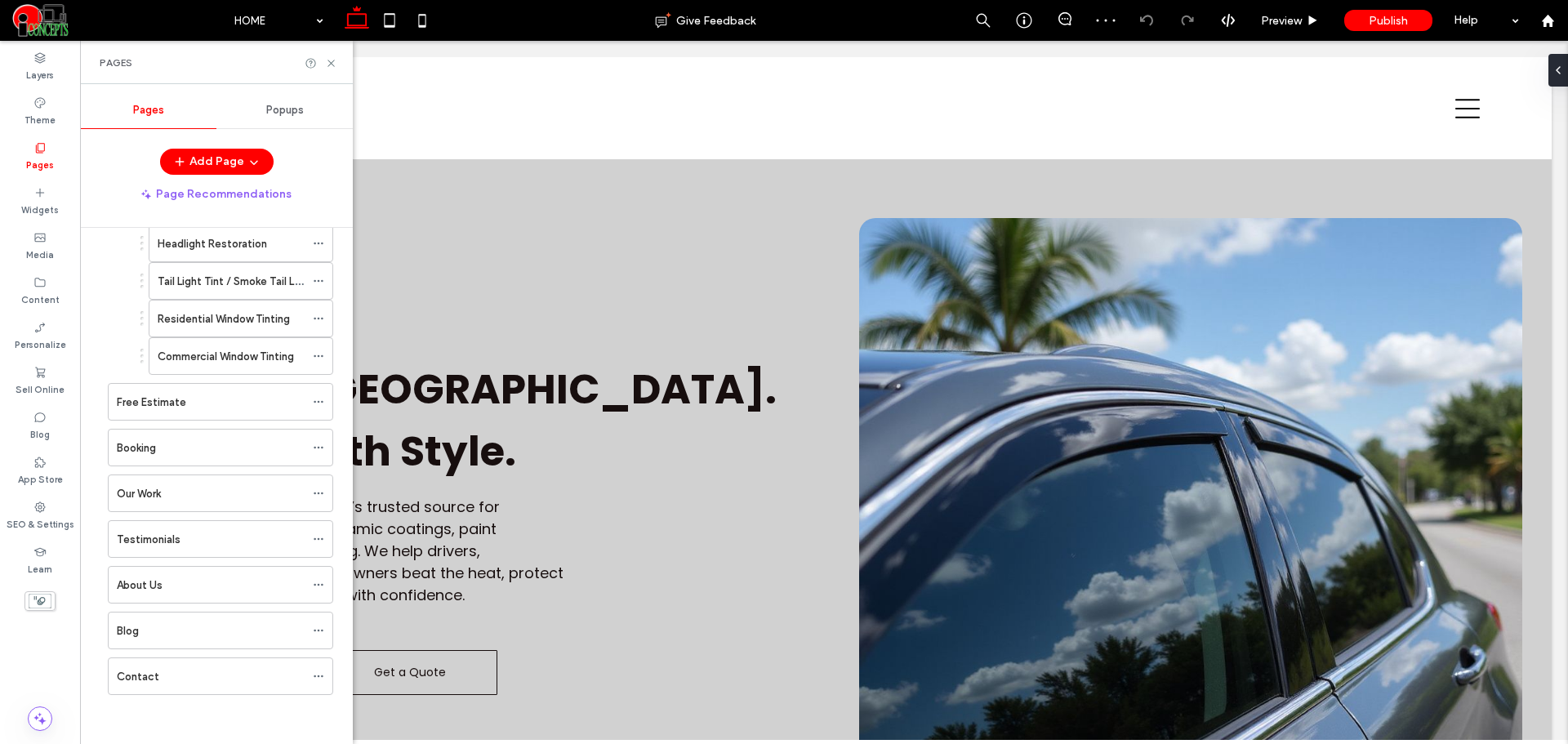
scroll to position [302, 0]
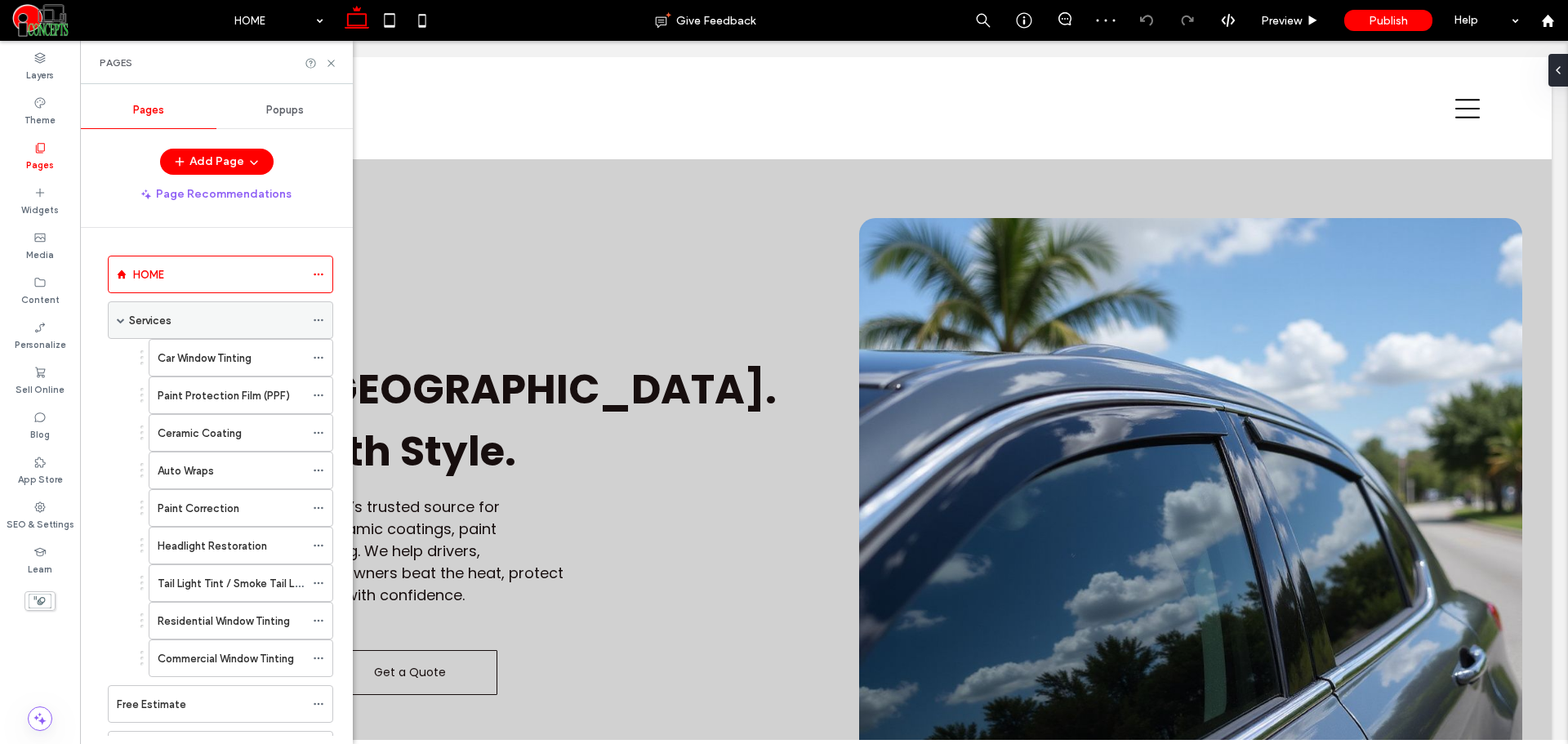
click at [122, 316] on span at bounding box center [121, 320] width 8 height 8
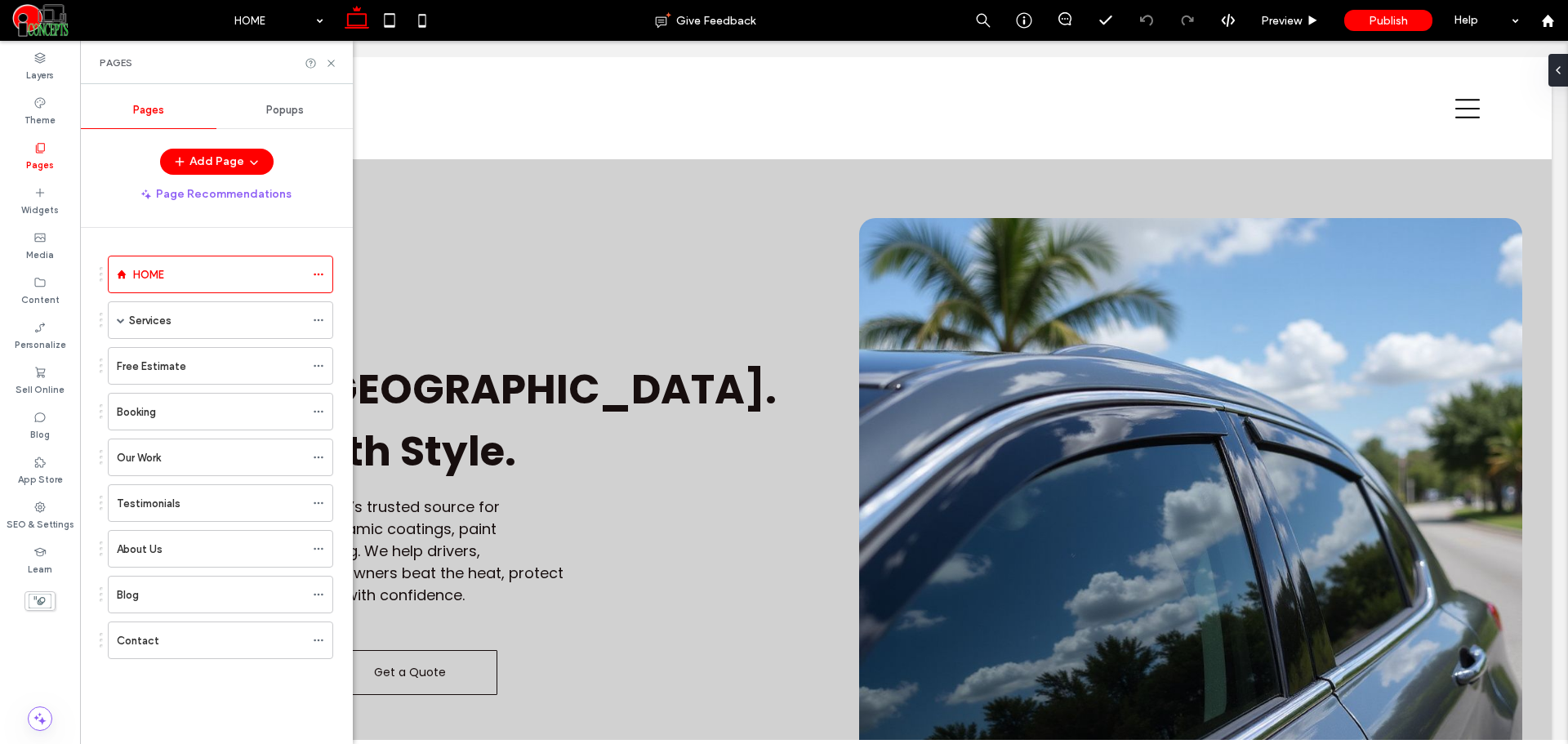
click at [209, 696] on div "HOME Services Car Window Tinting Paint Protection Film (PPF) Ceramic Coating Au…" at bounding box center [216, 472] width 233 height 451
click at [296, 101] on div "Popups" at bounding box center [284, 110] width 136 height 36
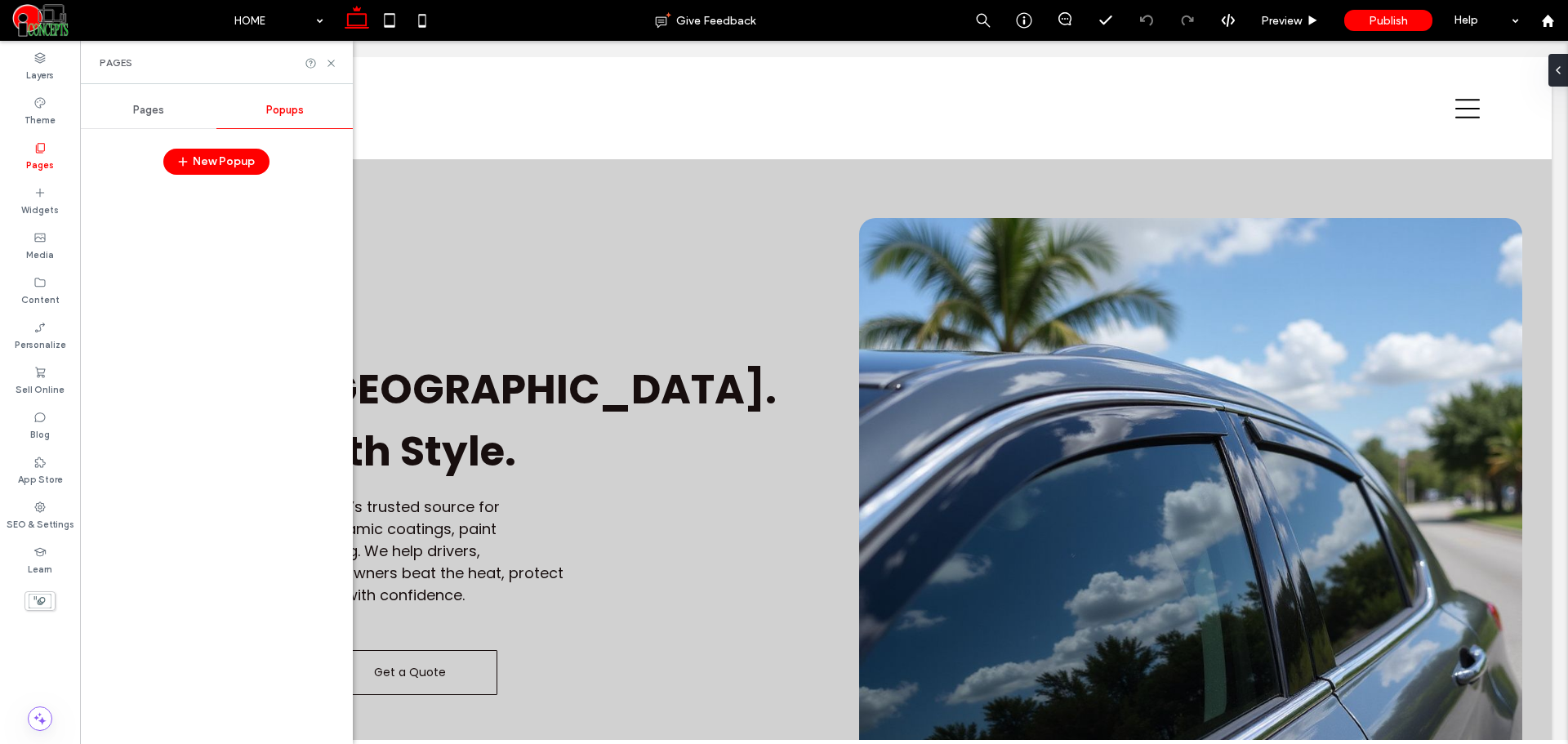
click at [169, 110] on div "Pages" at bounding box center [148, 110] width 136 height 36
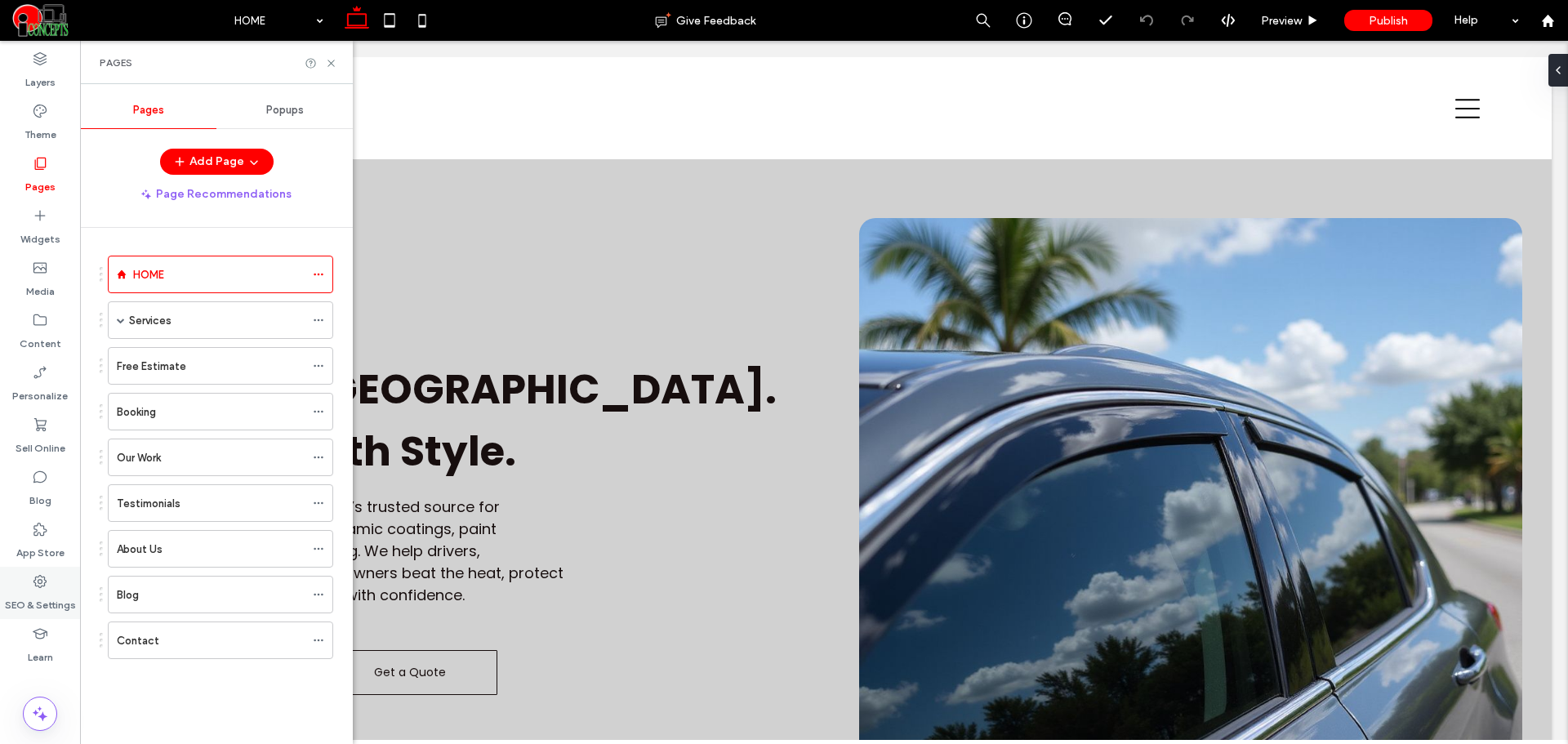
click at [38, 578] on icon at bounding box center [40, 582] width 17 height 17
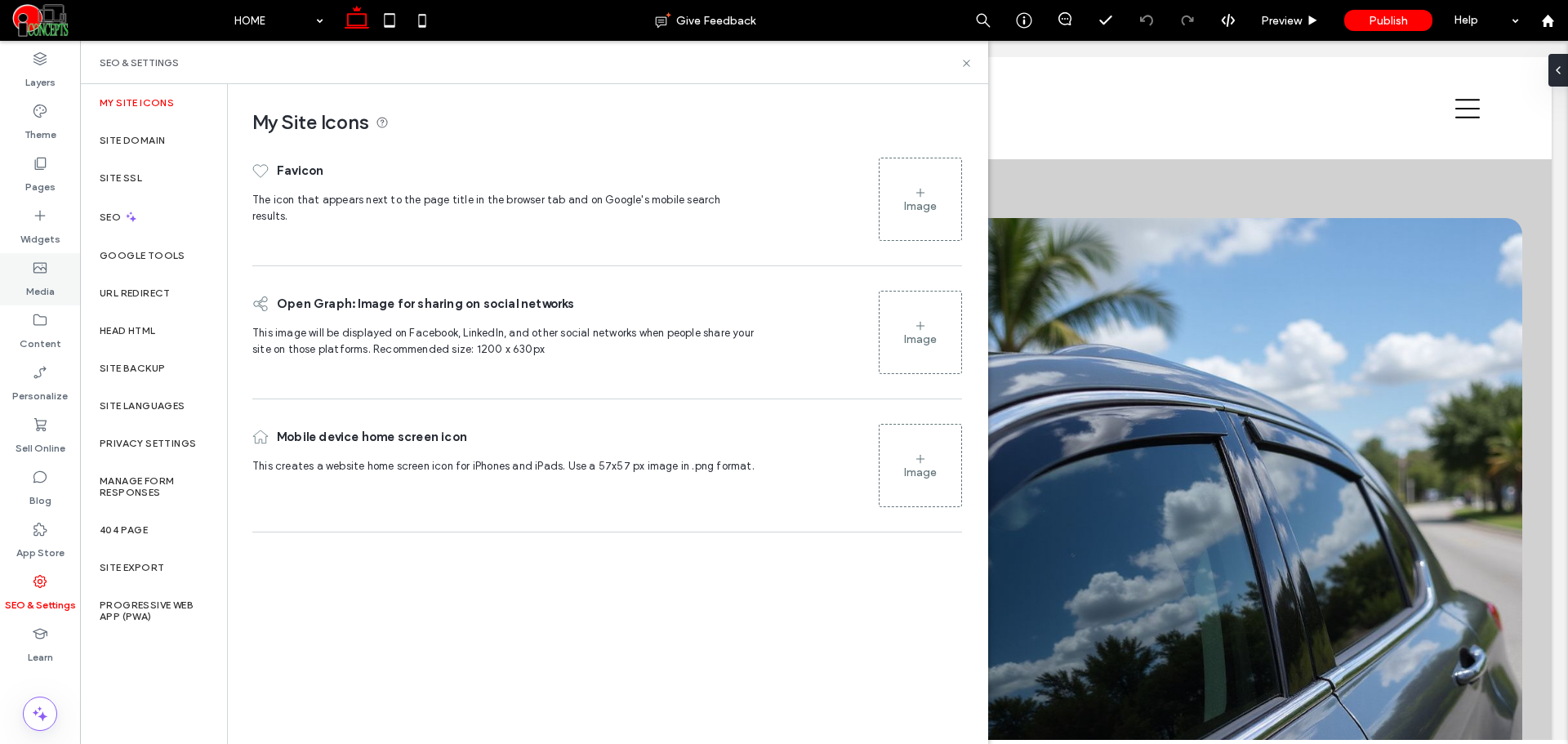
click at [35, 258] on div "Media" at bounding box center [40, 279] width 80 height 52
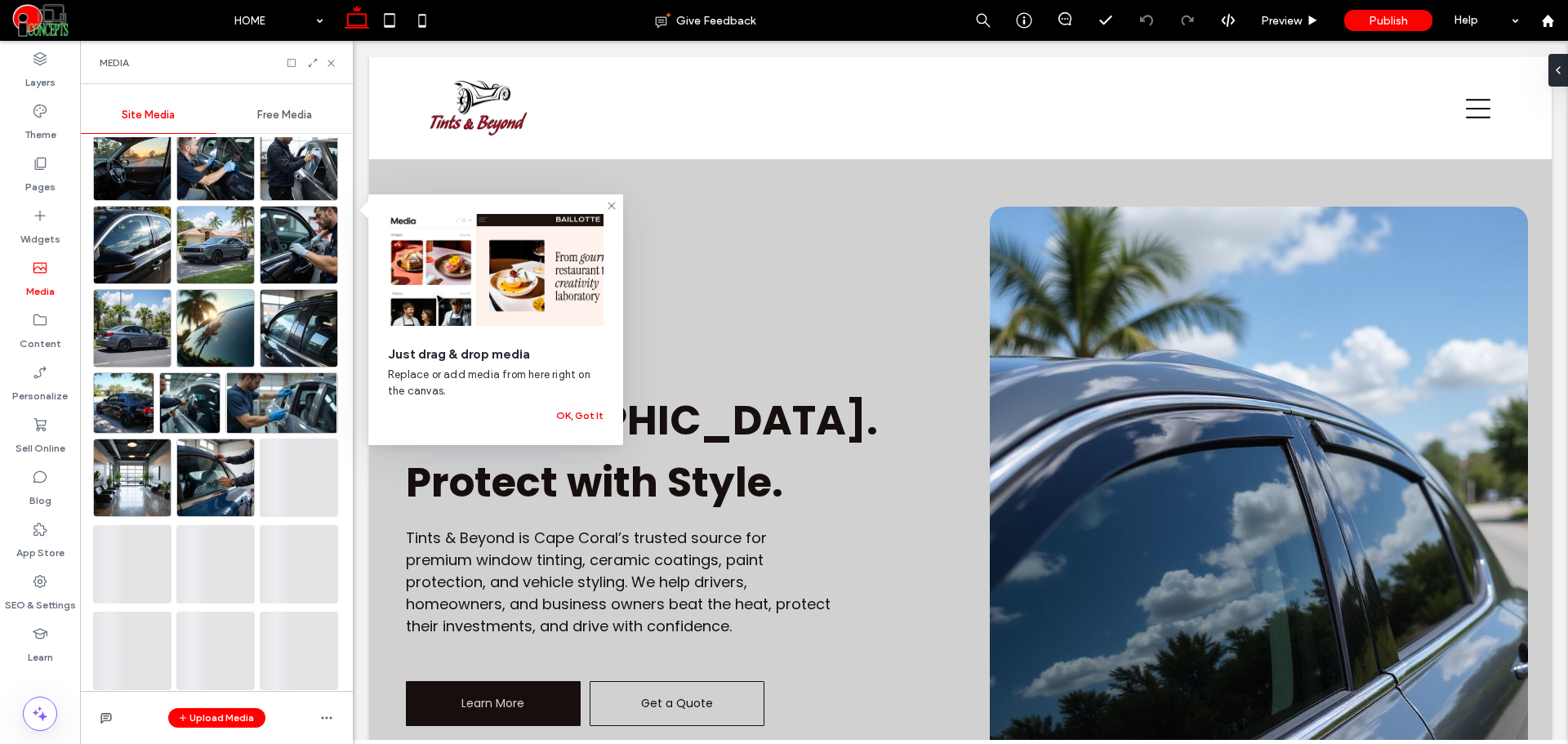
scroll to position [3643, 0]
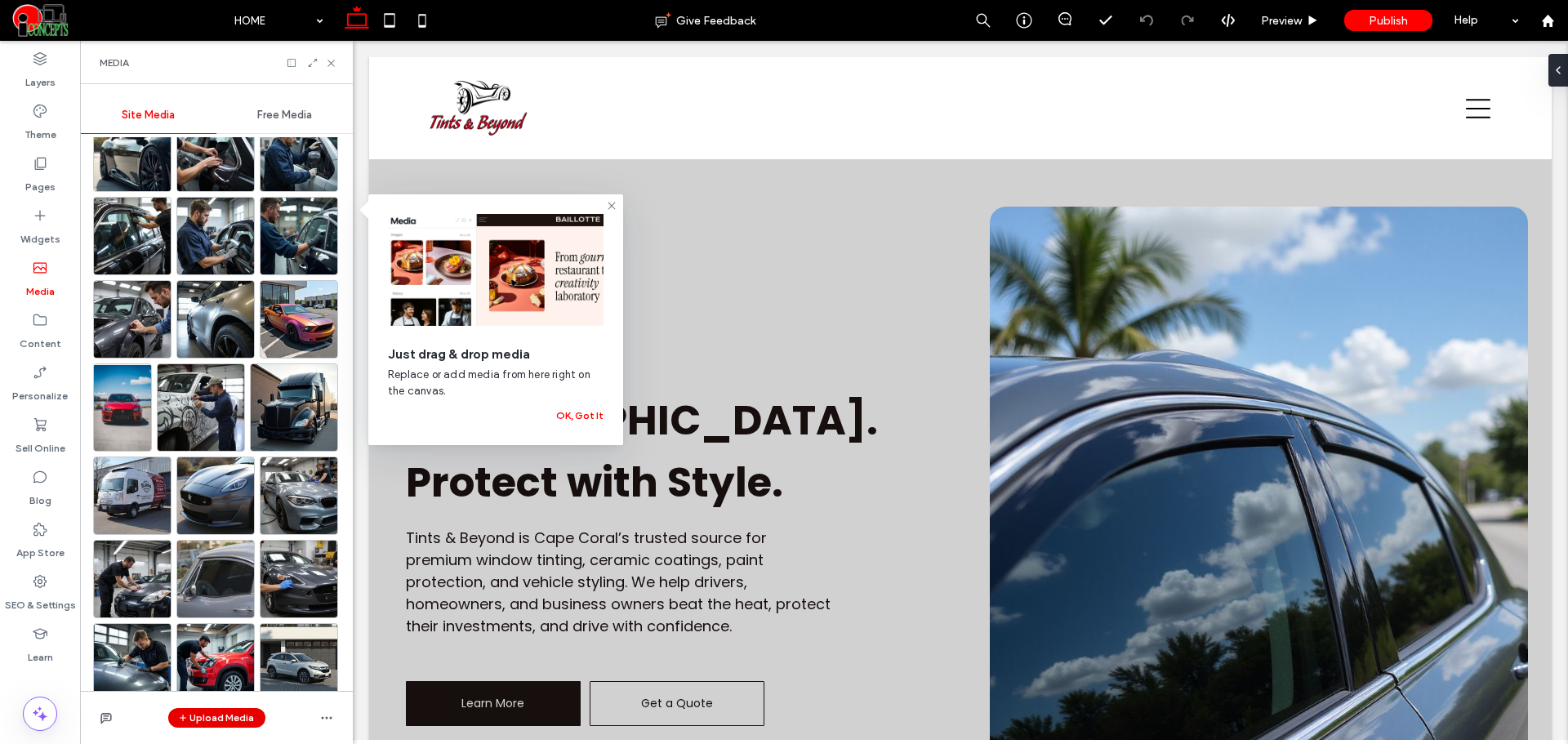
click at [227, 716] on button "Upload Media" at bounding box center [217, 717] width 97 height 19
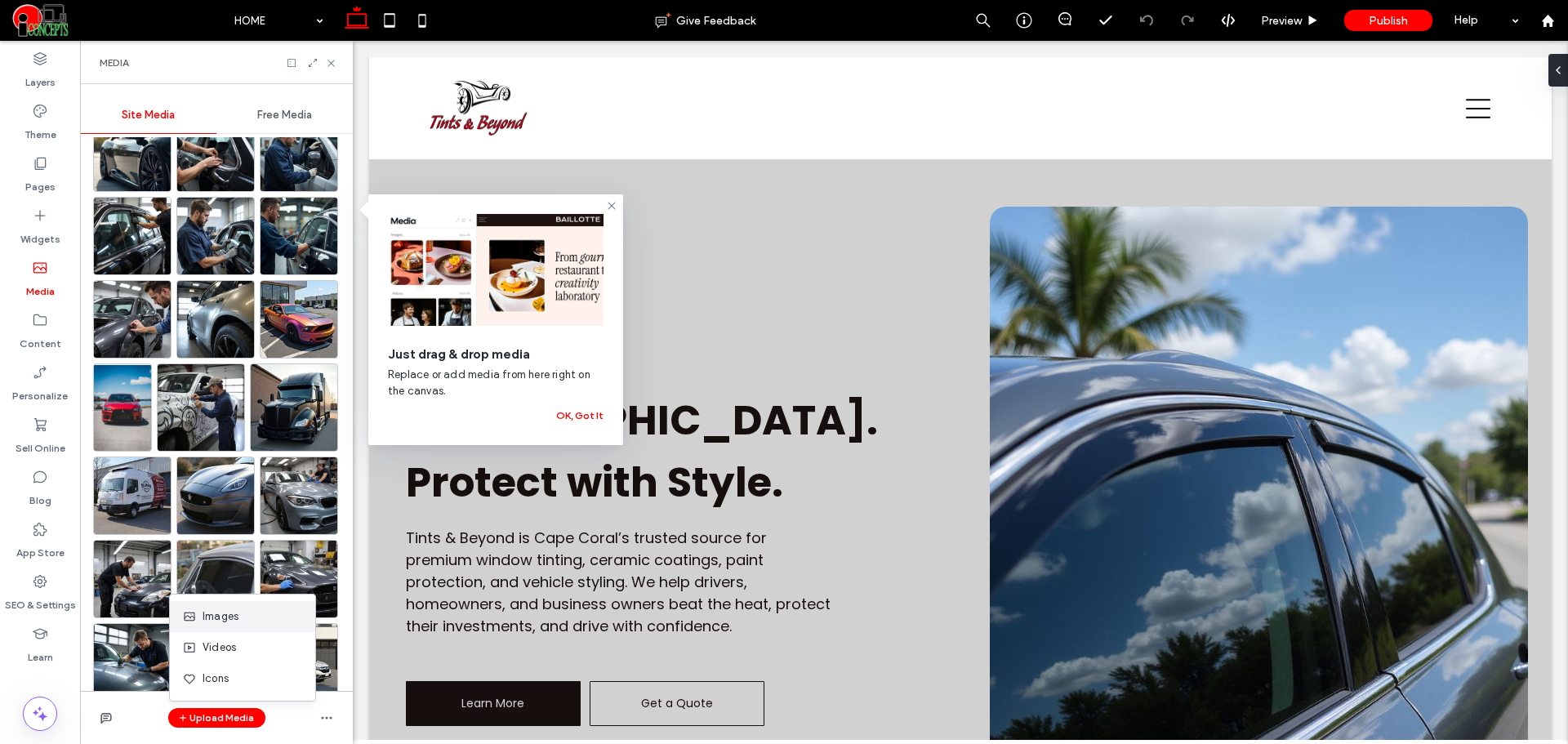
click at [231, 617] on span "Images" at bounding box center [220, 617] width 36 height 17
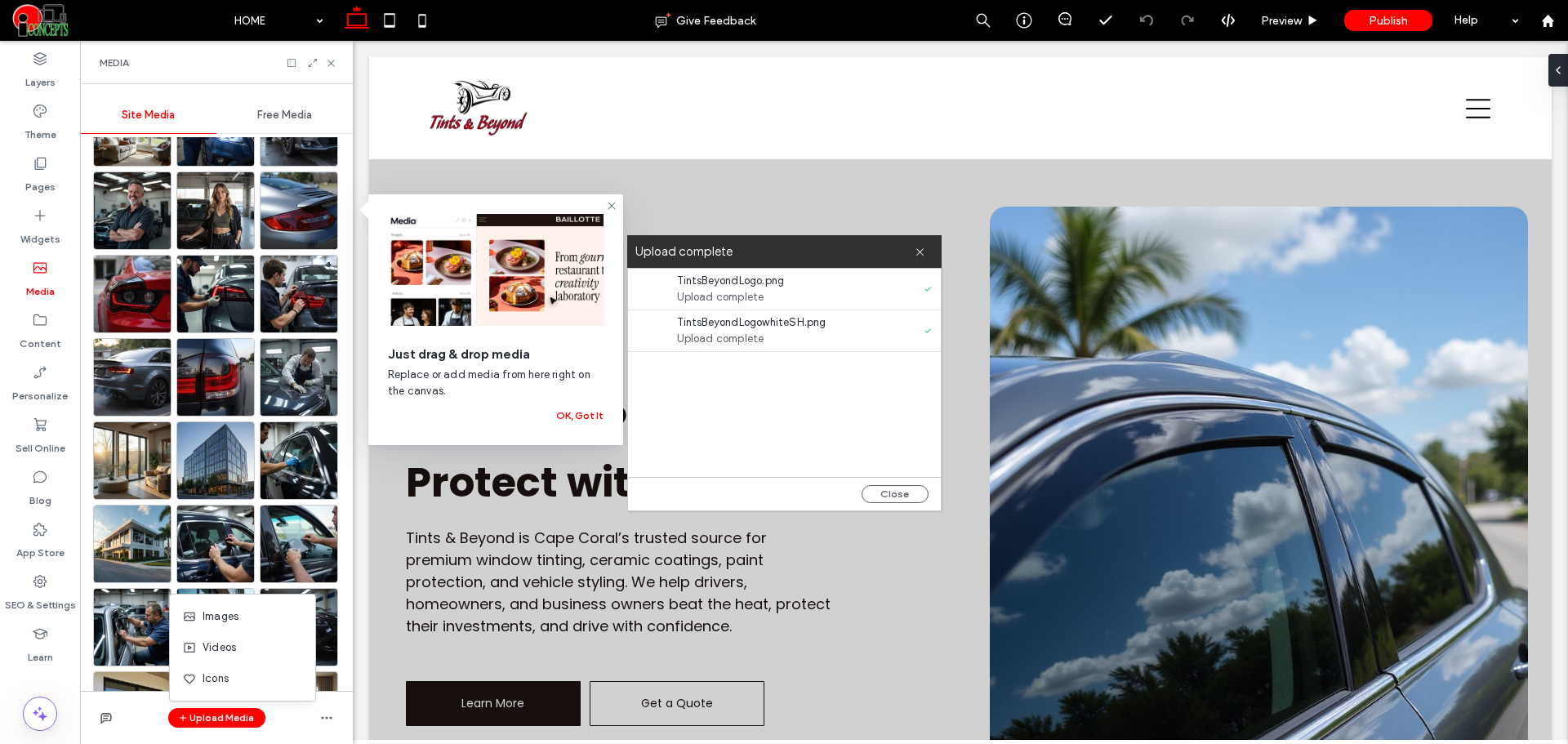
scroll to position [0, 0]
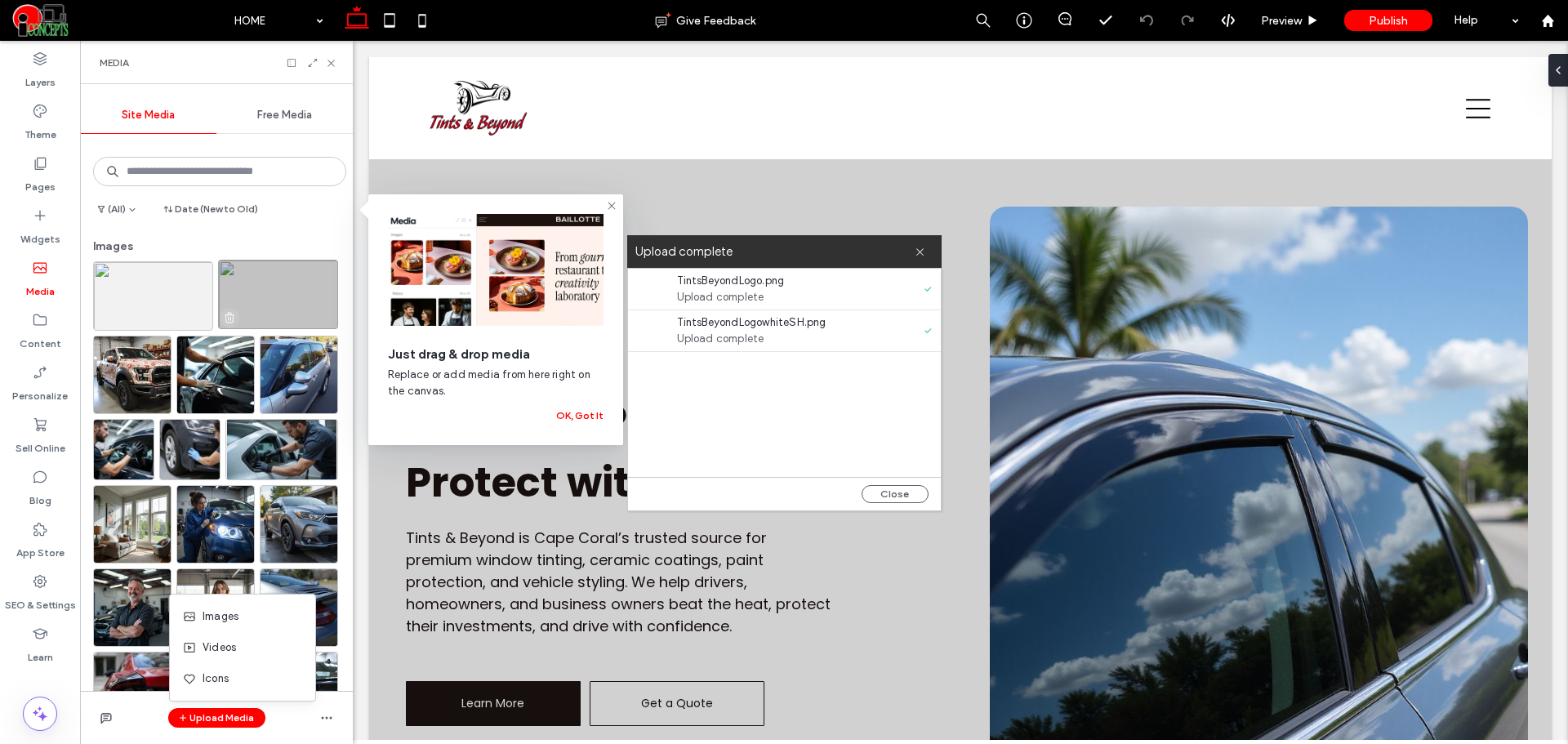
click at [228, 309] on span "button" at bounding box center [229, 317] width 19 height 19
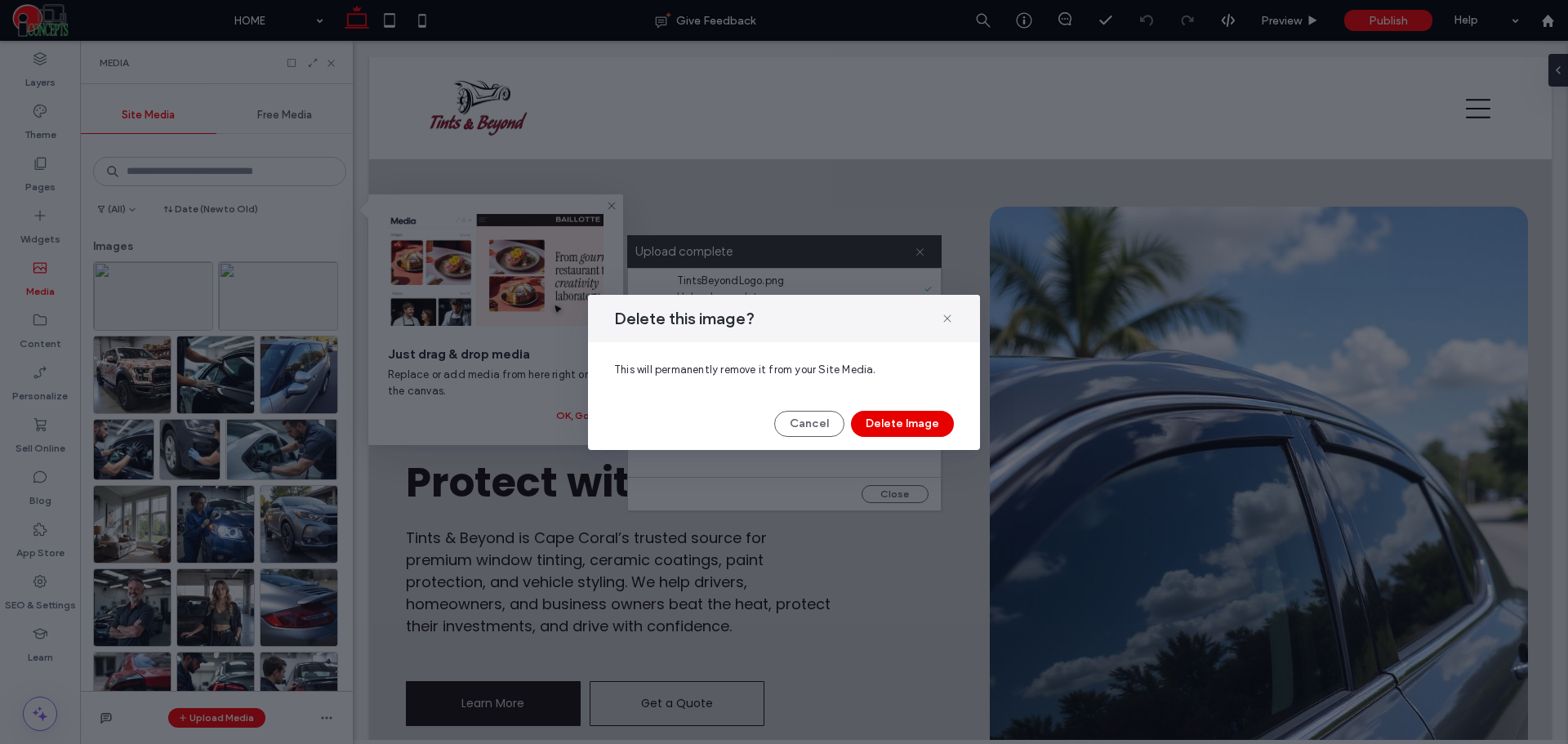
click at [898, 420] on button "Delete Image" at bounding box center [902, 423] width 103 height 26
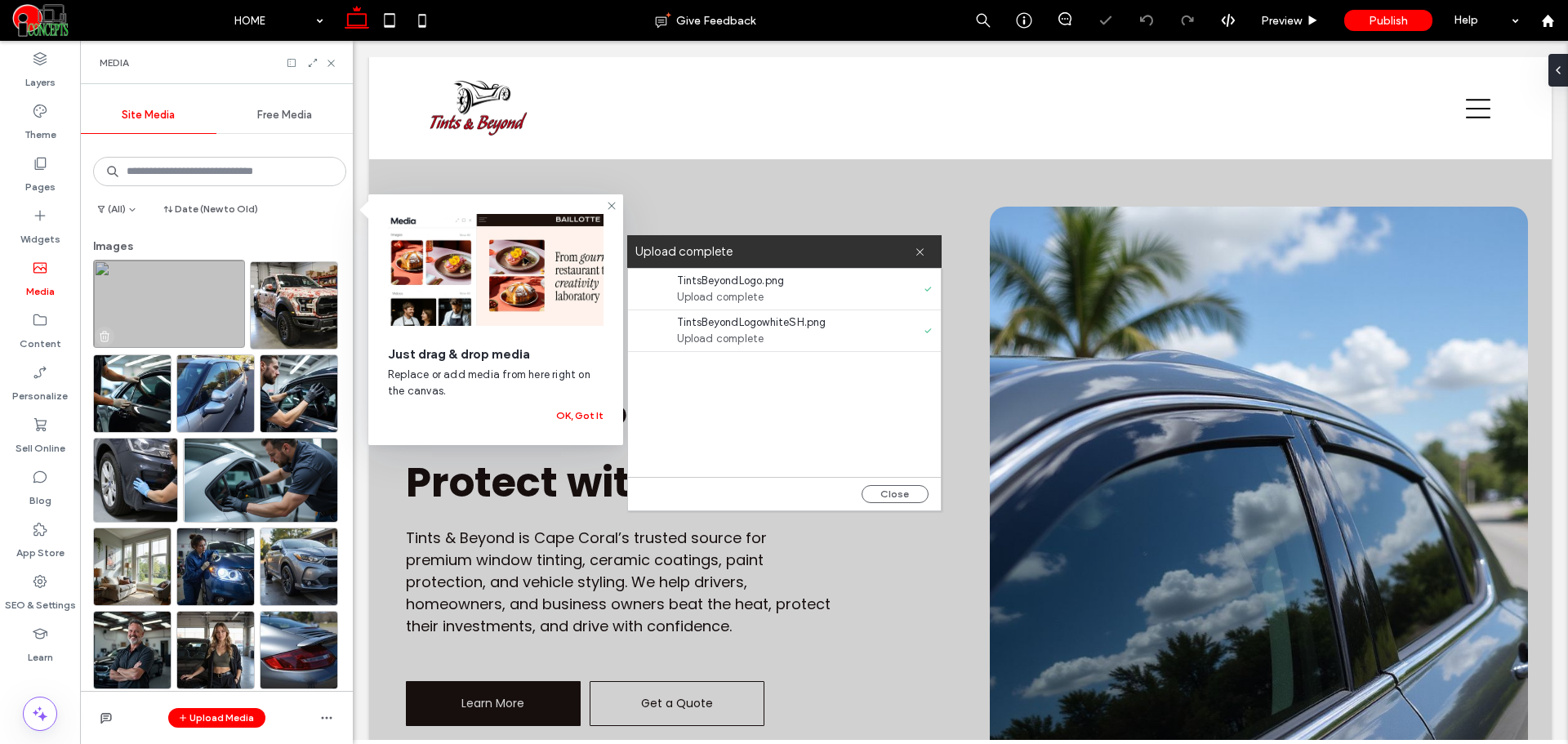
click at [106, 338] on icon "button" at bounding box center [105, 337] width 13 height 13
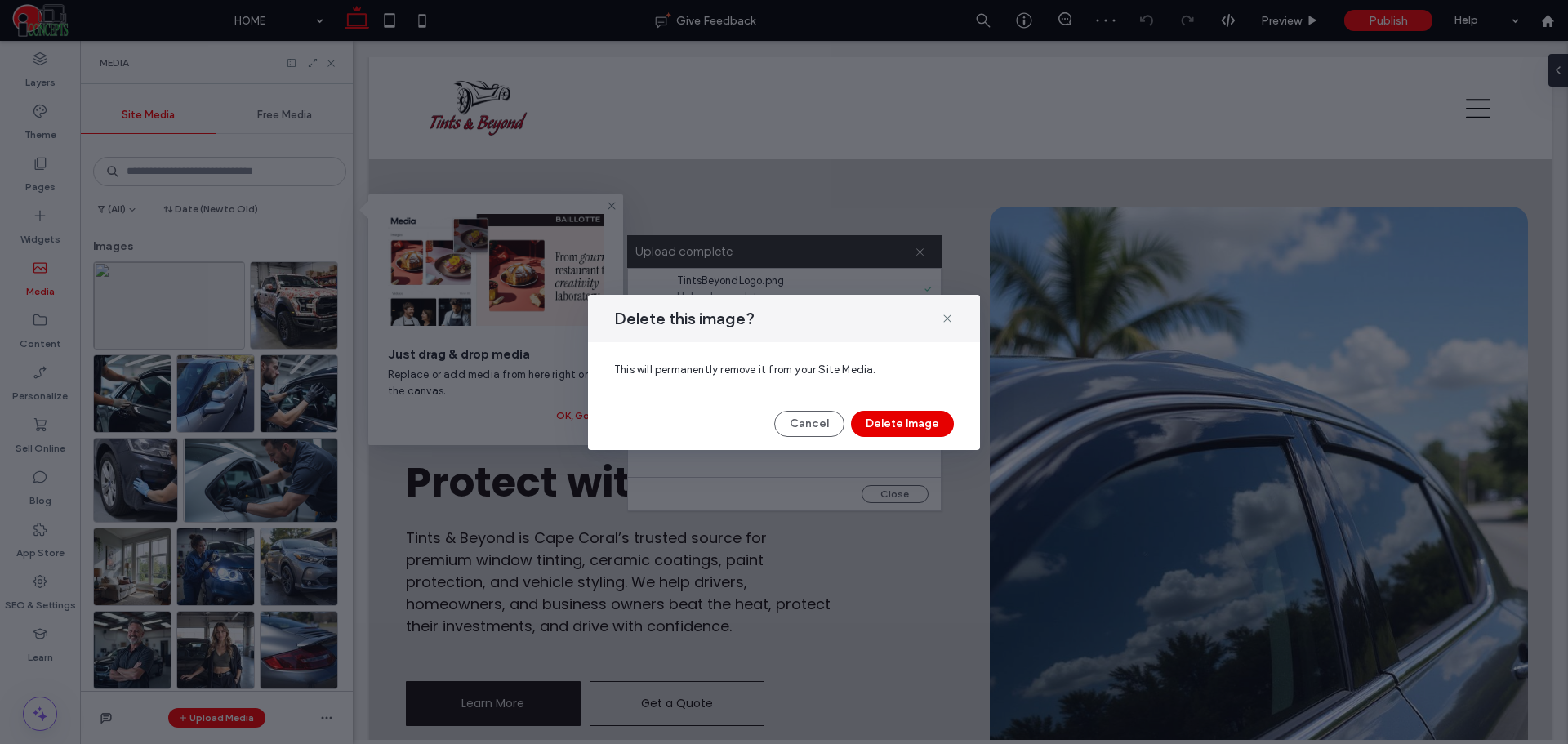
click at [905, 422] on button "Delete Image" at bounding box center [902, 423] width 103 height 26
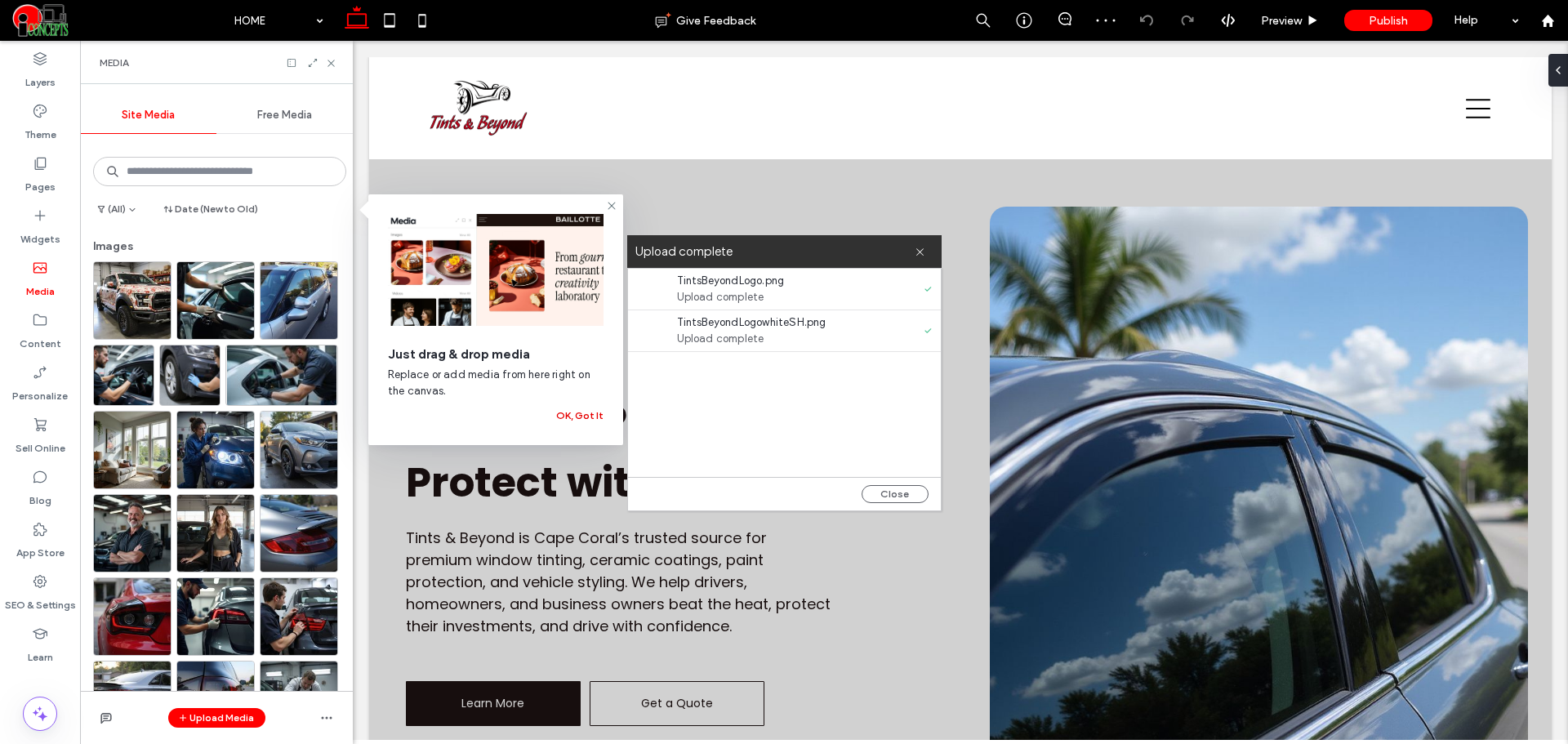
click at [580, 420] on button "OK, Got It" at bounding box center [580, 415] width 48 height 19
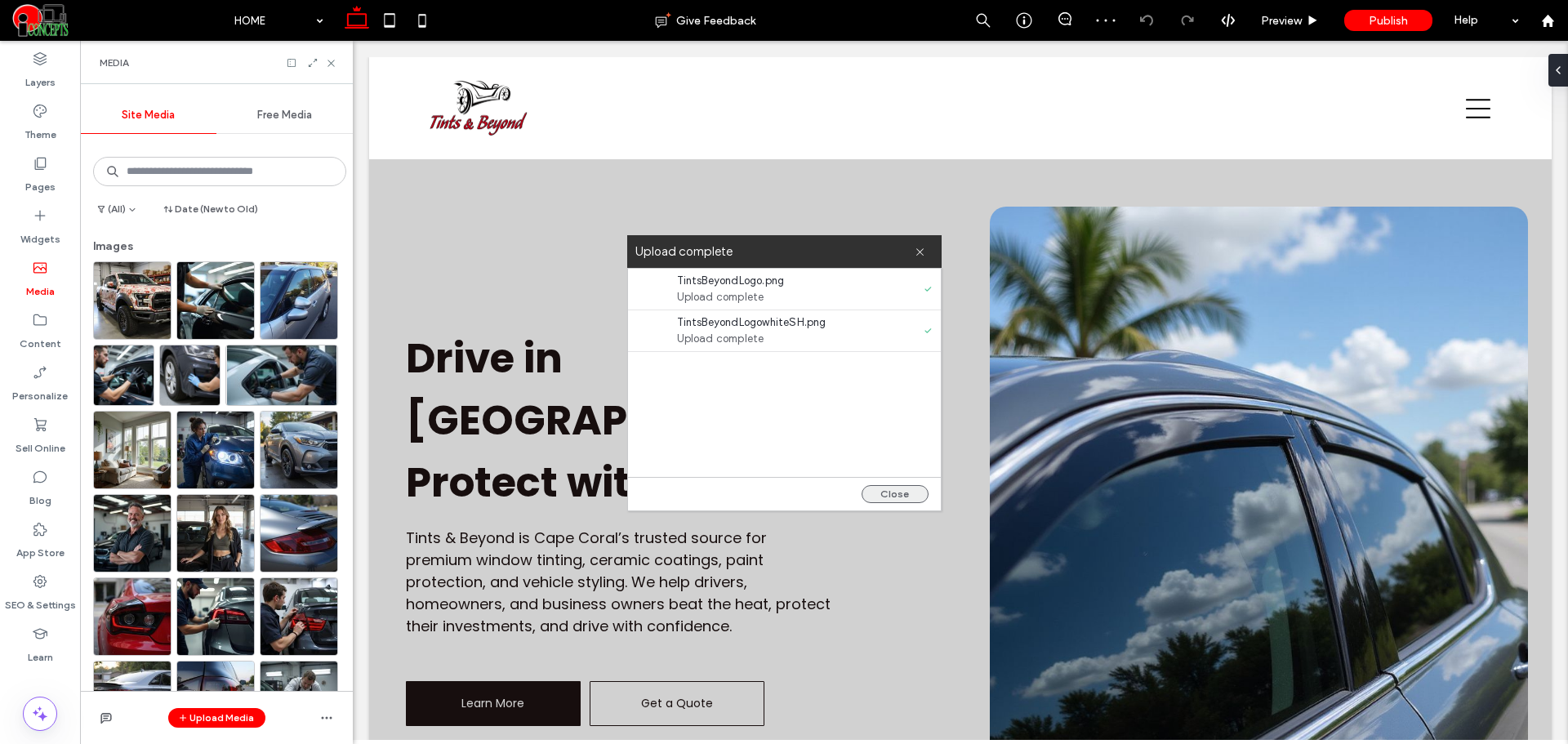
click at [888, 493] on button "Close" at bounding box center [895, 493] width 67 height 18
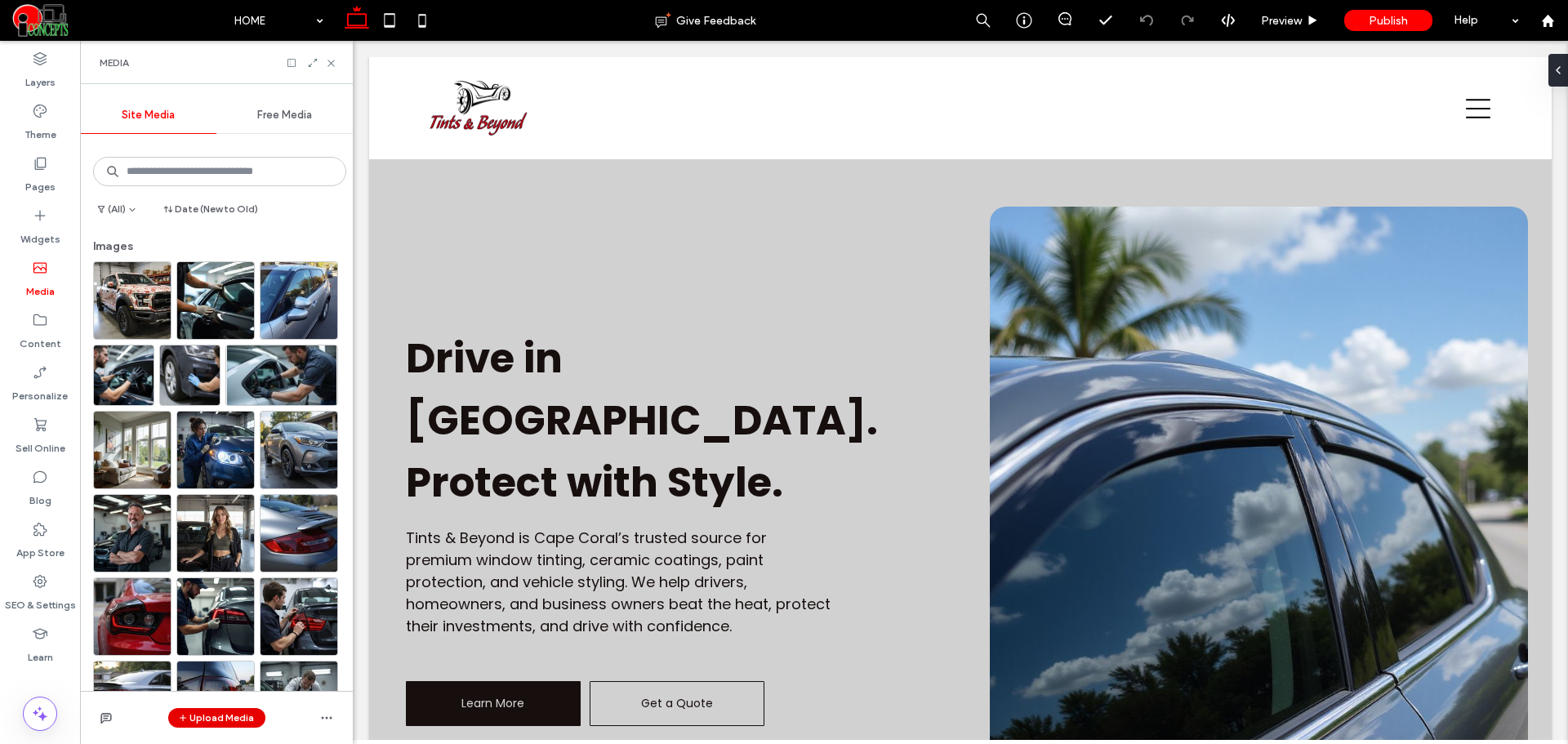
click at [224, 714] on button "Upload Media" at bounding box center [217, 717] width 97 height 19
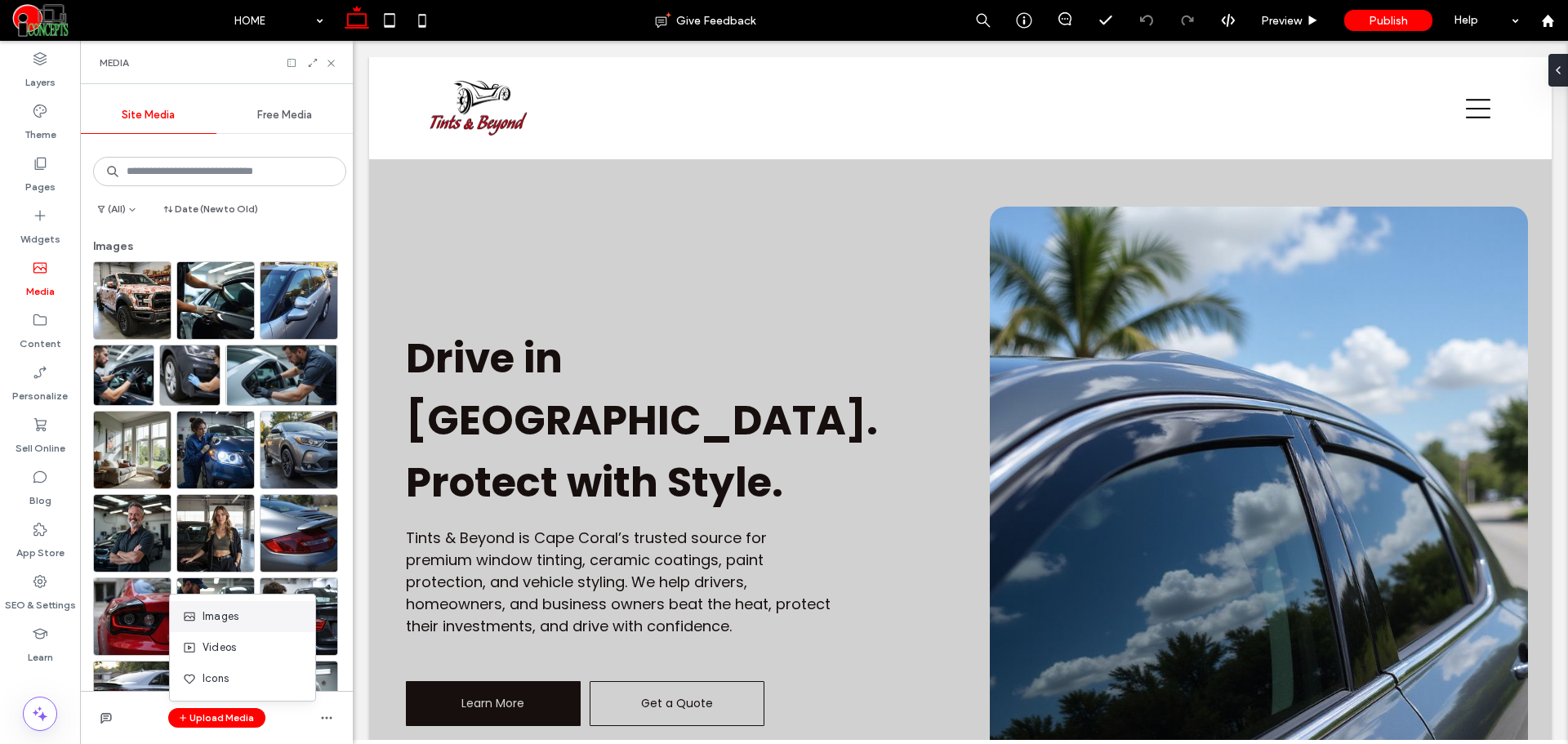
click at [238, 618] on span "Images" at bounding box center [220, 617] width 36 height 17
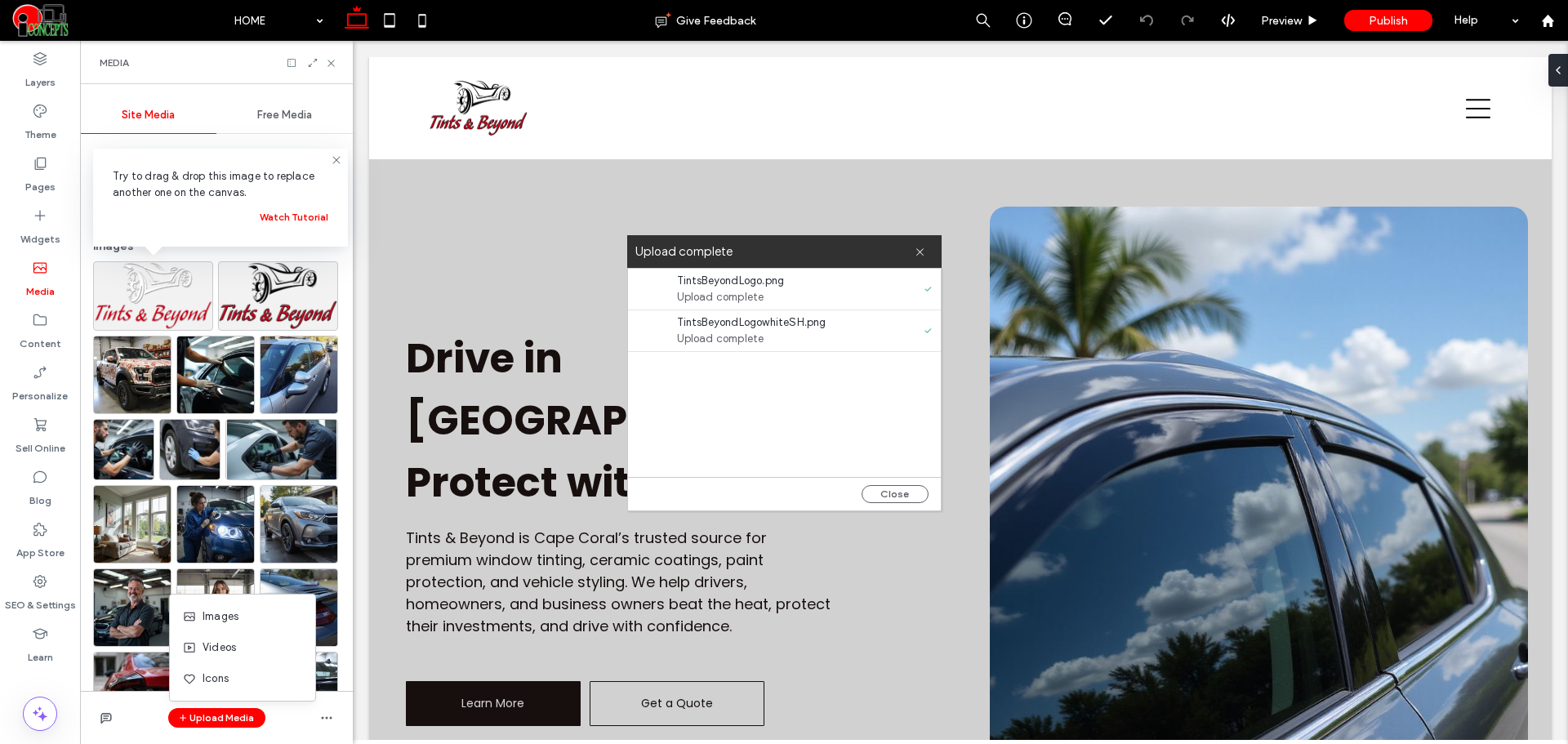
click at [877, 484] on div "Close" at bounding box center [784, 493] width 313 height 33
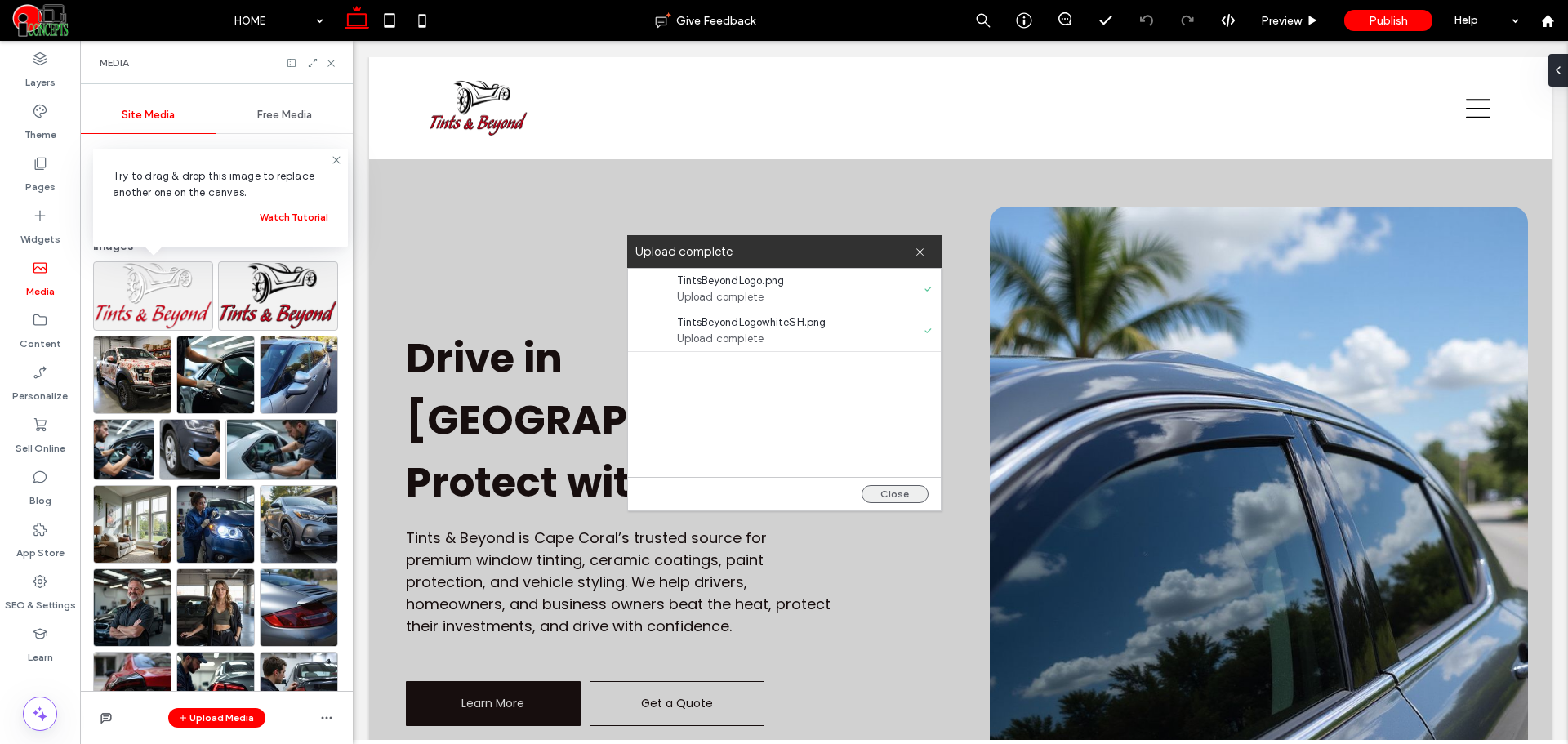
click at [900, 490] on button "Close" at bounding box center [895, 493] width 67 height 18
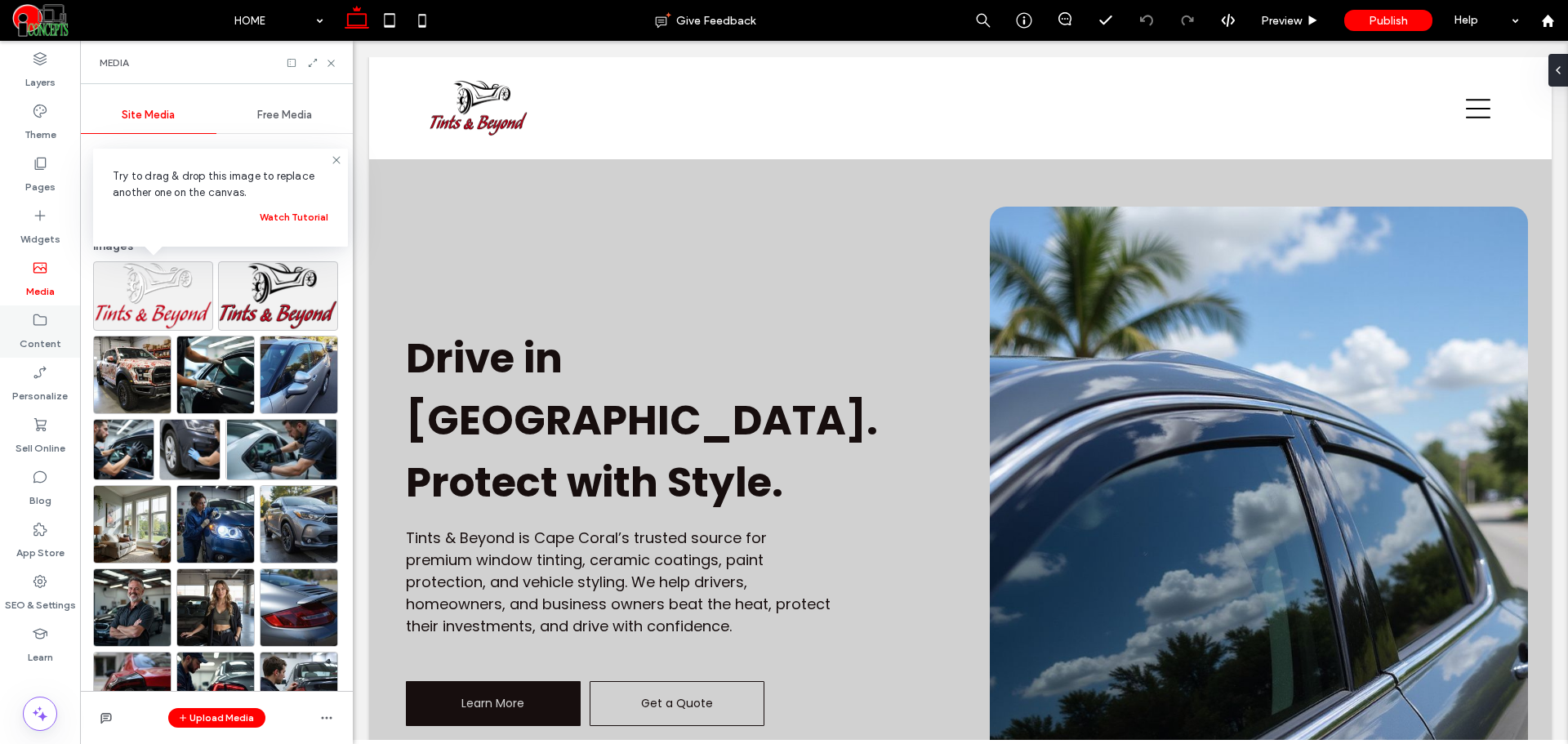
click at [49, 324] on div "Content" at bounding box center [40, 331] width 80 height 52
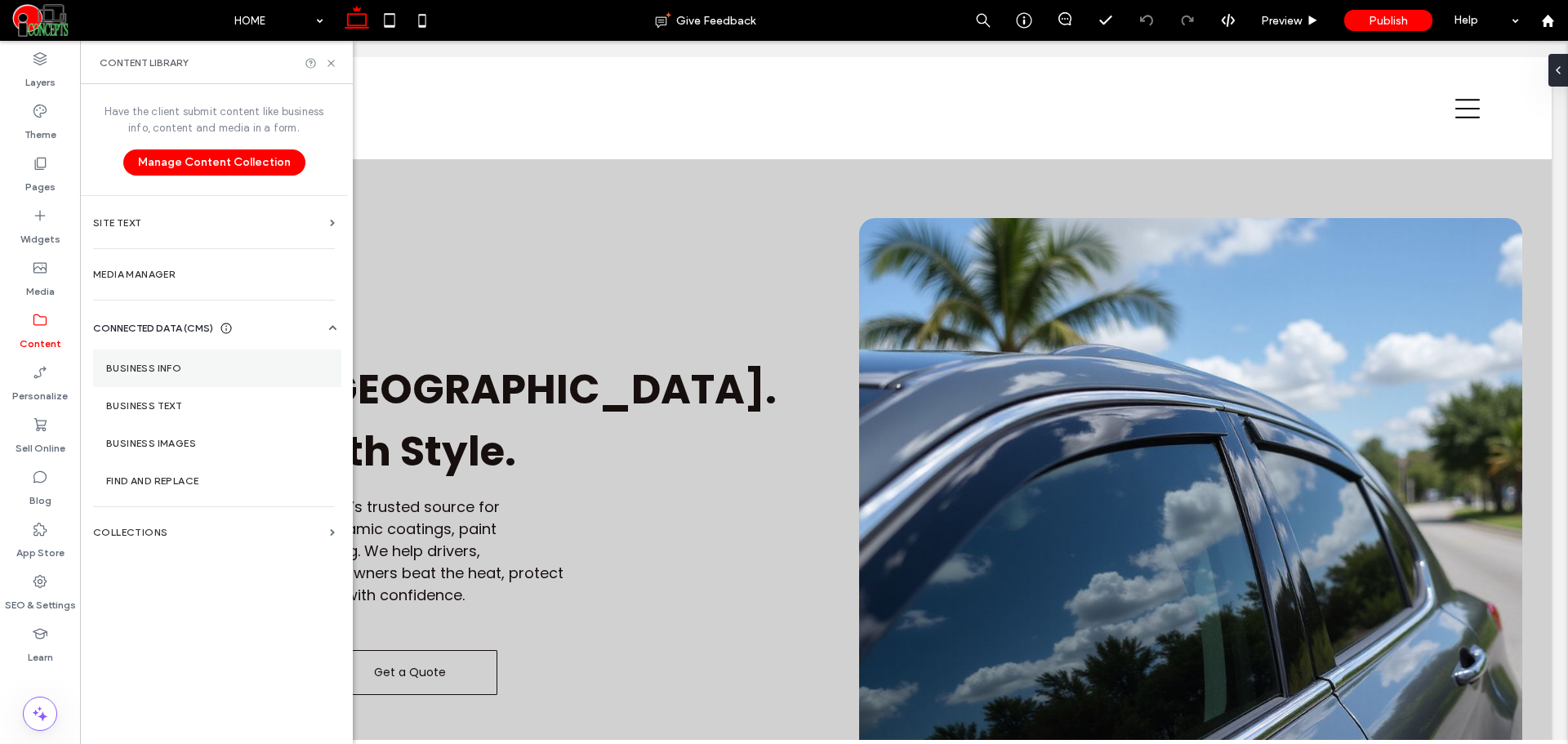
click at [174, 363] on label "Business Info" at bounding box center [217, 369] width 222 height 12
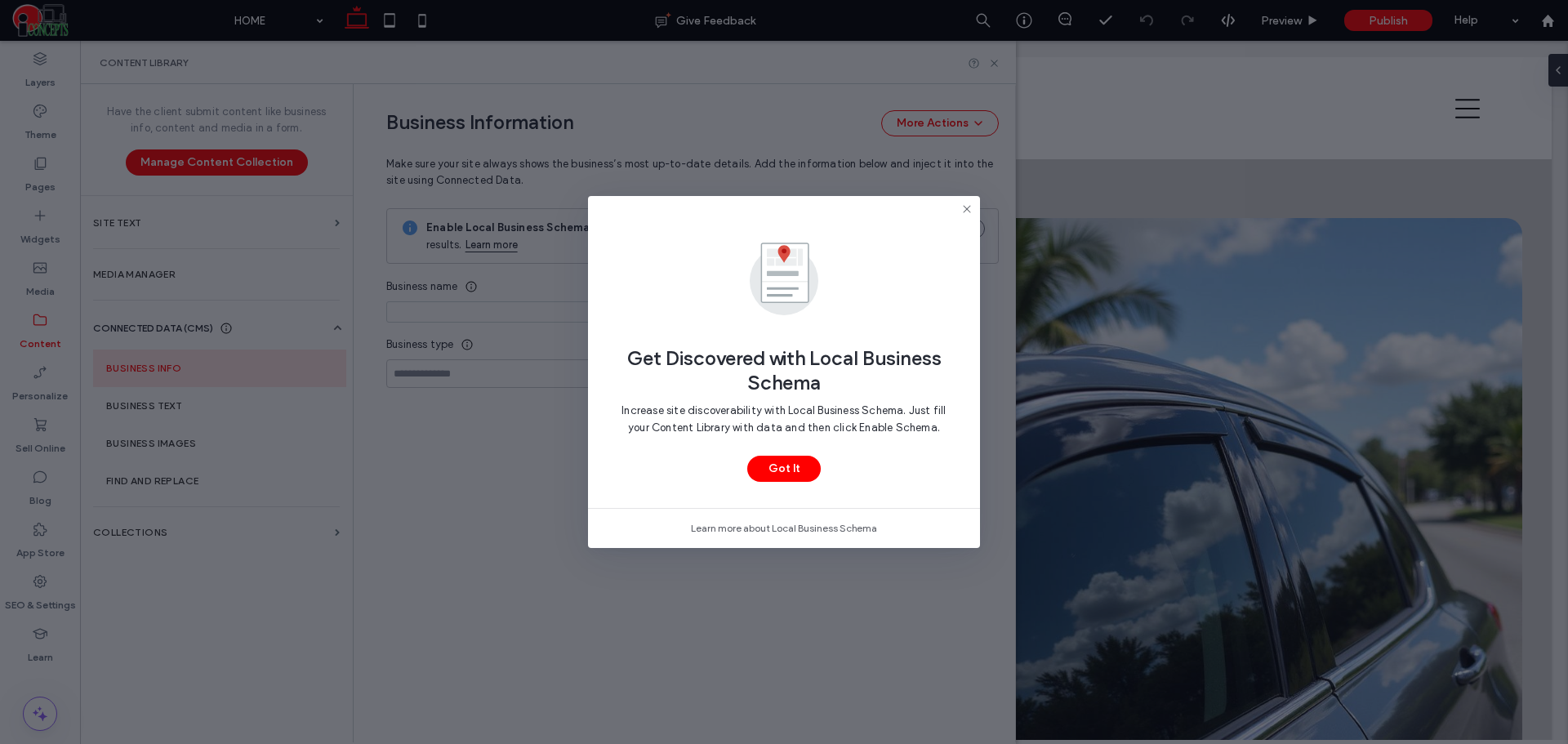
type input "**********"
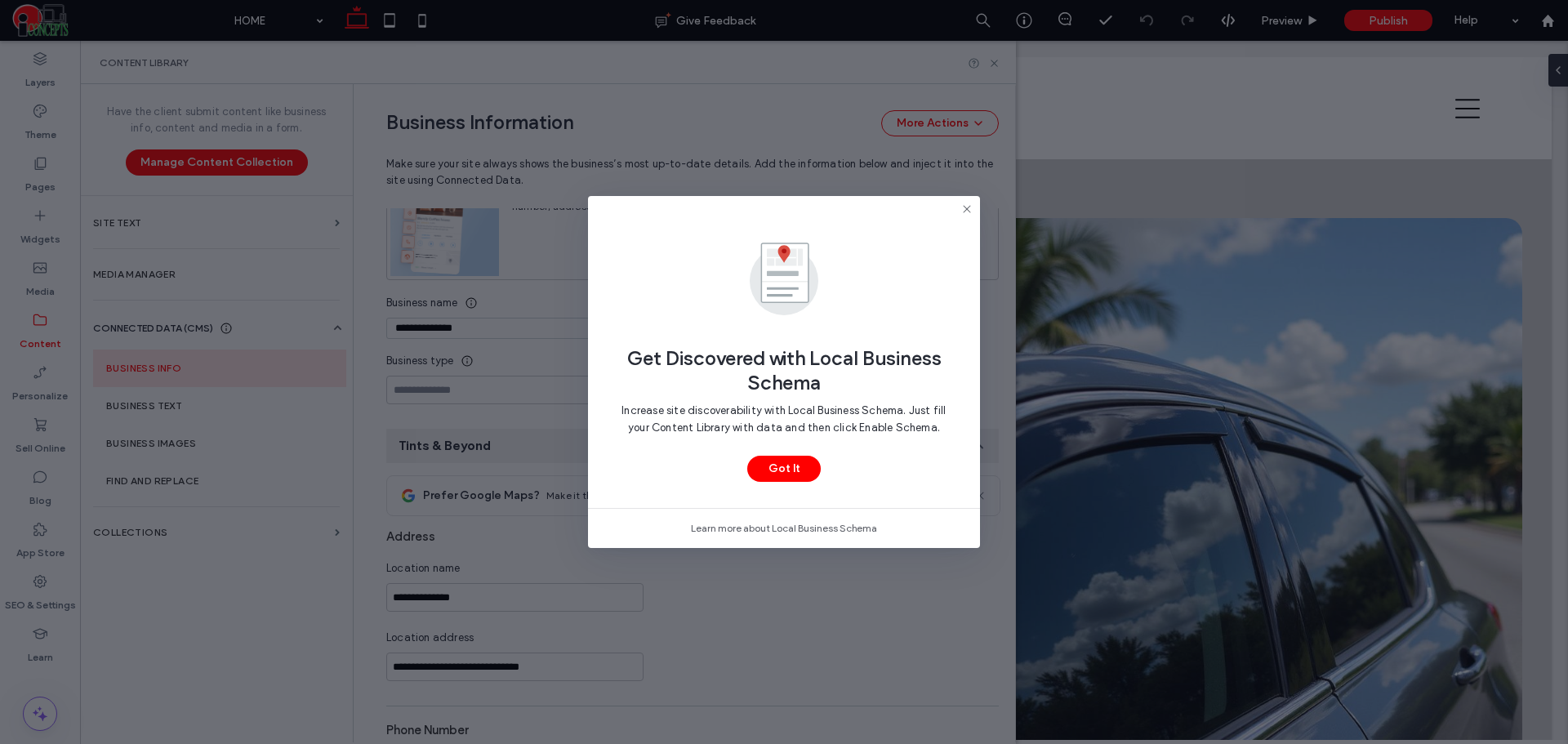
scroll to position [149, 0]
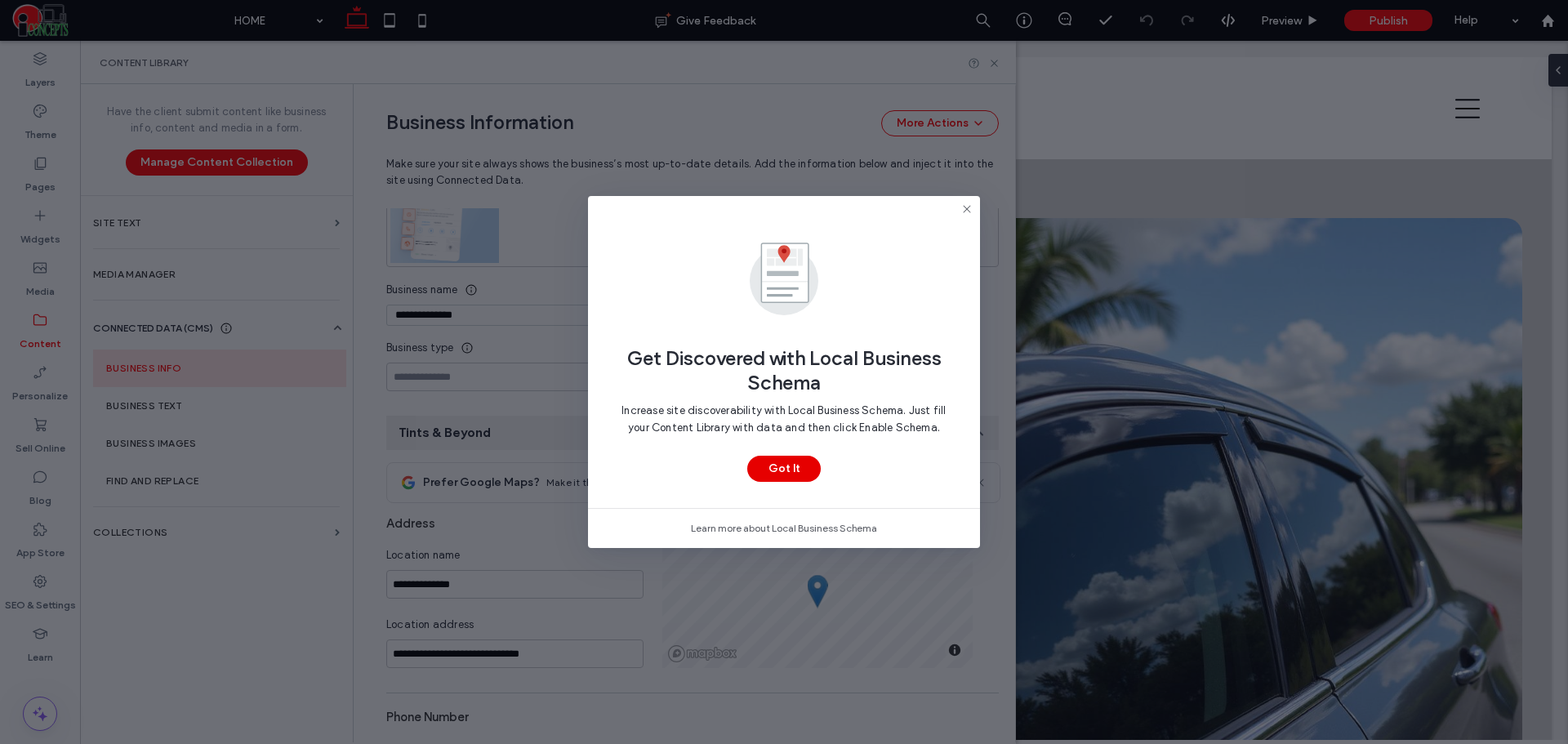
click at [803, 468] on button "Got It" at bounding box center [784, 468] width 74 height 26
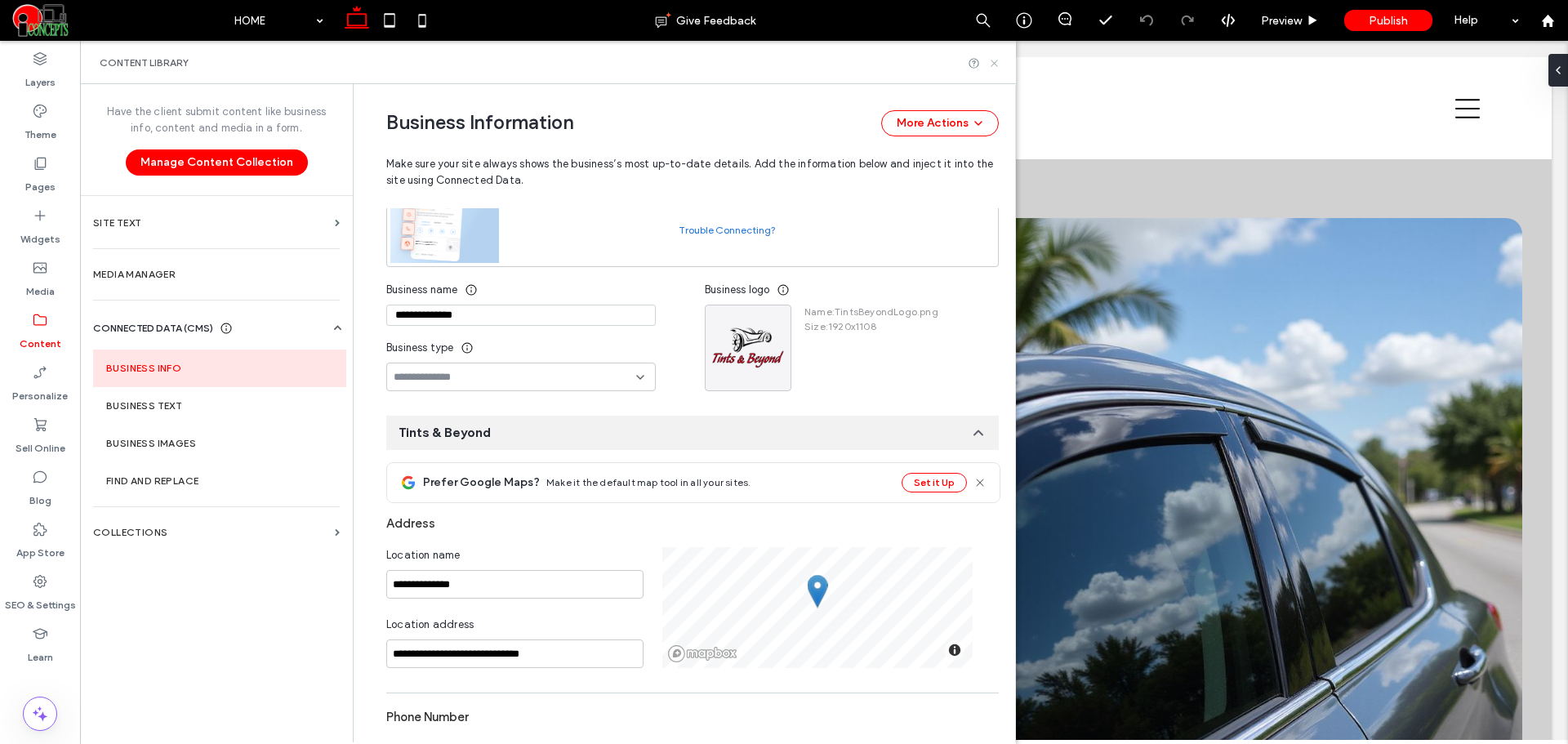
drag, startPoint x: 989, startPoint y: 63, endPoint x: 794, endPoint y: 74, distance: 195.3
click at [989, 63] on icon at bounding box center [994, 63] width 13 height 13
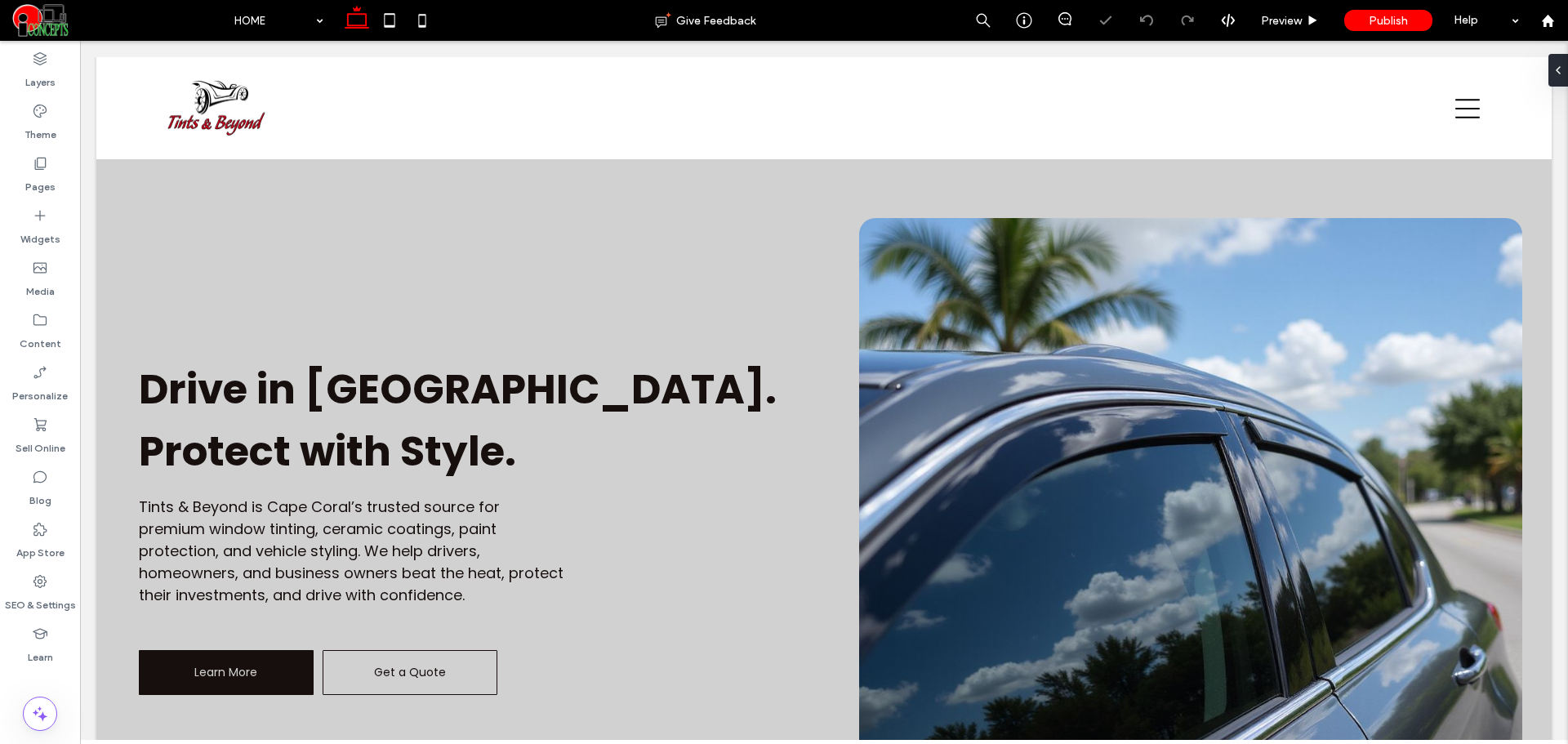
click at [835, 166] on div "Basic Header" at bounding box center [824, 171] width 161 height 25
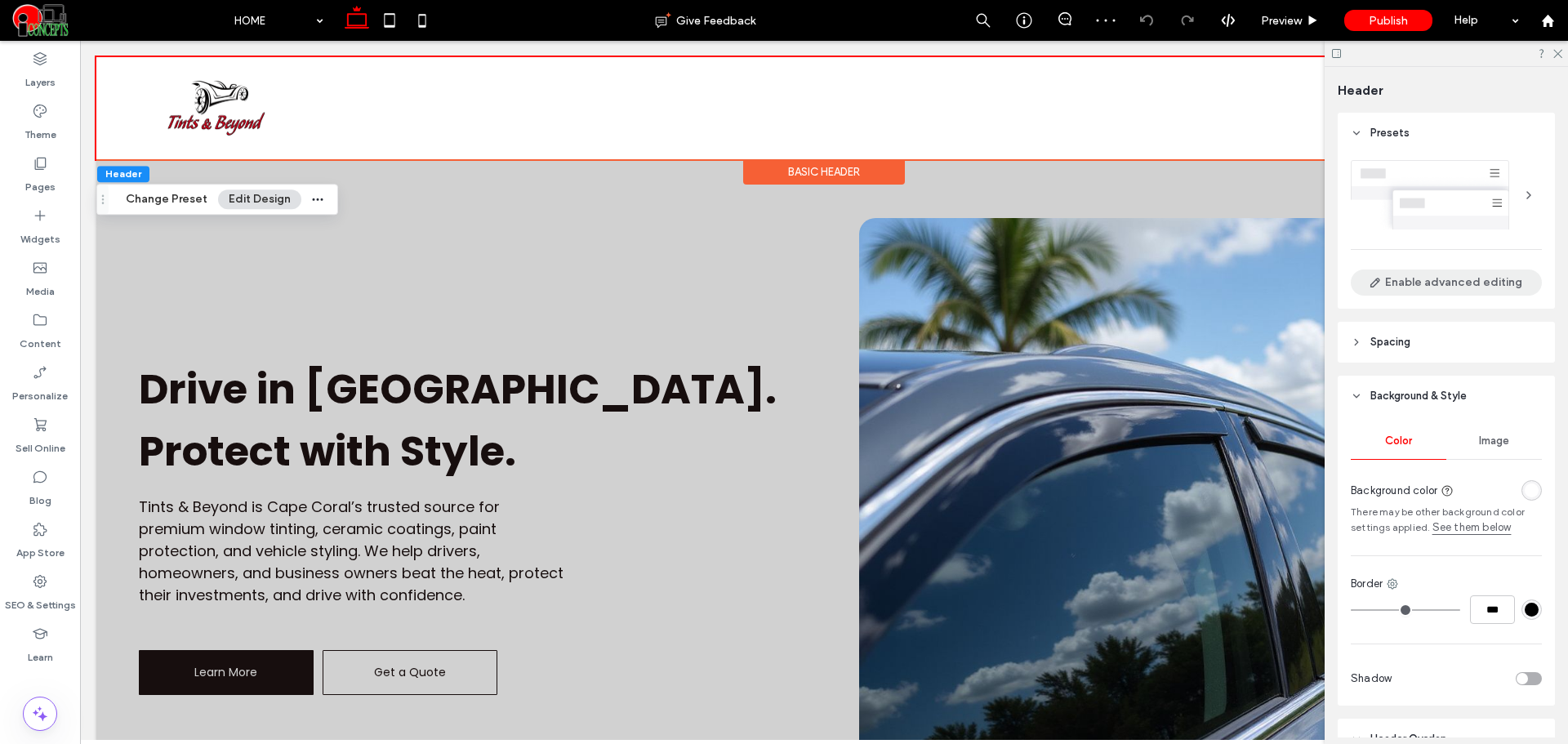
click at [1427, 288] on button "Enable advanced editing" at bounding box center [1446, 282] width 192 height 26
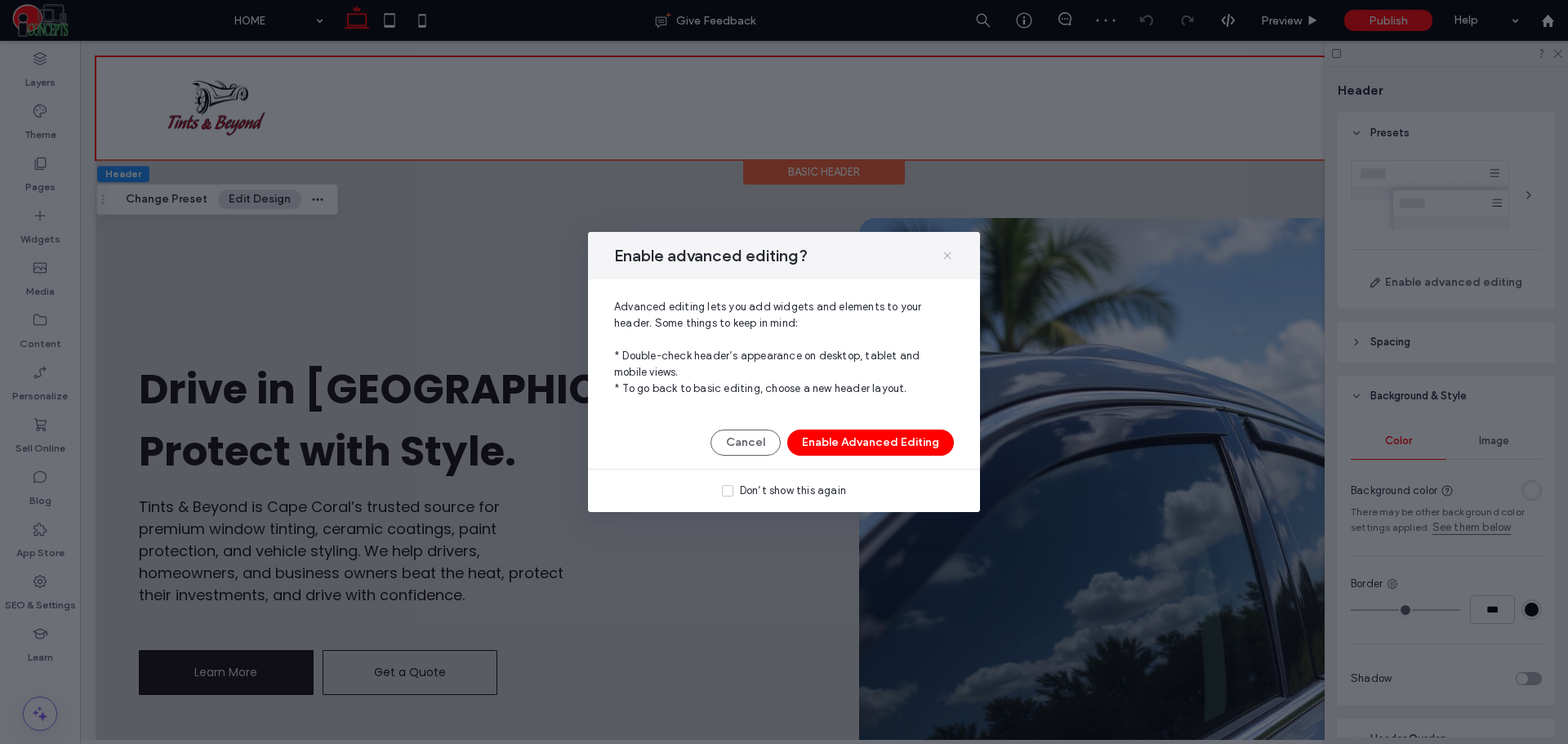
click at [951, 253] on icon at bounding box center [947, 256] width 13 height 13
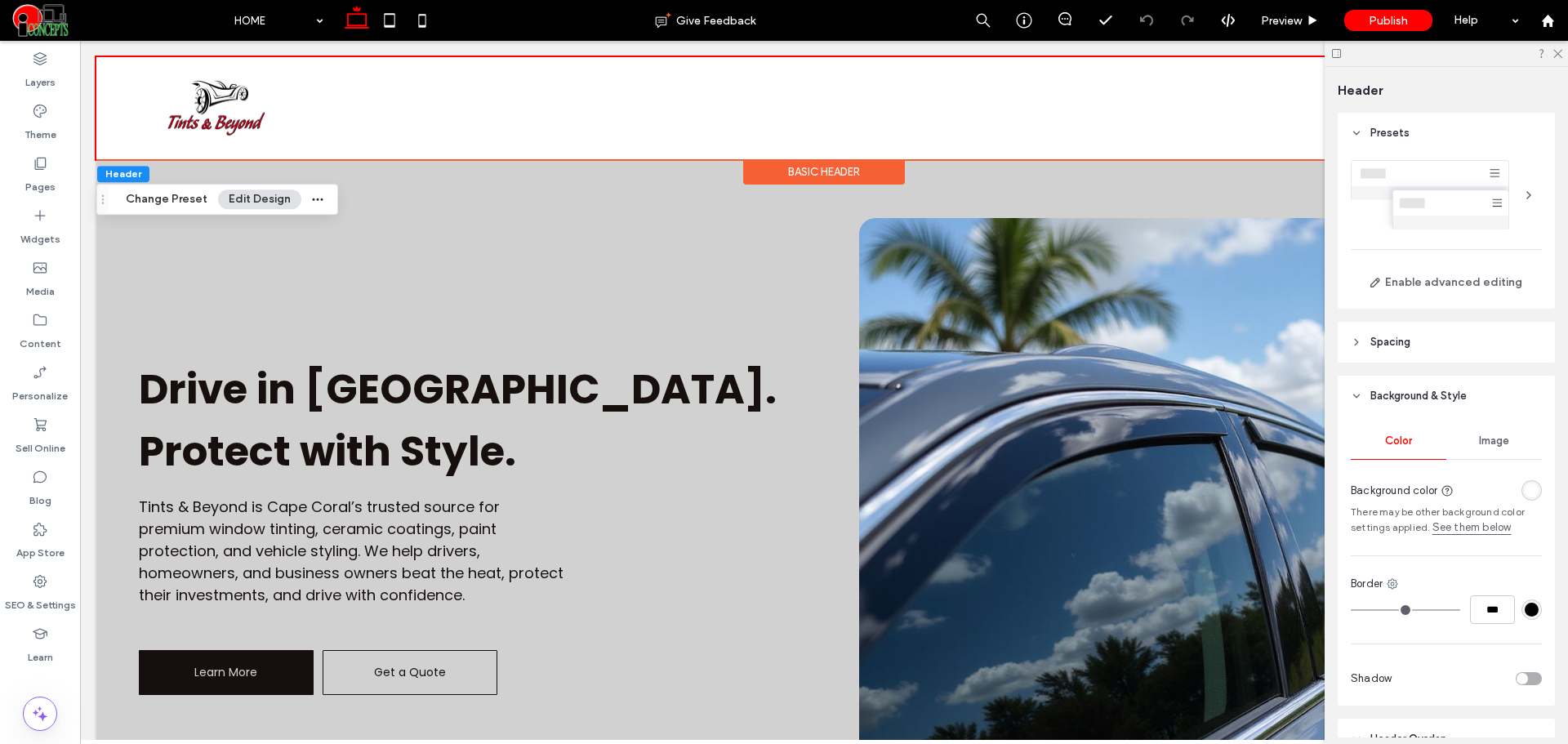
click at [1478, 201] on div at bounding box center [1446, 194] width 192 height 69
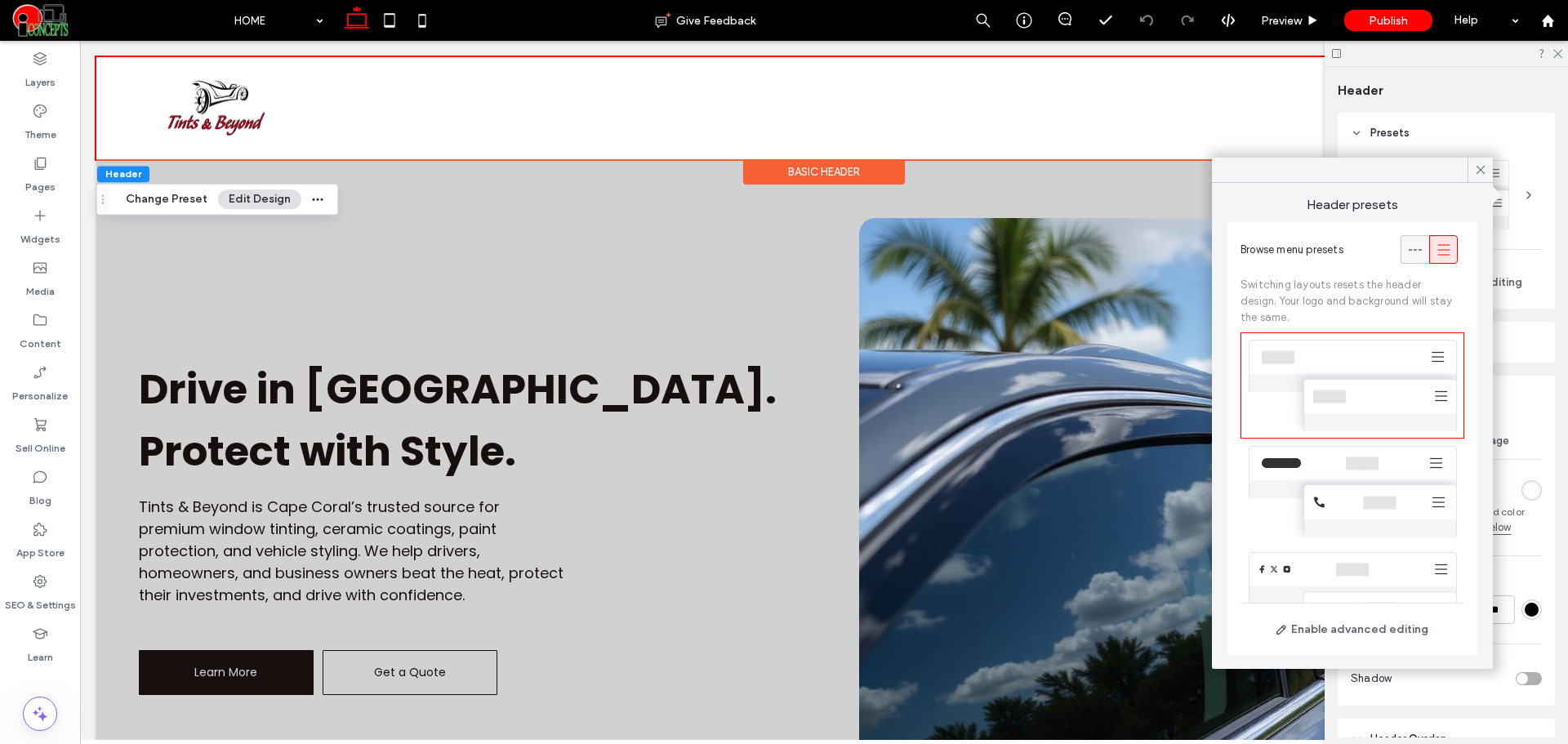
click at [1401, 262] on label at bounding box center [1415, 249] width 28 height 28
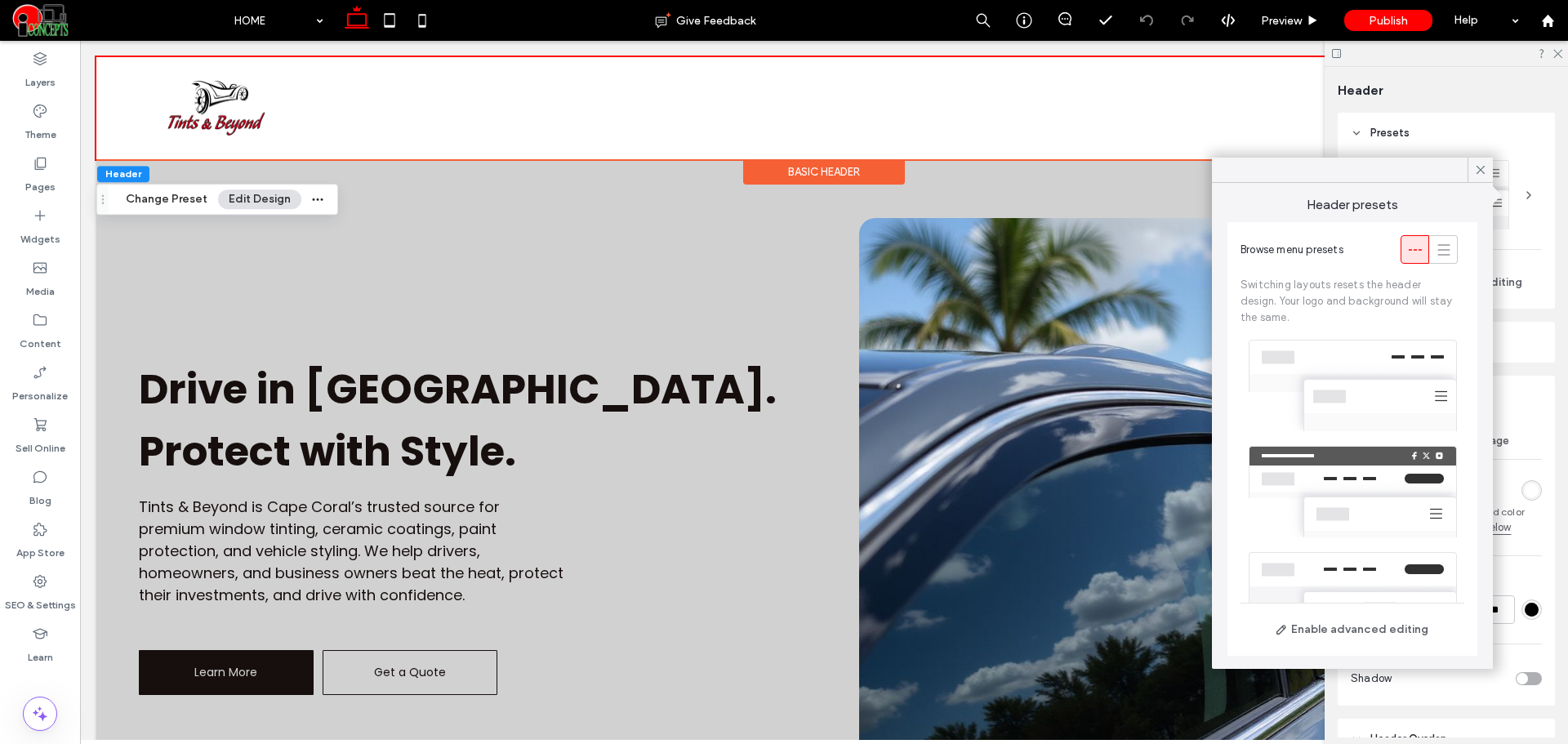
click at [1324, 468] on div at bounding box center [1352, 491] width 224 height 106
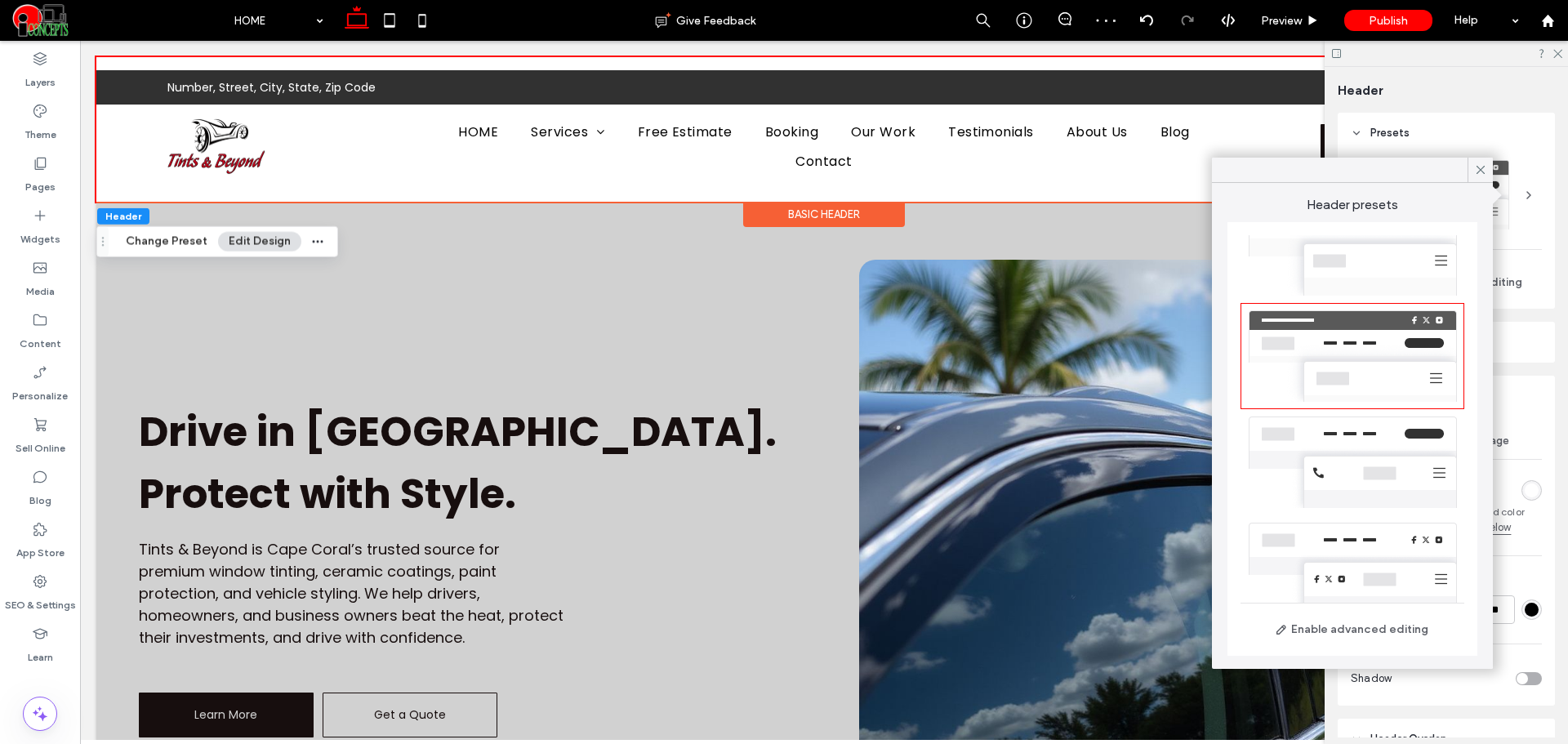
scroll to position [136, 0]
click at [1559, 54] on use at bounding box center [1557, 54] width 9 height 9
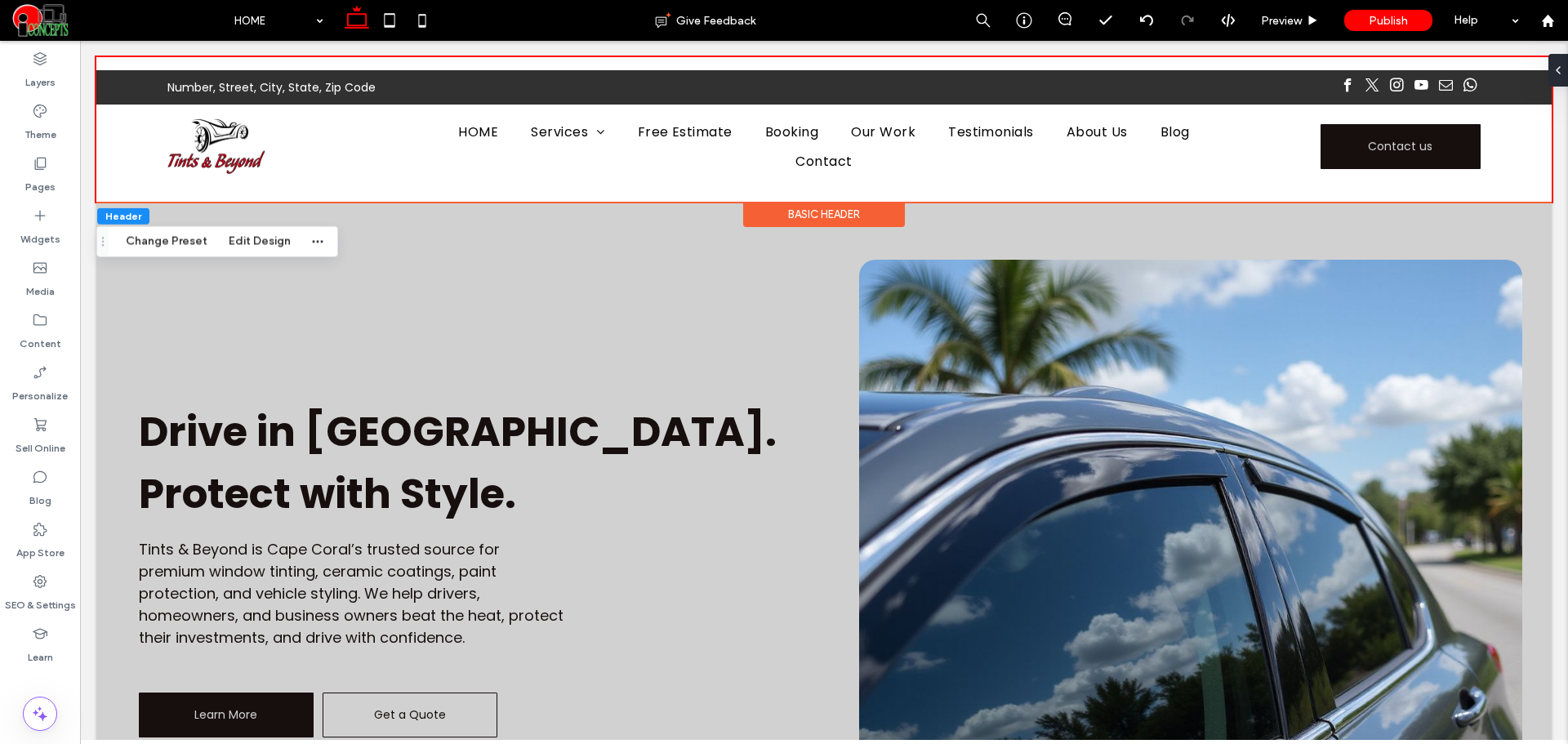
click at [793, 211] on div "Basic Header" at bounding box center [824, 214] width 161 height 25
click at [181, 240] on button "Change Preset" at bounding box center [166, 241] width 103 height 19
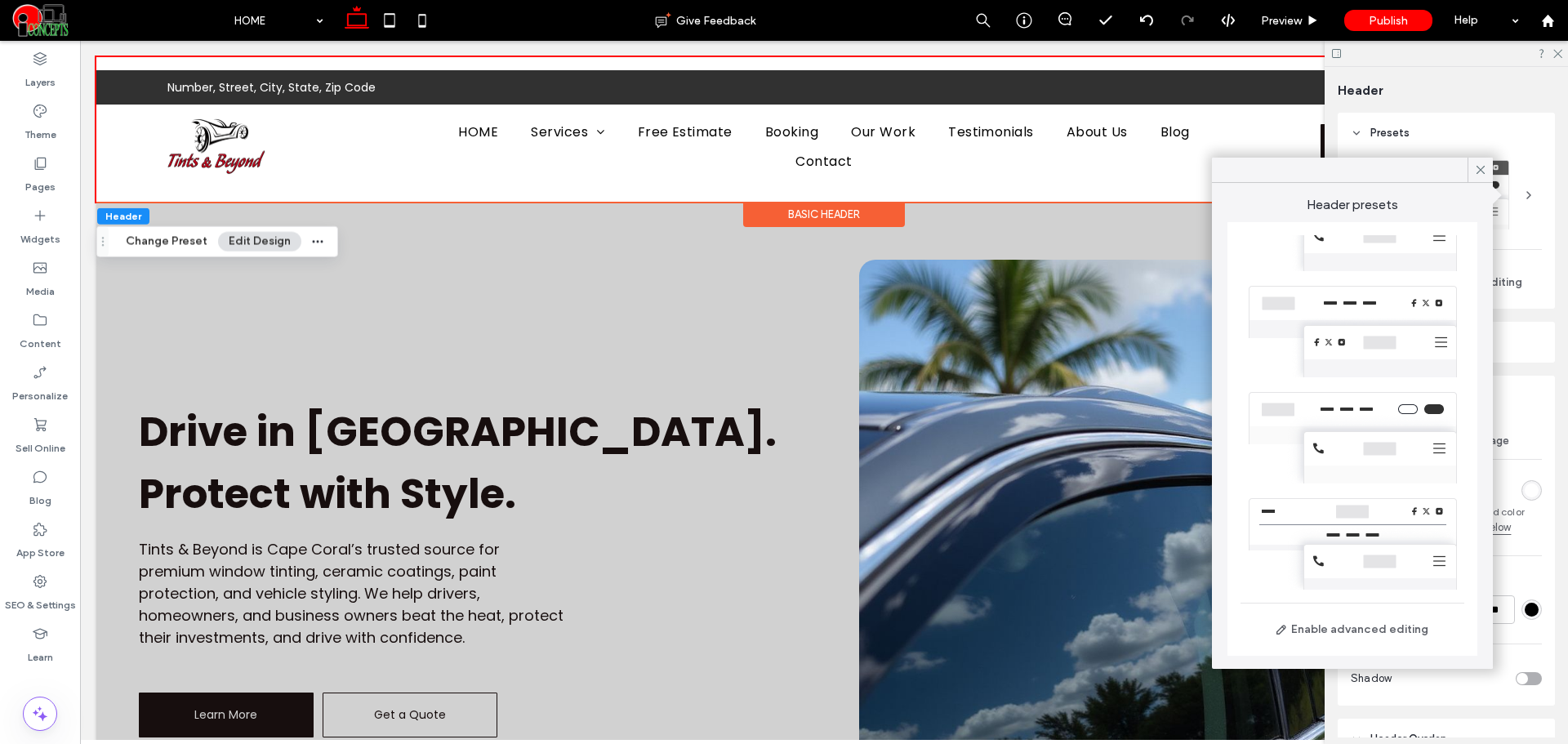
scroll to position [373, 0]
drag, startPoint x: 1559, startPoint y: 54, endPoint x: 1336, endPoint y: 50, distance: 223.0
click at [1559, 54] on icon at bounding box center [1556, 53] width 11 height 11
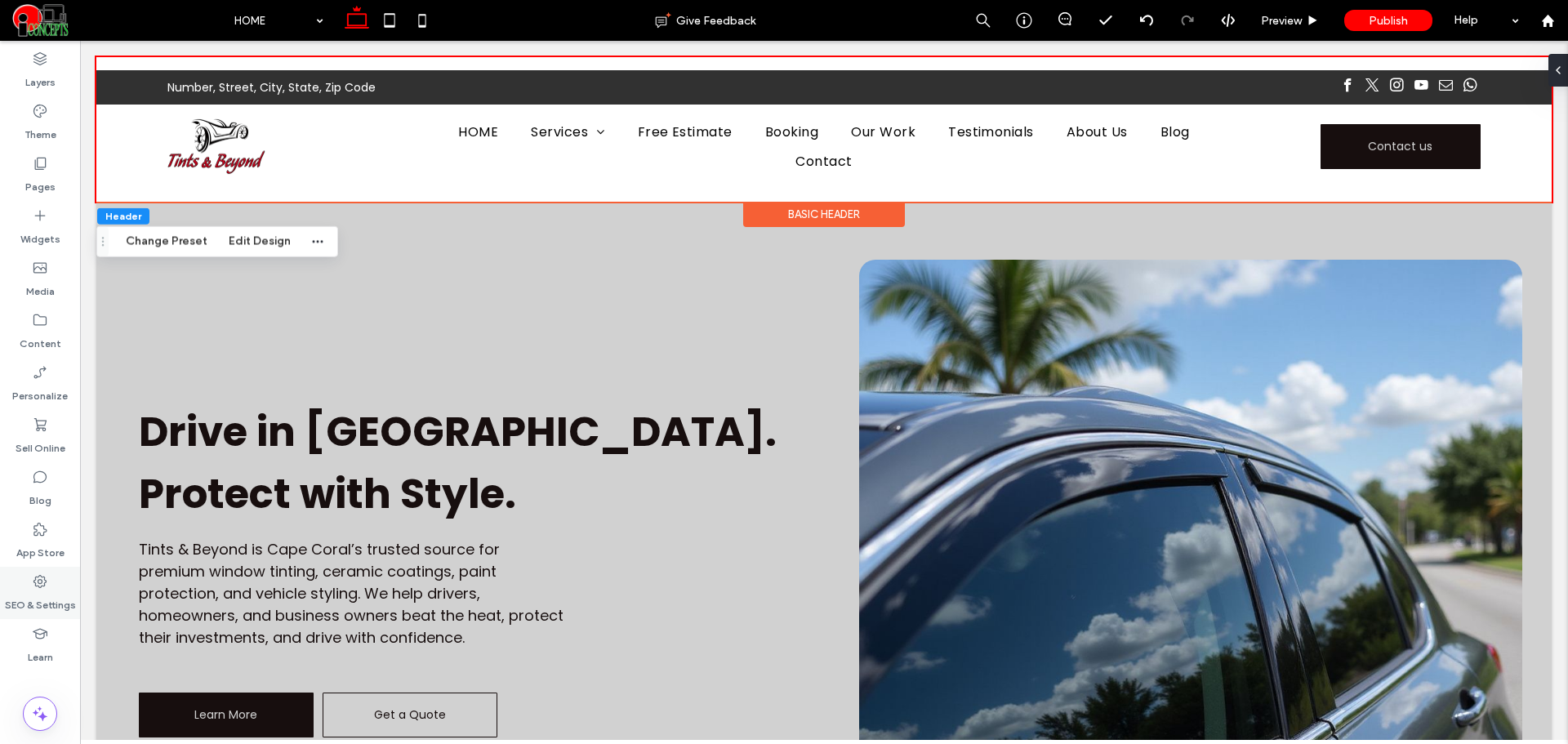
click at [56, 599] on label "SEO & Settings" at bounding box center [40, 600] width 71 height 23
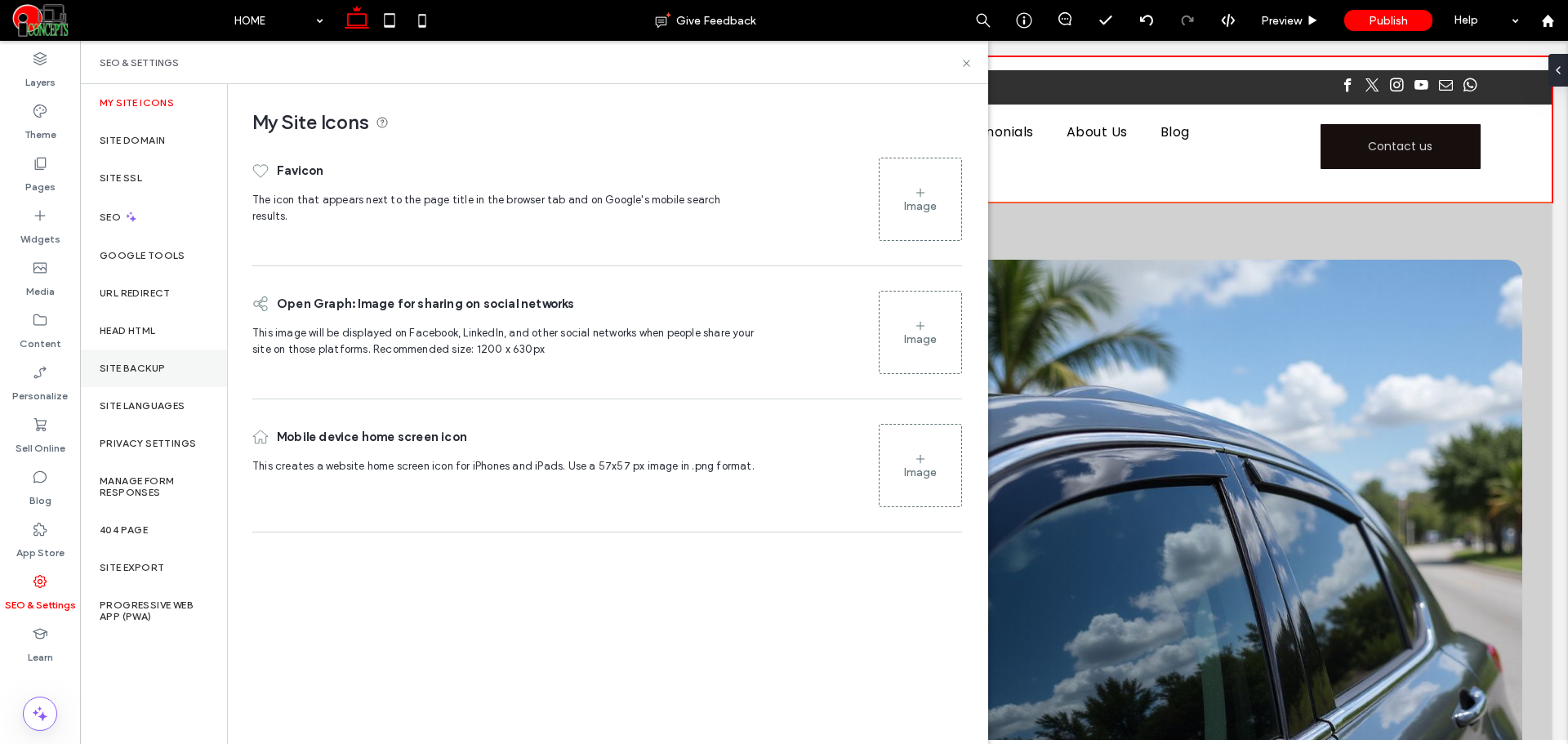
click at [161, 372] on label "Site Backup" at bounding box center [132, 369] width 65 height 12
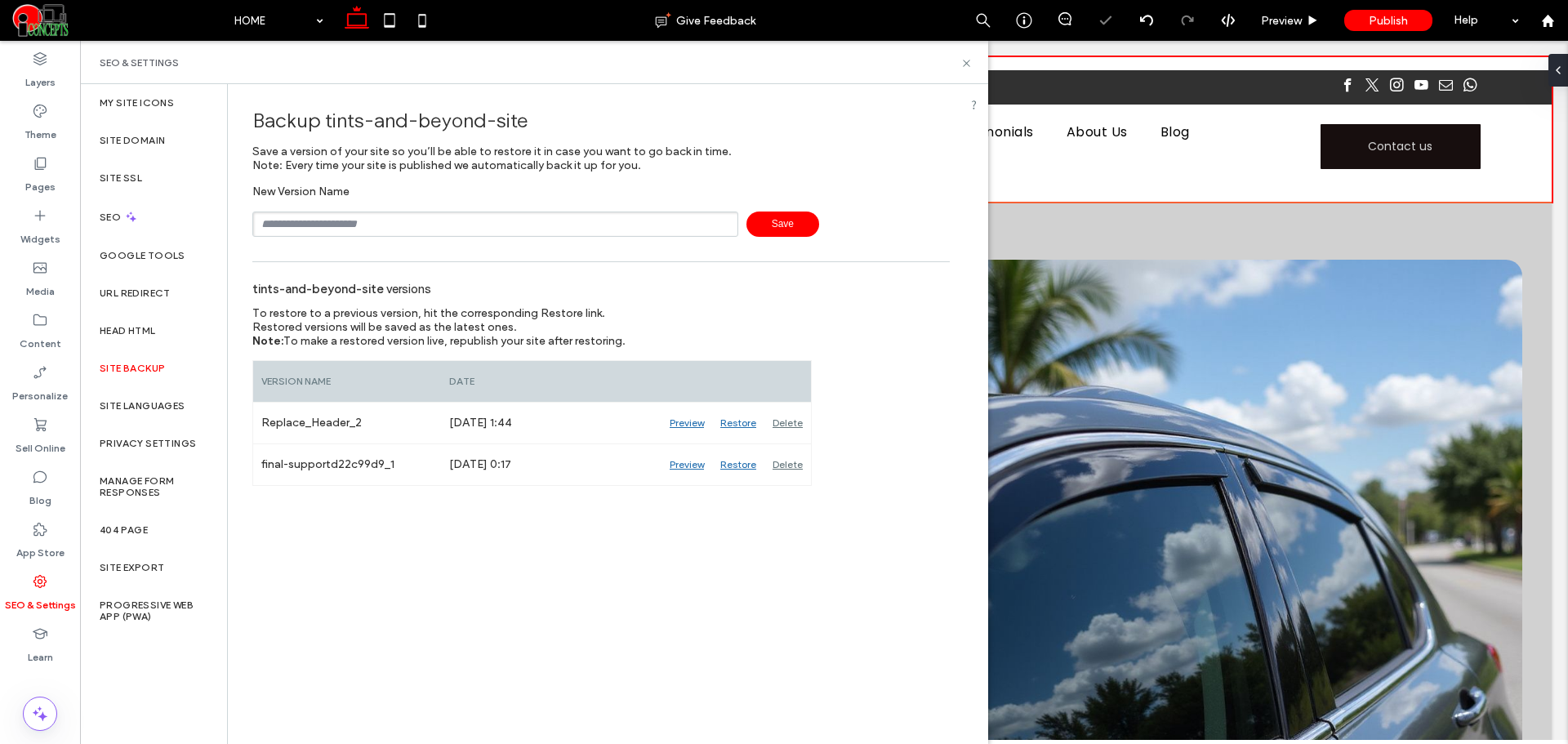
click at [415, 229] on input "text" at bounding box center [495, 224] width 486 height 25
type input "**********"
